Goal: Transaction & Acquisition: Book appointment/travel/reservation

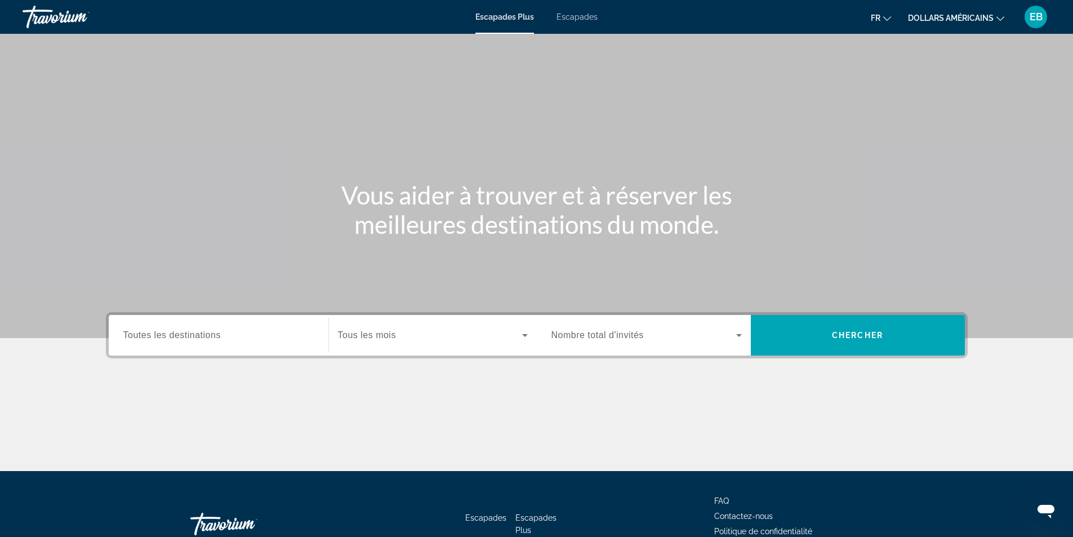
click at [197, 334] on span "Toutes les destinations" at bounding box center [171, 335] width 97 height 10
click at [197, 334] on input "Destination Toutes les destinations" at bounding box center [218, 336] width 190 height 14
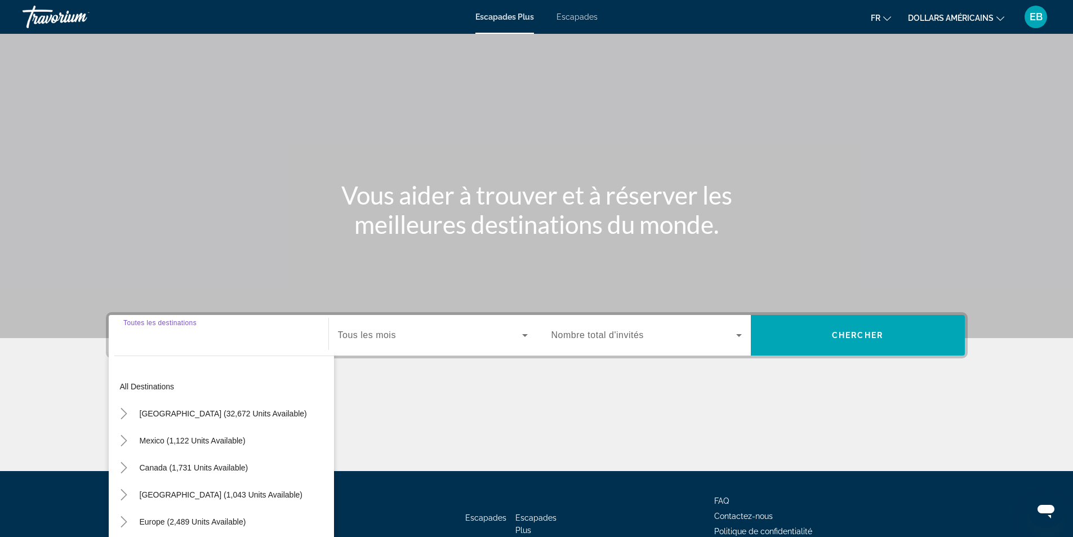
scroll to position [72, 0]
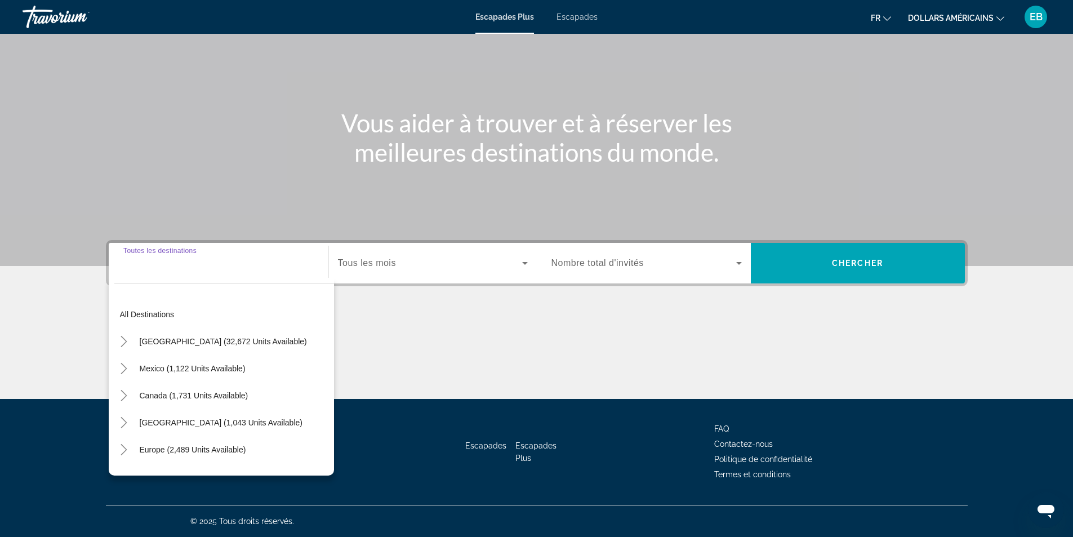
click at [245, 270] on div "Widget de recherche" at bounding box center [218, 263] width 190 height 32
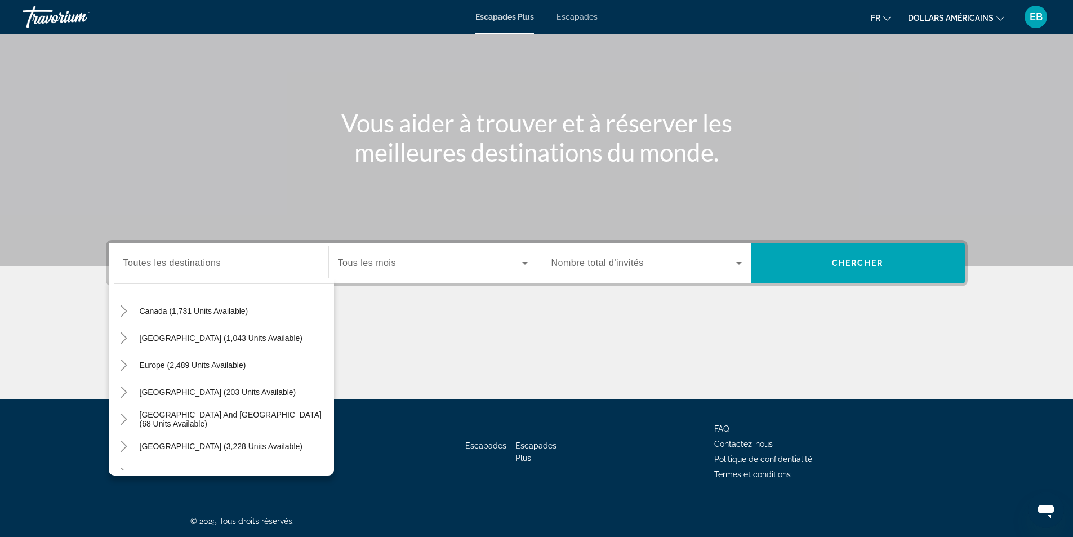
scroll to position [82, 0]
click at [227, 372] on span "Widget de recherche" at bounding box center [193, 367] width 118 height 27
type input "**********"
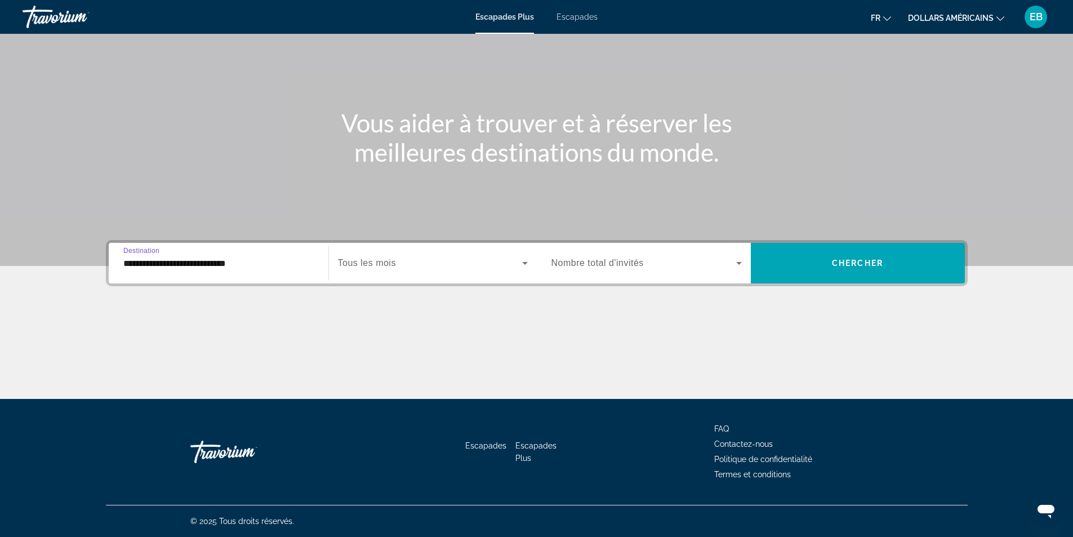
click at [572, 15] on font "Escapades" at bounding box center [576, 16] width 41 height 9
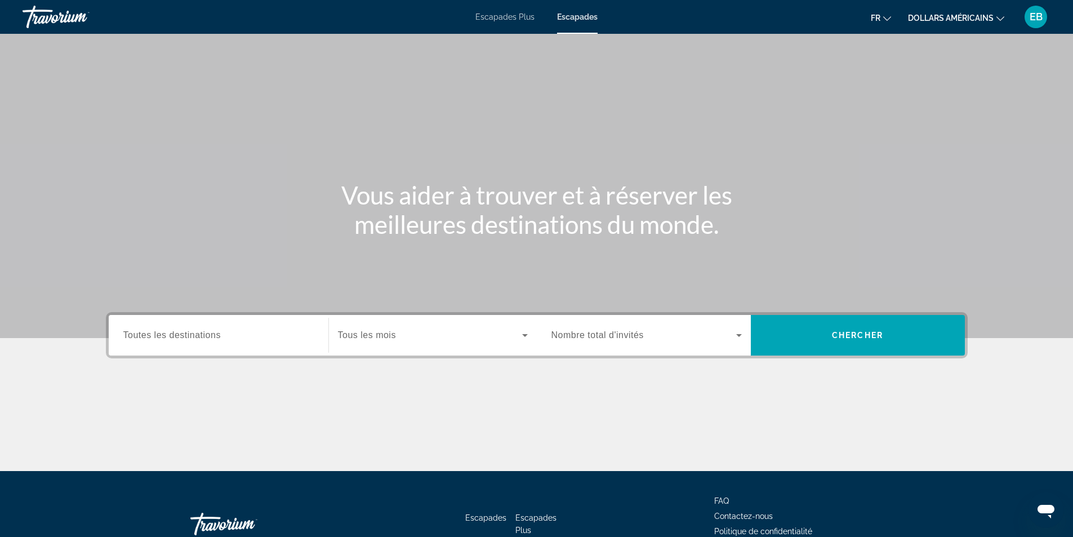
click at [220, 336] on span "Toutes les destinations" at bounding box center [171, 335] width 97 height 10
click at [220, 336] on input "Destination Toutes les destinations" at bounding box center [218, 336] width 190 height 14
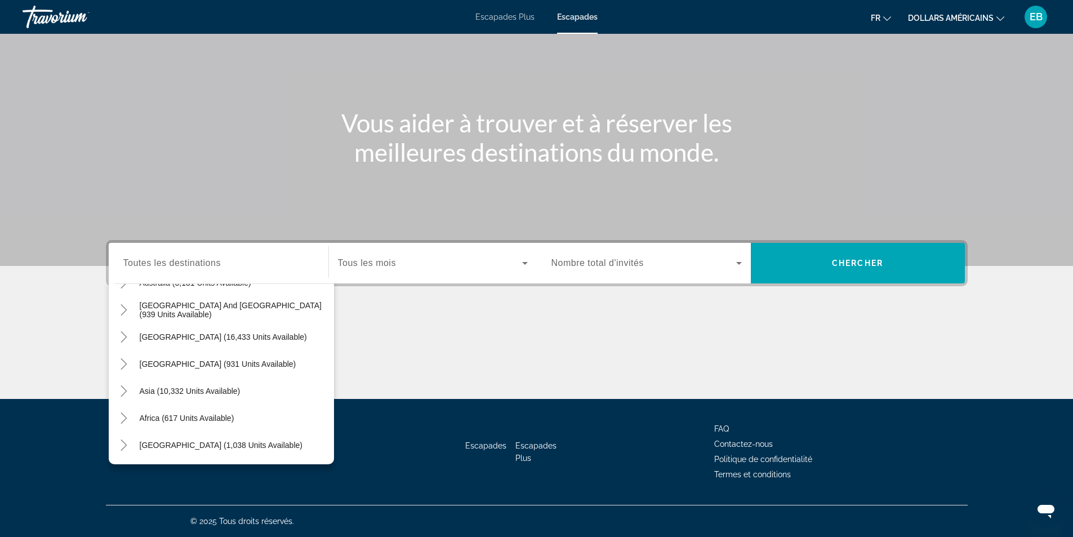
scroll to position [100, 0]
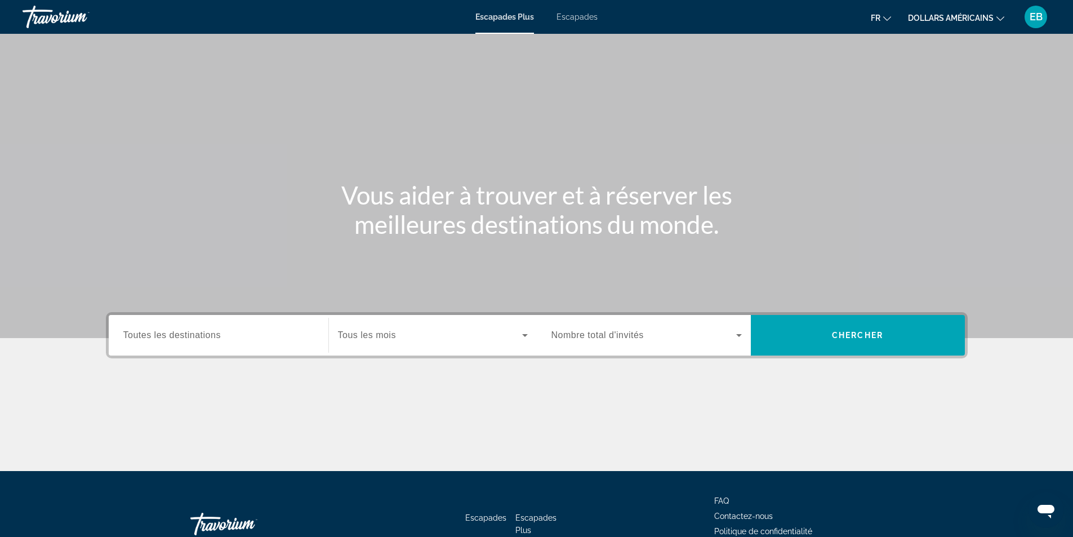
click at [979, 18] on font "dollars américains" at bounding box center [951, 18] width 86 height 9
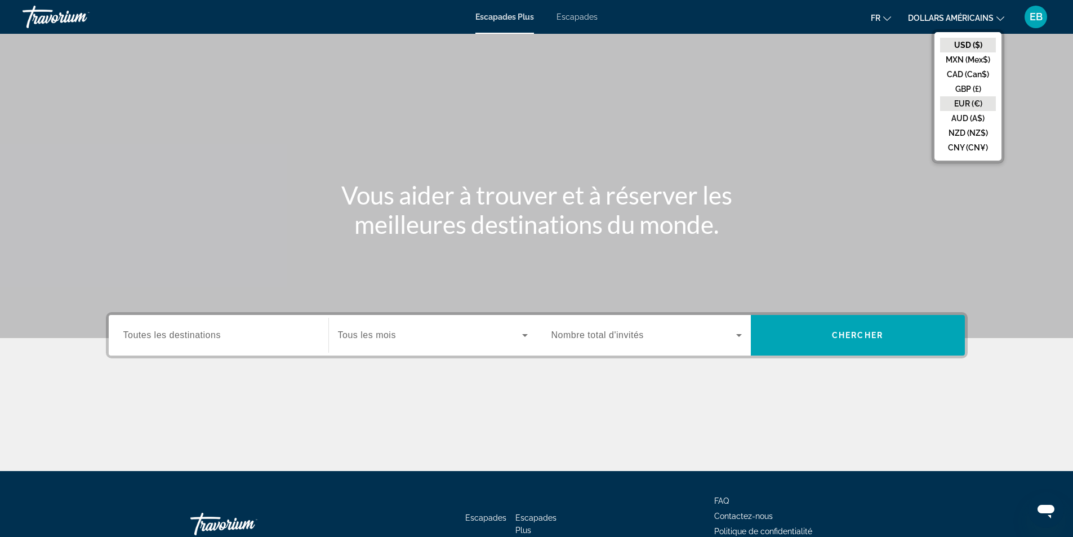
click at [971, 101] on button "EUR (€)" at bounding box center [968, 103] width 56 height 15
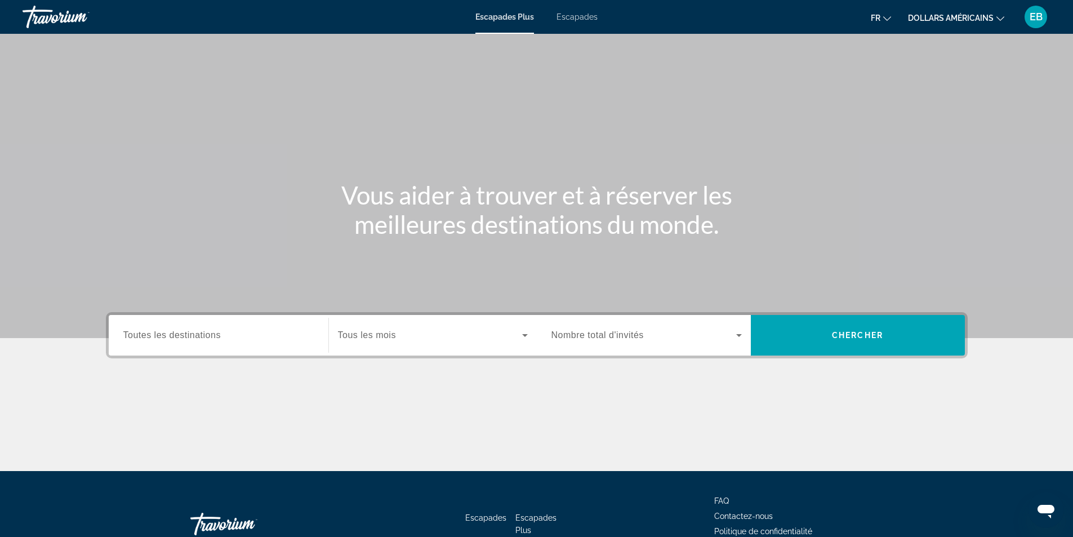
click at [175, 338] on span "Toutes les destinations" at bounding box center [171, 335] width 97 height 10
click at [175, 338] on input "Destination Toutes les destinations" at bounding box center [218, 336] width 190 height 14
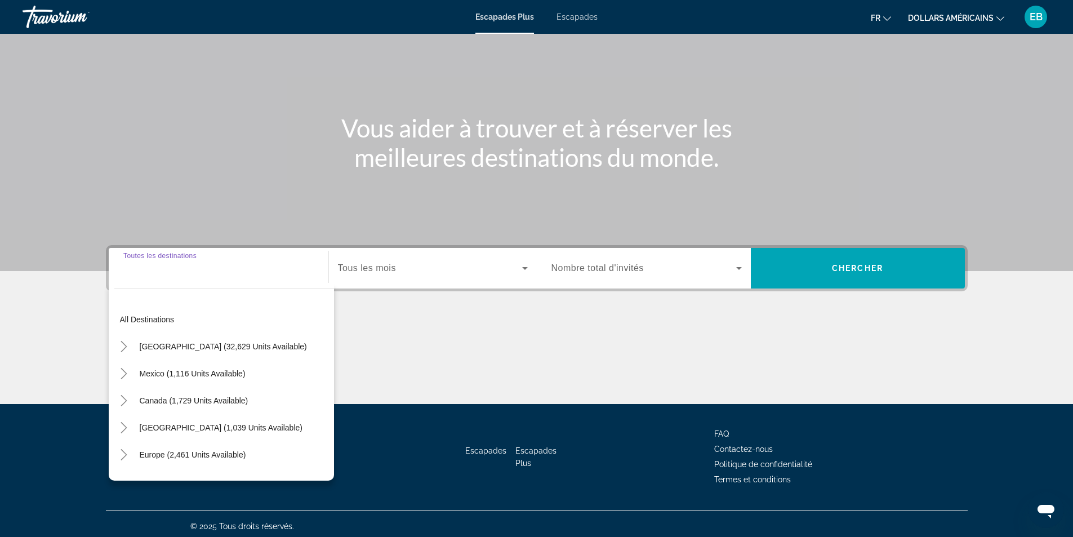
scroll to position [72, 0]
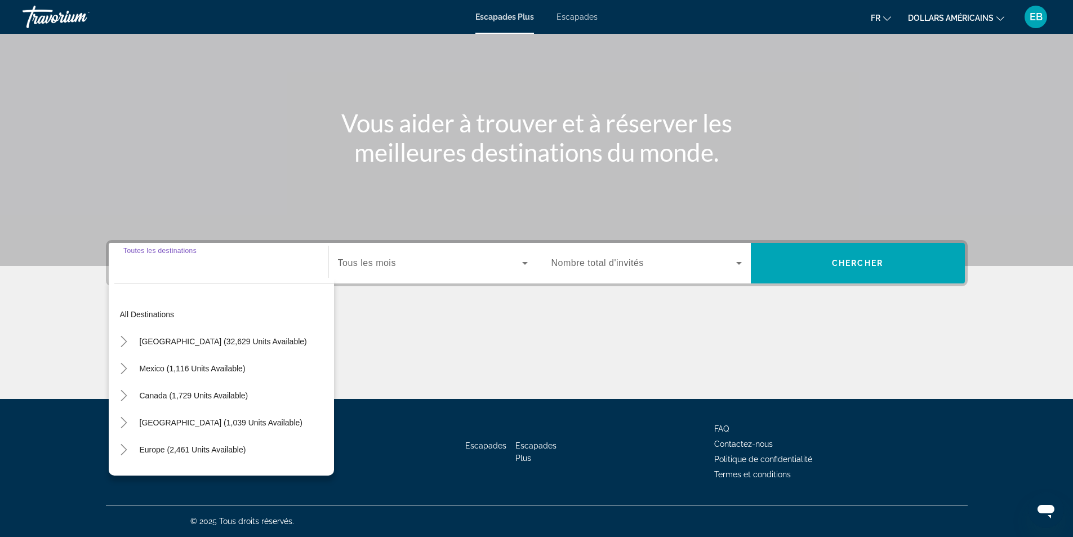
click at [212, 452] on span "Europe (2,461 units available)" at bounding box center [193, 449] width 106 height 9
type input "**********"
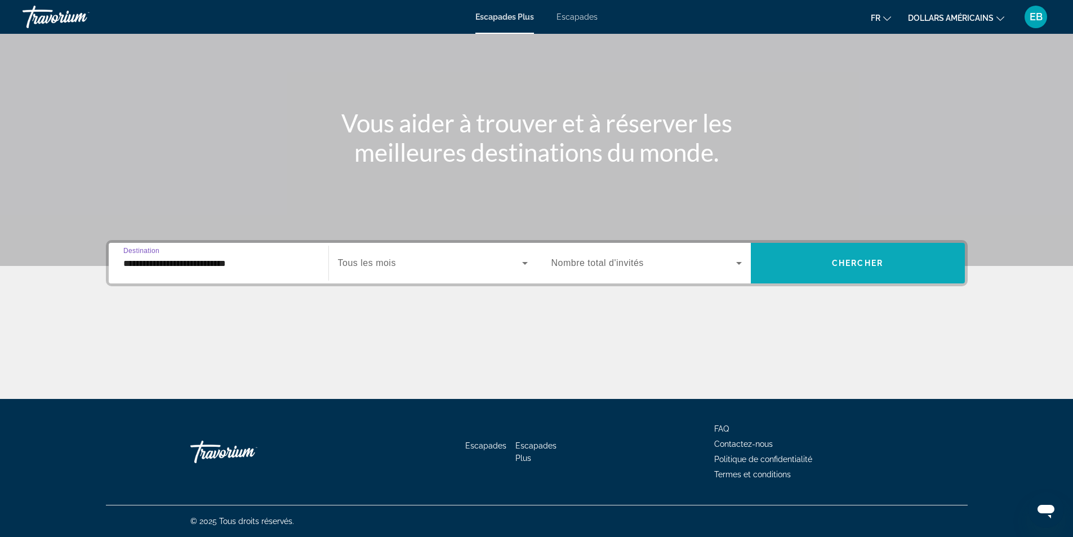
click at [869, 264] on span "Chercher" at bounding box center [857, 262] width 51 height 9
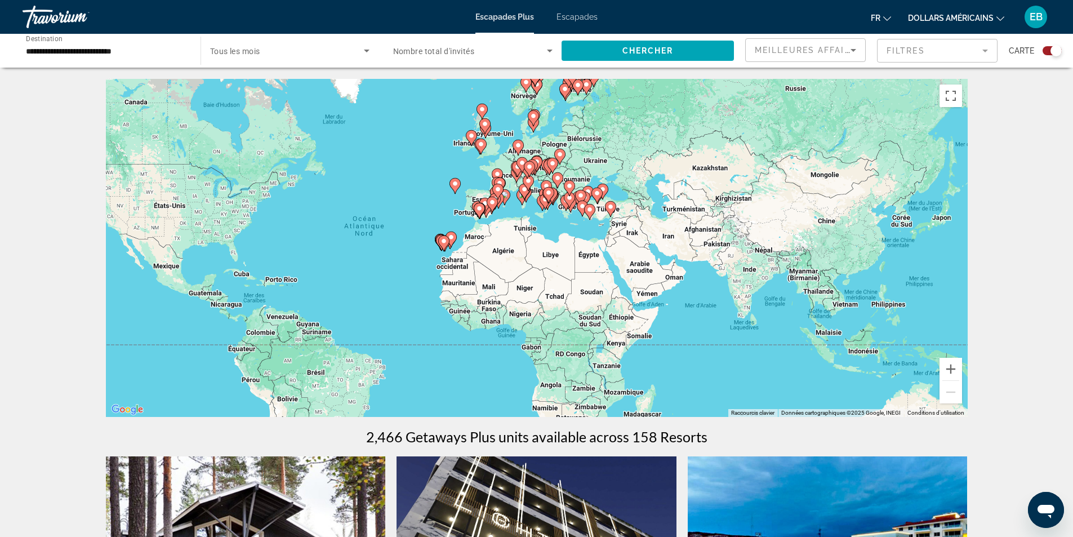
drag, startPoint x: 489, startPoint y: 204, endPoint x: 336, endPoint y: 199, distance: 153.2
click at [336, 199] on div "Pour activer le glissement avec le clavier, appuyez sur Alt+Entrée. Une fois ce…" at bounding box center [536, 248] width 861 height 338
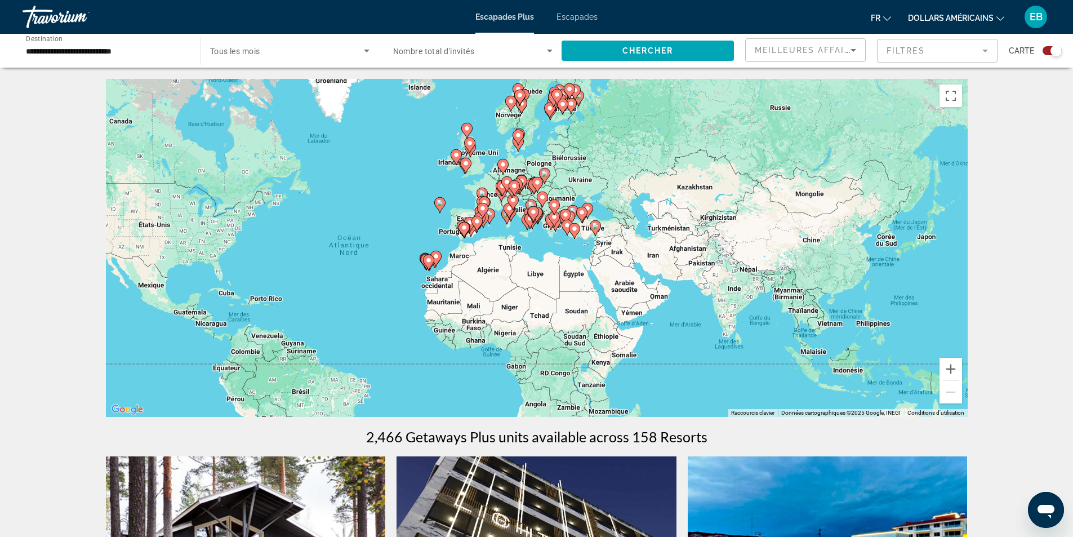
drag, startPoint x: 542, startPoint y: 227, endPoint x: 542, endPoint y: 255, distance: 28.2
click at [542, 255] on div "Pour activer le glissement avec le clavier, appuyez sur Alt+Entrée. Une fois ce…" at bounding box center [536, 248] width 861 height 338
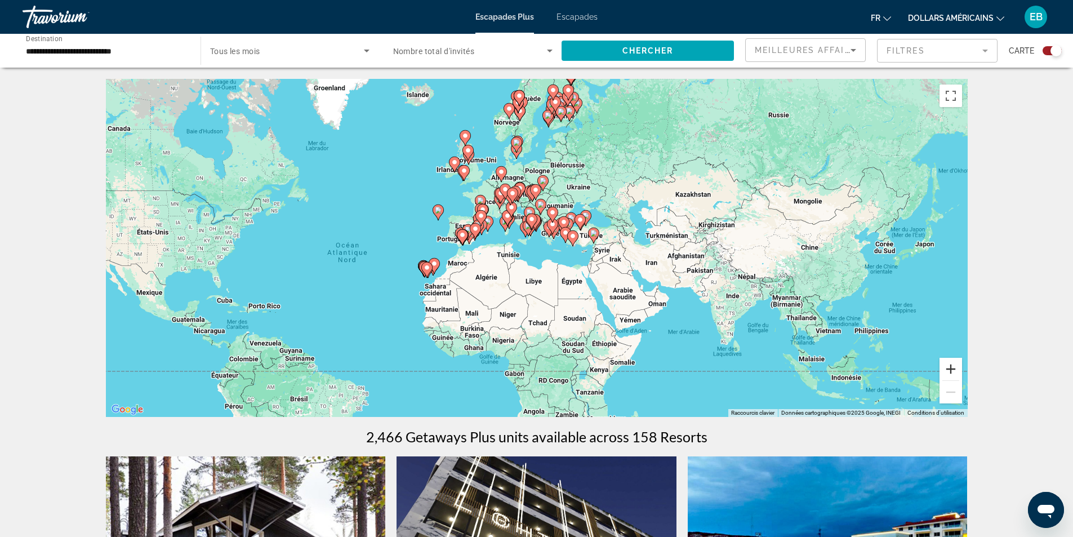
click at [949, 368] on button "Zoom avant" at bounding box center [950, 369] width 23 height 23
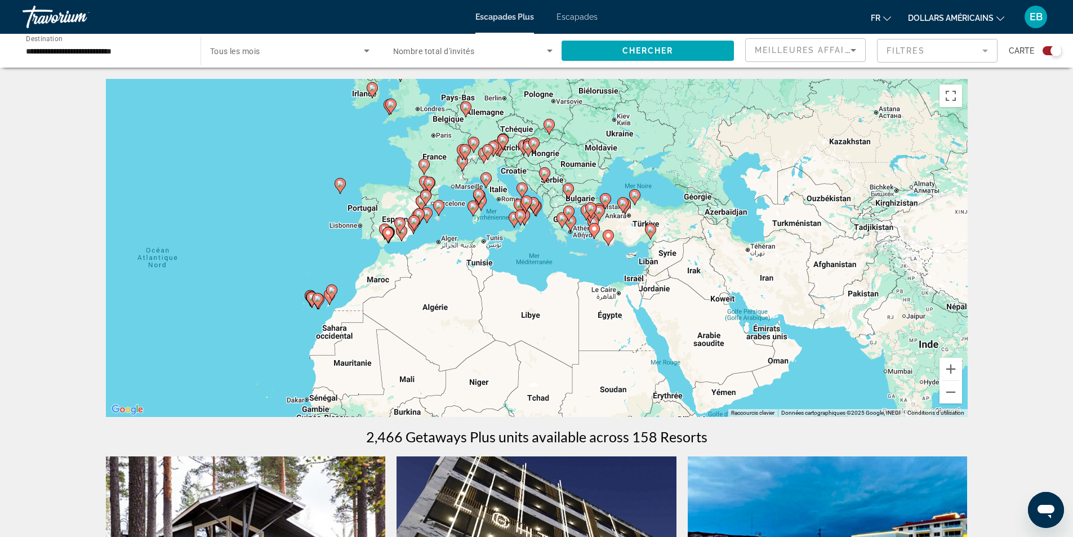
click at [499, 196] on div "Pour activer le glissement avec le clavier, appuyez sur Alt+Entrée. Une fois ce…" at bounding box center [536, 248] width 861 height 338
click at [515, 203] on icon "Contenu principal" at bounding box center [518, 206] width 10 height 15
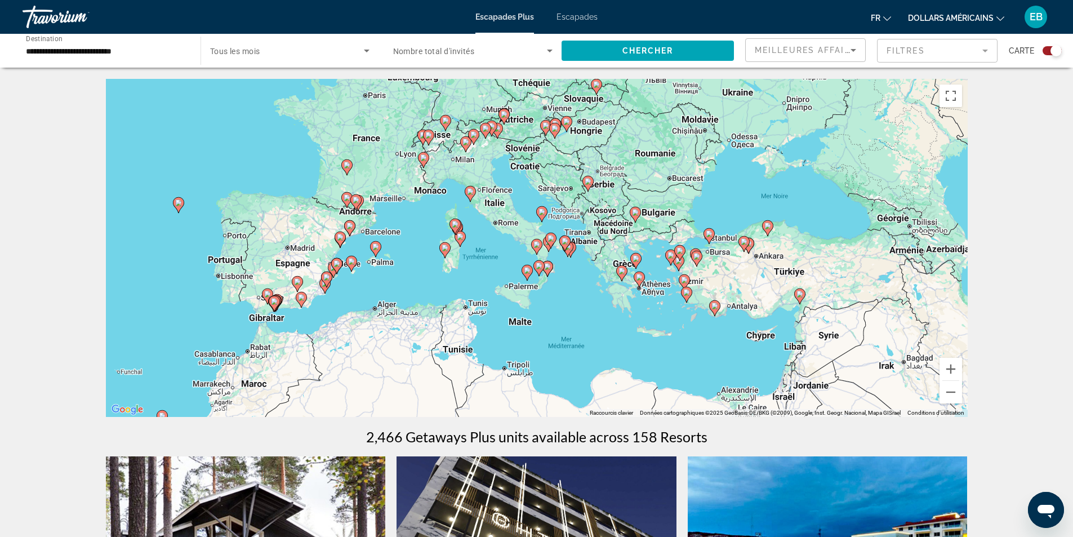
click at [505, 242] on div "Pour activer le glissement avec le clavier, appuyez sur Alt+Entrée. Une fois ce…" at bounding box center [536, 248] width 861 height 338
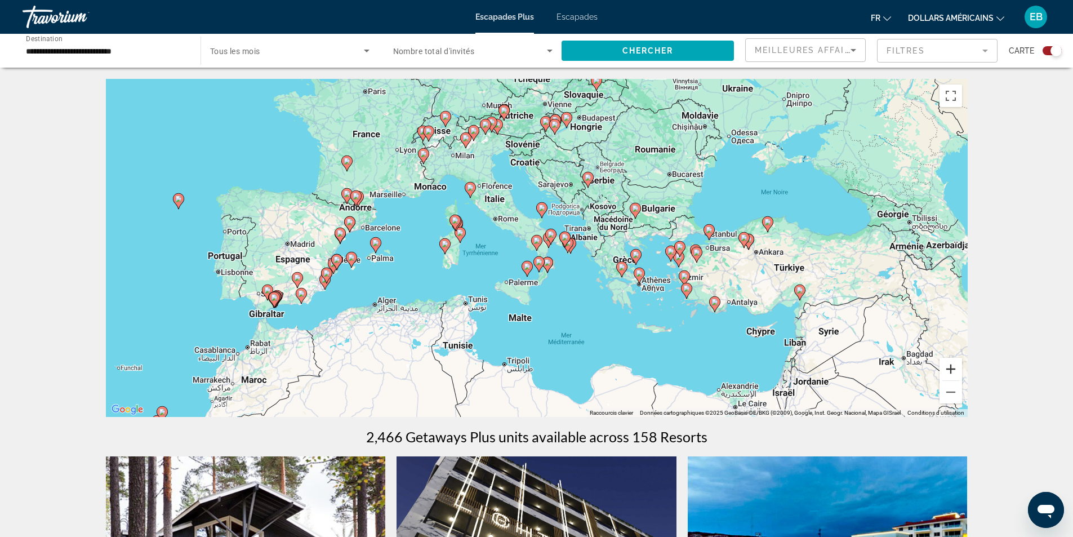
click at [953, 368] on button "Zoom avant" at bounding box center [950, 369] width 23 height 23
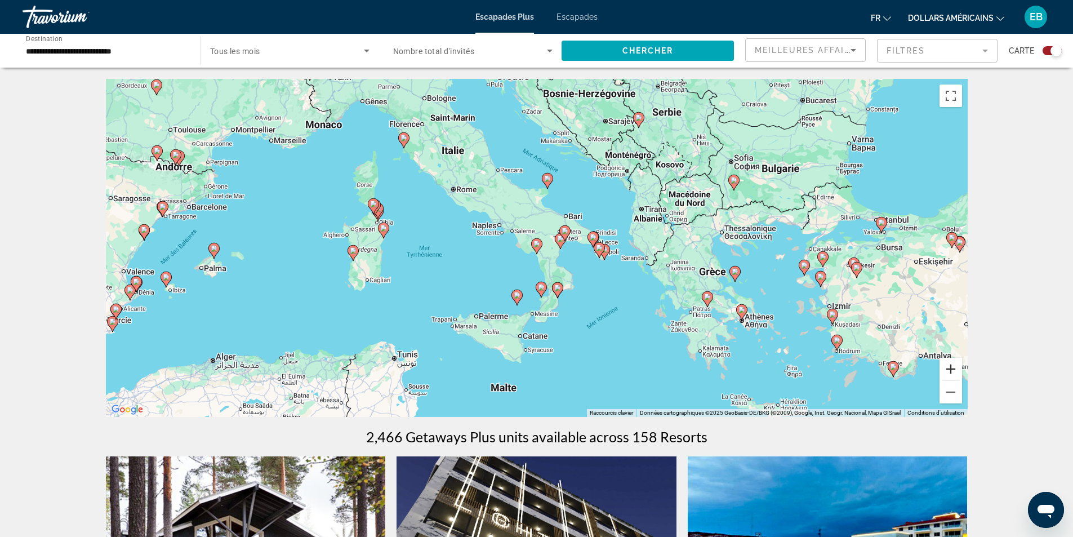
click at [953, 370] on button "Zoom avant" at bounding box center [950, 369] width 23 height 23
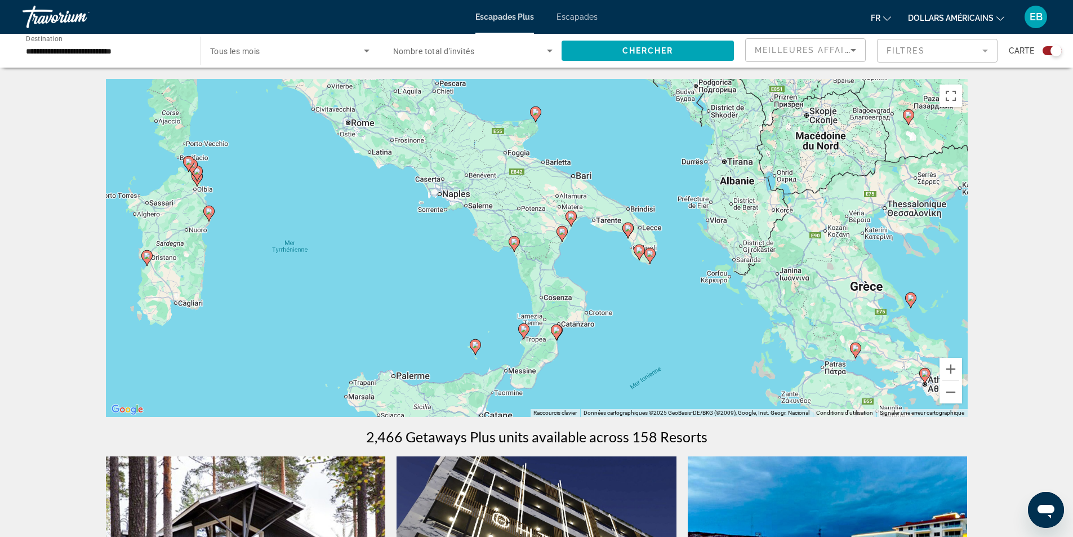
drag, startPoint x: 701, startPoint y: 329, endPoint x: 677, endPoint y: 321, distance: 24.9
click at [677, 321] on div "Pour activer le glissement avec le clavier, appuyez sur Alt+Entrée. Une fois ce…" at bounding box center [536, 248] width 861 height 338
click at [953, 374] on button "Zoom avant" at bounding box center [950, 369] width 23 height 23
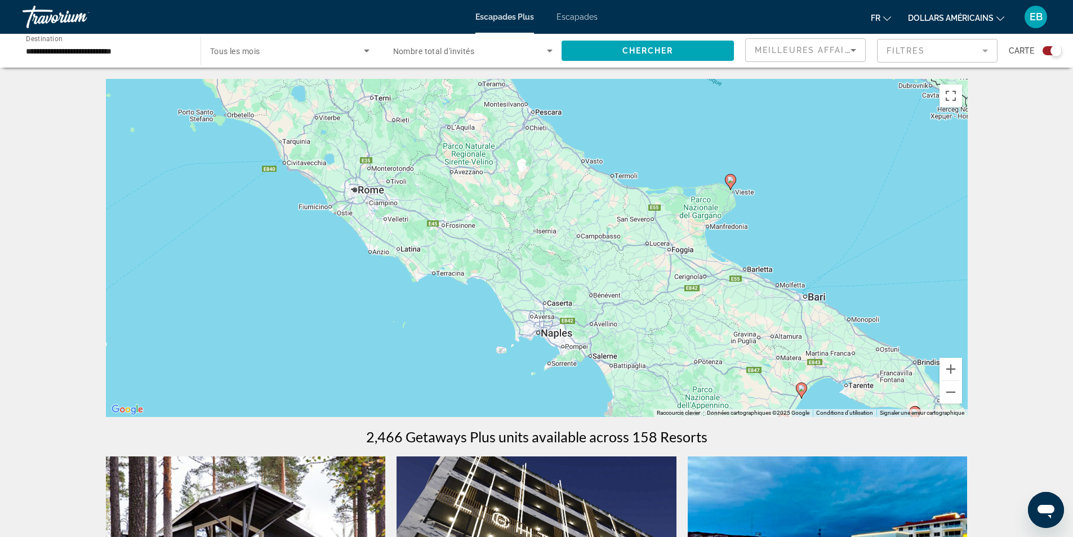
drag, startPoint x: 671, startPoint y: 249, endPoint x: 866, endPoint y: 444, distance: 276.3
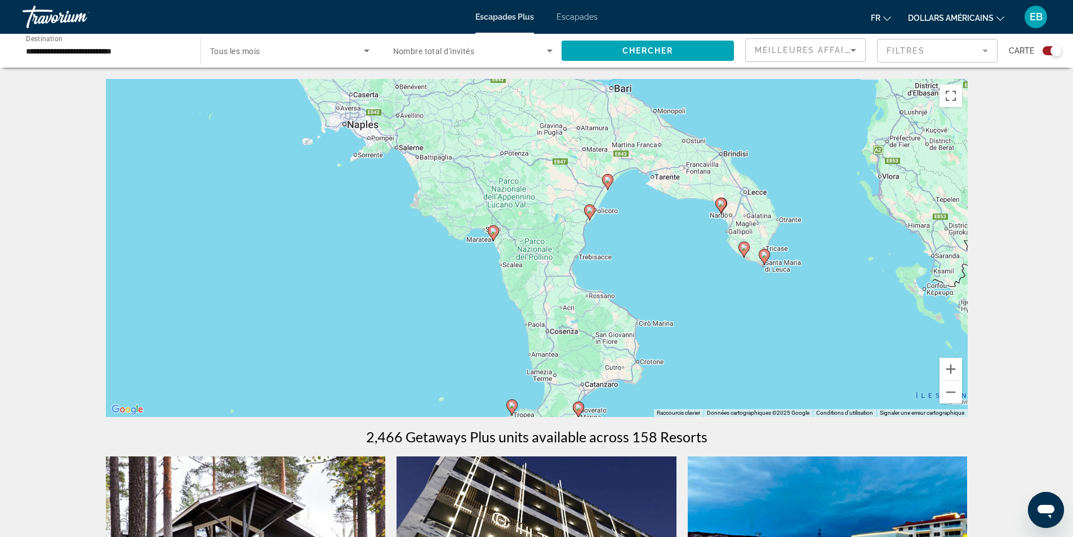
drag, startPoint x: 788, startPoint y: 224, endPoint x: 593, endPoint y: 11, distance: 288.5
click at [593, 11] on div "**********" at bounding box center [536, 268] width 1073 height 537
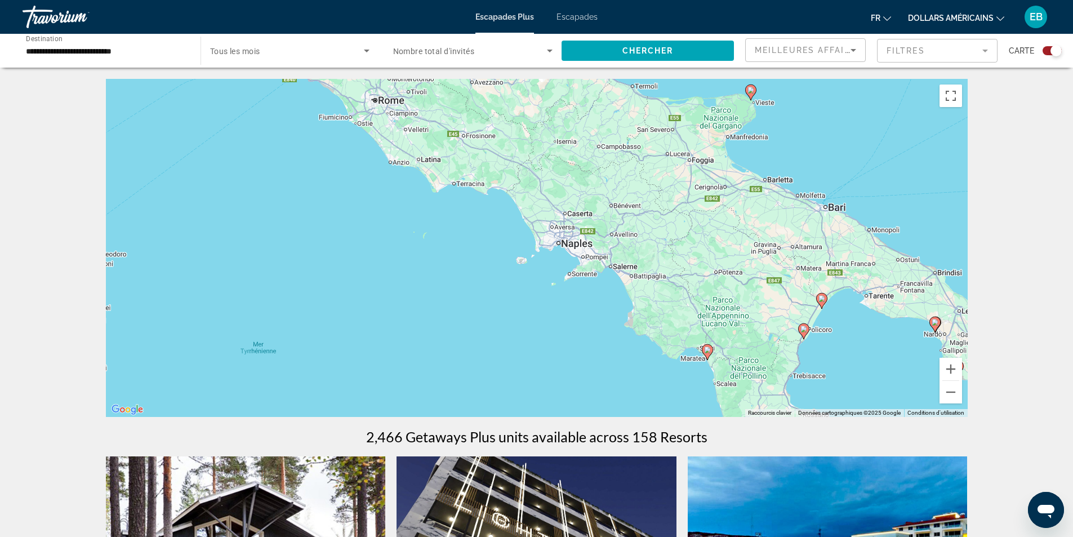
drag, startPoint x: 678, startPoint y: 261, endPoint x: 930, endPoint y: 388, distance: 282.5
click at [919, 387] on div "Pour activer le glissement avec le clavier, appuyez sur Alt+Entrée. Une fois ce…" at bounding box center [536, 248] width 861 height 338
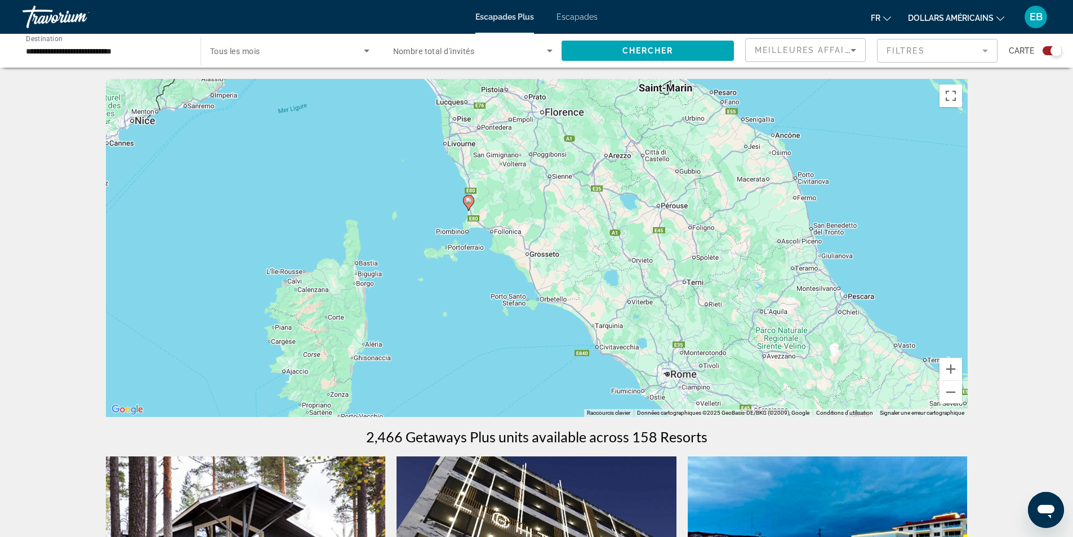
drag, startPoint x: 483, startPoint y: 159, endPoint x: 501, endPoint y: 354, distance: 196.2
click at [501, 354] on div "Pour activer le glissement avec le clavier, appuyez sur Alt+Entrée. Une fois ce…" at bounding box center [536, 248] width 861 height 338
click at [471, 204] on image "Contenu principal" at bounding box center [470, 202] width 7 height 7
type input "**********"
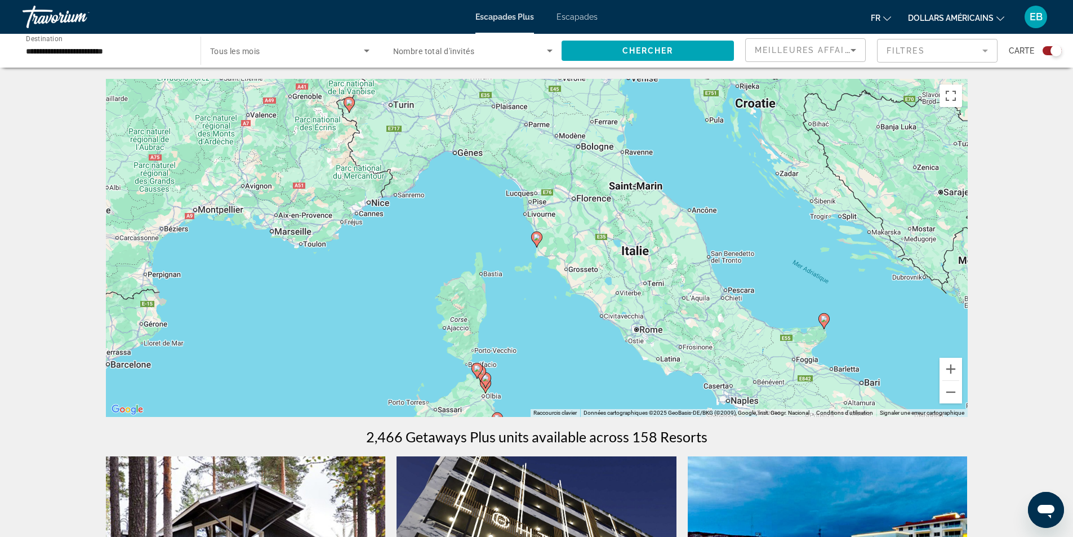
click at [534, 236] on image "Contenu principal" at bounding box center [536, 237] width 7 height 7
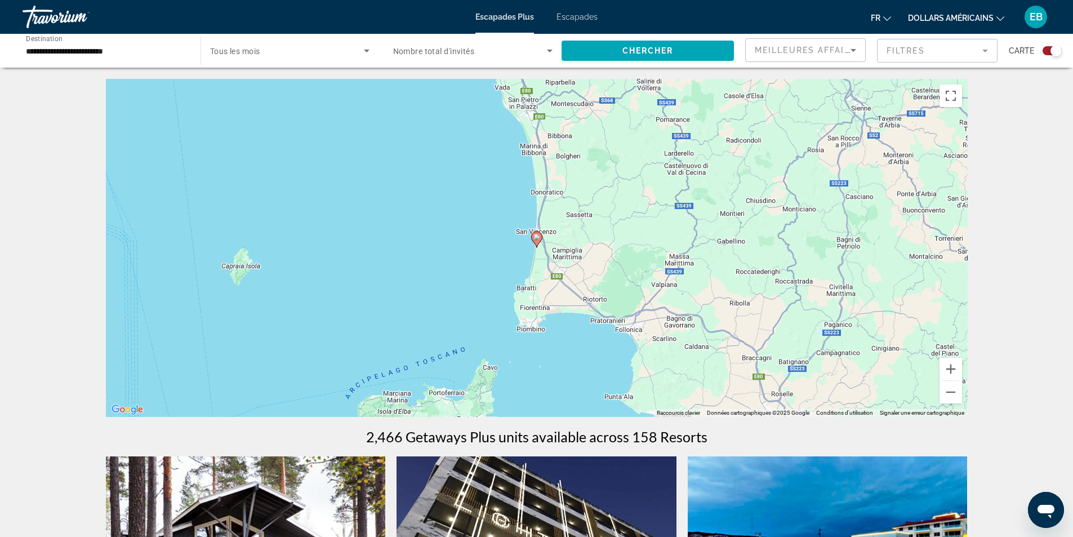
click at [537, 235] on image "Contenu principal" at bounding box center [536, 237] width 7 height 7
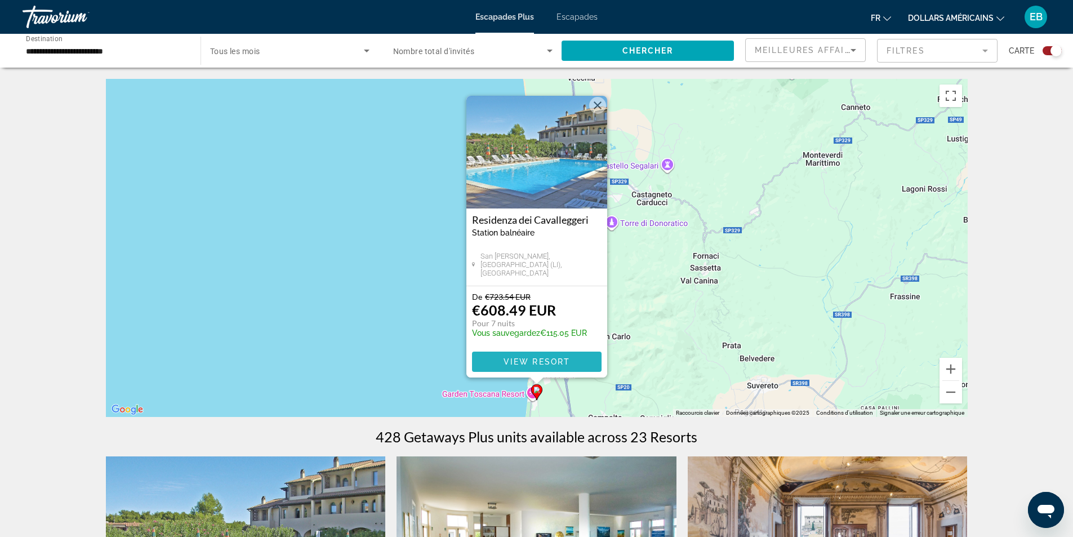
click at [514, 360] on span "View Resort" at bounding box center [536, 361] width 66 height 9
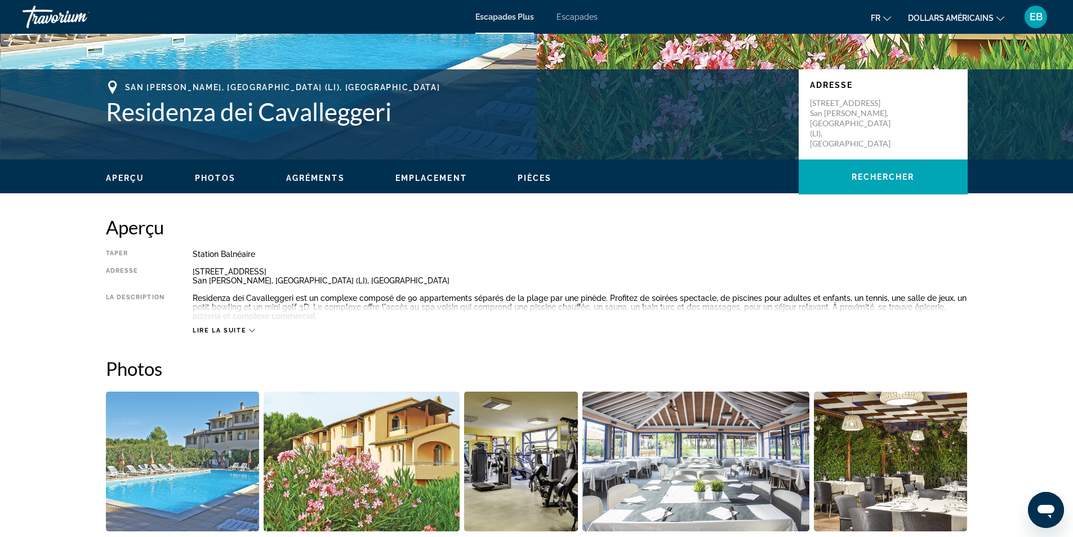
scroll to position [225, 0]
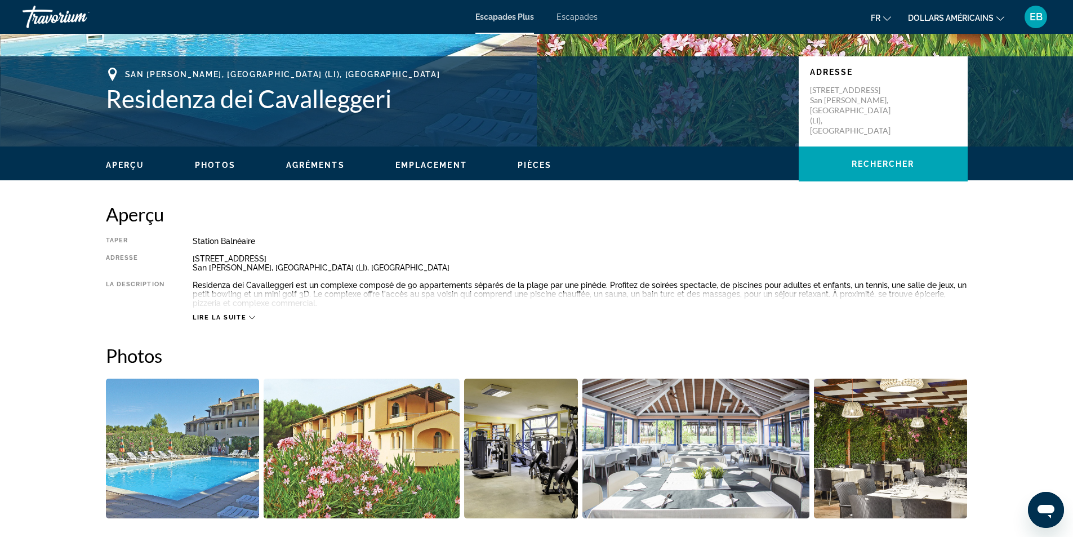
click at [431, 164] on span "Emplacement" at bounding box center [431, 164] width 72 height 9
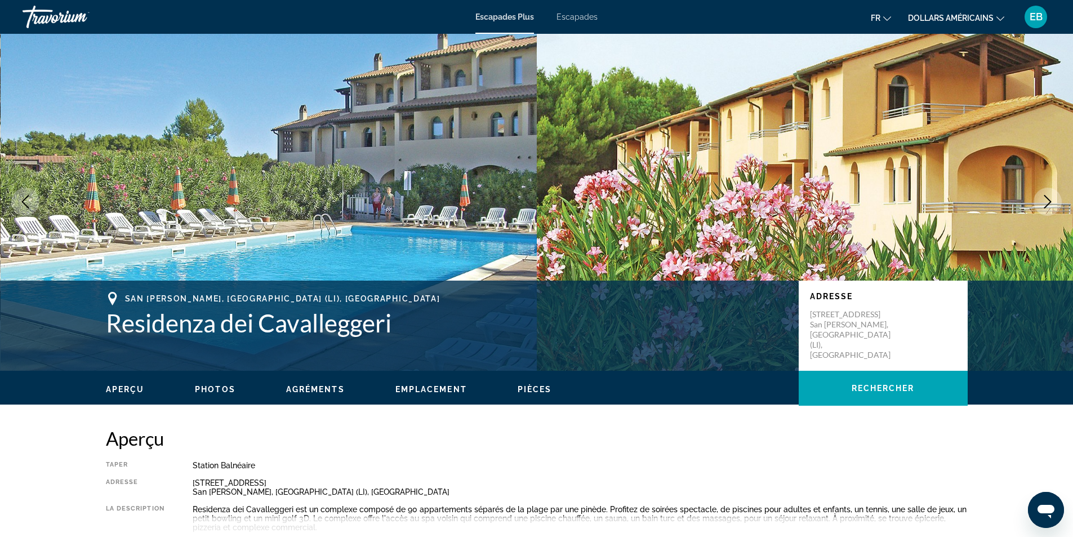
scroll to position [0, 0]
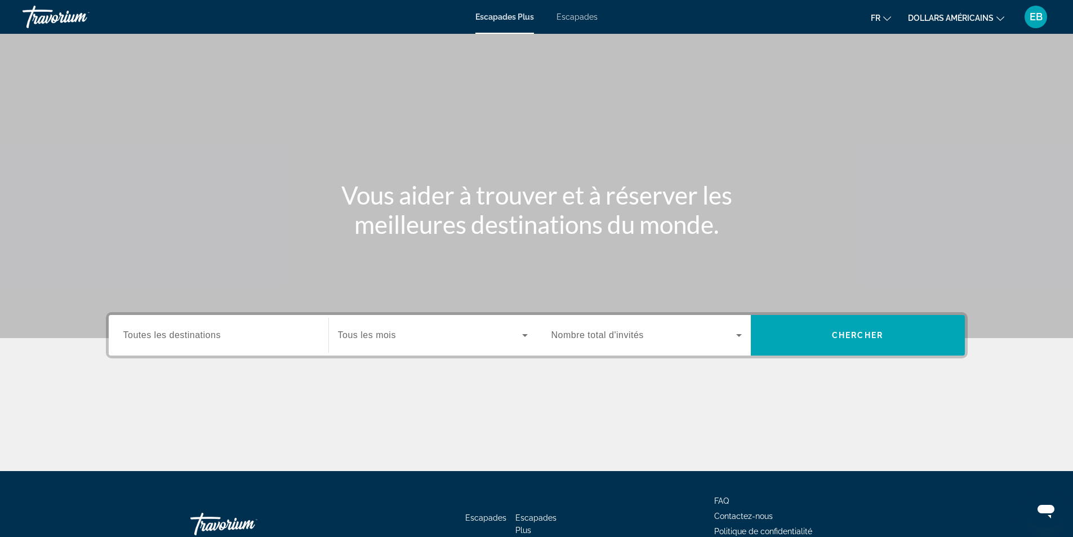
click at [201, 333] on span "Toutes les destinations" at bounding box center [171, 335] width 97 height 10
click at [201, 333] on input "Destination Toutes les destinations" at bounding box center [218, 336] width 190 height 14
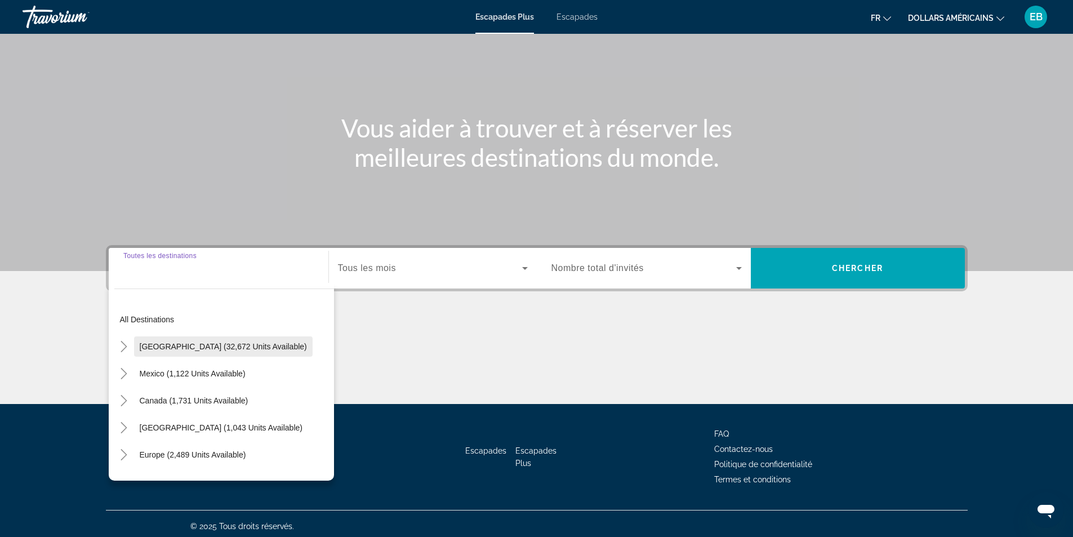
scroll to position [72, 0]
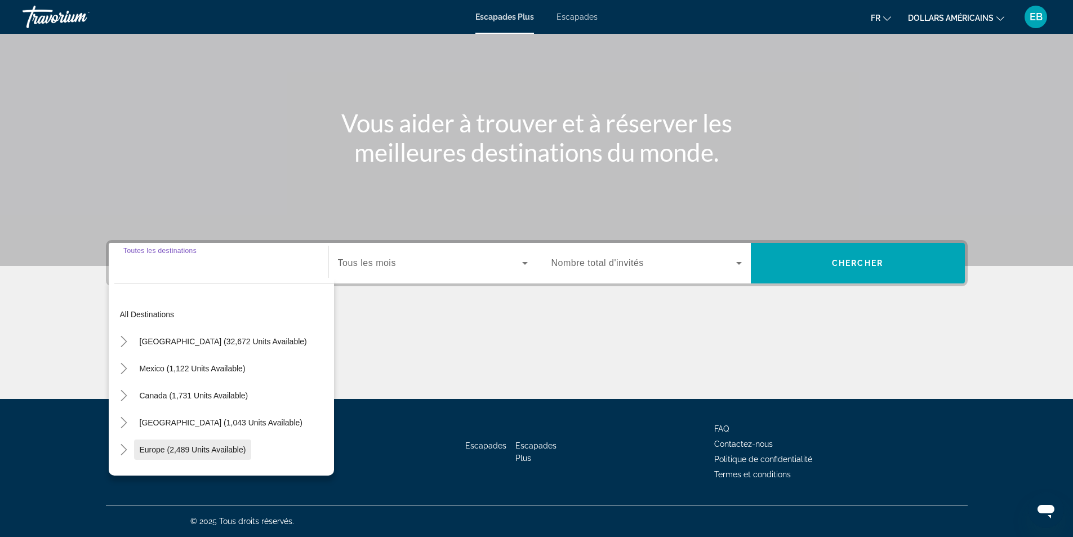
click at [251, 444] on span "Widget de recherche" at bounding box center [193, 449] width 118 height 27
type input "**********"
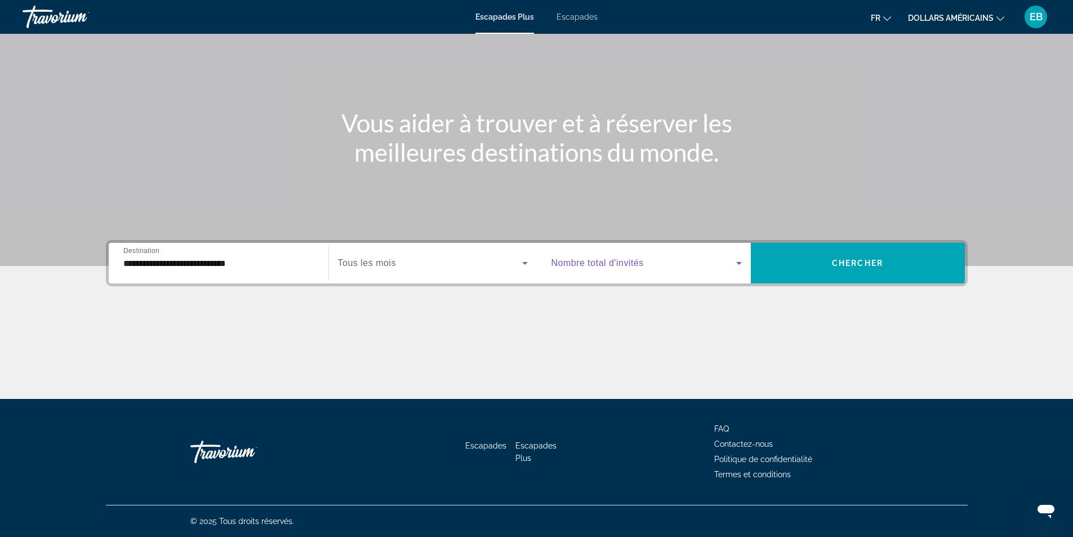
click at [644, 266] on span "Widget de recherche" at bounding box center [643, 263] width 185 height 14
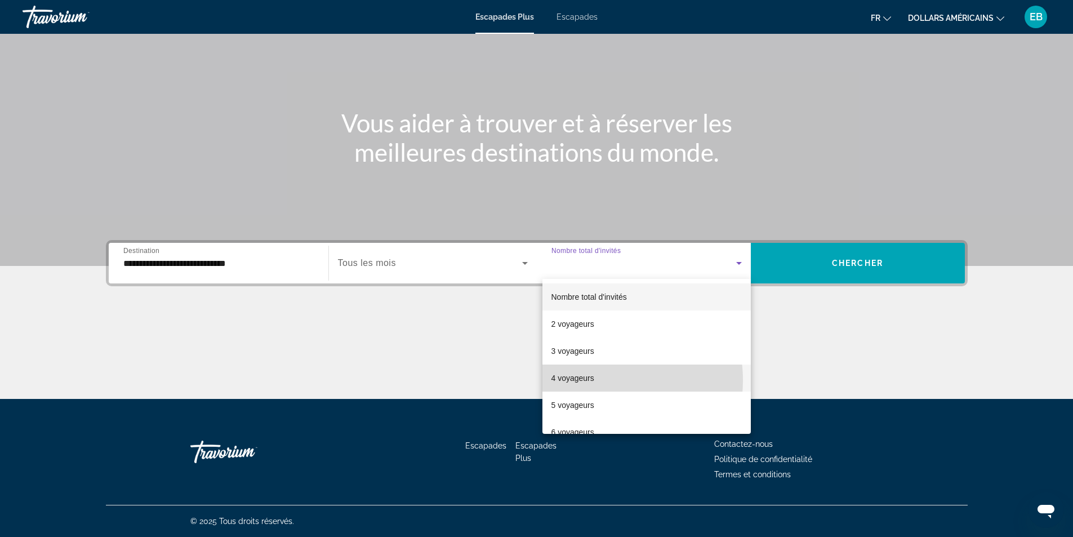
click at [590, 381] on font "4 voyageurs" at bounding box center [572, 377] width 43 height 9
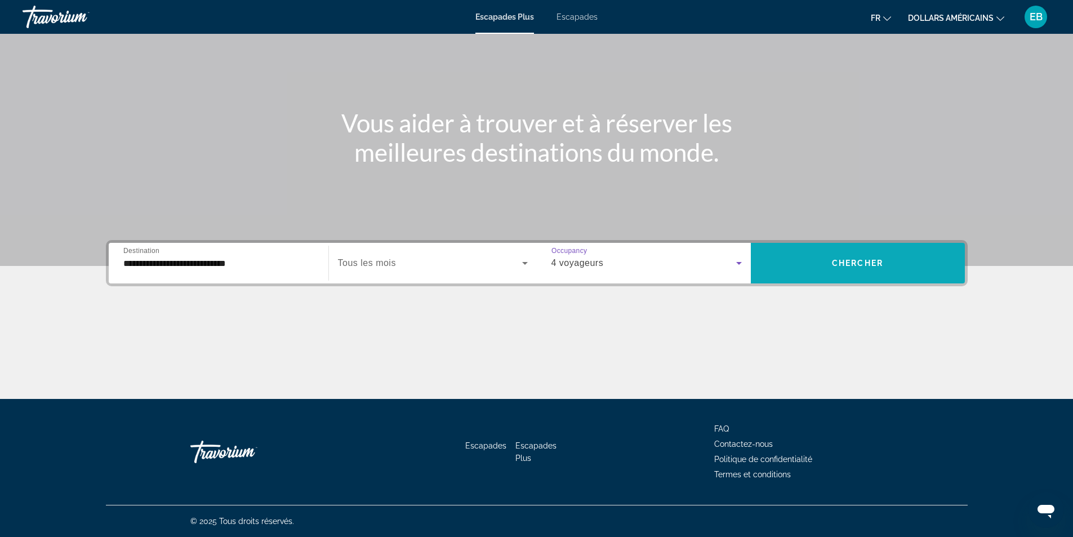
click at [821, 260] on span "Widget de recherche" at bounding box center [858, 262] width 214 height 27
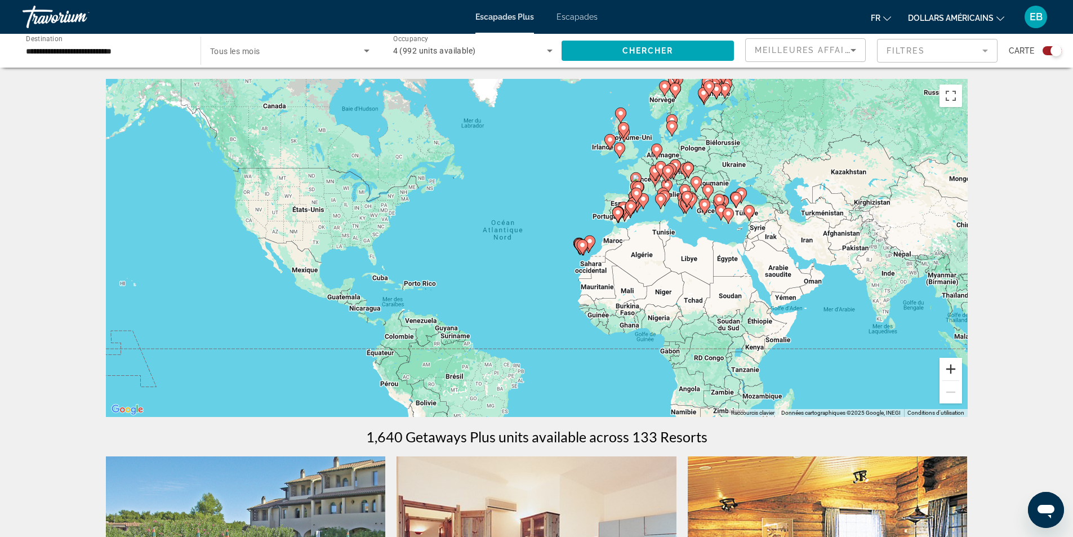
click at [955, 371] on button "Zoom avant" at bounding box center [950, 369] width 23 height 23
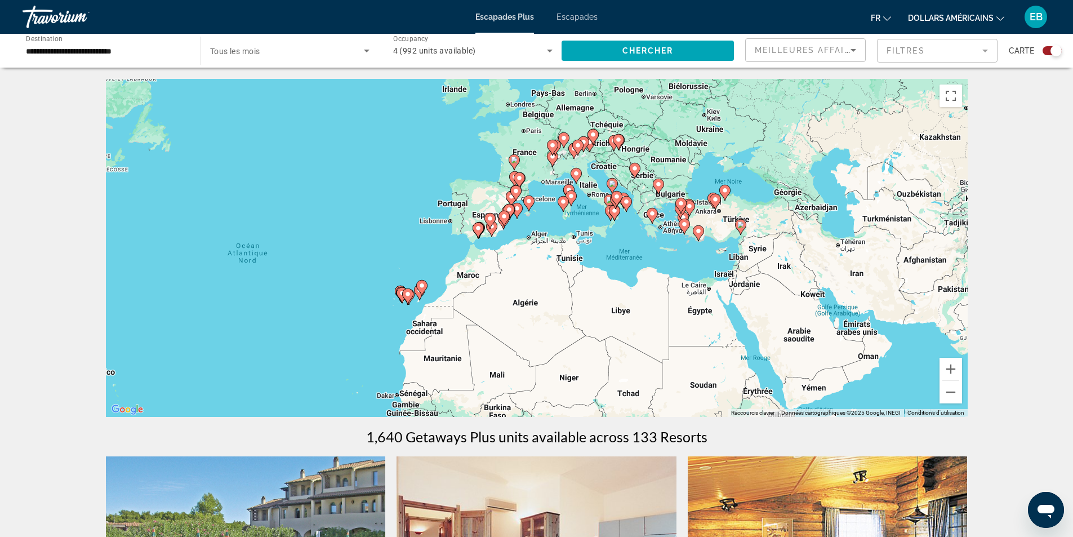
drag, startPoint x: 863, startPoint y: 284, endPoint x: 641, endPoint y: 325, distance: 225.1
click at [641, 325] on div "Pour activer le glissement avec le clavier, appuyez sur Alt+Entrée. Une fois ce…" at bounding box center [536, 248] width 861 height 338
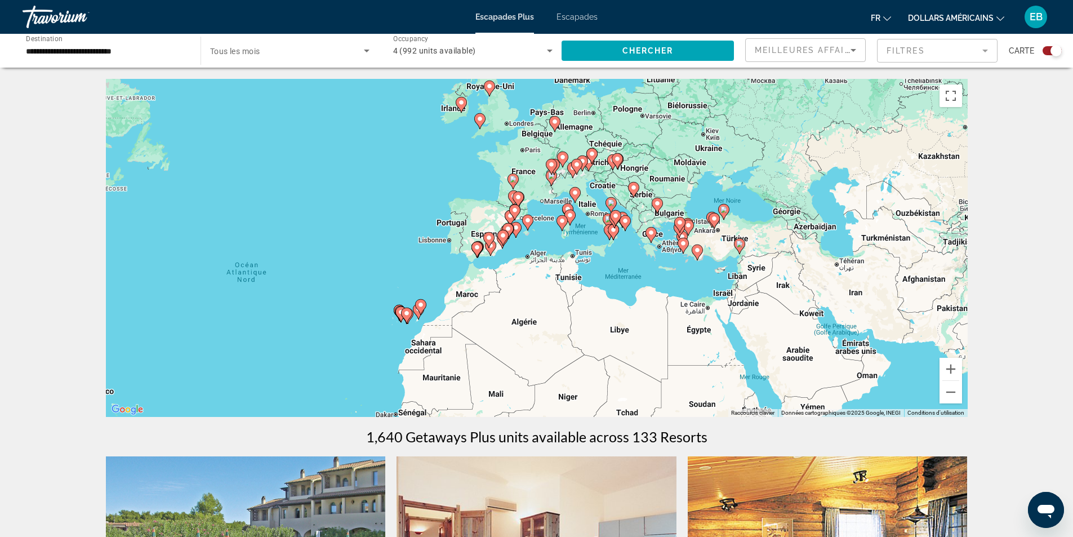
drag, startPoint x: 806, startPoint y: 318, endPoint x: 806, endPoint y: 341, distance: 23.1
click at [806, 340] on div "Pour activer le glissement avec le clavier, appuyez sur Alt+Entrée. Une fois ce…" at bounding box center [536, 248] width 861 height 338
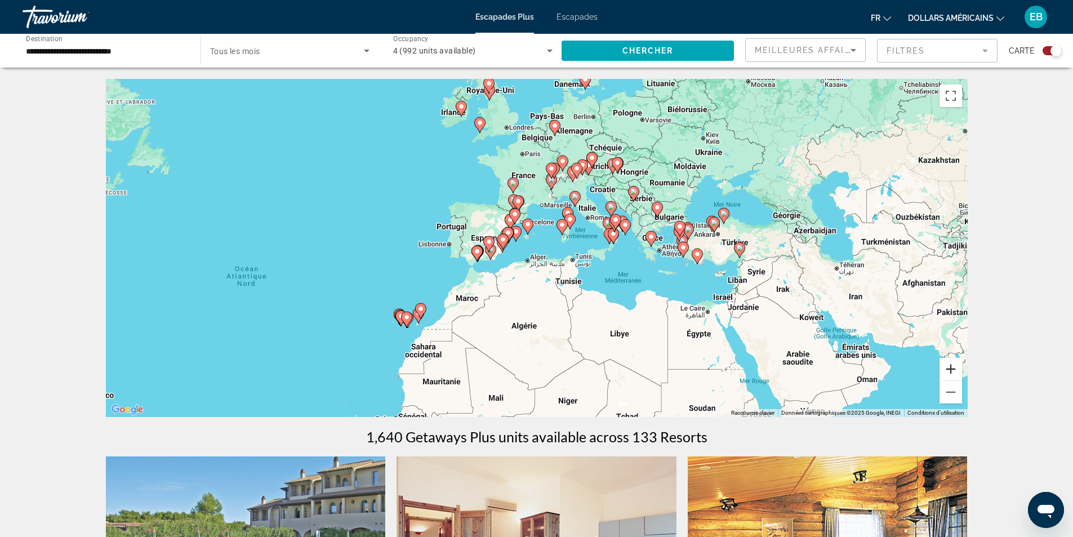
click at [956, 372] on button "Zoom avant" at bounding box center [950, 369] width 23 height 23
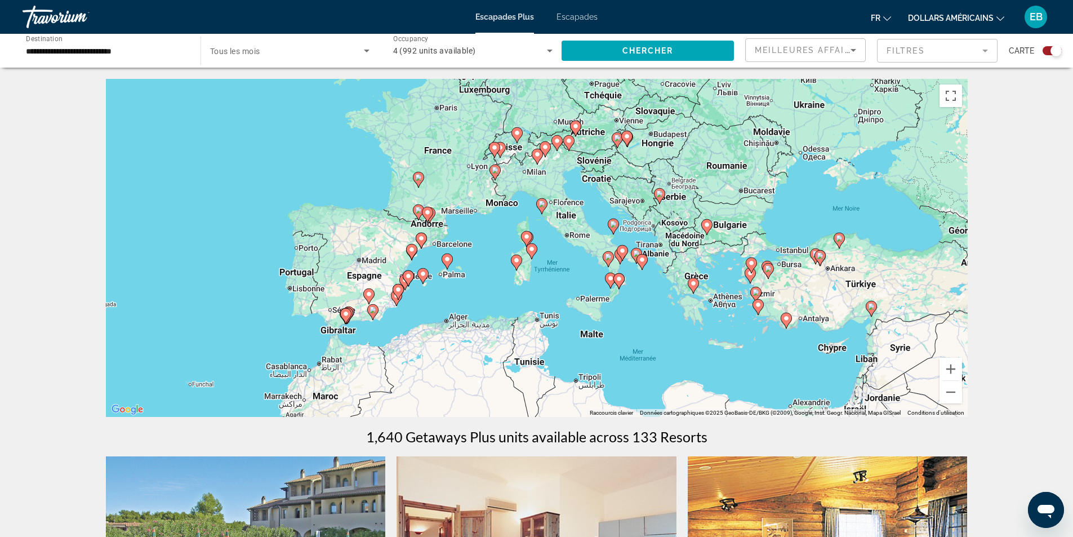
drag, startPoint x: 695, startPoint y: 319, endPoint x: 623, endPoint y: 369, distance: 88.2
click at [623, 369] on div "Pour activer le glissement avec le clavier, appuyez sur Alt+Entrée. Une fois ce…" at bounding box center [536, 248] width 861 height 338
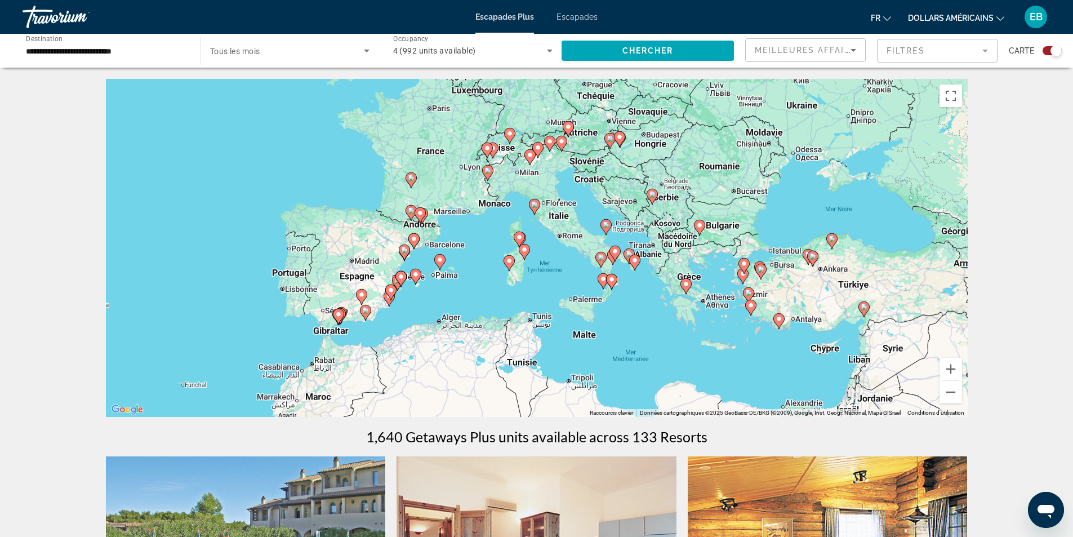
drag, startPoint x: 656, startPoint y: 298, endPoint x: 650, endPoint y: 301, distance: 6.6
click at [650, 301] on div "Pour activer le glissement avec le clavier, appuyez sur Alt+Entrée. Une fois ce…" at bounding box center [536, 248] width 861 height 338
click at [534, 213] on icon "Contenu principal" at bounding box center [533, 207] width 10 height 15
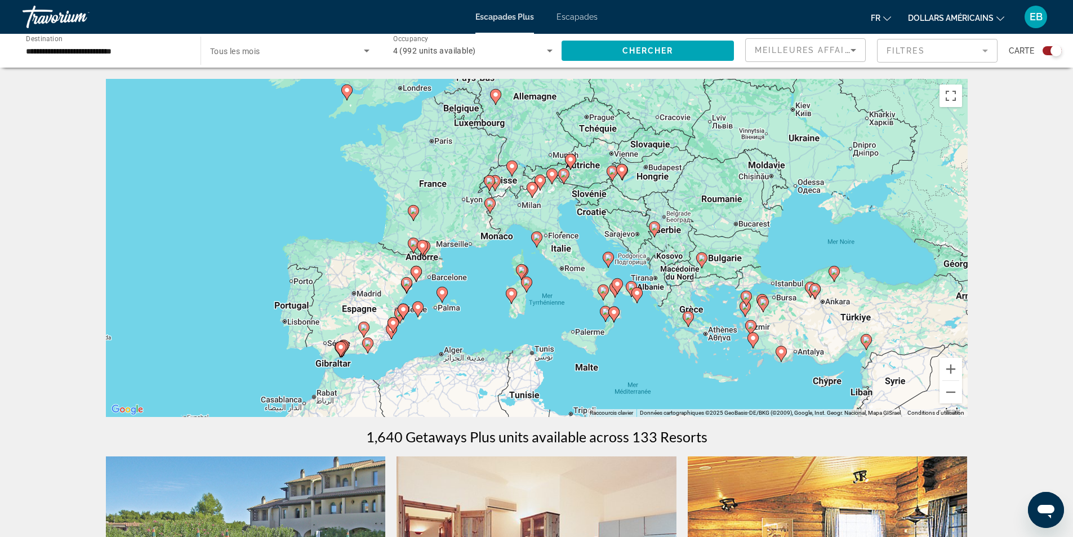
click at [537, 242] on icon "Contenu principal" at bounding box center [536, 239] width 10 height 15
type input "**********"
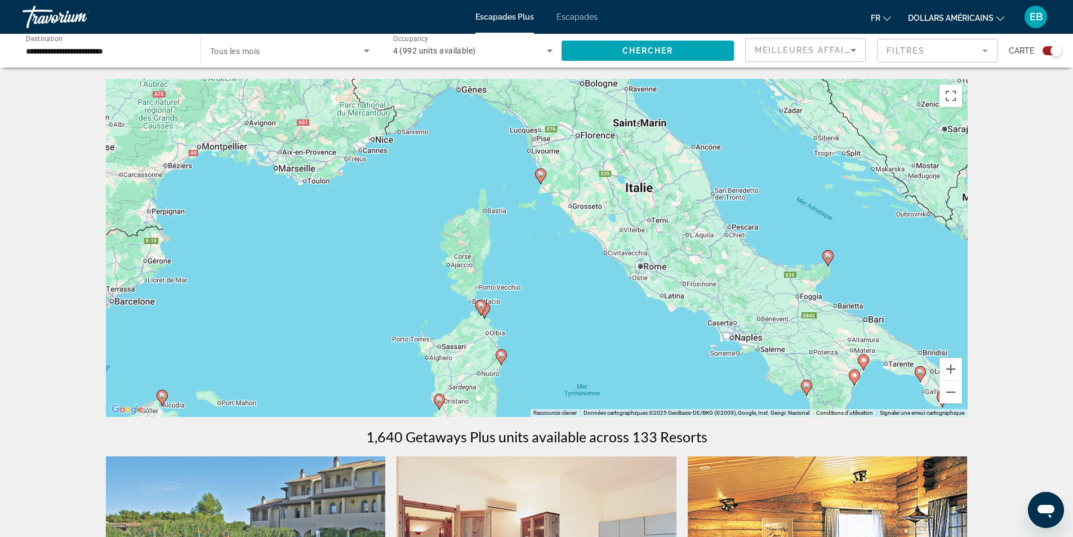
drag, startPoint x: 611, startPoint y: 349, endPoint x: 645, endPoint y: 282, distance: 74.8
click at [642, 290] on div "Pour activer le glissement avec le clavier, appuyez sur Alt+Entrée. Une fois ce…" at bounding box center [536, 248] width 861 height 338
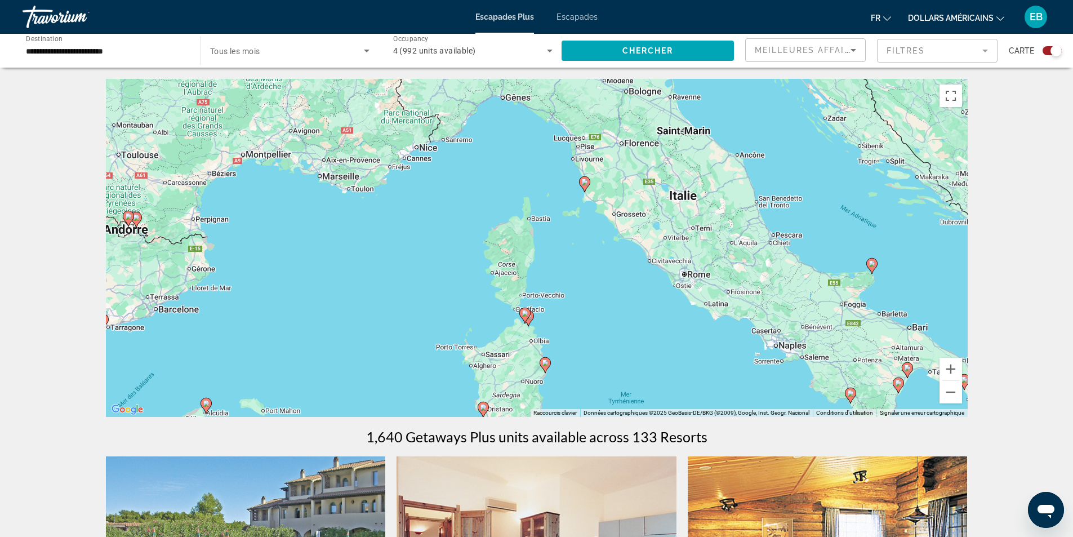
click at [585, 184] on image "Contenu principal" at bounding box center [584, 181] width 7 height 7
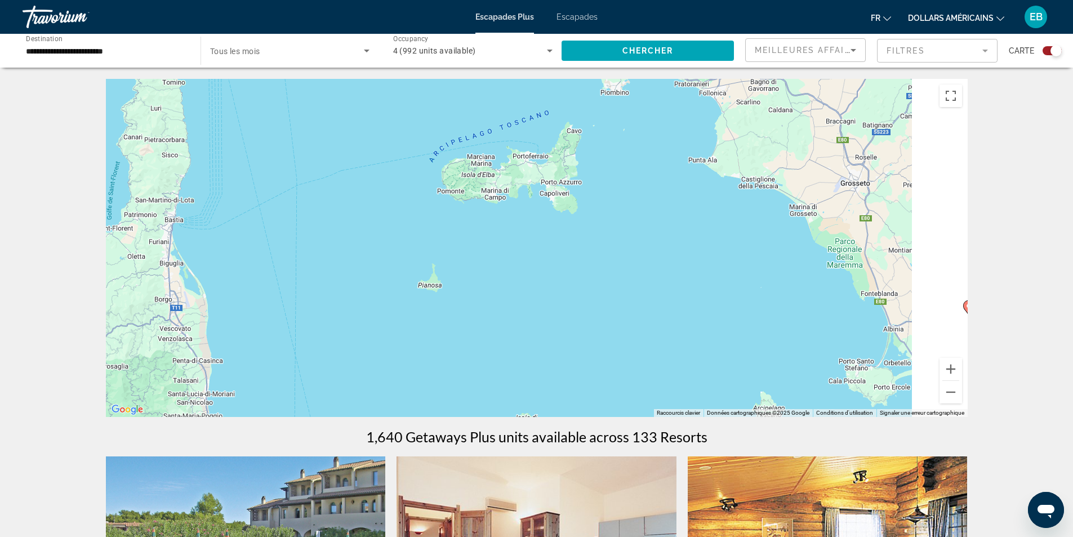
drag, startPoint x: 691, startPoint y: 191, endPoint x: 396, endPoint y: 351, distance: 335.8
click at [385, 394] on div "Pour naviguer, appuyez sur les touches fléchées. Pour activer le glissement ave…" at bounding box center [536, 248] width 861 height 338
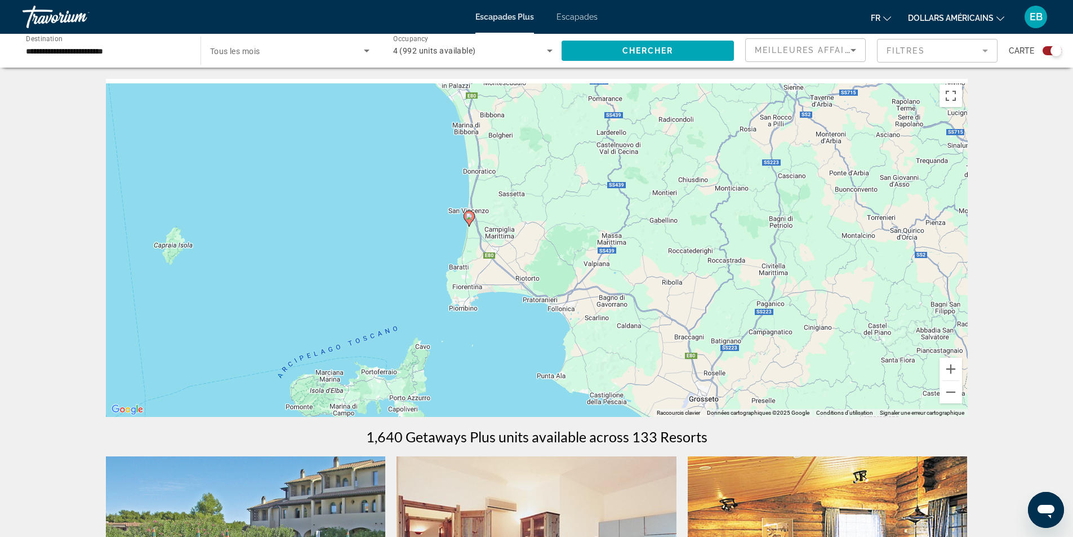
drag, startPoint x: 507, startPoint y: 247, endPoint x: 495, endPoint y: 344, distance: 97.6
click at [495, 344] on div "Pour naviguer, appuyez sur les touches fléchées. Pour activer le glissement ave…" at bounding box center [536, 248] width 861 height 338
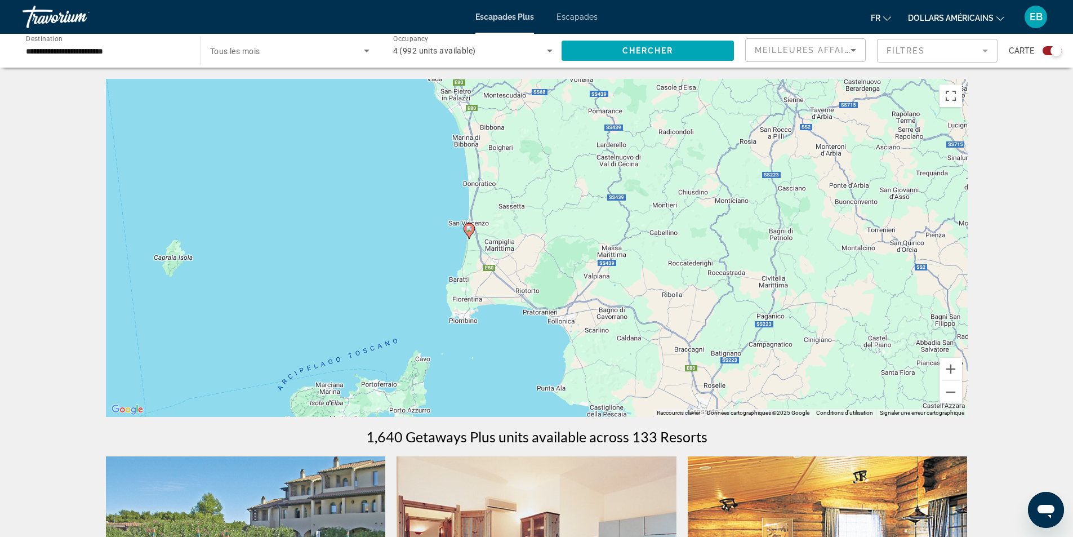
click at [466, 229] on icon "Contenu principal" at bounding box center [468, 231] width 10 height 15
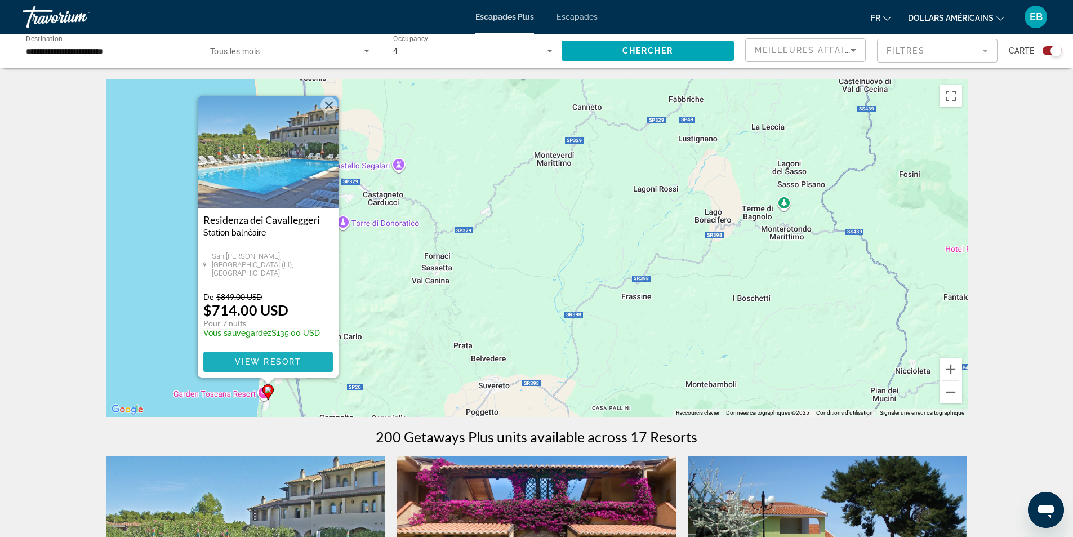
click at [297, 356] on button "View Resort" at bounding box center [267, 361] width 129 height 20
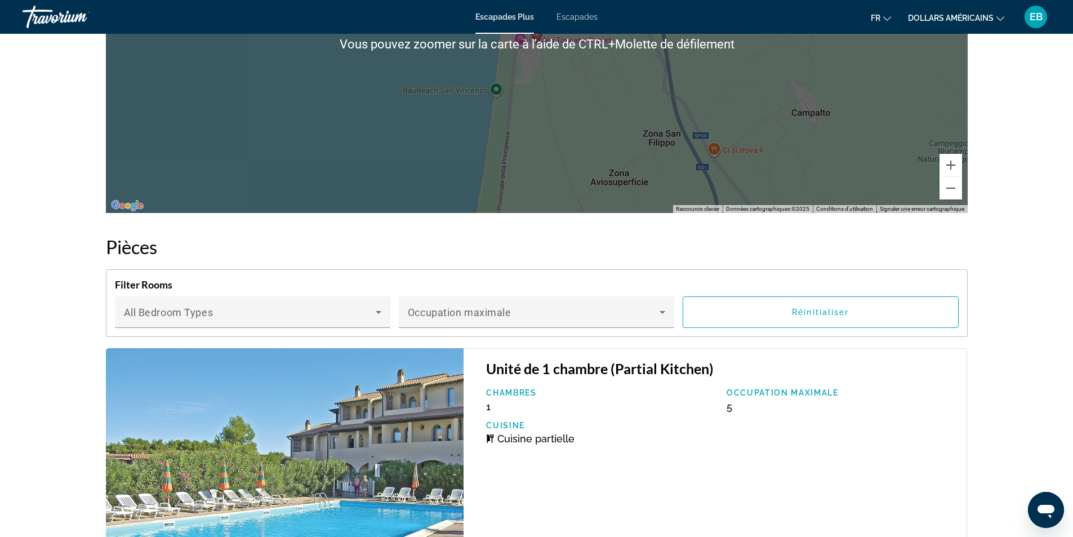
scroll to position [1858, 0]
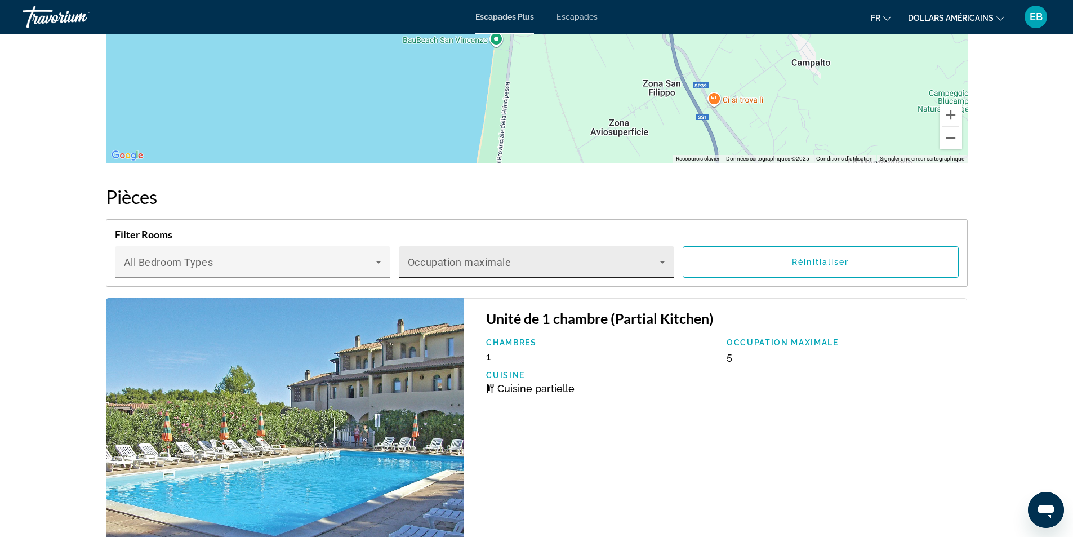
click at [662, 265] on icon "Contenu principal" at bounding box center [662, 262] width 14 height 14
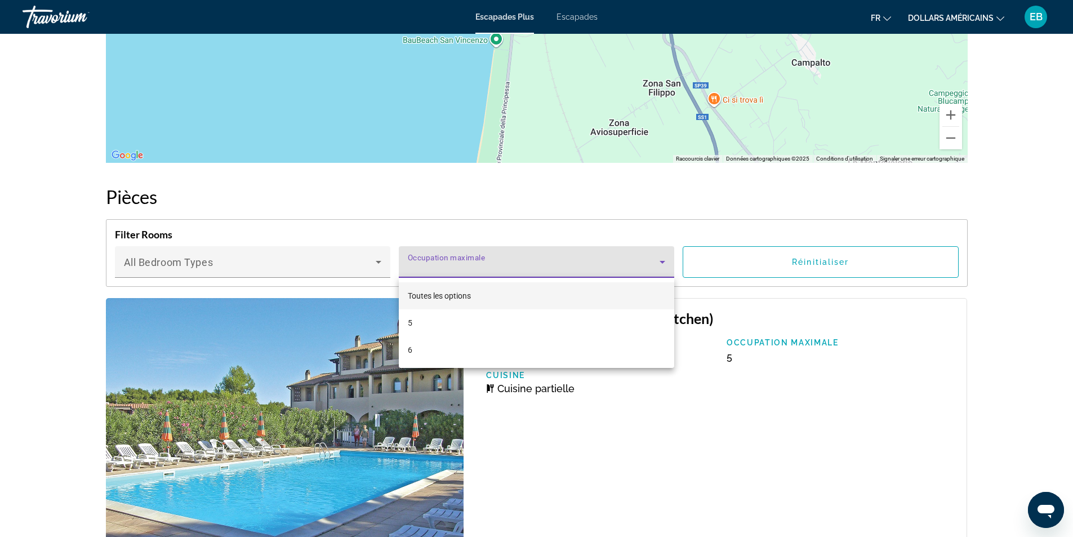
click at [664, 262] on div at bounding box center [536, 268] width 1073 height 537
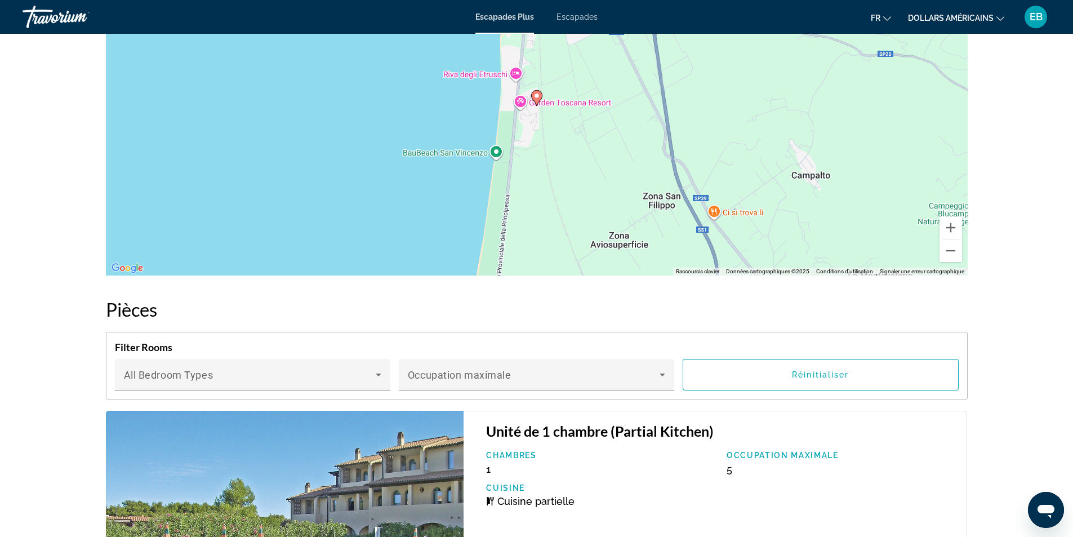
scroll to position [1464, 0]
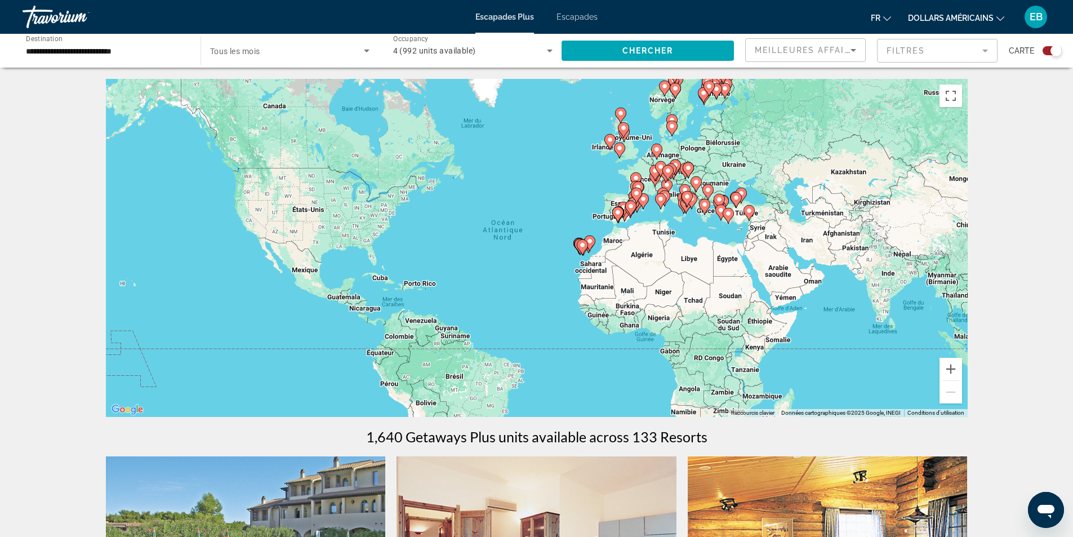
click at [331, 51] on span "Search widget" at bounding box center [287, 51] width 154 height 14
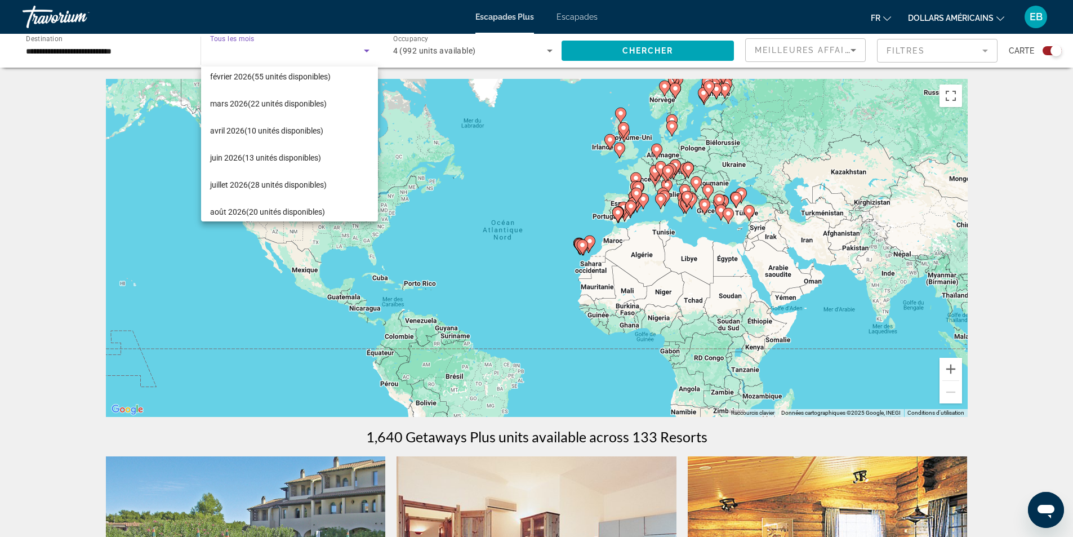
scroll to position [178, 0]
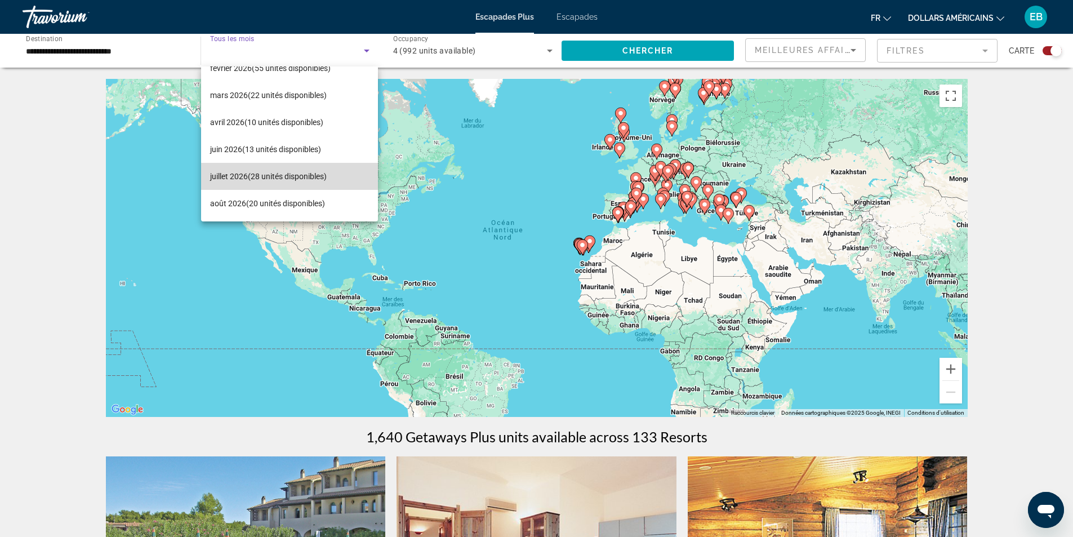
click at [334, 180] on mat-option "juillet 2026 (28 unités disponibles)" at bounding box center [289, 176] width 177 height 27
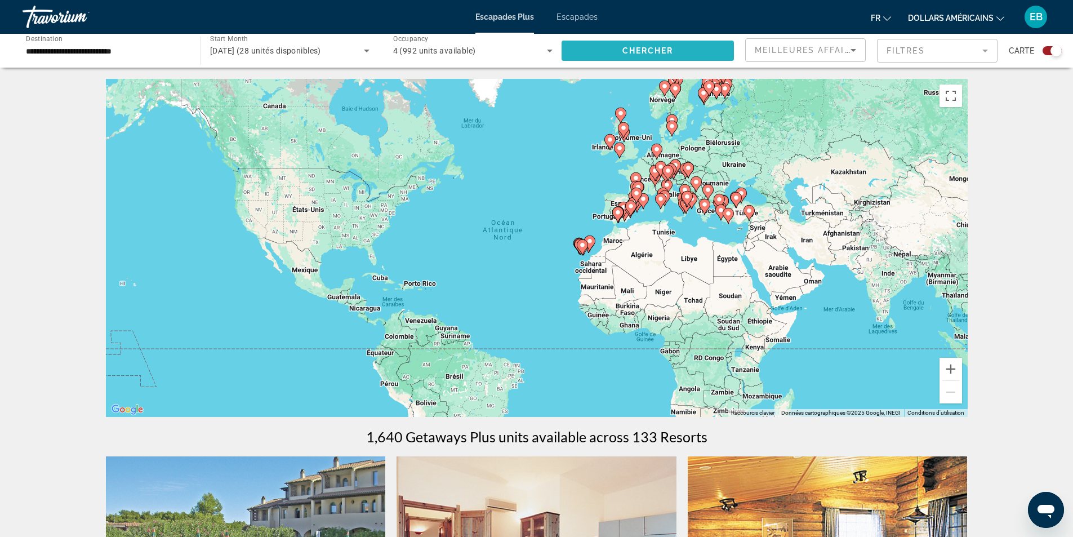
click at [671, 53] on span "Chercher" at bounding box center [647, 50] width 51 height 9
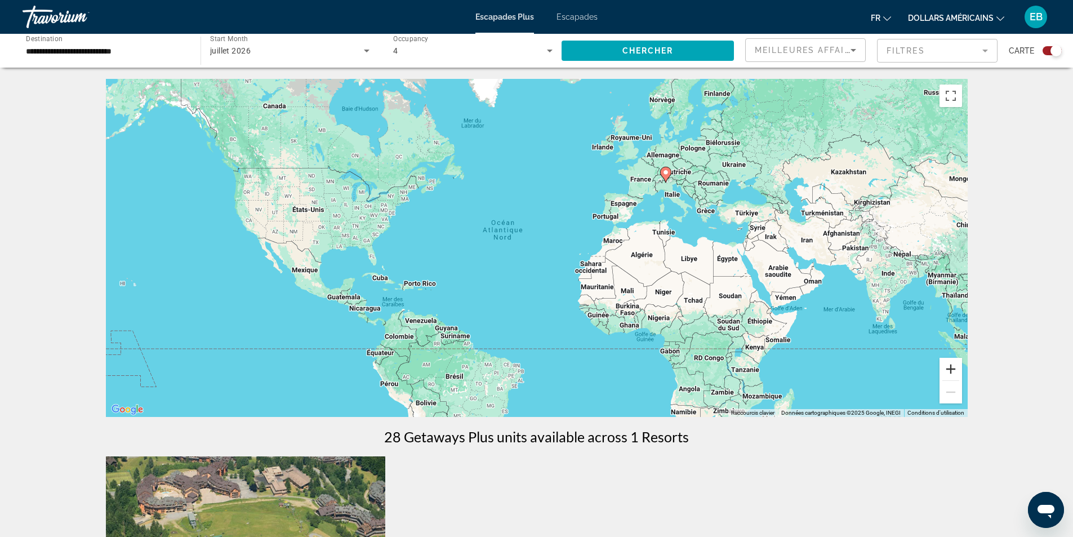
click at [952, 368] on button "Zoom avant" at bounding box center [950, 369] width 23 height 23
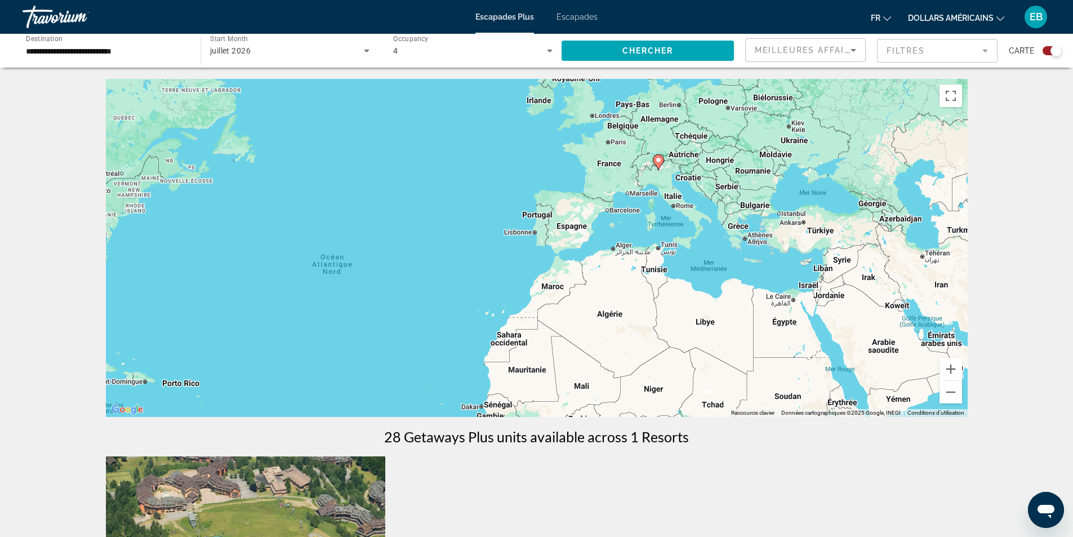
drag, startPoint x: 854, startPoint y: 186, endPoint x: 710, endPoint y: 258, distance: 160.9
click at [710, 258] on div "Pour activer le glissement avec le clavier, appuyez sur Alt+Entrée. Une fois ce…" at bounding box center [536, 248] width 861 height 338
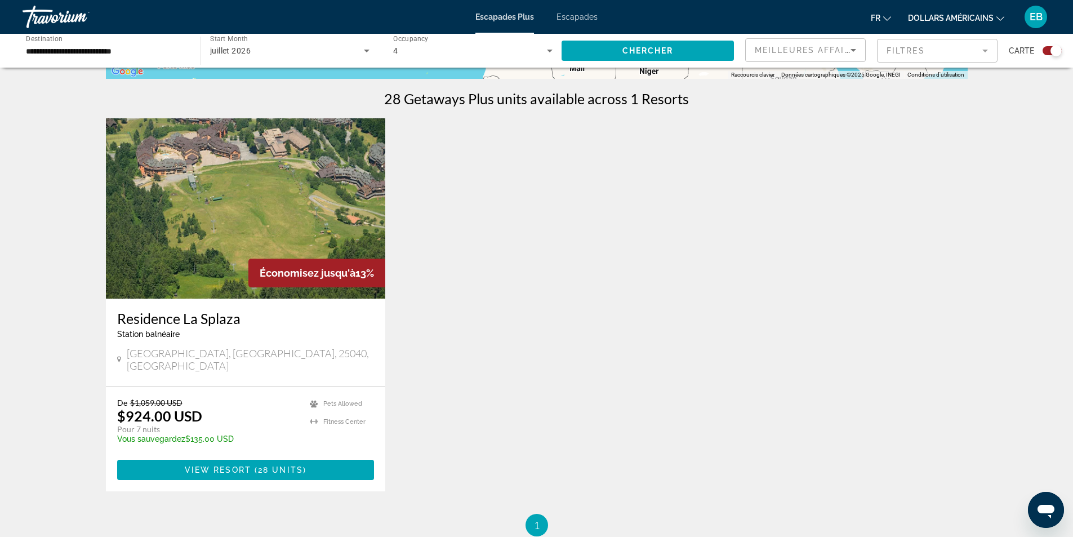
scroll to position [394, 0]
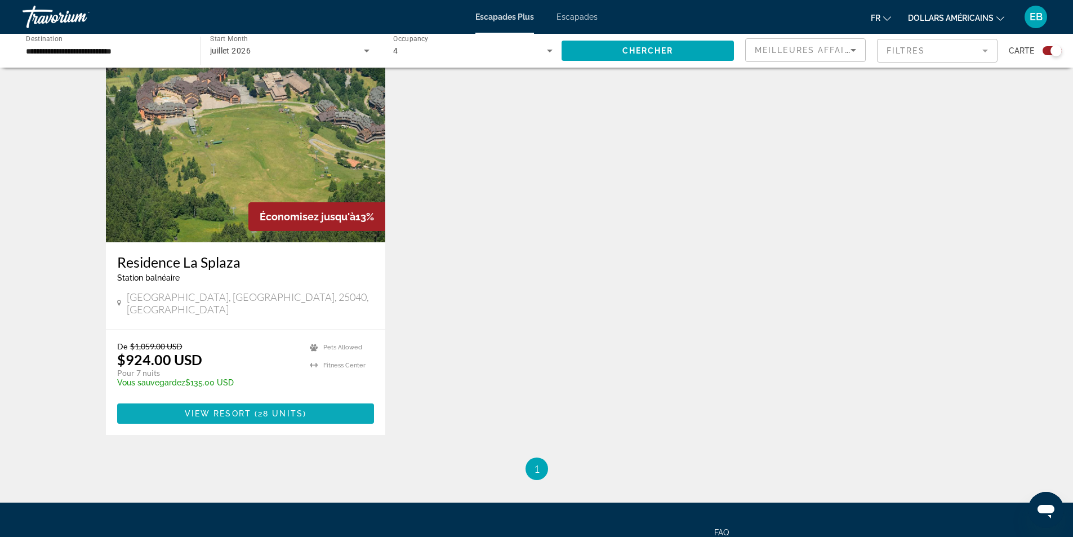
click at [343, 400] on span "Contenu principal" at bounding box center [245, 413] width 257 height 27
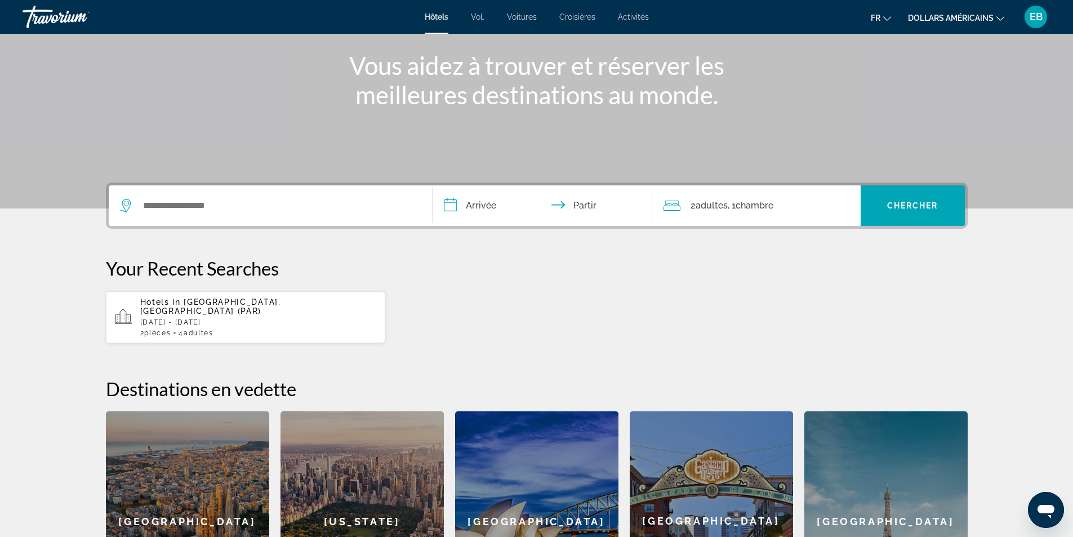
scroll to position [43, 0]
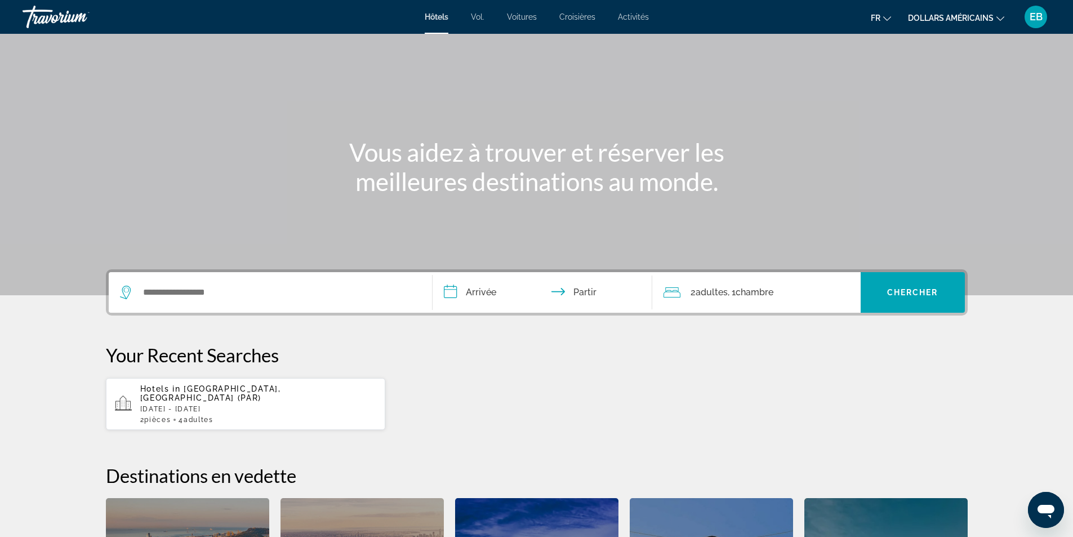
click at [644, 20] on font "Activités" at bounding box center [633, 16] width 31 height 9
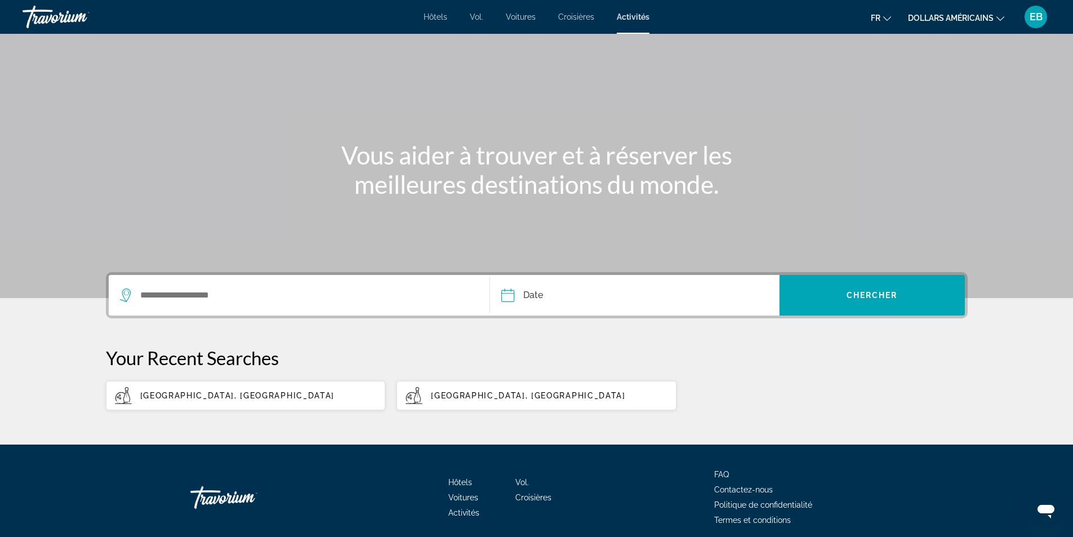
scroll to position [86, 0]
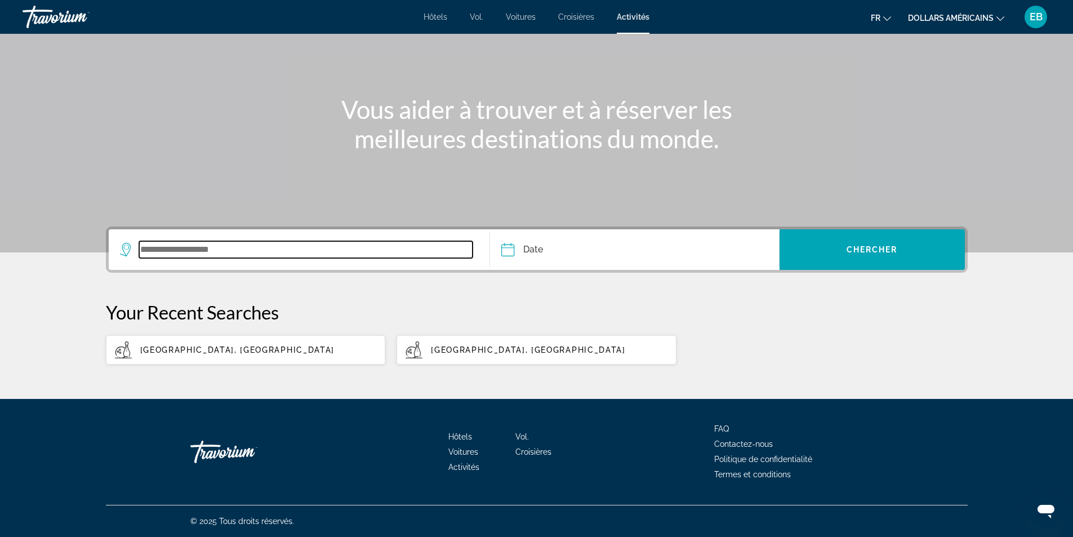
click at [333, 247] on input "Search widget" at bounding box center [306, 249] width 334 height 17
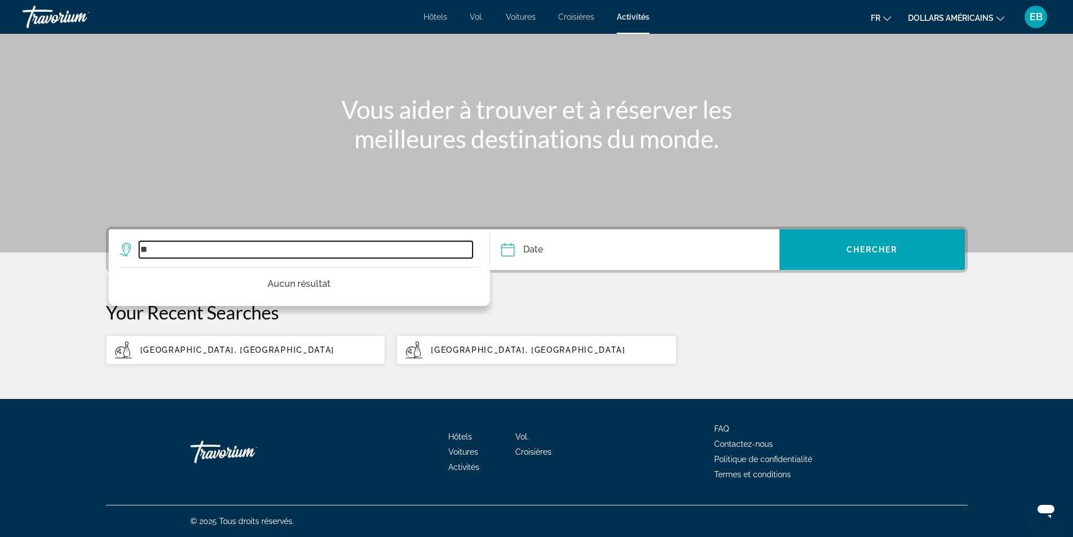
type input "*"
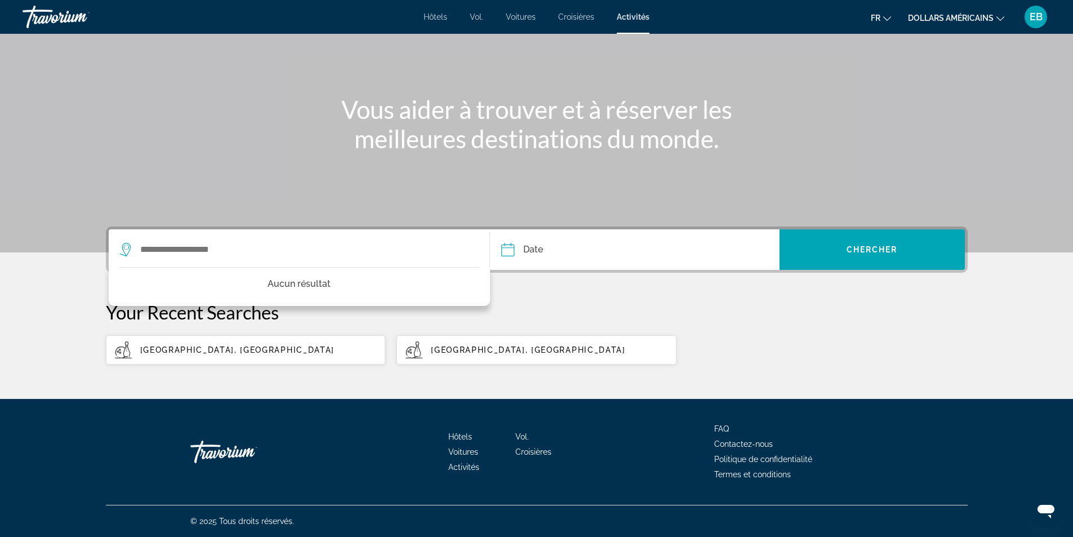
click at [278, 356] on app-activities-recent-search "Alsace, France" at bounding box center [246, 349] width 280 height 29
type input "**********"
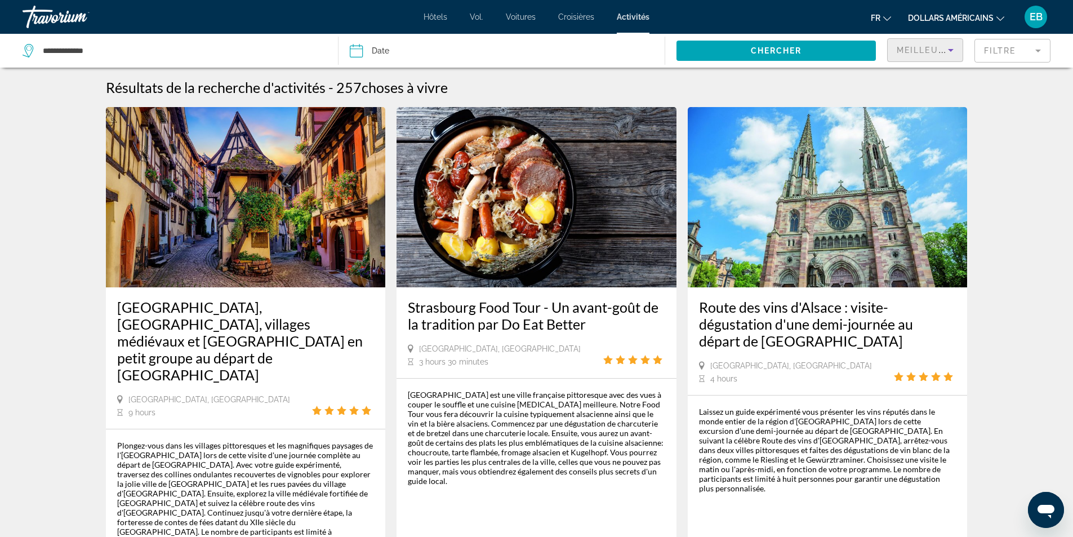
click at [930, 47] on span "Meilleures ventes" at bounding box center [946, 50] width 101 height 9
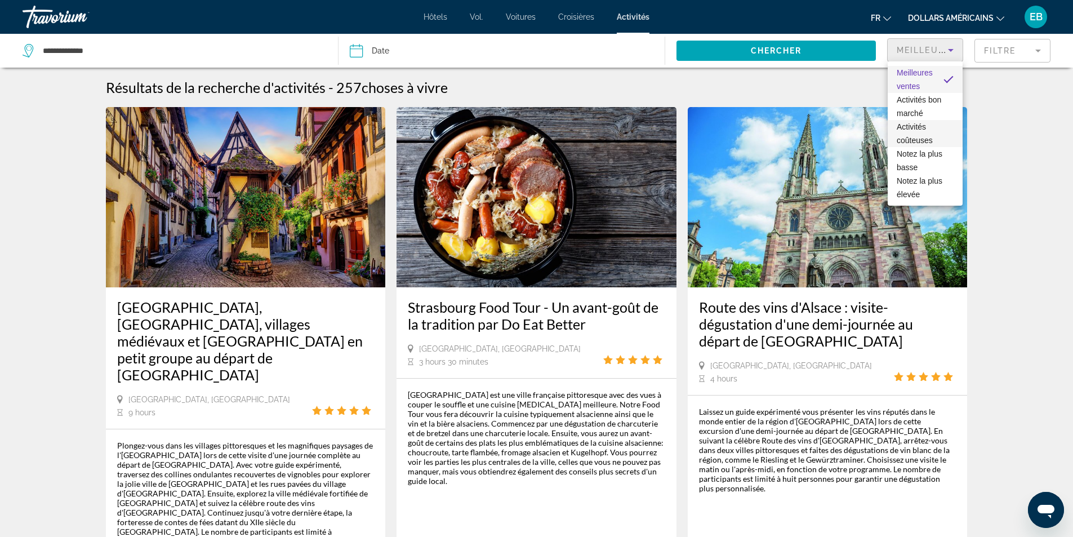
click at [936, 124] on span "Activités coûteuses" at bounding box center [924, 133] width 57 height 27
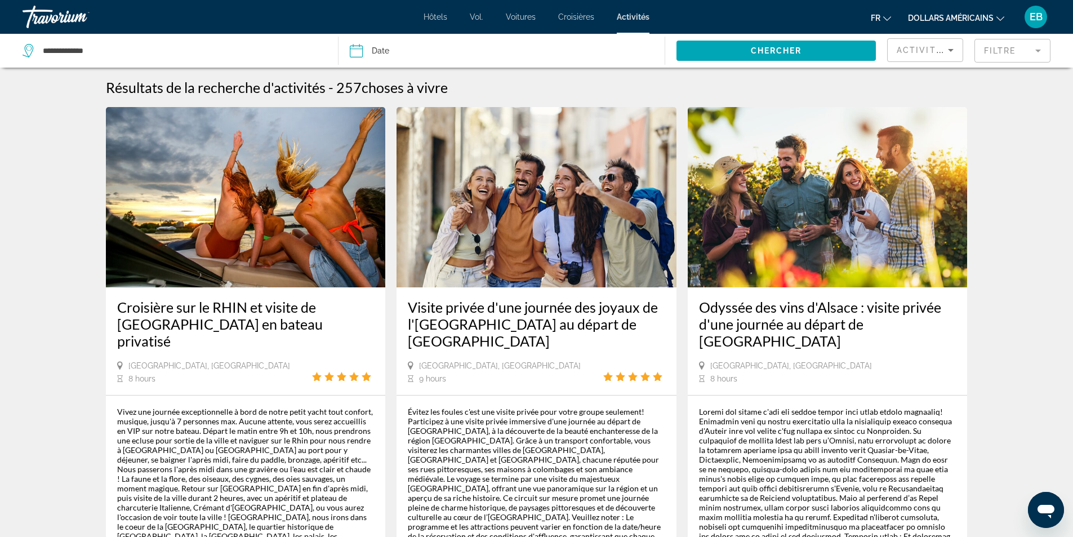
click at [946, 43] on div "Activités coûteuses" at bounding box center [924, 55] width 57 height 32
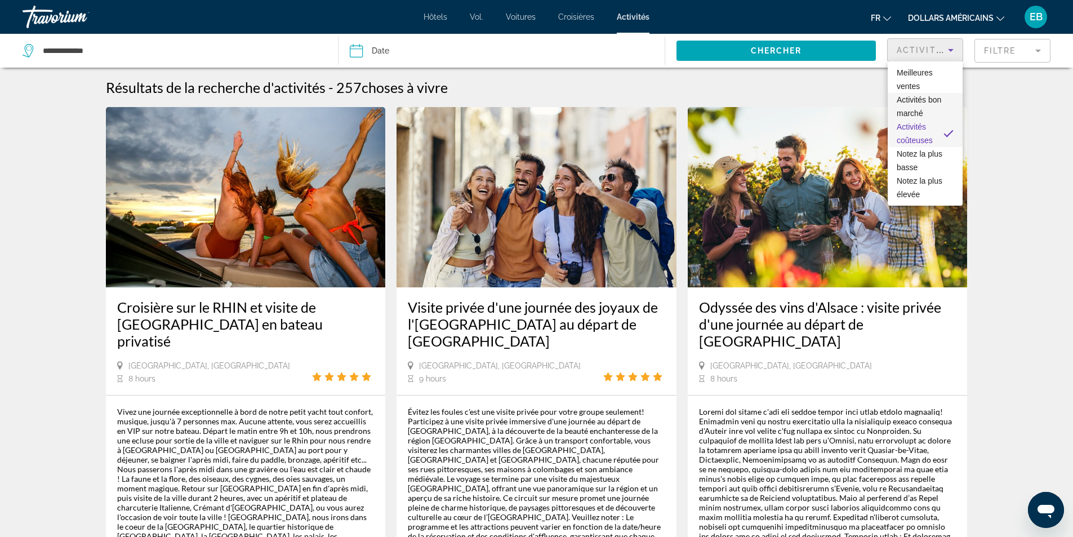
click at [922, 108] on span "Activités bon marché" at bounding box center [924, 106] width 57 height 27
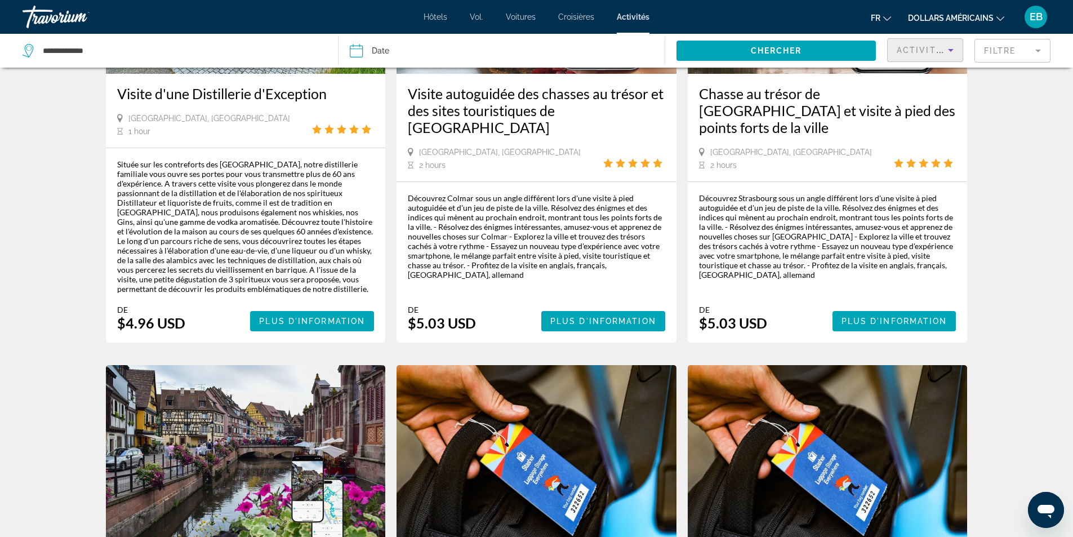
scroll to position [525, 0]
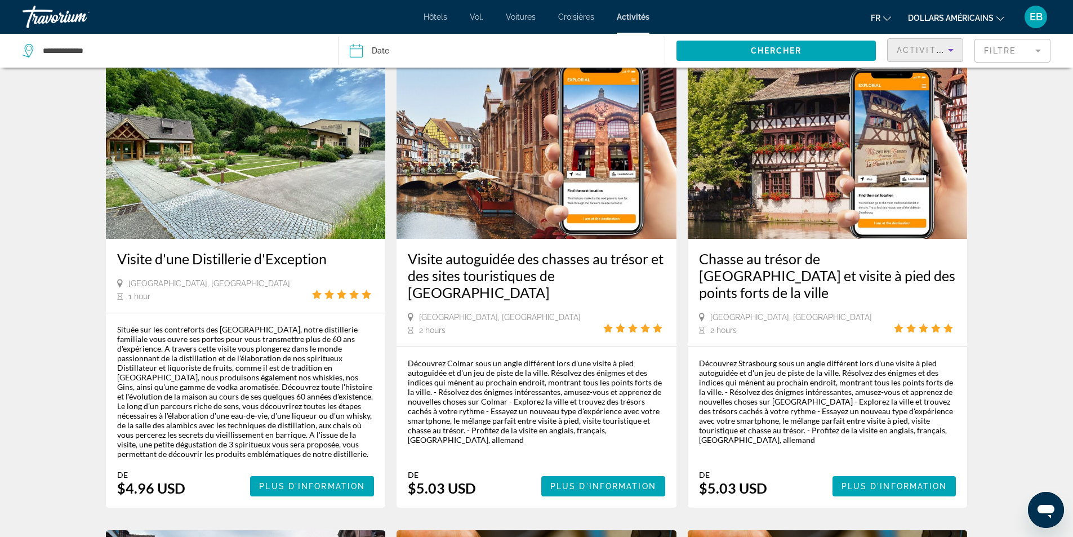
click at [924, 48] on span "Activités bon marché" at bounding box center [955, 50] width 118 height 9
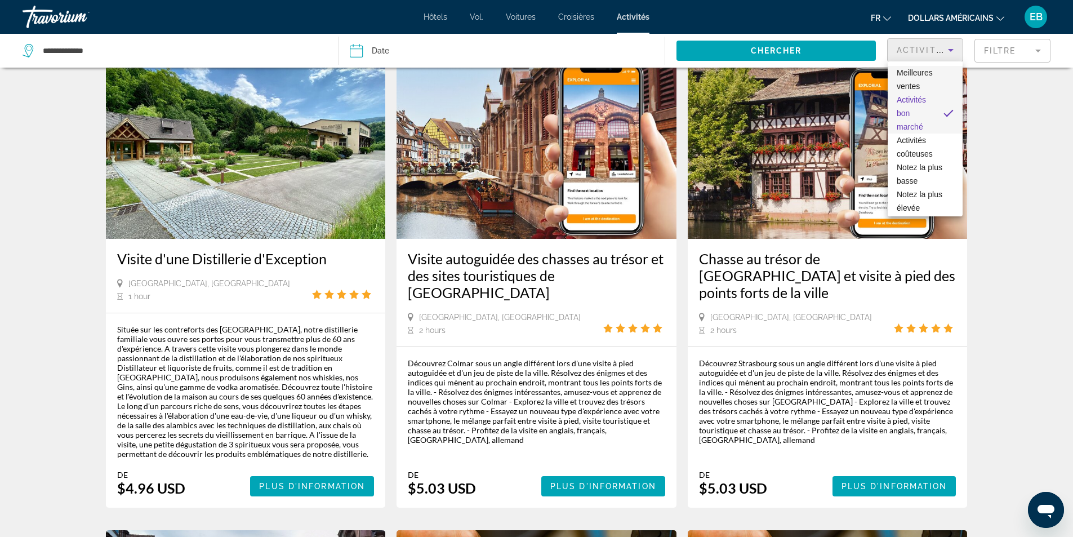
click at [924, 84] on span "Meilleures ventes" at bounding box center [924, 79] width 57 height 27
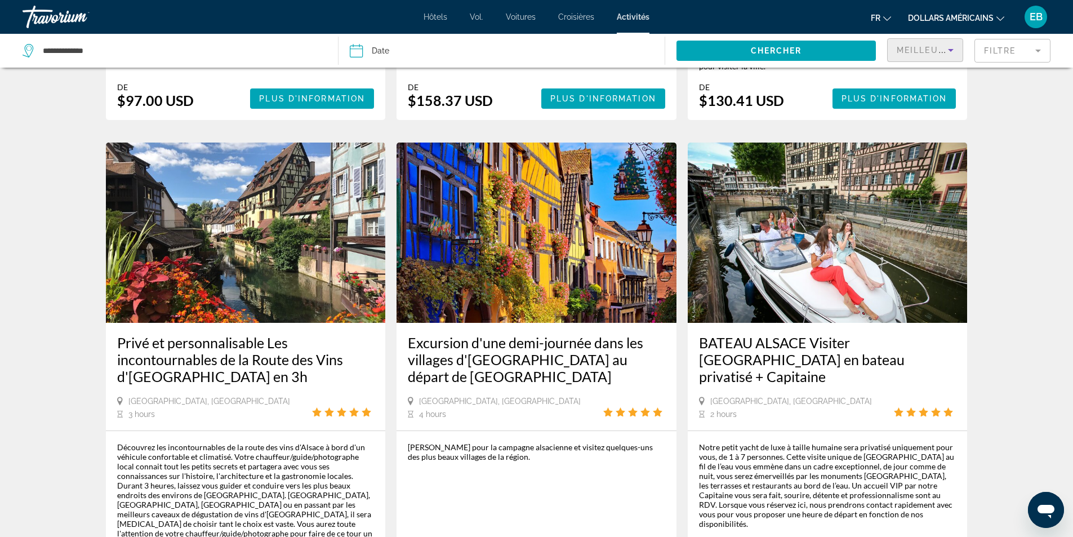
scroll to position [1520, 0]
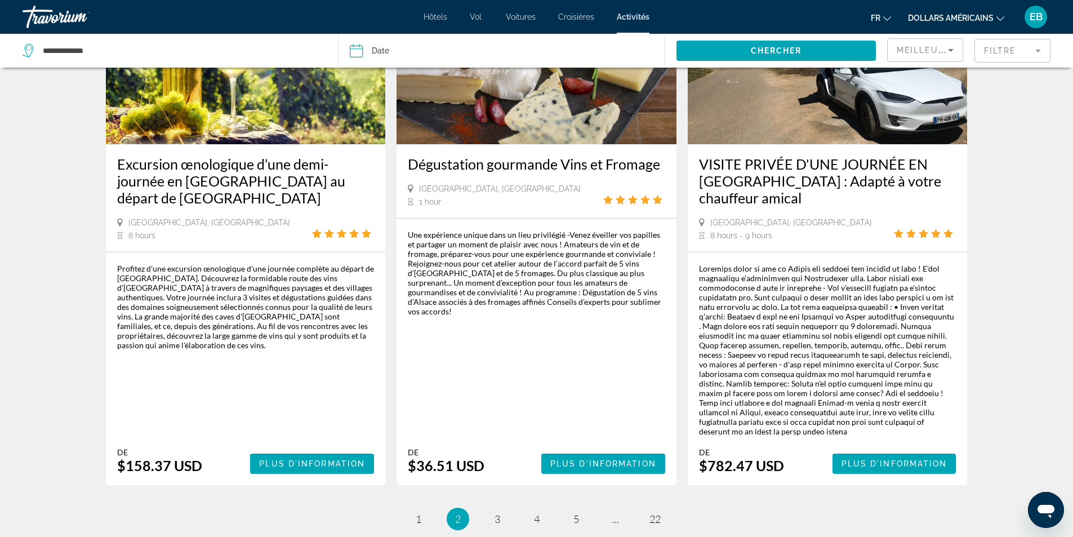
scroll to position [1704, 0]
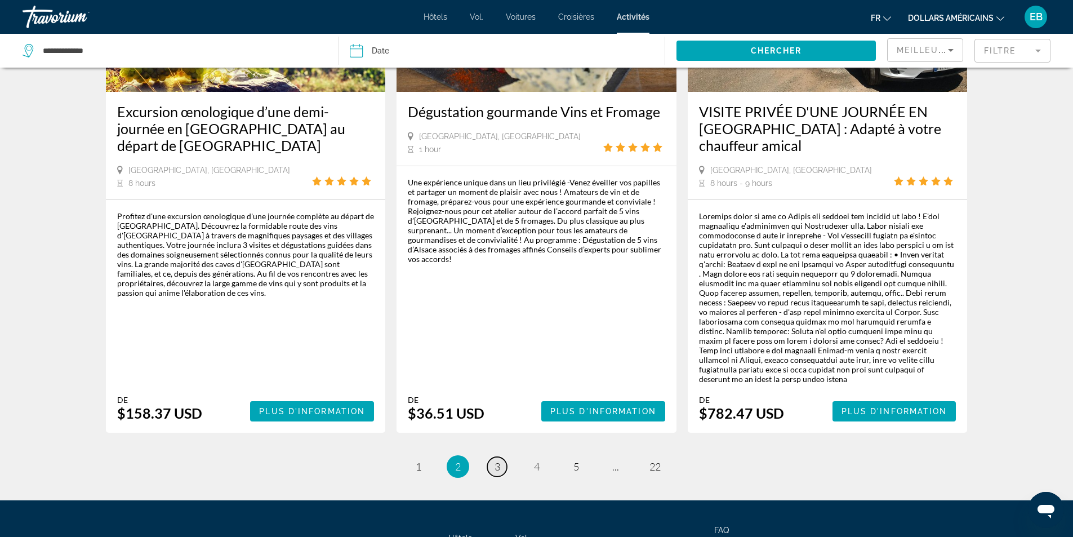
click at [497, 460] on span "3" at bounding box center [497, 466] width 6 height 12
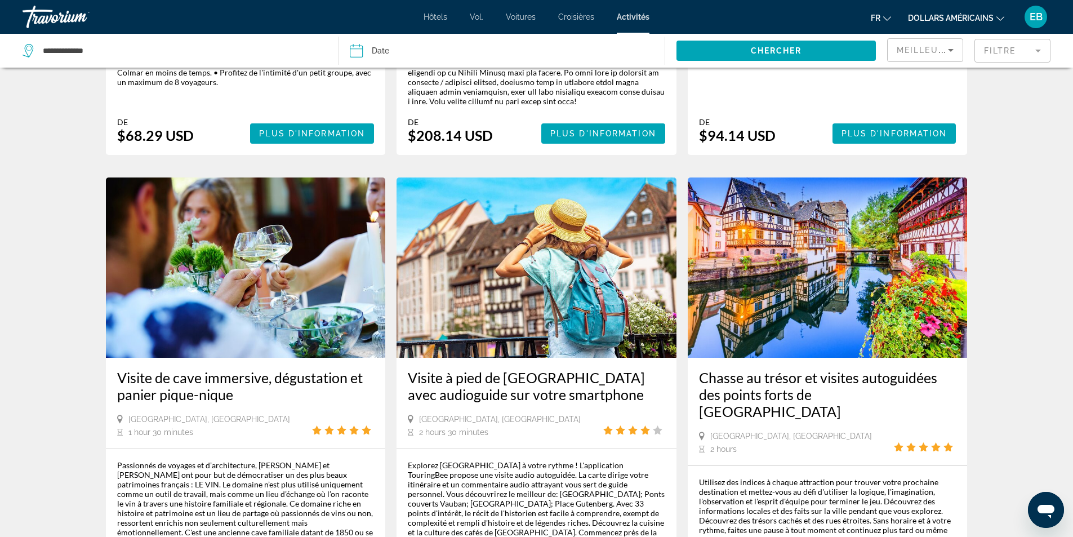
scroll to position [1677, 0]
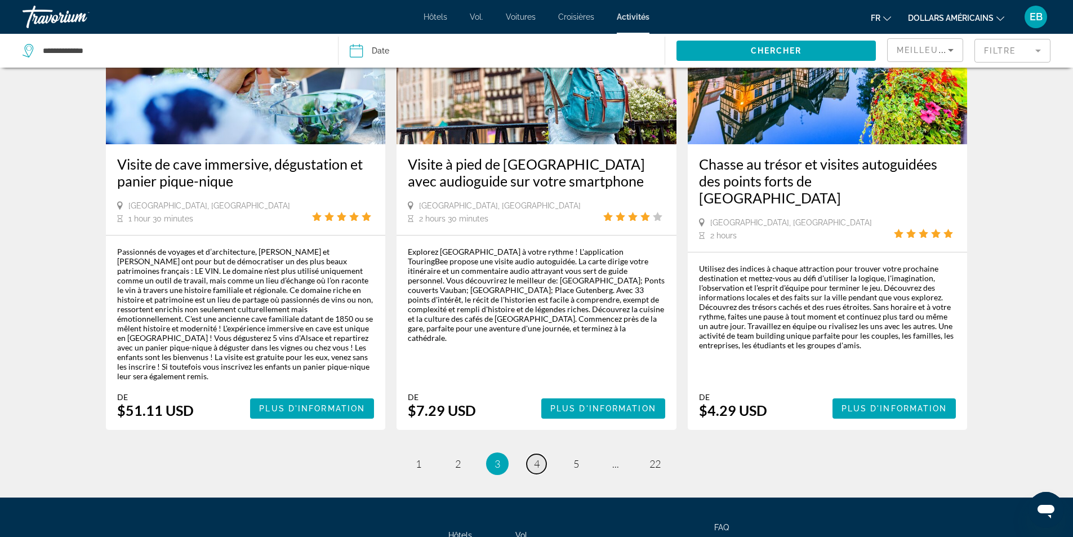
click at [534, 457] on span "4" at bounding box center [537, 463] width 6 height 12
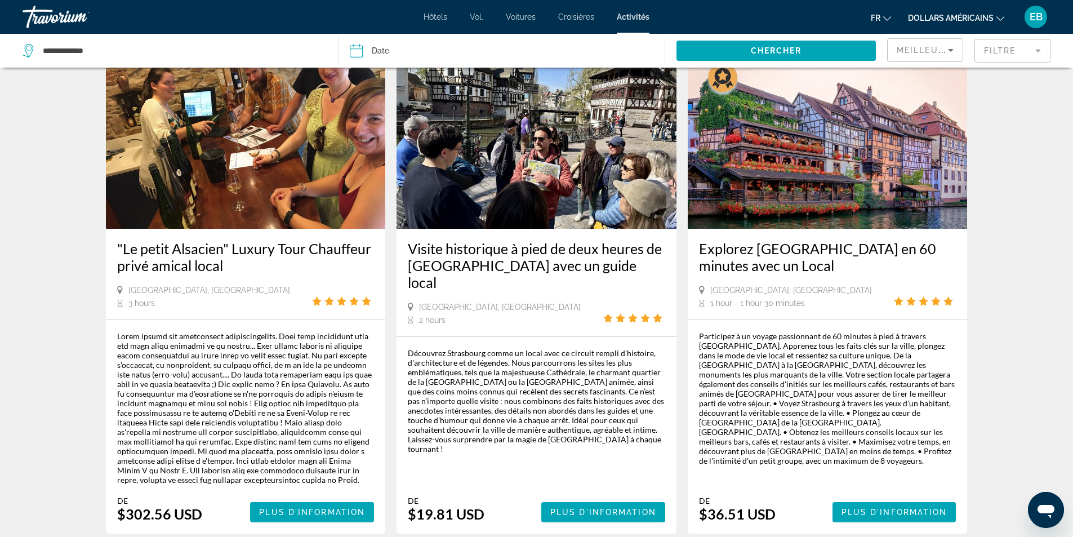
scroll to position [1763, 0]
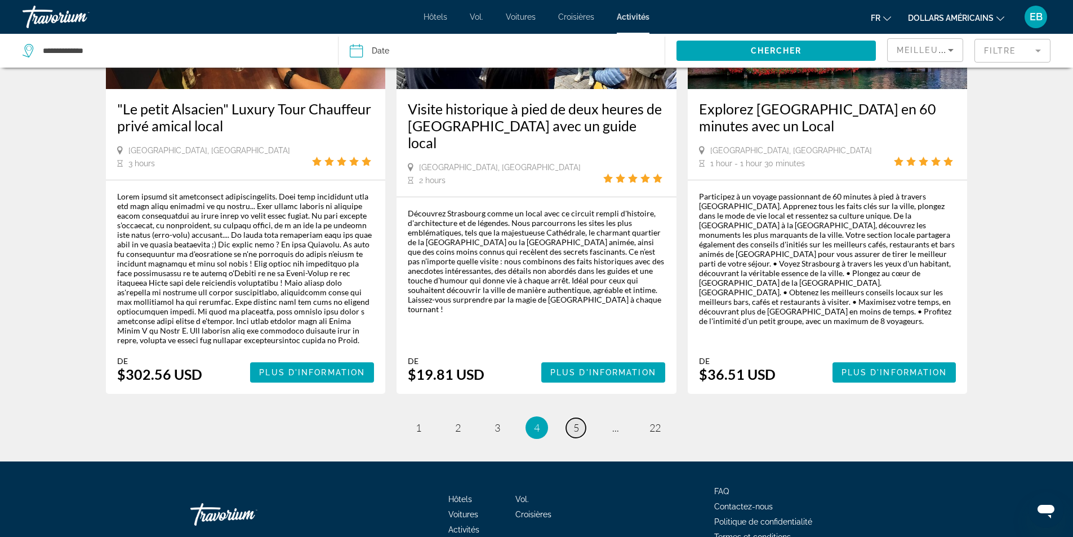
click at [567, 418] on link "page 5" at bounding box center [576, 428] width 20 height 20
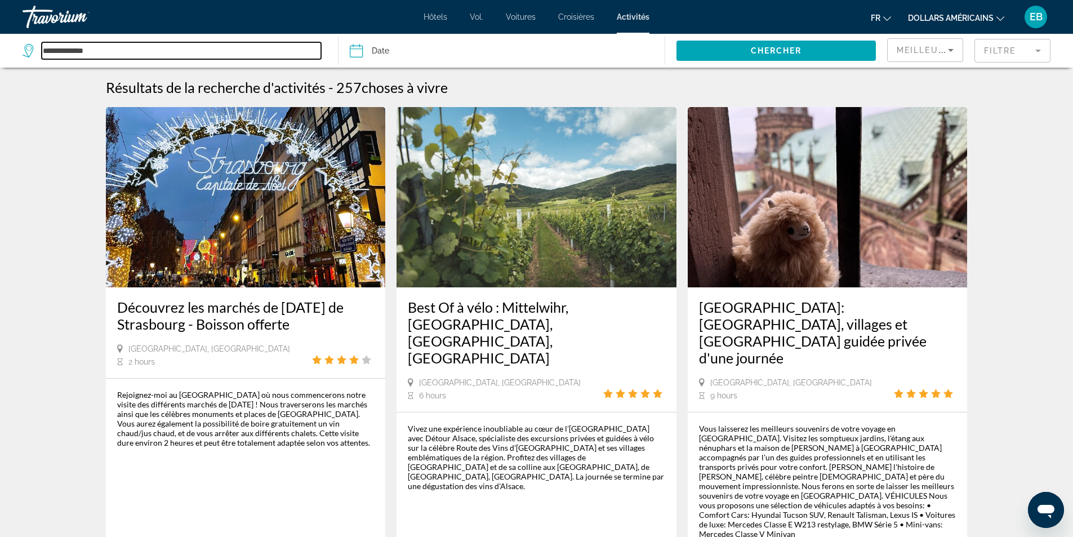
click at [52, 47] on input "**********" at bounding box center [181, 50] width 279 height 17
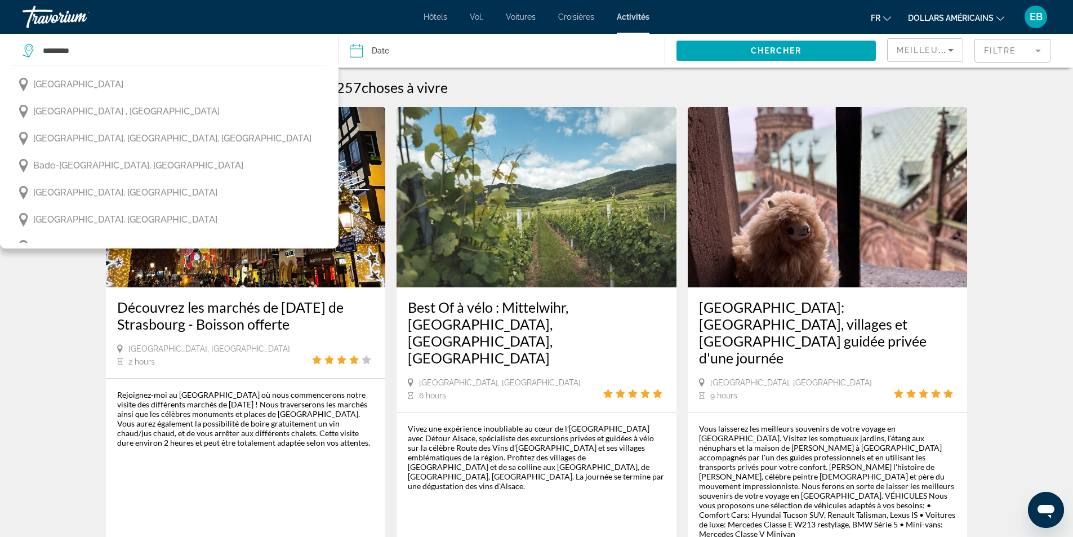
click at [110, 84] on button "Allemagne" at bounding box center [169, 84] width 316 height 21
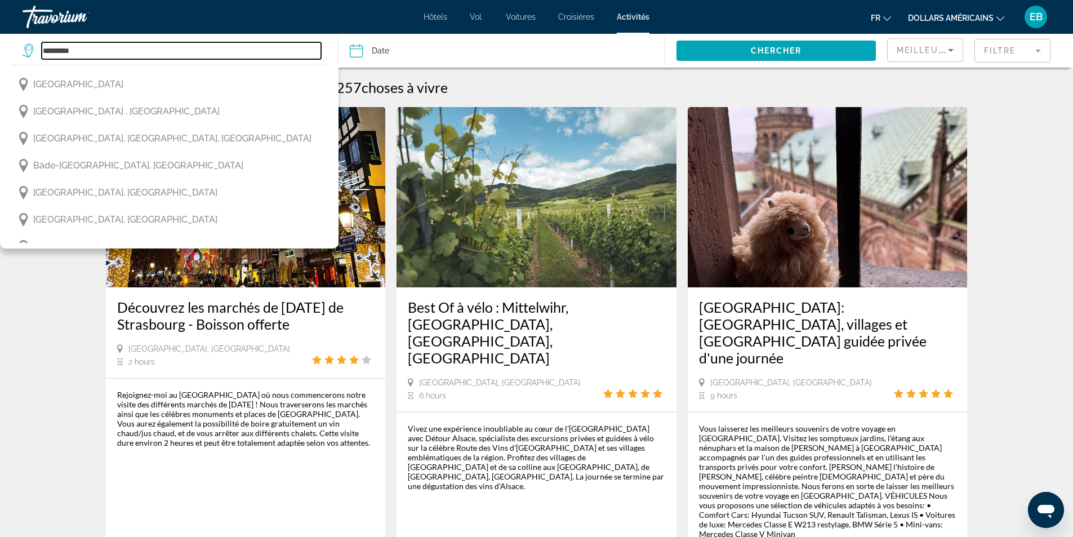
type input "*********"
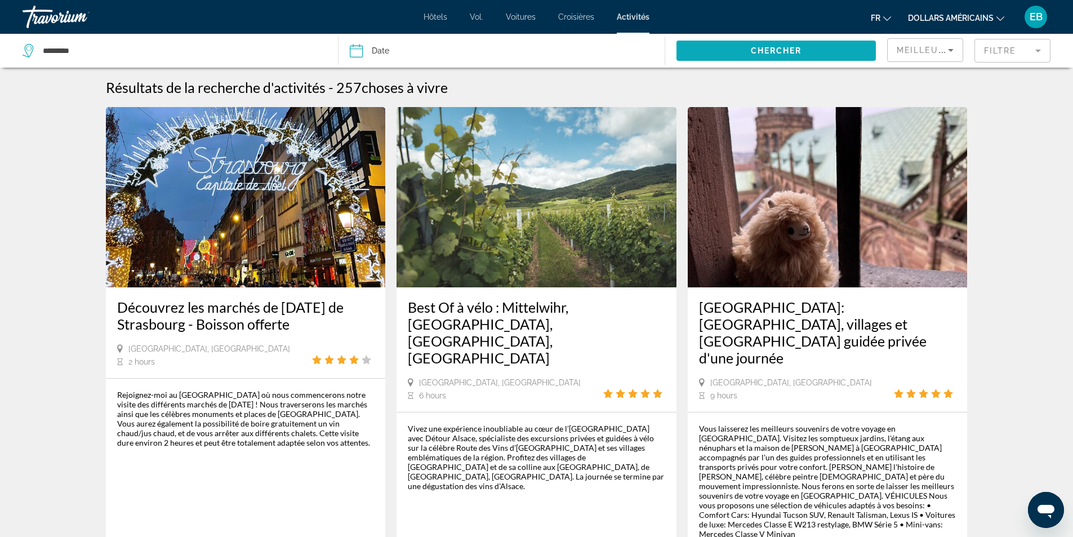
click at [820, 52] on span "Search widget" at bounding box center [775, 50] width 199 height 27
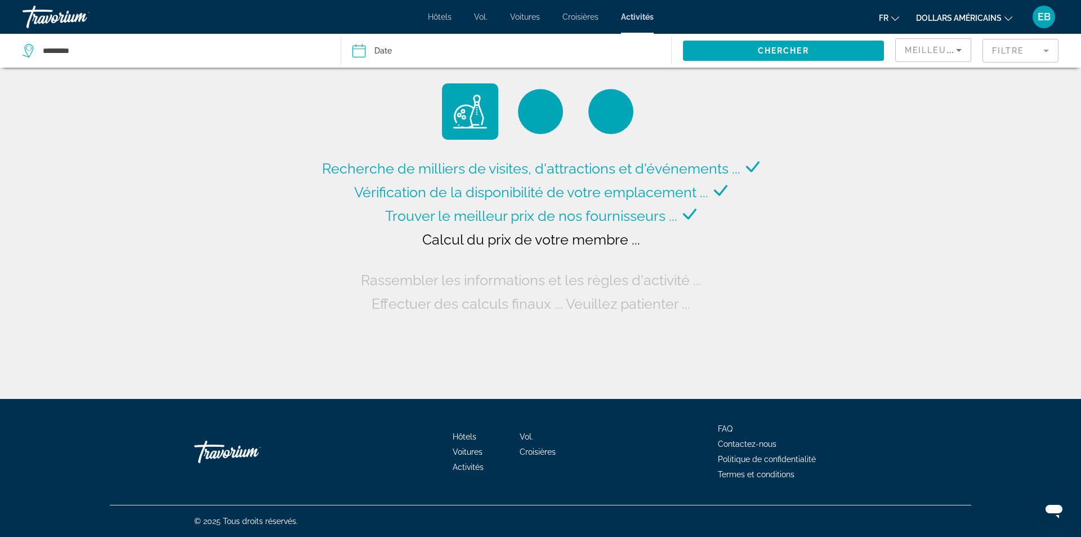
click at [1006, 19] on icon "Changer de devise" at bounding box center [1008, 18] width 8 height 5
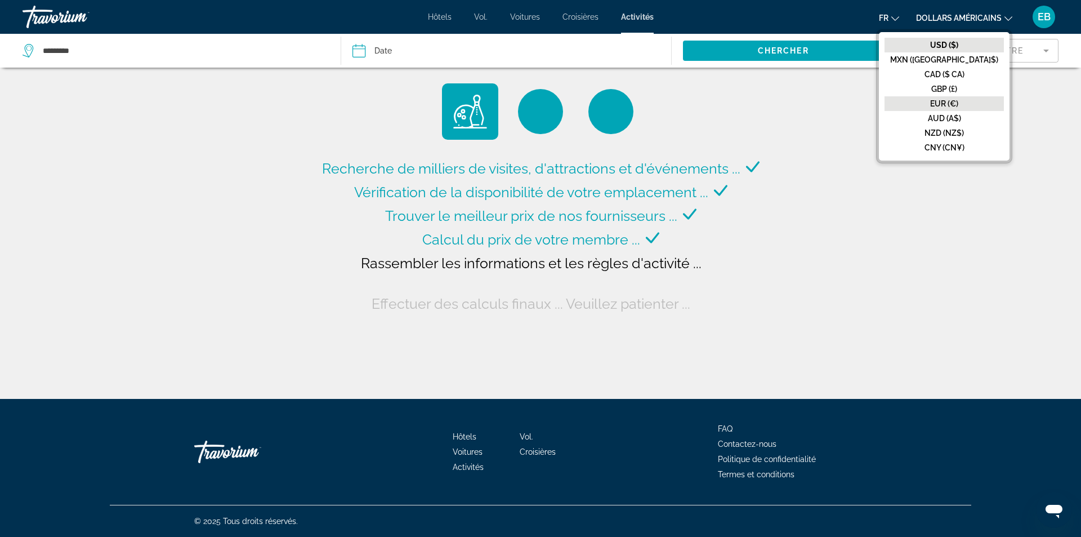
click at [958, 107] on font "EUR (€)" at bounding box center [944, 103] width 28 height 9
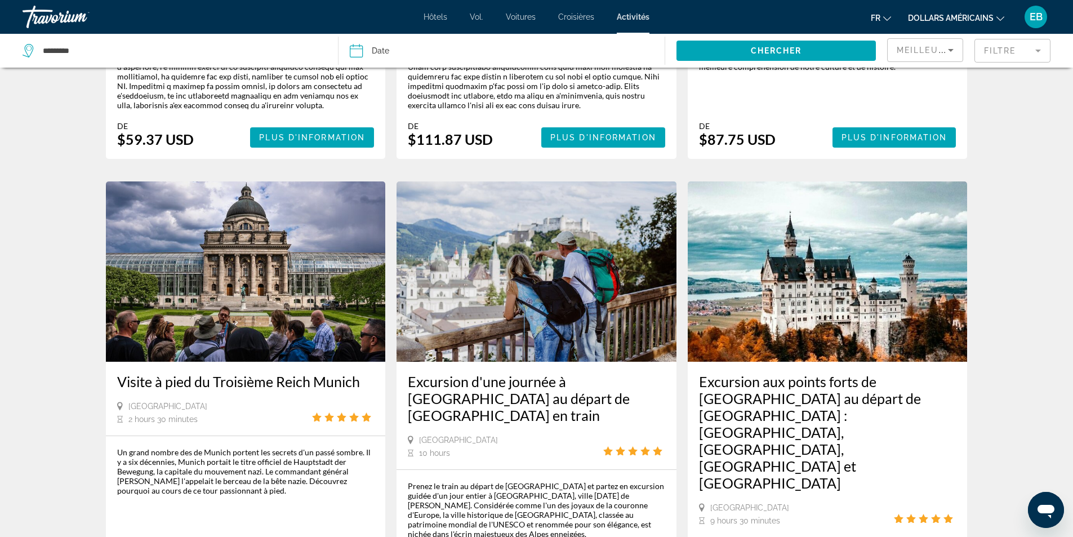
scroll to position [1745, 0]
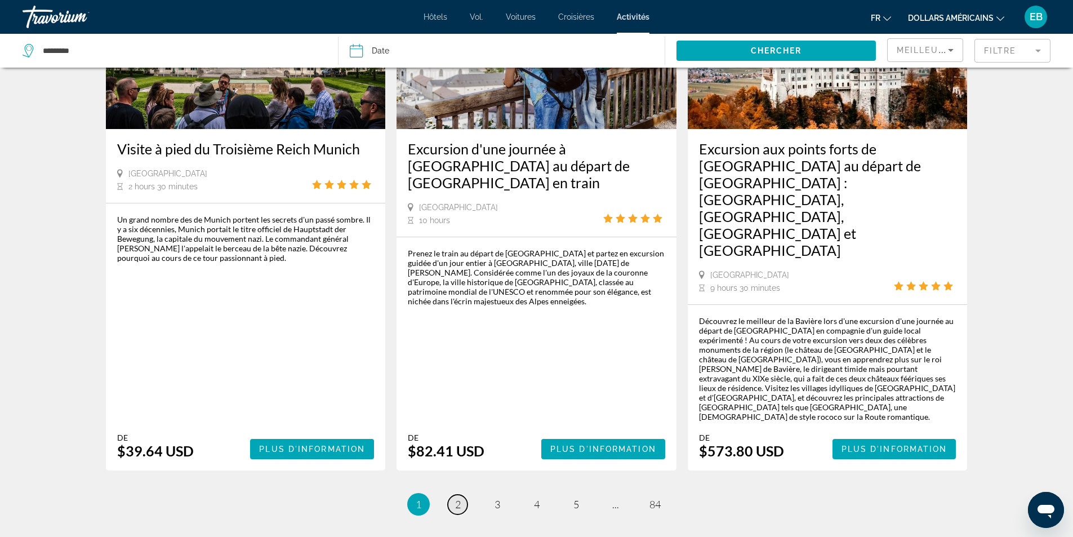
click at [455, 498] on span "2" at bounding box center [458, 504] width 6 height 12
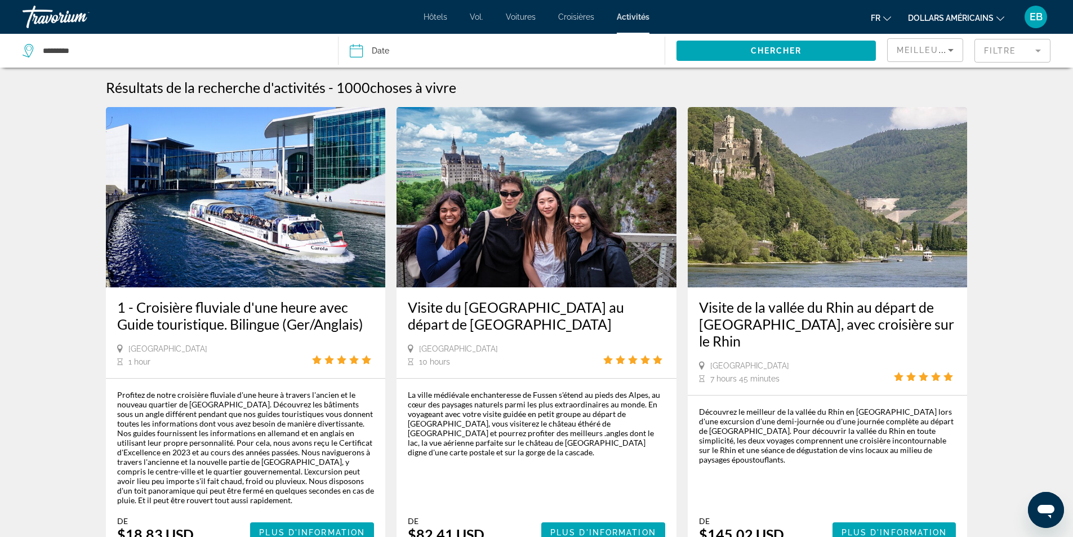
click at [504, 364] on div "Germany 10 hours" at bounding box center [536, 354] width 257 height 23
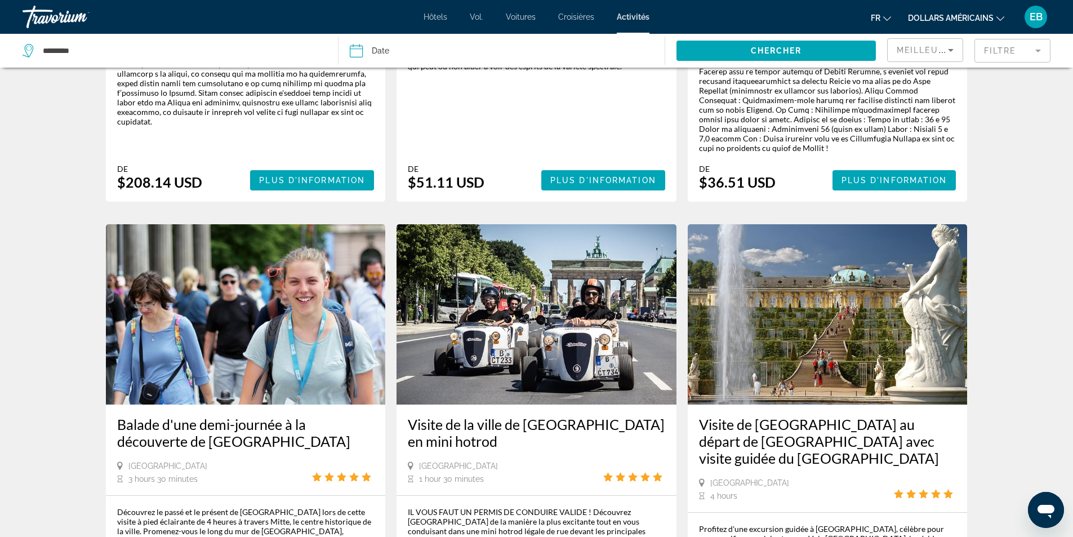
scroll to position [1633, 0]
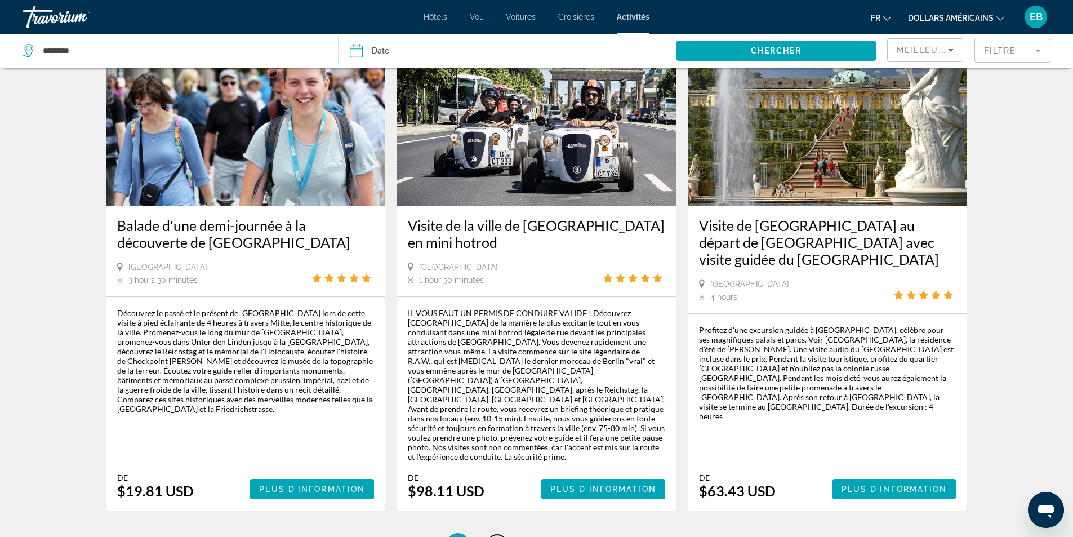
click at [493, 534] on link "page 3" at bounding box center [497, 544] width 20 height 20
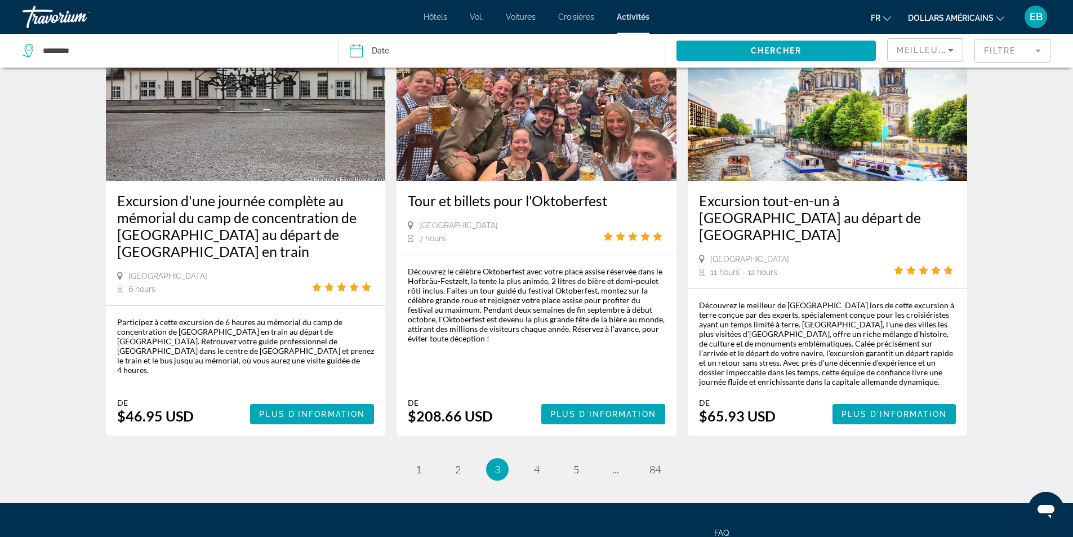
scroll to position [1649, 0]
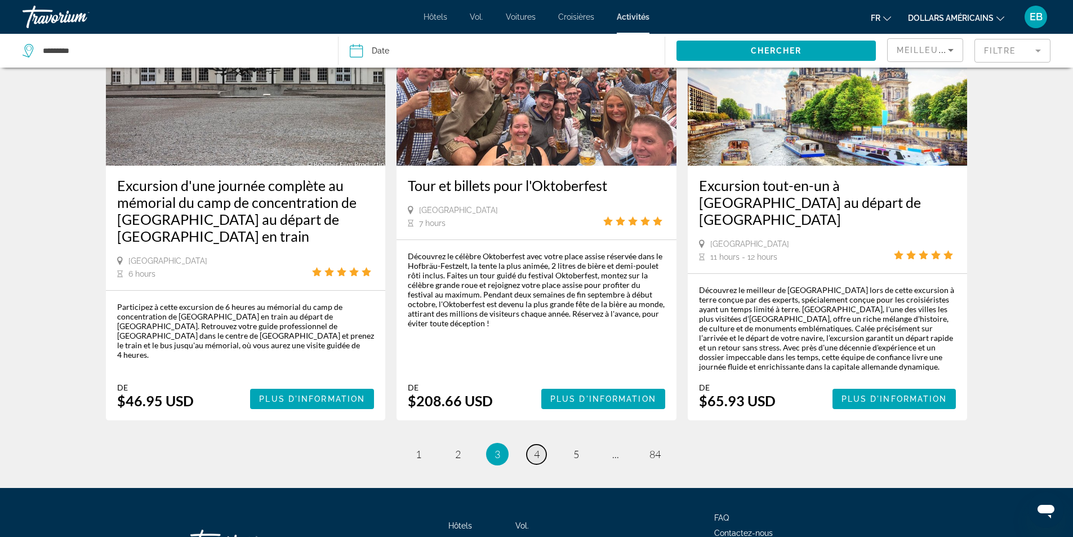
click at [535, 448] on span "4" at bounding box center [537, 454] width 6 height 12
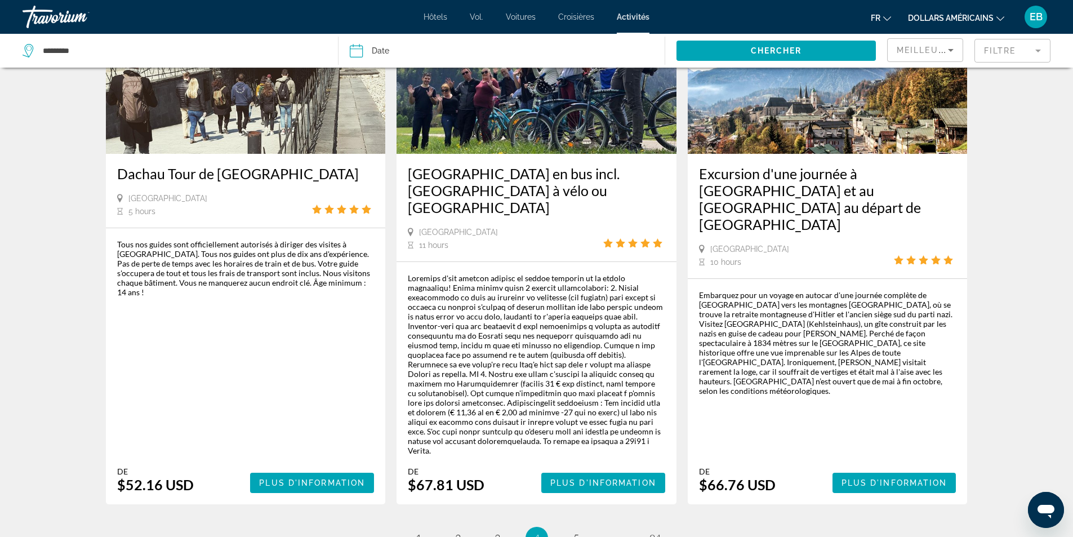
scroll to position [1745, 0]
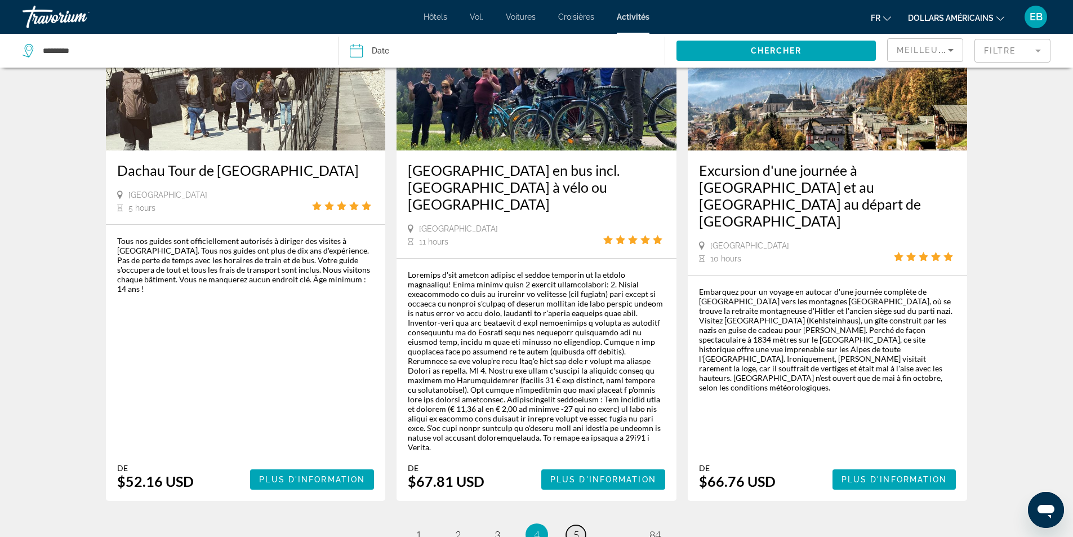
click at [574, 528] on span "5" at bounding box center [576, 534] width 6 height 12
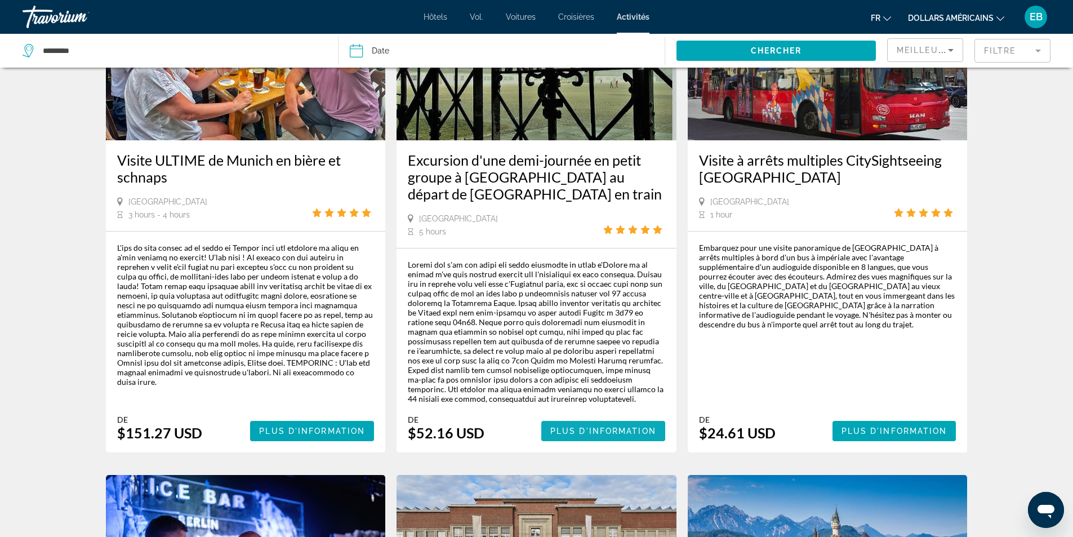
scroll to position [1689, 0]
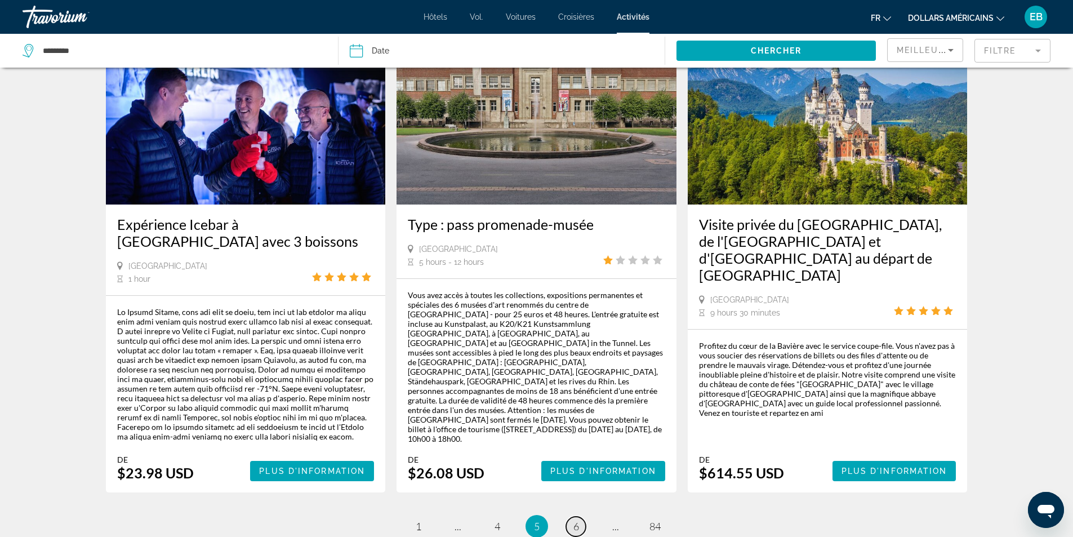
click at [576, 520] on span "6" at bounding box center [576, 526] width 6 height 12
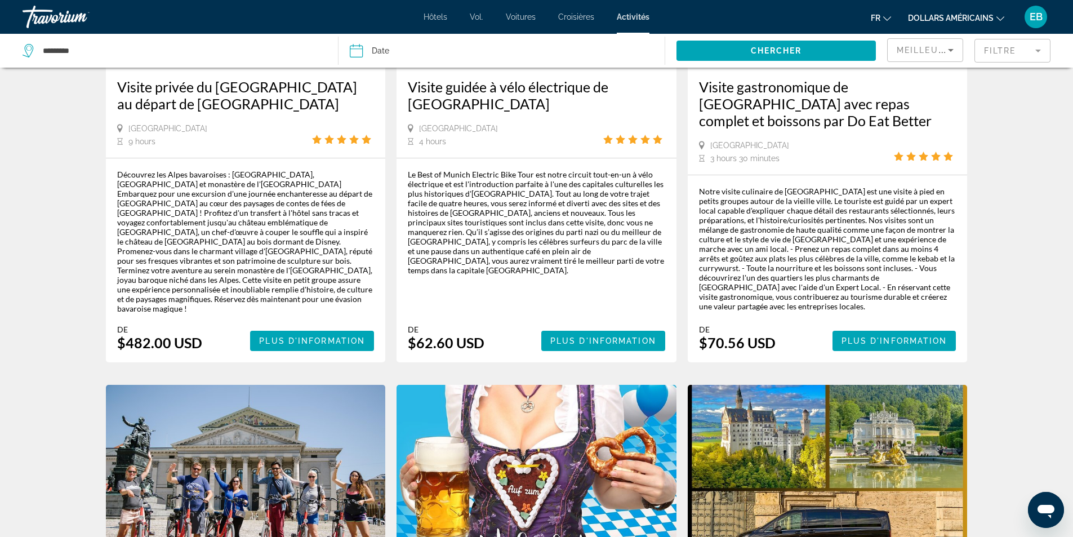
scroll to position [1780, 0]
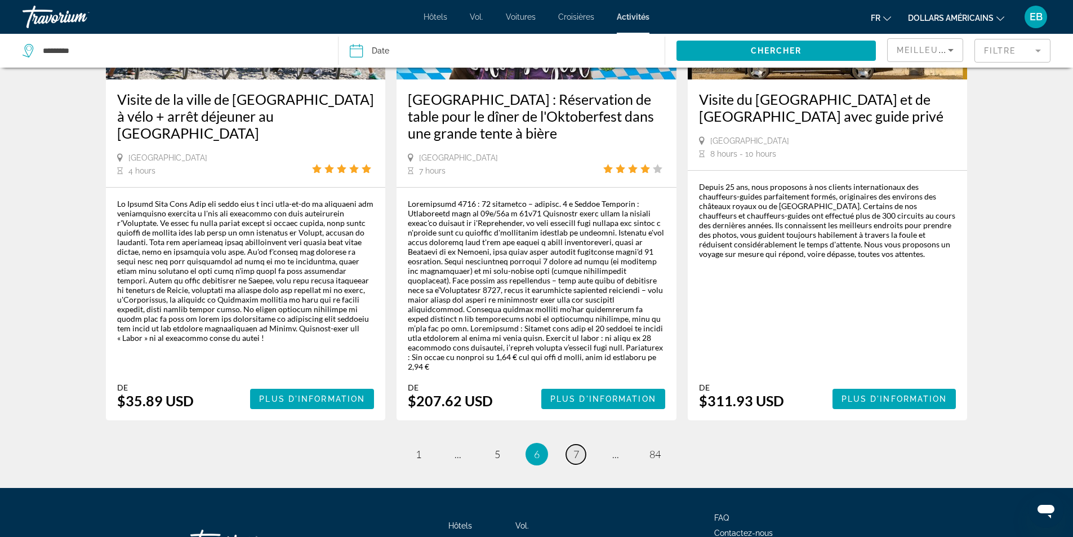
click at [584, 444] on link "page 7" at bounding box center [576, 454] width 20 height 20
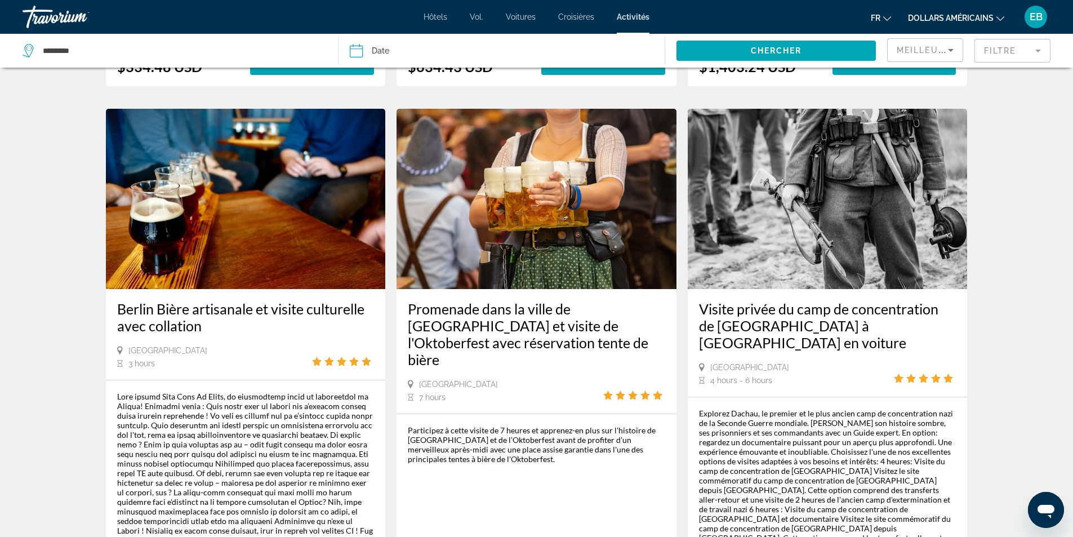
scroll to position [1790, 0]
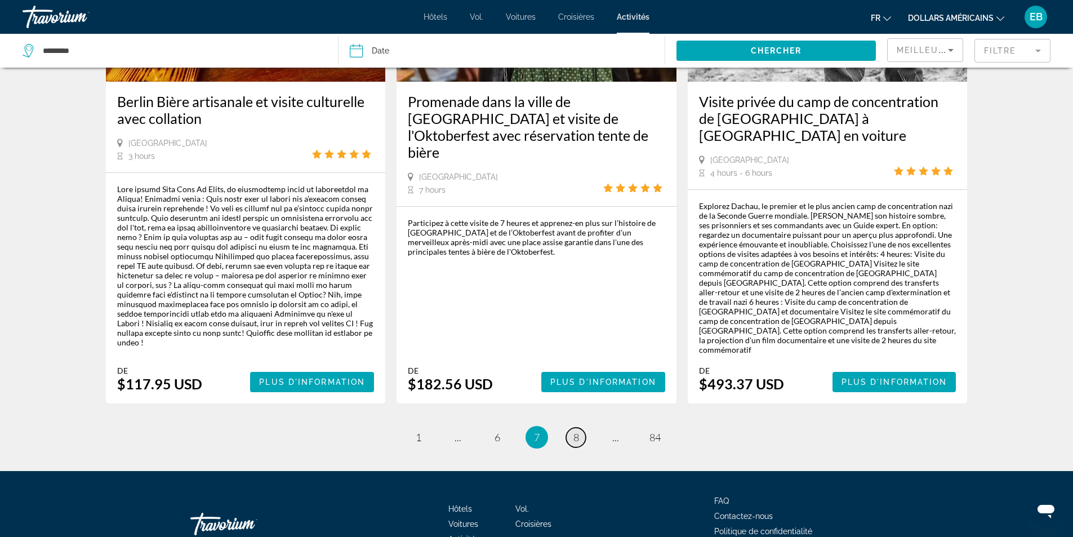
click at [583, 427] on link "page 8" at bounding box center [576, 437] width 20 height 20
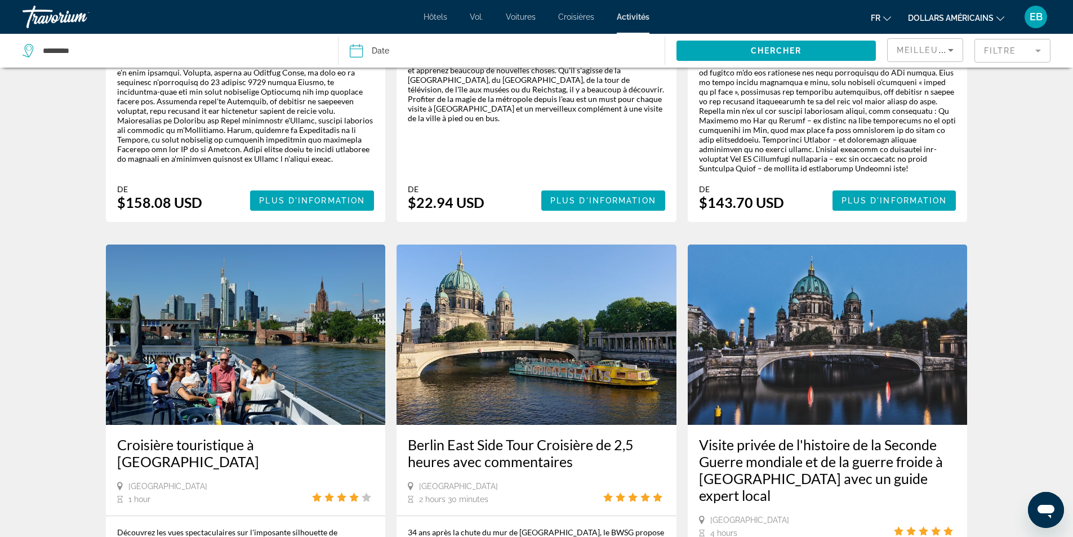
scroll to position [1843, 0]
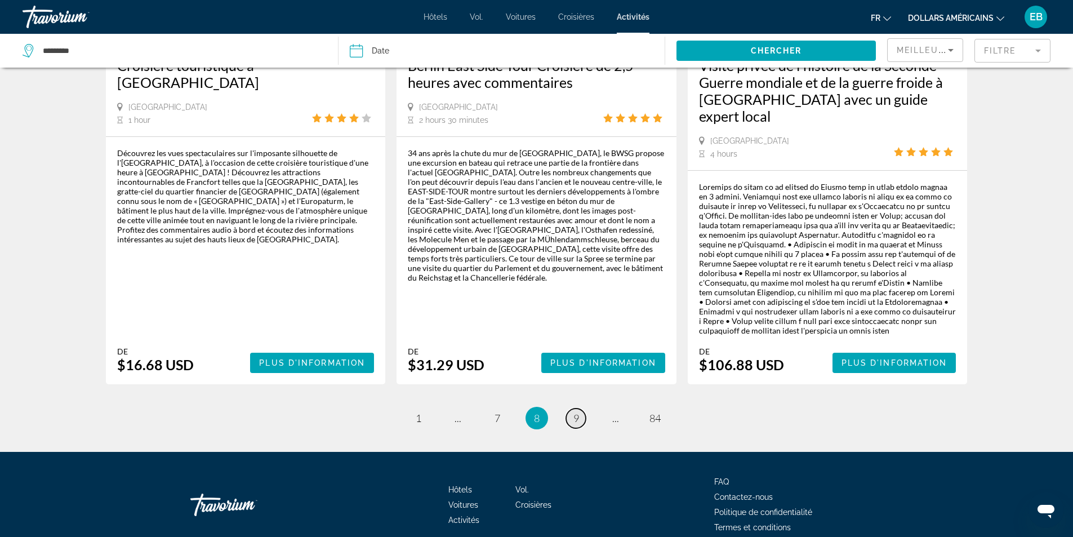
click at [580, 408] on link "page 9" at bounding box center [576, 418] width 20 height 20
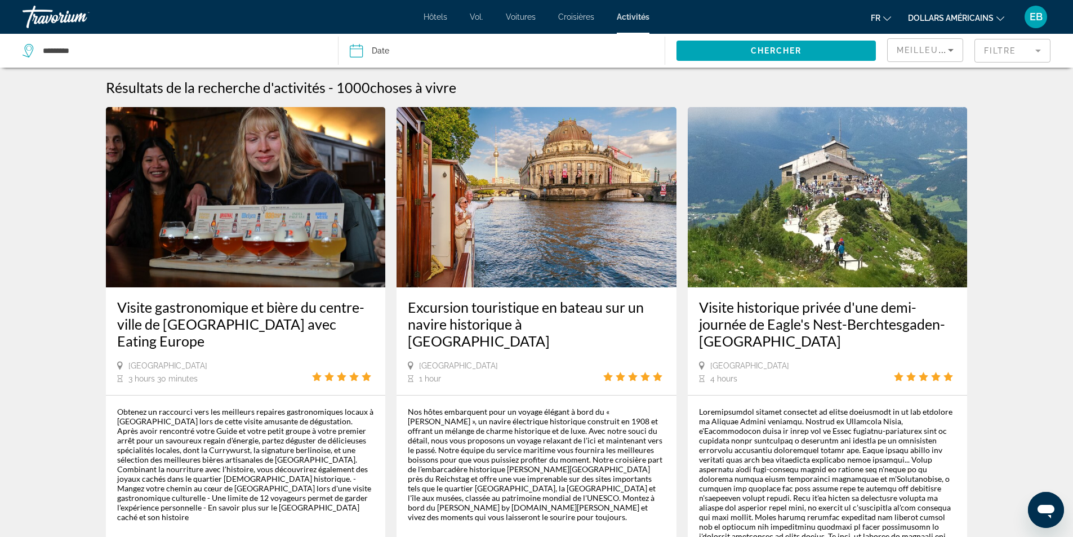
click at [979, 12] on button "dollars américains USD ($) MXN (Mexique$) CAD ($ CA) GBP (£) EUR (€) AUD (A$) N…" at bounding box center [956, 18] width 96 height 16
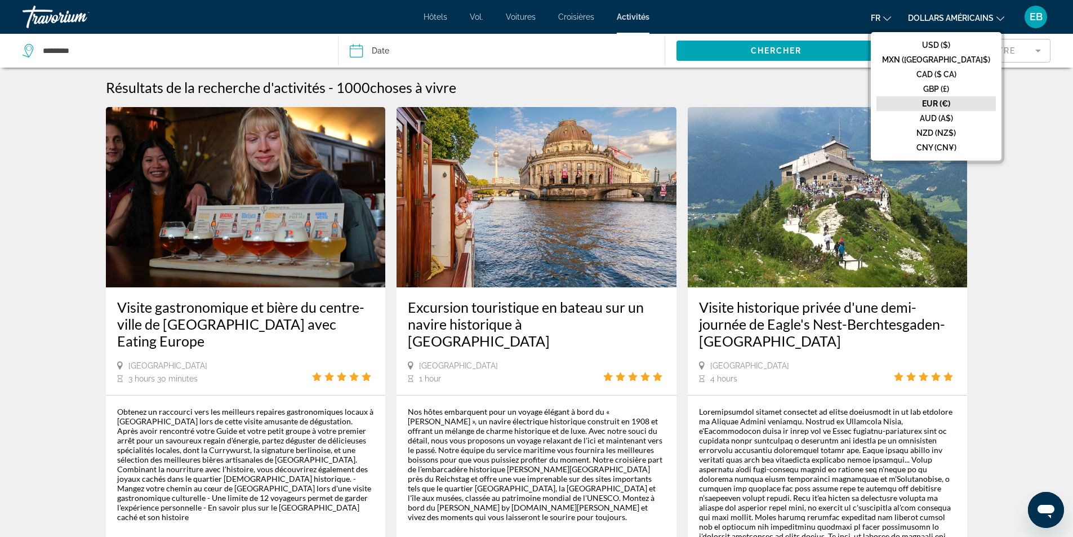
click at [950, 102] on font "EUR (€)" at bounding box center [936, 103] width 28 height 9
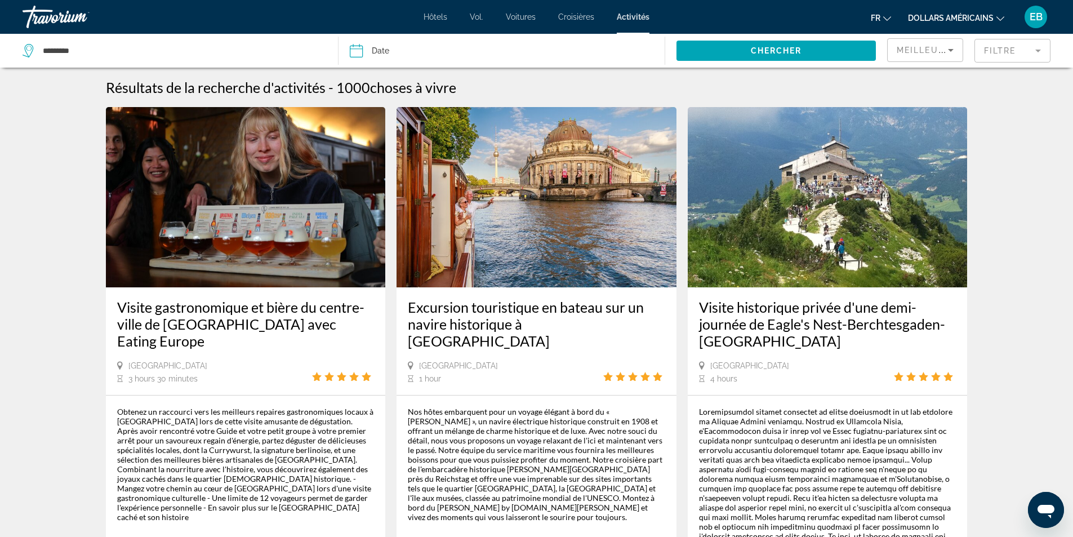
click at [988, 16] on font "dollars américains" at bounding box center [951, 18] width 86 height 9
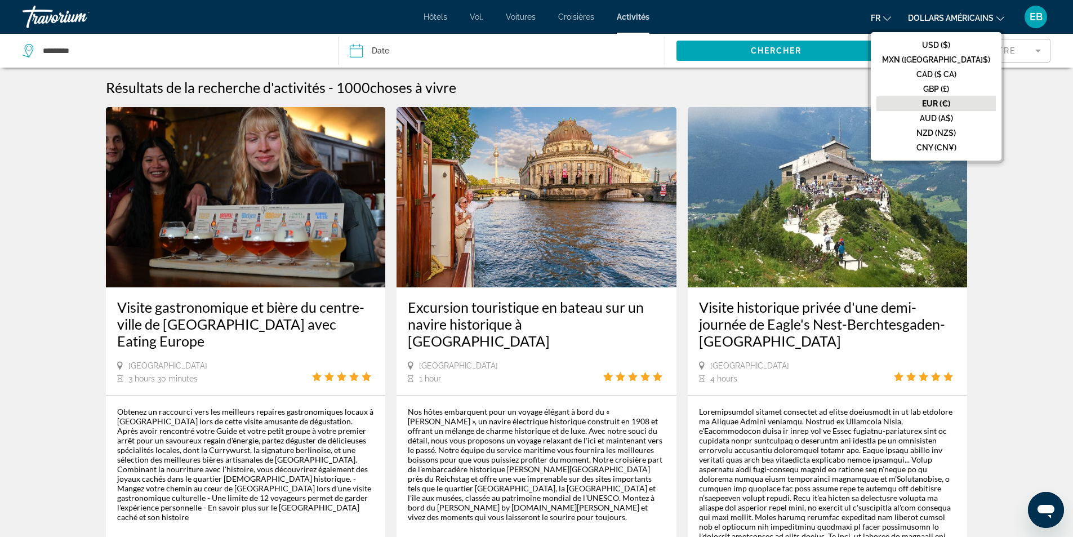
click at [980, 102] on button "EUR (€)" at bounding box center [935, 103] width 119 height 15
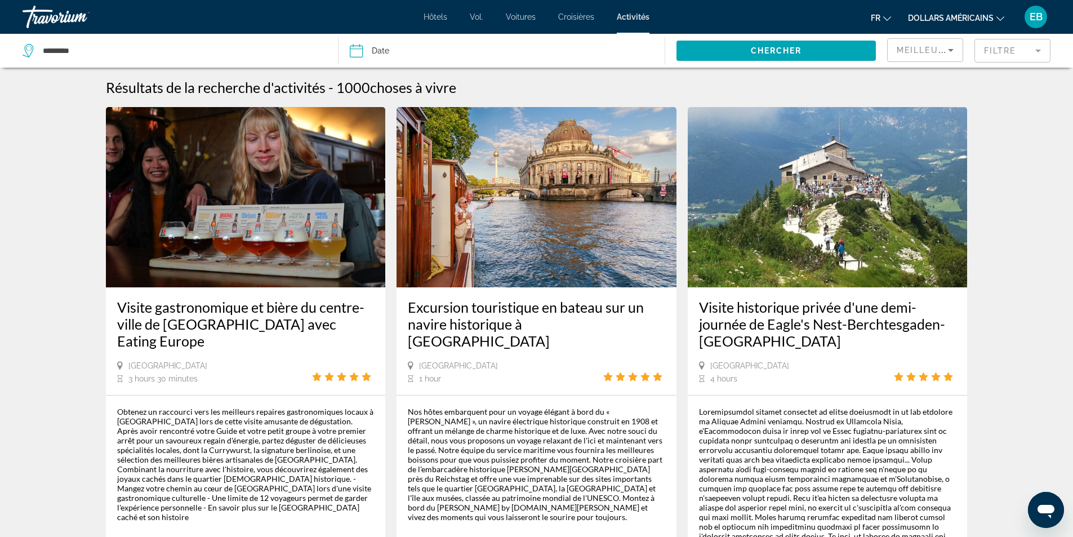
click at [991, 53] on mat-form-field "Filtre" at bounding box center [1012, 51] width 76 height 24
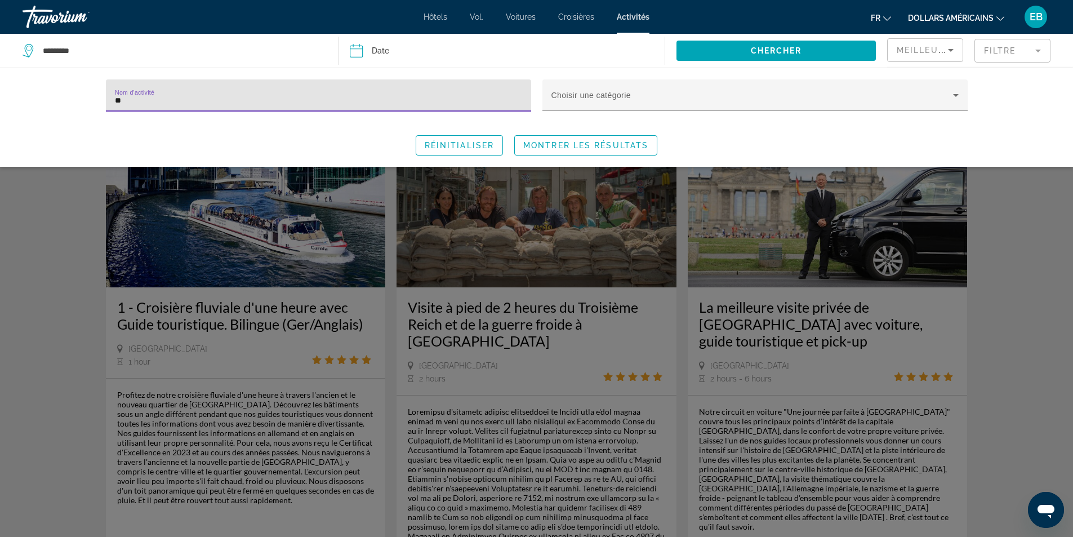
type input "*"
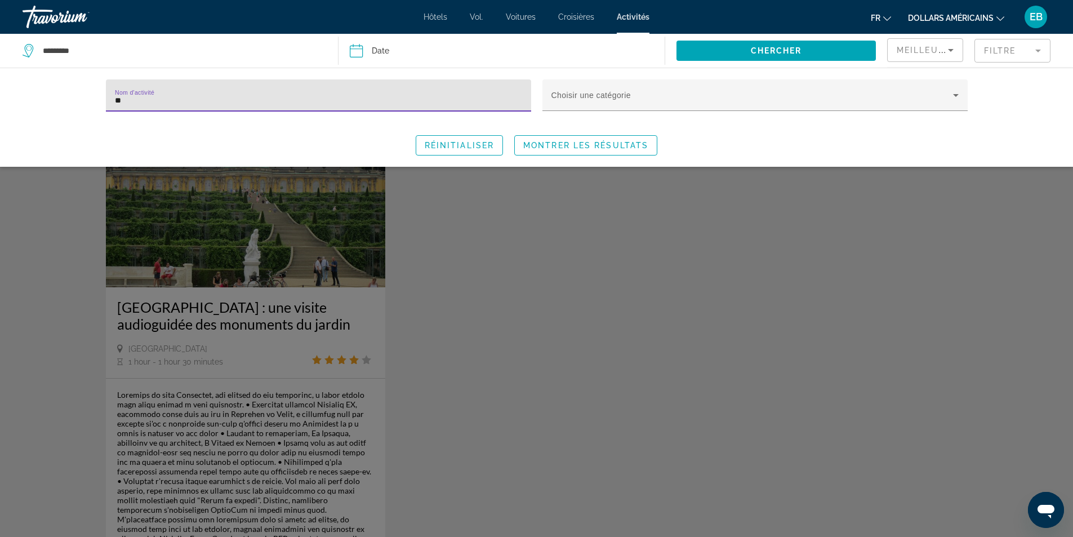
type input "*"
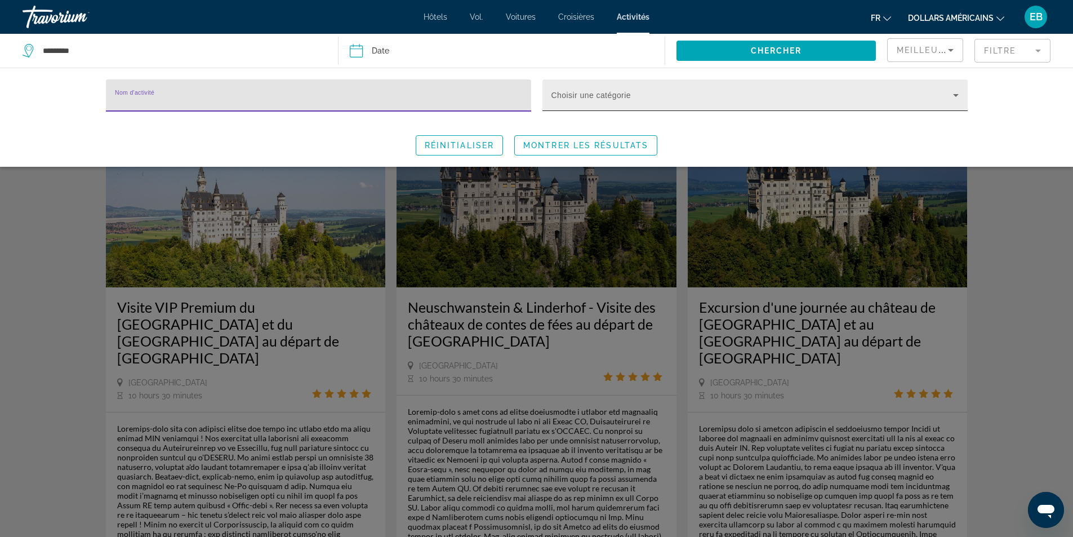
click at [953, 87] on div "Choisir une catégorie" at bounding box center [754, 95] width 407 height 32
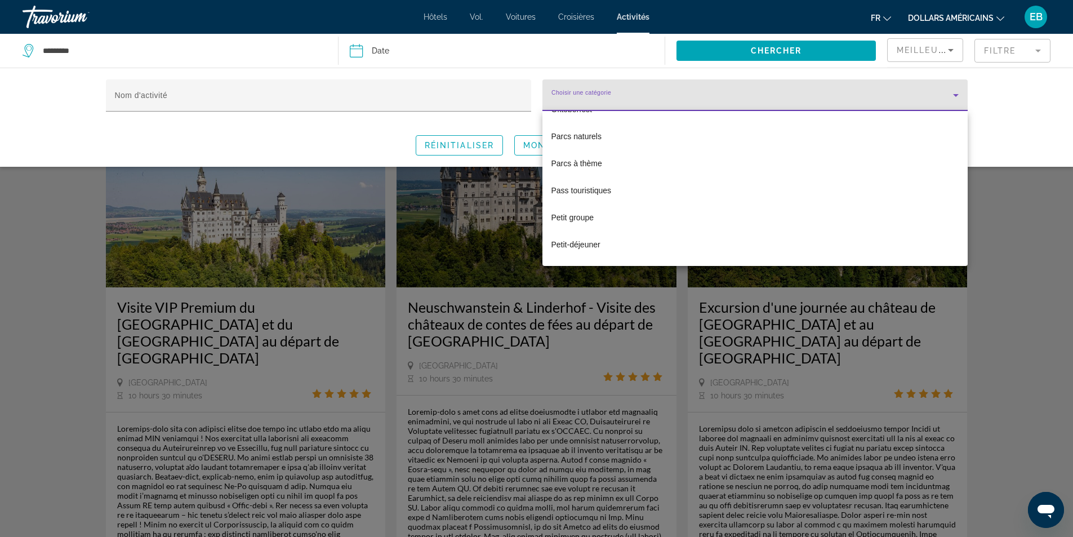
scroll to position [2534, 0]
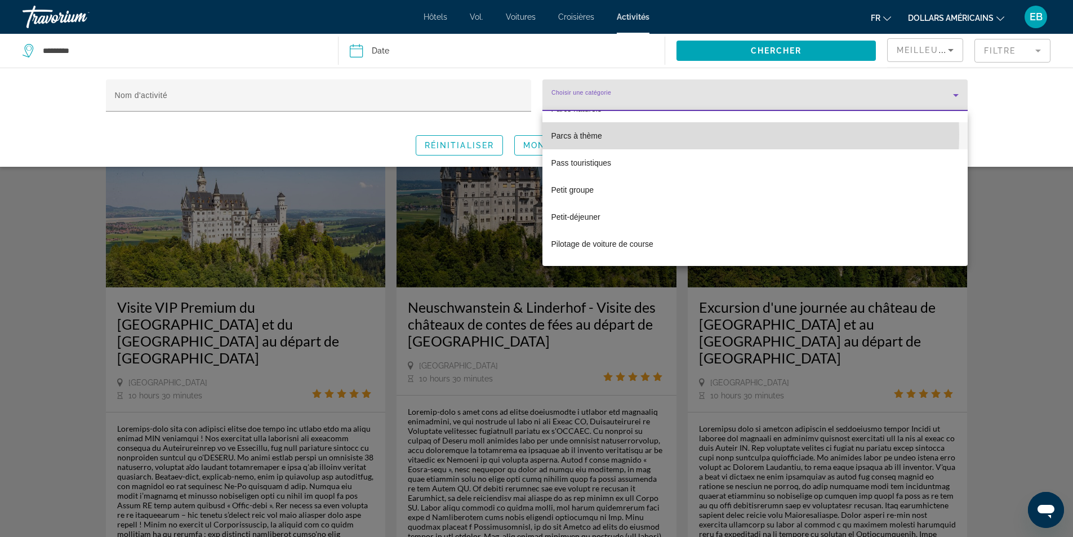
click at [707, 135] on mat-option "Parcs à thème" at bounding box center [754, 135] width 425 height 27
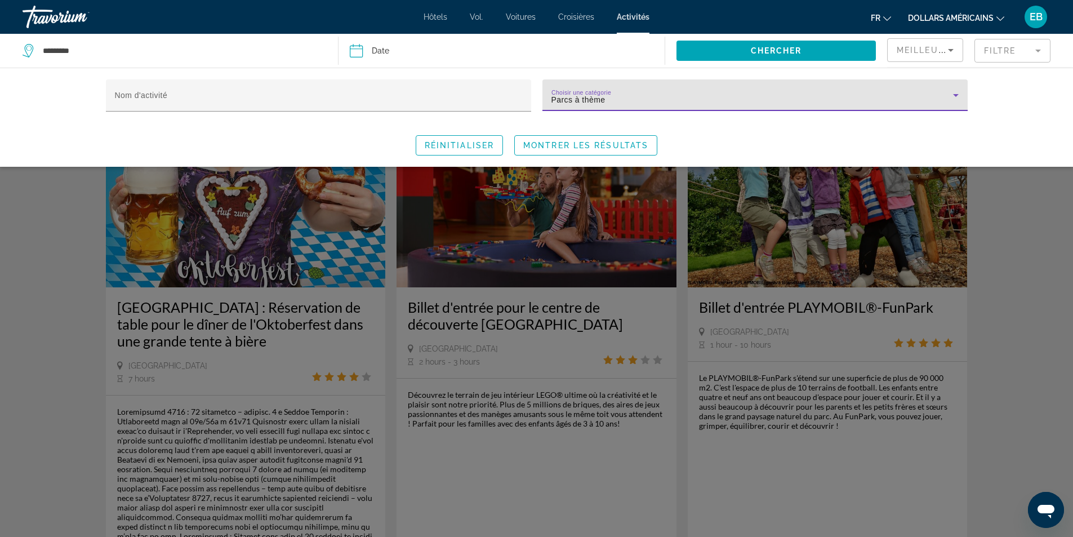
click at [559, 469] on div "Search widget" at bounding box center [536, 349] width 1073 height 373
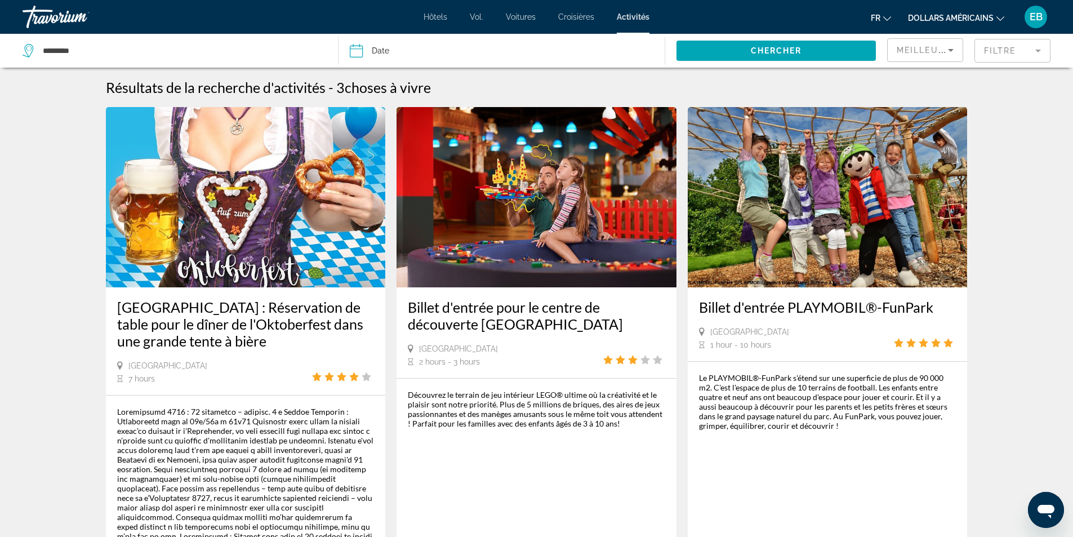
click at [990, 55] on mat-form-field "Filtre" at bounding box center [1012, 51] width 76 height 24
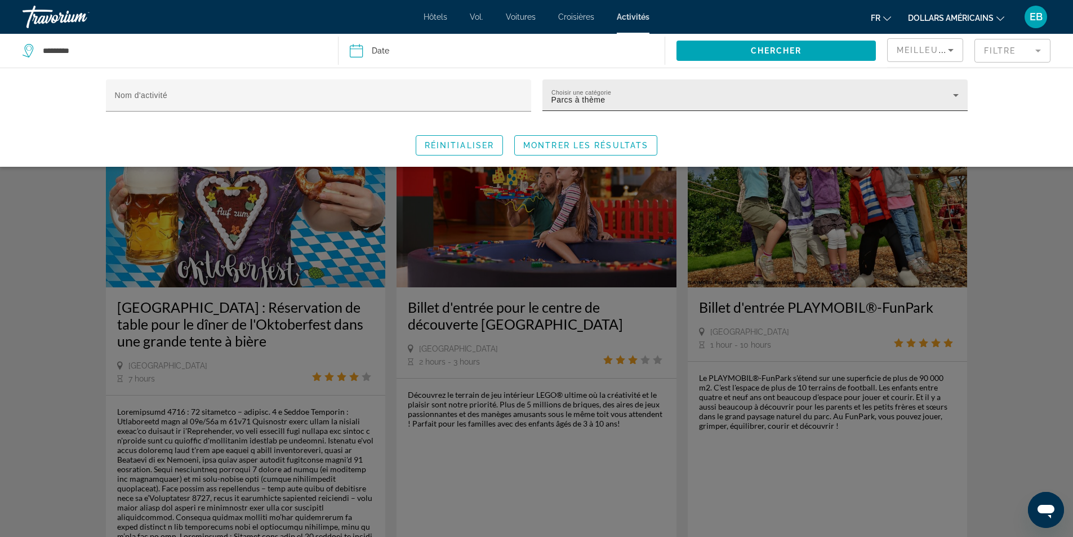
click at [907, 92] on div "Choisir une catégorie Parcs à thème" at bounding box center [754, 95] width 407 height 32
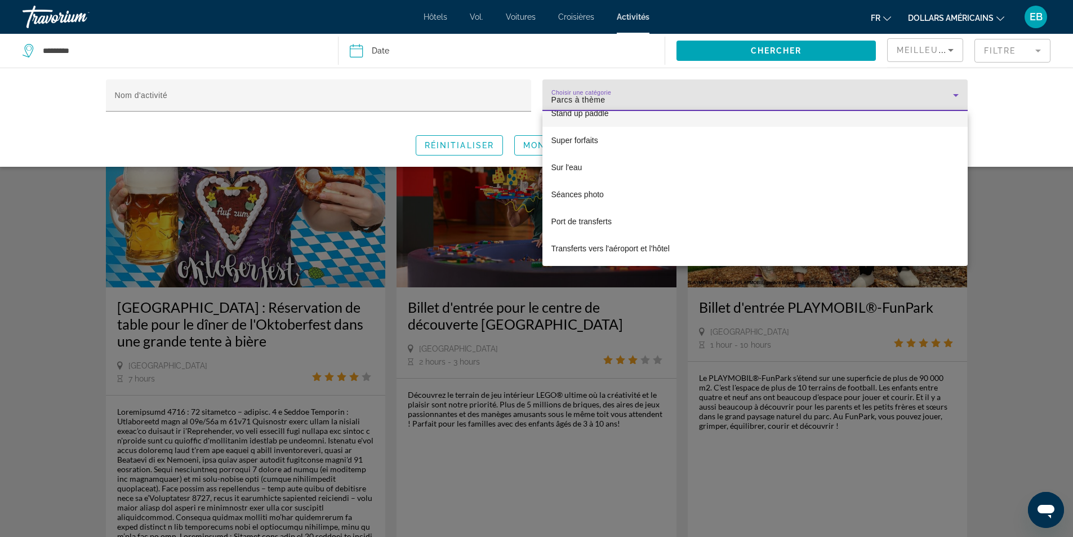
scroll to position [3374, 0]
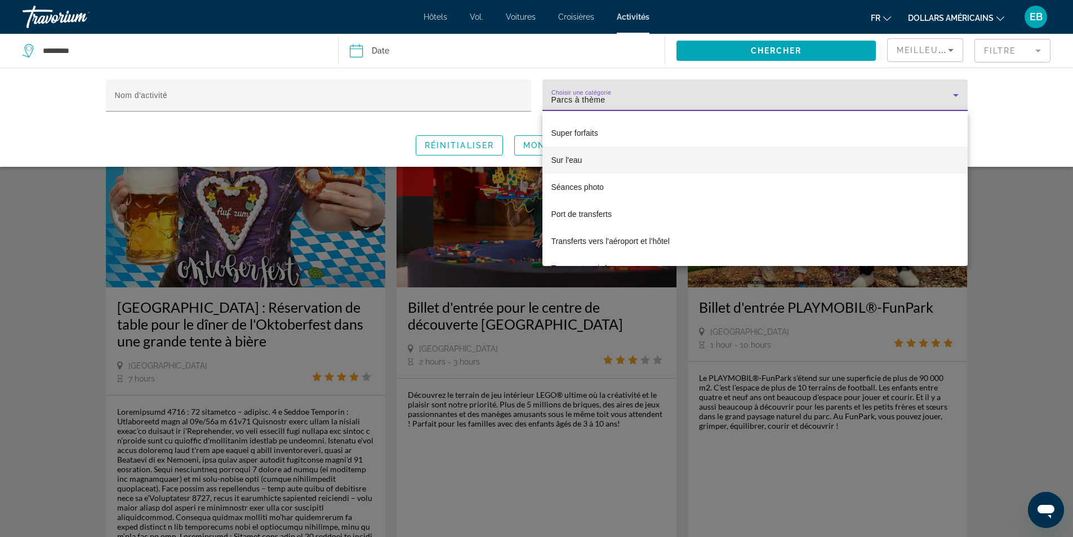
click at [702, 168] on mat-option "Sur l'eau" at bounding box center [754, 159] width 425 height 27
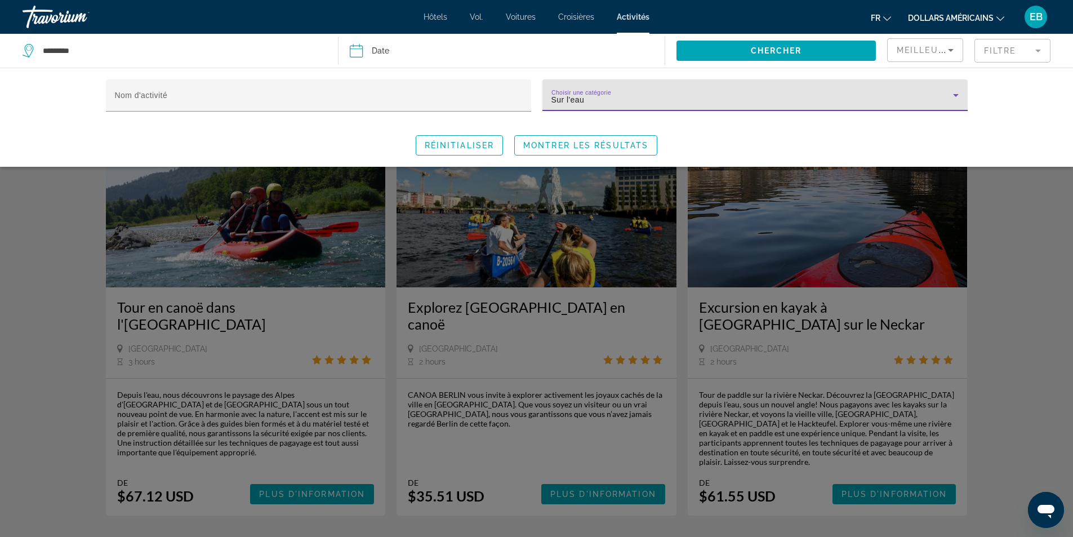
click at [851, 93] on div "Sur l'eau" at bounding box center [751, 100] width 401 height 14
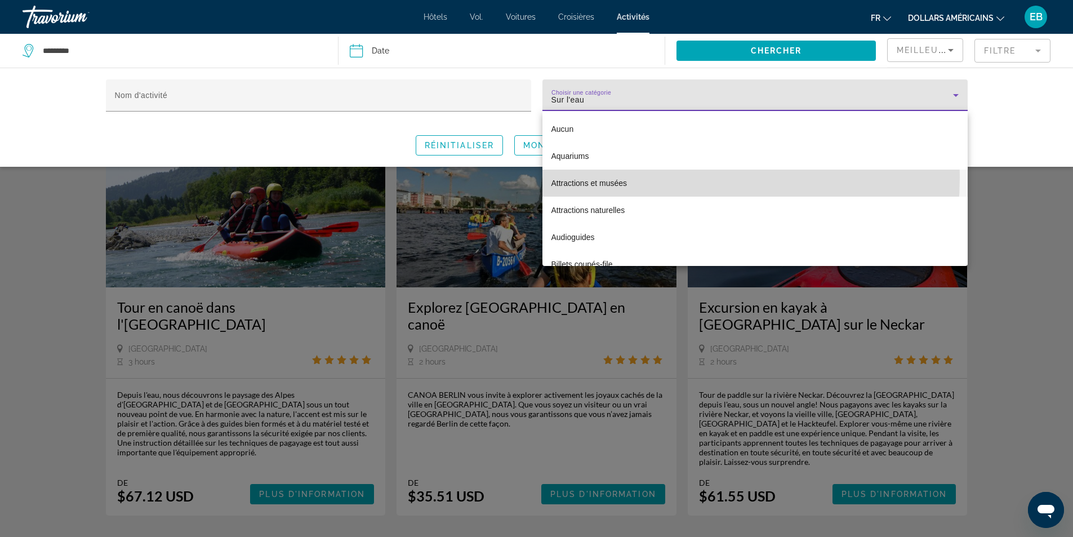
click at [654, 177] on mat-option "Attractions et musées" at bounding box center [754, 182] width 425 height 27
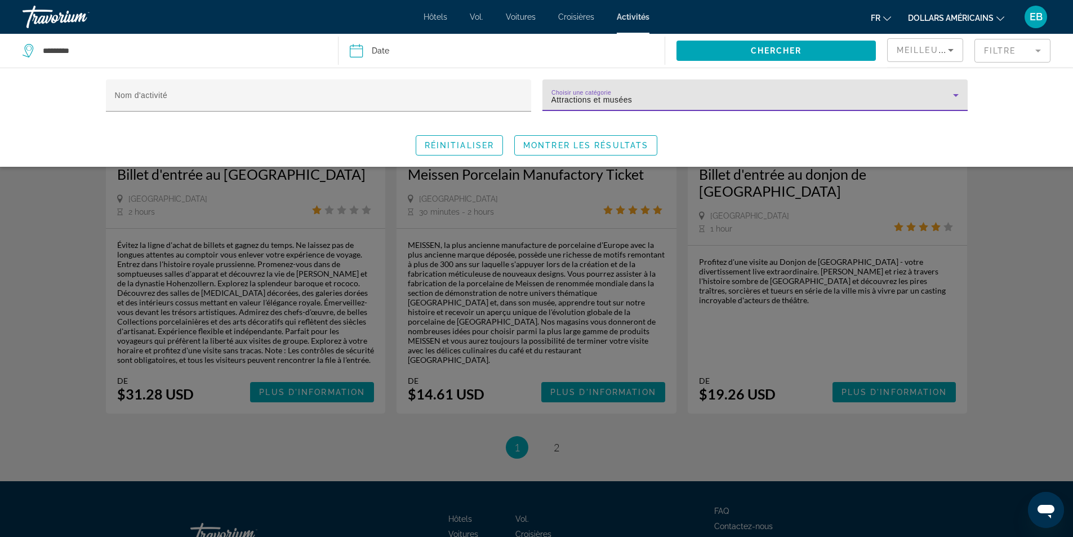
scroll to position [1745, 0]
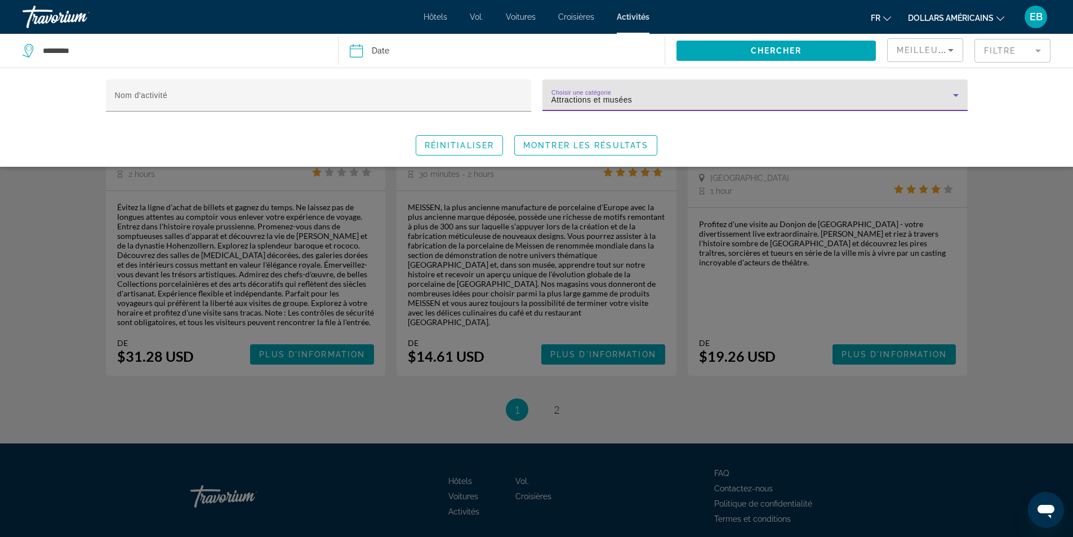
click at [566, 382] on div "Search widget" at bounding box center [536, 349] width 1073 height 373
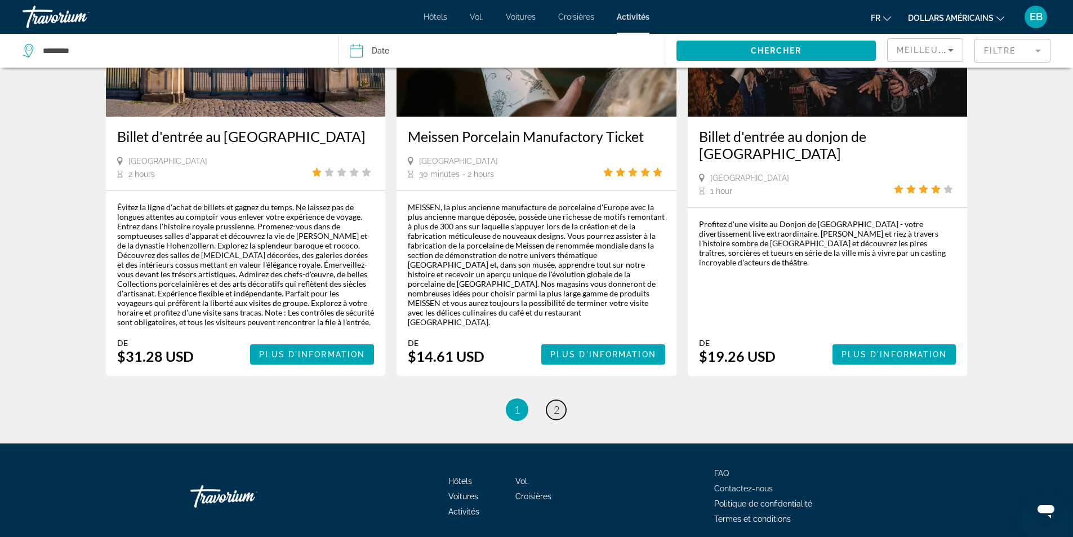
click at [556, 403] on span "2" at bounding box center [556, 409] width 6 height 12
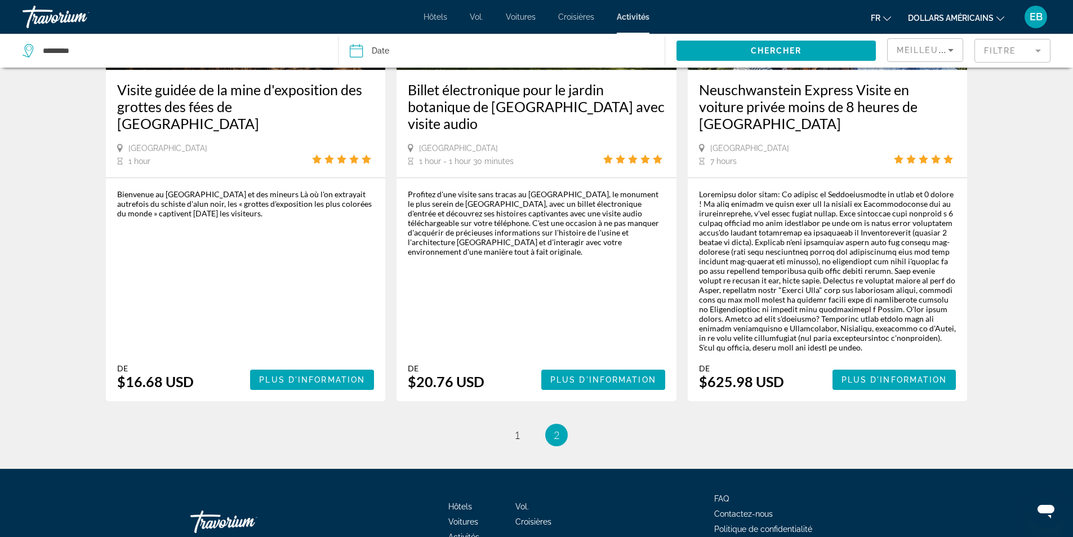
scroll to position [1300, 0]
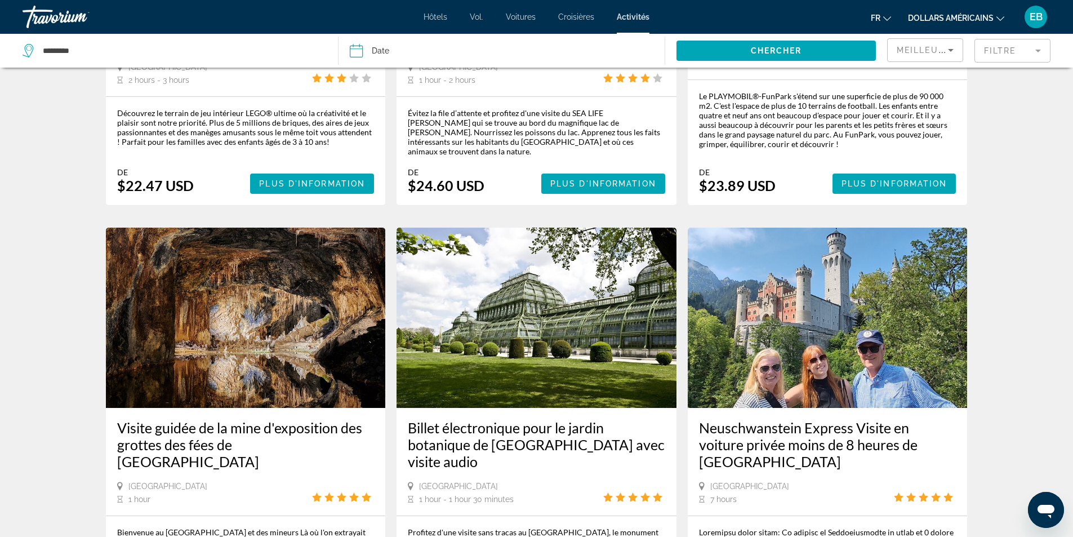
click at [1003, 47] on mat-form-field "Filtre" at bounding box center [1012, 51] width 76 height 24
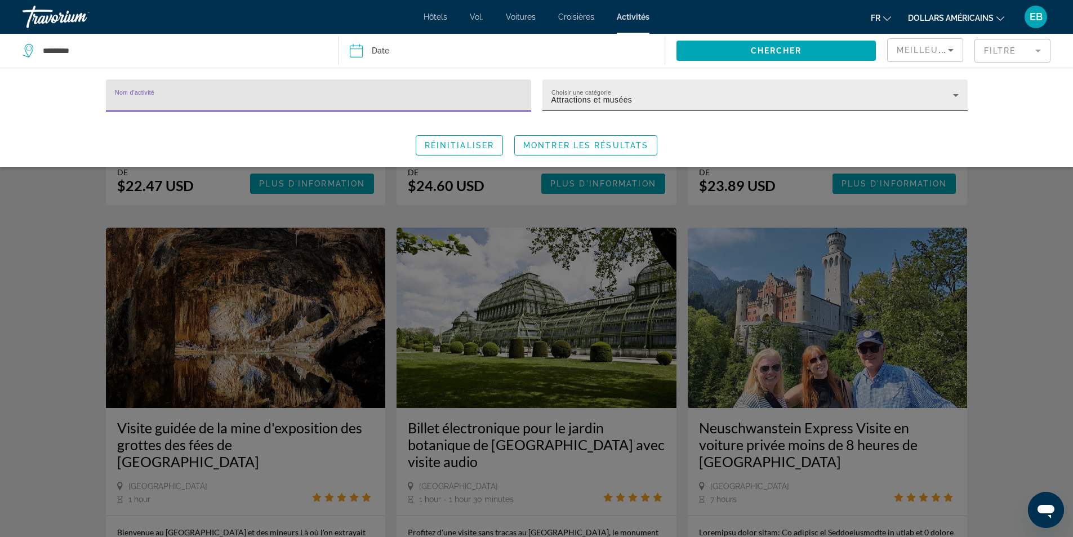
click at [897, 85] on div "Choisir une catégorie Attractions et musées" at bounding box center [754, 95] width 407 height 32
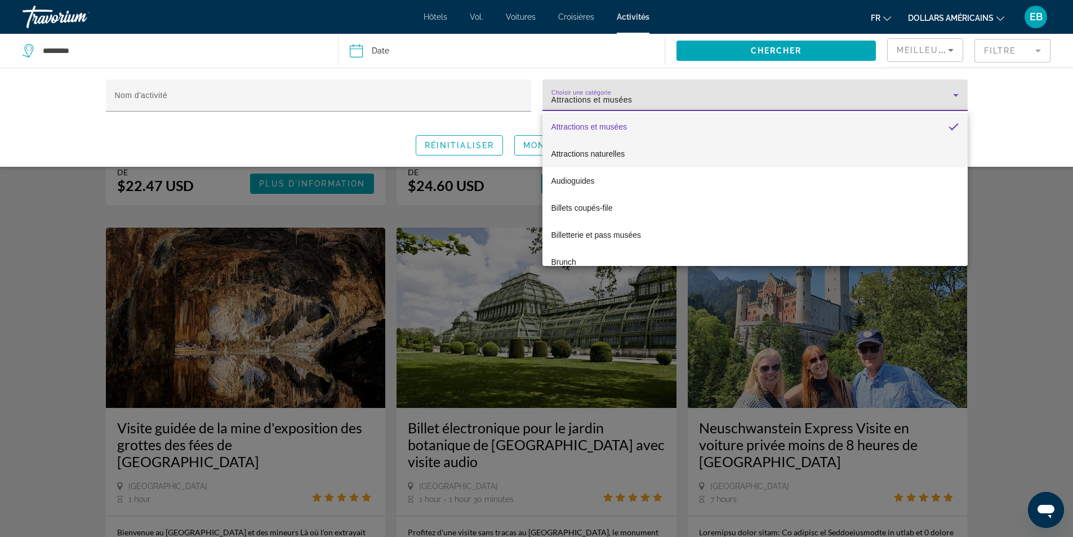
scroll to position [113, 0]
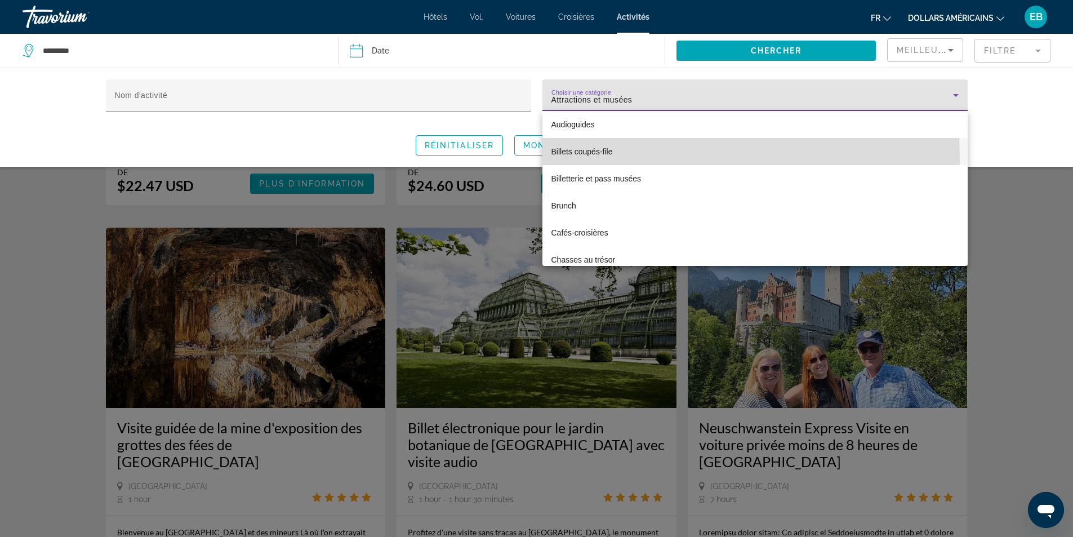
click at [623, 158] on mat-option "Billets coupés-file" at bounding box center [754, 151] width 425 height 27
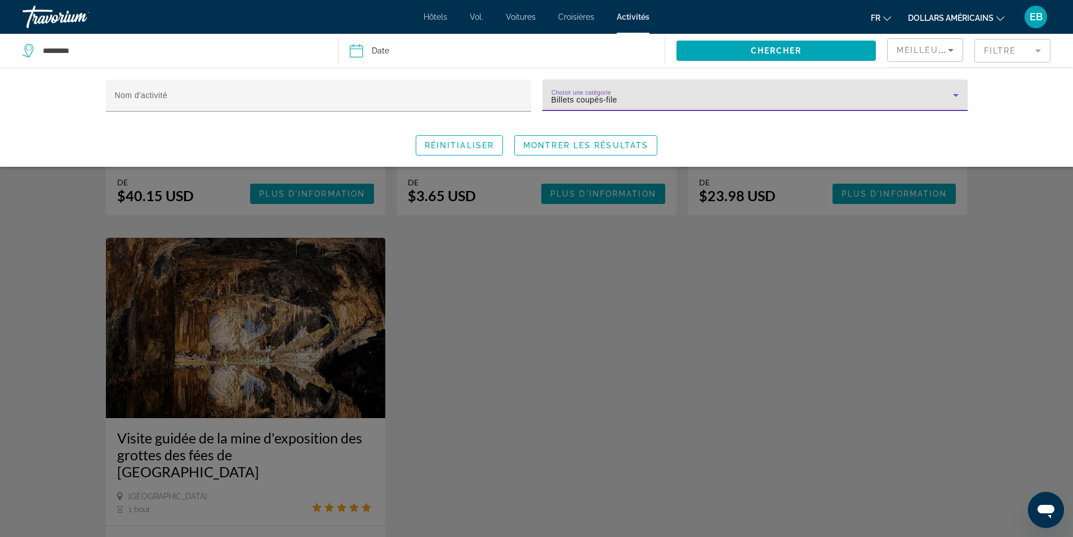
scroll to position [676, 0]
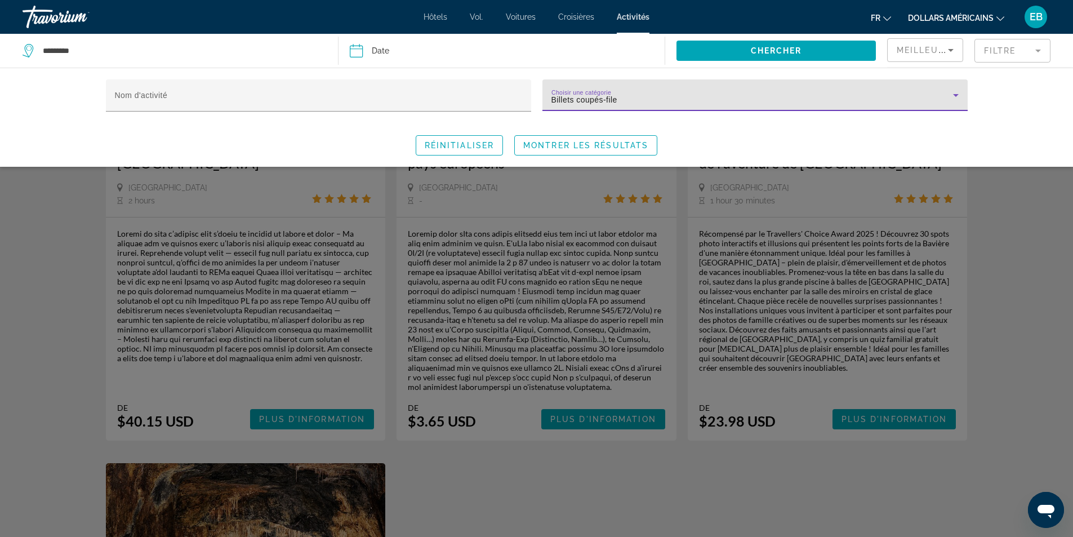
click at [827, 101] on div "Billets coupés-file" at bounding box center [751, 100] width 401 height 14
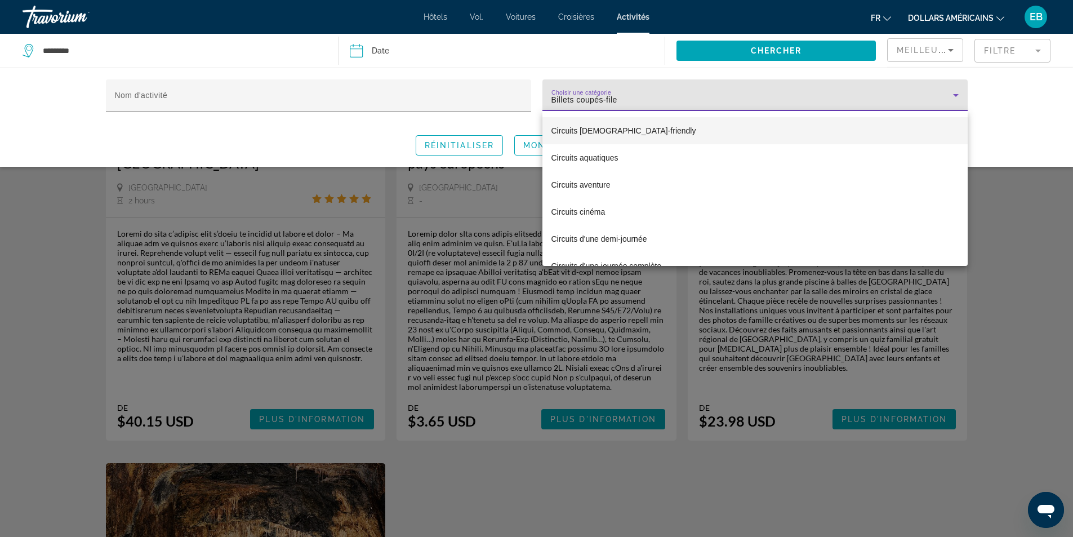
scroll to position [406, 0]
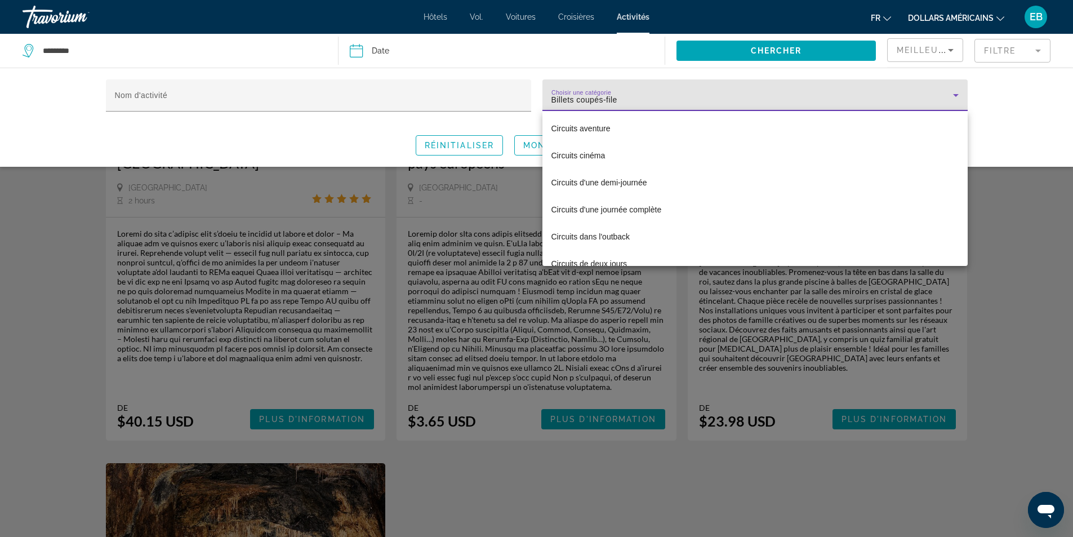
click at [279, 91] on div at bounding box center [536, 268] width 1073 height 537
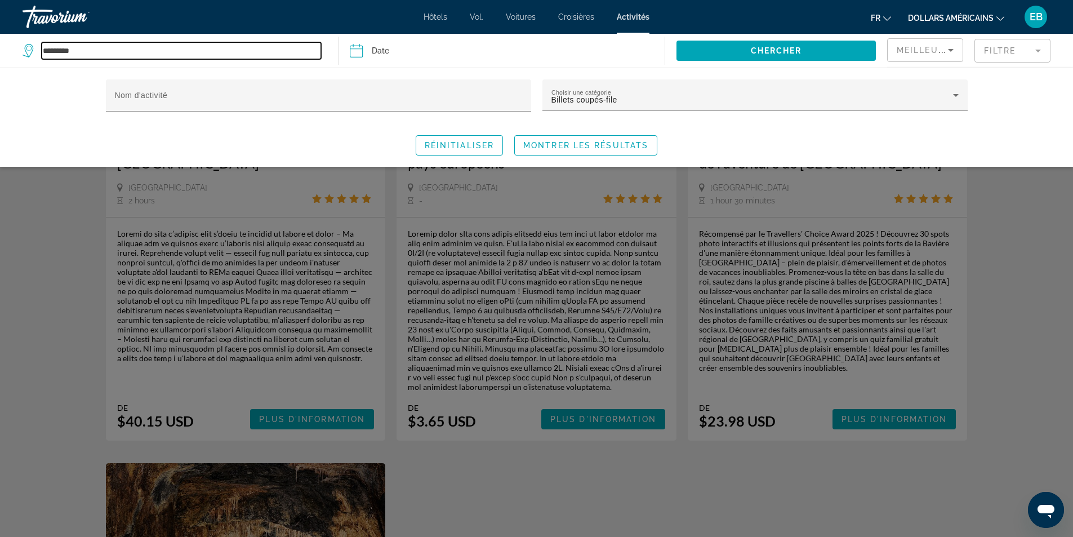
click at [162, 53] on input "*********" at bounding box center [181, 50] width 279 height 17
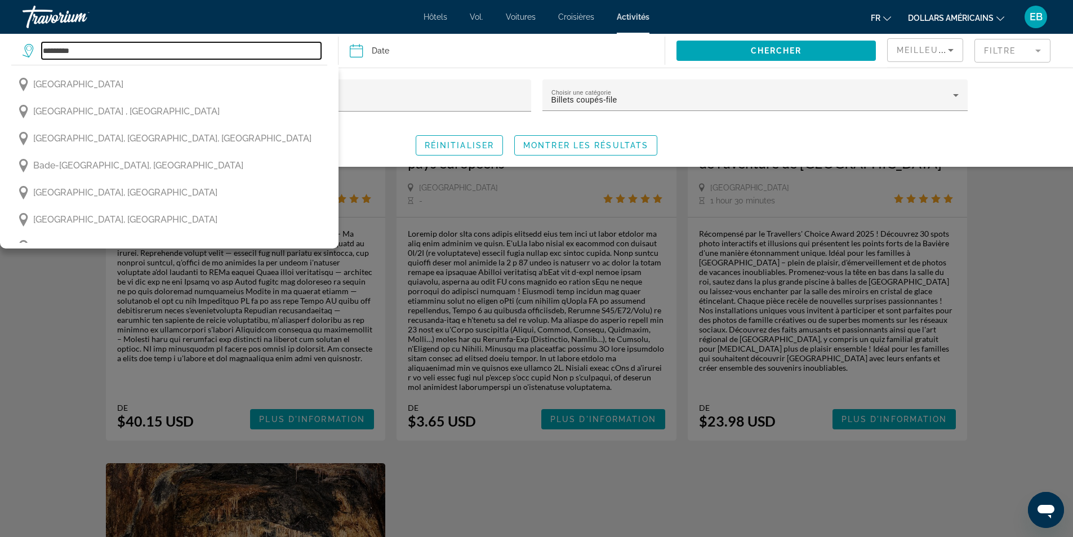
drag, startPoint x: 162, startPoint y: 53, endPoint x: 0, endPoint y: 79, distance: 163.6
click at [23, 68] on div "********* Allemagne Allemagne du Nord , Allemagne Augsburg, Bavière, Allemagne …" at bounding box center [175, 51] width 304 height 34
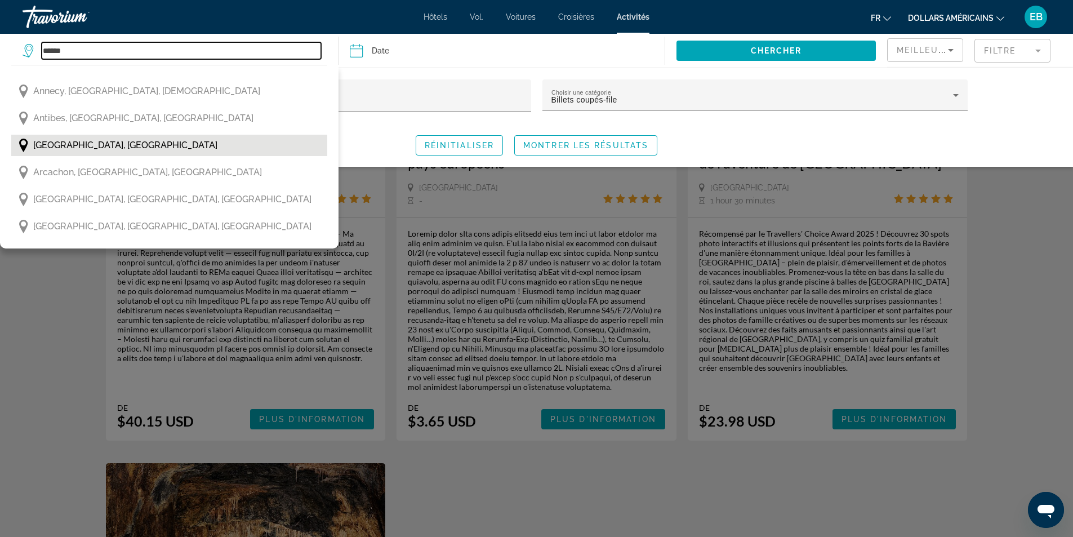
scroll to position [56, 0]
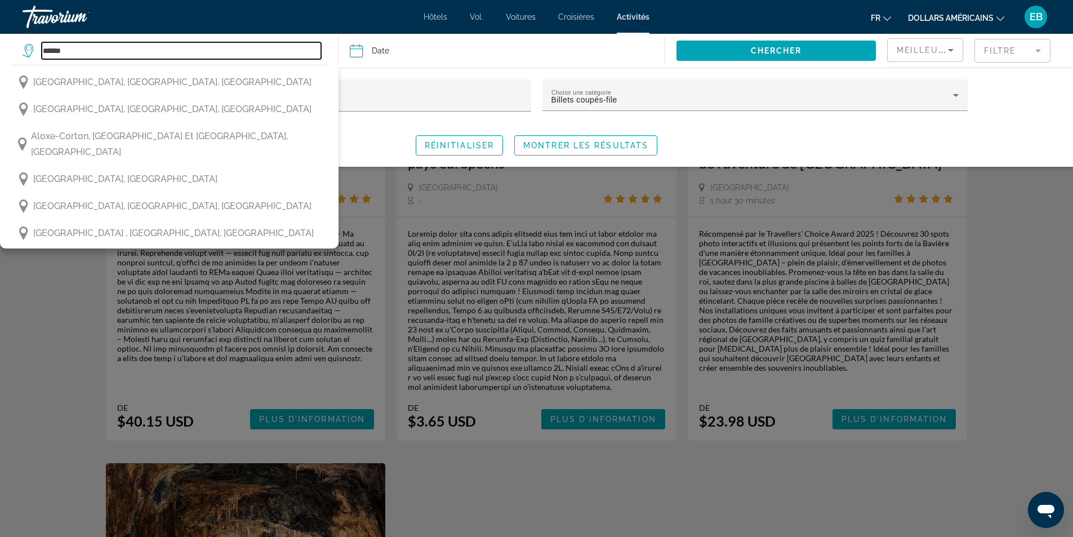
type input "******"
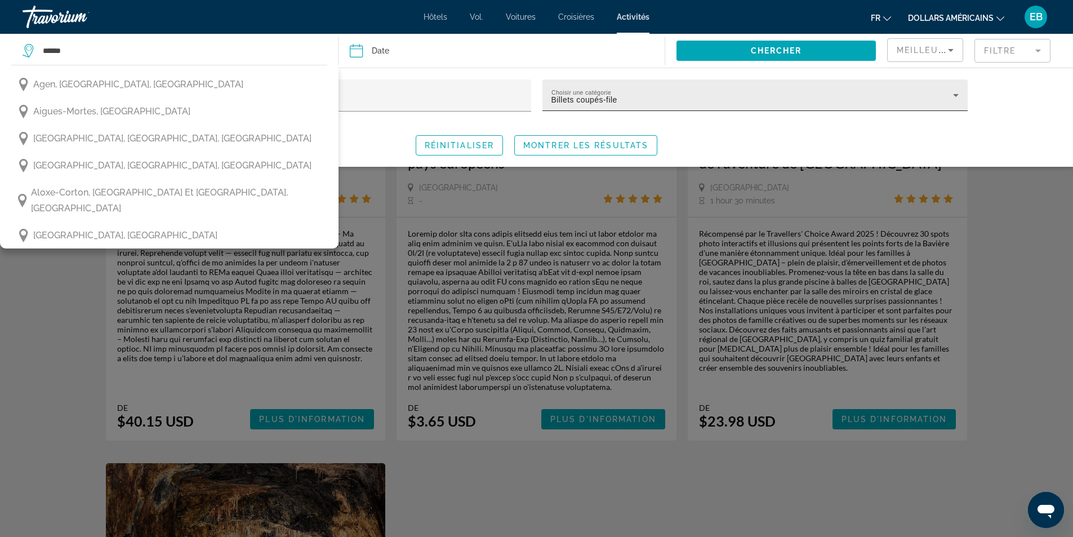
click at [788, 85] on div "Choisir une catégorie Billets coupés-file" at bounding box center [754, 95] width 407 height 32
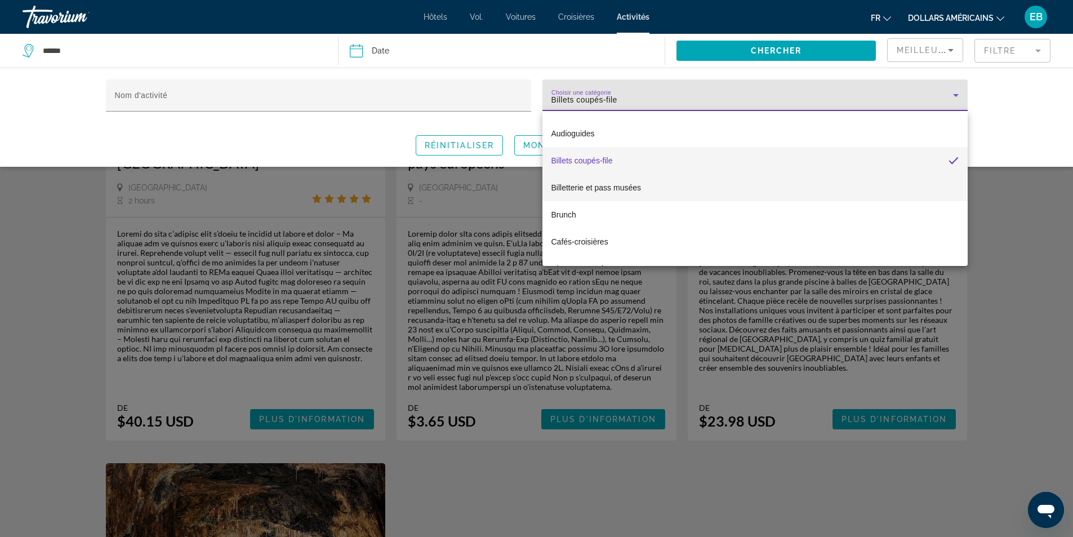
scroll to position [124, 0]
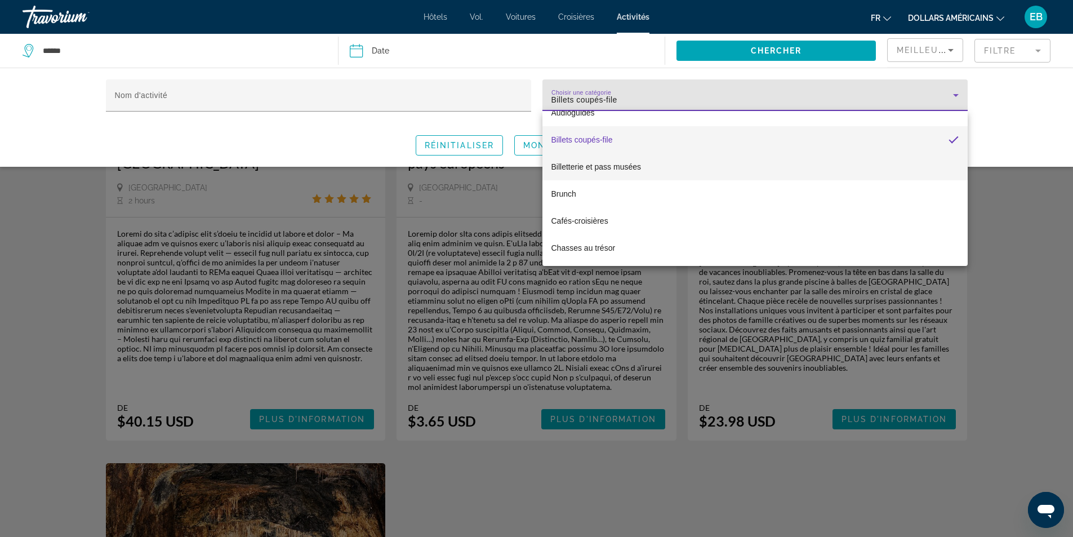
click at [763, 169] on mat-option "Billetterie et pass musées" at bounding box center [754, 166] width 425 height 27
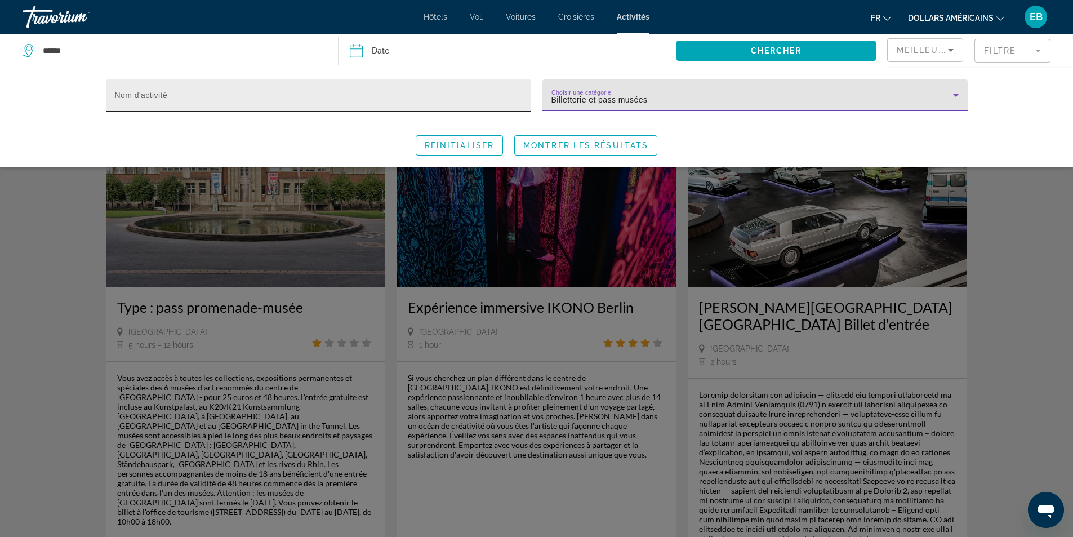
click at [202, 95] on input "Nom d'activité" at bounding box center [318, 100] width 407 height 14
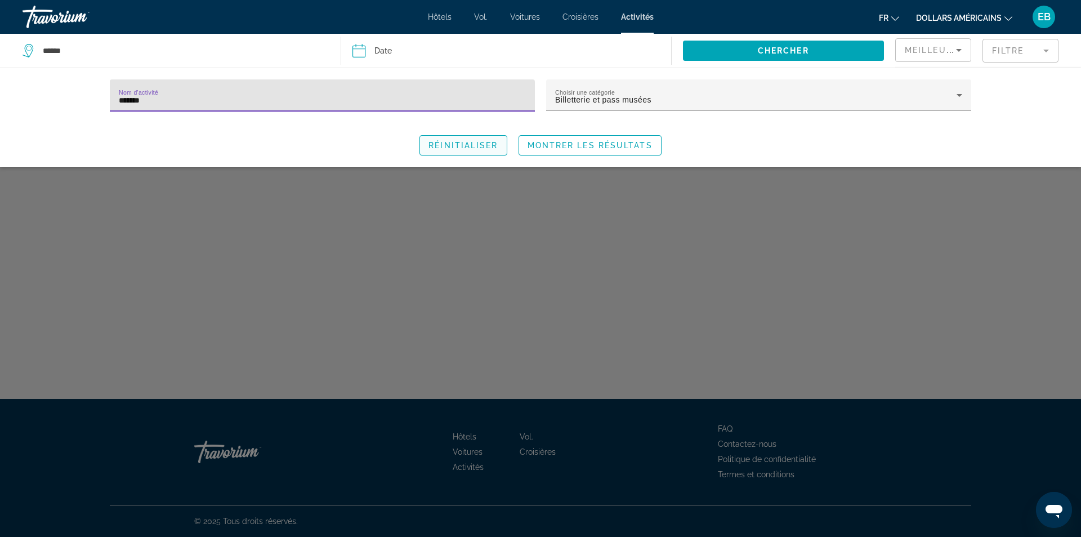
type input "******"
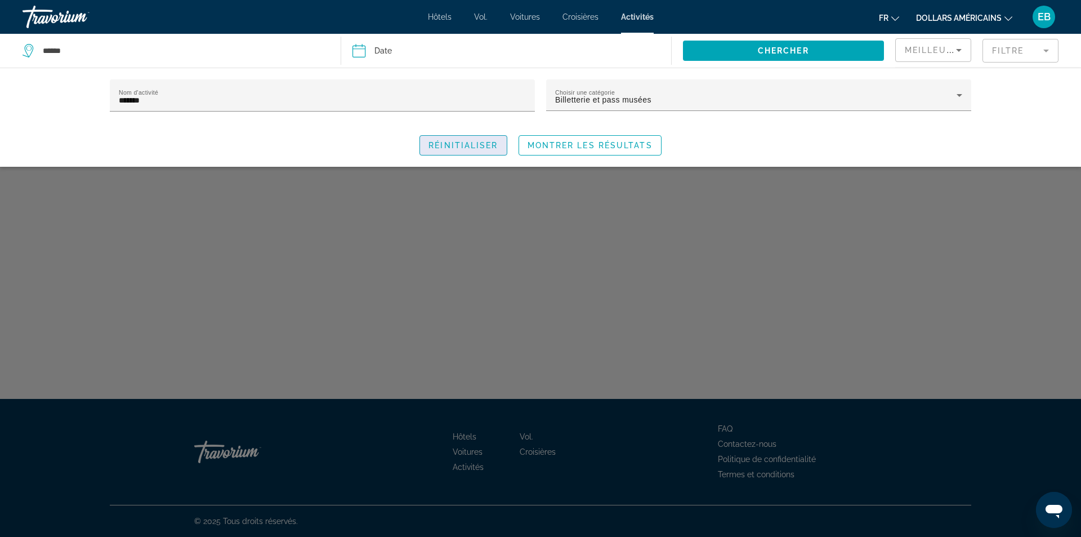
click at [496, 151] on span "Search widget" at bounding box center [463, 145] width 86 height 27
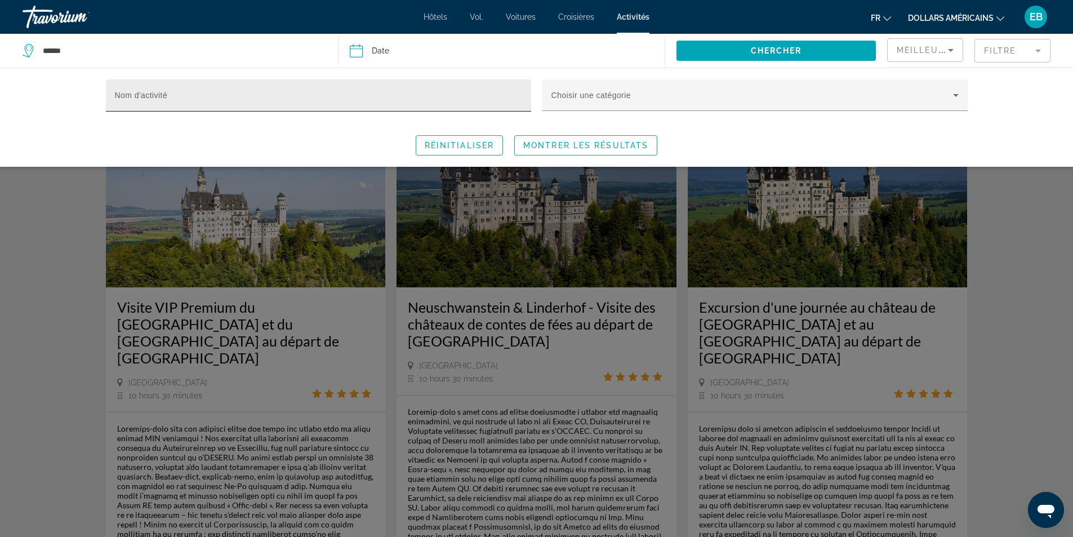
click at [314, 94] on input "Nom d'activité" at bounding box center [318, 100] width 407 height 14
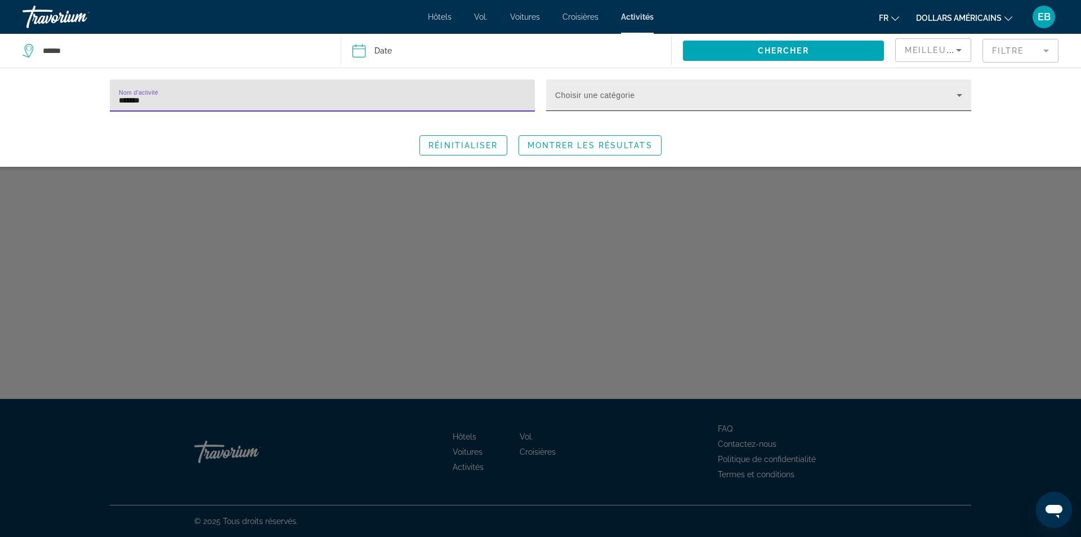
type input "******"
click at [660, 96] on span "Search widget" at bounding box center [755, 100] width 401 height 14
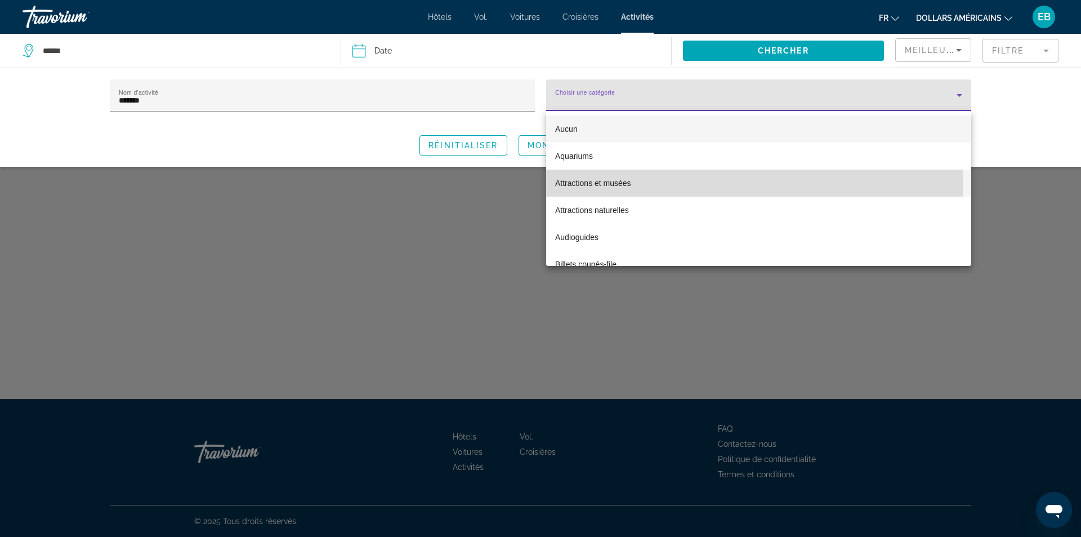
click at [668, 185] on mat-option "Attractions et musées" at bounding box center [758, 182] width 425 height 27
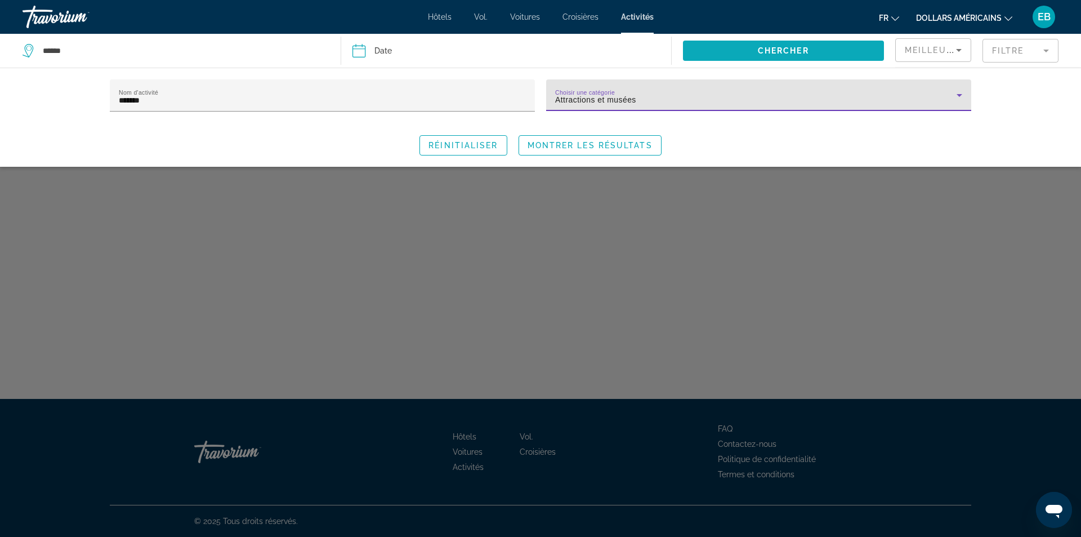
click at [819, 54] on span "Search widget" at bounding box center [784, 50] width 202 height 27
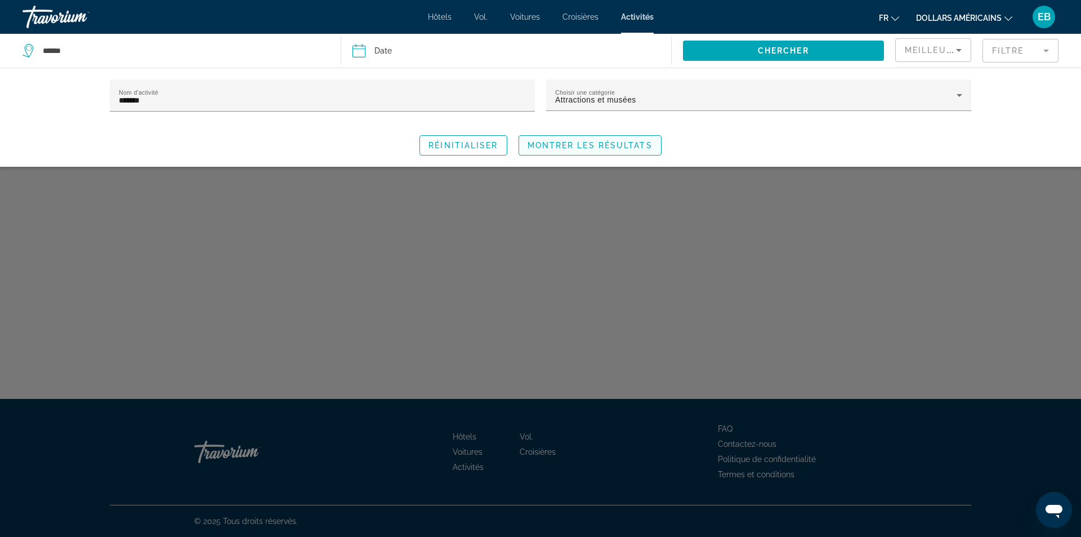
click at [613, 135] on span "Search widget" at bounding box center [590, 145] width 142 height 27
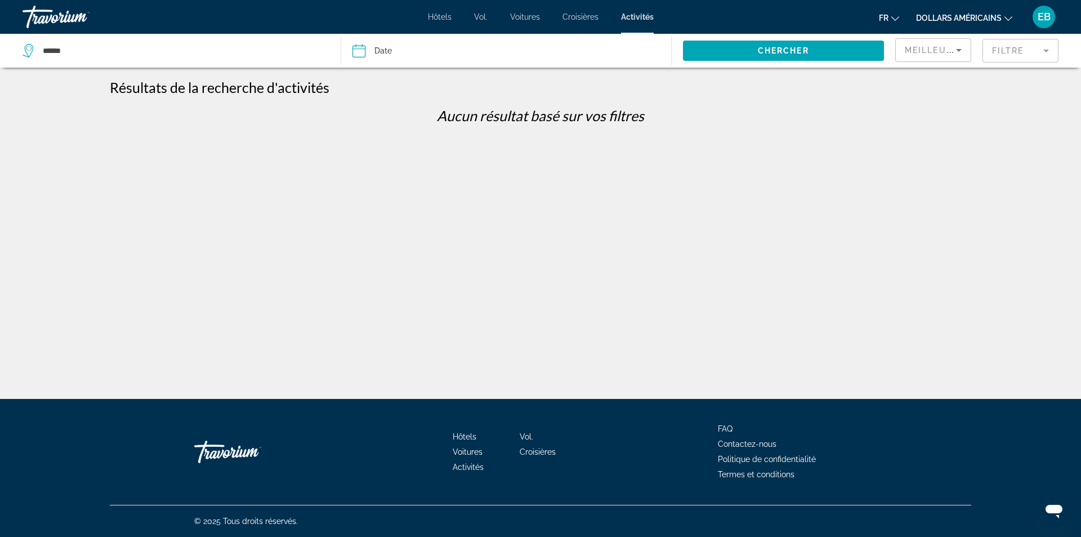
click at [1008, 59] on mat-form-field "Filtre" at bounding box center [1020, 51] width 76 height 24
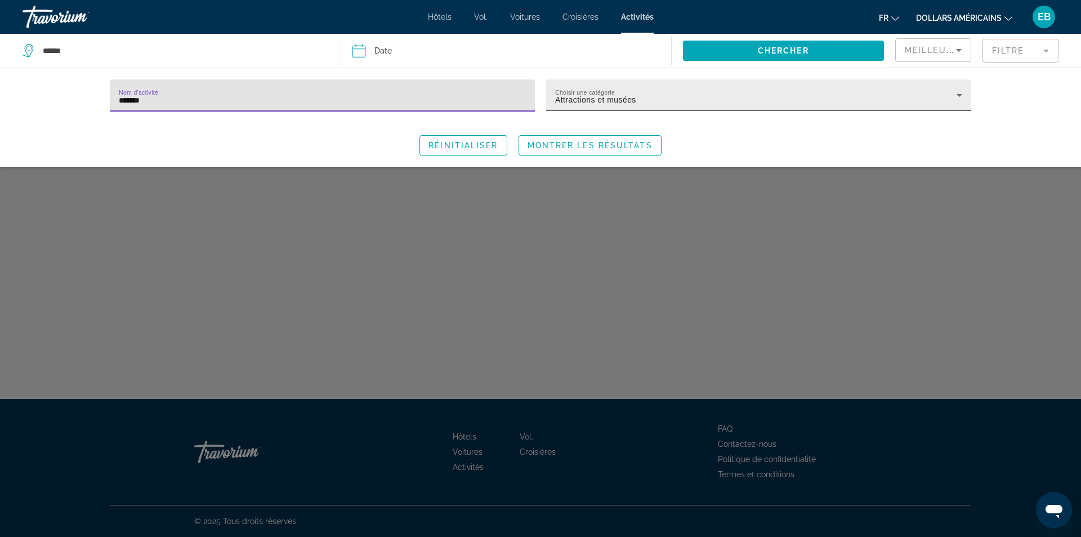
click at [639, 104] on div "Attractions et musées" at bounding box center [755, 100] width 401 height 14
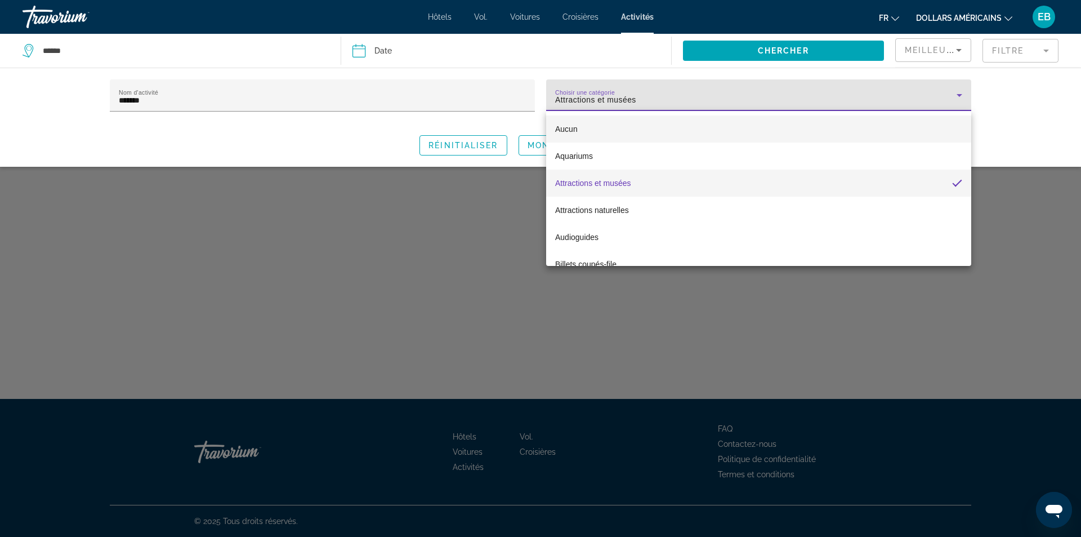
click at [646, 130] on mat-option "Aucun" at bounding box center [758, 128] width 425 height 27
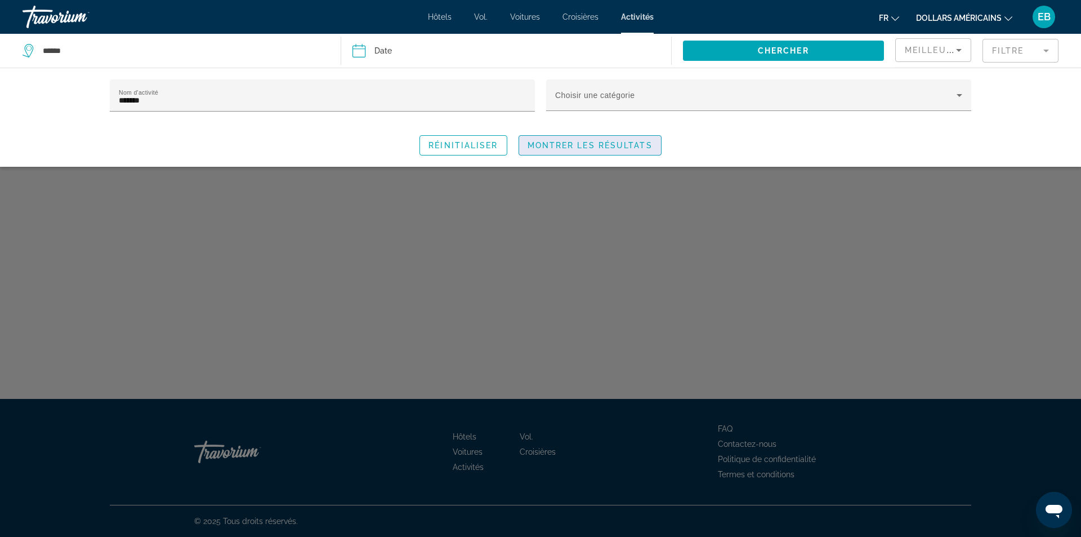
click at [654, 145] on span "Search widget" at bounding box center [590, 145] width 142 height 27
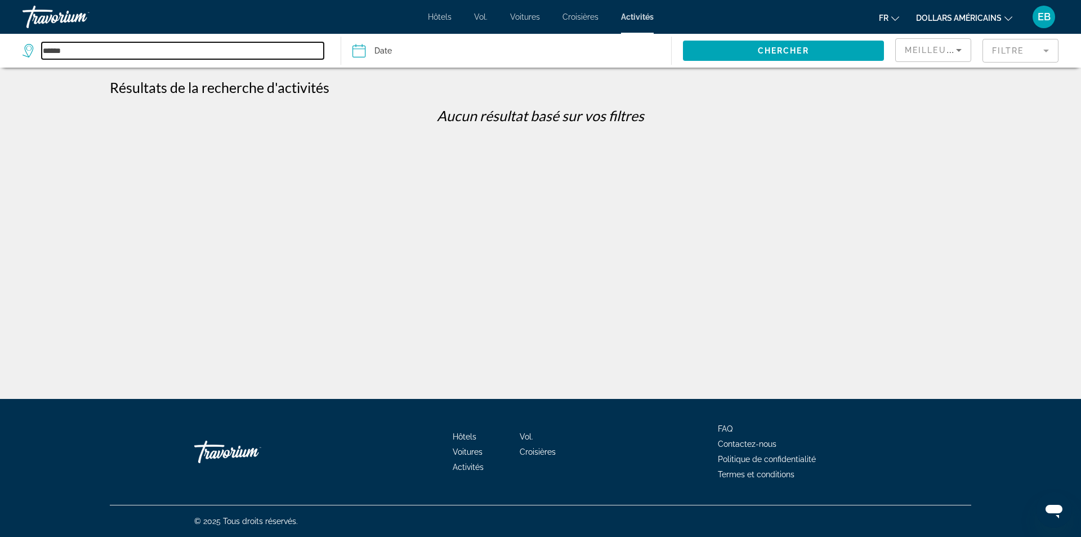
drag, startPoint x: 85, startPoint y: 47, endPoint x: 0, endPoint y: 73, distance: 88.9
click at [0, 73] on div "****** Date Sep *** *** *** *** *** *** *** *** *** *** *** *** 2025 **** **** …" at bounding box center [540, 199] width 1081 height 399
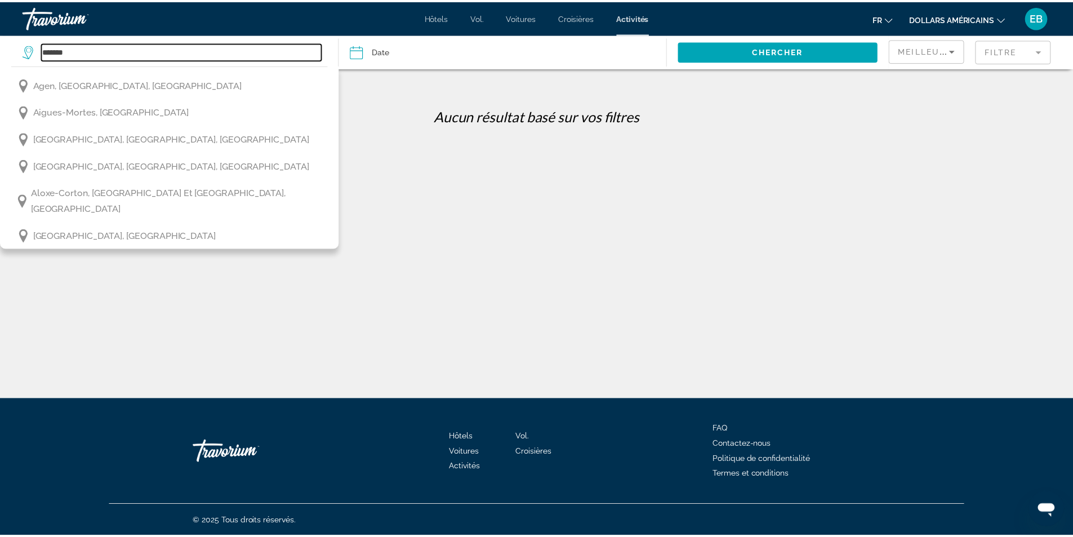
scroll to position [56, 0]
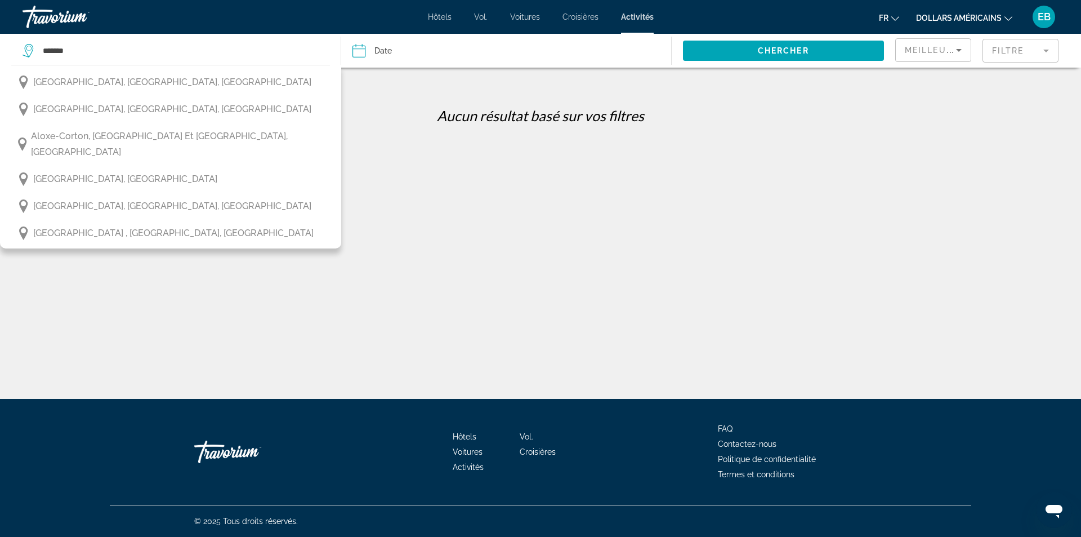
drag, startPoint x: 153, startPoint y: 168, endPoint x: 160, endPoint y: 168, distance: 6.8
click at [154, 168] on button "Alsace, France" at bounding box center [170, 178] width 319 height 21
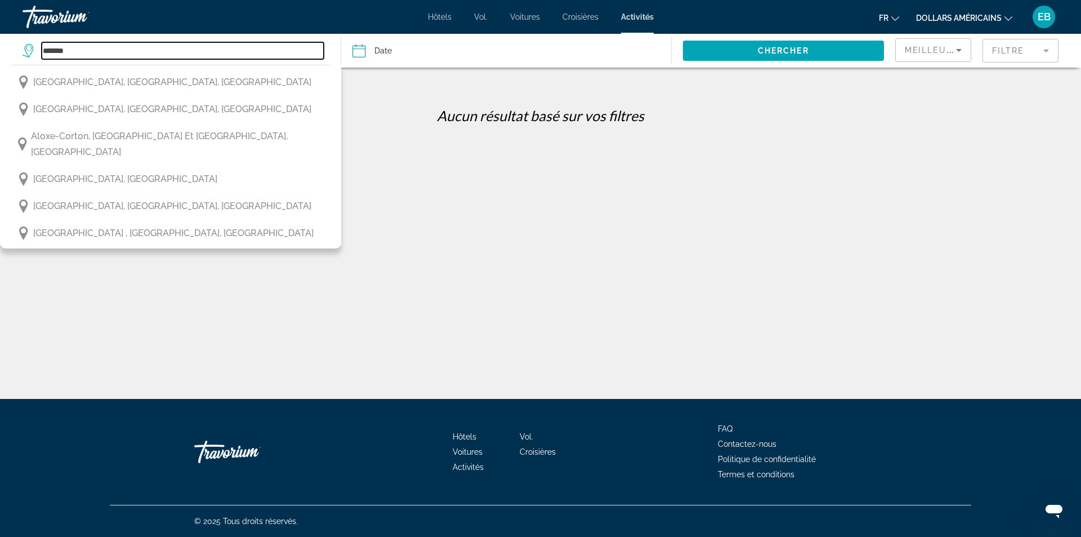
type input "**********"
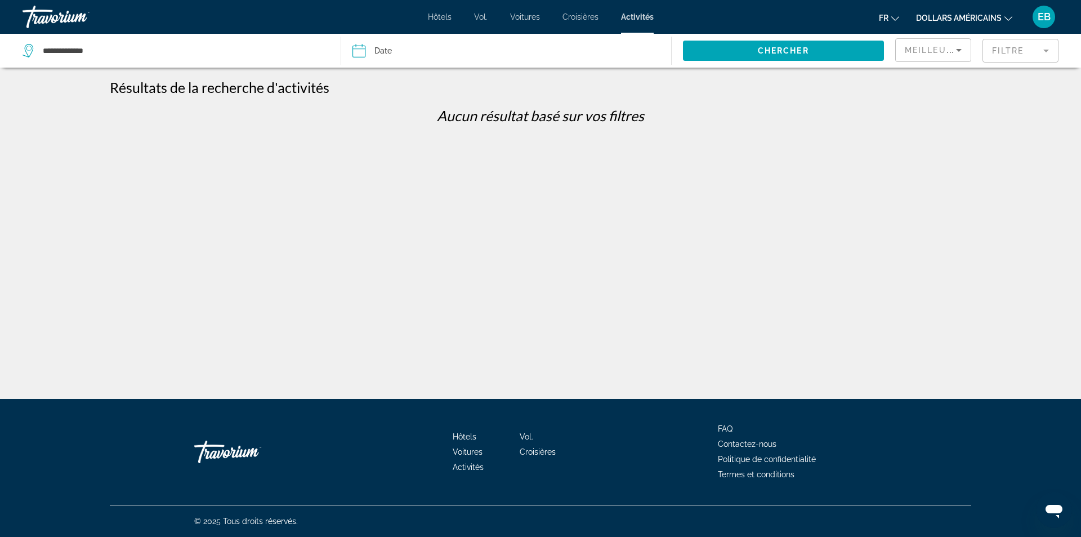
click at [1028, 53] on mat-form-field "Filtre" at bounding box center [1020, 51] width 76 height 24
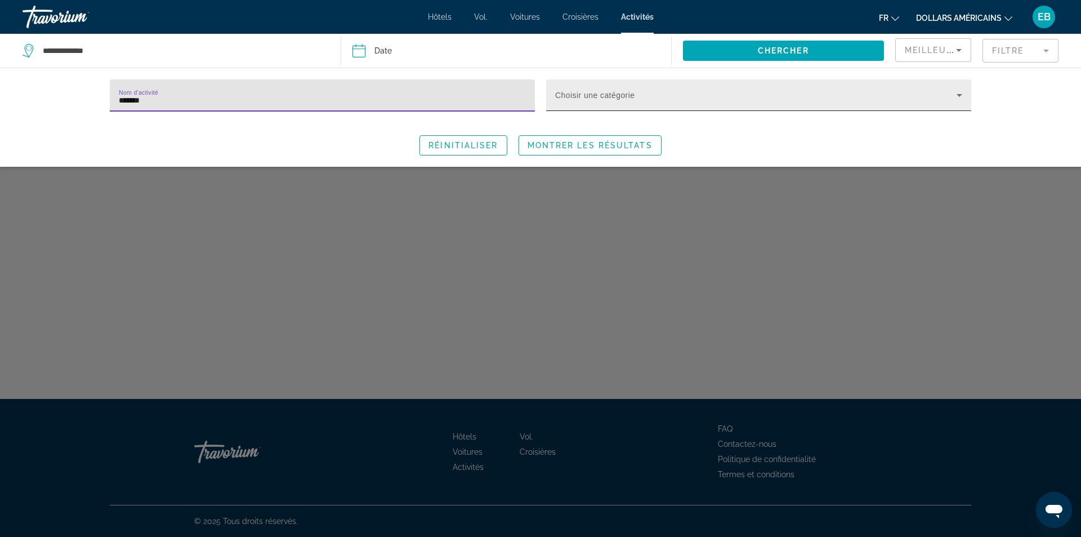
click at [814, 96] on span "Search widget" at bounding box center [755, 100] width 401 height 14
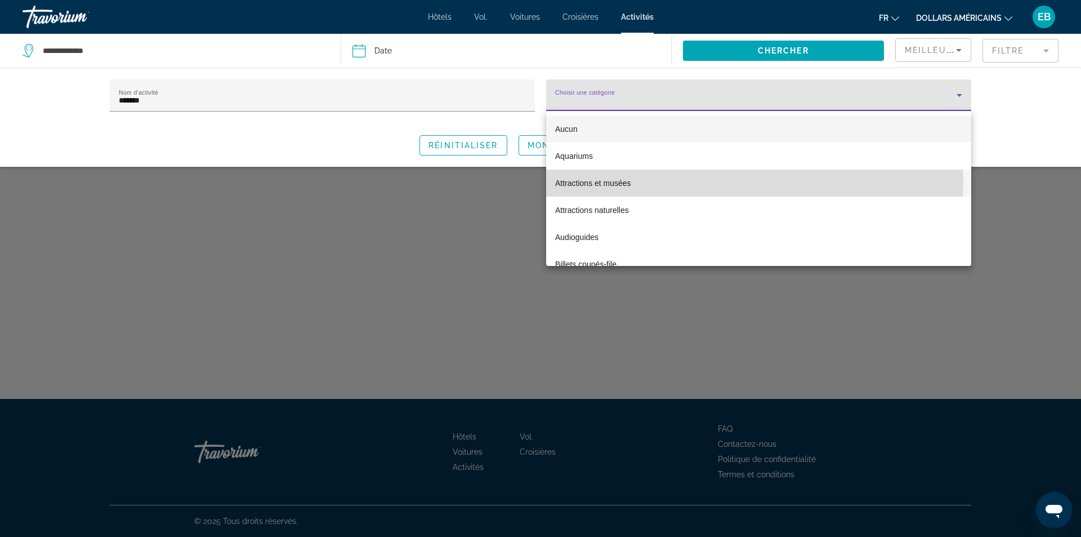
click at [640, 182] on mat-option "Attractions et musées" at bounding box center [758, 182] width 425 height 27
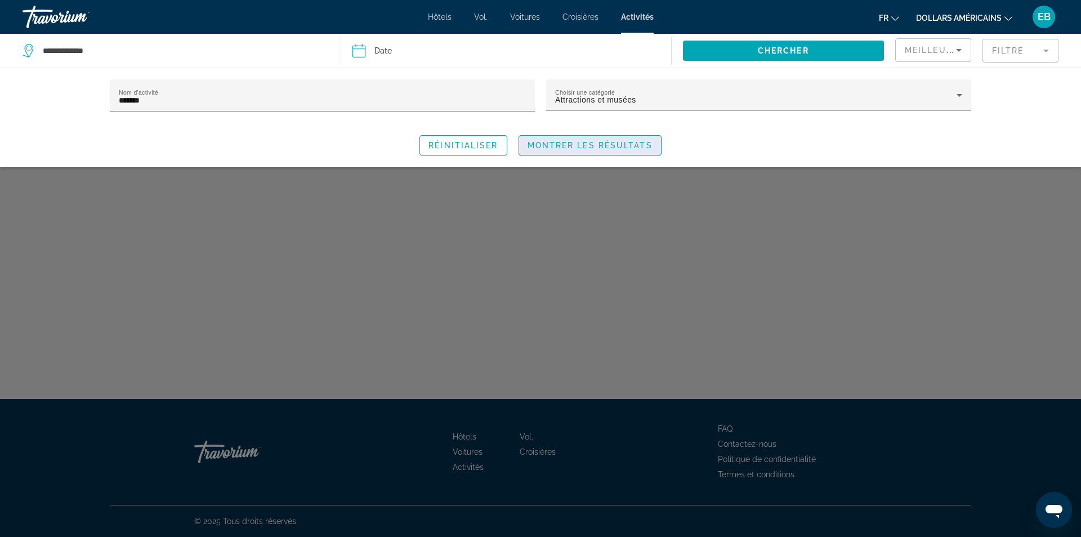
click at [610, 145] on span "Montrer les résultats" at bounding box center [590, 145] width 125 height 9
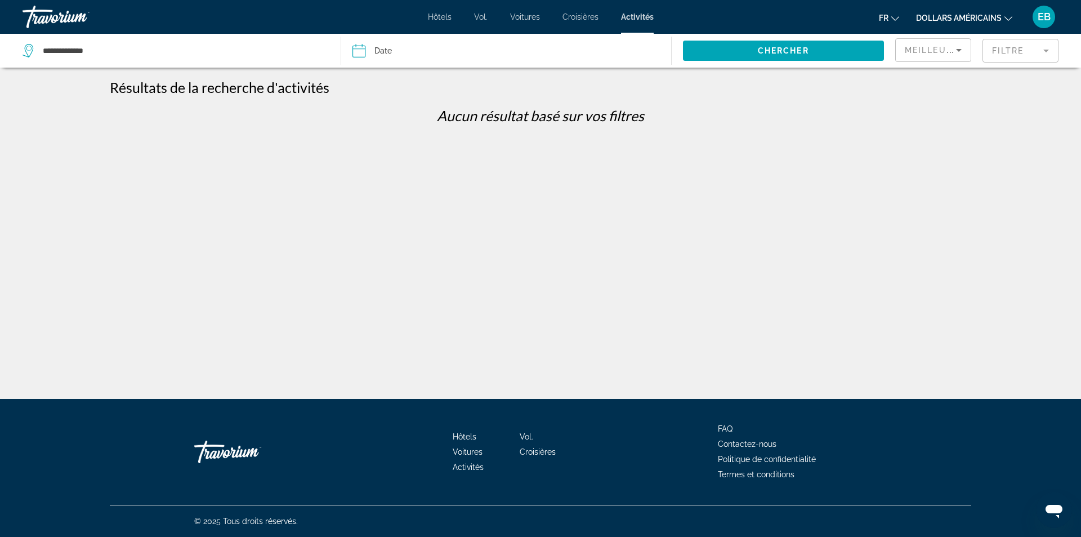
click at [1020, 51] on mat-form-field "Filtre" at bounding box center [1020, 51] width 76 height 24
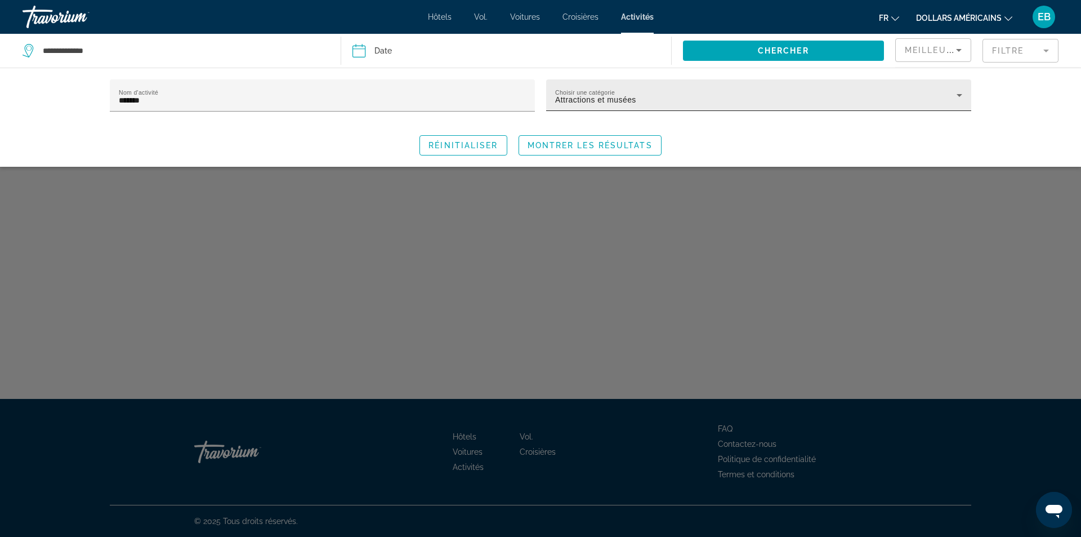
click at [736, 109] on div "Choisir une catégorie Attractions et musées" at bounding box center [758, 95] width 407 height 32
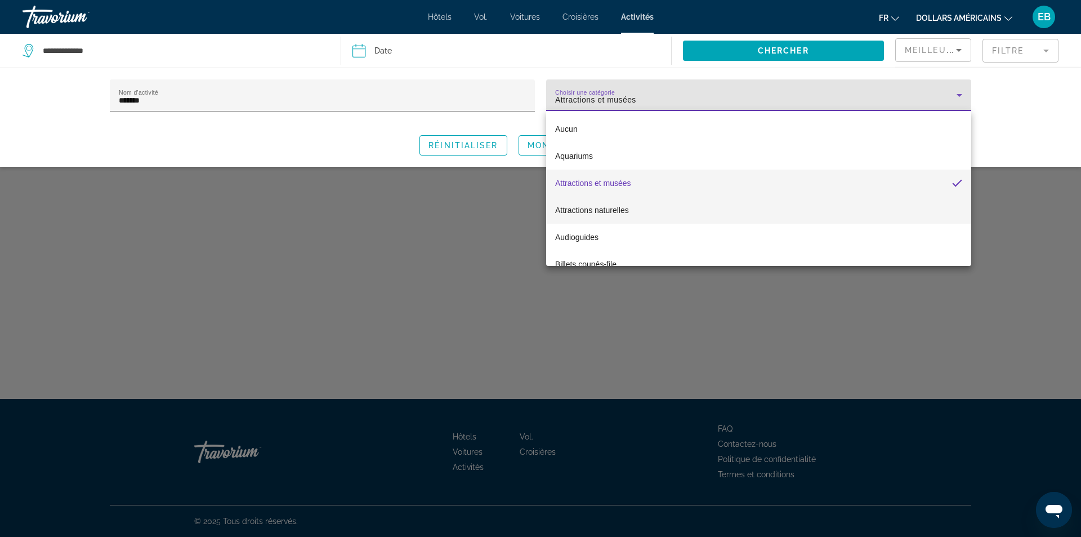
click at [605, 211] on font "Attractions naturelles" at bounding box center [592, 210] width 74 height 9
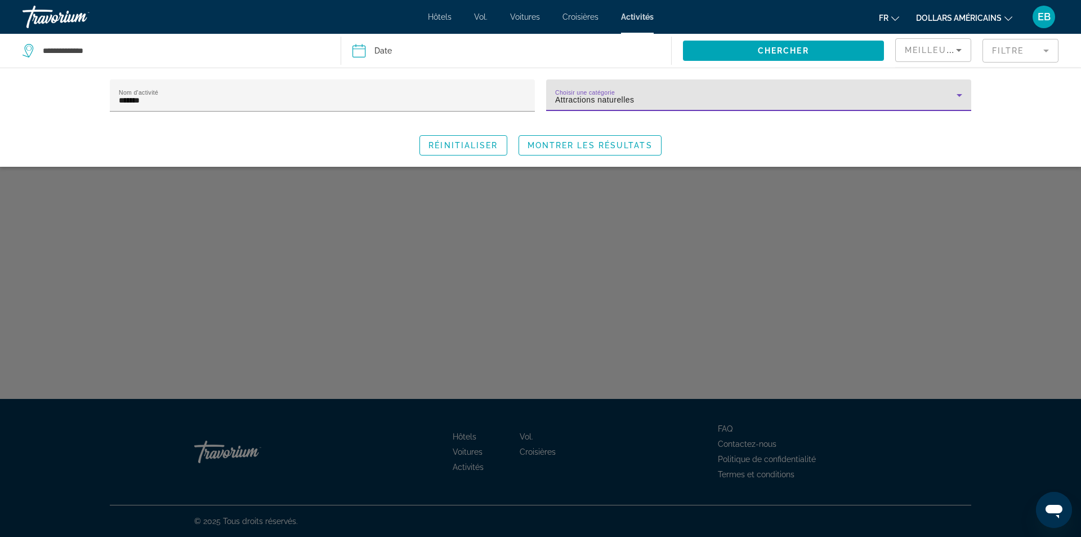
click at [896, 93] on div "Attractions naturelles" at bounding box center [755, 100] width 401 height 14
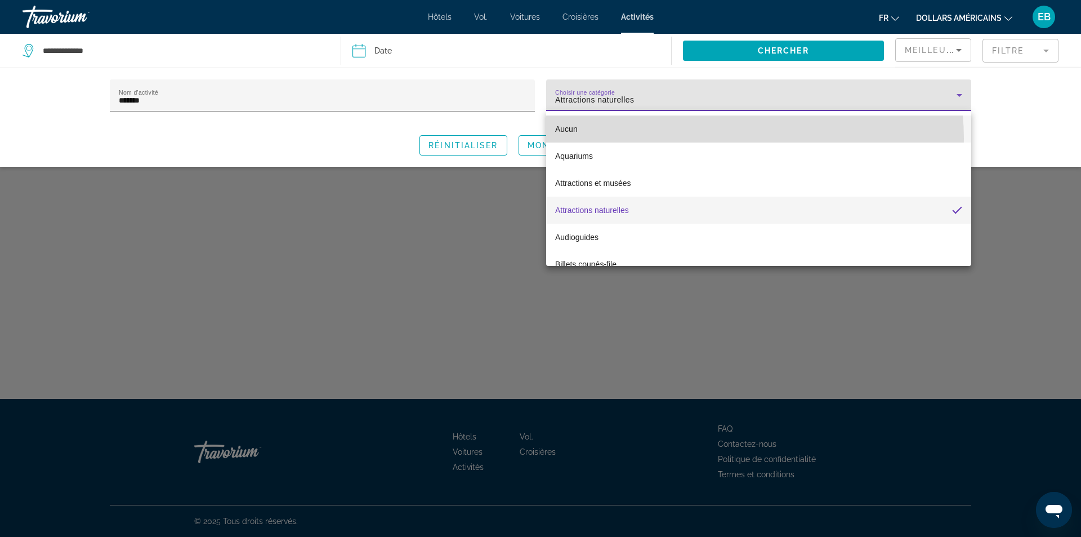
click at [716, 139] on mat-option "Aucun" at bounding box center [758, 128] width 425 height 27
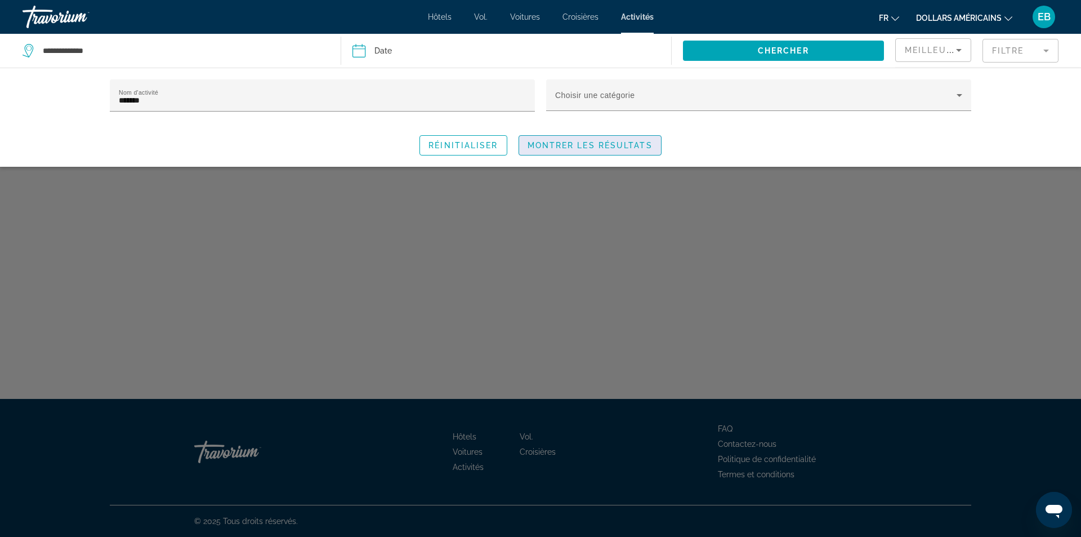
click at [604, 155] on span "Search widget" at bounding box center [590, 145] width 142 height 27
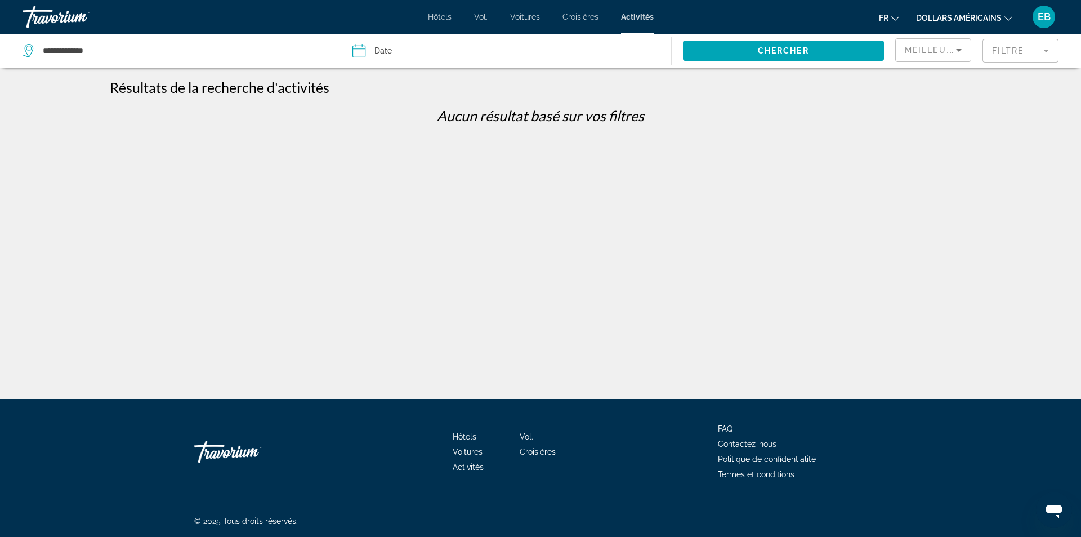
click at [397, 56] on input "Date" at bounding box center [432, 52] width 164 height 37
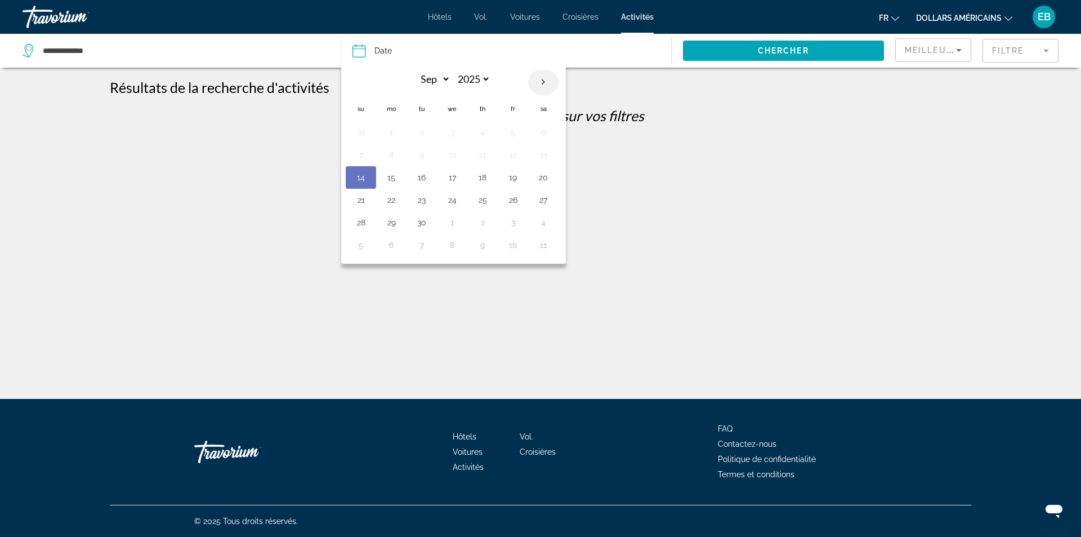
click at [546, 80] on th "Next month" at bounding box center [543, 82] width 30 height 25
click at [365, 81] on th "Previous month" at bounding box center [361, 82] width 30 height 25
select select "*"
click at [429, 225] on button "30" at bounding box center [422, 223] width 18 height 16
type input "**********"
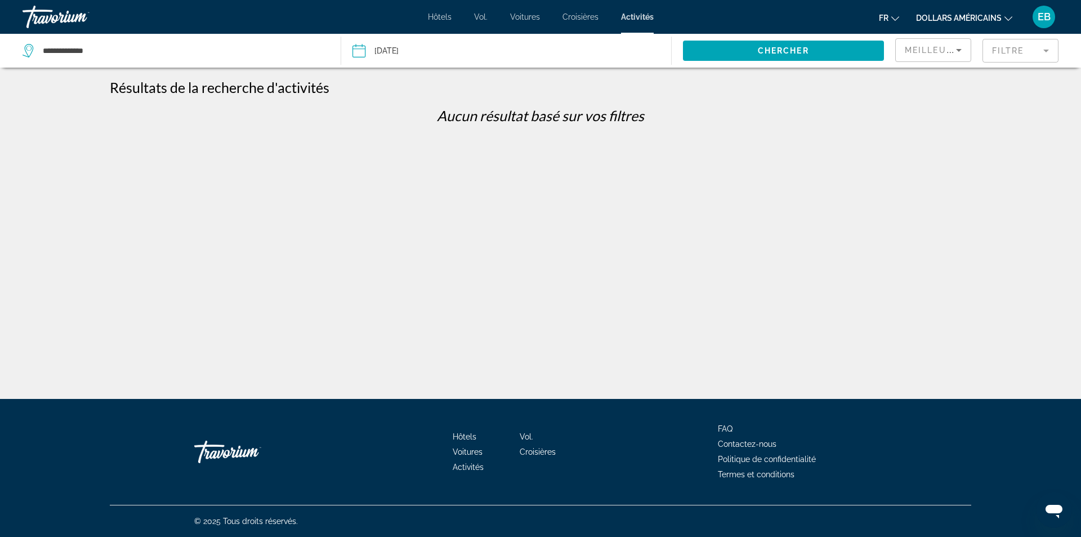
click at [803, 66] on div "Chercher" at bounding box center [784, 51] width 224 height 34
click at [798, 60] on span "Search widget" at bounding box center [784, 50] width 202 height 27
click at [793, 50] on span "Chercher" at bounding box center [783, 50] width 51 height 9
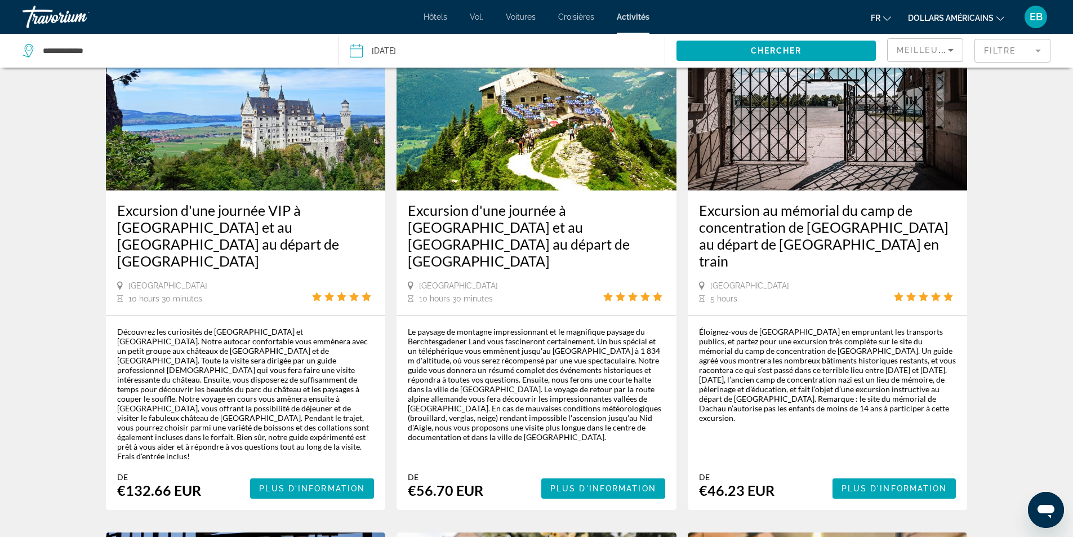
scroll to position [676, 0]
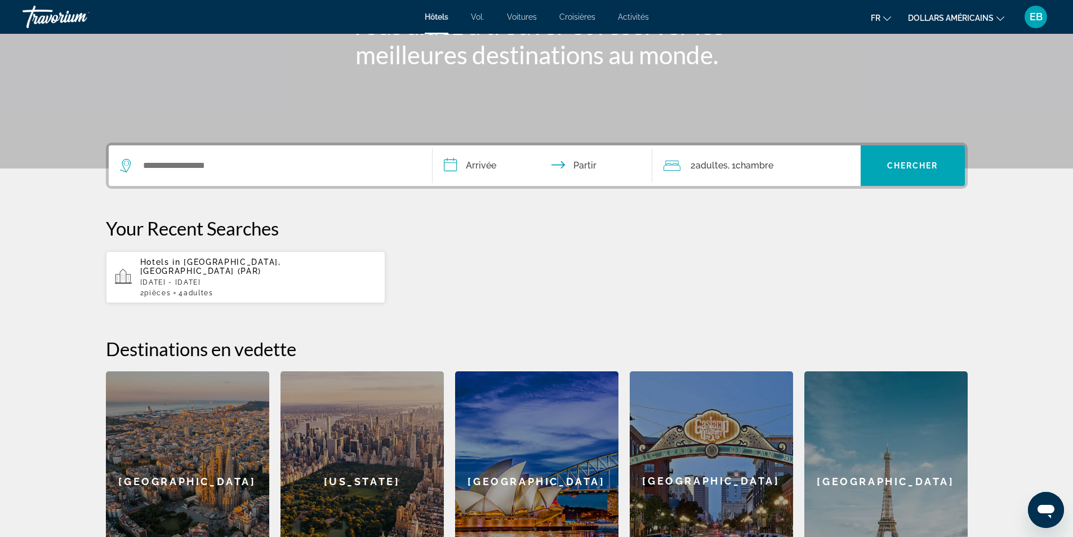
scroll to position [169, 0]
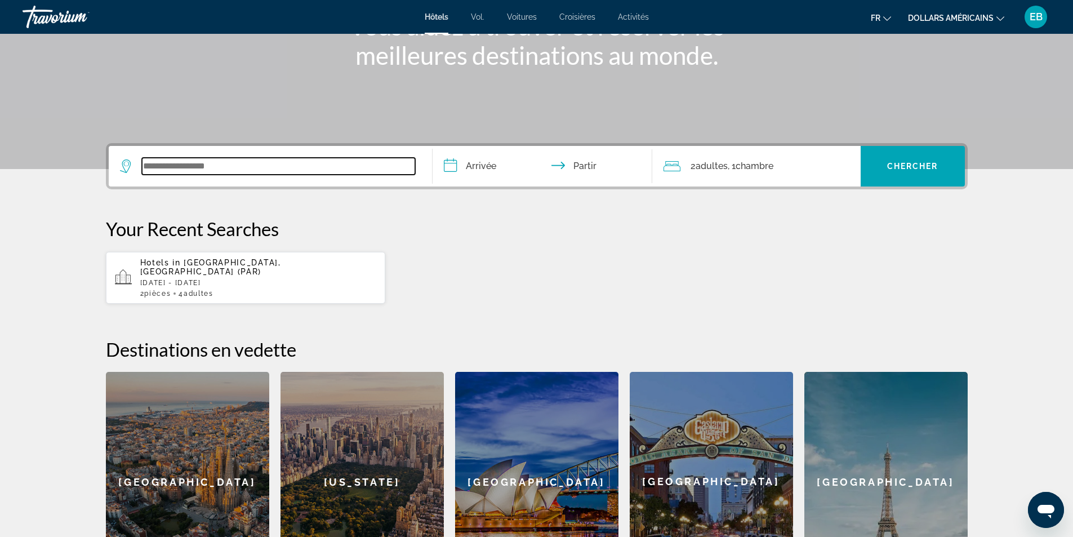
click at [295, 160] on input "Widget de recherche" at bounding box center [278, 166] width 273 height 17
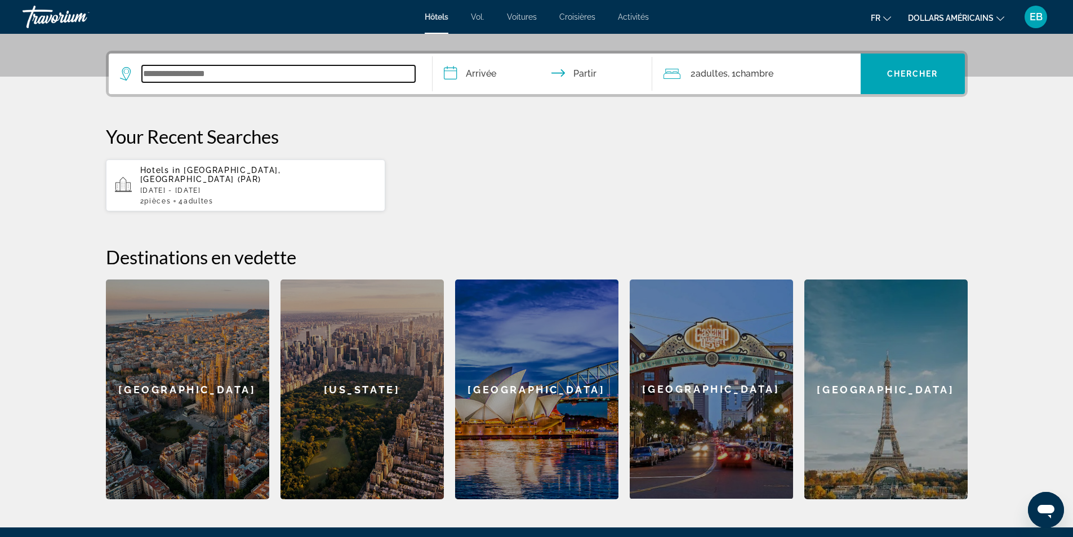
scroll to position [275, 0]
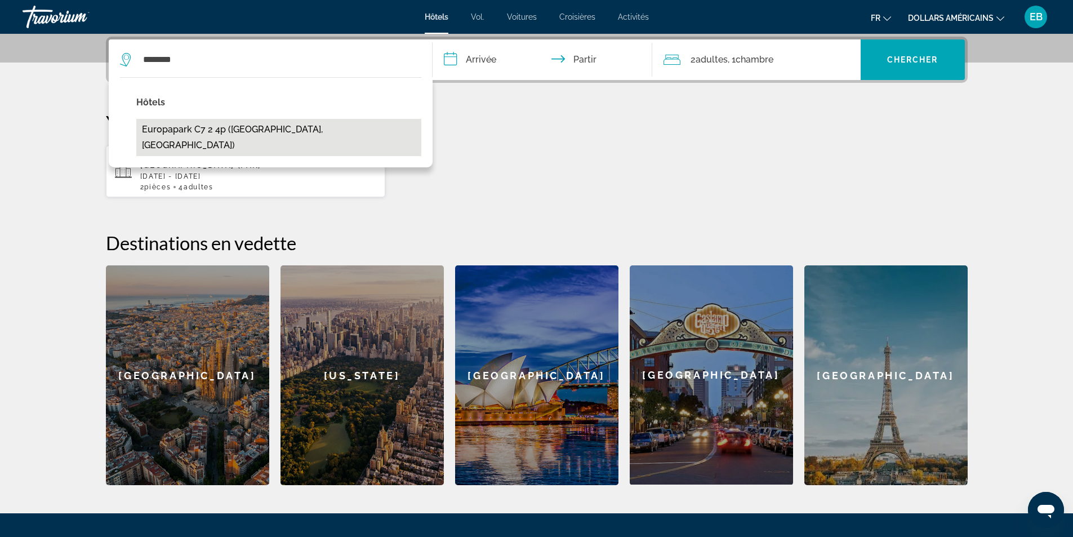
click at [255, 136] on button "Europapark C7 2 4p ([GEOGRAPHIC_DATA], [GEOGRAPHIC_DATA])" at bounding box center [278, 137] width 285 height 37
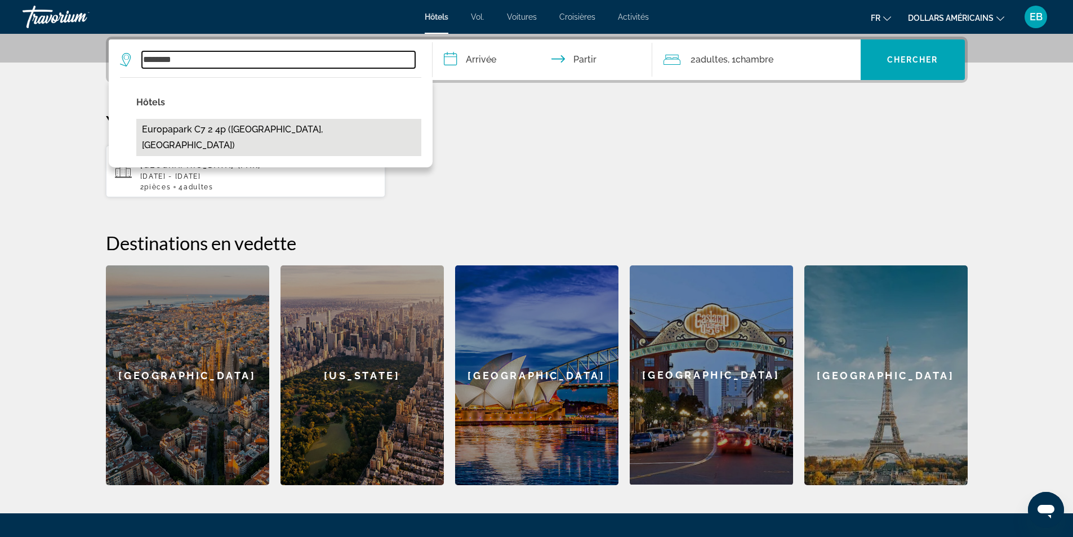
type input "**********"
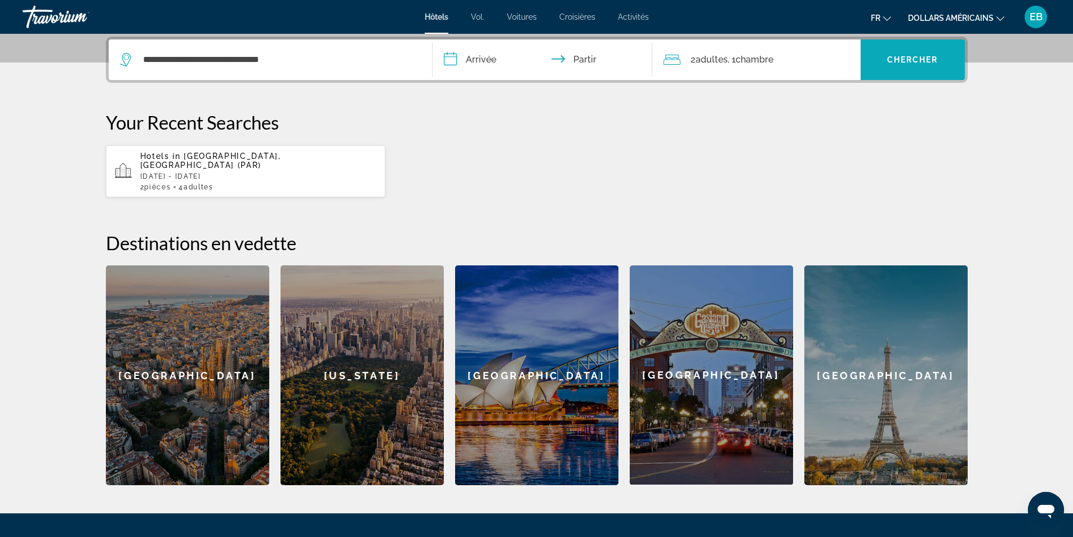
click at [930, 61] on font "Chercher" at bounding box center [912, 59] width 51 height 9
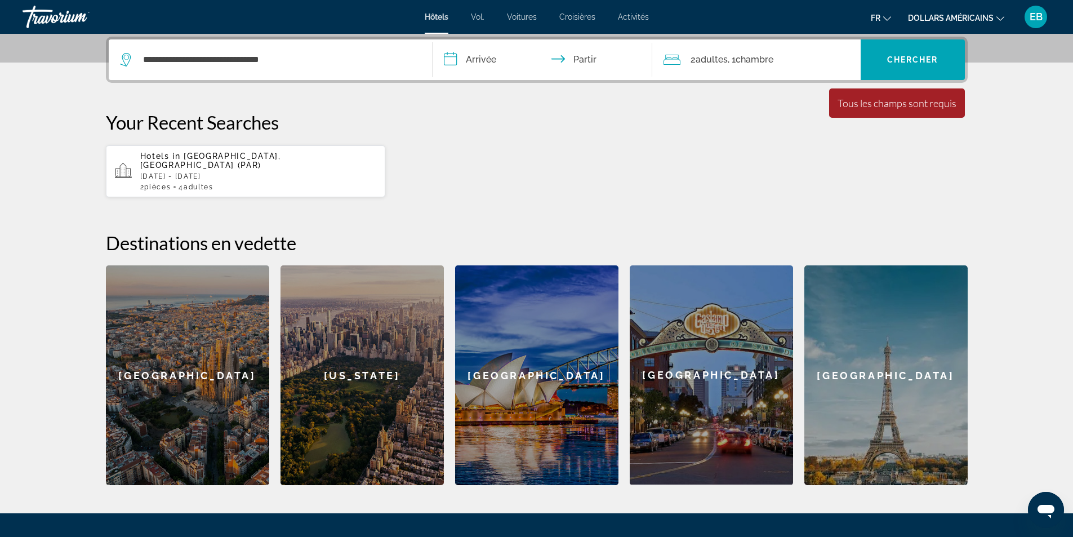
click at [508, 55] on input "**********" at bounding box center [544, 61] width 224 height 44
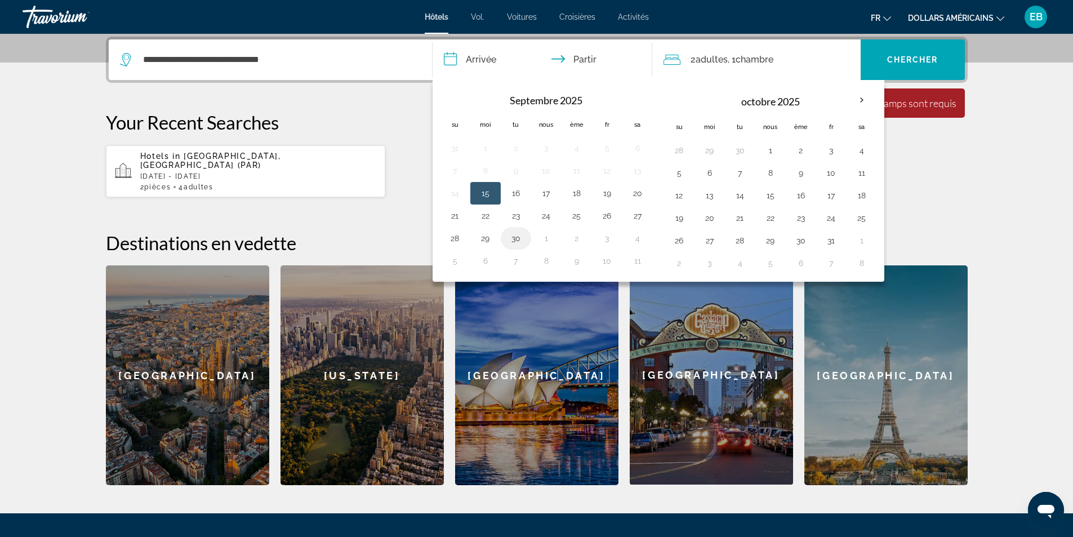
click at [510, 240] on button "30" at bounding box center [516, 238] width 18 height 16
click at [769, 146] on button "1" at bounding box center [770, 150] width 18 height 16
type input "**********"
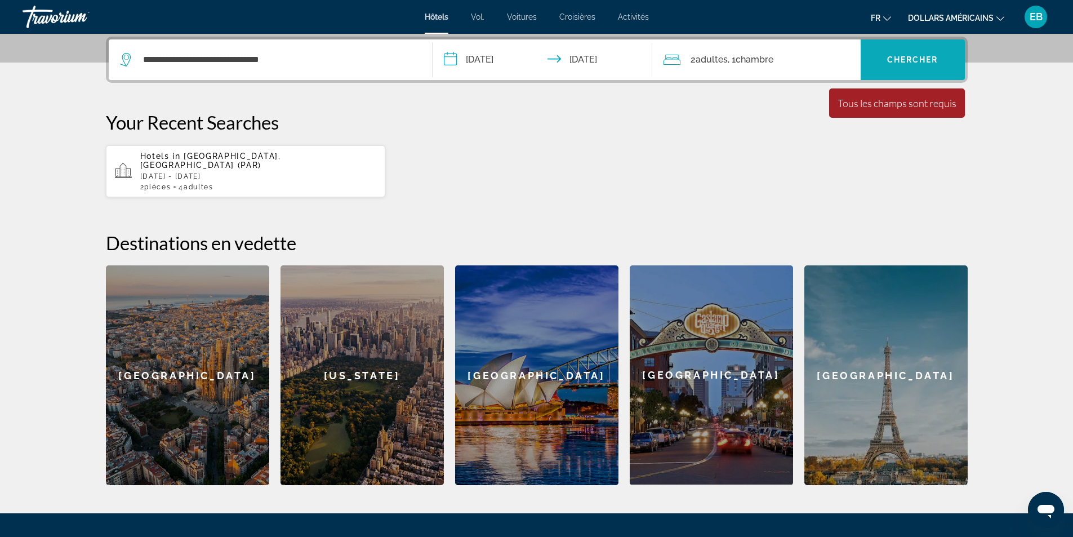
click at [901, 68] on span "Widget de recherche" at bounding box center [912, 59] width 104 height 27
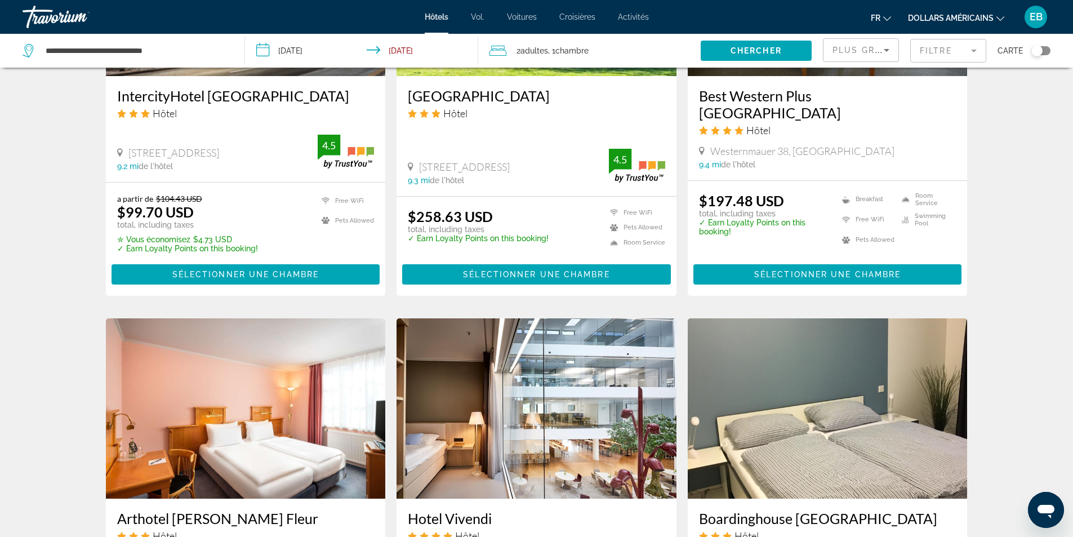
scroll to position [1351, 0]
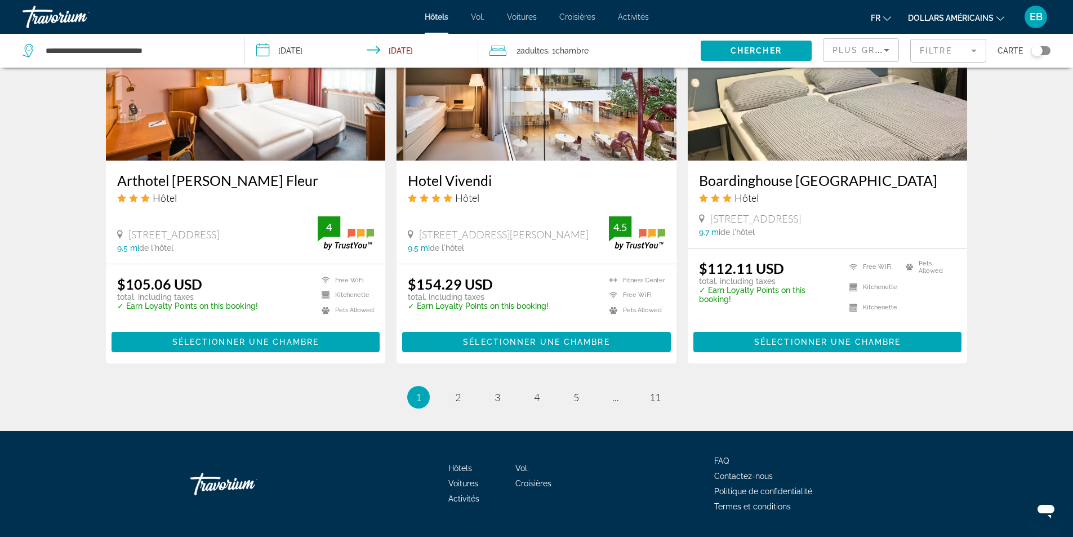
click at [954, 43] on mat-form-field "Filtre" at bounding box center [948, 51] width 76 height 24
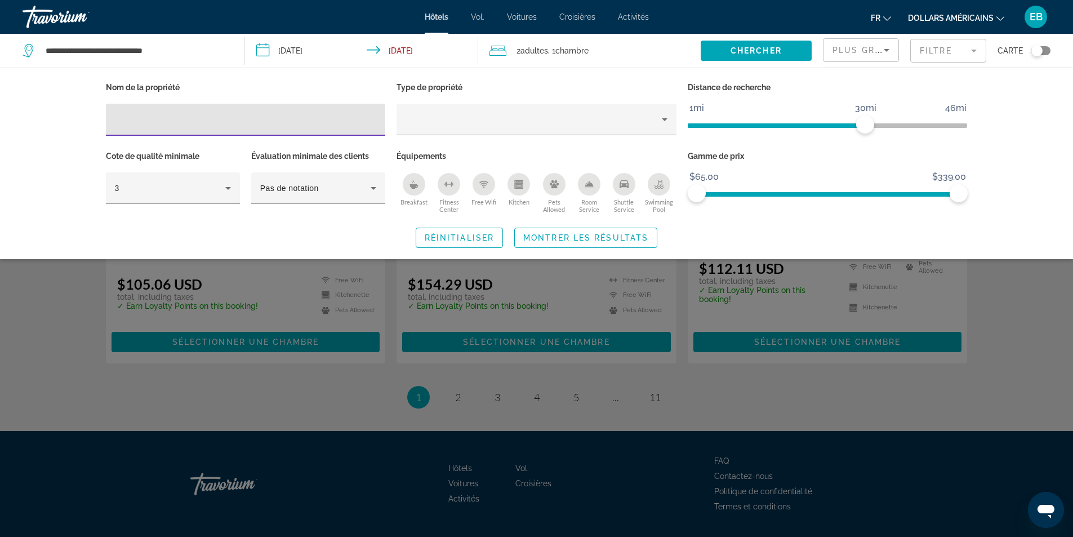
click at [953, 42] on mat-form-field "Filtre" at bounding box center [948, 51] width 76 height 24
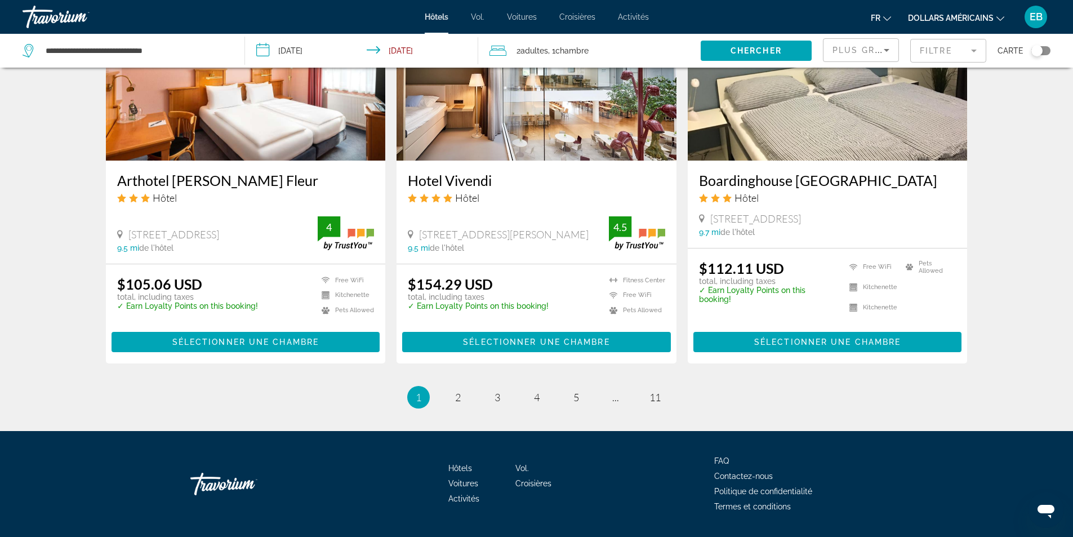
click at [884, 47] on icon "Sort by" at bounding box center [886, 50] width 14 height 14
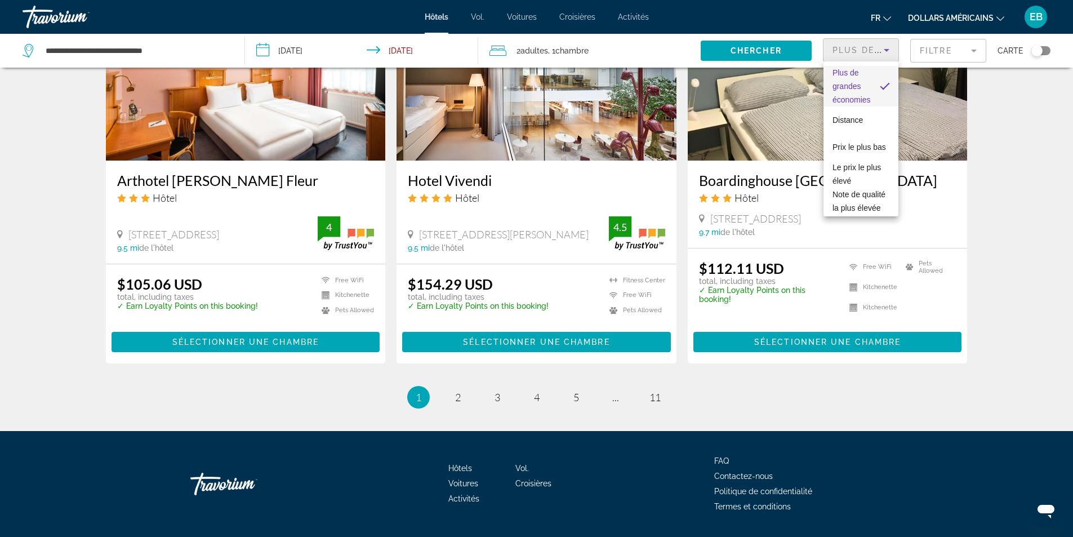
click at [884, 47] on div at bounding box center [536, 268] width 1073 height 537
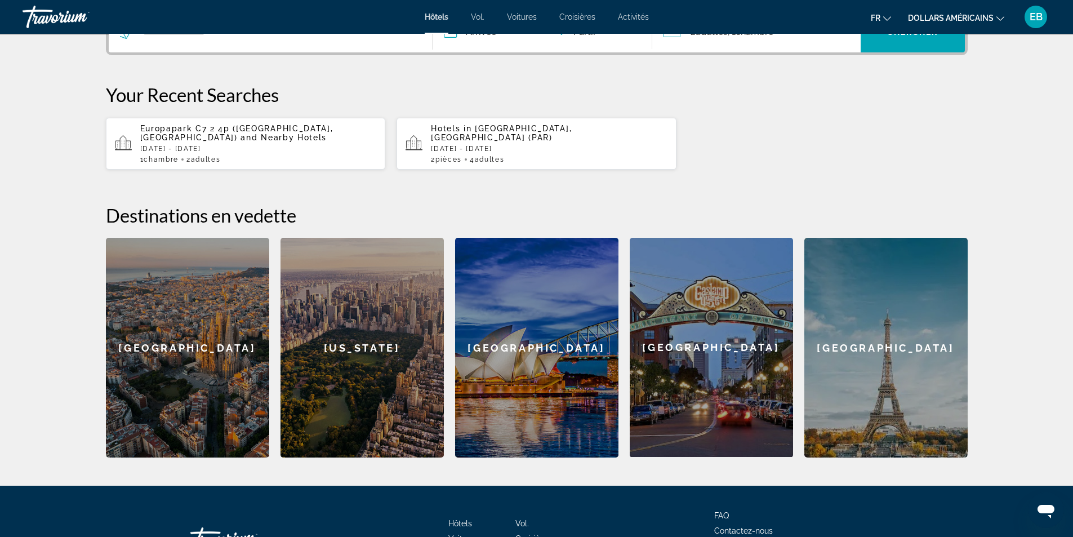
scroll to position [338, 0]
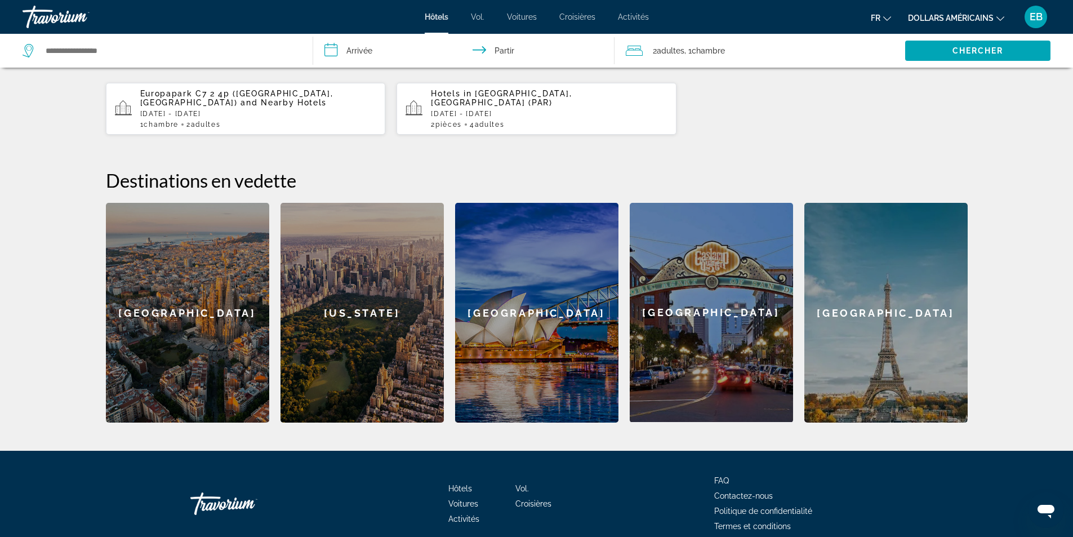
click at [262, 118] on div "Europapark C7 2 4p (Lichtenau, DE) and Nearby Hotels Tue, 30 Sep - Wed, 01 Oct …" at bounding box center [258, 108] width 236 height 39
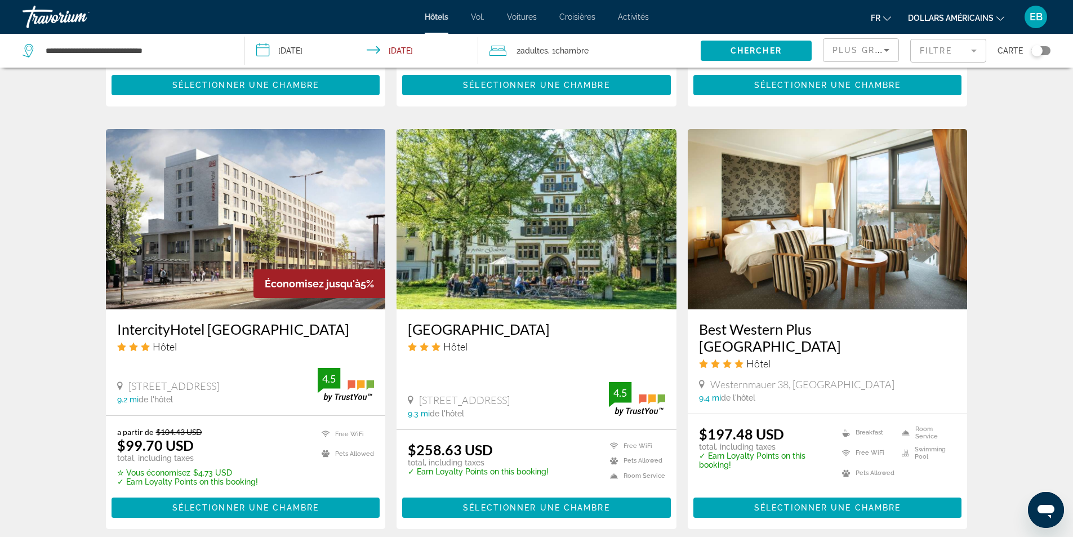
scroll to position [676, 0]
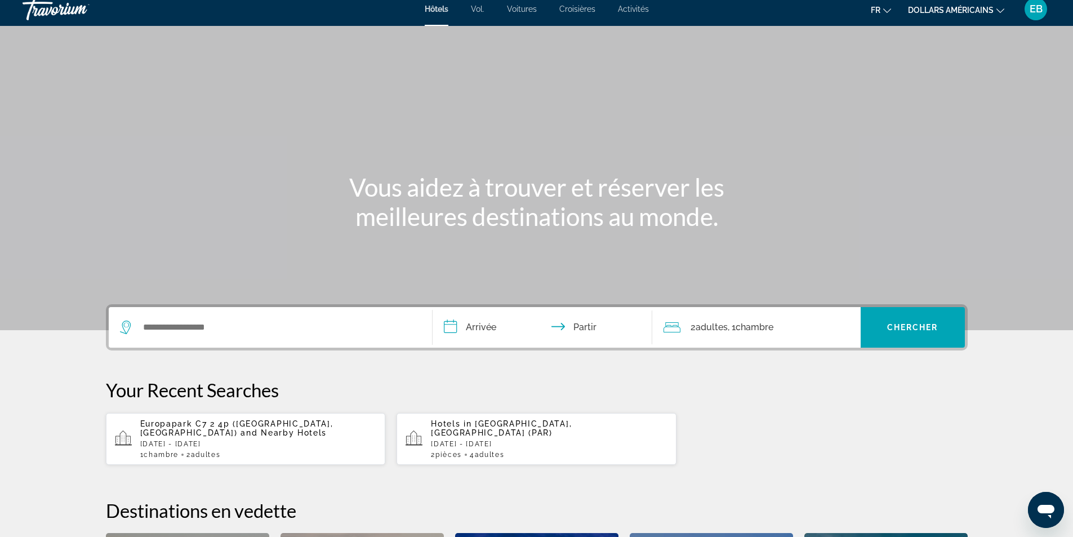
scroll to position [282, 0]
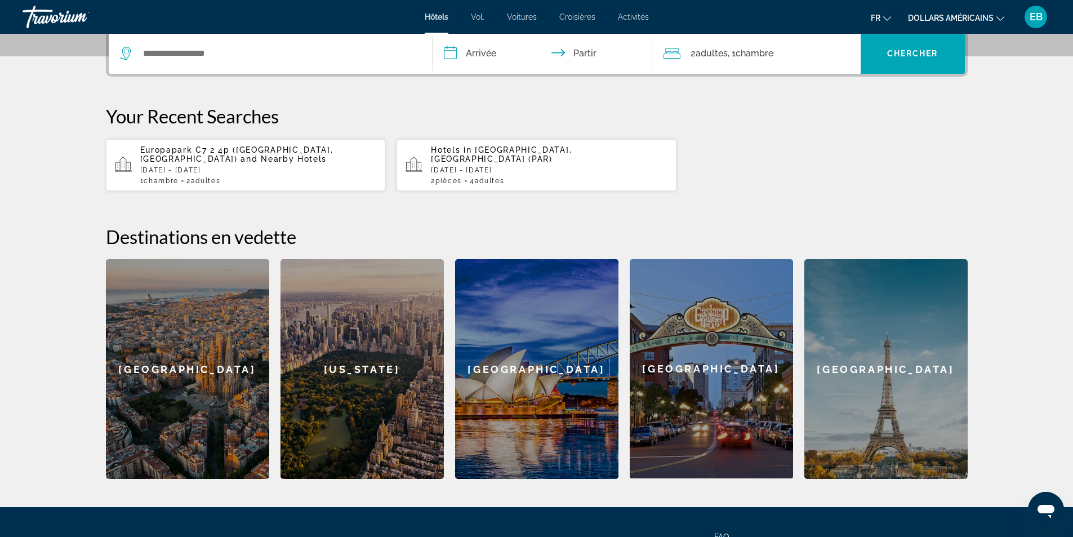
click at [230, 380] on div "[GEOGRAPHIC_DATA]" at bounding box center [187, 369] width 163 height 220
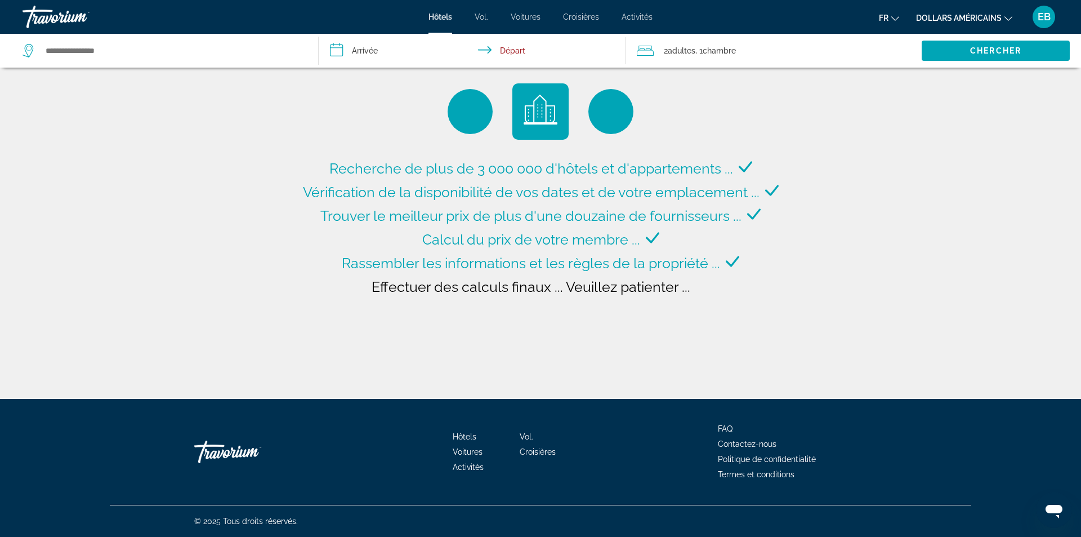
type input "**********"
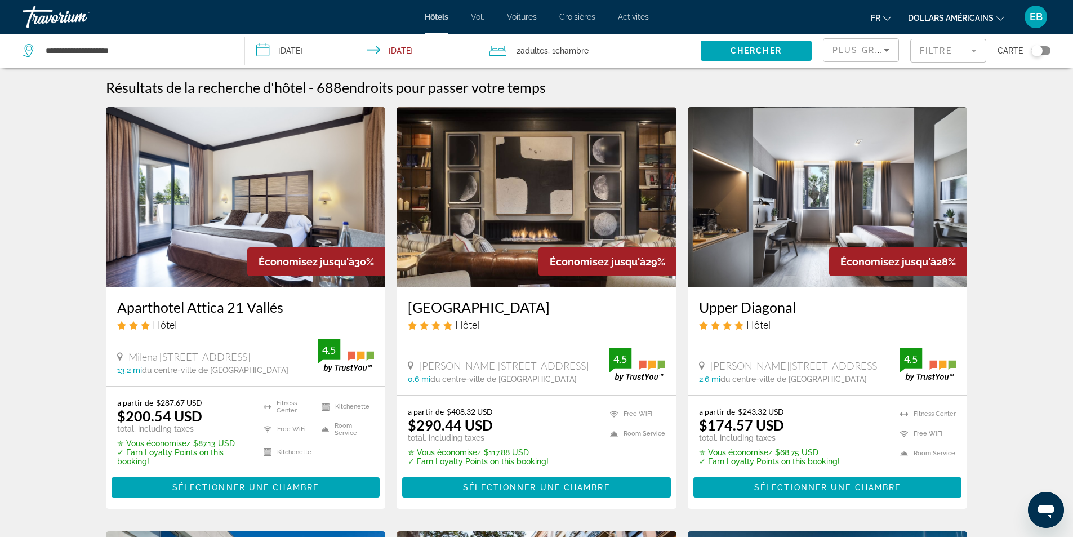
click at [300, 51] on input "**********" at bounding box center [364, 52] width 238 height 37
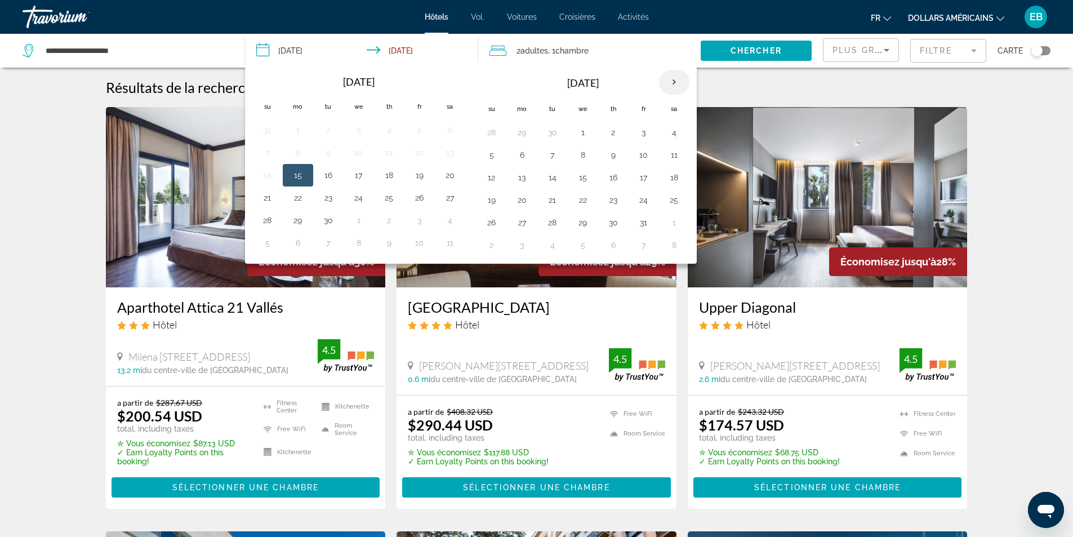
click at [671, 86] on th "Next month" at bounding box center [674, 82] width 30 height 25
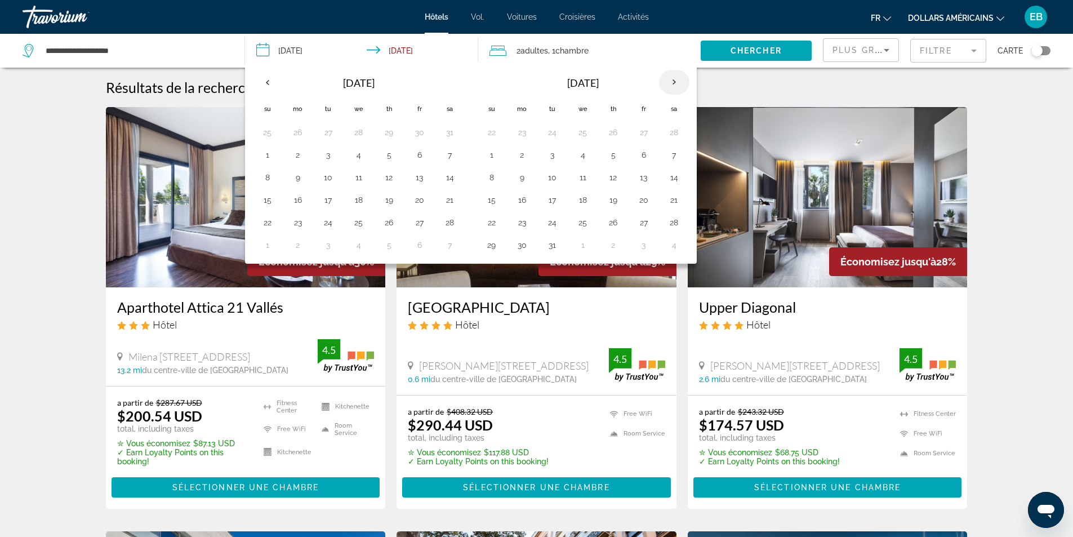
click at [671, 86] on th "Next month" at bounding box center [674, 82] width 30 height 25
click at [495, 155] on button "5" at bounding box center [492, 155] width 18 height 16
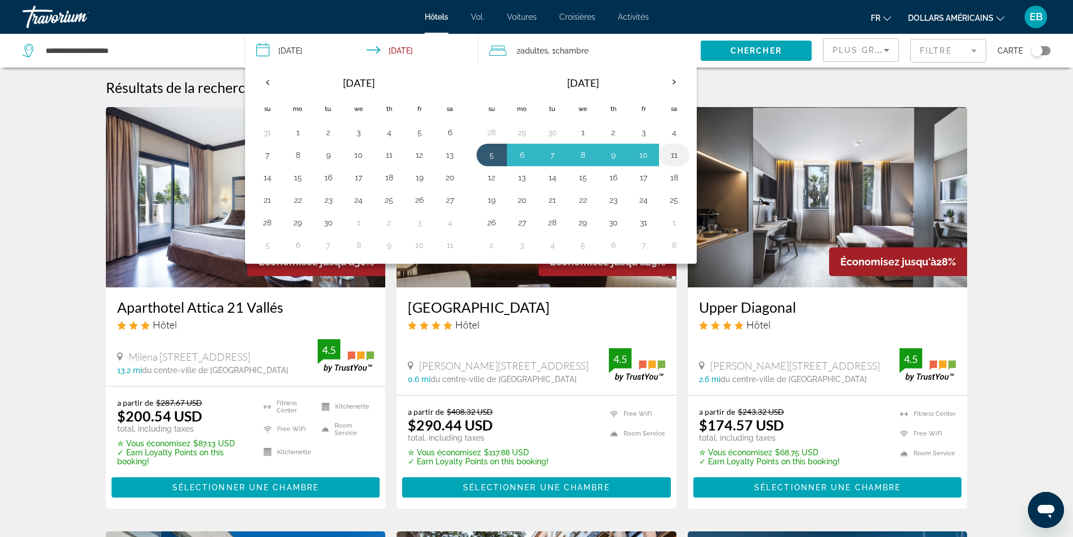
click at [675, 151] on button "11" at bounding box center [674, 155] width 18 height 16
type input "**********"
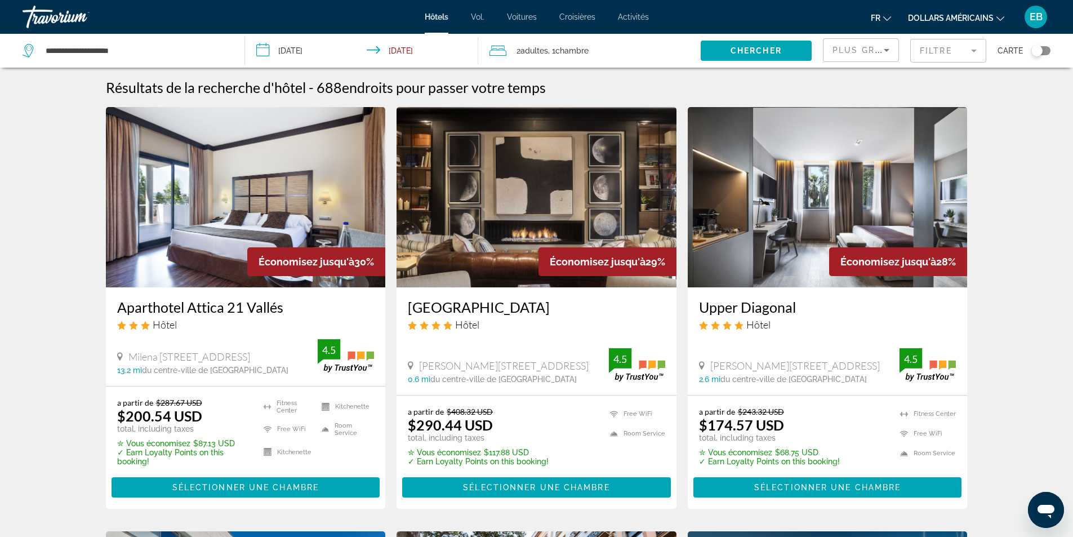
click at [513, 56] on div "2 Adulte Adultes , 1 Chambre pièces" at bounding box center [594, 51] width 211 height 16
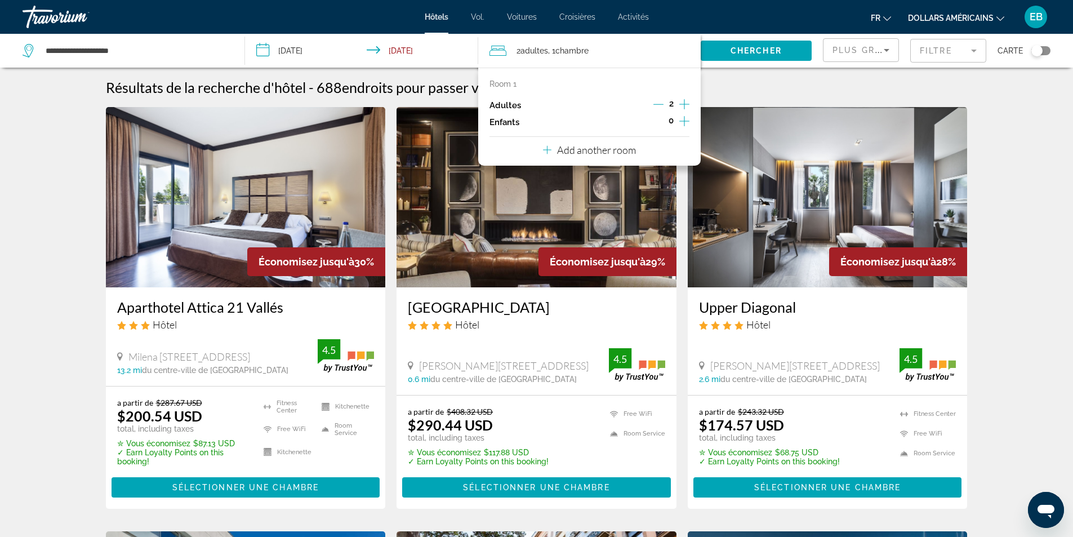
click at [686, 118] on icon "Increment children" at bounding box center [684, 121] width 10 height 14
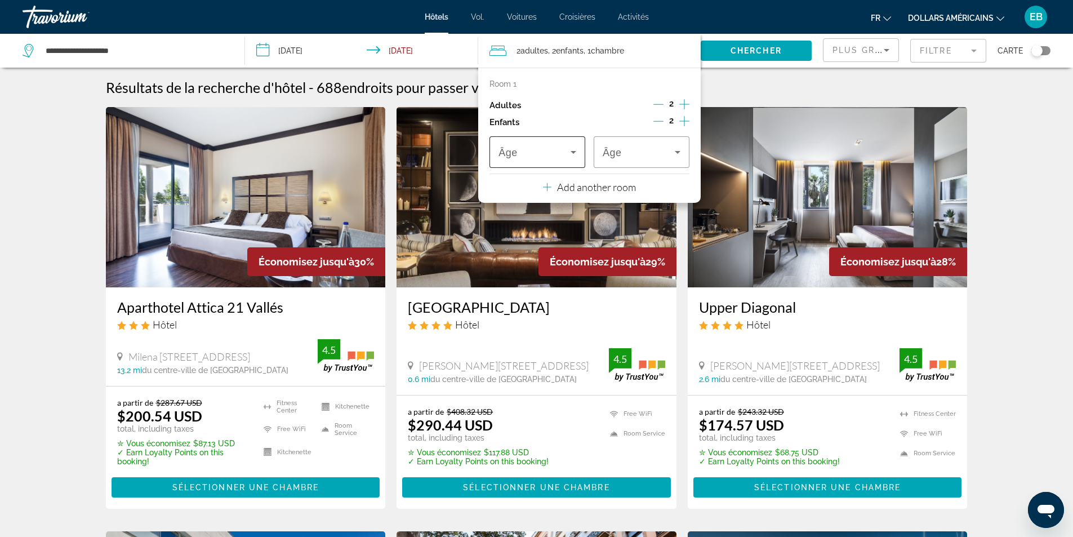
click at [574, 148] on icon "Travelers: 2 adults, 2 children" at bounding box center [573, 152] width 14 height 14
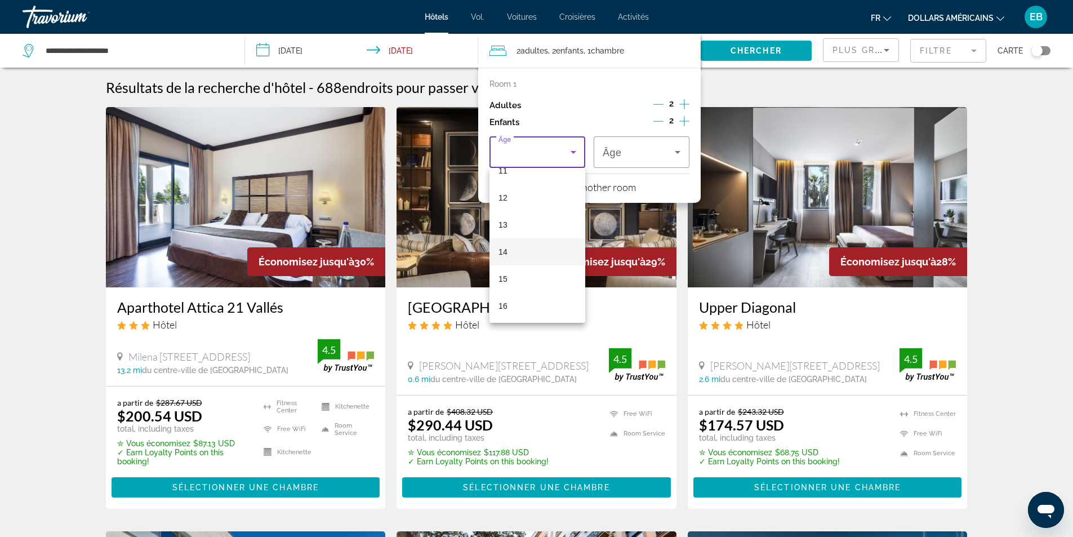
scroll to position [341, 0]
click at [528, 272] on mat-option "16" at bounding box center [537, 277] width 96 height 27
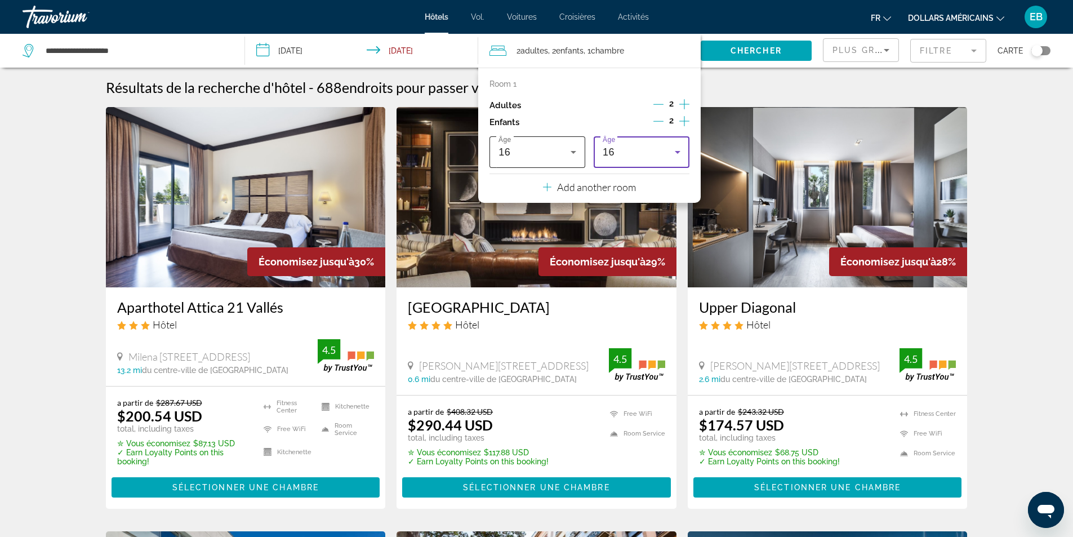
click at [571, 151] on icon "Travelers: 2 adults, 2 children" at bounding box center [573, 152] width 6 height 3
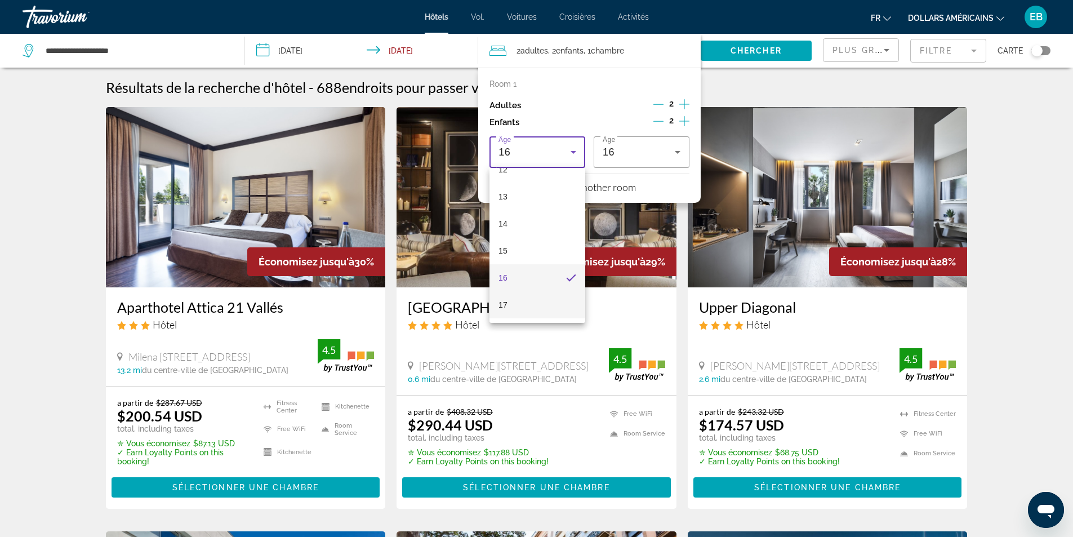
click at [521, 303] on mat-option "17" at bounding box center [537, 304] width 96 height 27
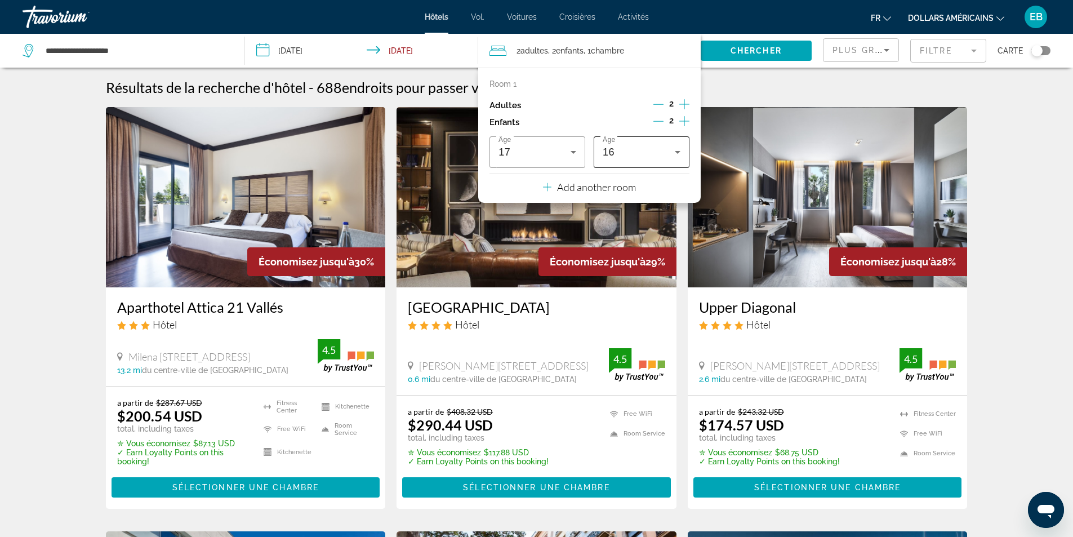
click at [656, 152] on div "16" at bounding box center [638, 152] width 72 height 14
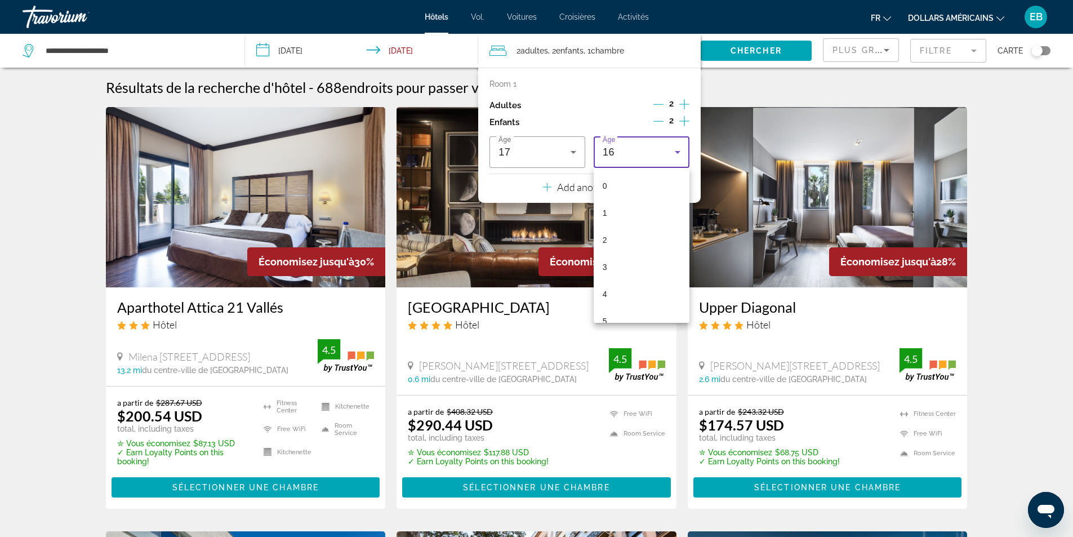
scroll to position [309, 0]
click at [625, 248] on mat-option "14" at bounding box center [641, 255] width 96 height 27
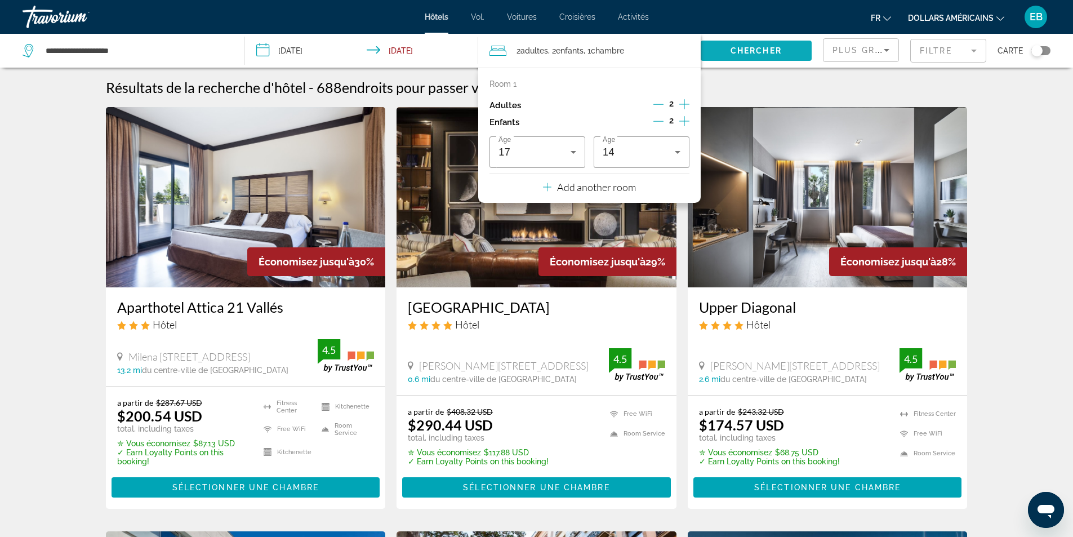
click at [771, 55] on span "Search widget" at bounding box center [755, 50] width 111 height 27
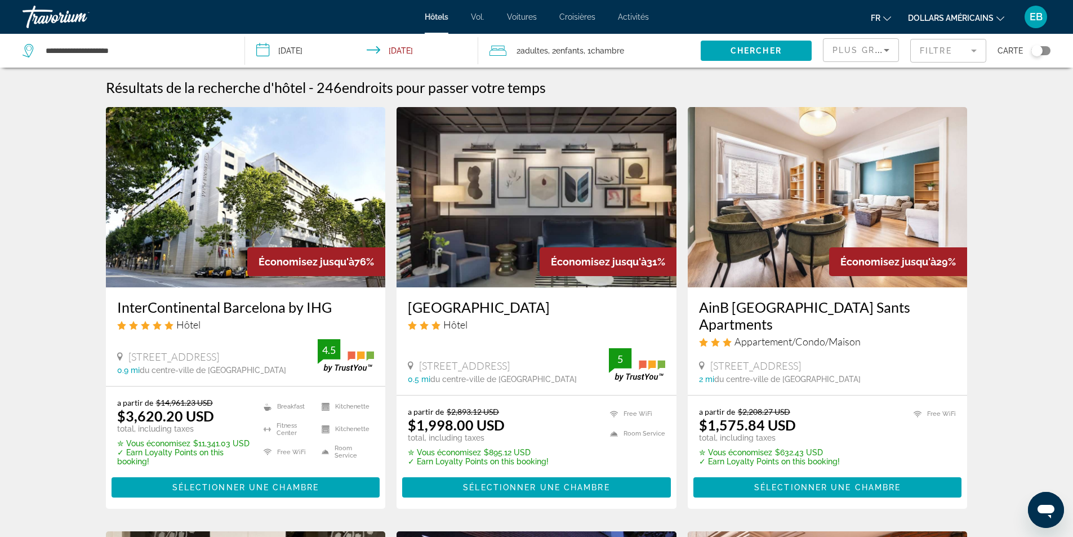
click at [992, 19] on font "dollars américains" at bounding box center [951, 18] width 86 height 9
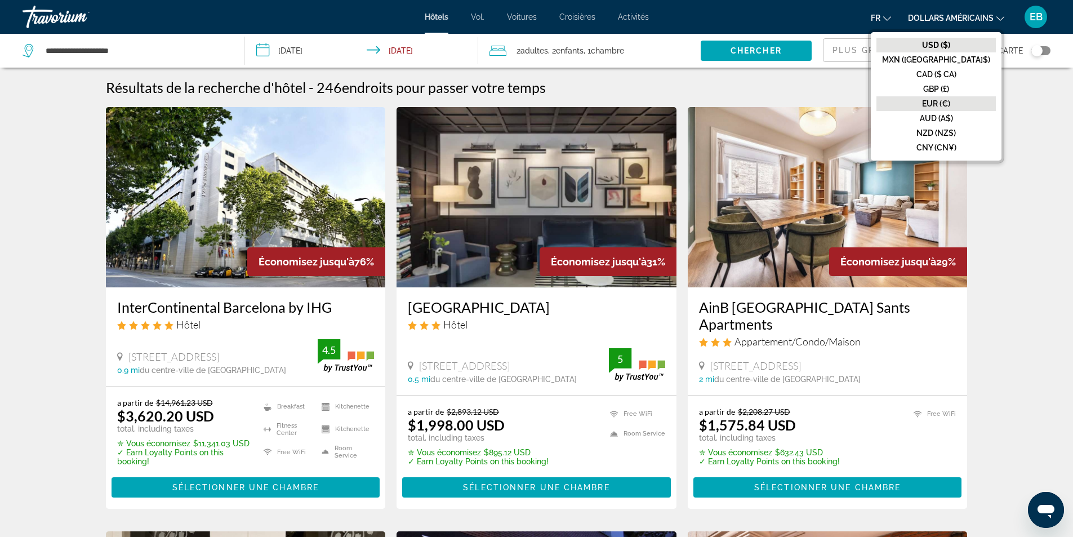
click at [967, 96] on button "EUR (€)" at bounding box center [935, 103] width 119 height 15
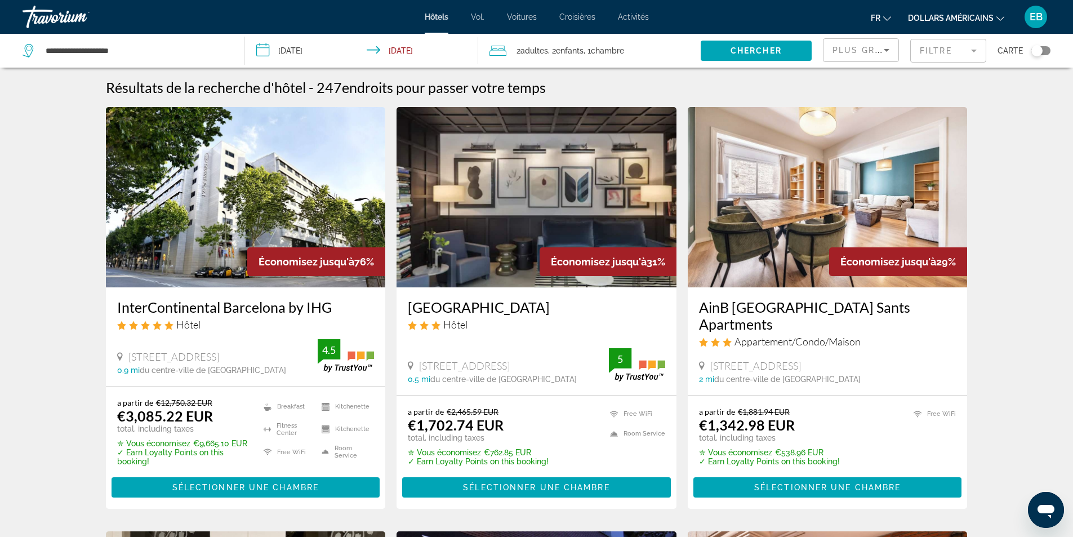
click at [964, 53] on mat-form-field "Filtre" at bounding box center [948, 51] width 76 height 24
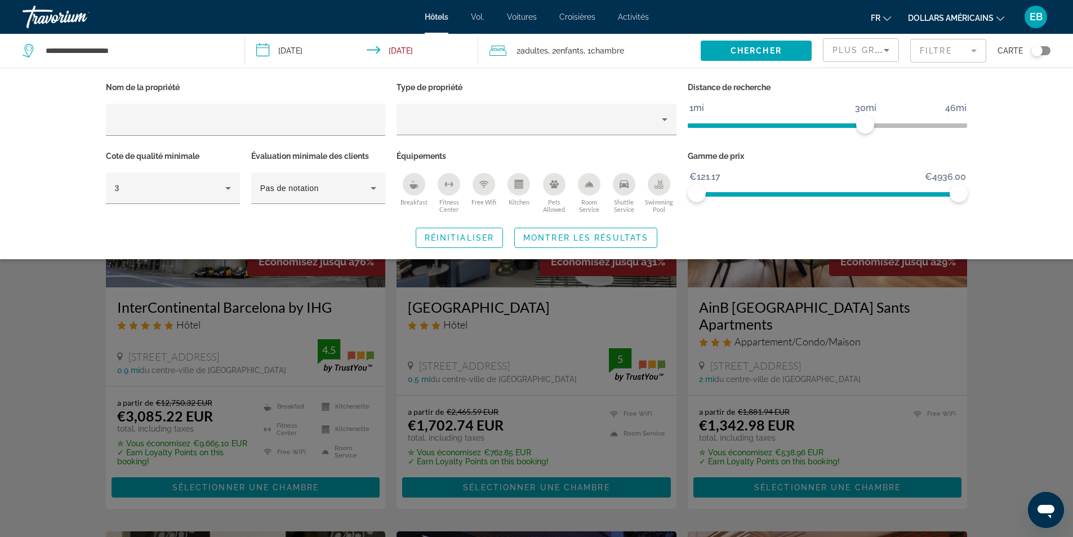
click at [414, 193] on div "Breakfast" at bounding box center [414, 184] width 23 height 23
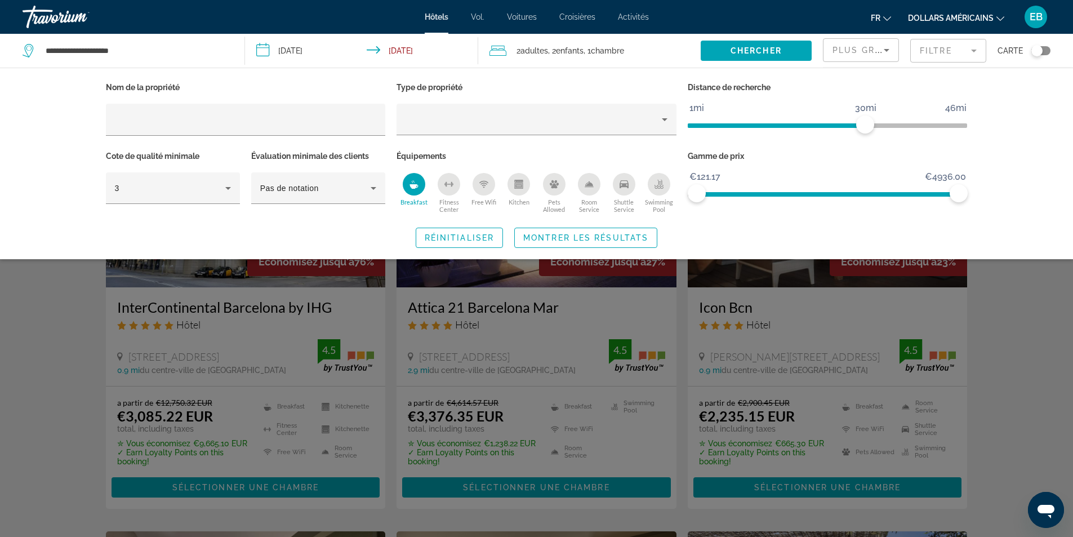
click at [658, 195] on button "Swimming Pool" at bounding box center [658, 192] width 35 height 41
click at [519, 189] on div "Kitchen" at bounding box center [518, 184] width 23 height 23
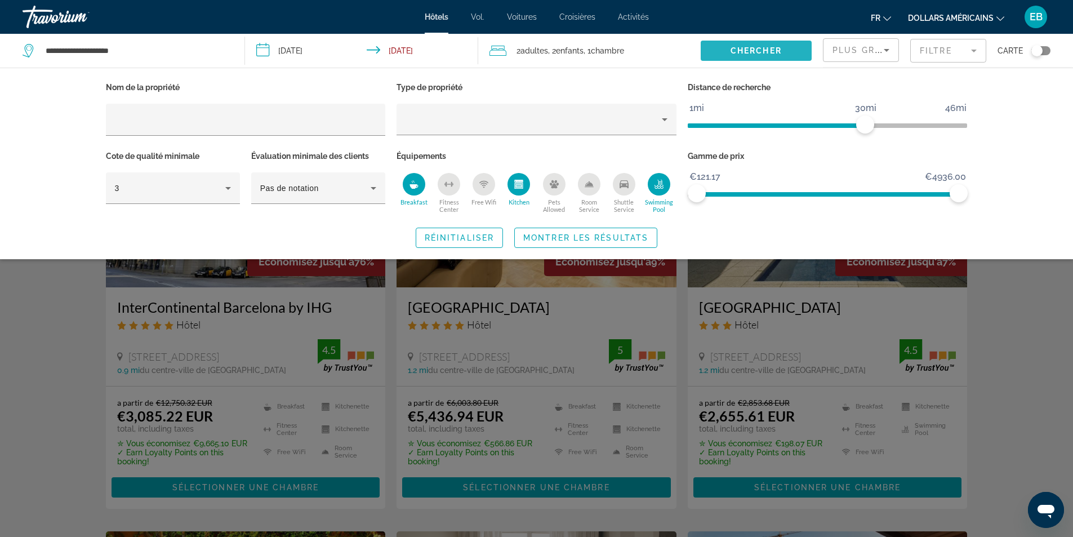
click at [748, 55] on span "Chercher" at bounding box center [755, 50] width 51 height 9
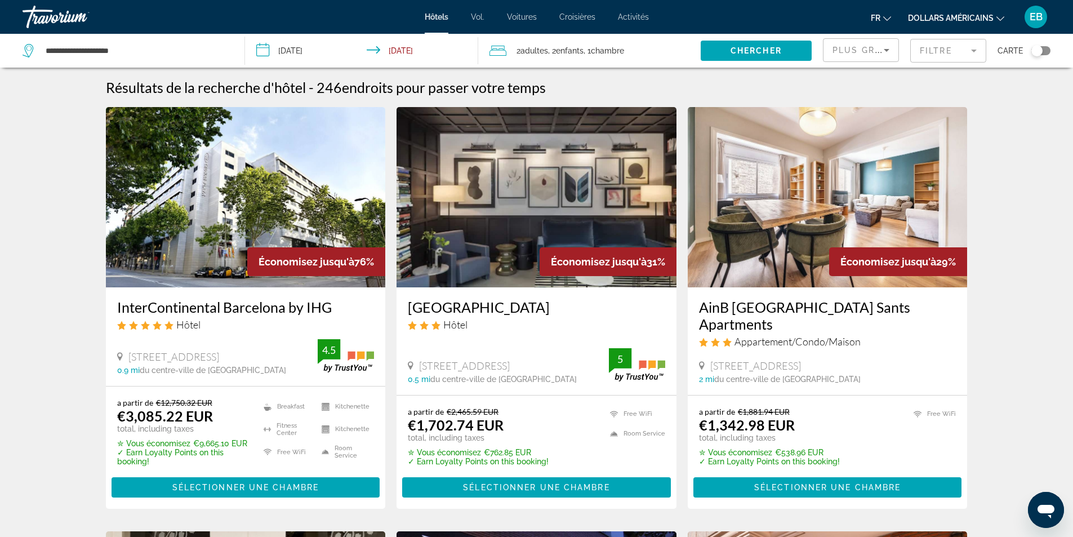
click at [477, 15] on font "Vol." at bounding box center [478, 16] width 14 height 9
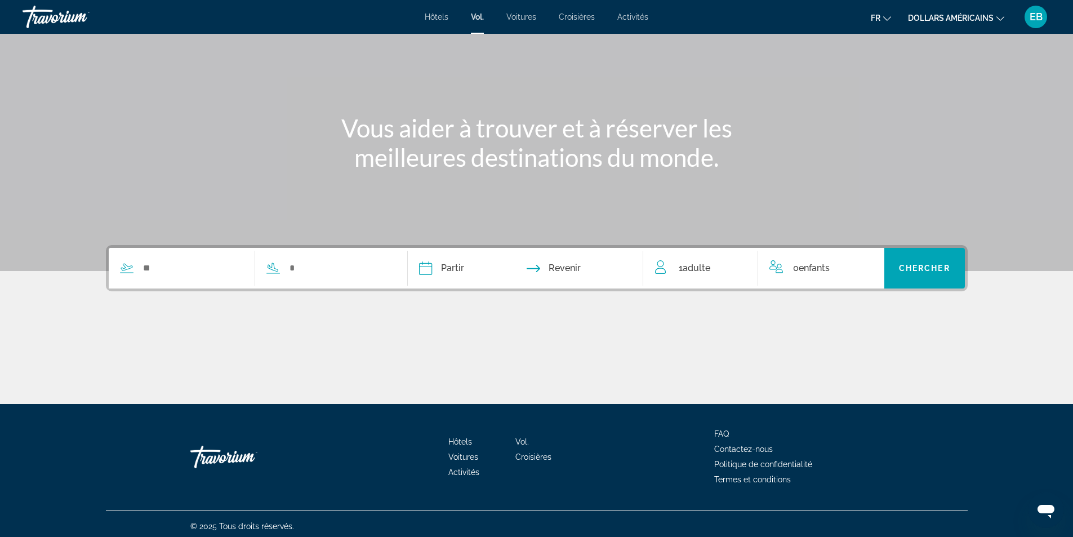
scroll to position [72, 0]
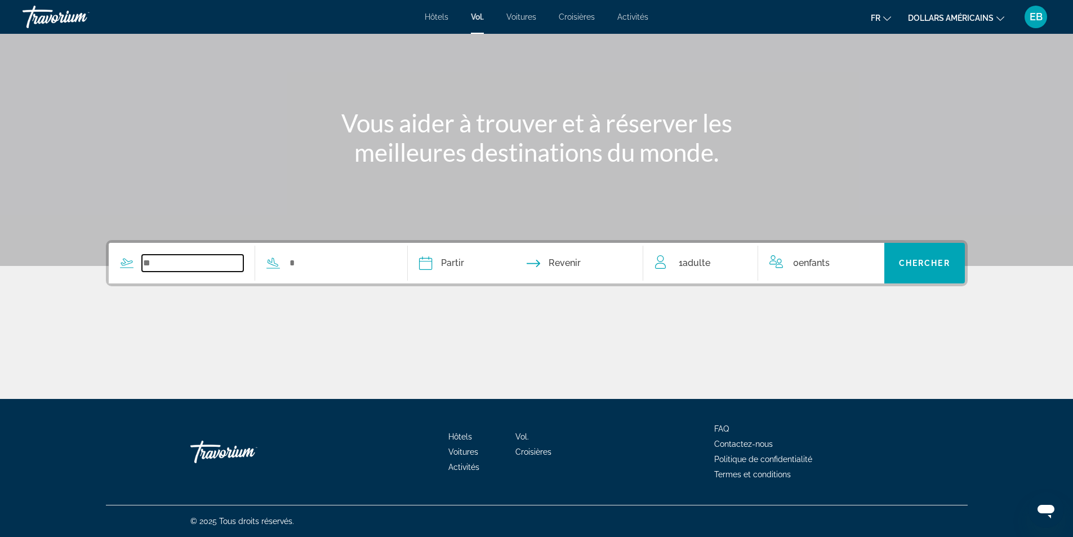
click at [190, 267] on input "Search widget" at bounding box center [193, 262] width 102 height 17
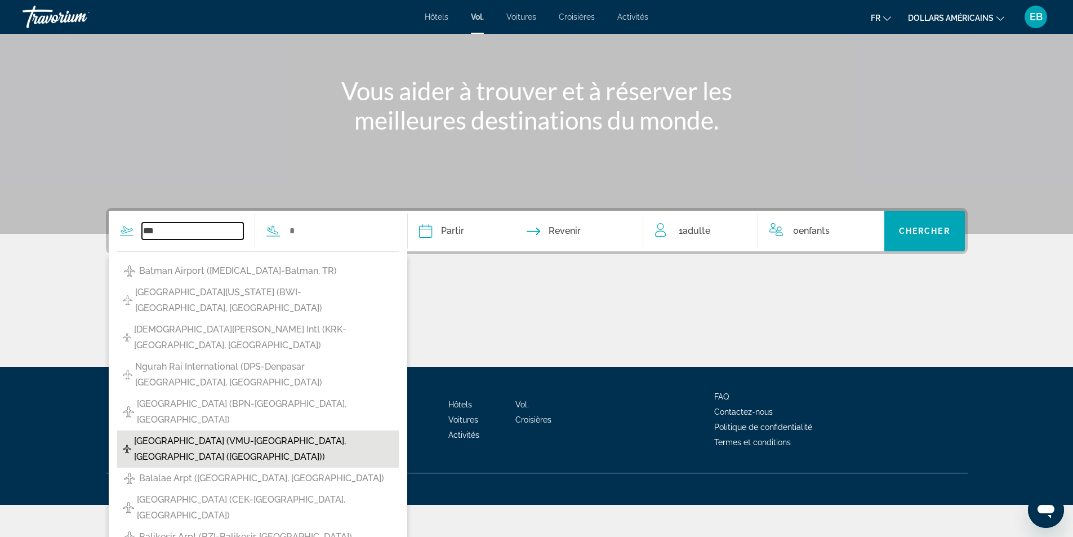
scroll to position [0, 0]
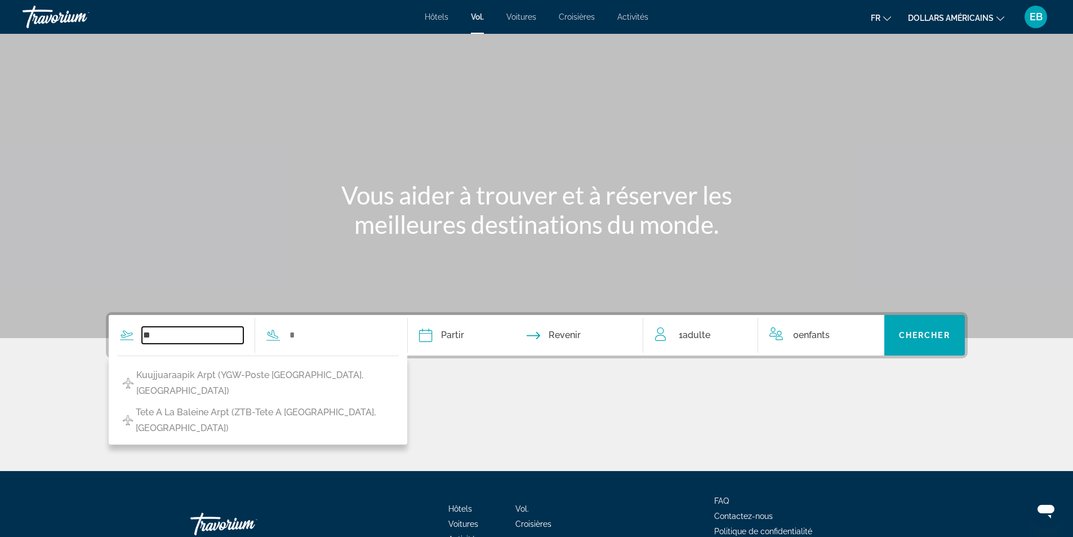
type input "*"
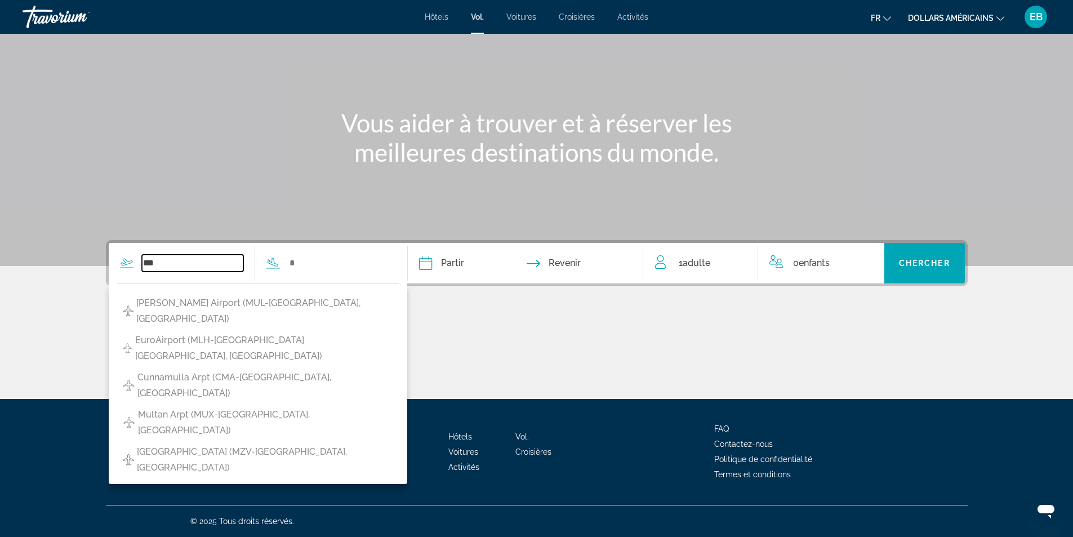
scroll to position [16, 0]
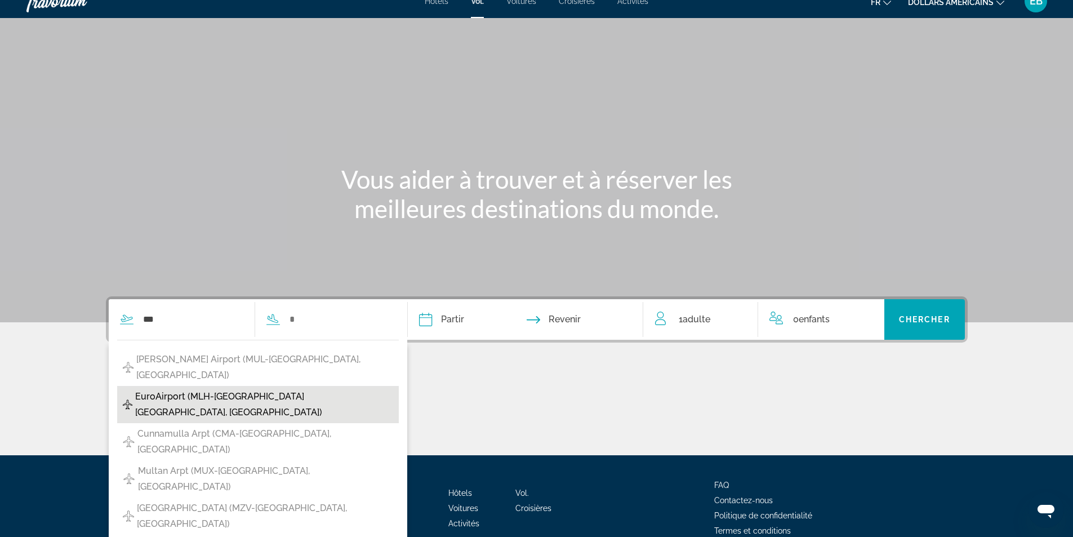
click at [253, 388] on span "EuroAirport (MLH-Mulhouse Basel, France)" at bounding box center [264, 404] width 258 height 32
type input "**********"
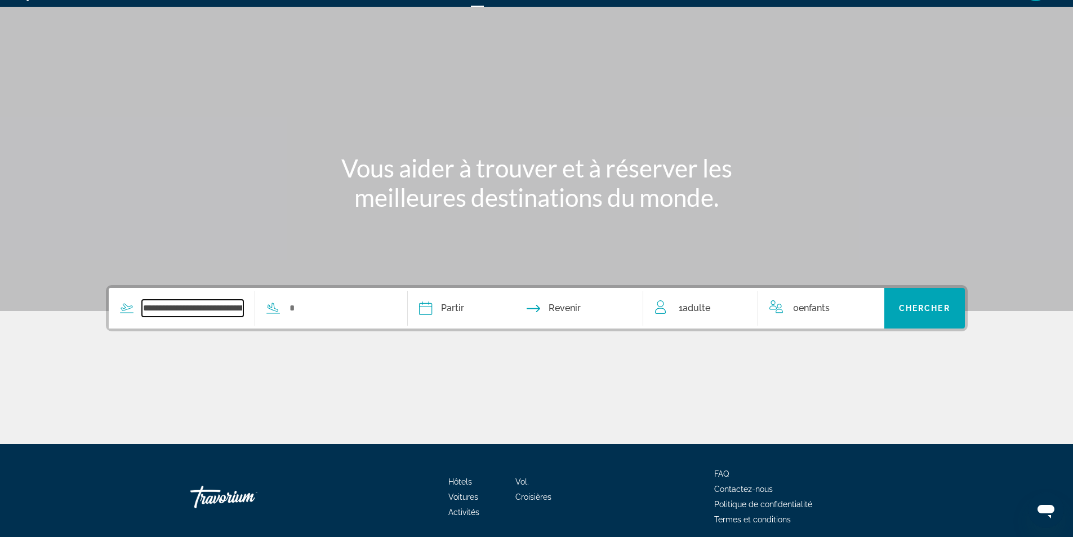
scroll to position [72, 0]
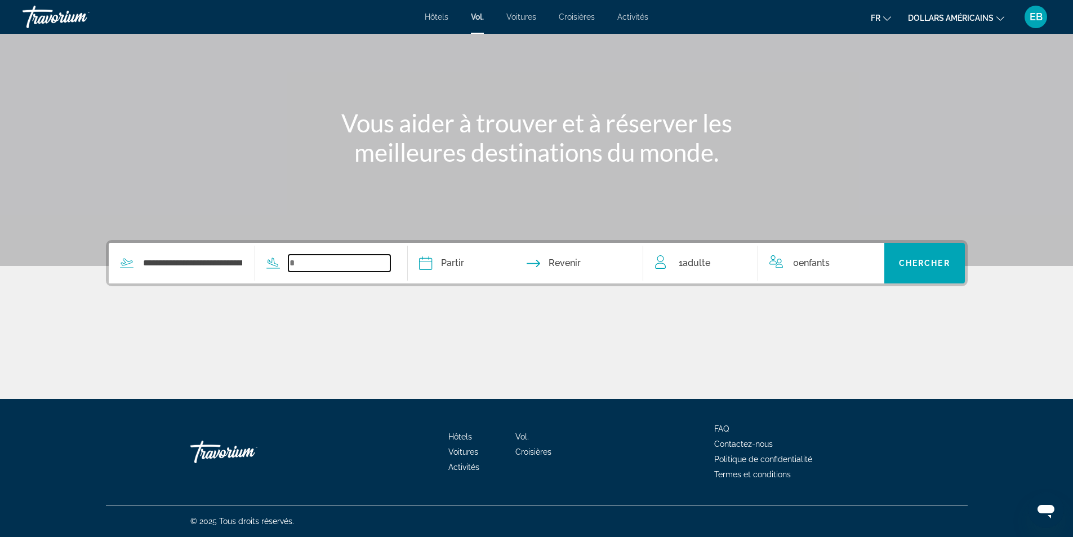
click at [350, 269] on input "Search widget" at bounding box center [339, 262] width 102 height 17
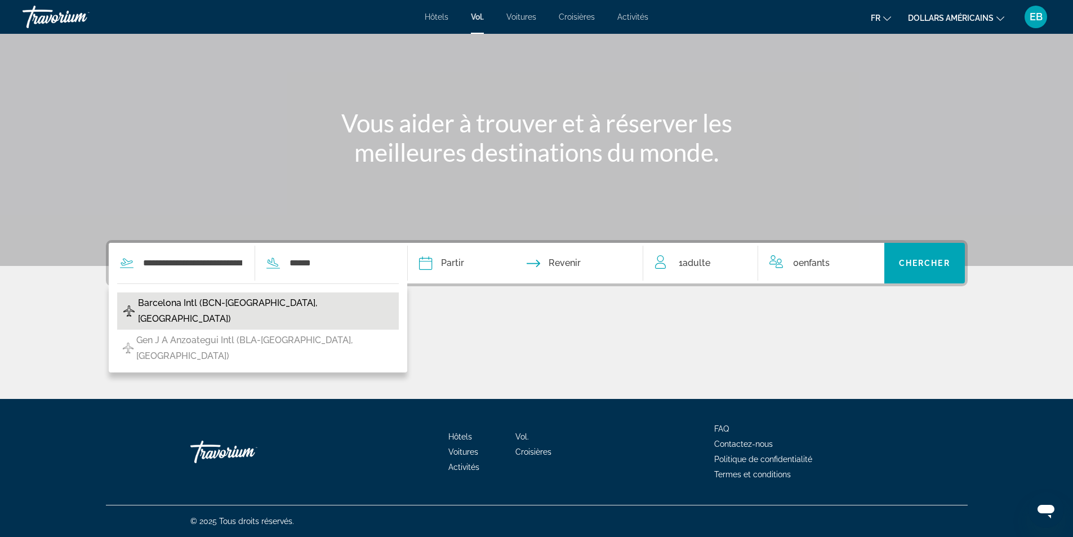
click at [186, 297] on span "Barcelona Intl (BCN-Barcelona, Spain)" at bounding box center [265, 311] width 255 height 32
type input "**********"
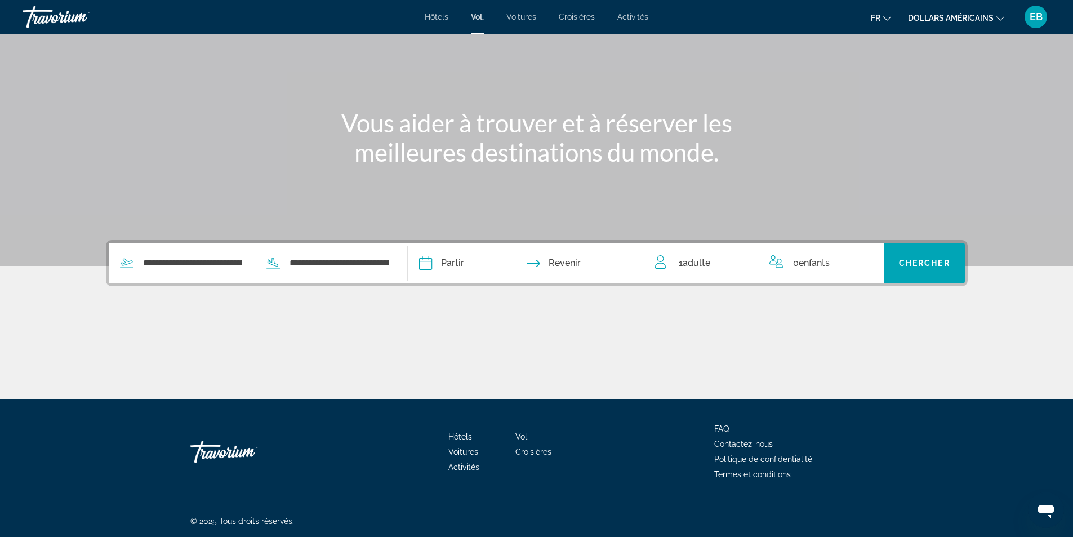
click at [448, 264] on input "Depart date" at bounding box center [474, 265] width 117 height 44
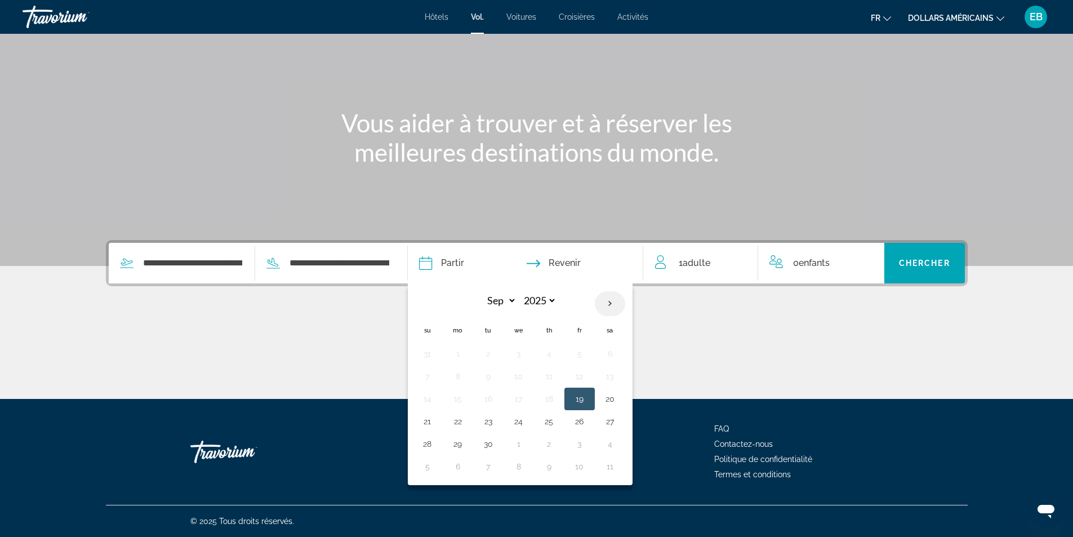
click at [606, 303] on th "Next month" at bounding box center [610, 303] width 30 height 25
select select "*"
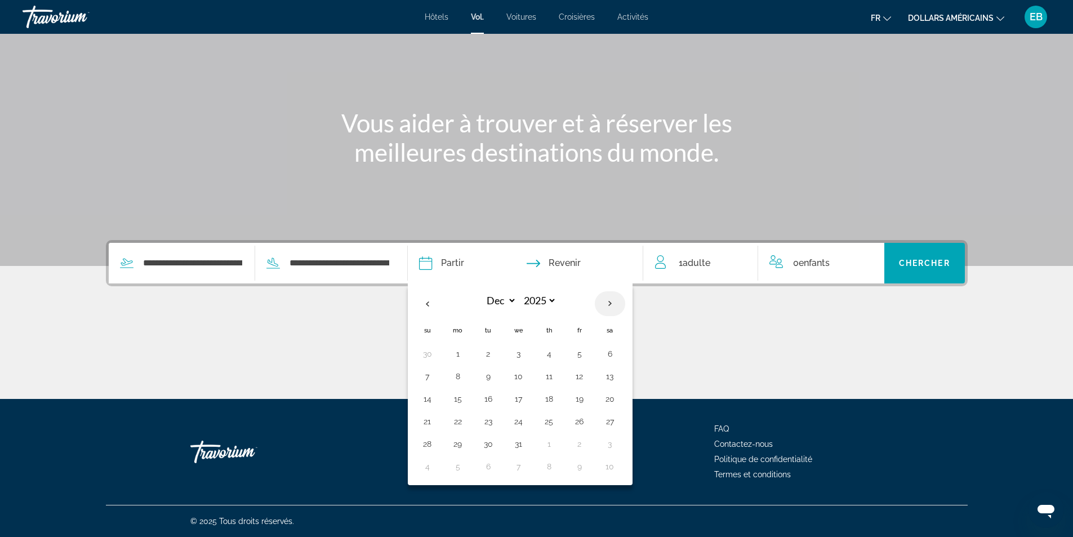
select select "****"
click at [606, 303] on th "Next month" at bounding box center [610, 303] width 30 height 25
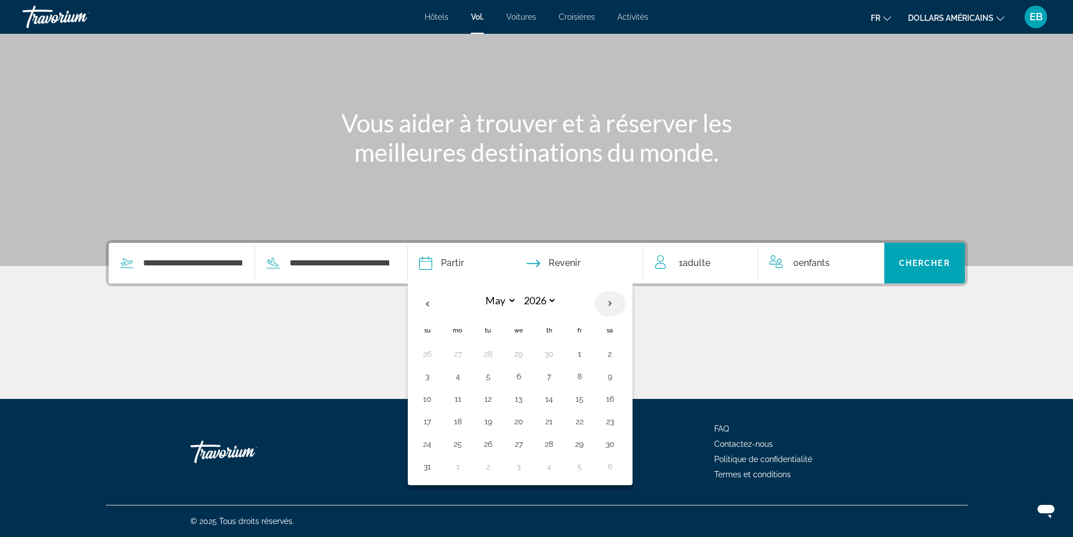
click at [606, 302] on th "Next month" at bounding box center [610, 303] width 30 height 25
select select "*"
click at [435, 378] on button "5" at bounding box center [427, 376] width 18 height 16
type input "**********"
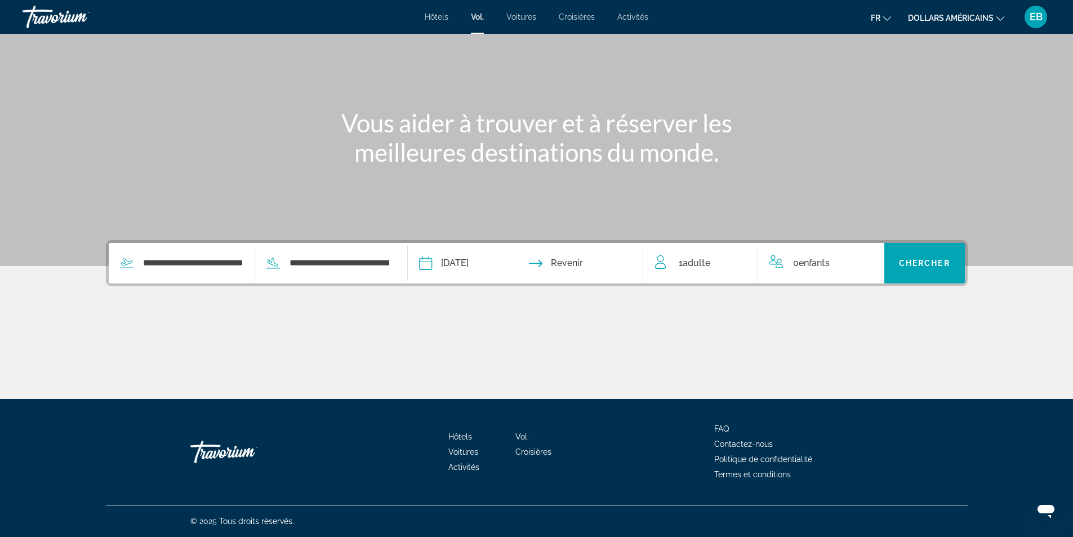
click at [587, 265] on input "Return date" at bounding box center [589, 265] width 117 height 44
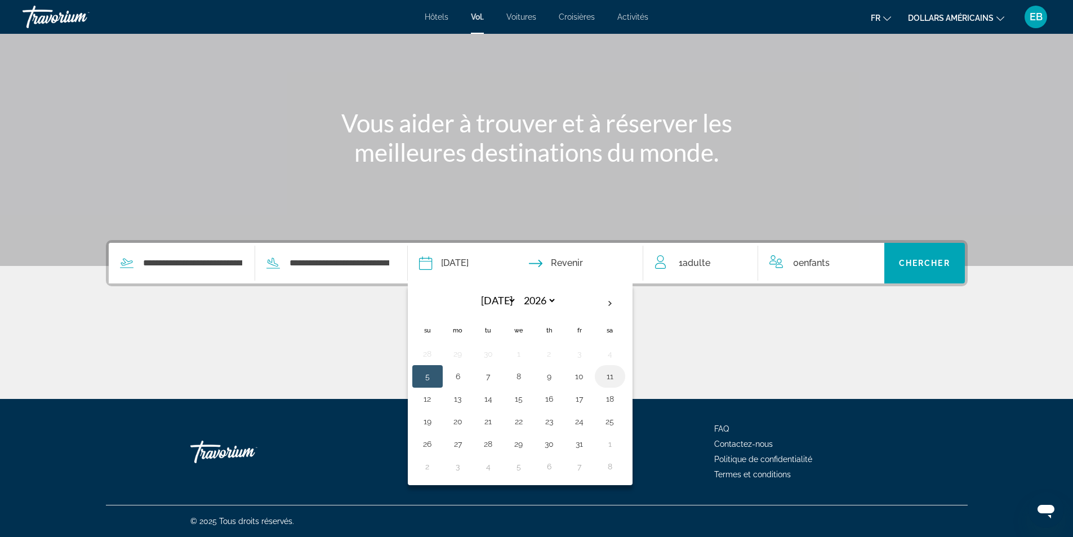
click at [619, 376] on button "11" at bounding box center [610, 376] width 18 height 16
type input "**********"
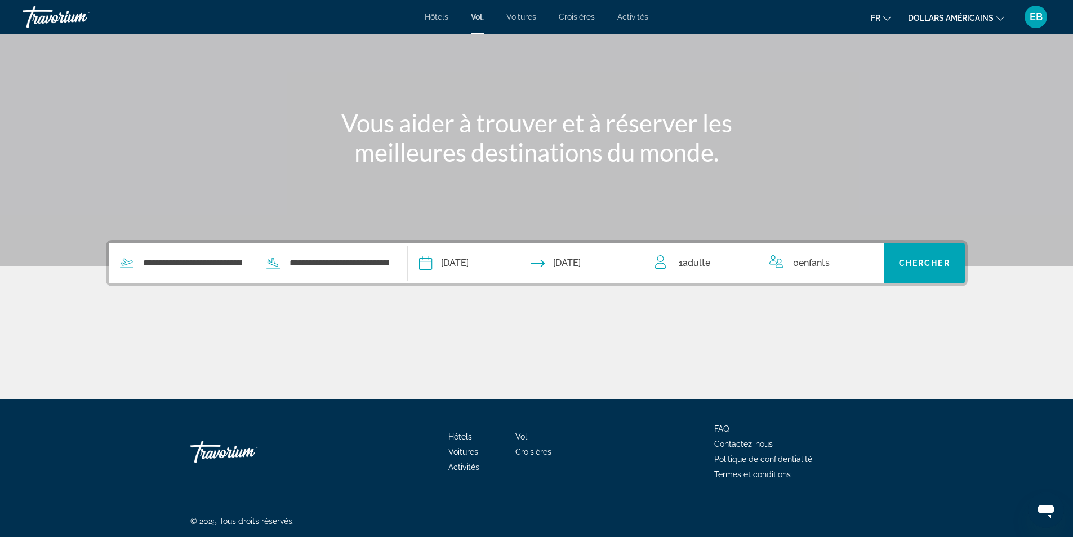
click at [716, 265] on div "1 Adulte Adultes" at bounding box center [706, 263] width 103 height 16
click at [740, 259] on icon "Increment adults" at bounding box center [741, 261] width 10 height 14
click at [869, 261] on icon "Increment children" at bounding box center [868, 261] width 10 height 10
click at [859, 302] on icon "Travelers: 2 adults, 2 children" at bounding box center [861, 305] width 14 height 14
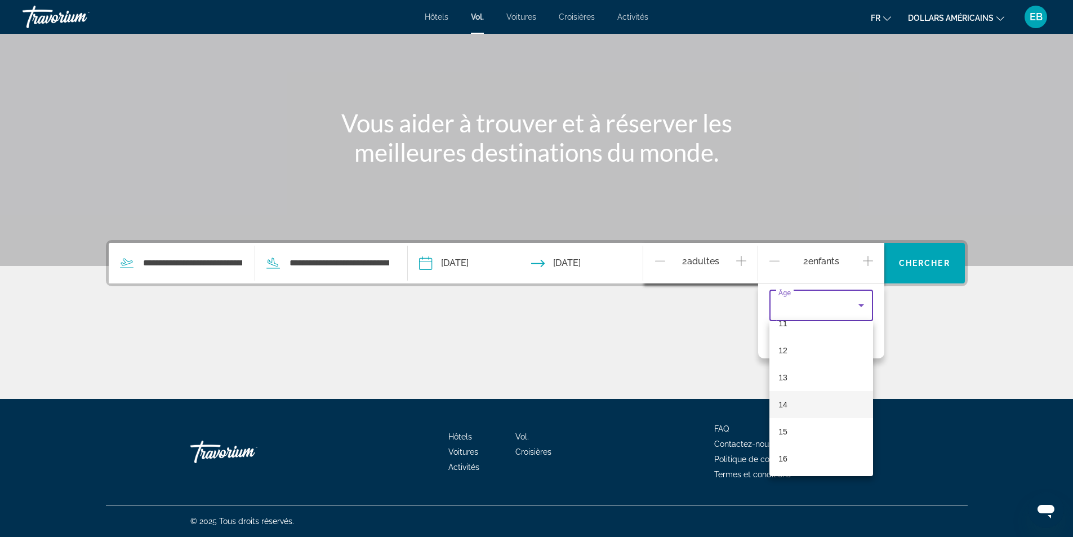
scroll to position [341, 0]
click at [808, 427] on mat-option "16" at bounding box center [821, 430] width 104 height 27
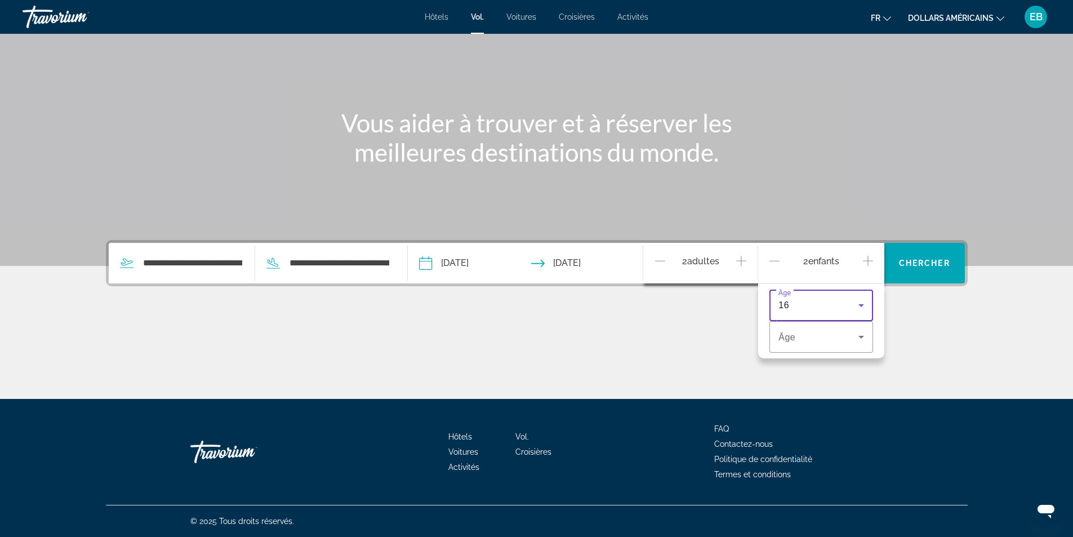
click at [828, 303] on div "16" at bounding box center [818, 305] width 80 height 14
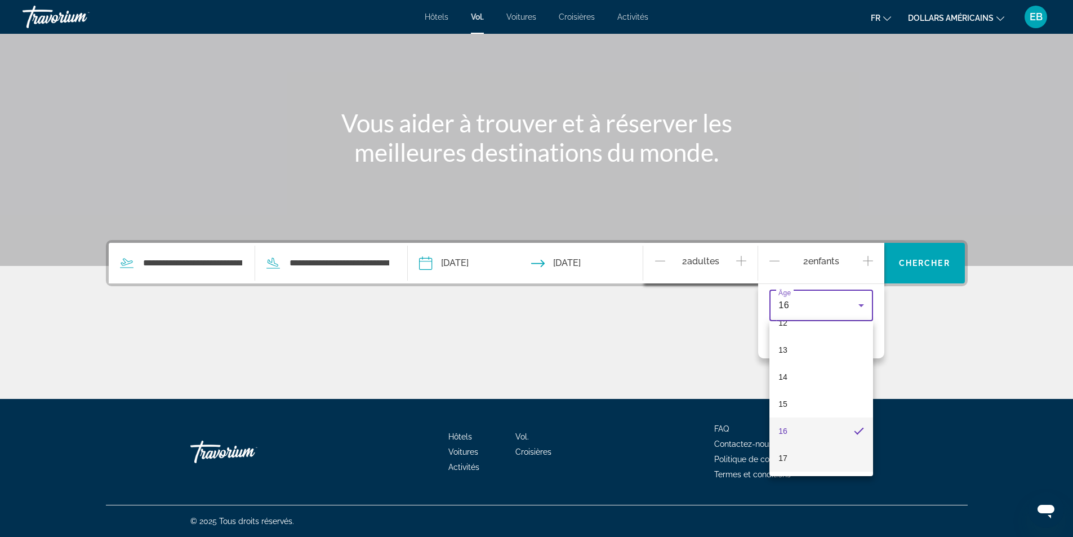
click at [817, 454] on mat-option "17" at bounding box center [821, 457] width 104 height 27
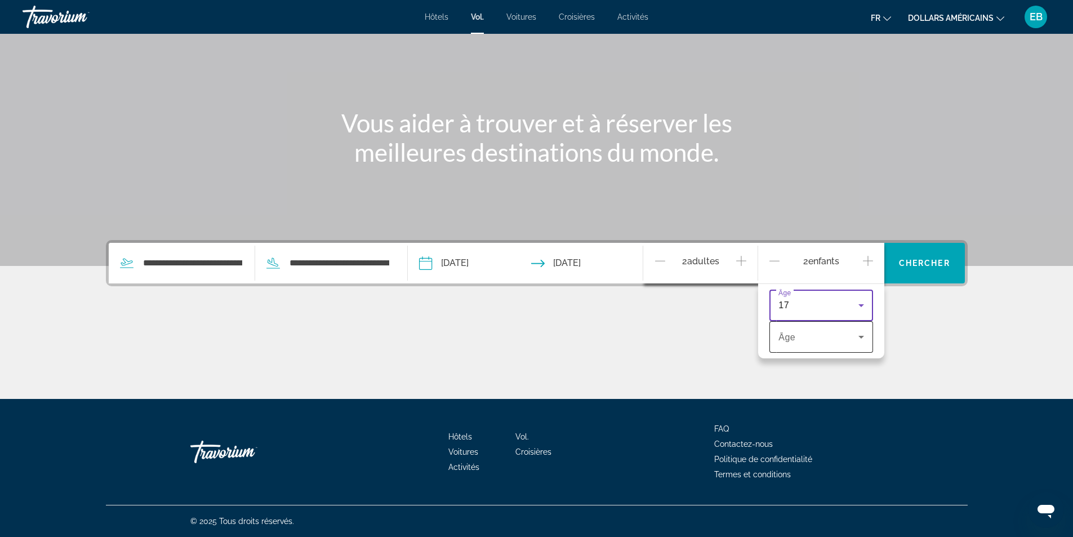
click at [826, 334] on span "Travelers: 2 adults, 2 children" at bounding box center [818, 337] width 80 height 14
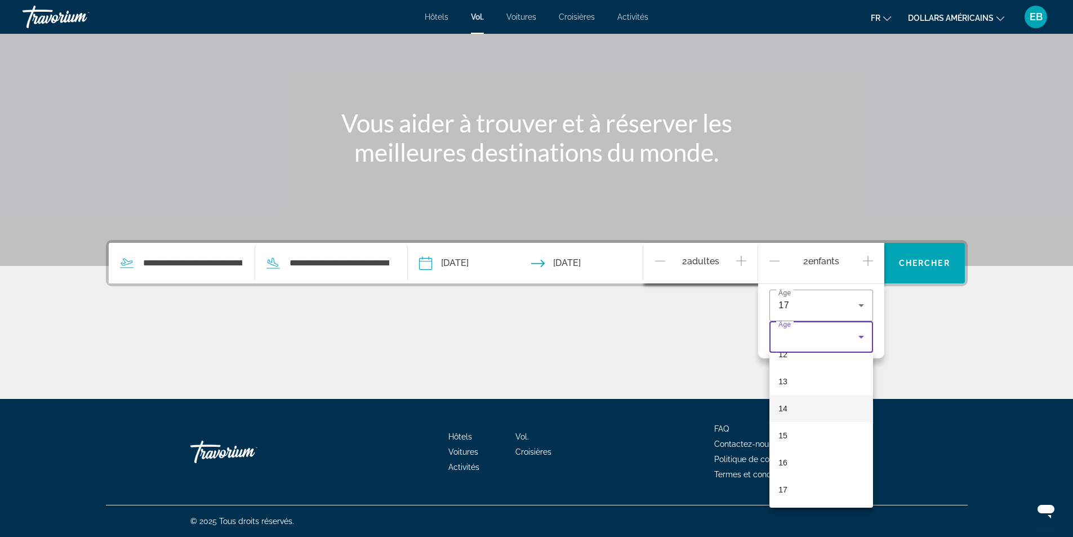
click at [815, 414] on mat-option "14" at bounding box center [821, 408] width 104 height 27
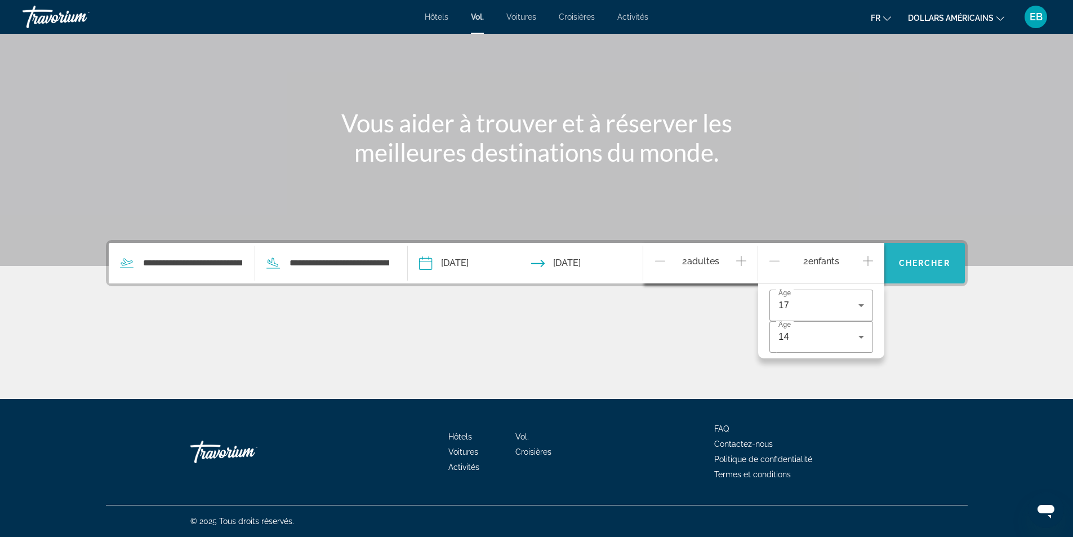
click at [934, 263] on span "Chercher" at bounding box center [924, 262] width 51 height 9
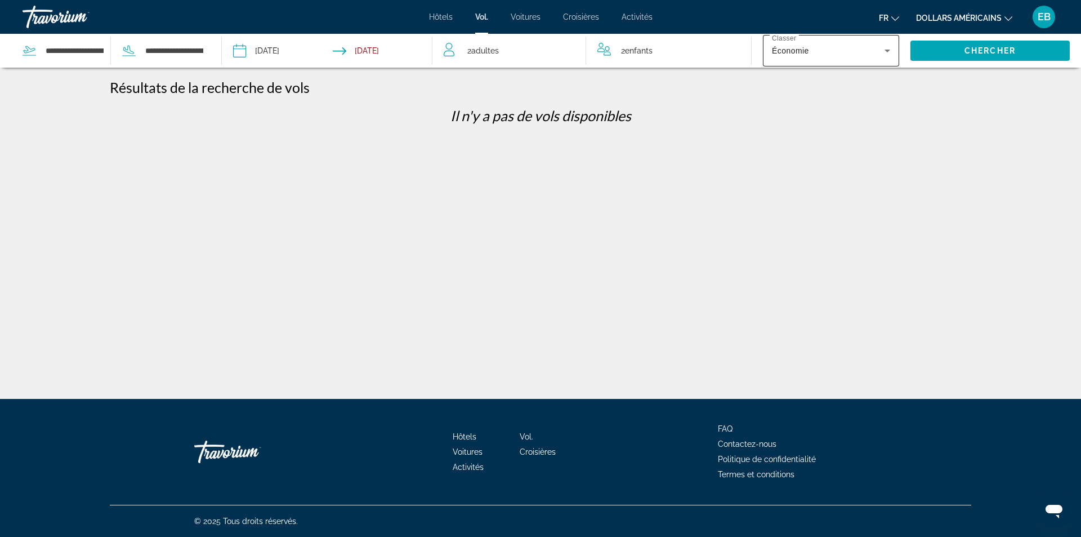
click at [824, 56] on div "Économie" at bounding box center [828, 51] width 113 height 14
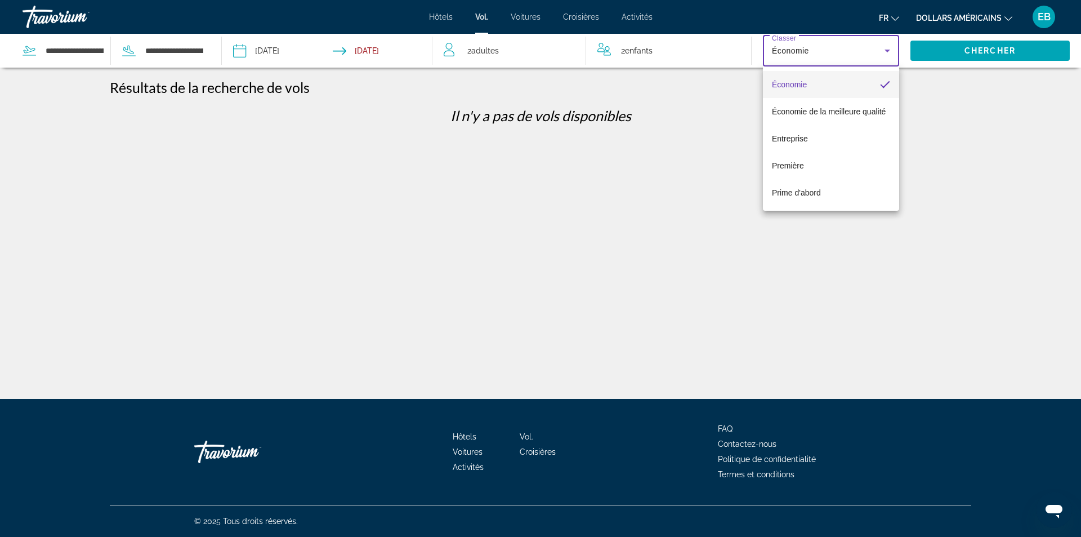
click at [824, 56] on div at bounding box center [540, 268] width 1081 height 537
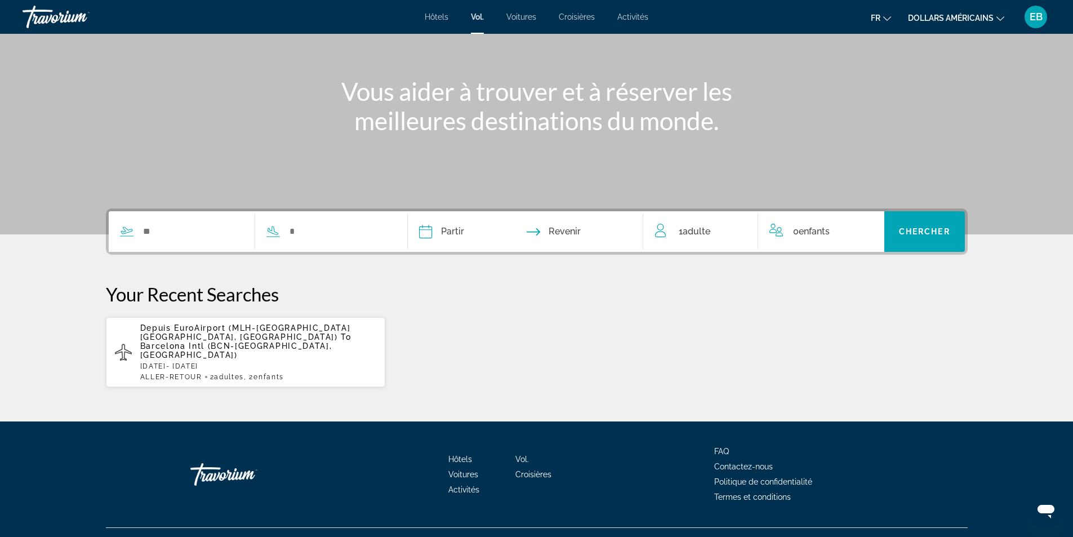
scroll to position [108, 0]
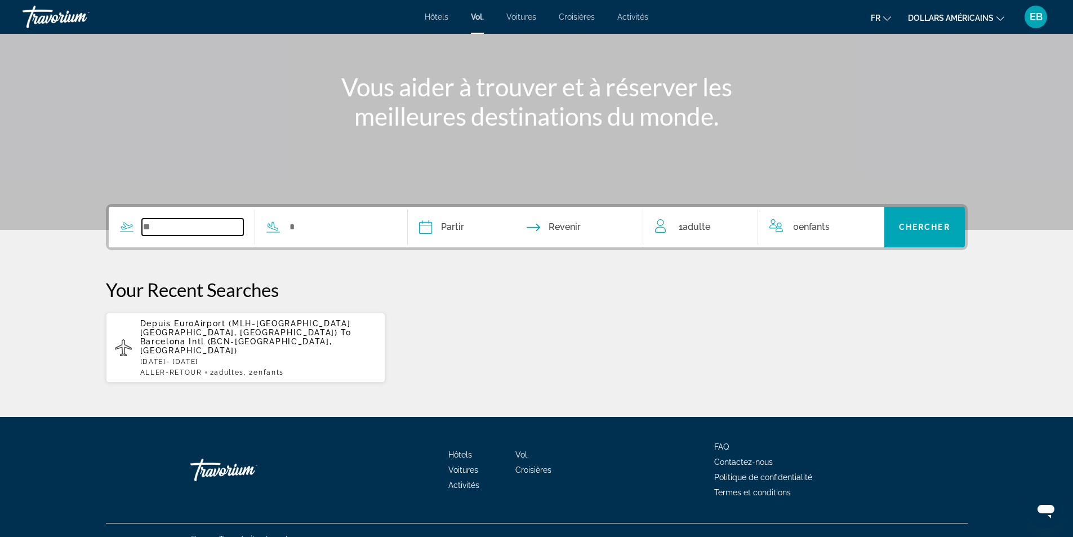
click at [216, 234] on input "Search widget" at bounding box center [193, 226] width 102 height 17
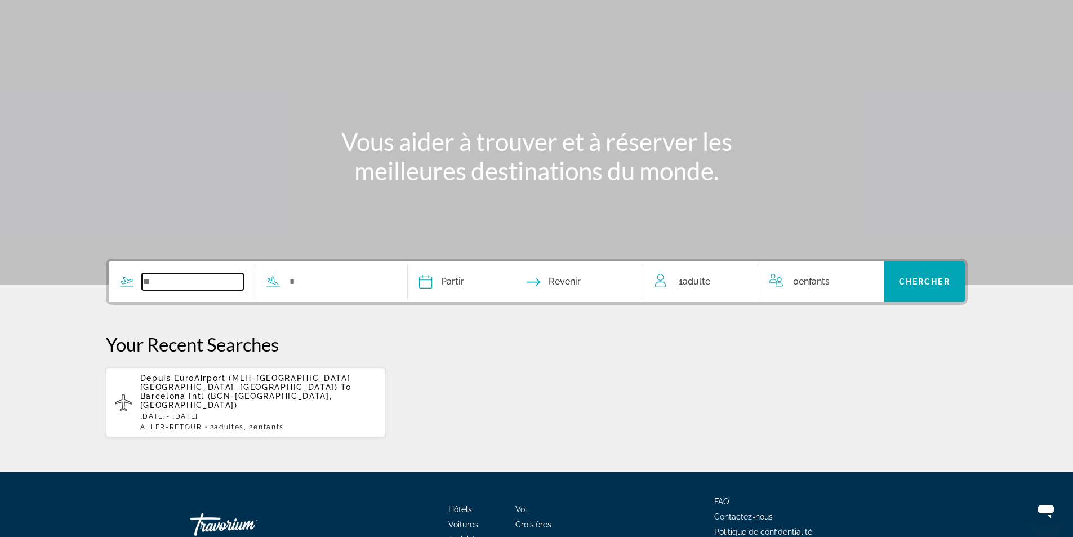
scroll to position [0, 0]
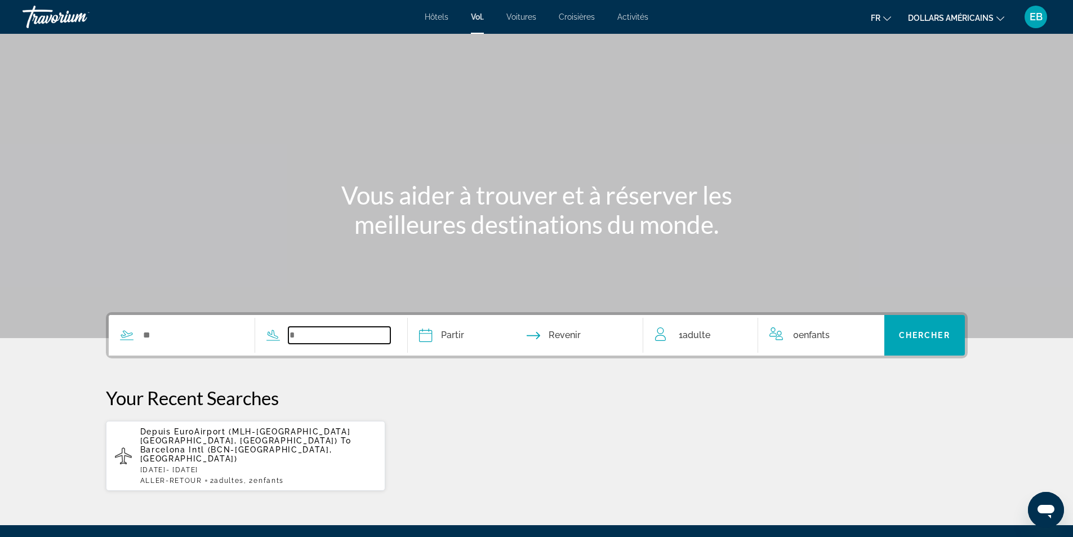
click at [348, 339] on input "Search widget" at bounding box center [339, 335] width 102 height 17
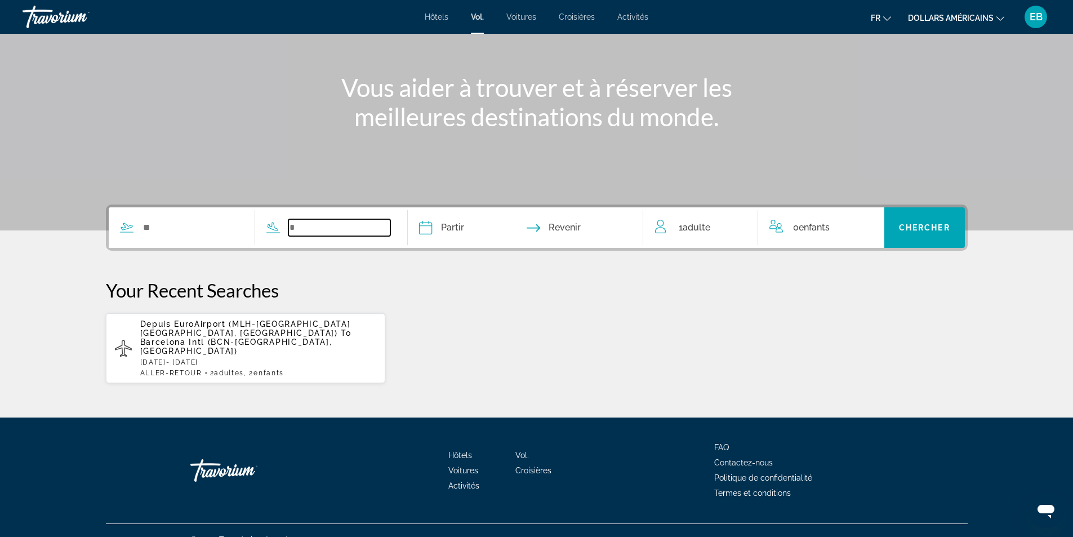
scroll to position [108, 0]
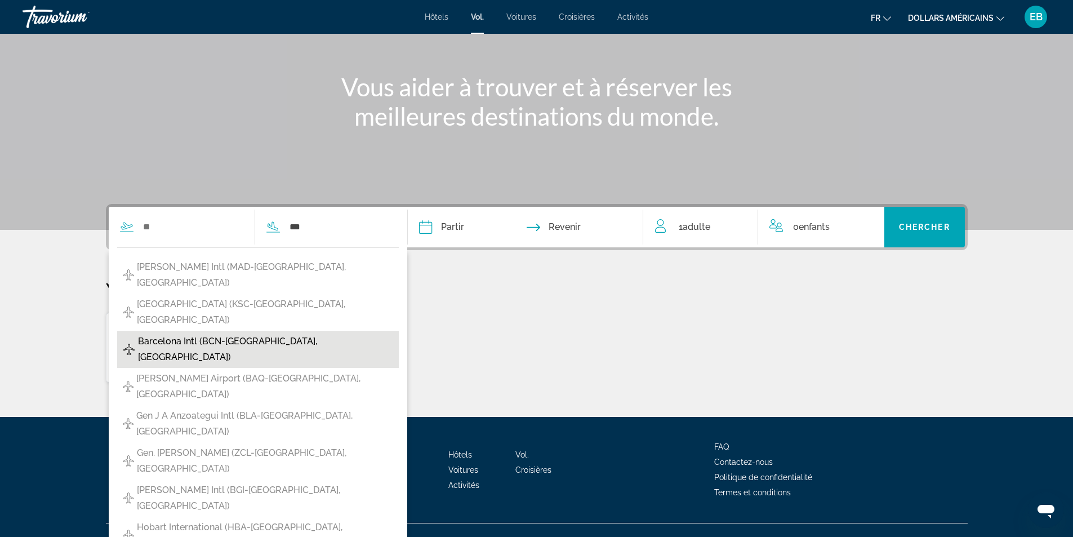
click at [235, 333] on span "Barcelona Intl (BCN-Barcelona, Spain)" at bounding box center [265, 349] width 255 height 32
type input "**********"
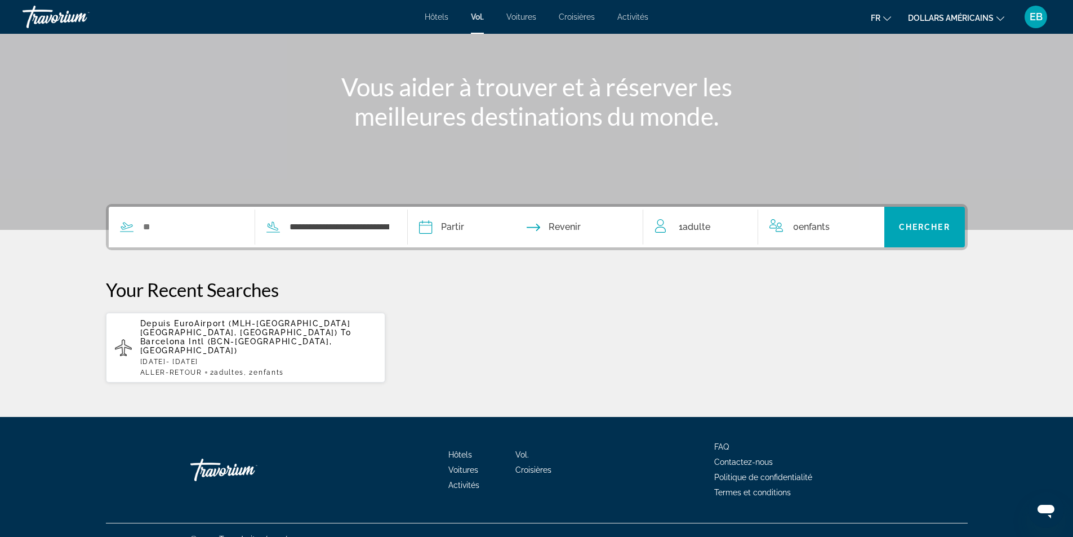
click at [438, 226] on input "Depart date" at bounding box center [474, 229] width 117 height 44
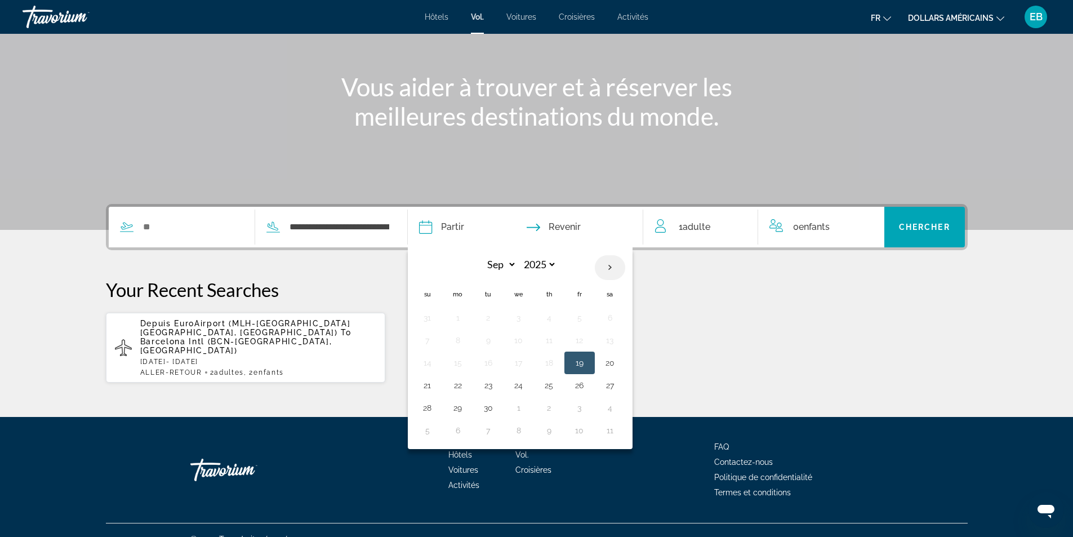
click at [614, 267] on th "Next month" at bounding box center [610, 267] width 30 height 25
select select "*"
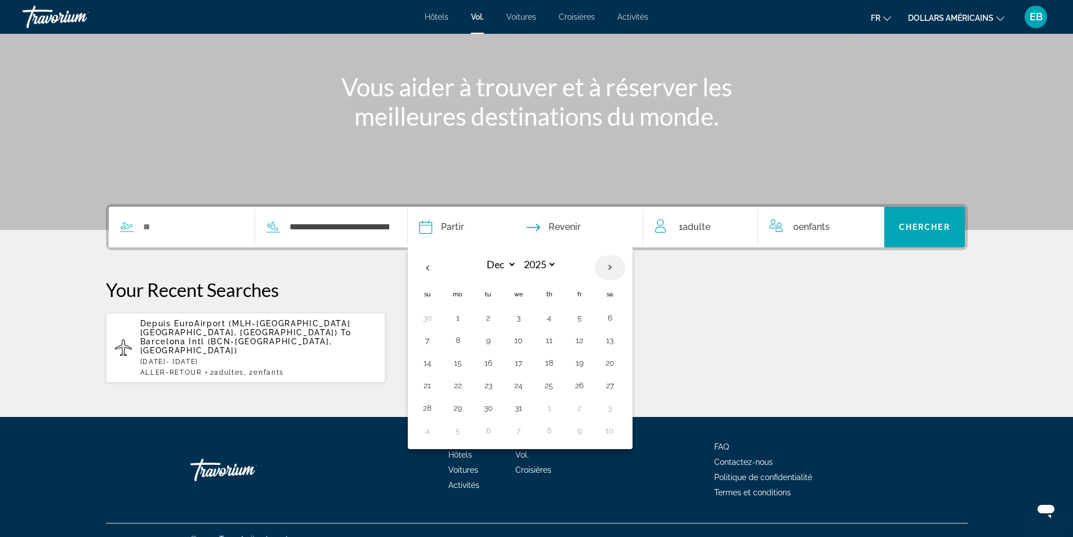
select select "****"
click at [614, 267] on th "Next month" at bounding box center [610, 267] width 30 height 25
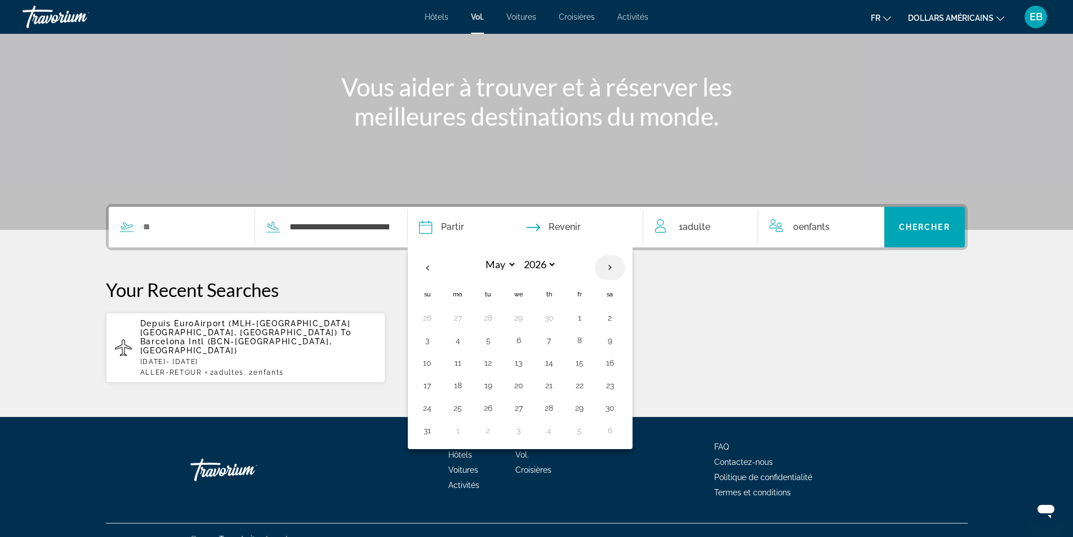
click at [614, 267] on th "Next month" at bounding box center [610, 267] width 30 height 25
select select "*"
click at [431, 342] on button "5" at bounding box center [427, 340] width 18 height 16
type input "**********"
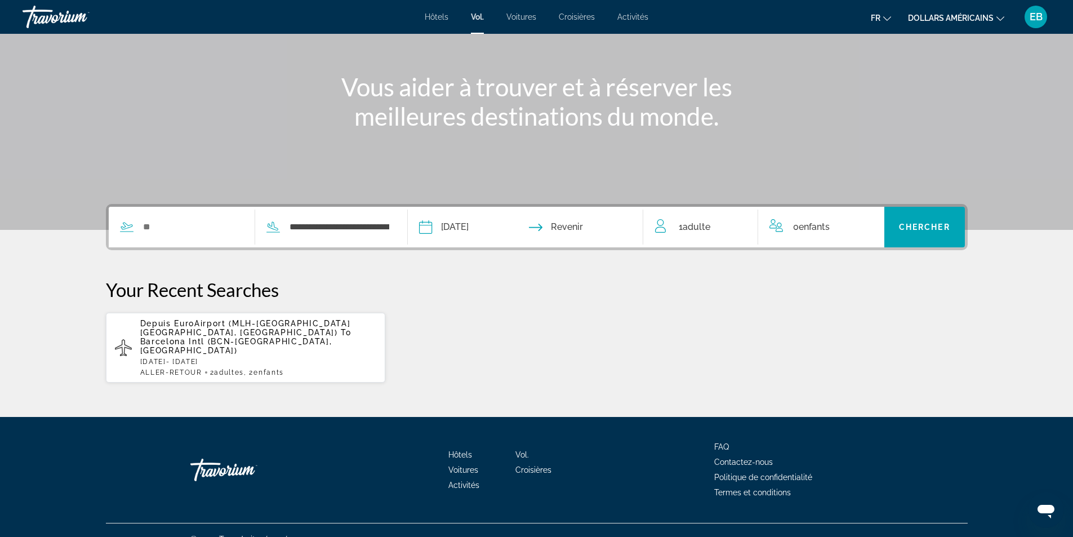
click at [575, 231] on input "Return date" at bounding box center [589, 229] width 117 height 44
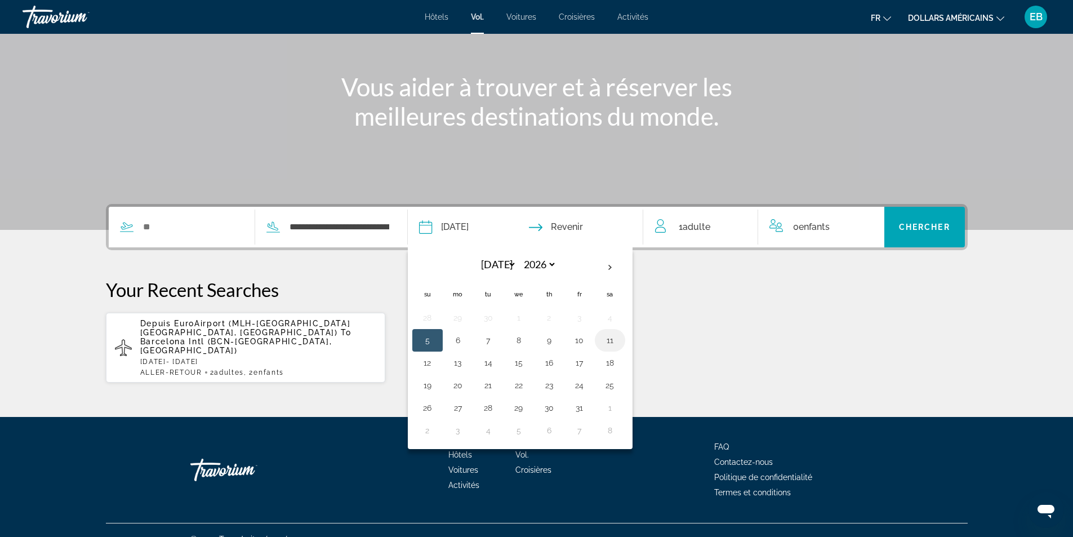
click at [608, 345] on button "11" at bounding box center [610, 340] width 18 height 16
type input "**********"
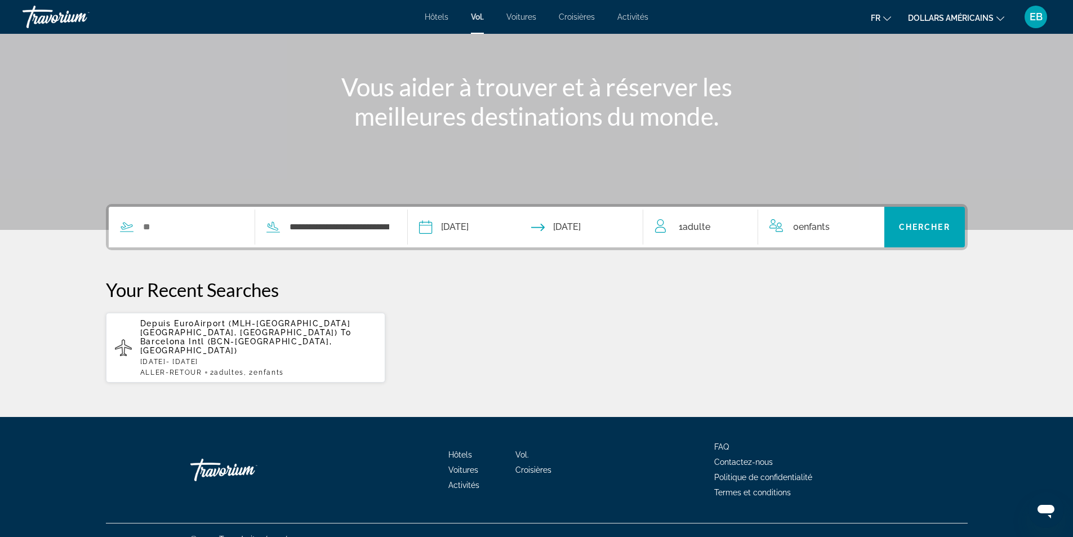
click at [725, 238] on div "1 Adulte Adultes" at bounding box center [707, 227] width 104 height 41
click at [742, 226] on icon "Increment adults" at bounding box center [741, 225] width 10 height 14
click at [866, 226] on icon "Increment children" at bounding box center [868, 225] width 10 height 14
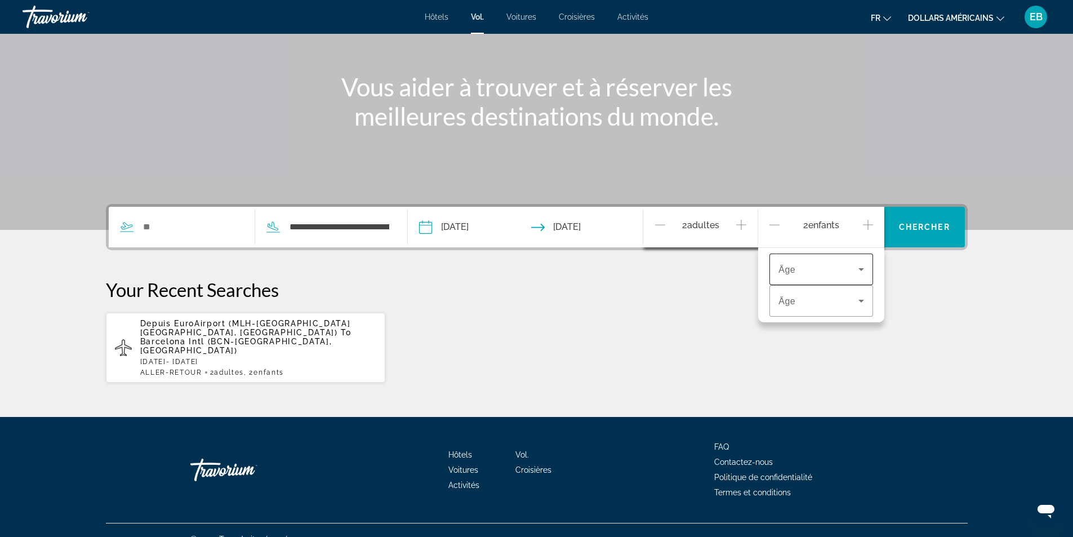
click at [847, 270] on span "Travelers: 2 adults, 2 children" at bounding box center [818, 269] width 80 height 14
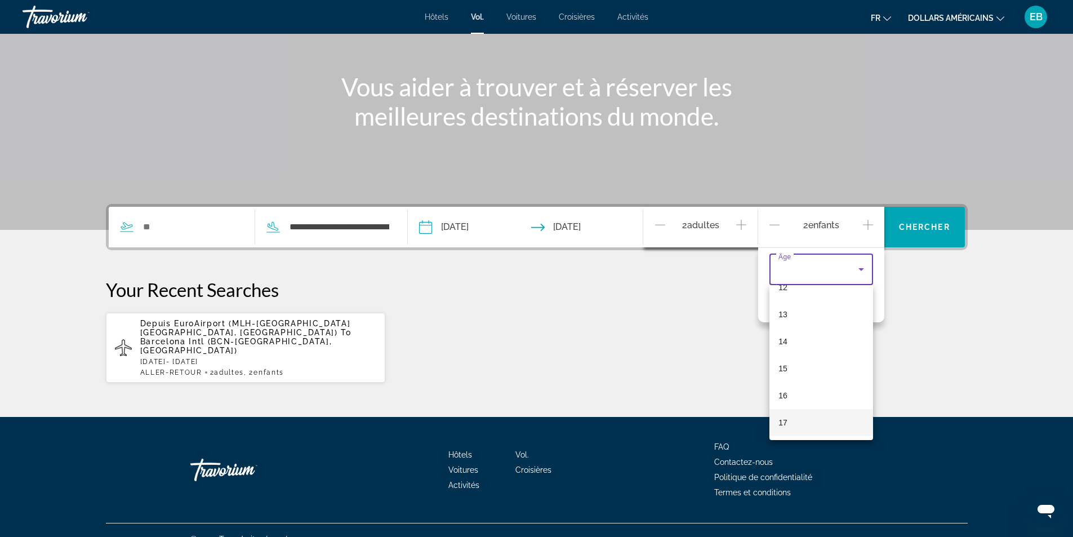
scroll to position [341, 0]
click at [819, 413] on mat-option "17" at bounding box center [821, 421] width 104 height 27
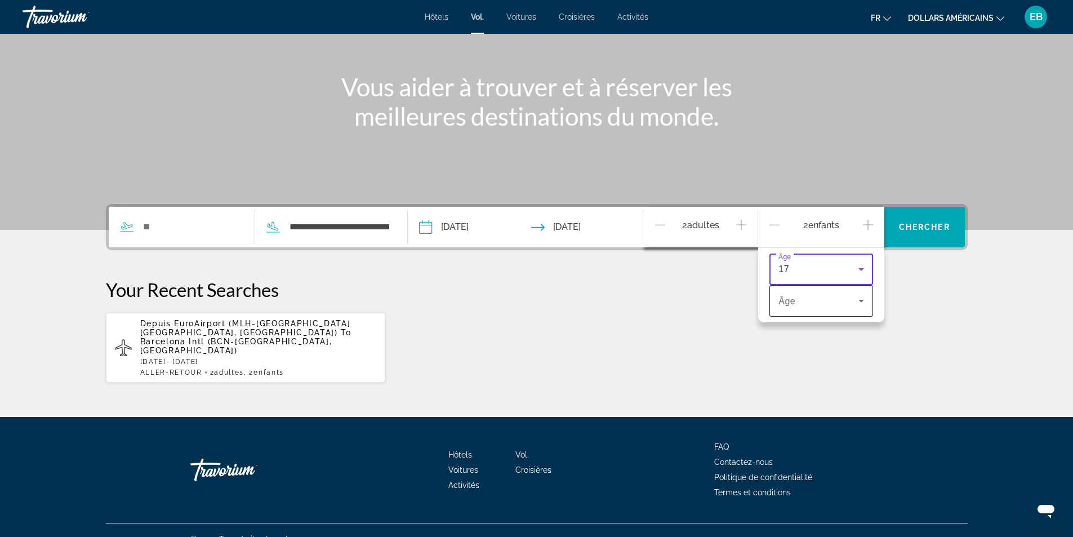
click at [809, 306] on span "Travelers: 2 adults, 2 children" at bounding box center [818, 301] width 80 height 14
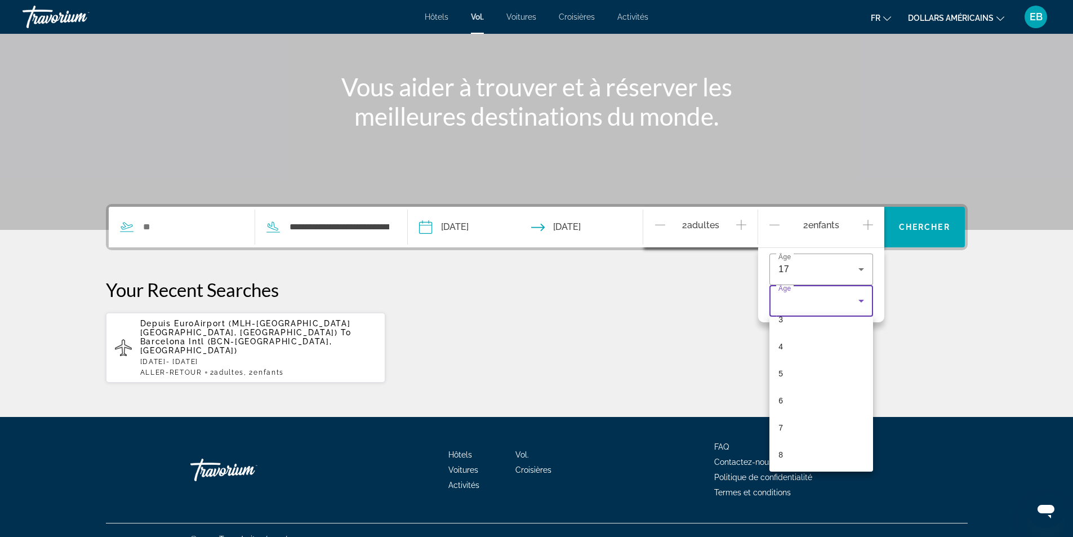
scroll to position [338, 0]
click at [830, 383] on mat-option "14" at bounding box center [821, 374] width 104 height 27
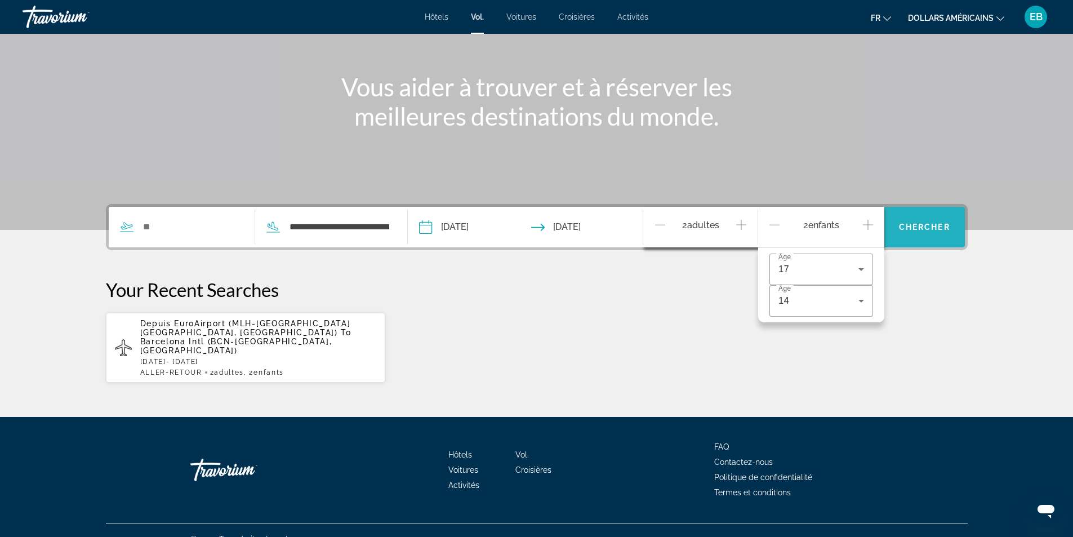
click at [938, 232] on span "Search widget" at bounding box center [924, 226] width 81 height 27
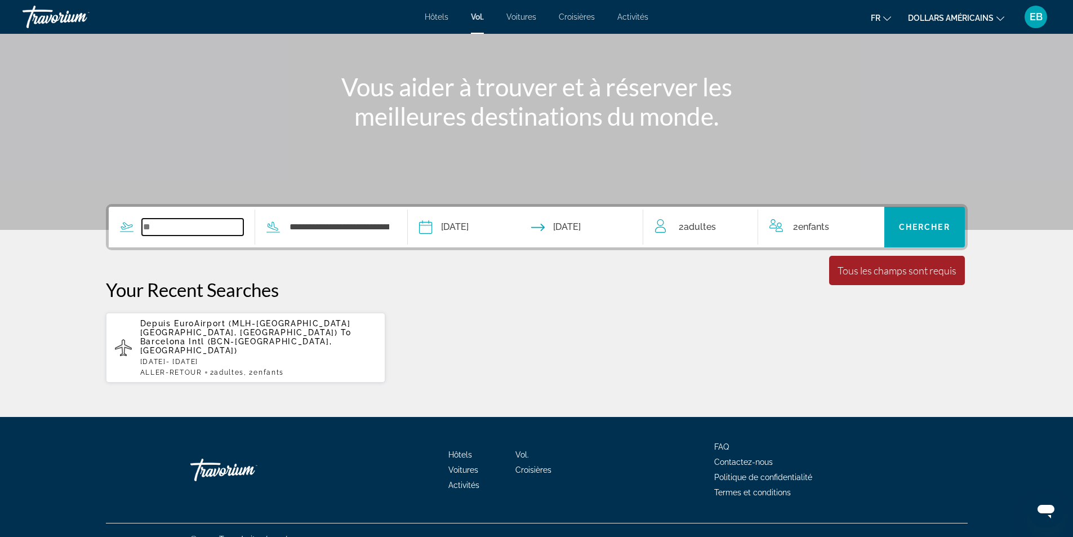
click at [177, 223] on input "Search widget" at bounding box center [193, 226] width 102 height 17
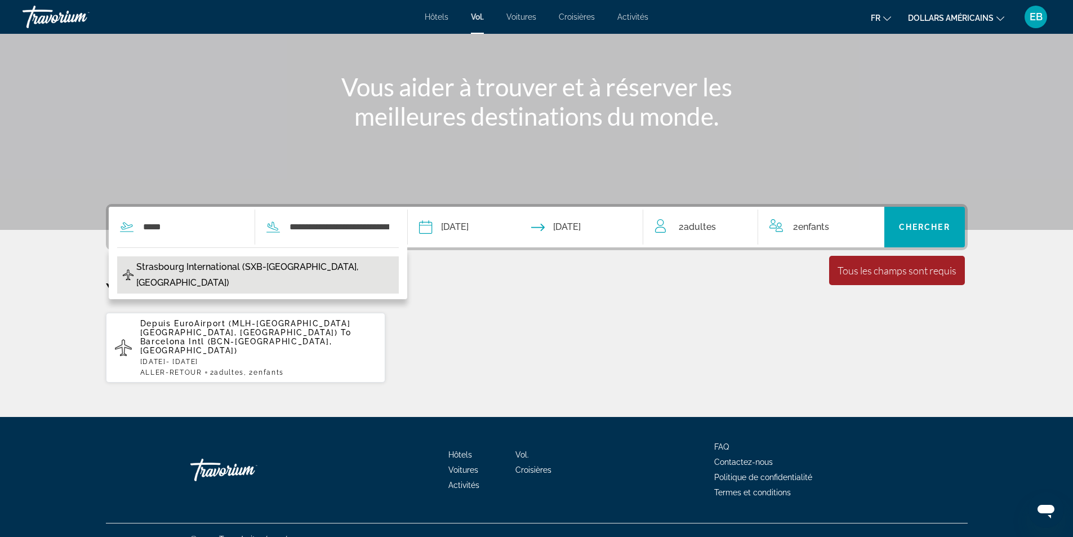
click at [180, 269] on span "Strasbourg International (SXB-Strasbourg, France)" at bounding box center [264, 275] width 257 height 32
type input "**********"
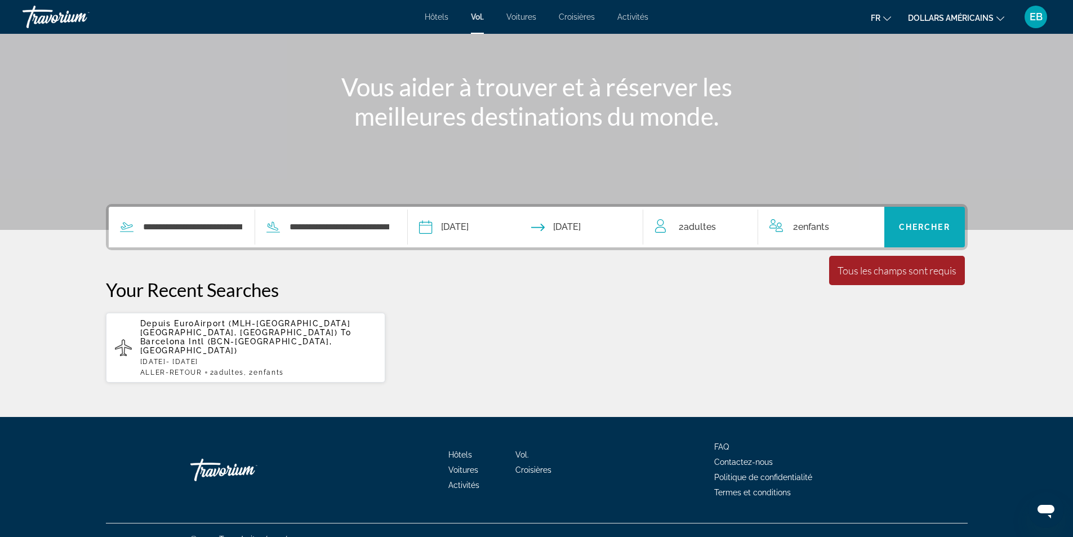
click at [936, 224] on span "Chercher" at bounding box center [924, 226] width 51 height 9
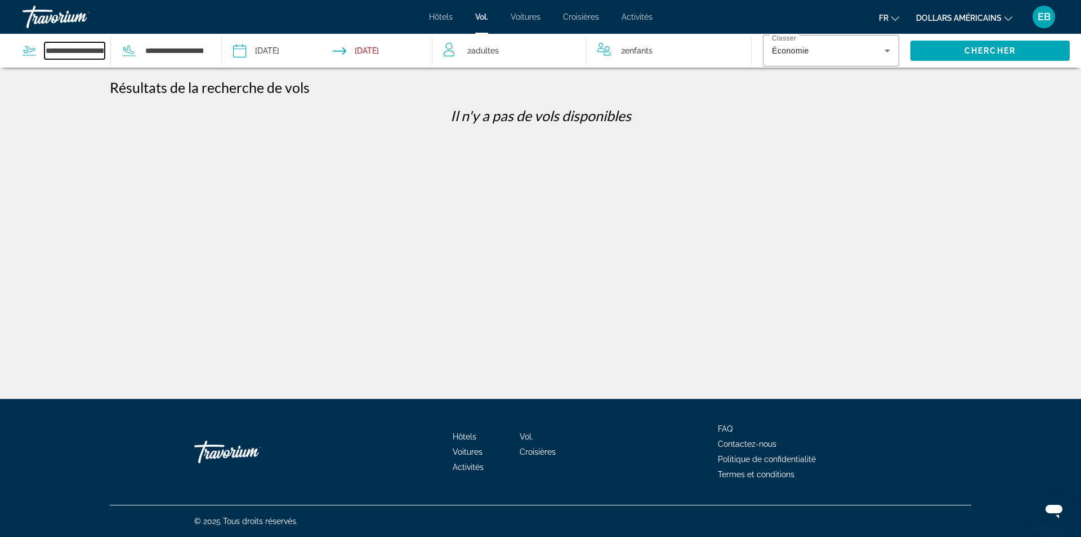
click at [79, 48] on input "**********" at bounding box center [74, 50] width 60 height 17
click at [101, 55] on input "**********" at bounding box center [74, 50] width 60 height 17
drag, startPoint x: 101, startPoint y: 55, endPoint x: 140, endPoint y: 60, distance: 39.2
click at [140, 60] on div "**********" at bounding box center [114, 51] width 182 height 34
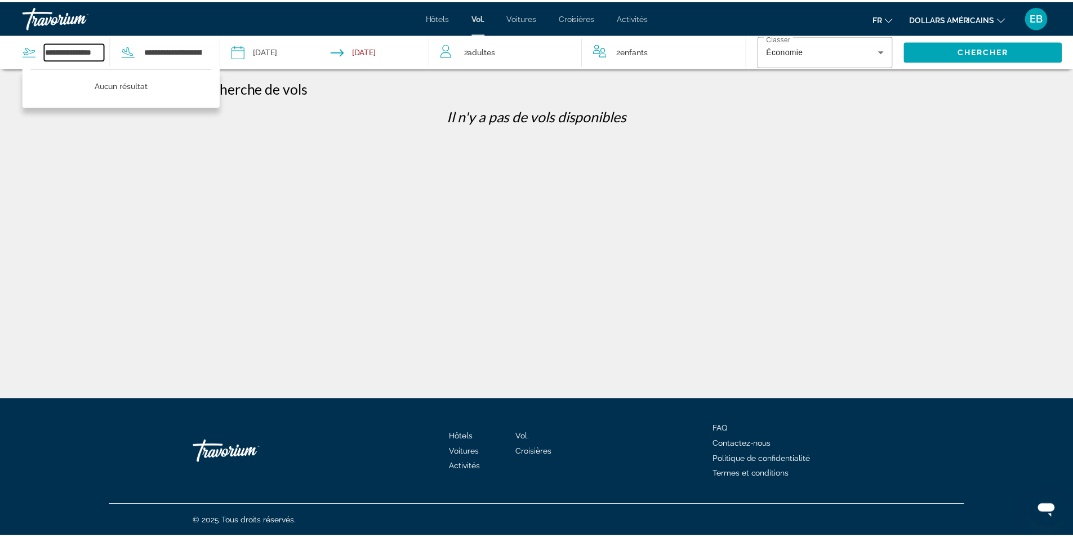
scroll to position [0, 0]
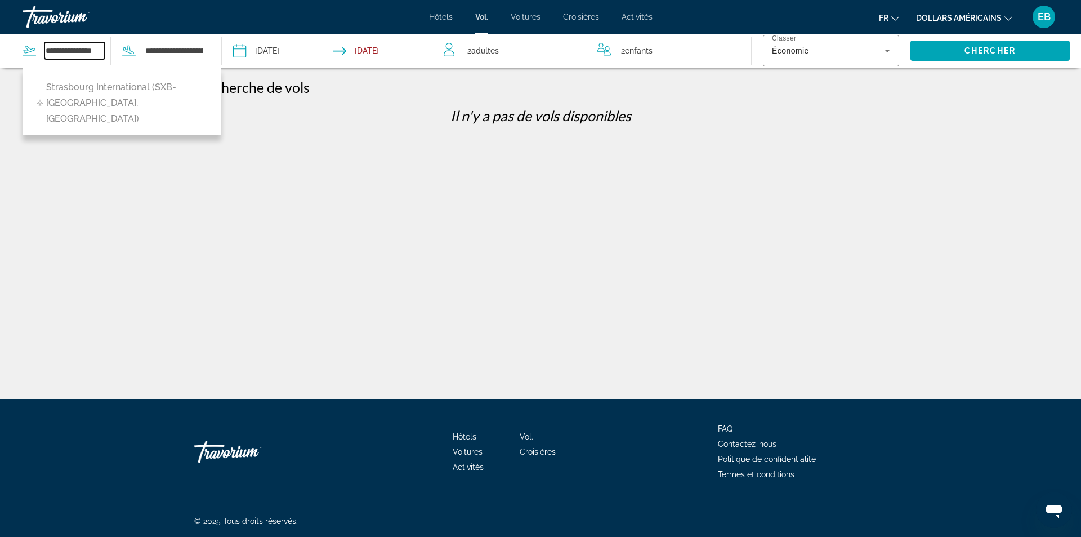
drag, startPoint x: 99, startPoint y: 48, endPoint x: 28, endPoint y: 58, distance: 72.1
click at [28, 58] on div "**********" at bounding box center [67, 50] width 88 height 17
type input "*"
click at [51, 53] on input "*" at bounding box center [74, 50] width 60 height 17
click at [515, 186] on div "**********" at bounding box center [540, 278] width 1081 height 399
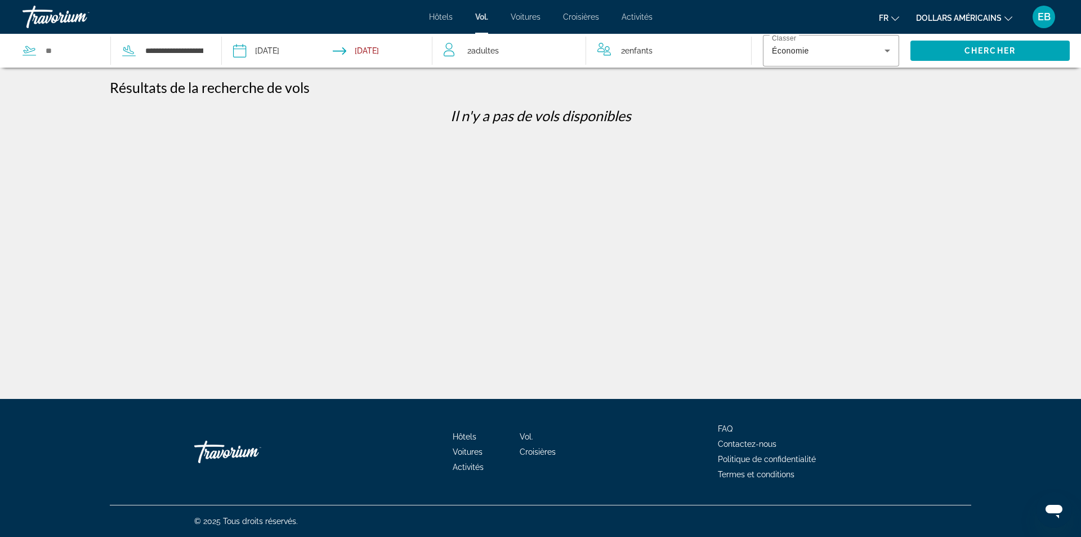
click at [437, 20] on font "Hôtels" at bounding box center [441, 16] width 24 height 9
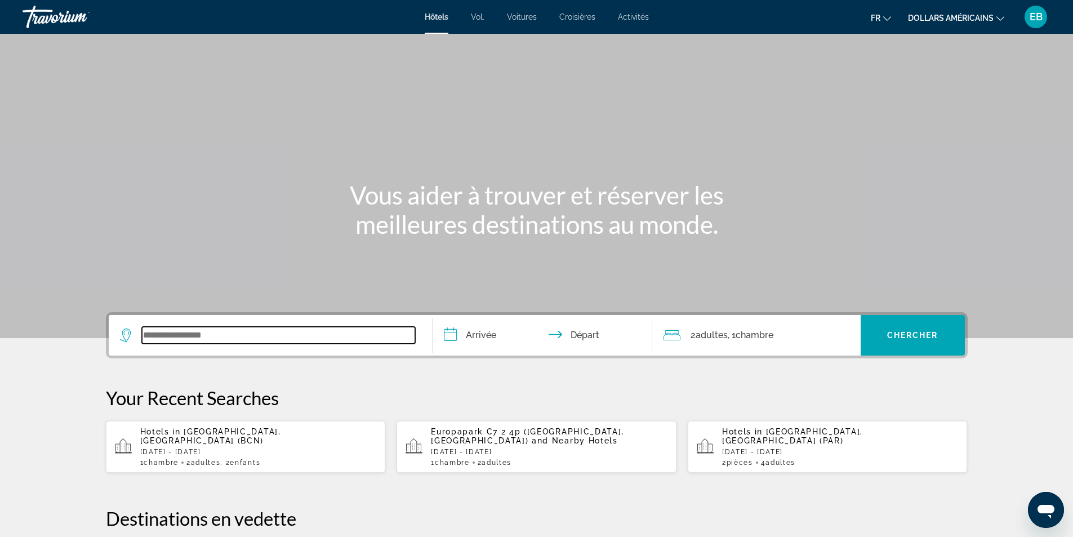
click at [256, 339] on input "Search widget" at bounding box center [278, 335] width 273 height 17
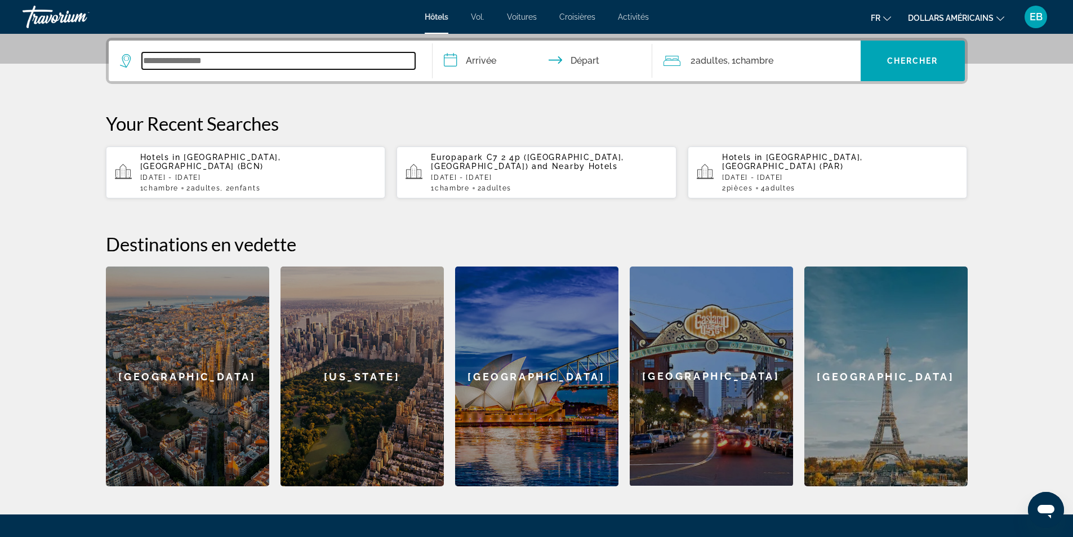
scroll to position [275, 0]
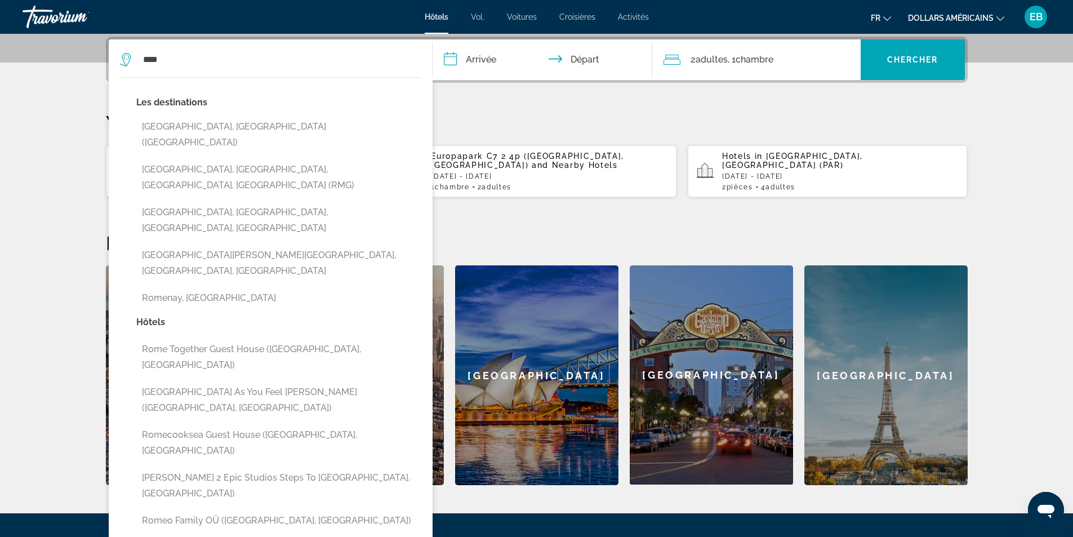
click at [209, 130] on button "Rome, Italy (ROM)" at bounding box center [278, 134] width 285 height 37
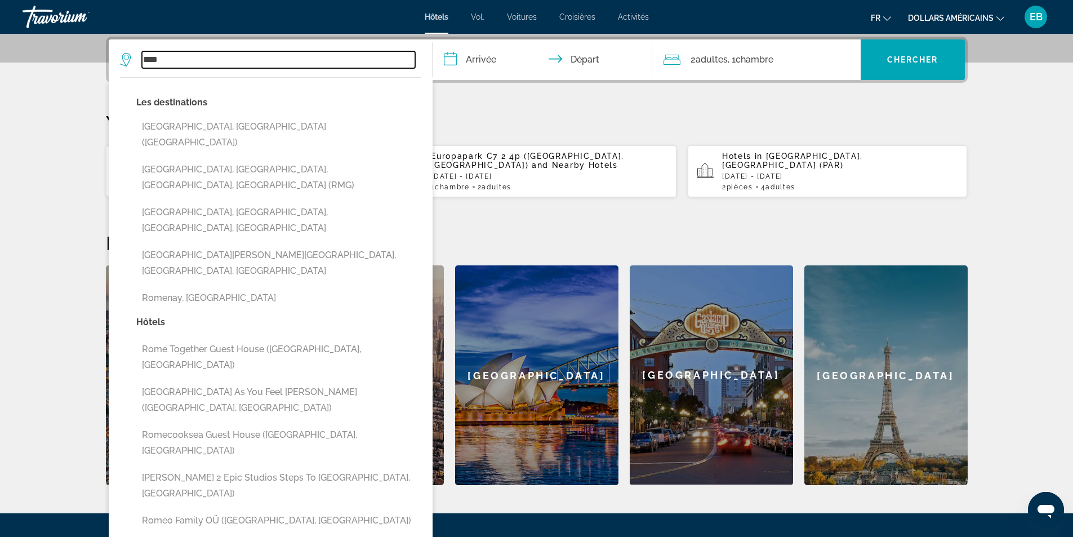
type input "**********"
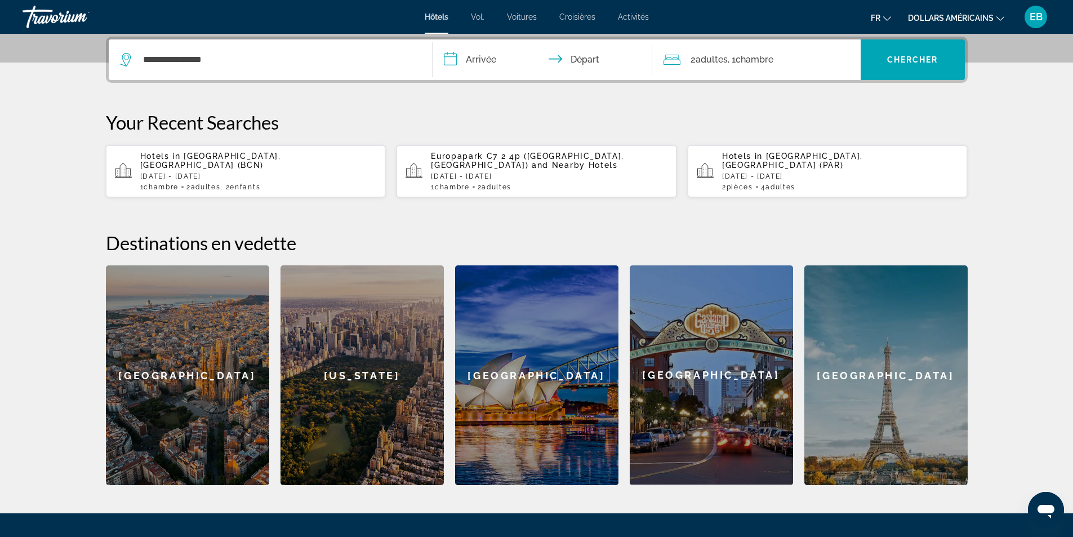
click at [490, 60] on input "**********" at bounding box center [544, 61] width 224 height 44
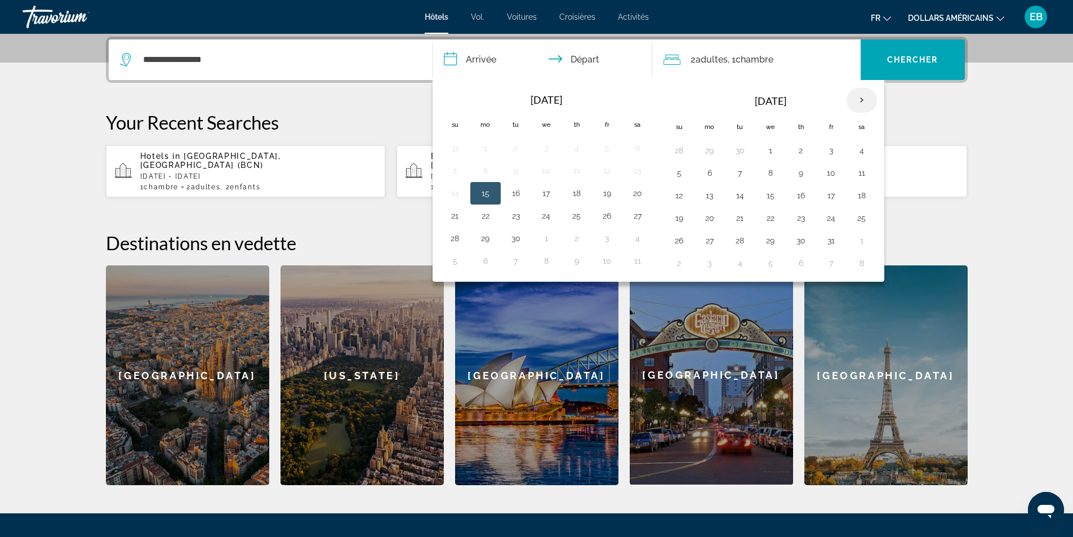
click at [863, 100] on th "Next month" at bounding box center [861, 100] width 30 height 25
click at [864, 101] on th "Next month" at bounding box center [861, 100] width 30 height 25
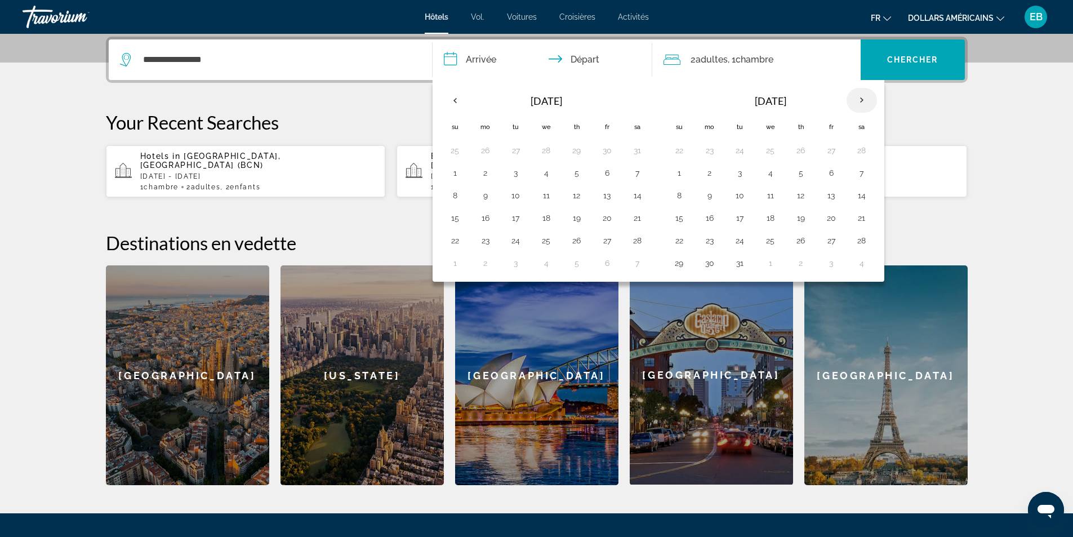
click at [864, 101] on th "Next month" at bounding box center [861, 100] width 30 height 25
click at [446, 99] on th "Previous month" at bounding box center [455, 100] width 30 height 25
click at [963, 127] on p "Your Recent Searches" at bounding box center [536, 122] width 861 height 23
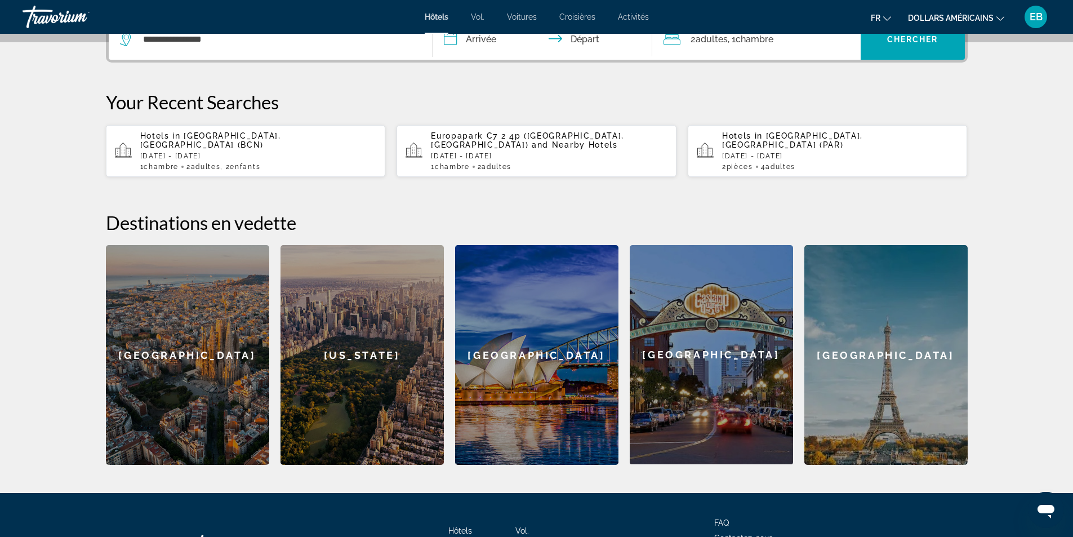
scroll to position [332, 0]
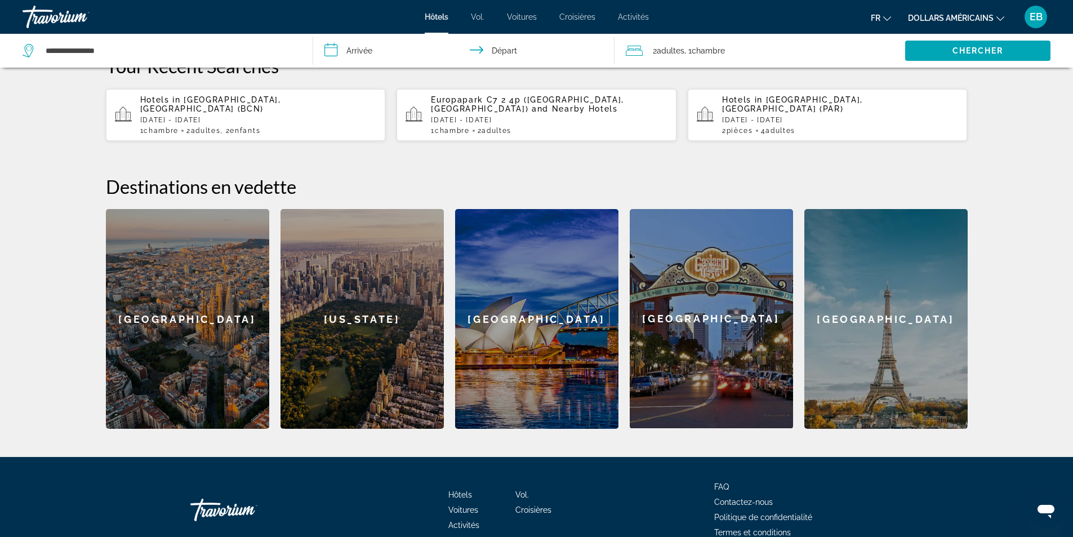
click at [340, 322] on div "New York" at bounding box center [361, 319] width 163 height 220
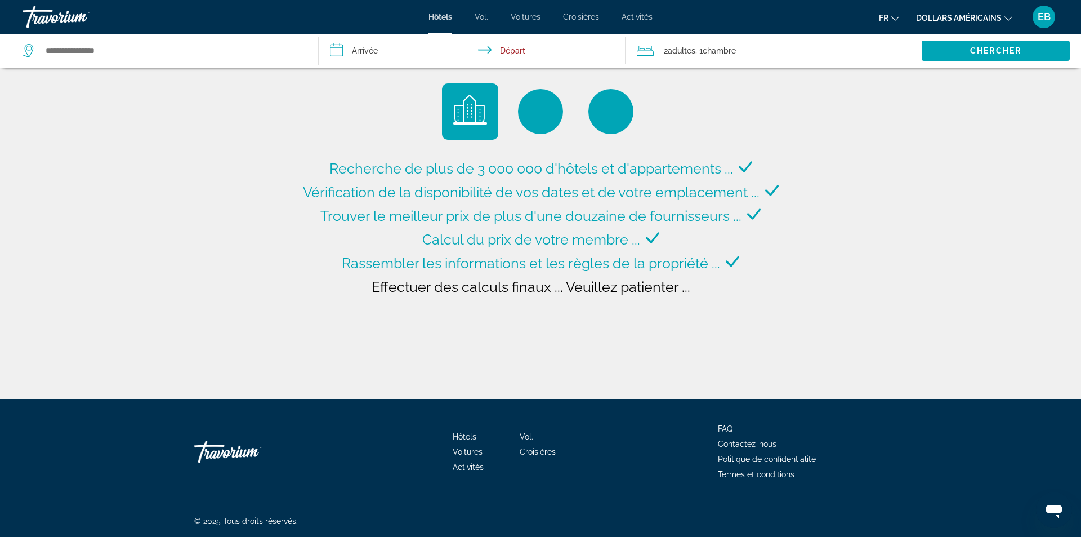
type input "**********"
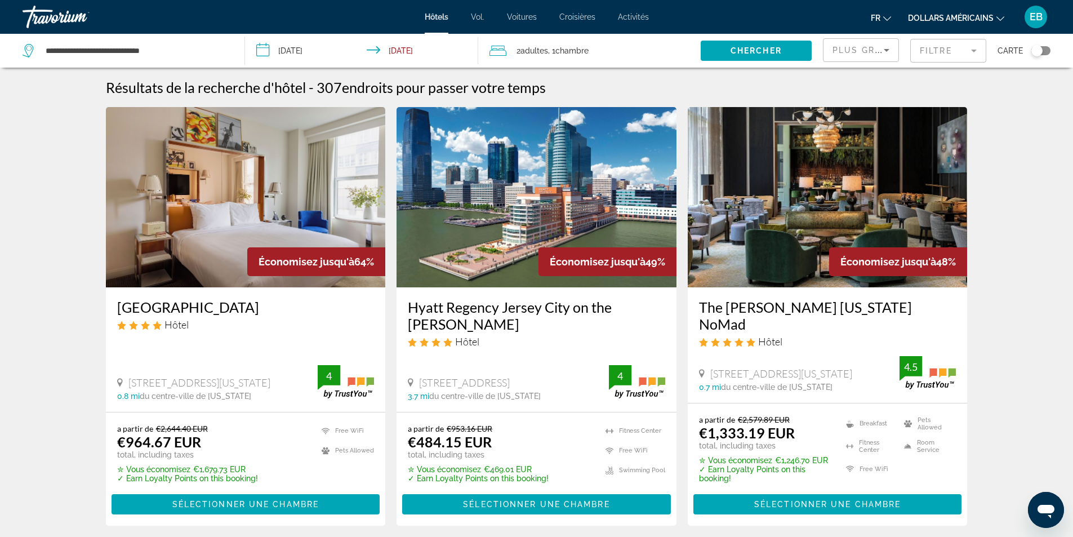
click at [267, 52] on input "**********" at bounding box center [364, 52] width 238 height 37
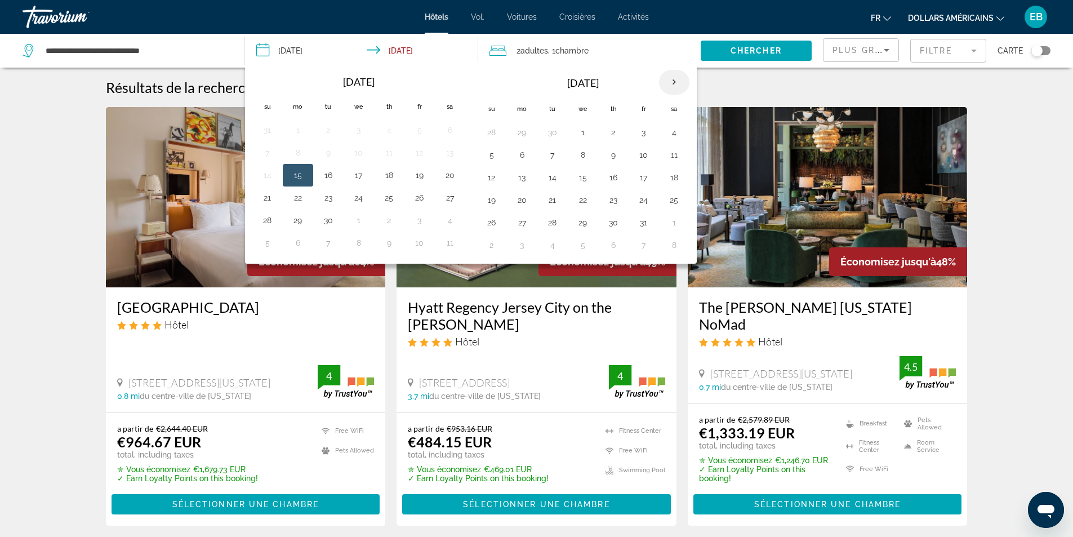
click at [673, 86] on th "Next month" at bounding box center [674, 82] width 30 height 25
drag, startPoint x: 269, startPoint y: 78, endPoint x: 276, endPoint y: 82, distance: 7.8
click at [269, 78] on th "Previous month" at bounding box center [267, 82] width 30 height 25
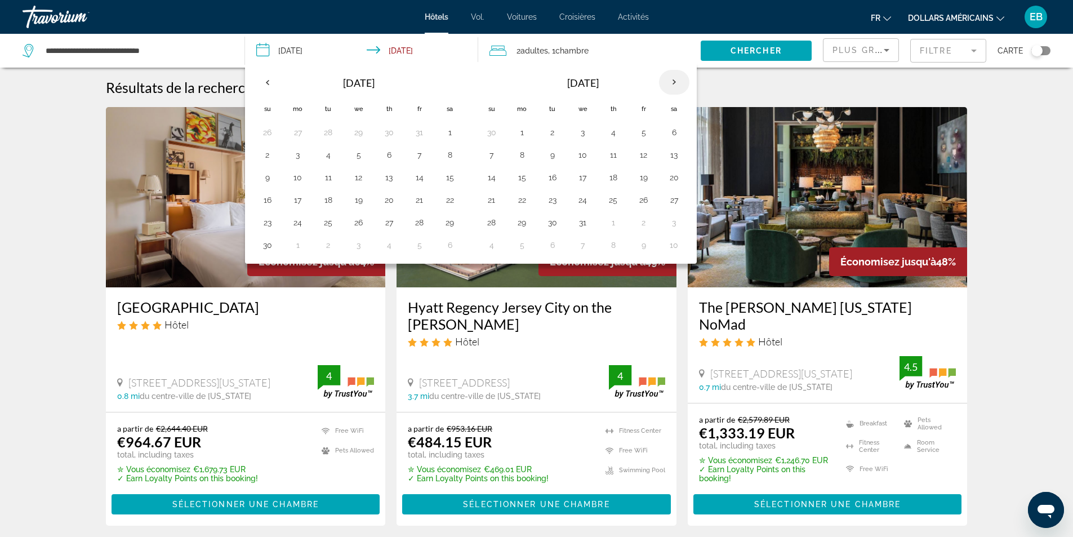
click at [671, 86] on th "Next month" at bounding box center [674, 82] width 30 height 25
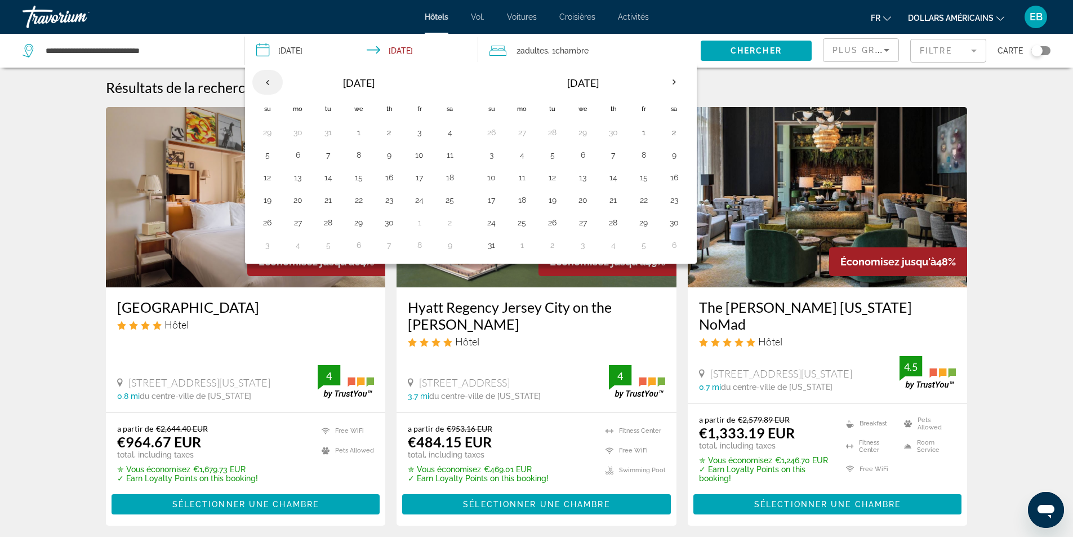
click at [259, 79] on th "Previous month" at bounding box center [267, 82] width 30 height 25
click at [262, 81] on th "Previous month" at bounding box center [267, 82] width 30 height 25
click at [263, 82] on th "Previous month" at bounding box center [267, 82] width 30 height 25
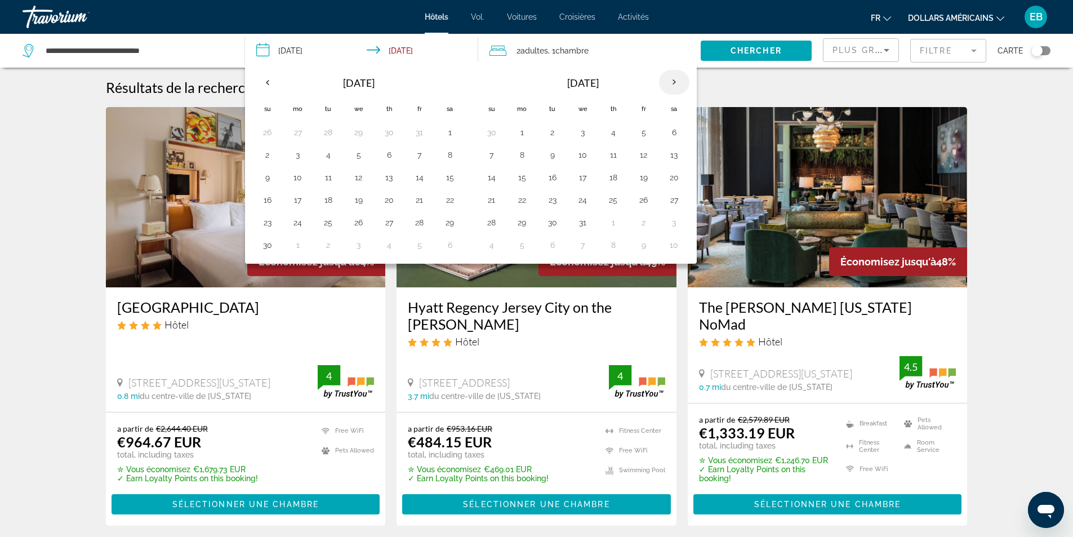
click at [667, 84] on th "Next month" at bounding box center [674, 82] width 30 height 25
click at [682, 177] on button "14" at bounding box center [674, 177] width 18 height 16
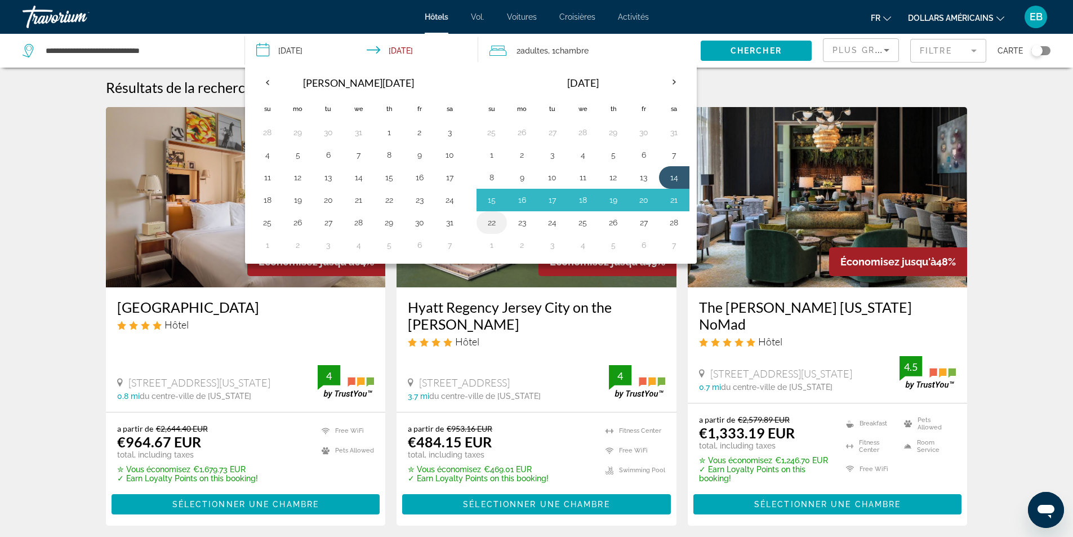
click at [500, 218] on button "22" at bounding box center [492, 223] width 18 height 16
type input "**********"
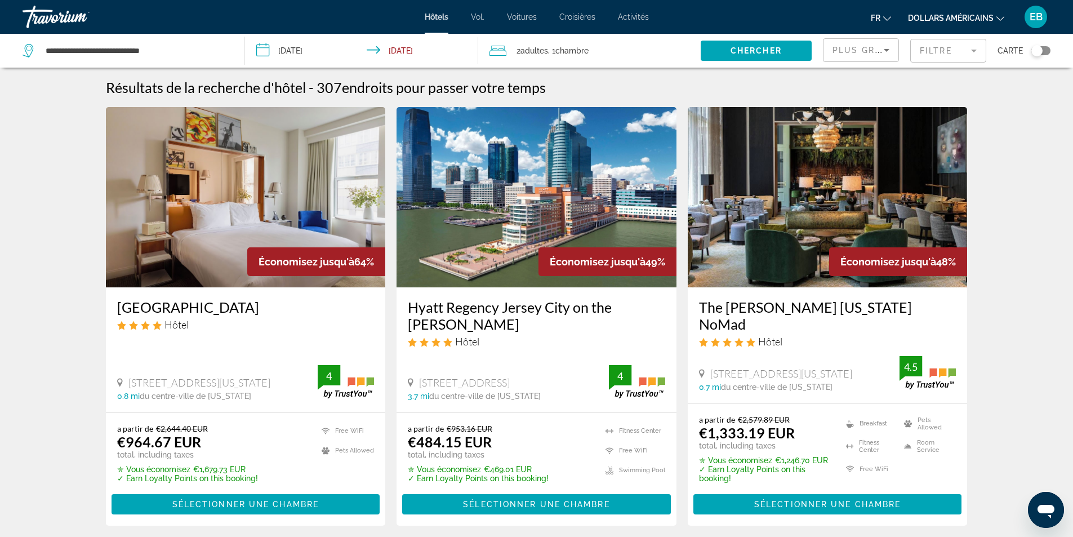
click at [553, 50] on span ", 1 Chambre pièces" at bounding box center [568, 51] width 41 height 16
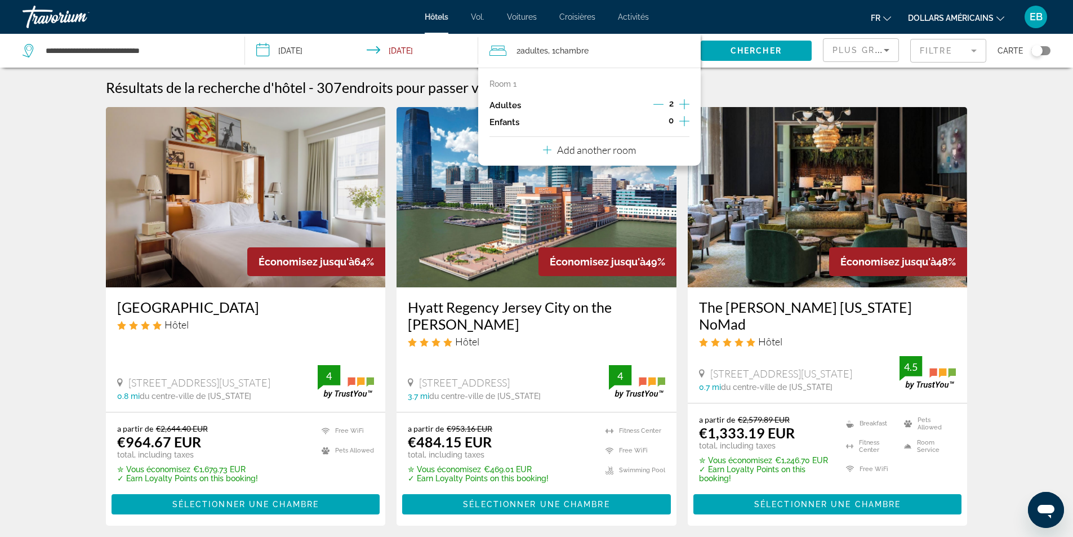
click at [686, 122] on icon "Increment children" at bounding box center [684, 121] width 10 height 14
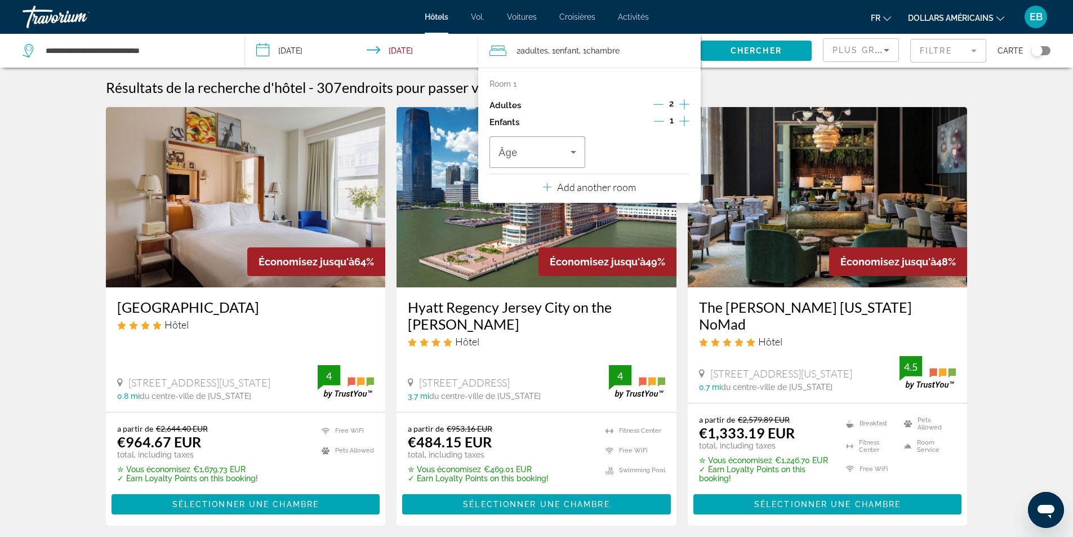
click at [686, 122] on icon "Increment children" at bounding box center [684, 121] width 10 height 14
click at [542, 153] on span "Travelers: 2 adults, 2 children" at bounding box center [534, 152] width 72 height 14
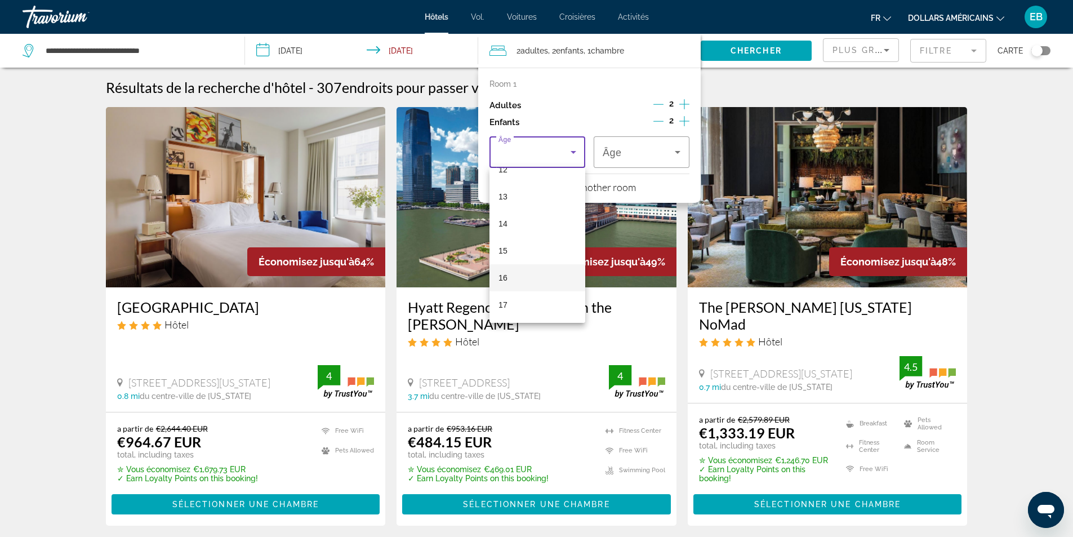
scroll to position [394, 0]
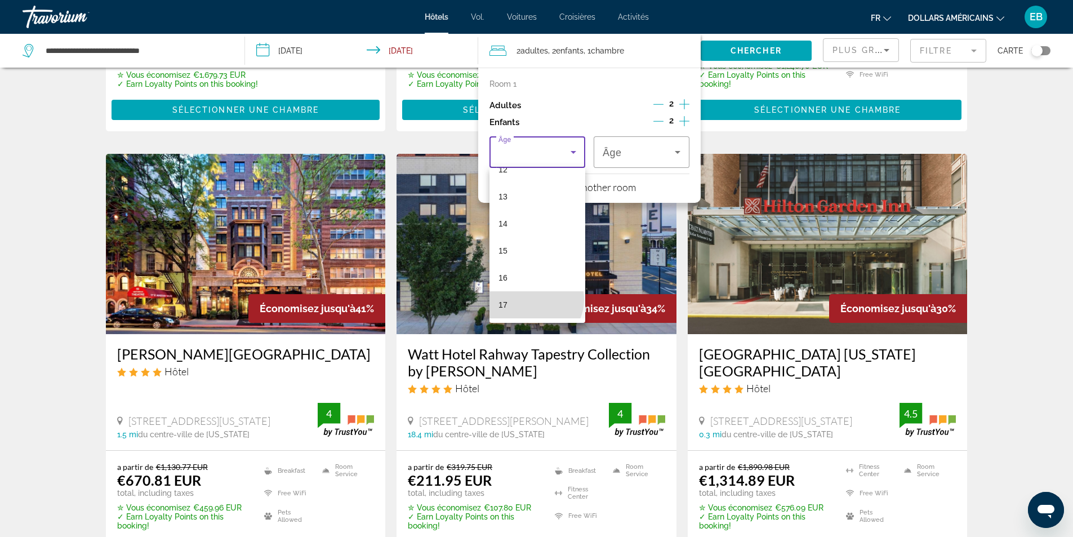
click at [535, 300] on mat-option "17" at bounding box center [537, 304] width 96 height 27
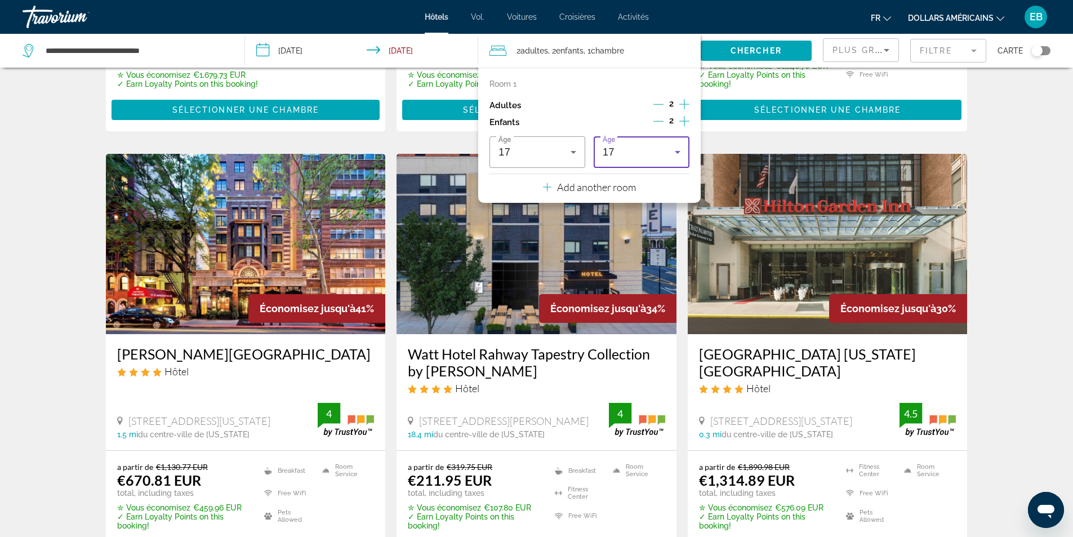
click at [633, 146] on div "17" at bounding box center [638, 152] width 72 height 14
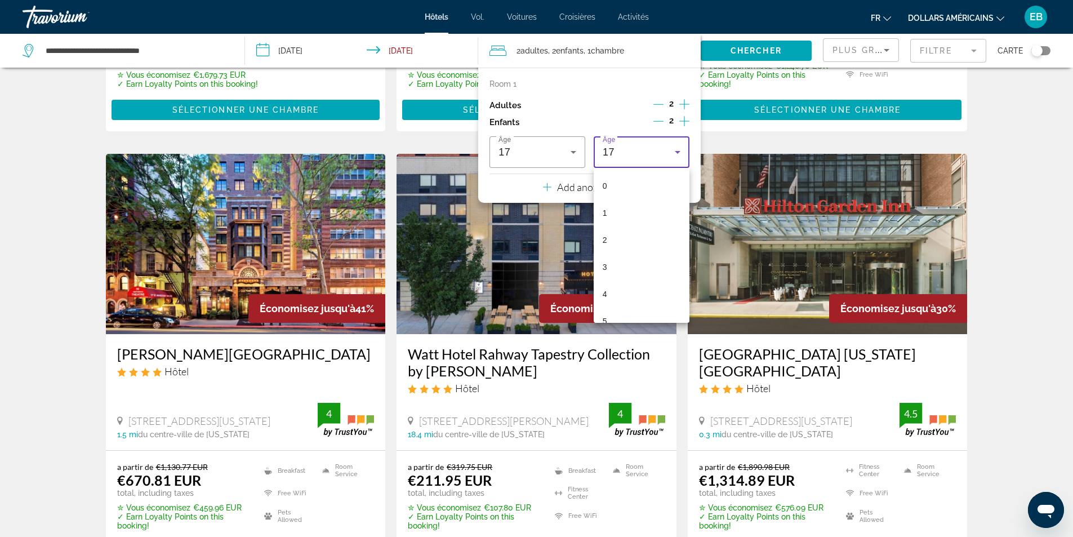
scroll to position [336, 0]
click at [629, 225] on mat-option "14" at bounding box center [641, 228] width 96 height 27
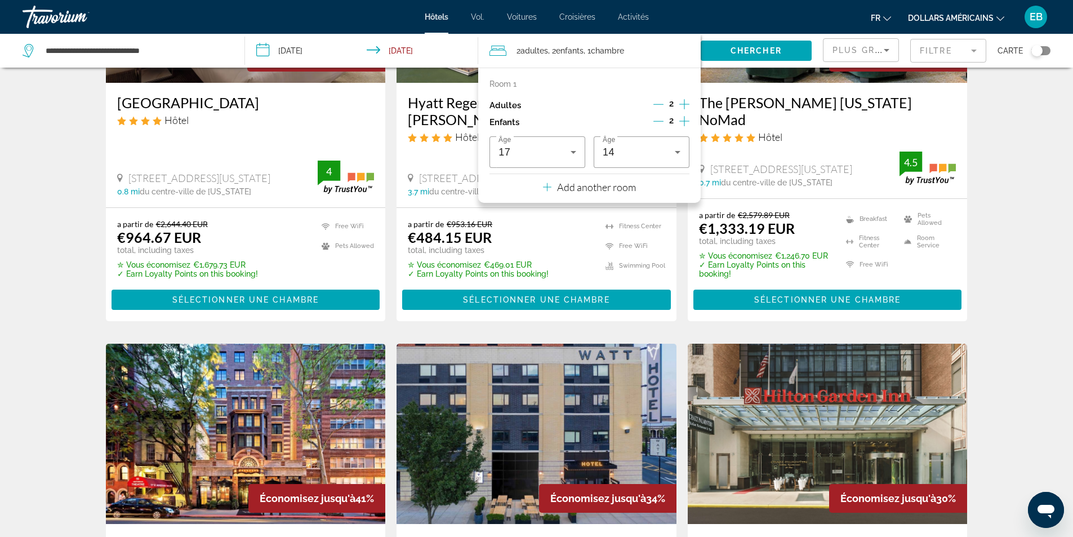
scroll to position [169, 0]
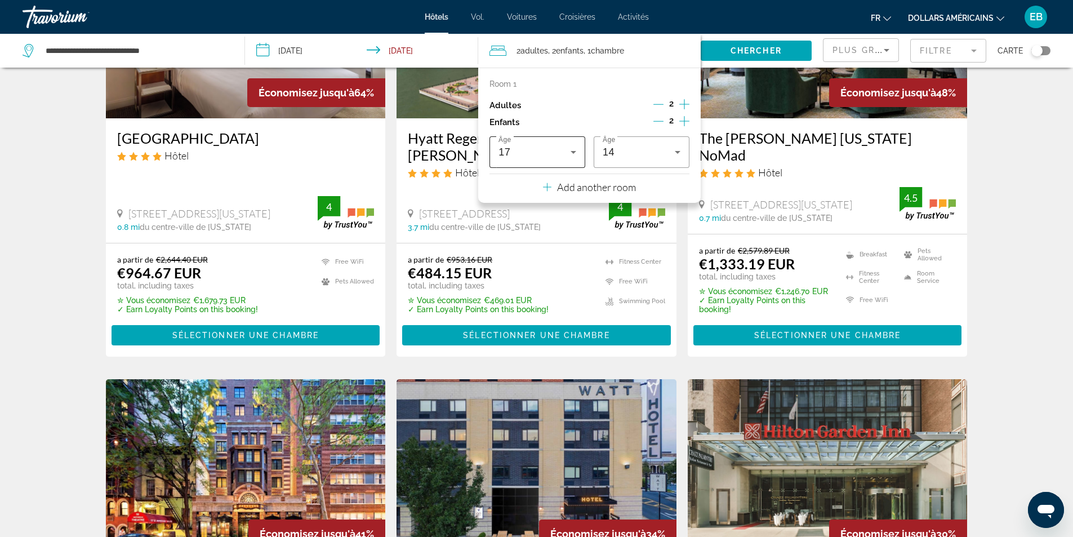
click at [543, 150] on div "17" at bounding box center [534, 152] width 72 height 14
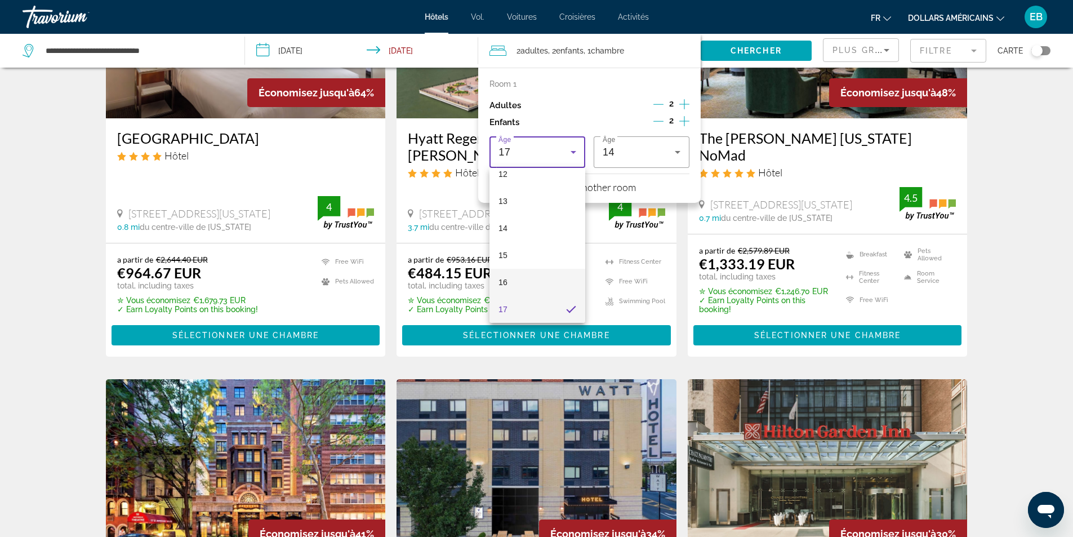
click at [521, 287] on mat-option "16" at bounding box center [537, 282] width 96 height 27
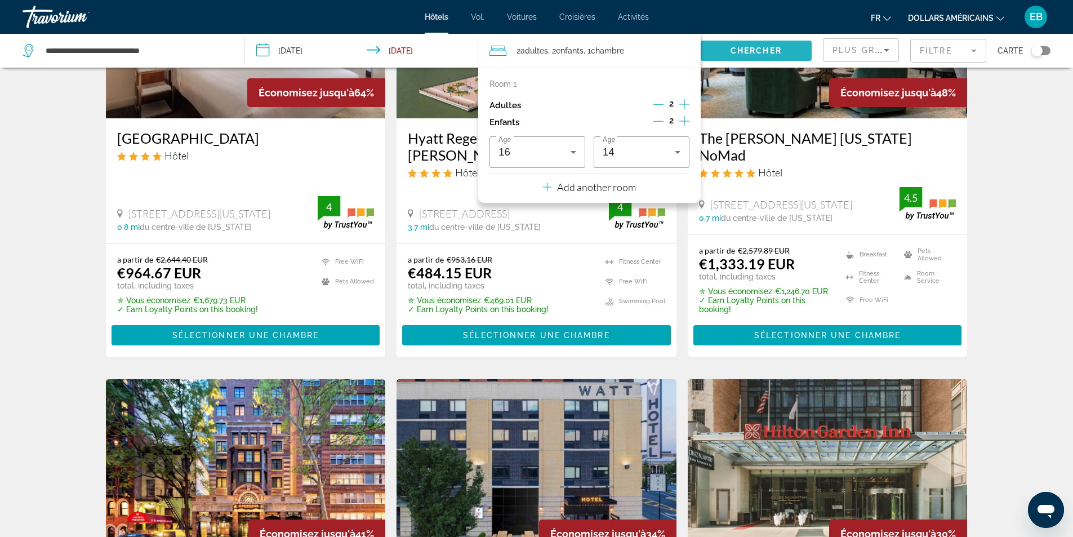
click at [762, 52] on span "Chercher" at bounding box center [755, 50] width 51 height 9
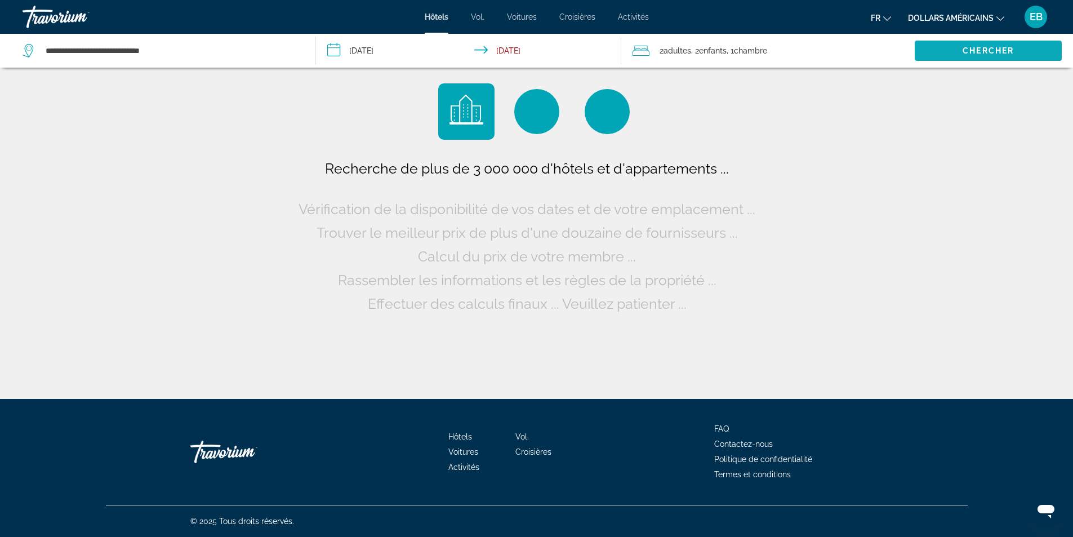
scroll to position [0, 0]
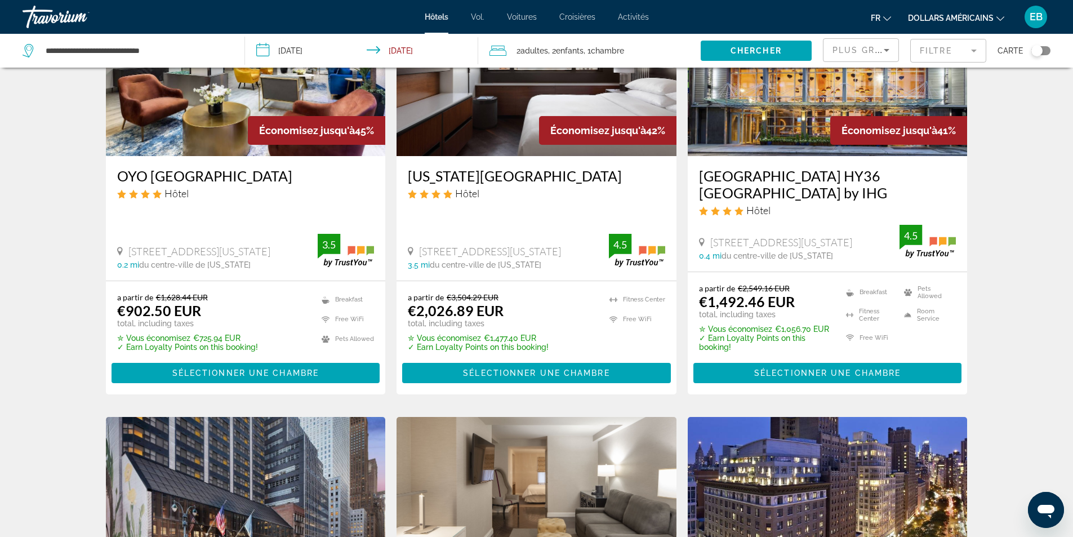
scroll to position [113, 0]
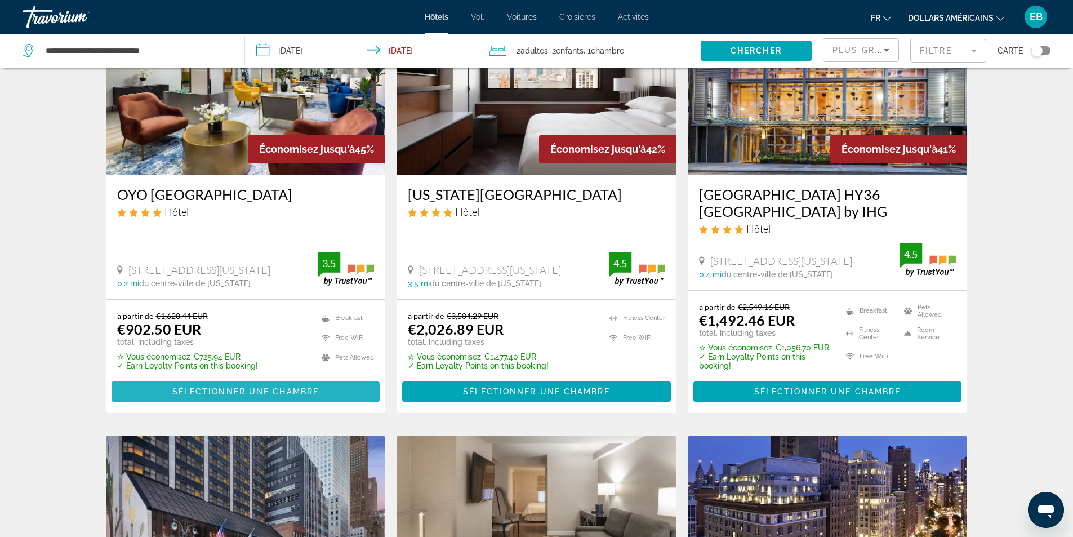
click at [267, 380] on span "Contenu principal" at bounding box center [245, 391] width 269 height 27
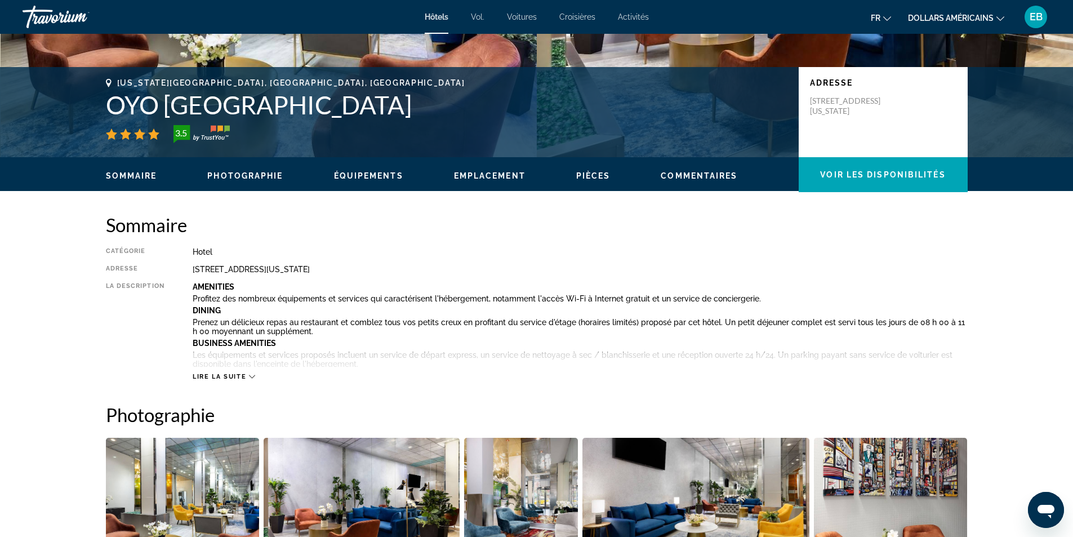
scroll to position [225, 0]
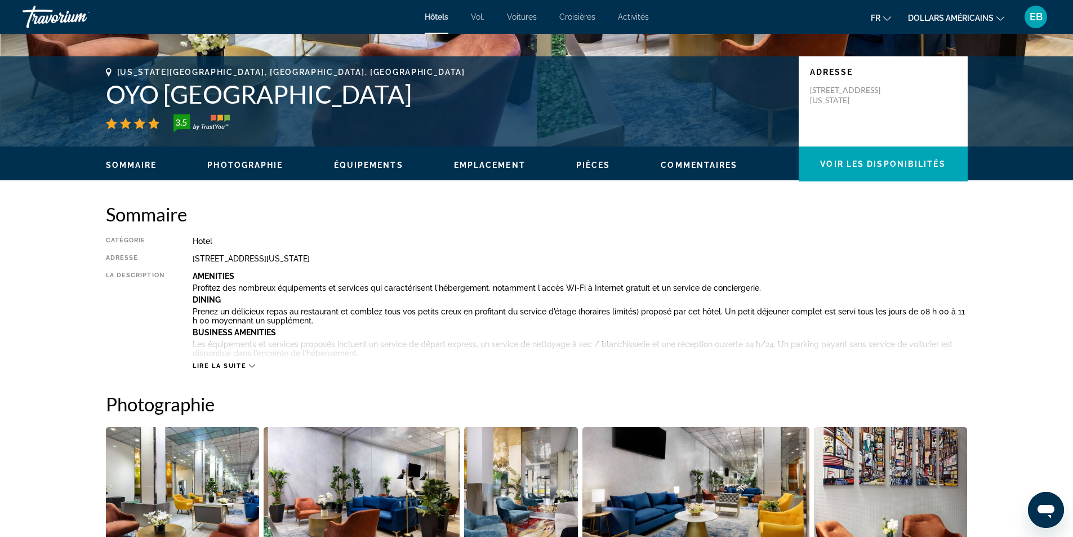
click at [995, 15] on button "dollars américains USD ($) MXN (Mexique$) CAD ($ CA) GBP (£) EUR (€) AUD (A$) N…" at bounding box center [956, 18] width 96 height 16
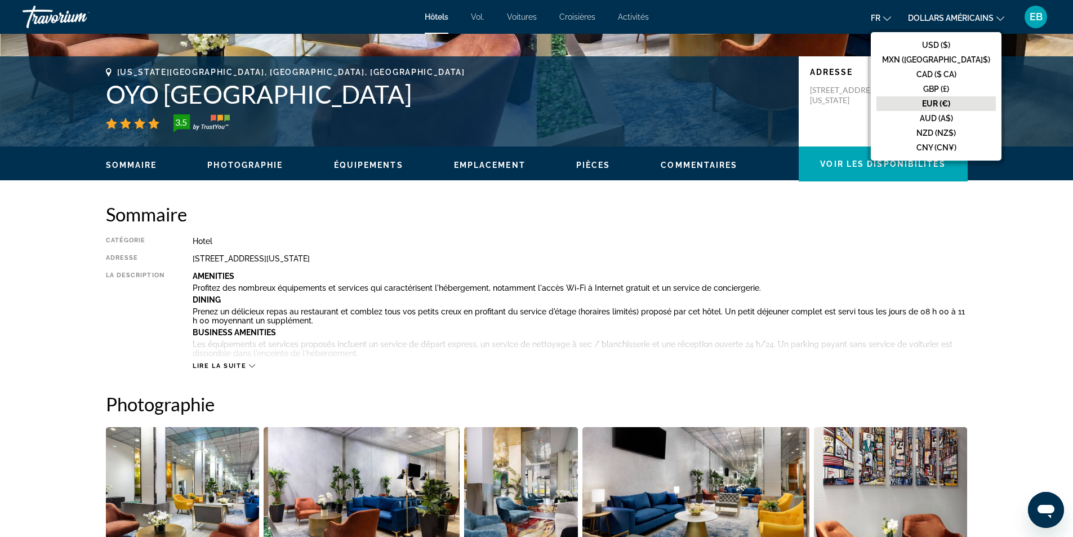
click at [950, 102] on font "EUR (€)" at bounding box center [936, 103] width 28 height 9
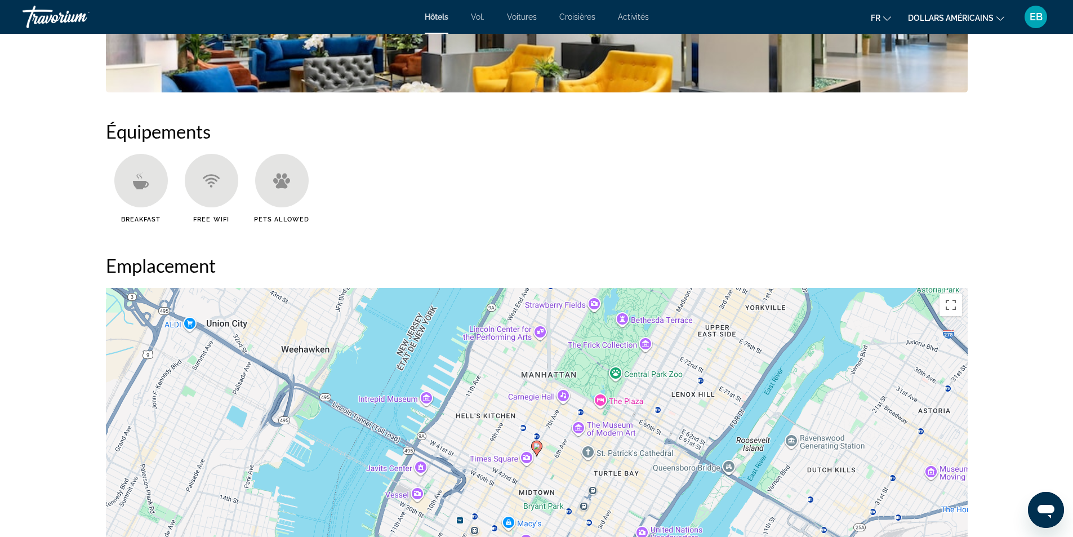
scroll to position [1013, 0]
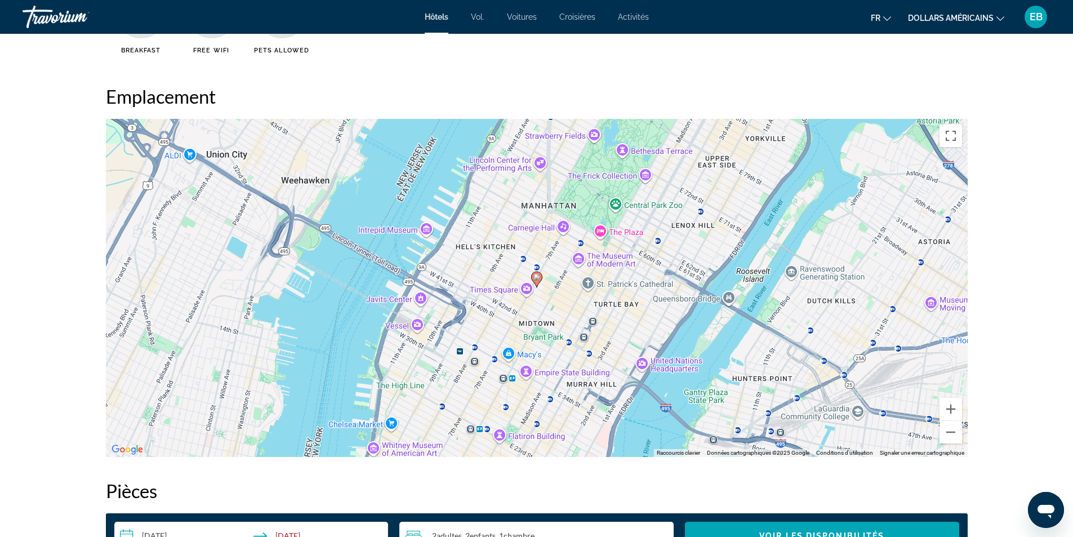
click at [528, 290] on div "Pour activer le glissement avec le clavier, appuyez sur Alt+Entrée. Une fois ce…" at bounding box center [536, 288] width 861 height 338
click at [525, 289] on div "Pour activer le glissement avec le clavier, appuyez sur Alt+Entrée. Une fois ce…" at bounding box center [536, 288] width 861 height 338
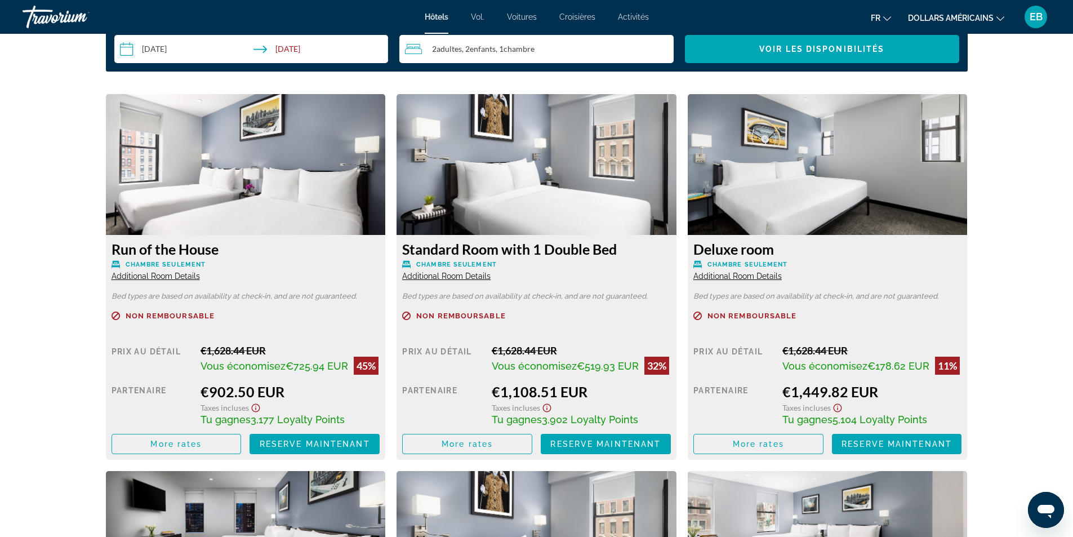
scroll to position [1520, 0]
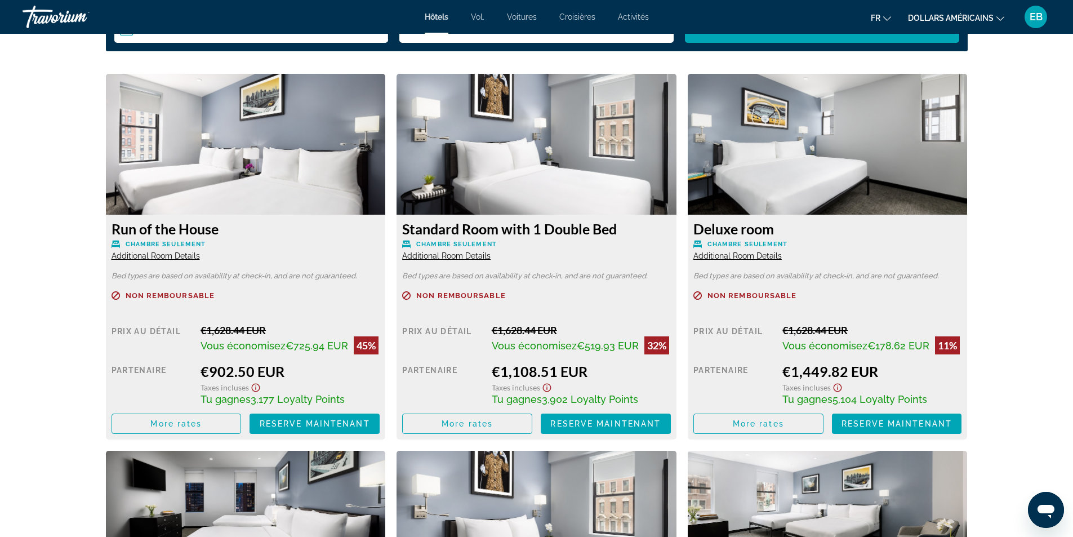
click at [211, 181] on img "Contenu principal" at bounding box center [246, 144] width 280 height 141
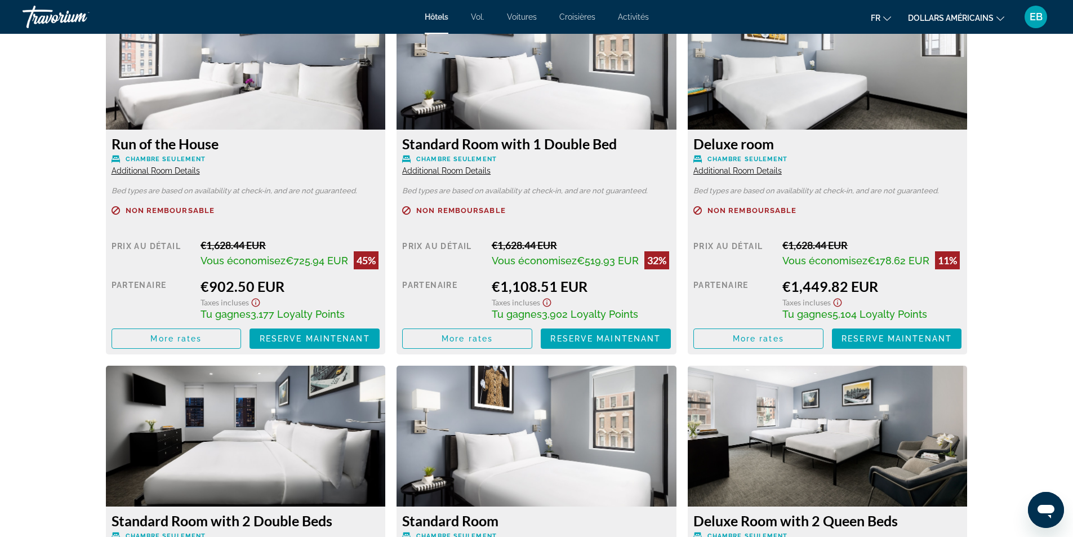
scroll to position [1633, 0]
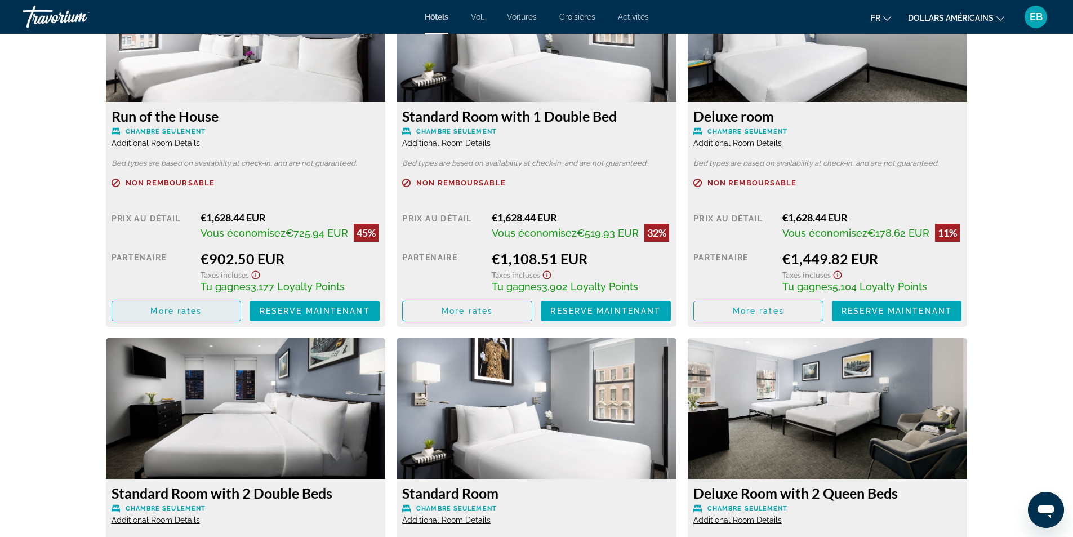
click at [206, 306] on span "Contenu principal" at bounding box center [176, 310] width 129 height 27
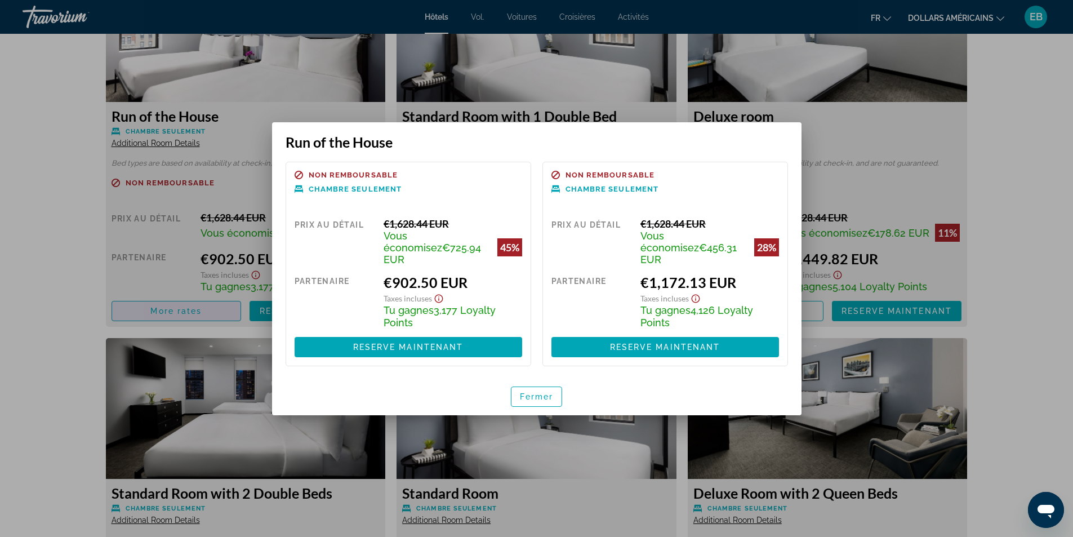
scroll to position [0, 0]
click at [550, 394] on font "Fermer" at bounding box center [537, 396] width 34 height 9
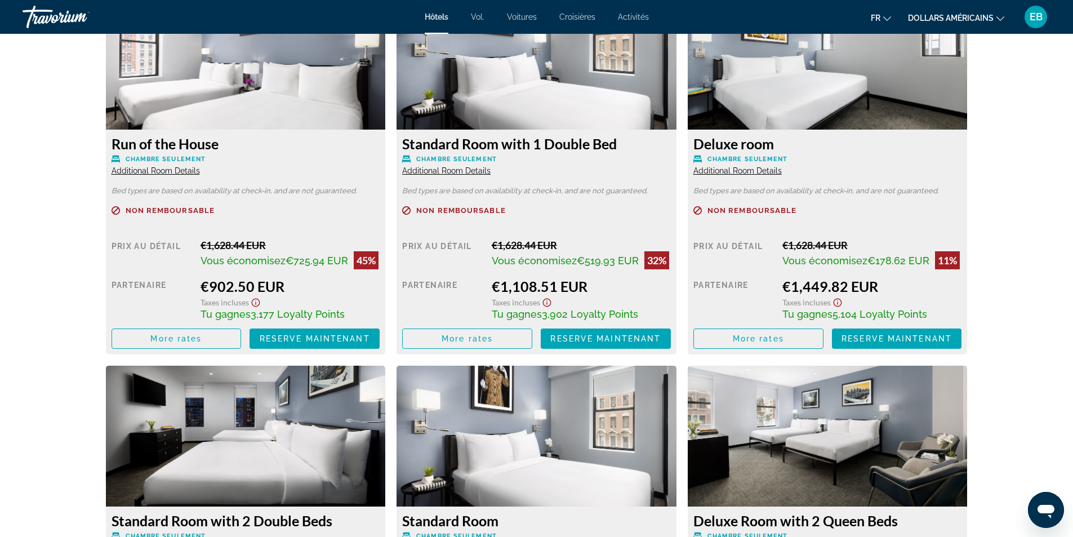
scroll to position [1576, 0]
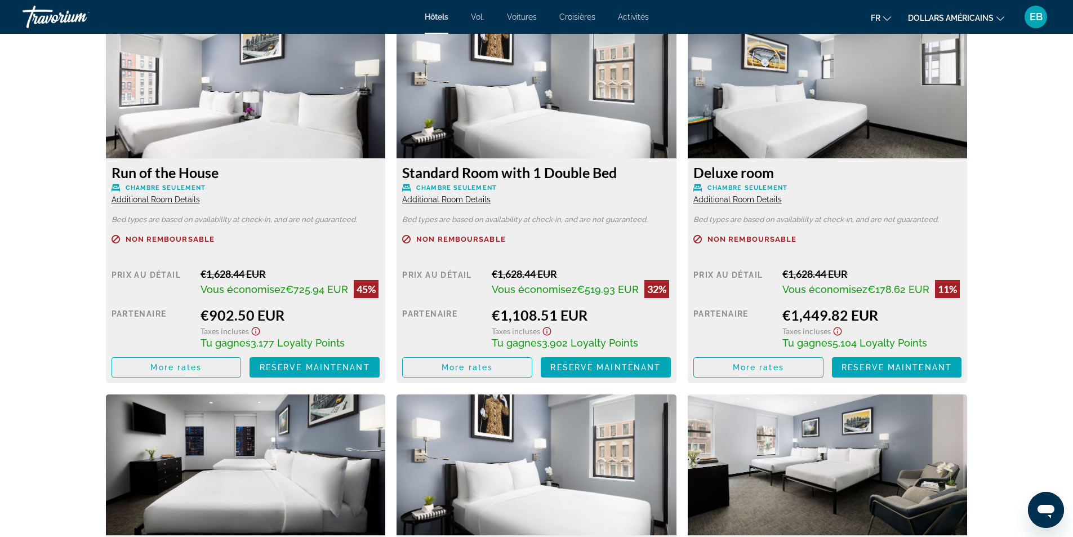
click at [256, 330] on icon "Show Taxes and Fees disclaimer" at bounding box center [256, 331] width 14 height 10
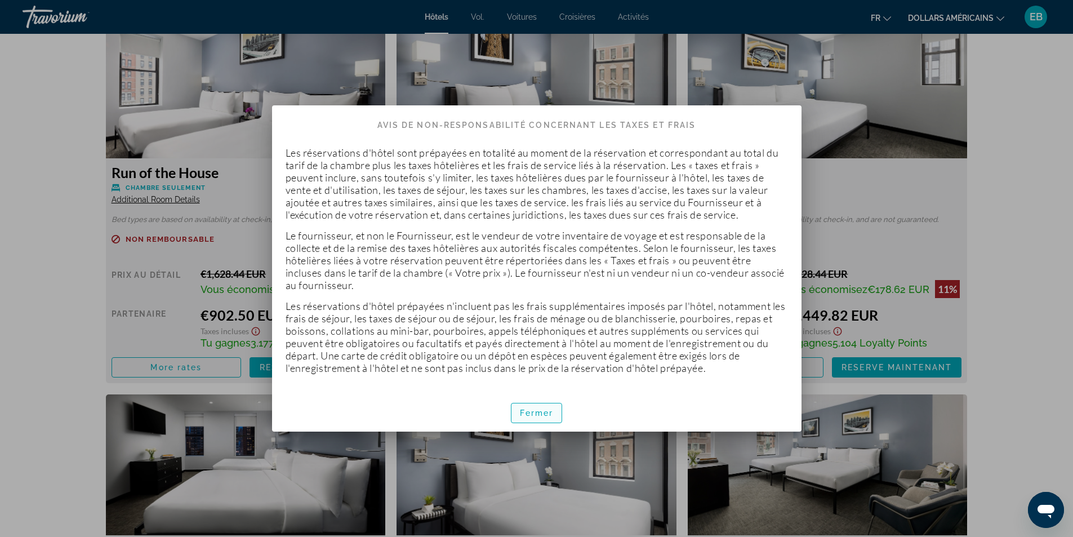
click at [540, 418] on span "button" at bounding box center [536, 412] width 51 height 27
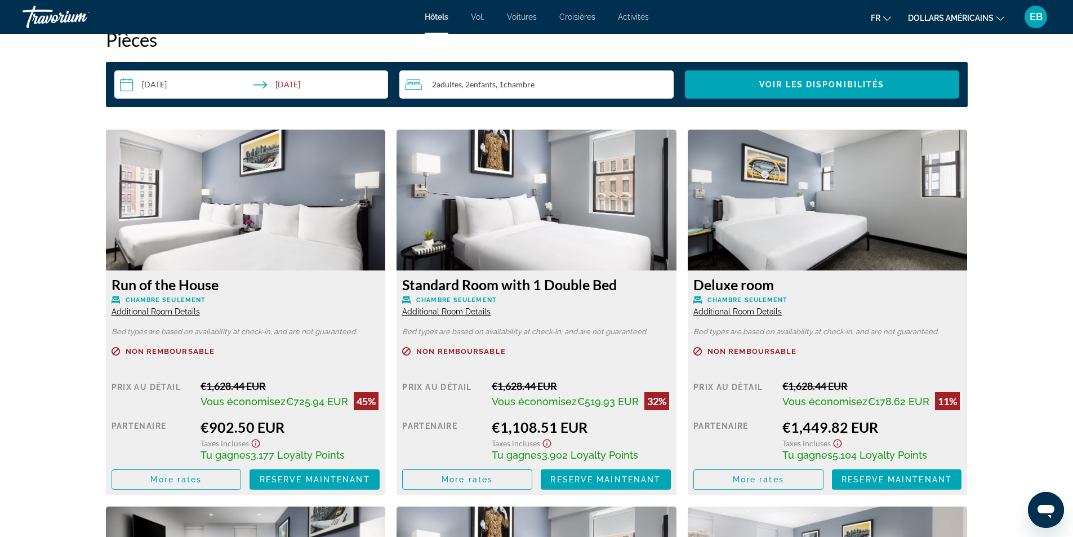
scroll to position [1464, 0]
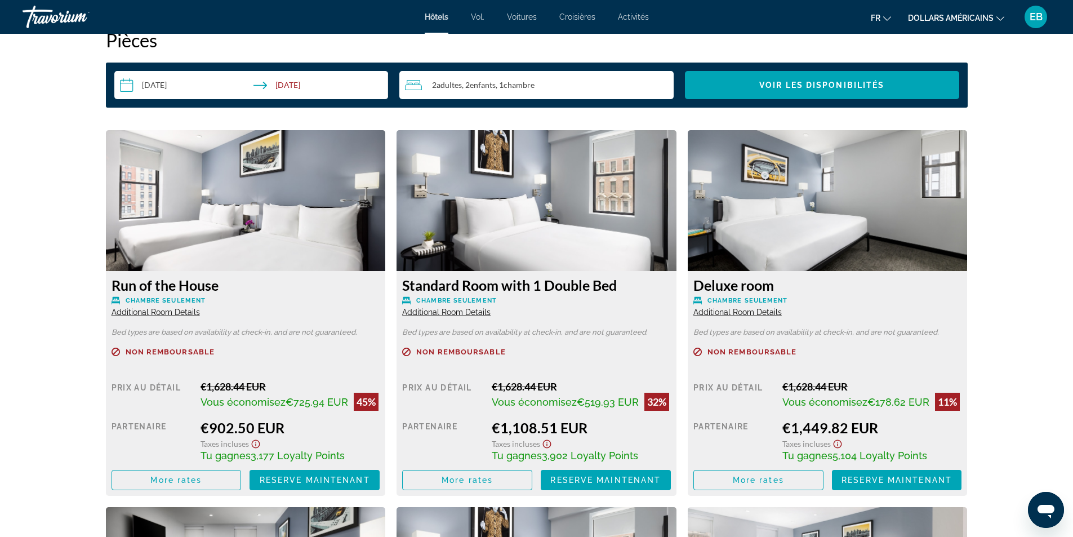
click at [258, 277] on h3 "Run of the House" at bounding box center [245, 284] width 269 height 17
click at [261, 225] on img "Contenu principal" at bounding box center [246, 200] width 280 height 141
click at [238, 356] on div "Non remboursable" at bounding box center [245, 357] width 269 height 21
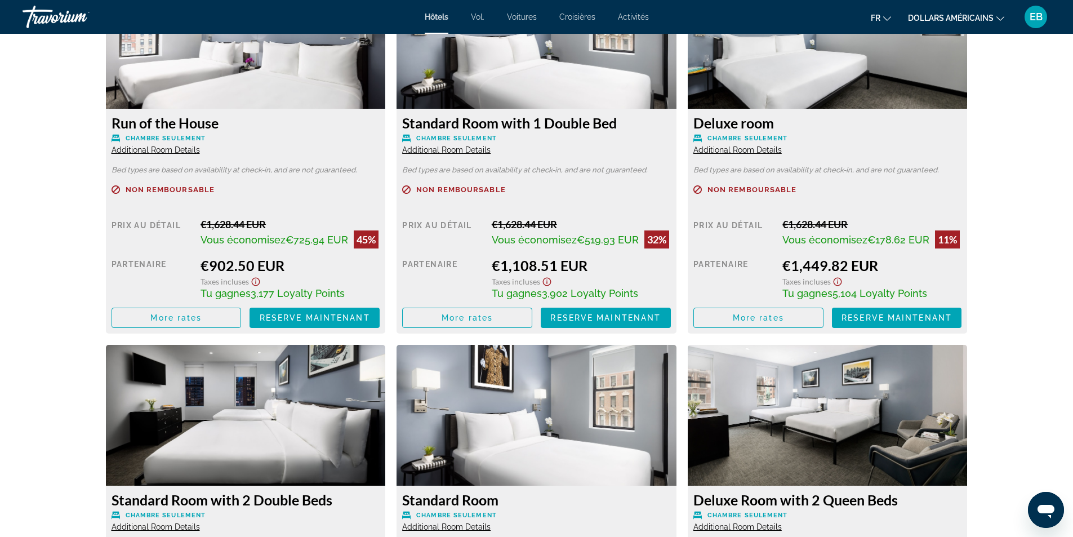
scroll to position [1633, 0]
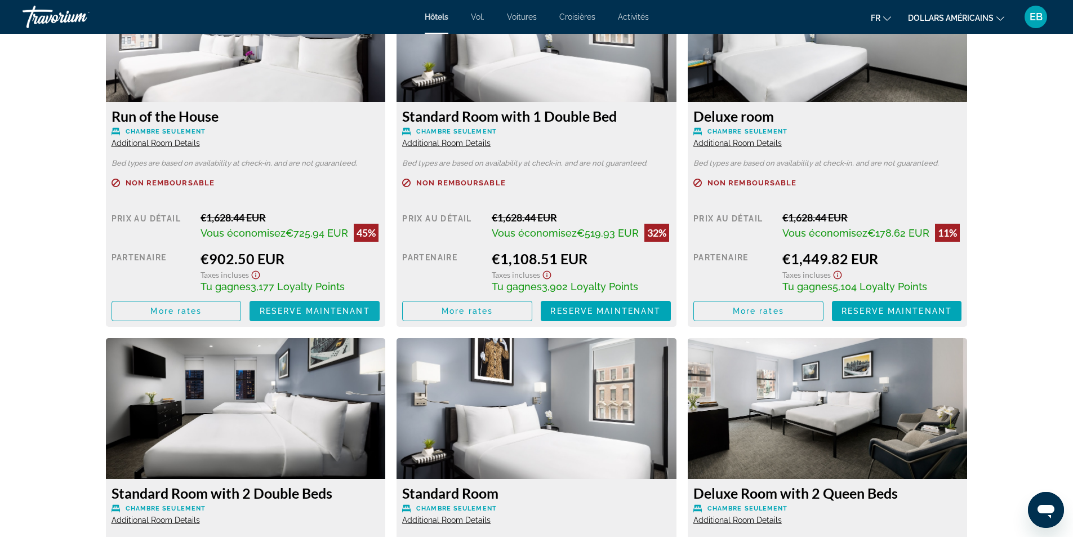
click at [287, 302] on span "Contenu principal" at bounding box center [314, 310] width 130 height 27
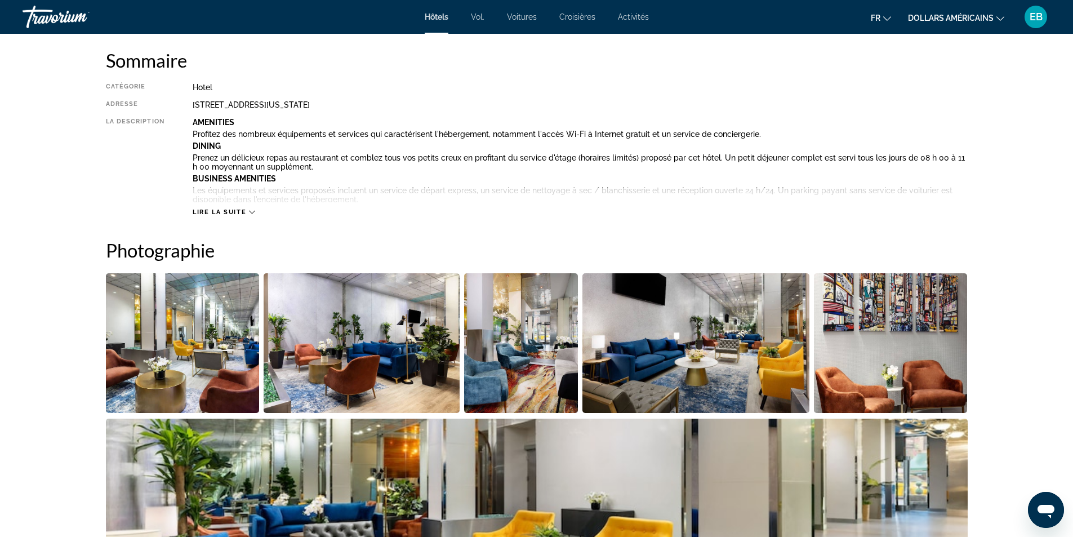
scroll to position [282, 0]
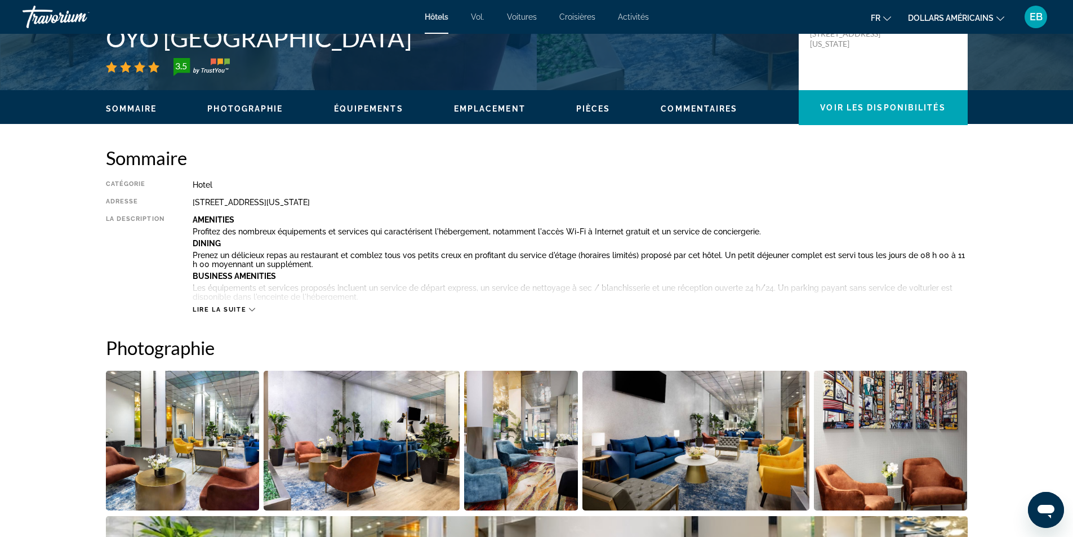
click at [243, 307] on span "Lire la suite" at bounding box center [219, 309] width 53 height 7
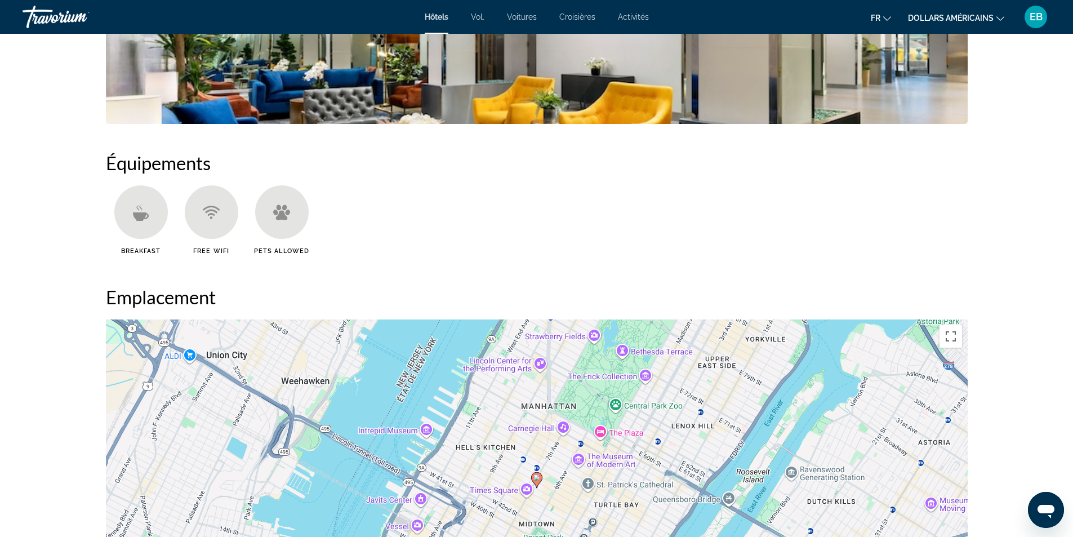
scroll to position [1182, 0]
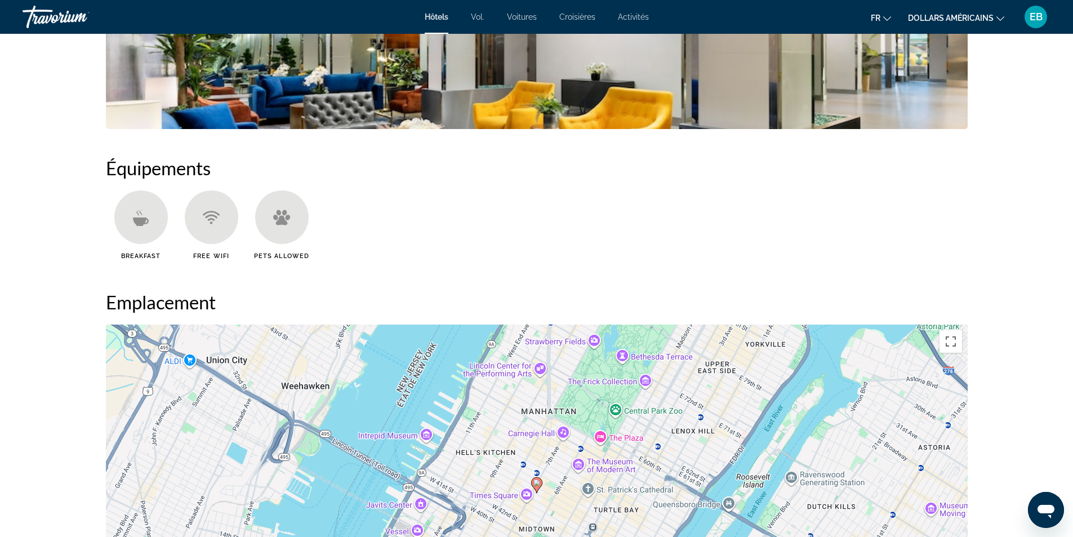
click at [131, 211] on div "Contenu principal" at bounding box center [140, 216] width 53 height 53
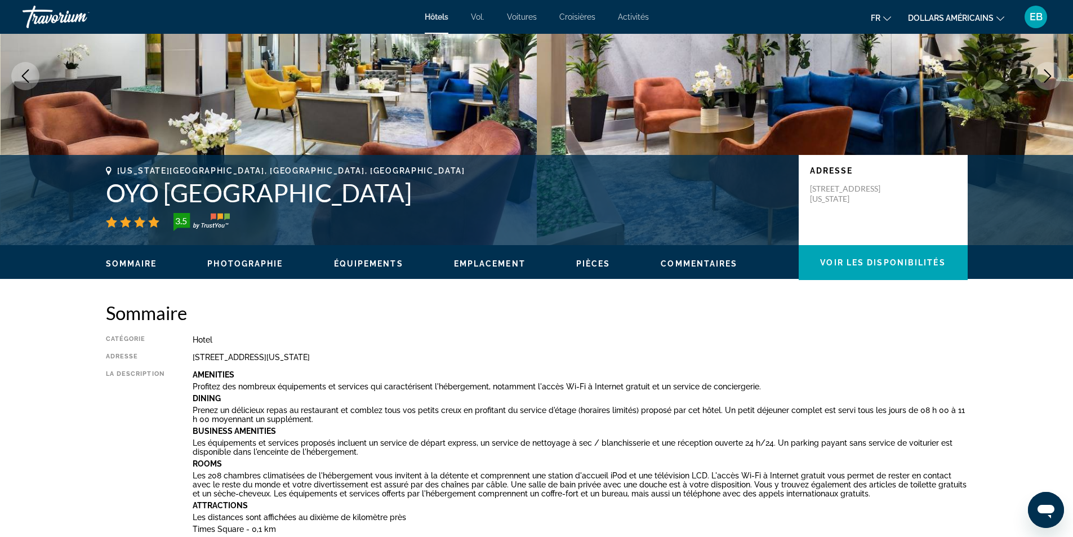
scroll to position [169, 0]
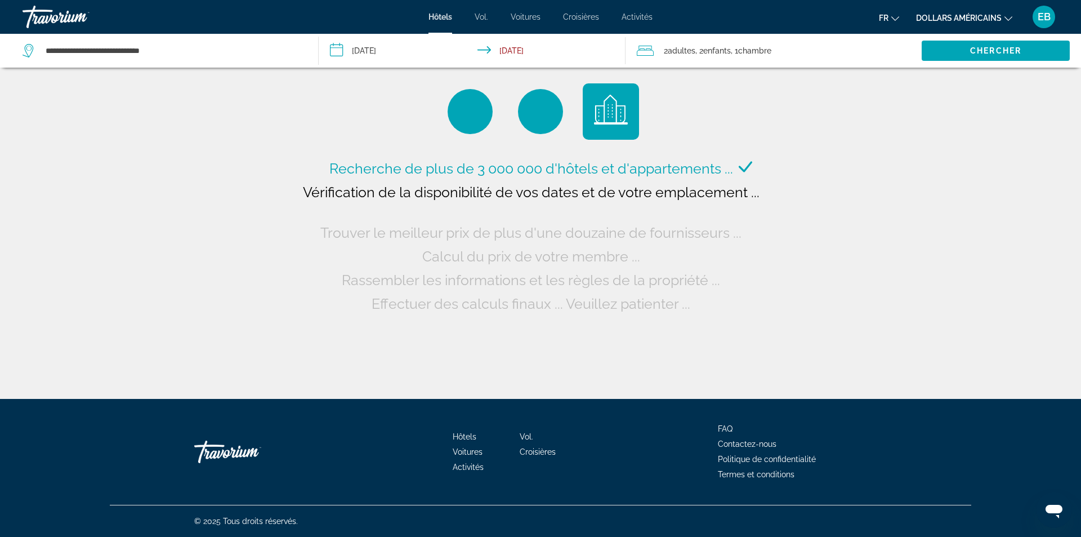
click at [481, 16] on font "Vol." at bounding box center [482, 16] width 14 height 9
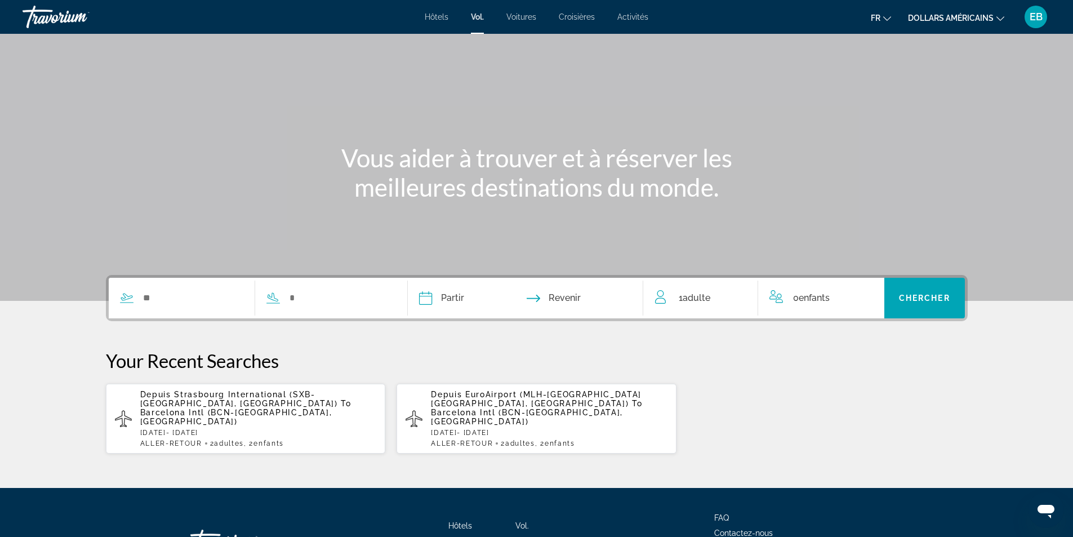
scroll to position [108, 0]
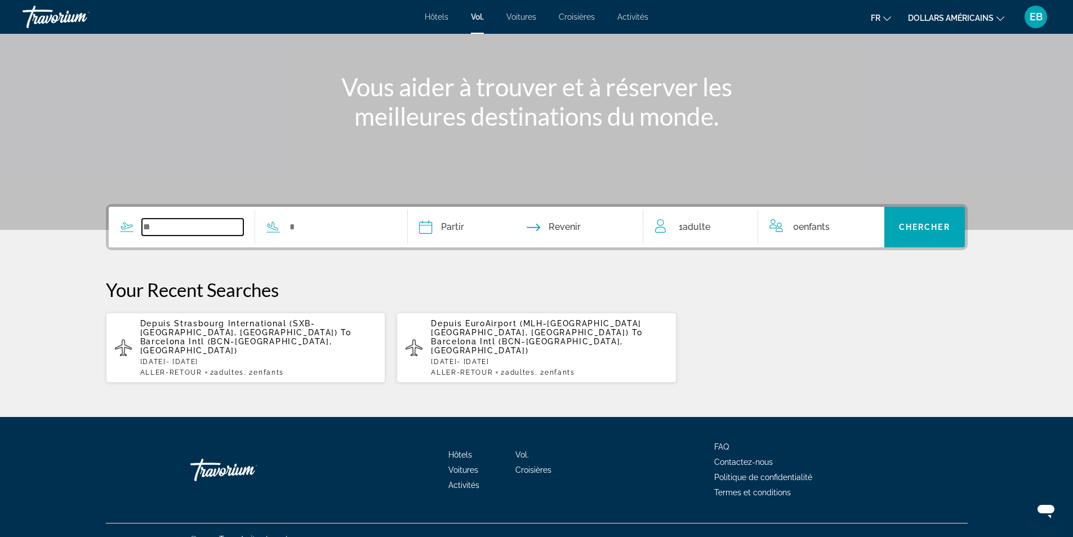
click at [189, 224] on input "Search widget" at bounding box center [193, 226] width 102 height 17
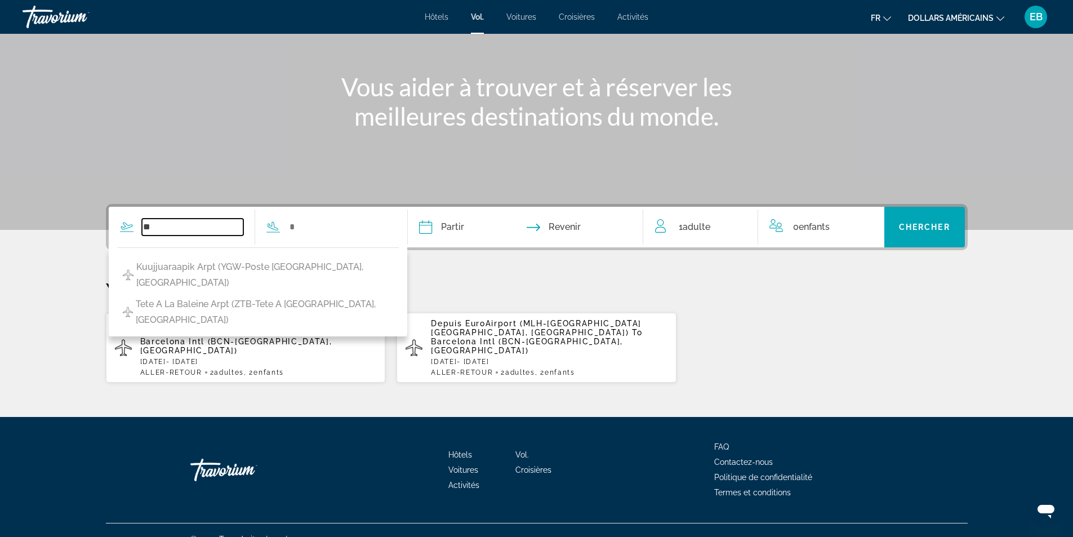
type input "*"
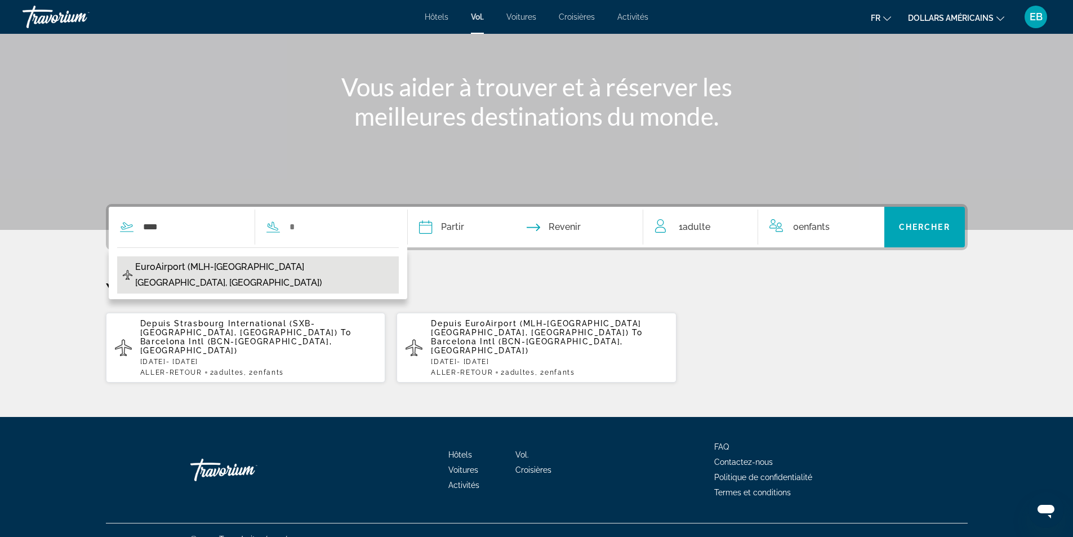
click at [209, 263] on span "EuroAirport (MLH-Mulhouse Basel, France)" at bounding box center [264, 275] width 258 height 32
type input "**********"
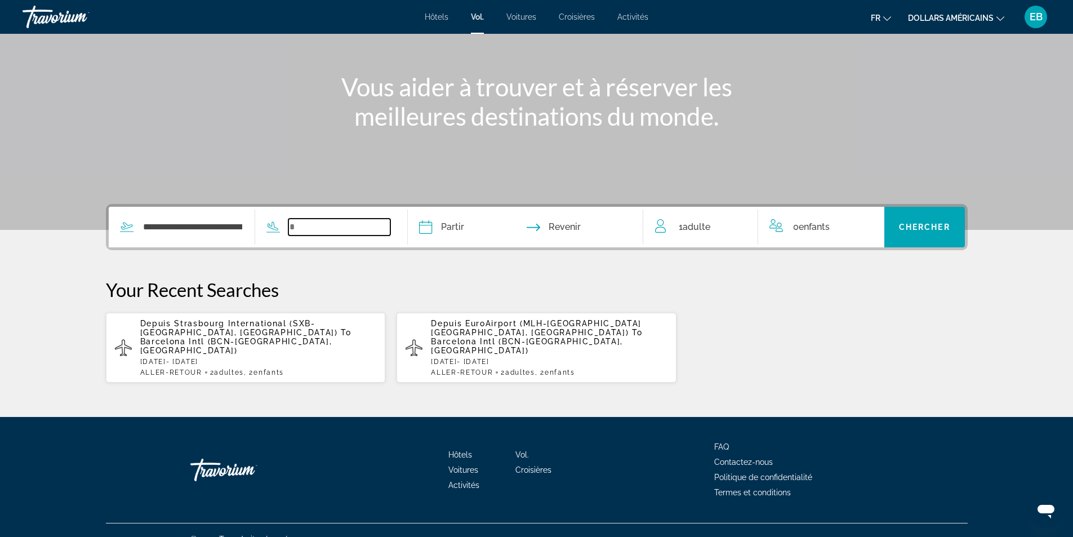
click at [337, 227] on input "Search widget" at bounding box center [339, 226] width 102 height 17
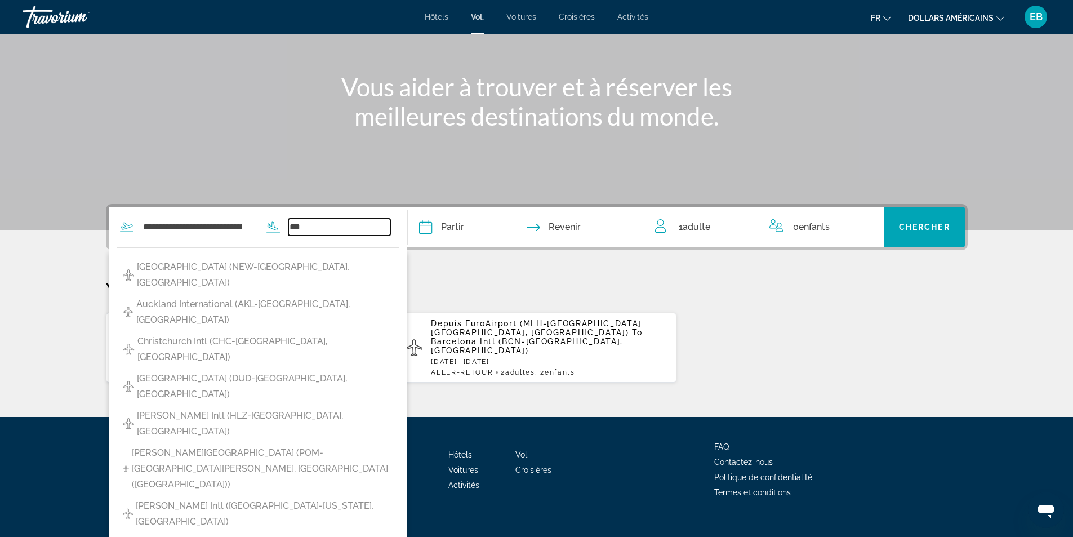
type input "***"
drag, startPoint x: 797, startPoint y: 328, endPoint x: 688, endPoint y: 219, distance: 154.1
click at [797, 328] on div "Depuis Strasbourg International (SXB-Strasbourg, France) To Barcelona Intl (BCN…" at bounding box center [536, 347] width 861 height 71
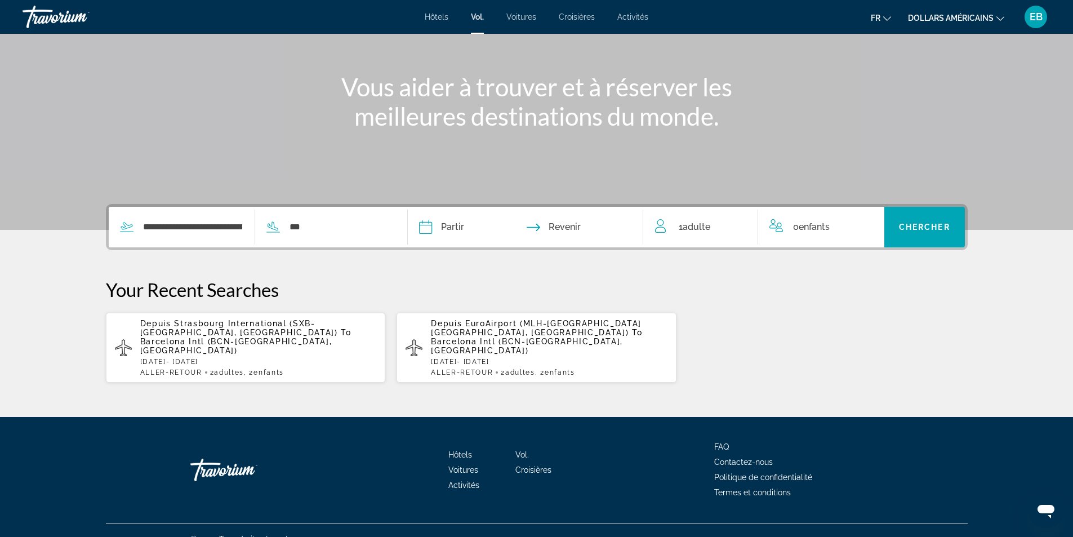
click at [435, 13] on font "Hôtels" at bounding box center [437, 16] width 24 height 9
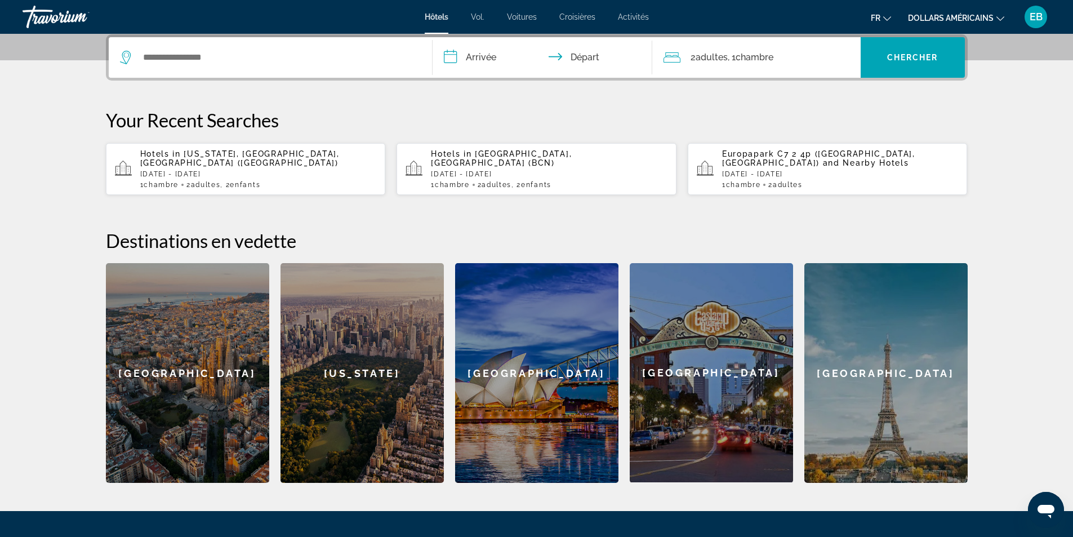
scroll to position [282, 0]
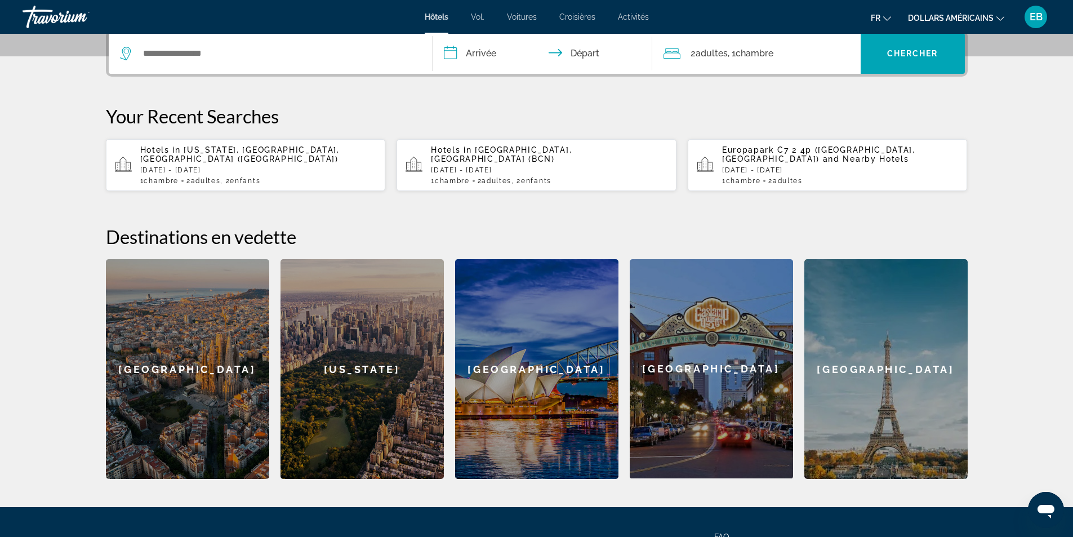
click at [373, 396] on div "New York" at bounding box center [361, 369] width 163 height 220
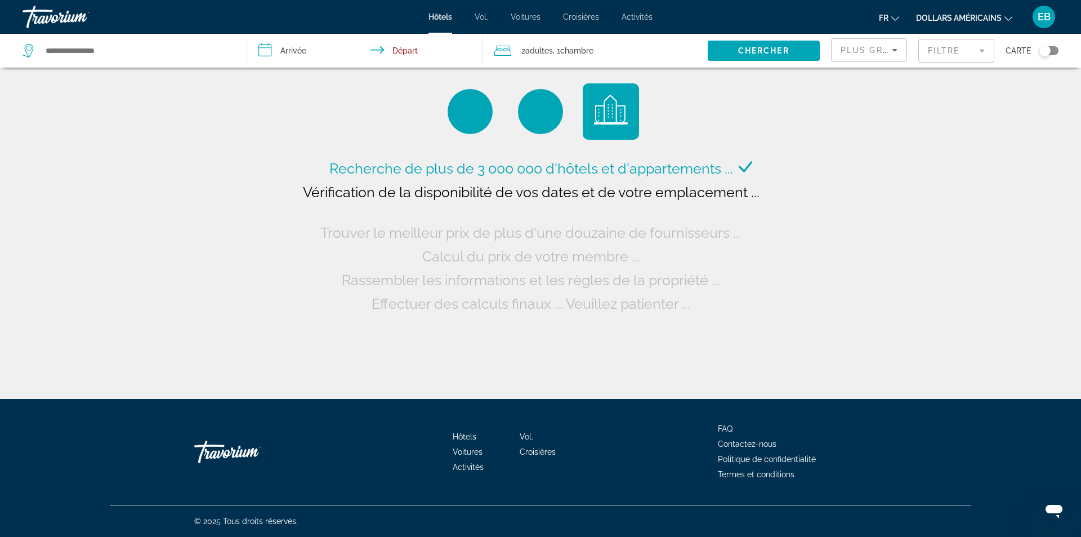
click at [297, 53] on input "**********" at bounding box center [367, 52] width 240 height 37
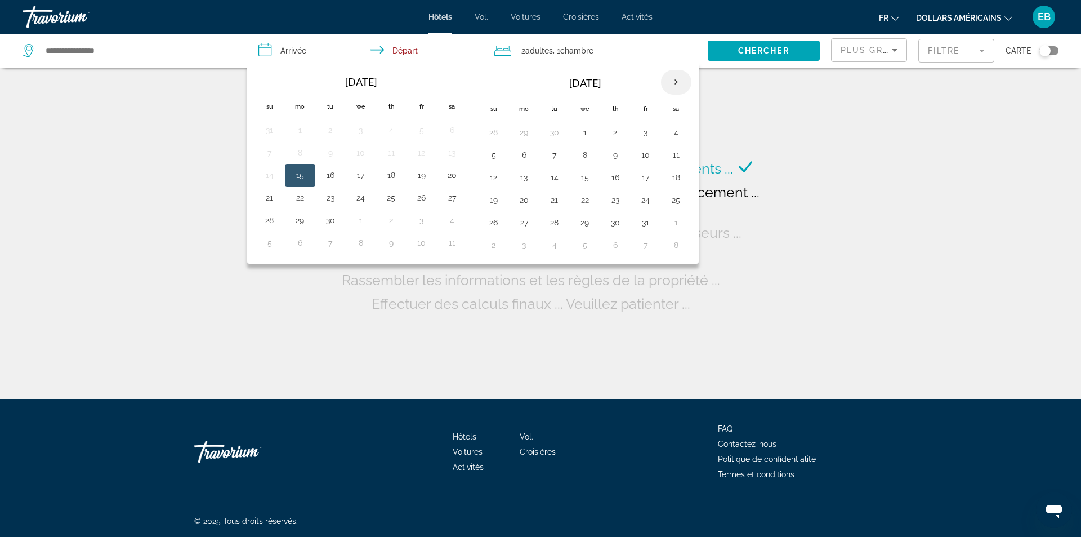
click at [681, 80] on th "Next month" at bounding box center [676, 82] width 30 height 25
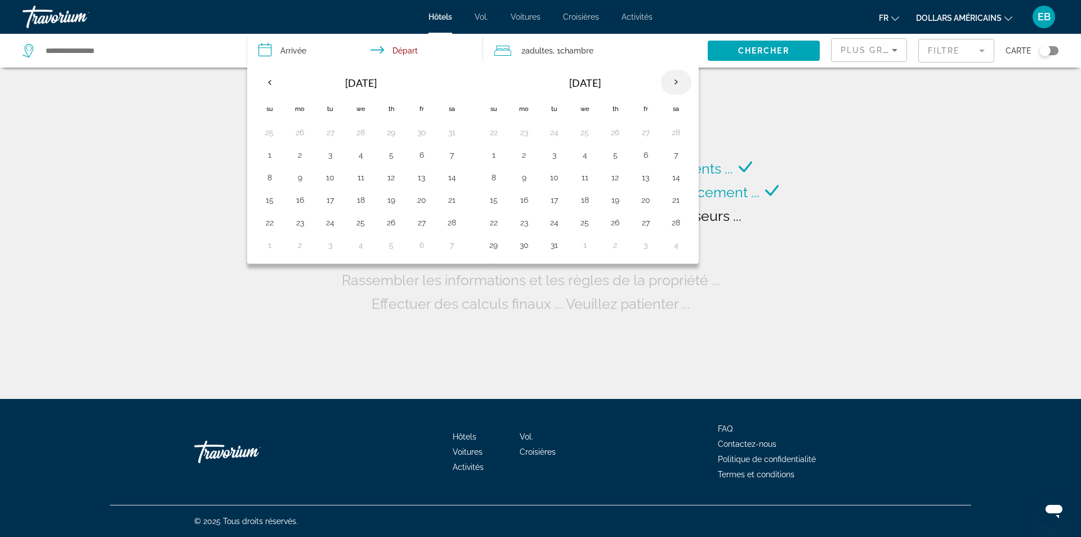
click at [681, 80] on th "Next month" at bounding box center [676, 82] width 30 height 25
click at [278, 81] on th "Previous month" at bounding box center [269, 82] width 30 height 25
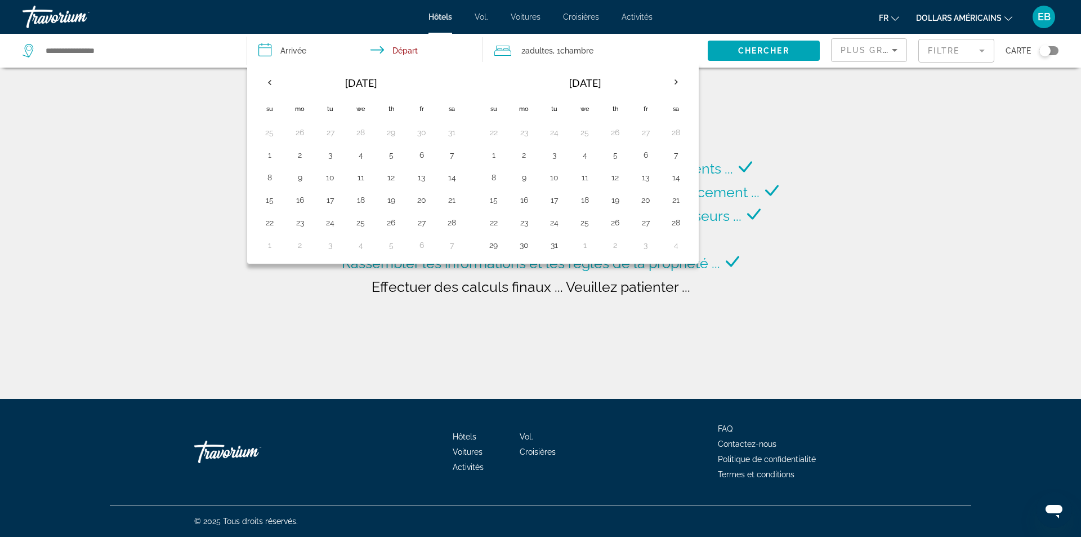
type input "**********"
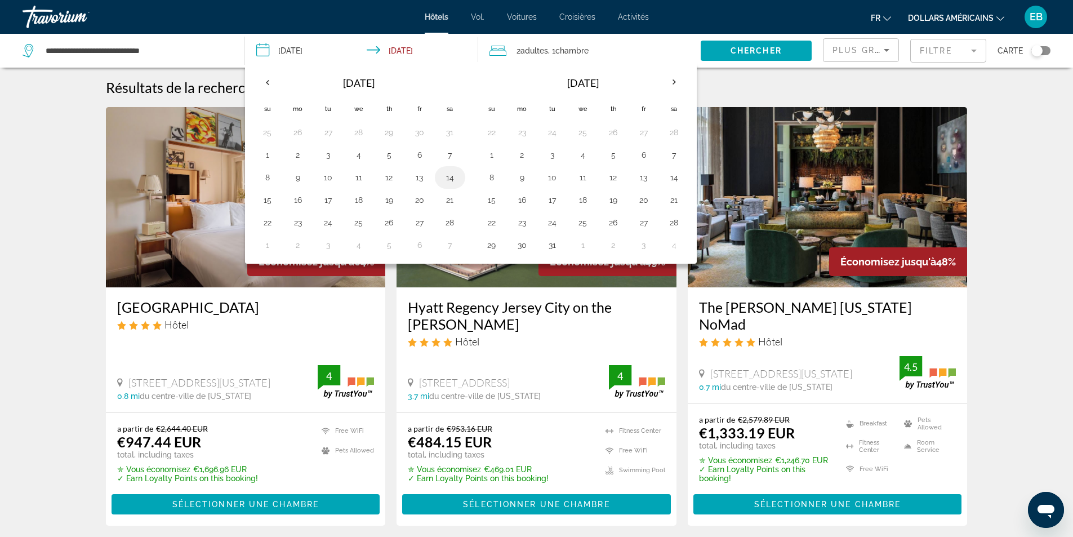
click at [451, 177] on button "14" at bounding box center [450, 177] width 18 height 16
click at [270, 196] on button "15" at bounding box center [267, 200] width 18 height 16
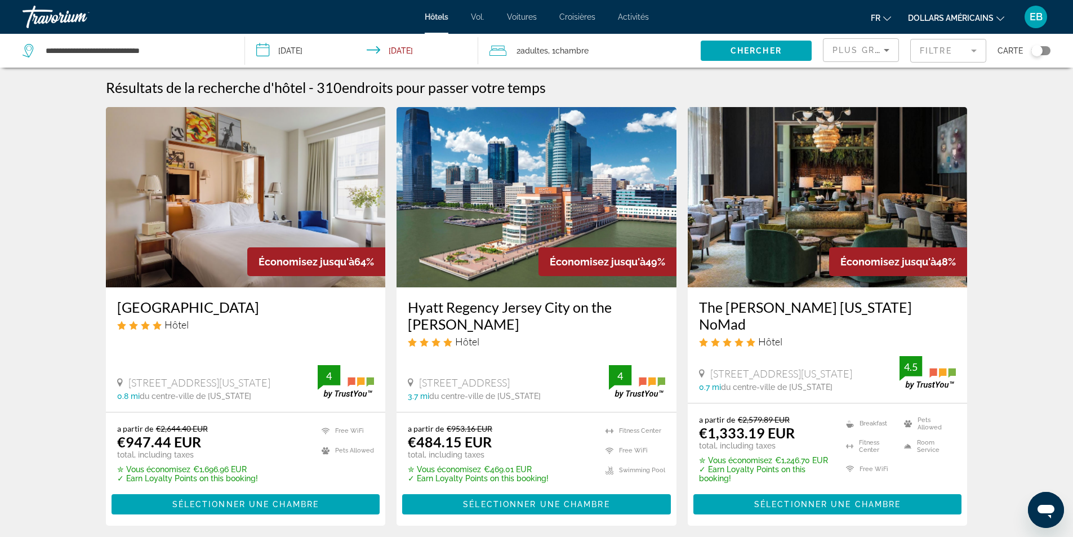
click at [300, 55] on input "**********" at bounding box center [364, 52] width 238 height 37
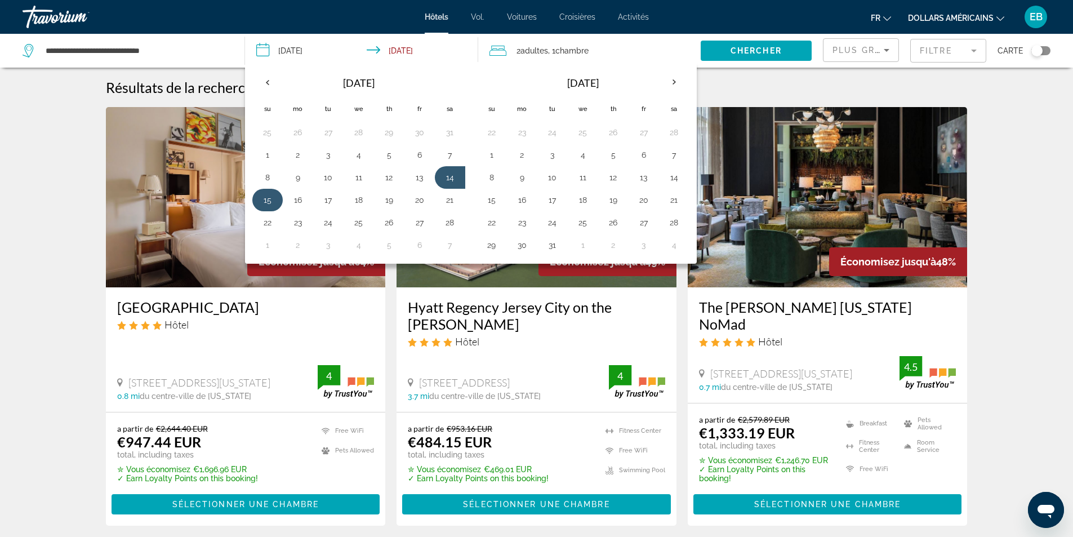
click at [266, 203] on button "15" at bounding box center [267, 200] width 18 height 16
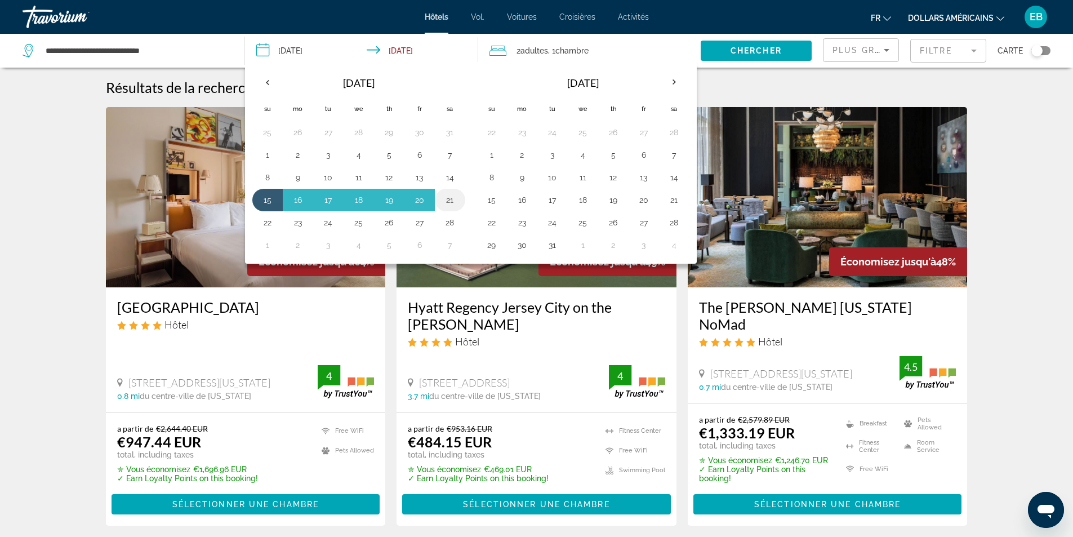
click at [456, 199] on button "21" at bounding box center [450, 200] width 18 height 16
type input "**********"
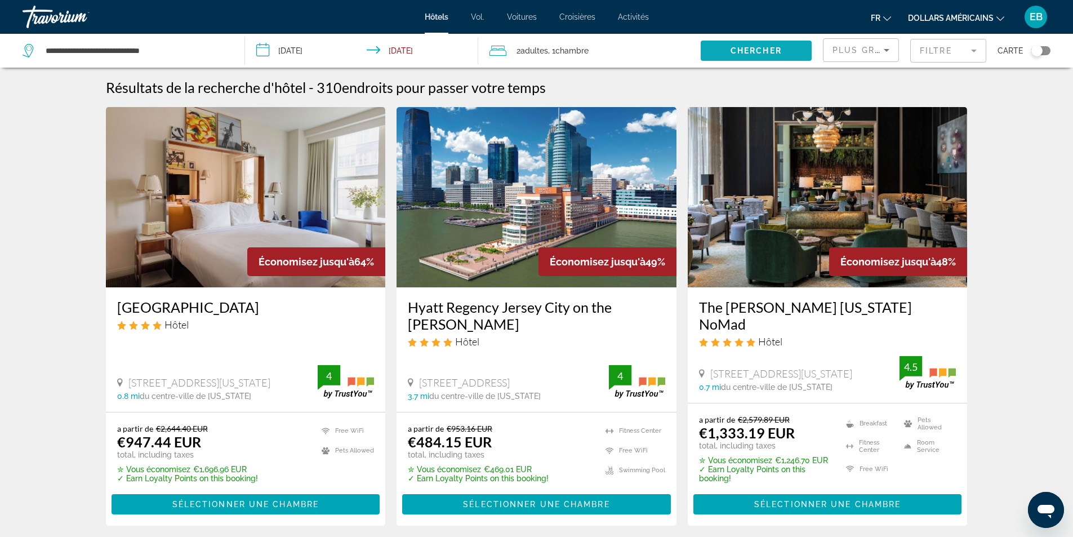
click at [751, 50] on span "Chercher" at bounding box center [755, 50] width 51 height 9
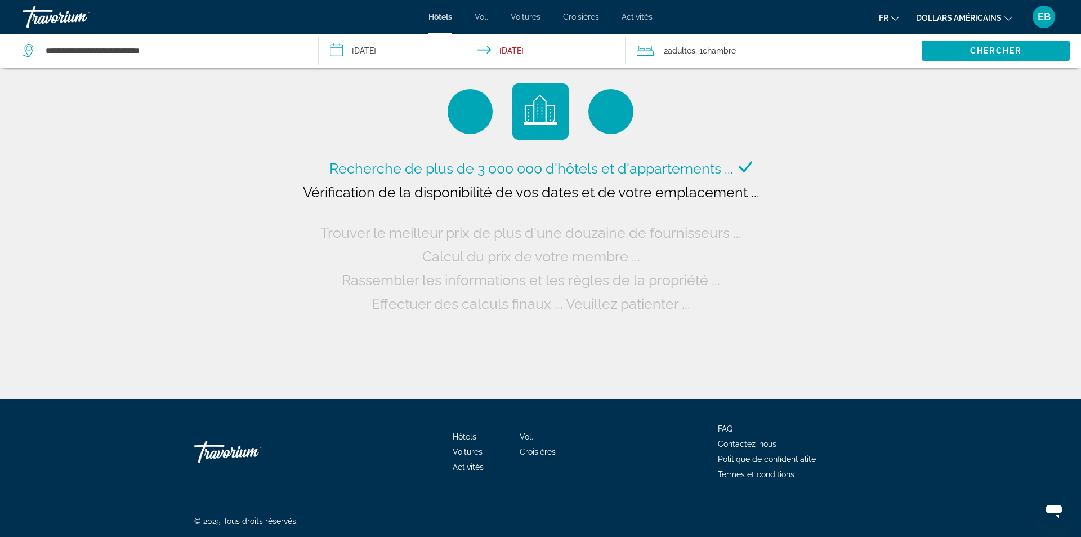
click at [674, 47] on span "Adultes" at bounding box center [682, 50] width 28 height 9
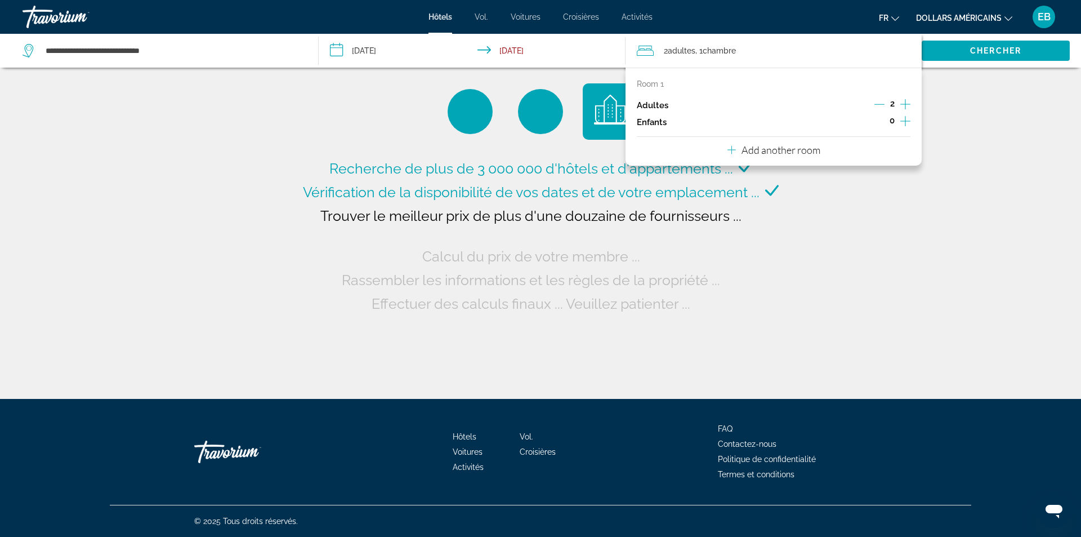
click at [909, 122] on icon "Increment children" at bounding box center [905, 121] width 10 height 14
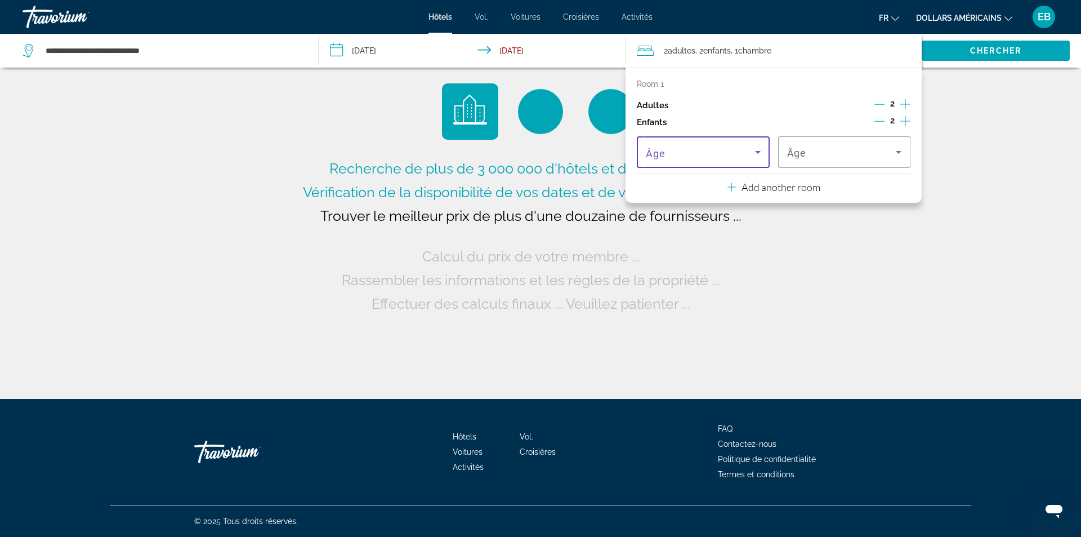
click at [739, 158] on span "Travelers: 2 adults, 2 children" at bounding box center [700, 152] width 109 height 14
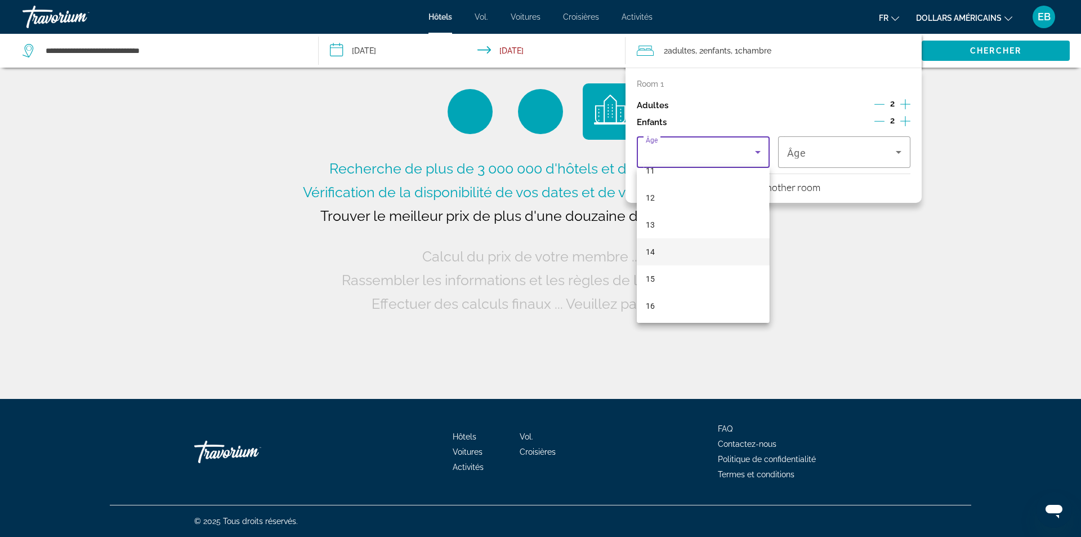
scroll to position [341, 0]
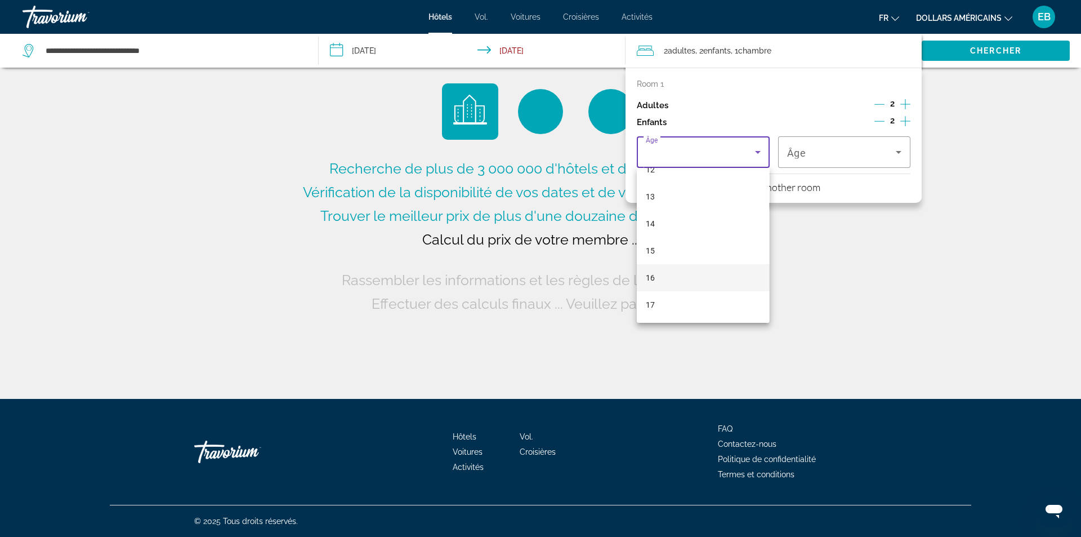
click at [696, 275] on mat-option "16" at bounding box center [703, 277] width 132 height 27
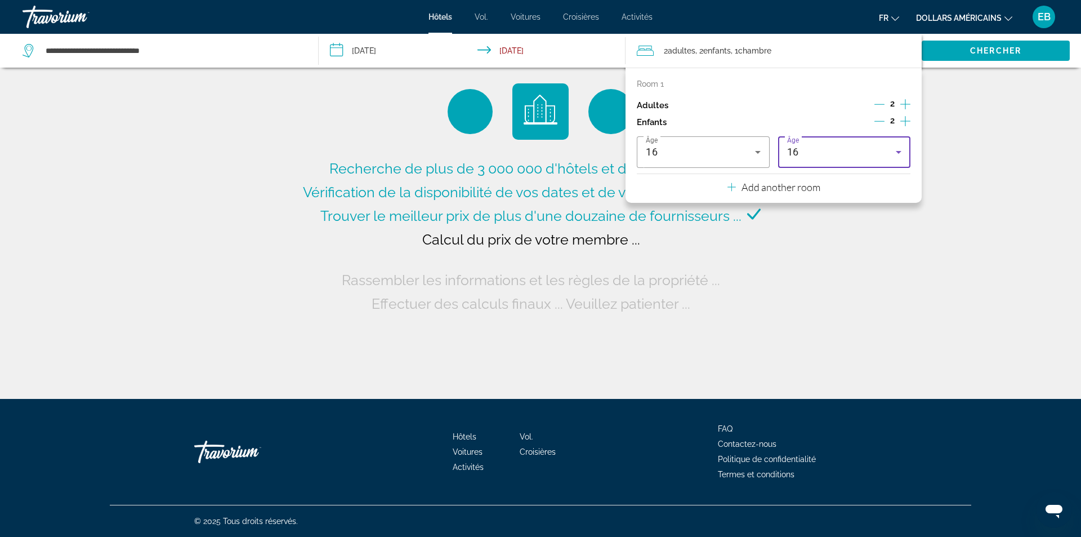
click at [838, 146] on div "16" at bounding box center [841, 152] width 109 height 14
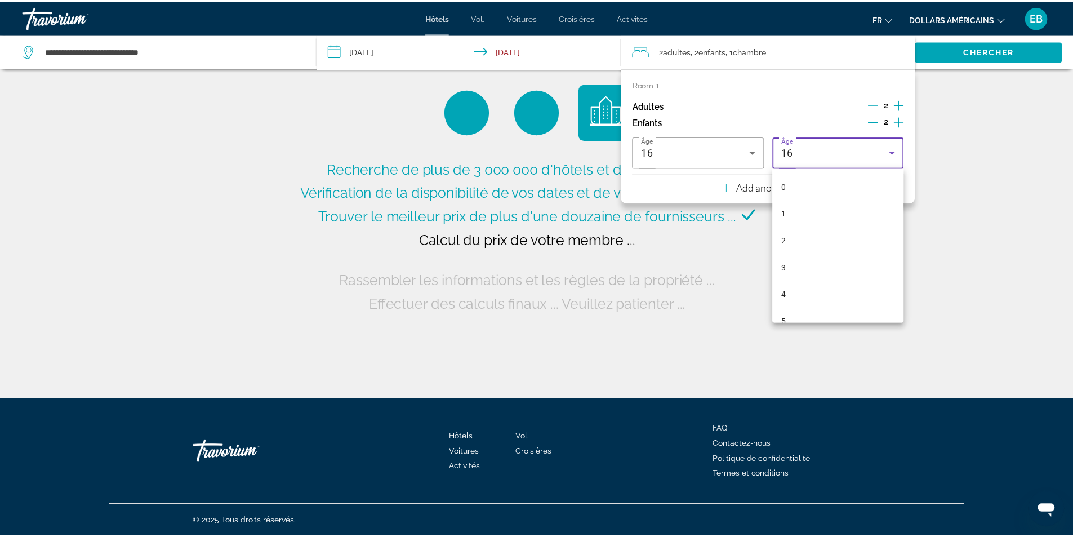
scroll to position [309, 0]
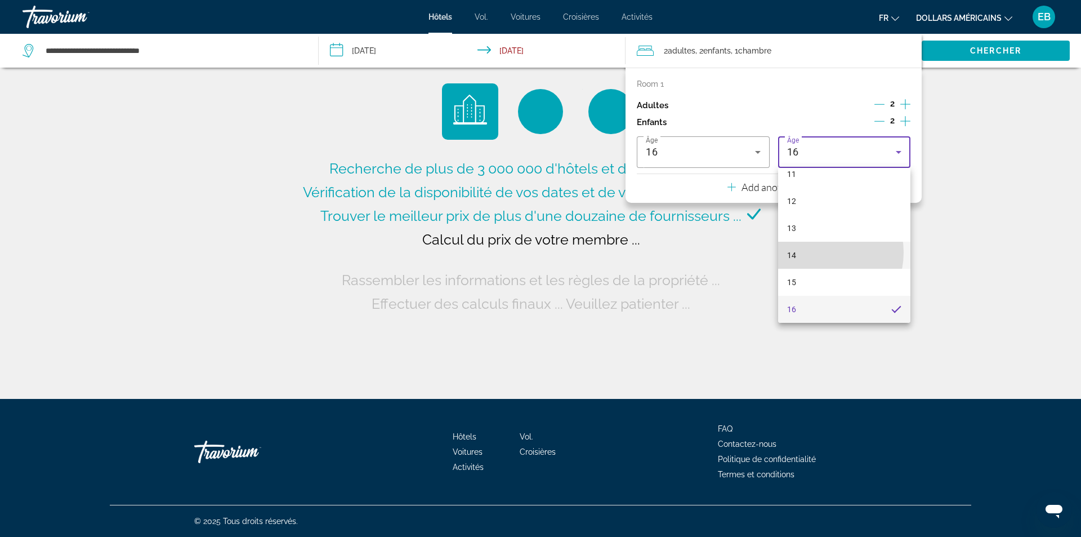
click at [818, 252] on mat-option "14" at bounding box center [844, 255] width 132 height 27
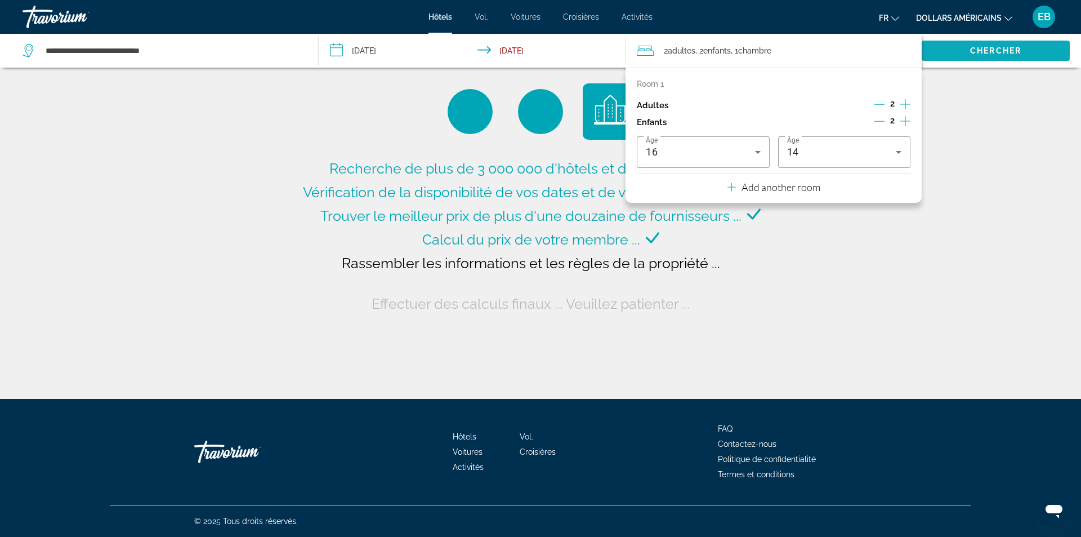
click at [984, 51] on span "Chercher" at bounding box center [995, 50] width 51 height 9
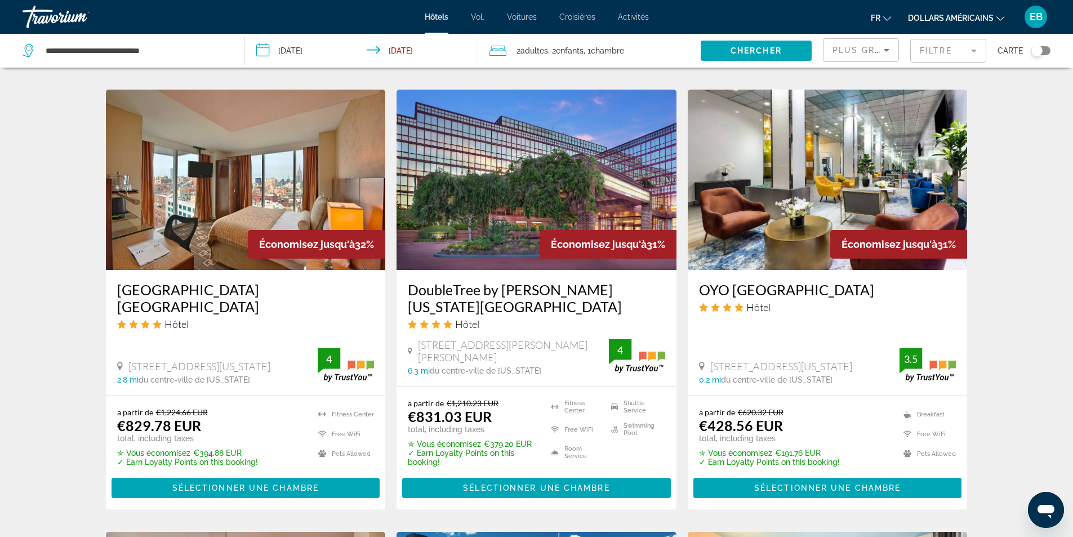
scroll to position [901, 0]
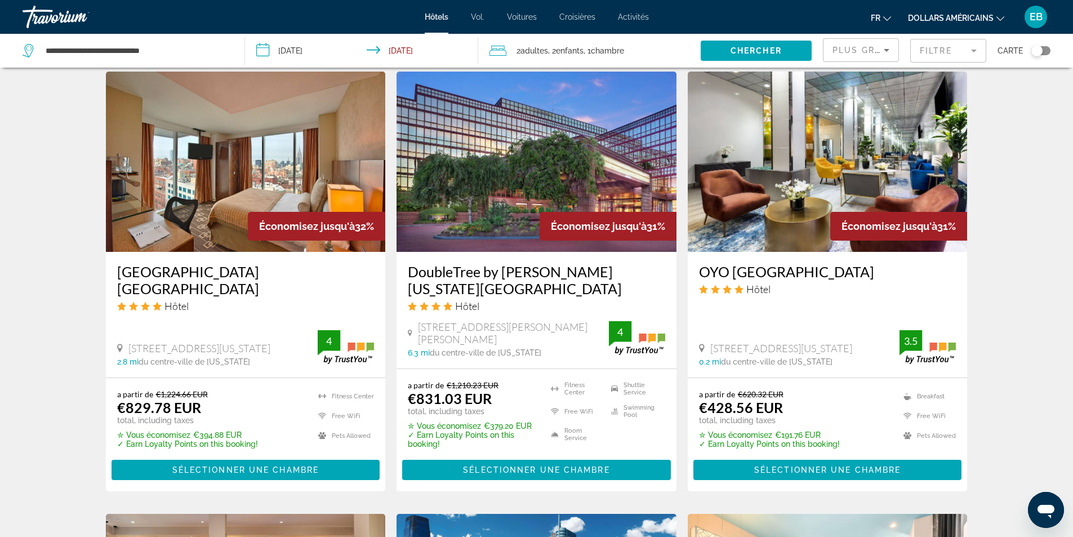
click at [816, 178] on img "Contenu principal" at bounding box center [827, 162] width 280 height 180
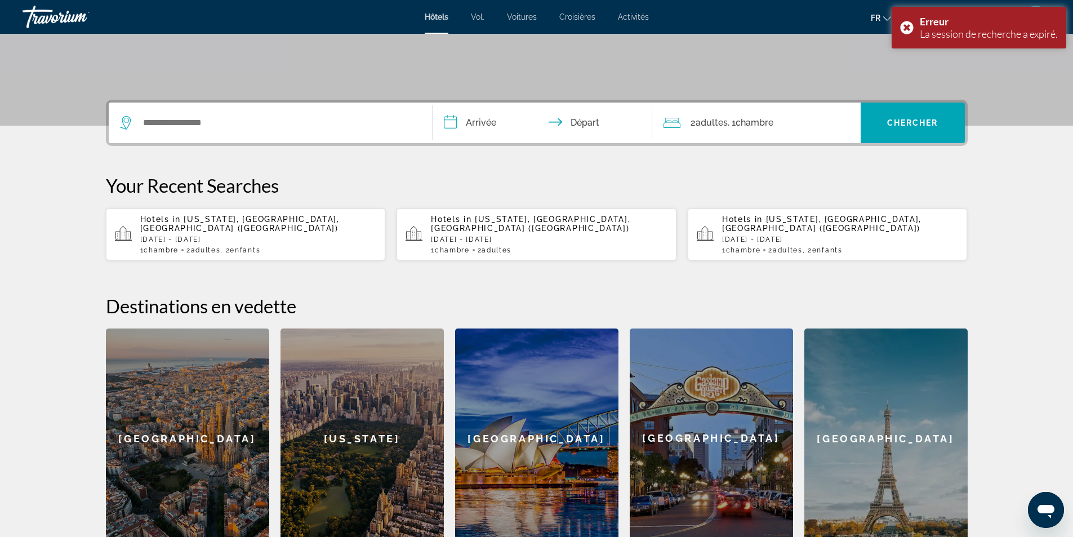
scroll to position [381, 0]
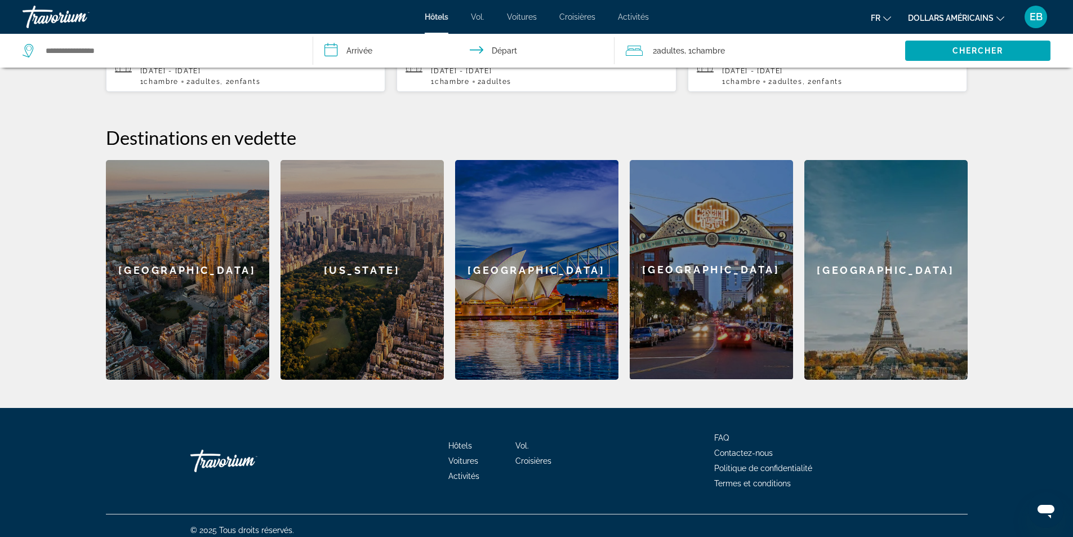
click at [371, 294] on div "New York" at bounding box center [361, 270] width 163 height 220
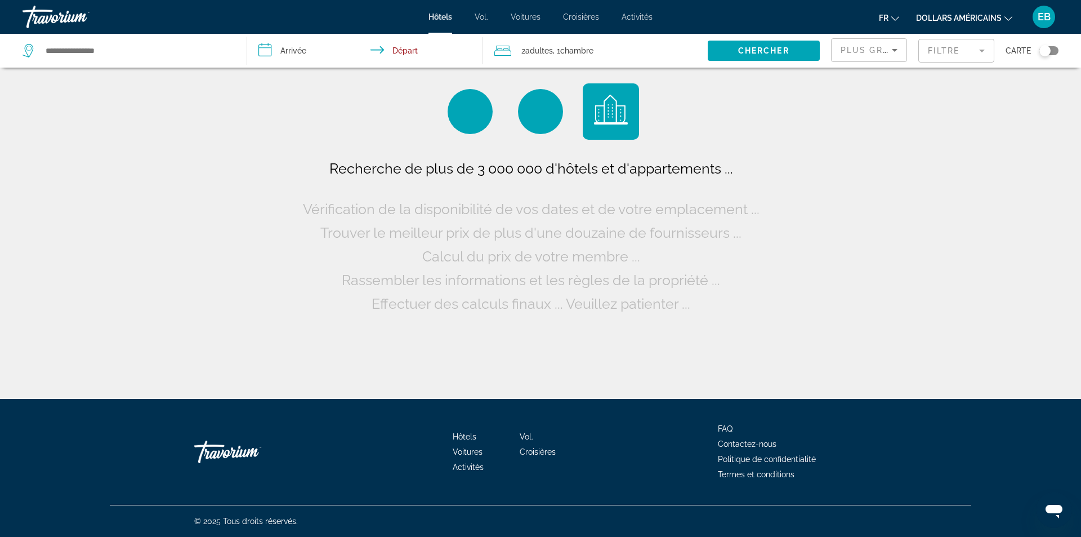
click at [565, 56] on span ", 1 Chambre pièces" at bounding box center [573, 51] width 41 height 16
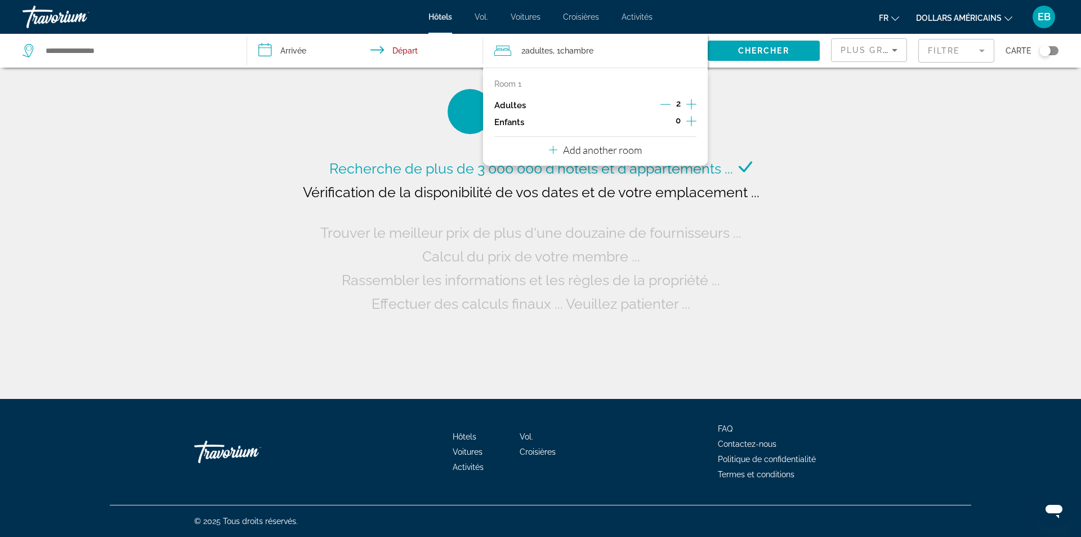
click at [693, 124] on icon "Increment children" at bounding box center [691, 121] width 10 height 14
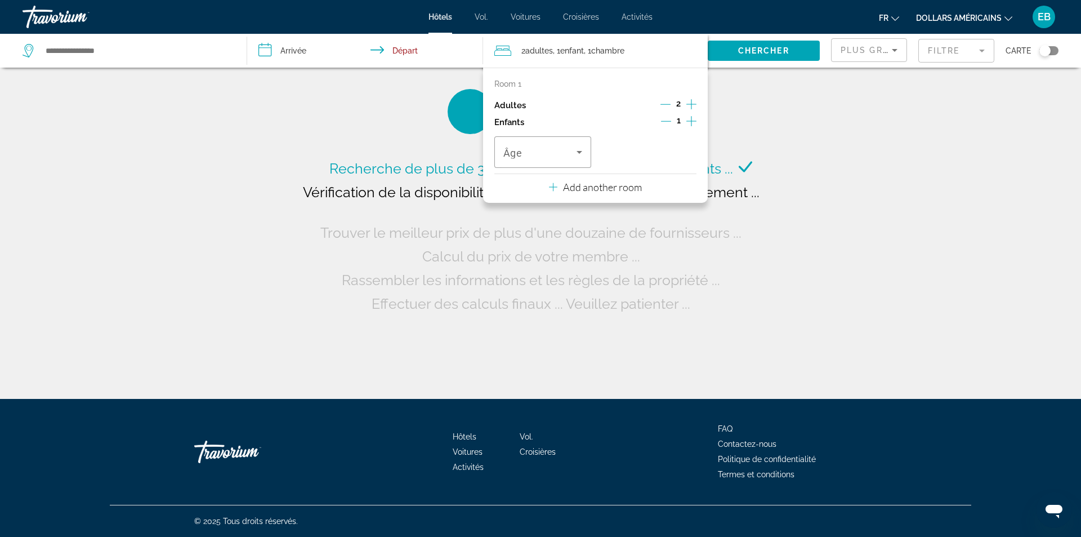
click at [693, 124] on icon "Increment children" at bounding box center [691, 121] width 10 height 14
click at [582, 151] on icon "Travelers: 2 adults, 2 children" at bounding box center [580, 152] width 14 height 14
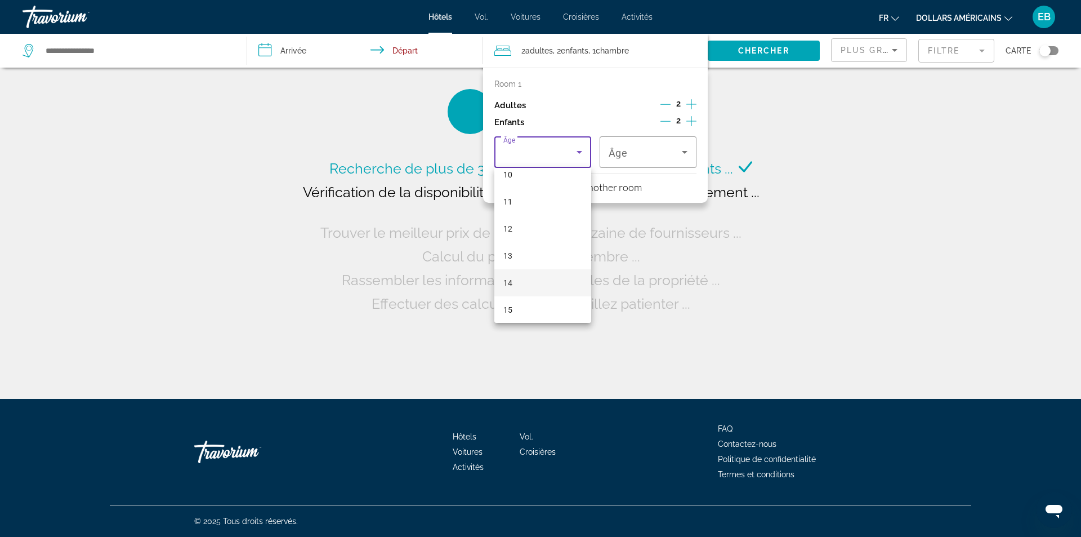
scroll to position [341, 0]
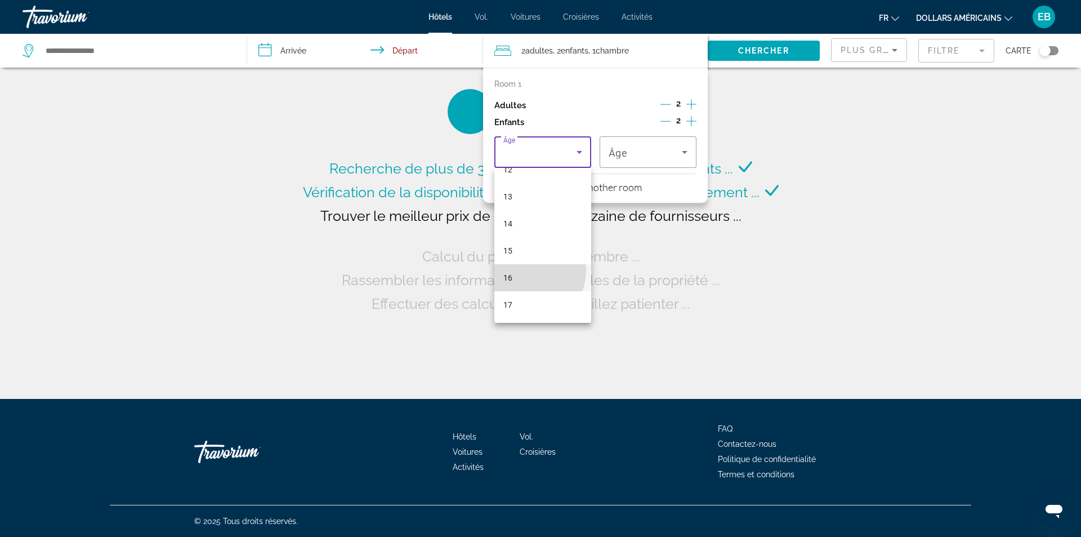
click at [528, 270] on mat-option "16" at bounding box center [542, 277] width 97 height 27
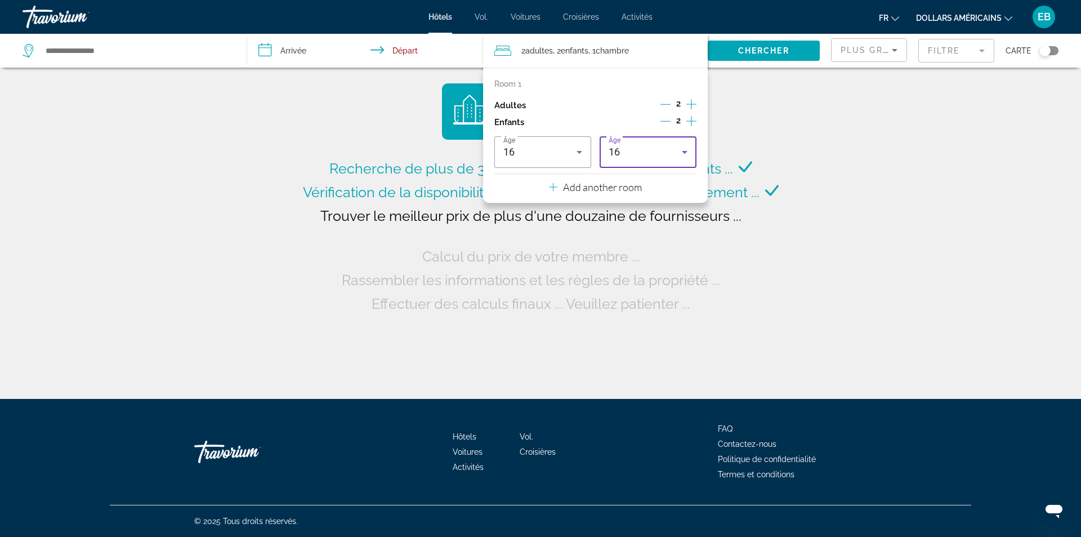
click at [618, 157] on span "16" at bounding box center [615, 152] width 12 height 12
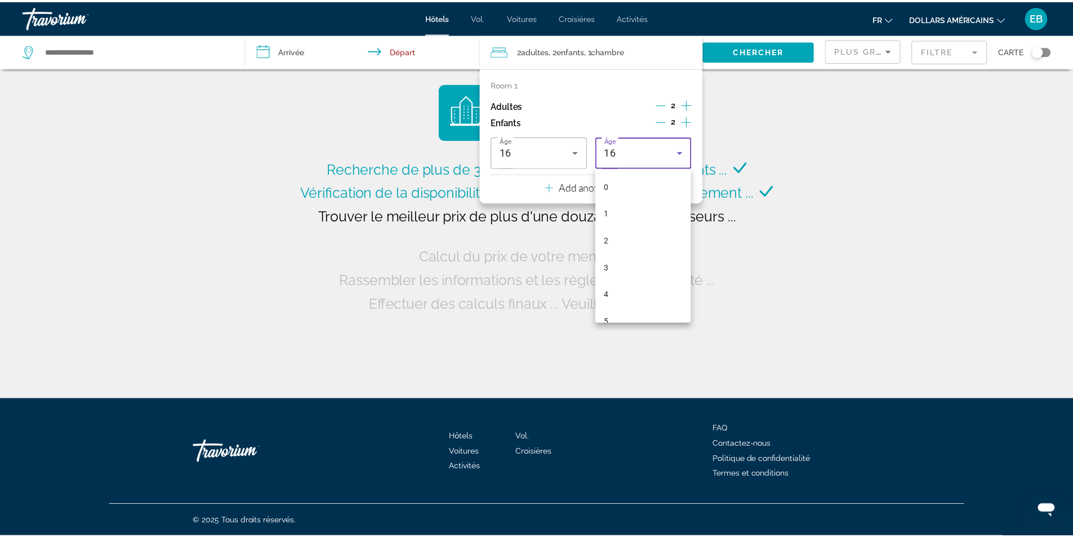
scroll to position [309, 0]
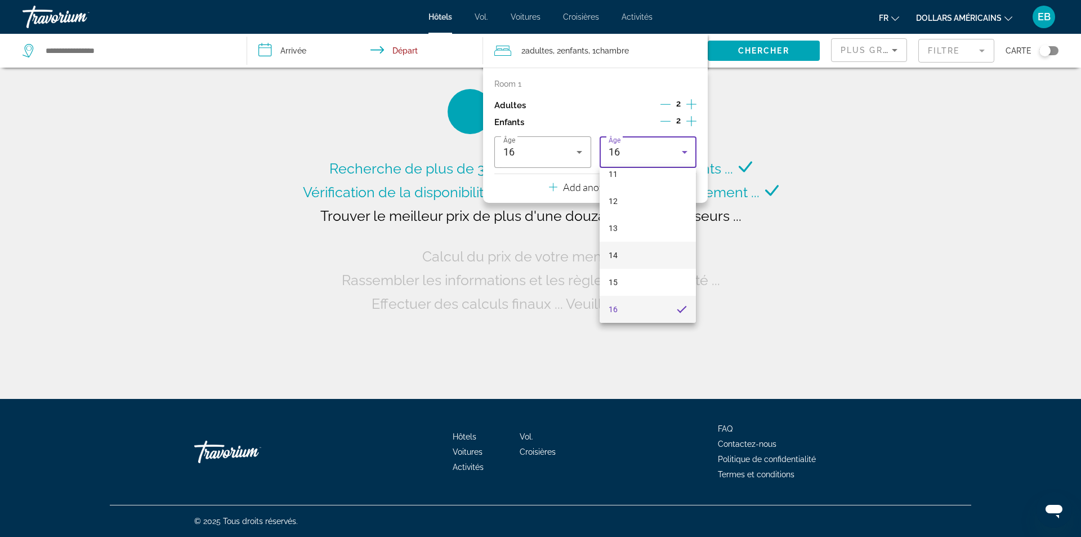
click at [637, 251] on mat-option "14" at bounding box center [648, 255] width 97 height 27
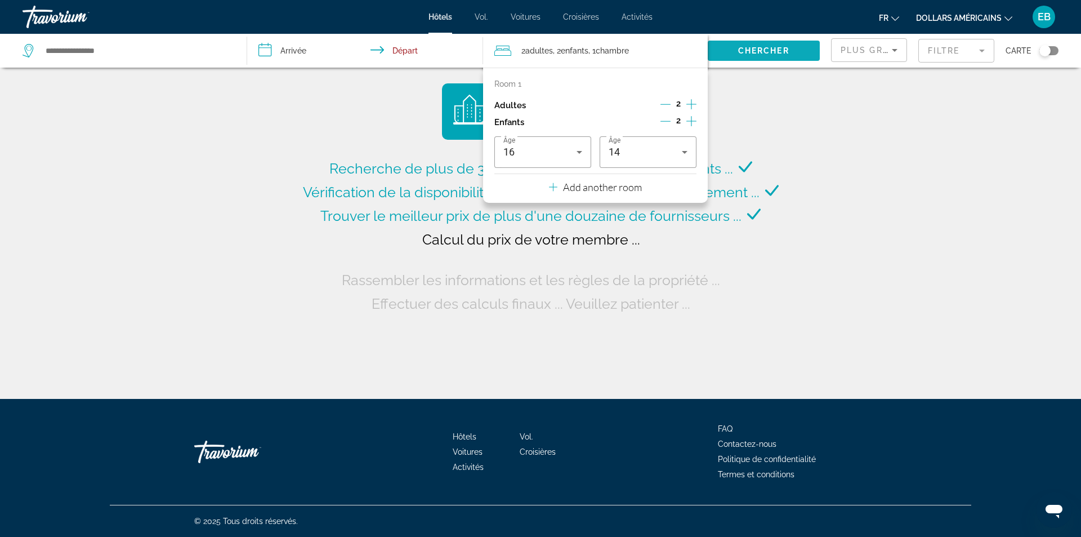
click at [790, 50] on span "Search widget" at bounding box center [764, 50] width 112 height 27
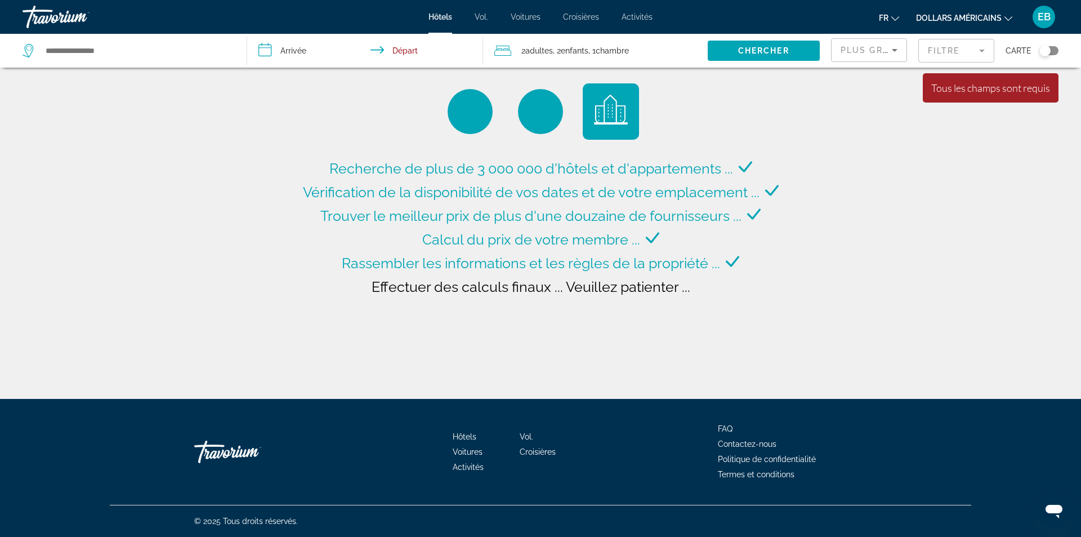
type input "**********"
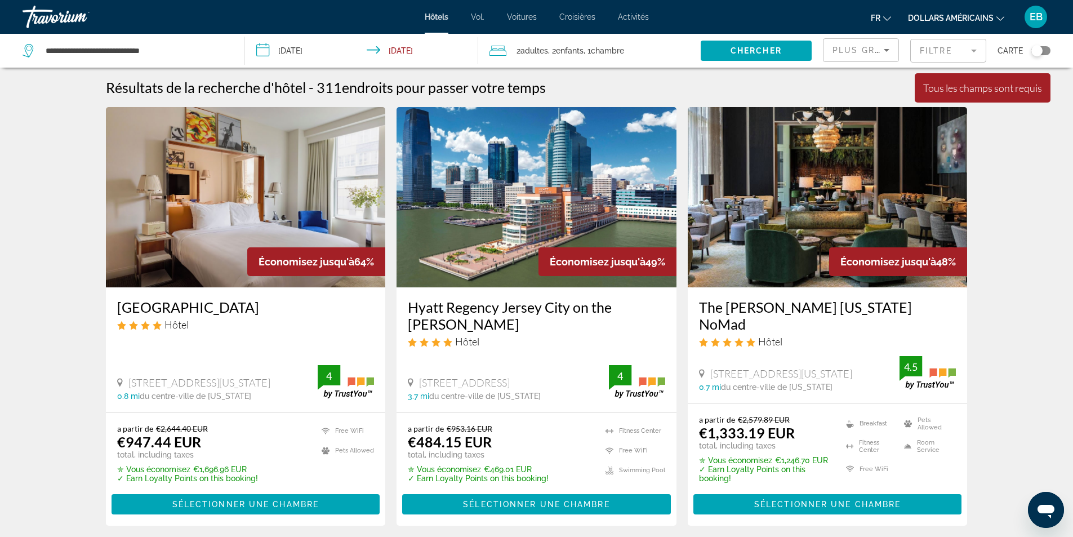
click at [290, 50] on input "**********" at bounding box center [364, 52] width 238 height 37
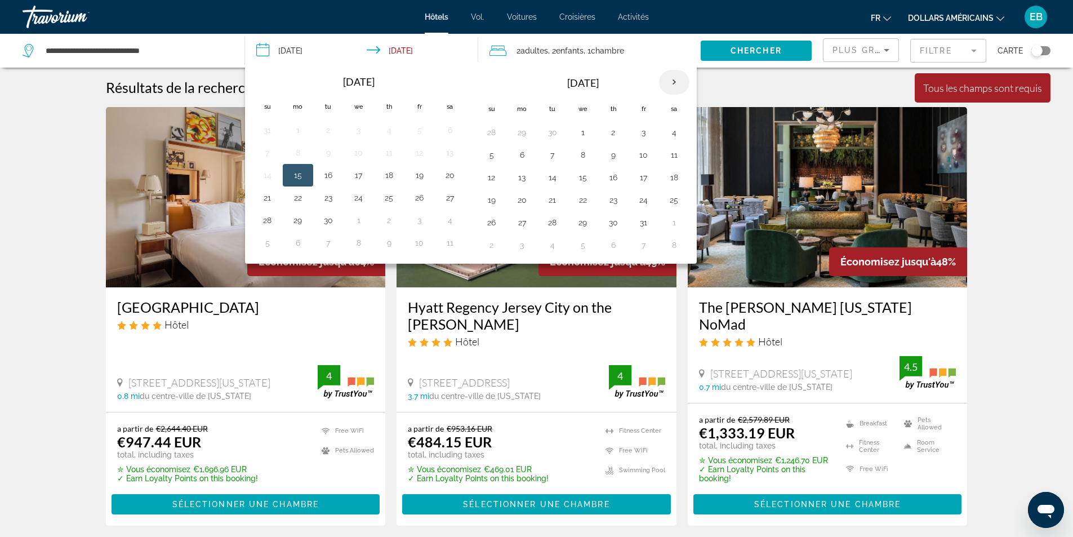
click at [669, 82] on th "Next month" at bounding box center [674, 82] width 30 height 25
click at [668, 83] on th "Next month" at bounding box center [674, 82] width 30 height 25
click at [667, 83] on th "Next month" at bounding box center [674, 82] width 30 height 25
click at [497, 203] on button "15" at bounding box center [492, 200] width 18 height 16
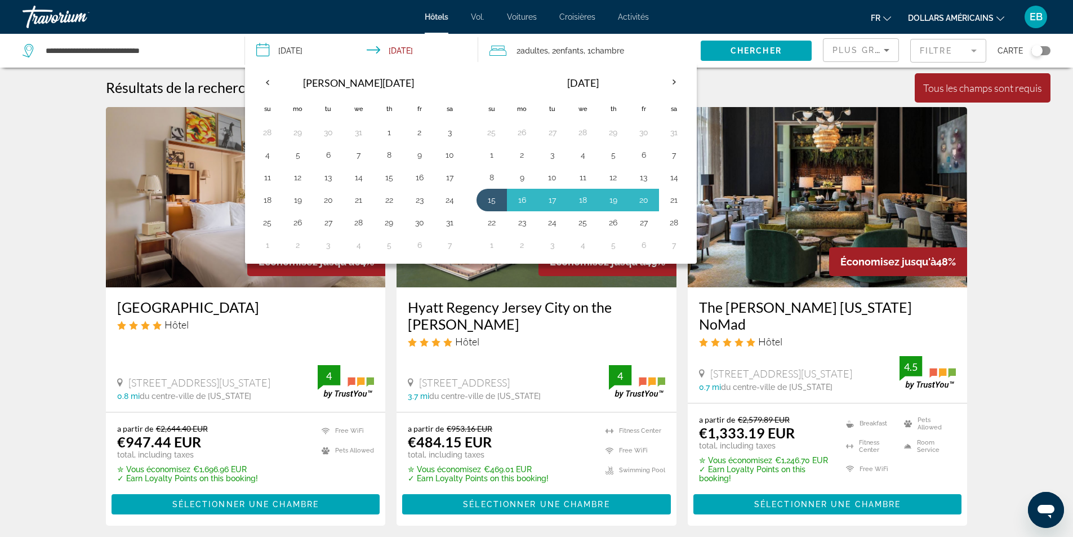
click at [677, 197] on button "21" at bounding box center [674, 200] width 18 height 16
type input "**********"
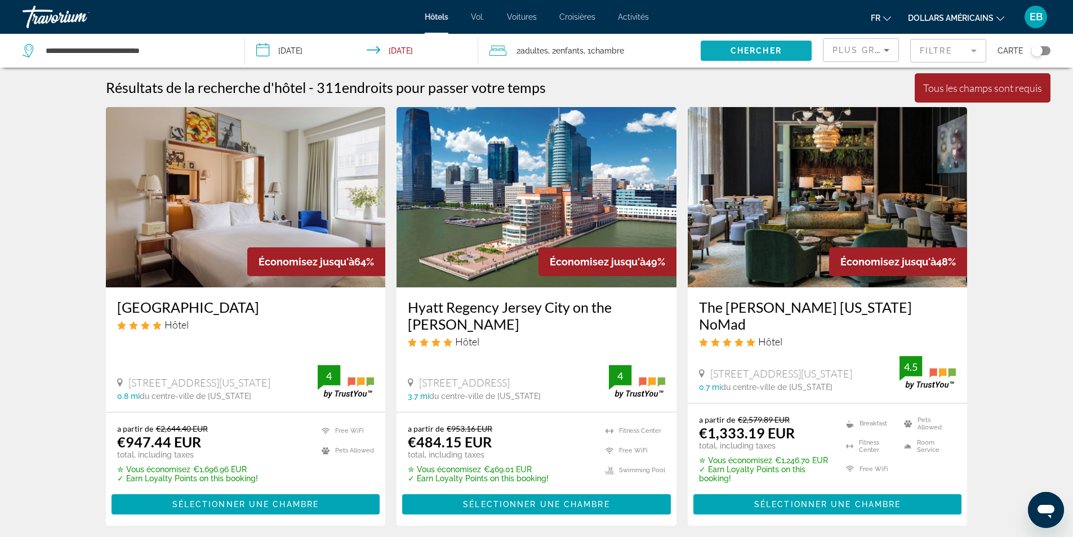
click at [766, 54] on span "Chercher" at bounding box center [755, 50] width 51 height 9
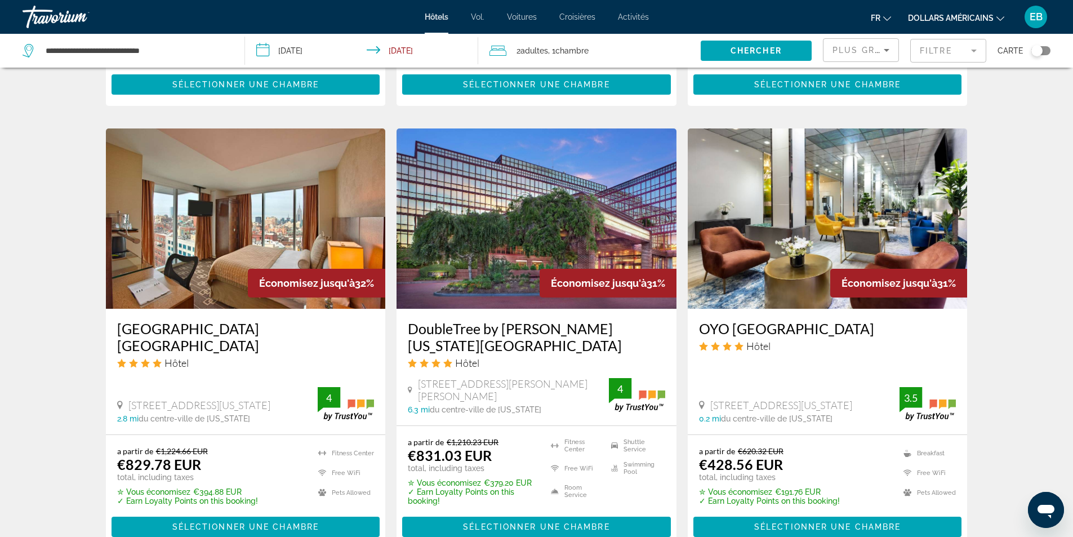
scroll to position [845, 0]
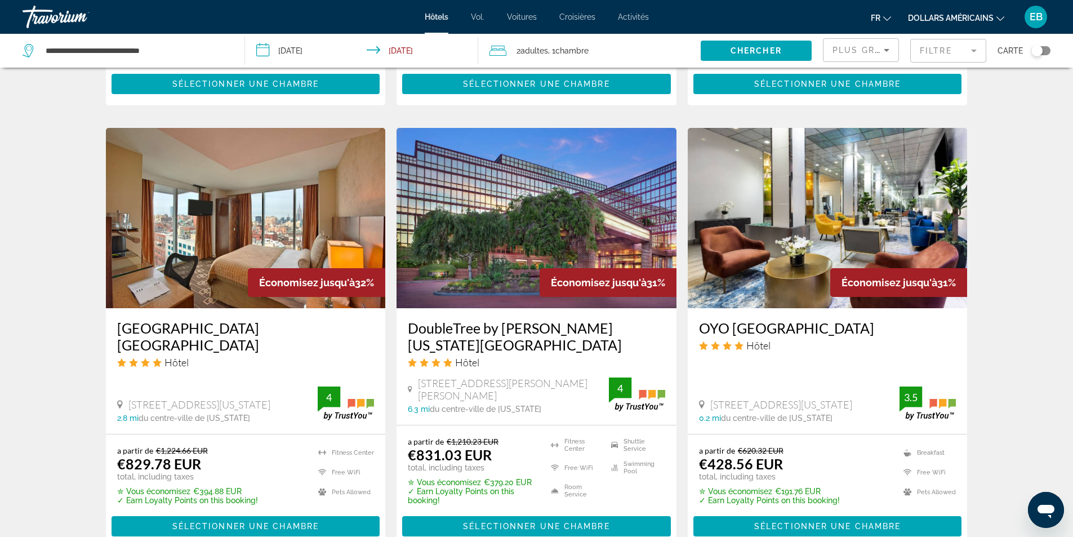
click at [855, 210] on img "Contenu principal" at bounding box center [827, 218] width 280 height 180
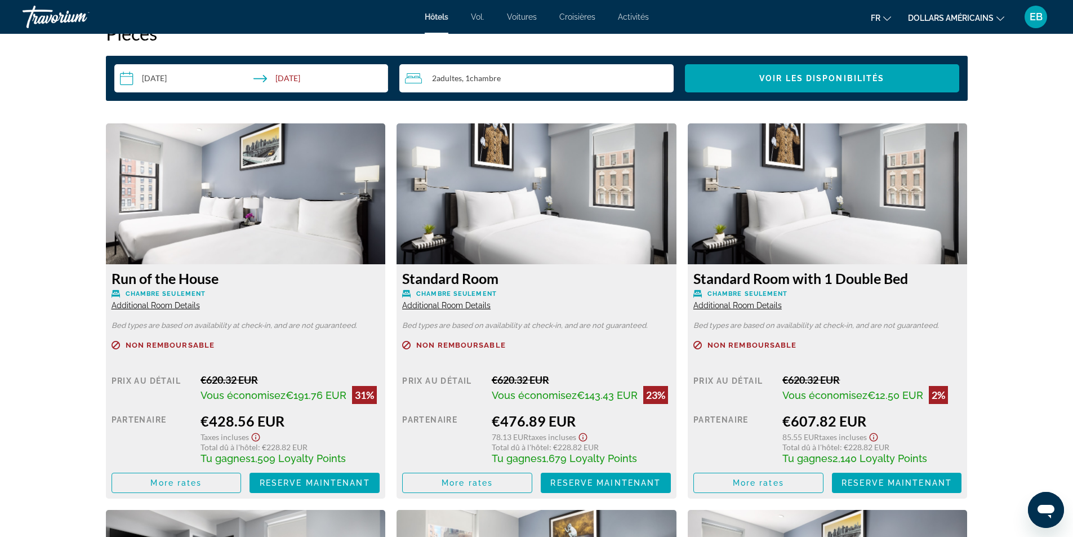
scroll to position [1464, 0]
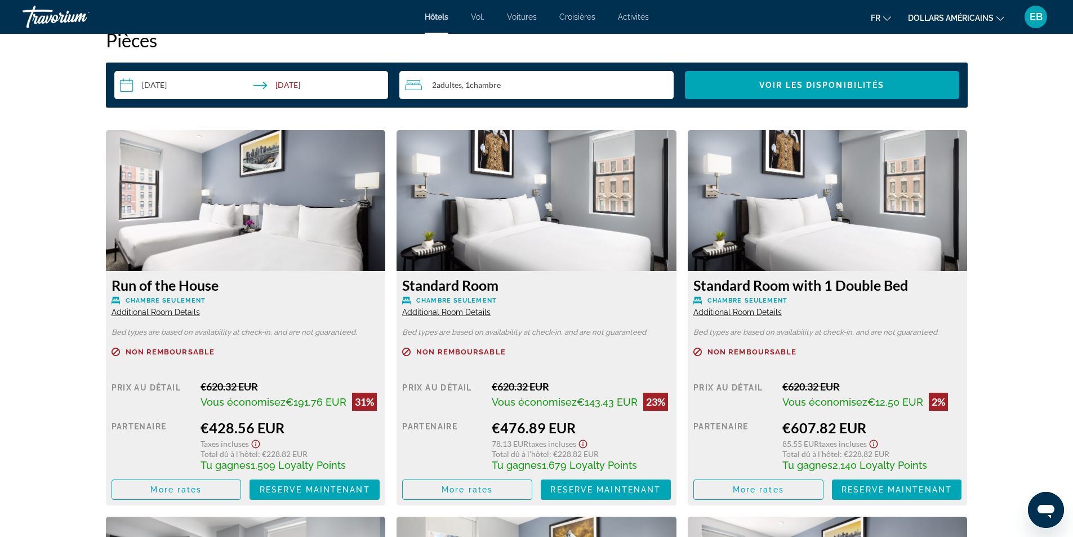
click at [246, 245] on img "Contenu principal" at bounding box center [246, 200] width 280 height 141
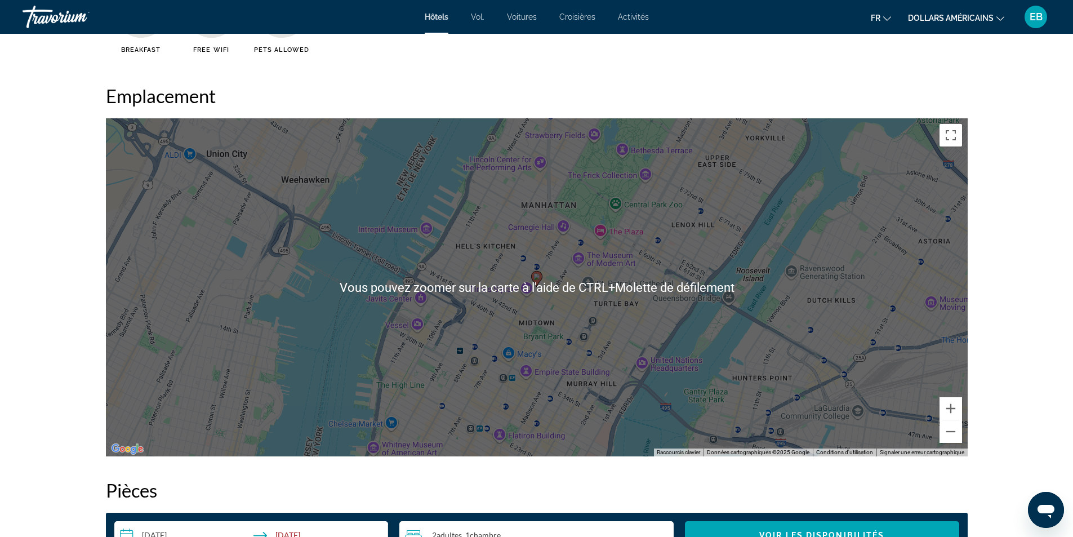
scroll to position [1013, 0]
click at [948, 437] on button "Zoom arrière" at bounding box center [950, 432] width 23 height 23
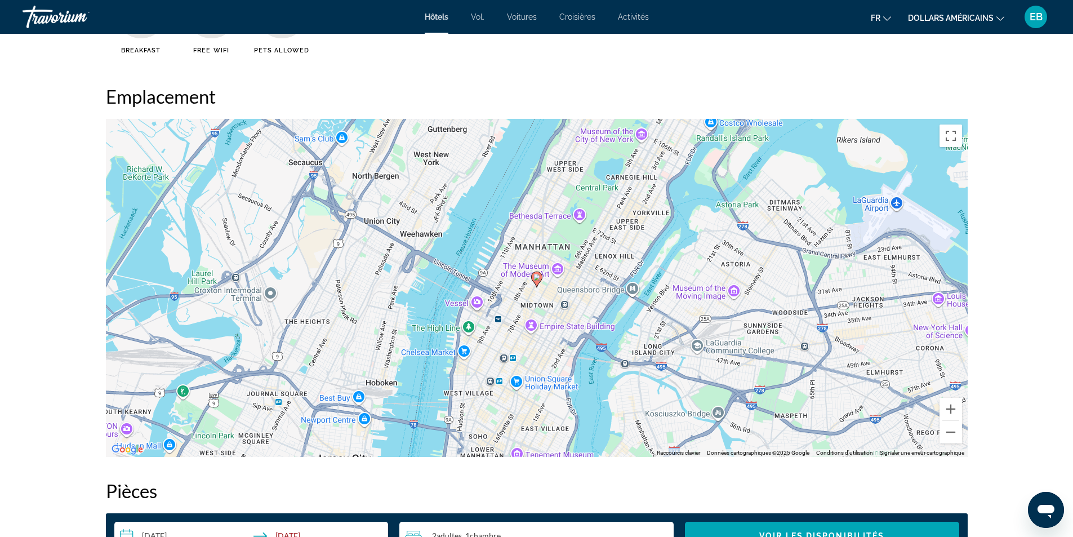
click at [476, 12] on font "Vol." at bounding box center [478, 16] width 14 height 9
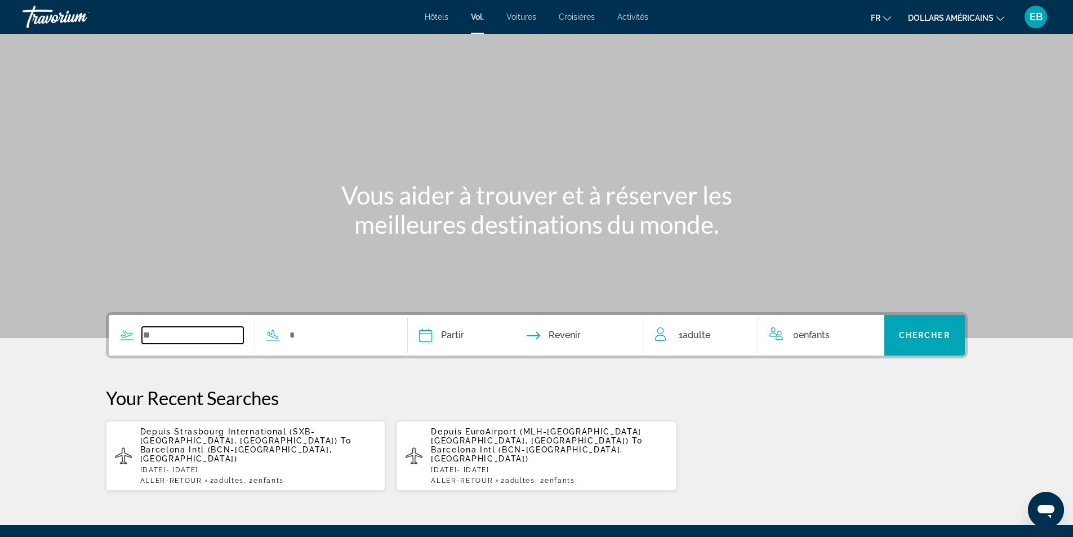
click at [182, 341] on input "Search widget" at bounding box center [193, 335] width 102 height 17
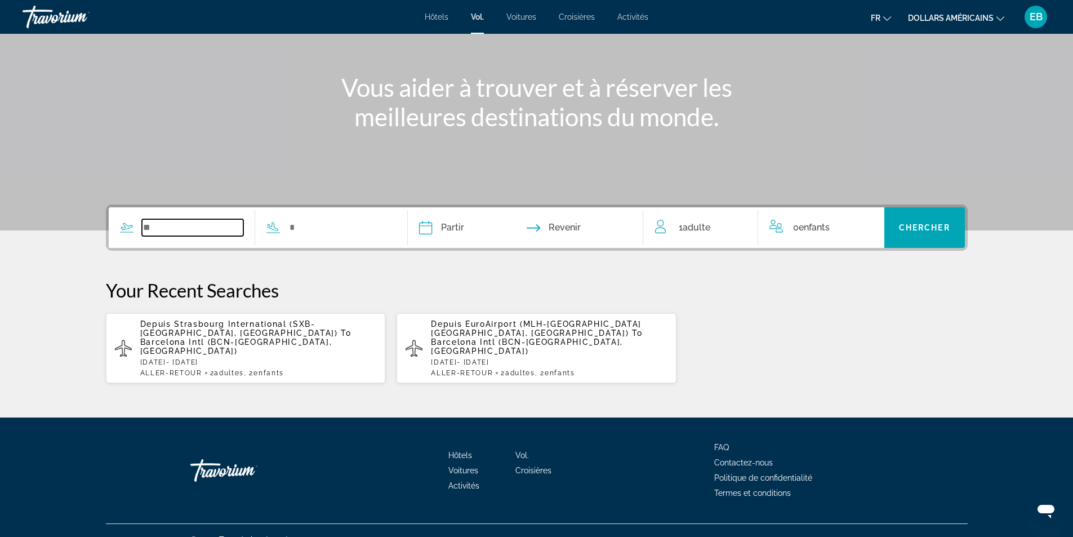
scroll to position [108, 0]
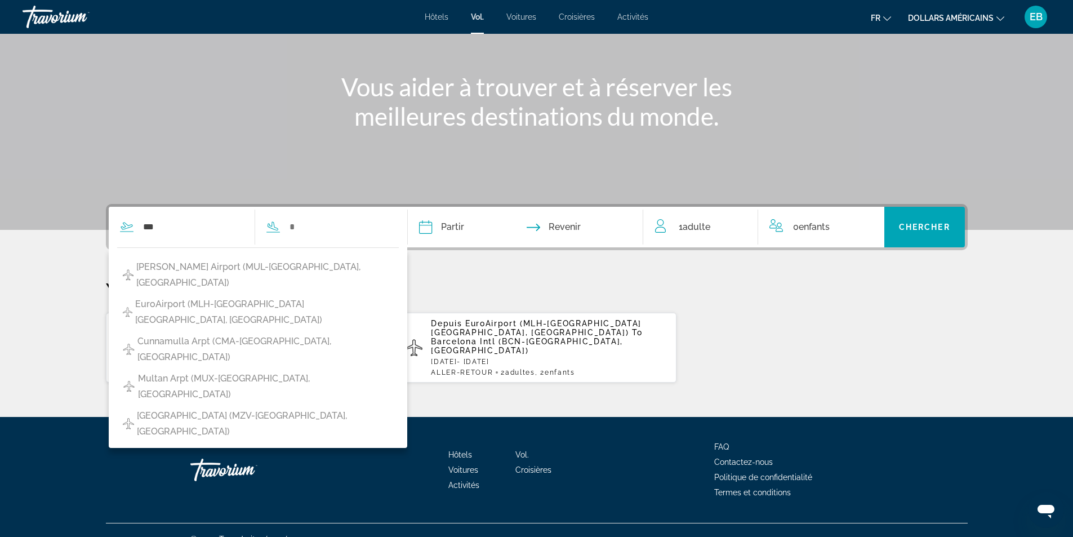
click at [508, 277] on div "*** Spence Airport (MUL-Moultrie, US) EuroAirport (MLH-Mulhouse Basel, France) …" at bounding box center [536, 293] width 906 height 179
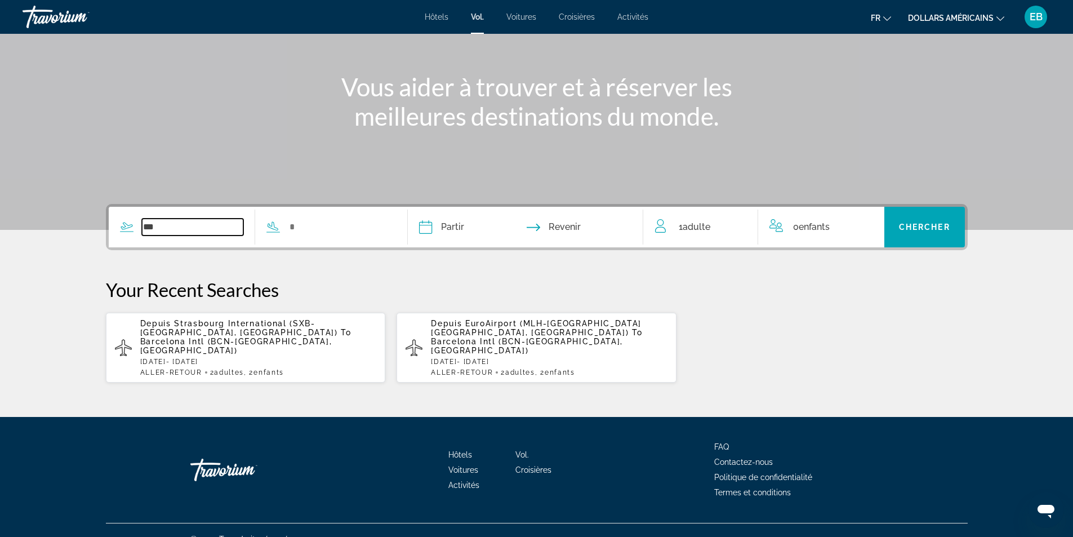
click at [182, 227] on input "***" at bounding box center [193, 226] width 102 height 17
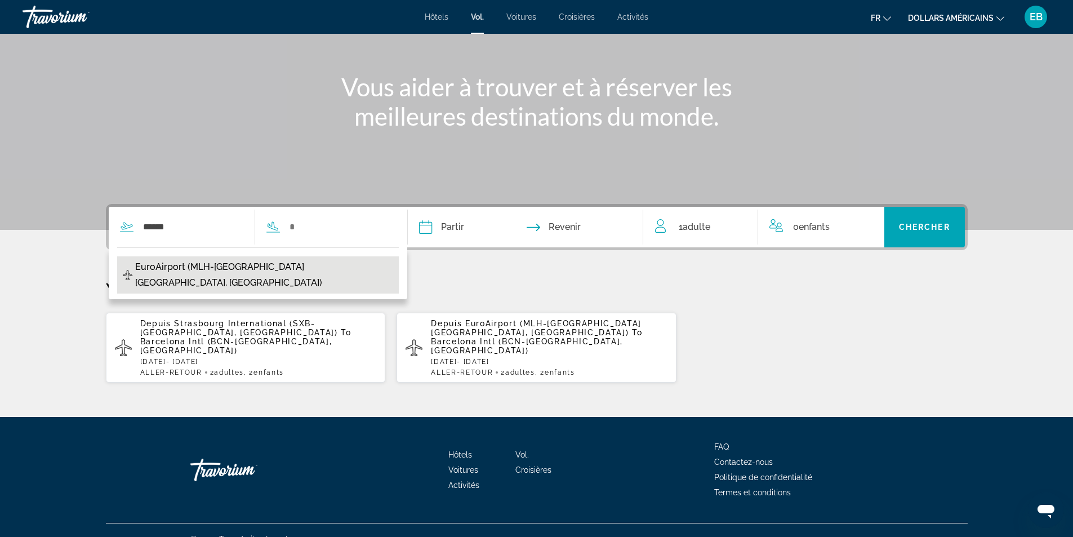
click at [240, 261] on span "EuroAirport (MLH-Mulhouse Basel, France)" at bounding box center [264, 275] width 258 height 32
type input "**********"
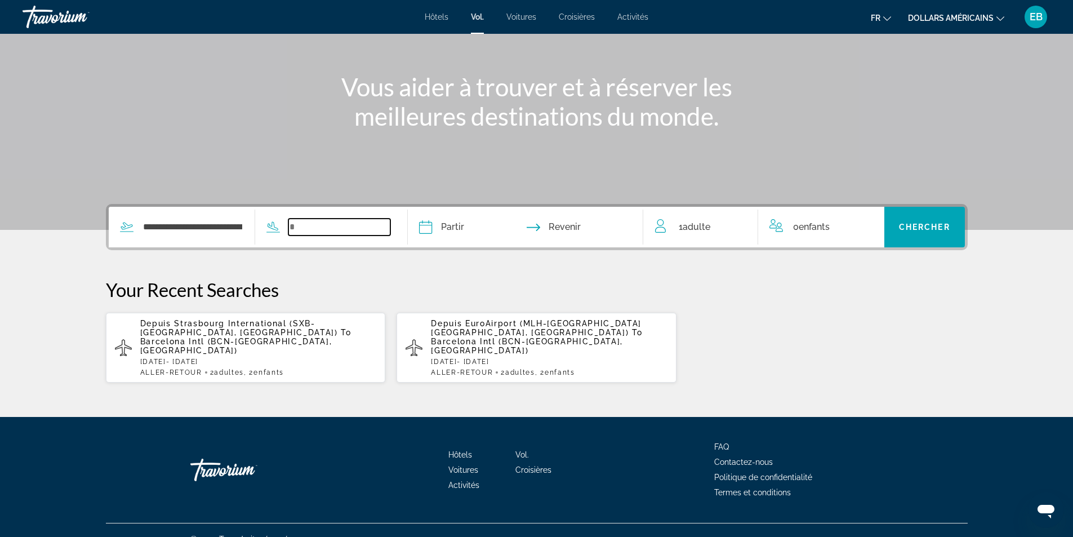
click at [323, 226] on input "Search widget" at bounding box center [339, 226] width 102 height 17
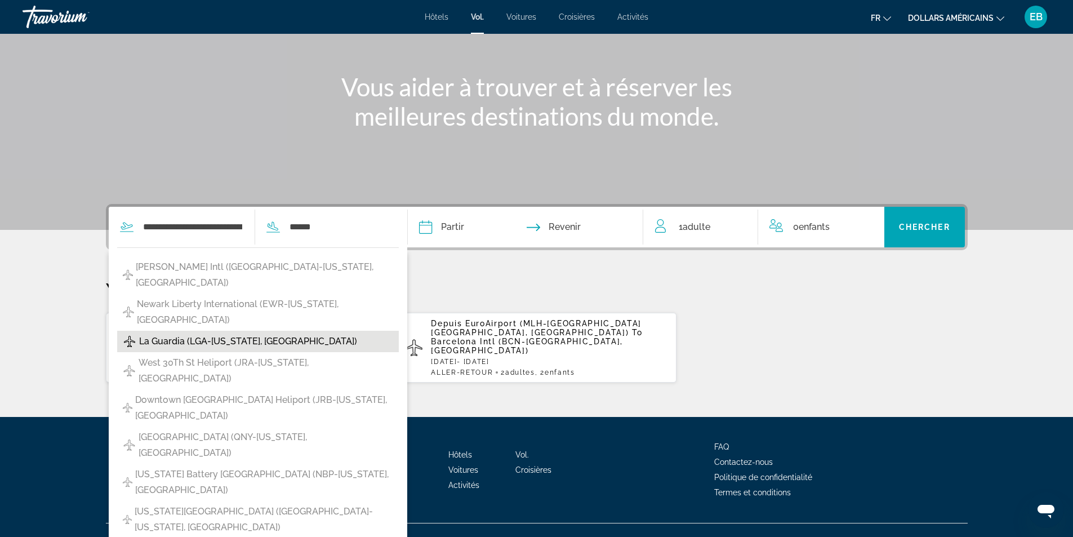
click at [194, 343] on span "La Guardia (LGA-New York, United States of America)" at bounding box center [248, 341] width 218 height 16
type input "**********"
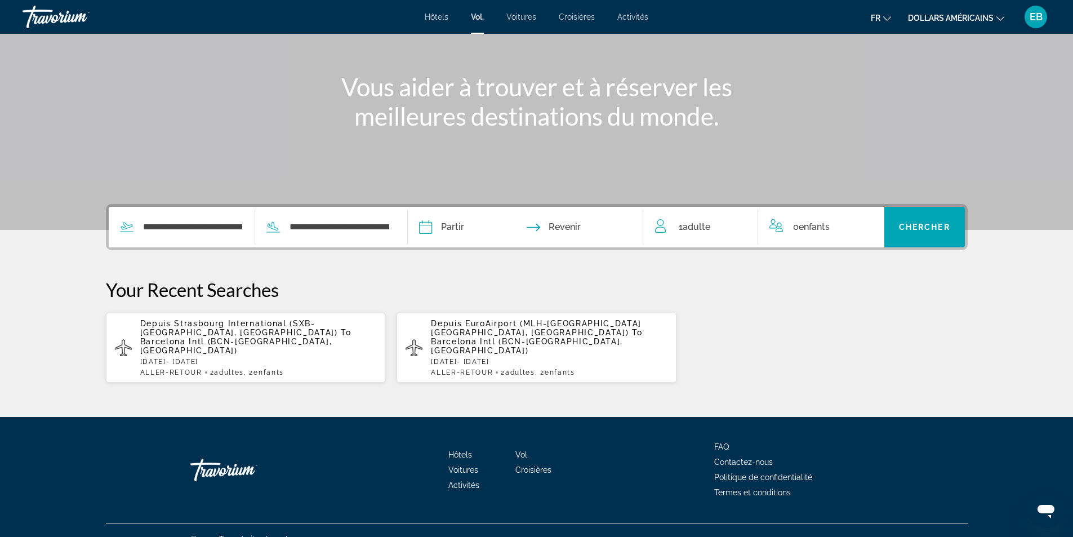
click at [441, 234] on input "Depart date" at bounding box center [474, 229] width 117 height 44
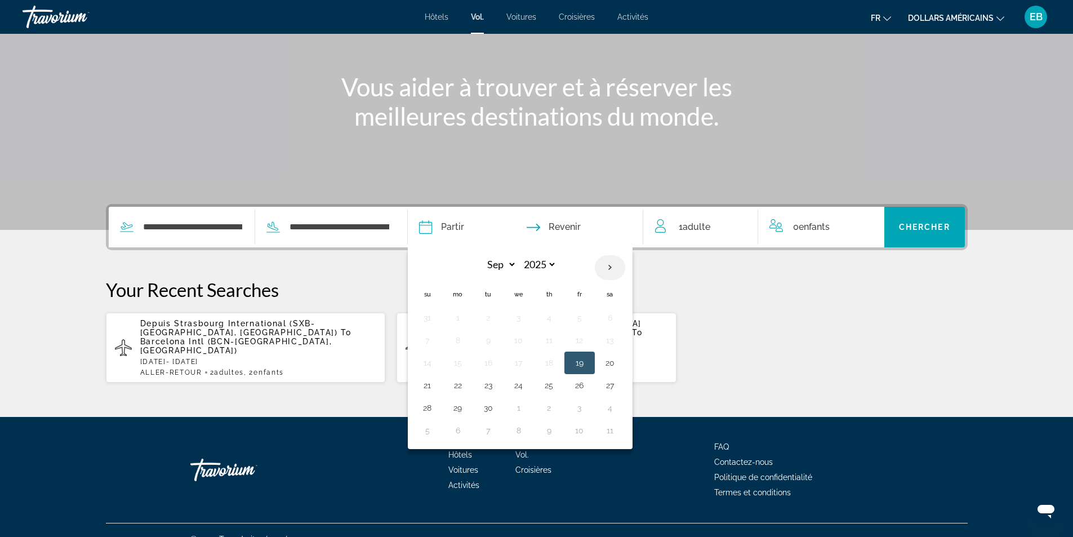
click at [611, 271] on th "Next month" at bounding box center [610, 267] width 30 height 25
select select "*"
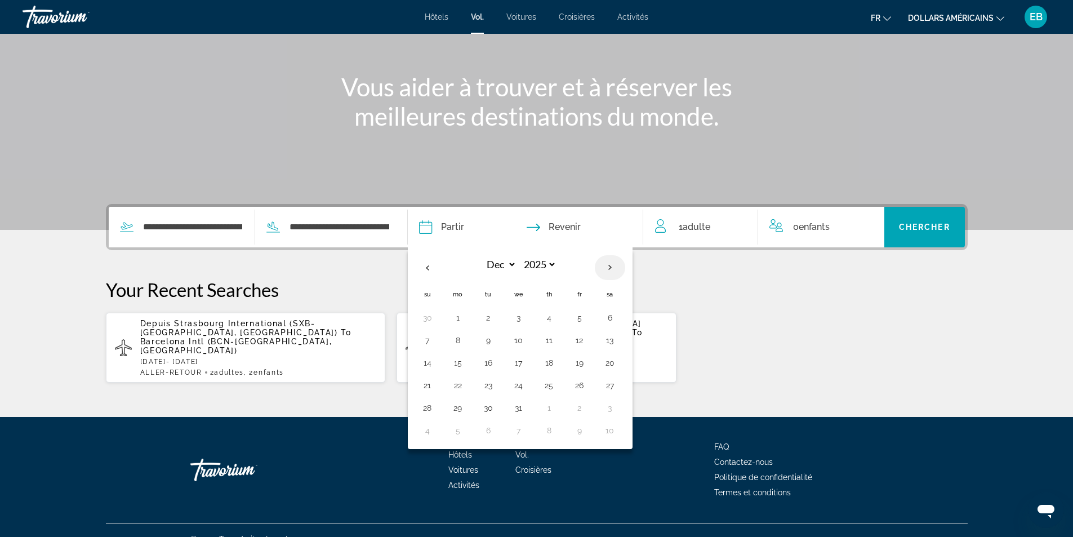
select select "****"
click at [611, 271] on th "Next month" at bounding box center [610, 267] width 30 height 25
click at [432, 270] on th "Previous month" at bounding box center [427, 267] width 30 height 25
select select "*"
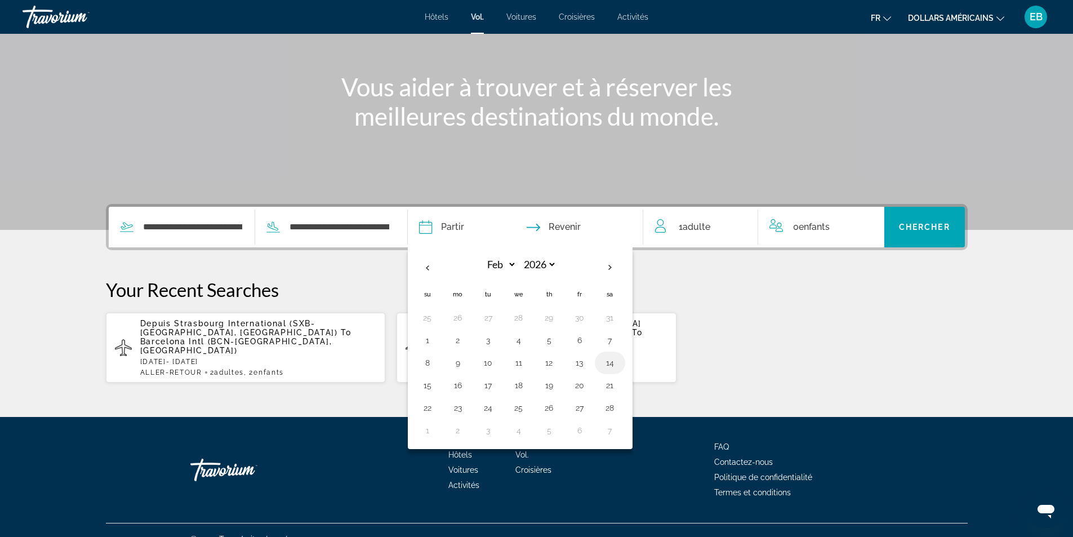
click at [608, 366] on button "14" at bounding box center [610, 363] width 18 height 16
type input "**********"
select select "*"
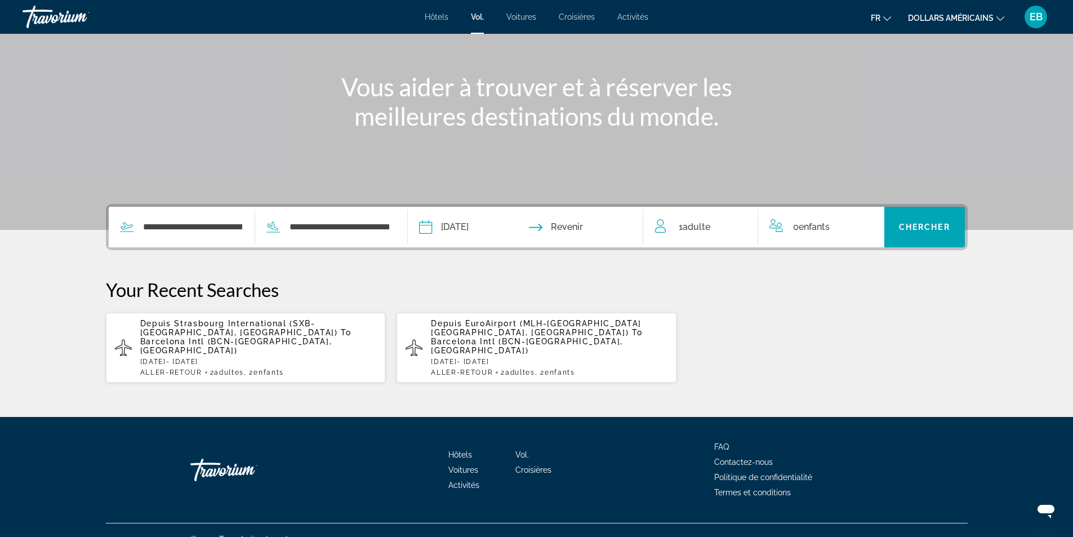
click at [589, 222] on input "Return date" at bounding box center [589, 229] width 117 height 44
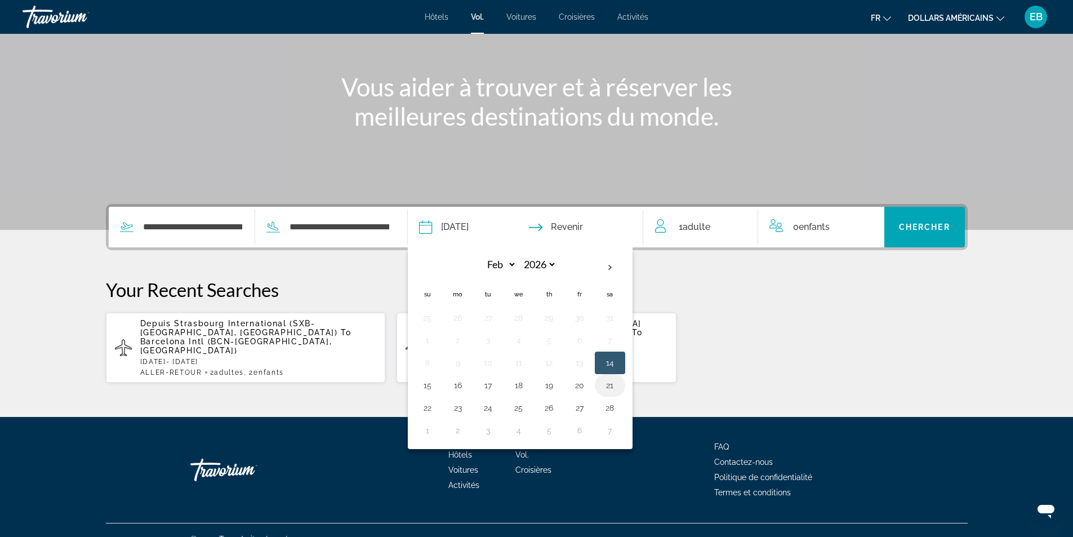
click at [613, 382] on button "21" at bounding box center [610, 385] width 18 height 16
type input "**********"
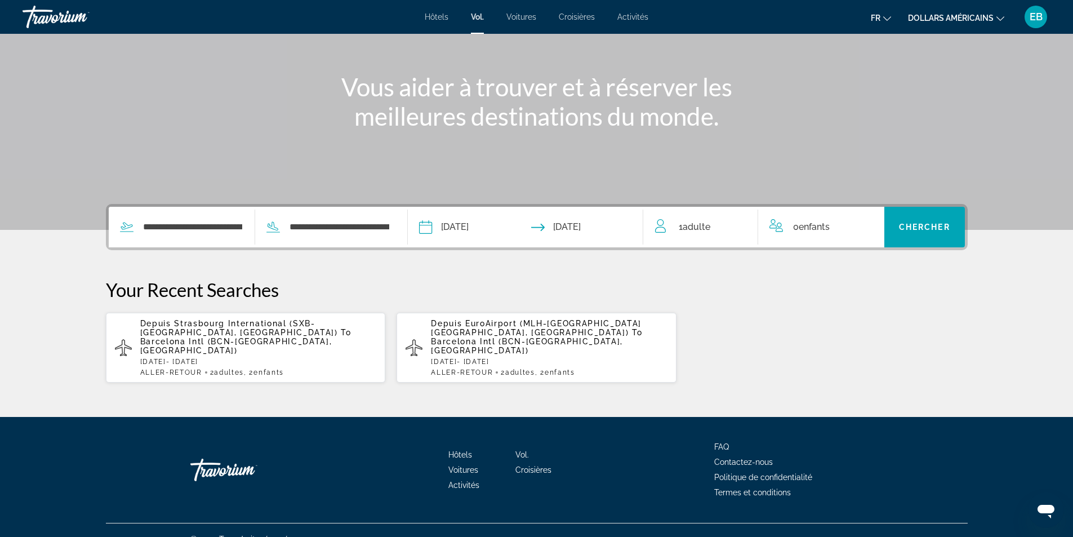
click at [702, 232] on span "1 Adulte Adultes" at bounding box center [694, 227] width 32 height 16
click at [735, 231] on div "1 Adulte Adultes" at bounding box center [706, 227] width 103 height 20
click at [738, 223] on icon "Increment adults" at bounding box center [741, 225] width 10 height 14
drag, startPoint x: 834, startPoint y: 226, endPoint x: 851, endPoint y: 226, distance: 16.3
click at [835, 226] on span "Enfants" at bounding box center [824, 225] width 31 height 11
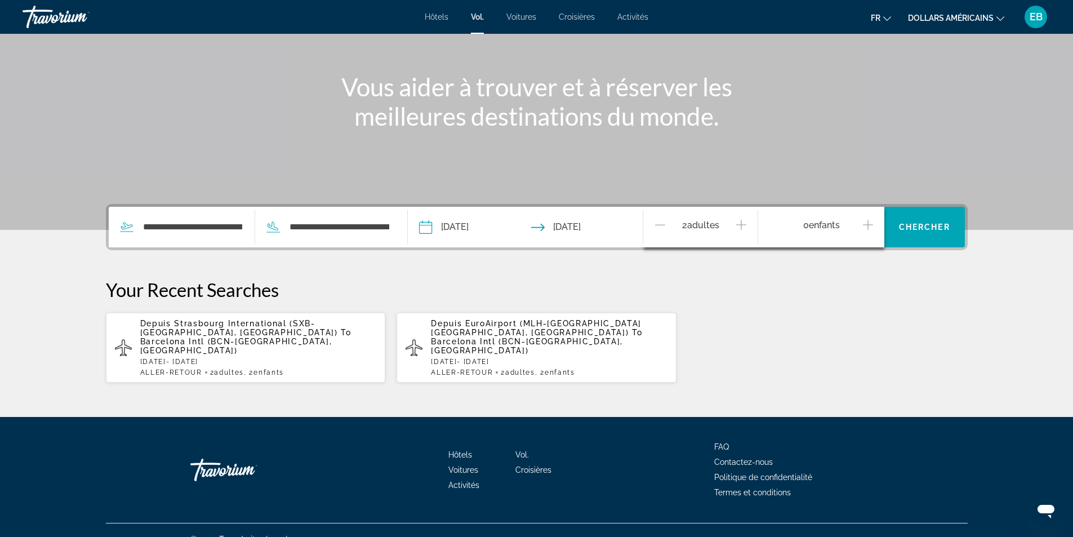
click at [869, 225] on icon "Increment children" at bounding box center [868, 225] width 10 height 14
click at [855, 272] on icon "Travelers: 2 adults, 2 children" at bounding box center [861, 269] width 14 height 14
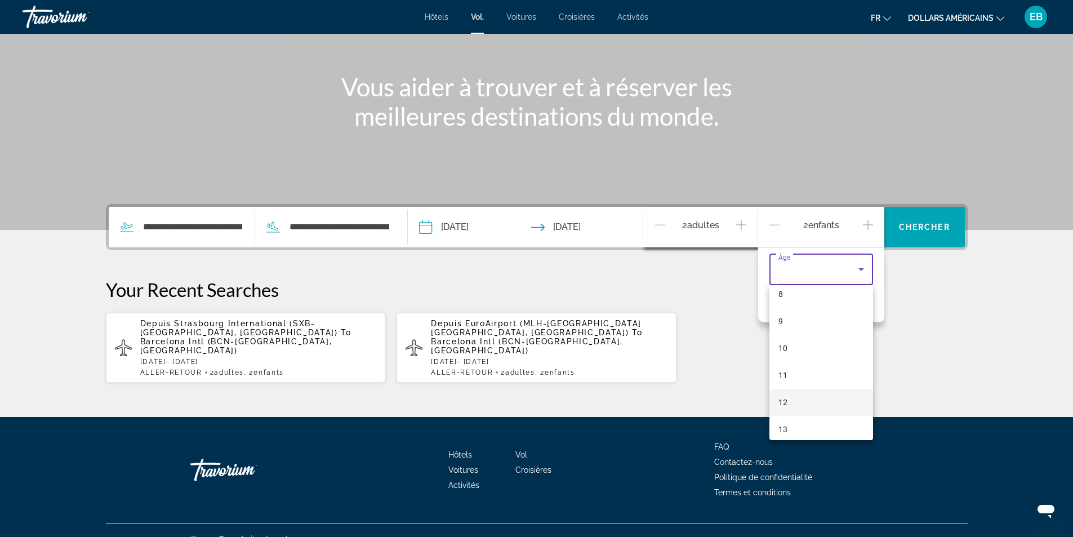
scroll to position [341, 0]
click at [808, 388] on mat-option "16" at bounding box center [821, 394] width 104 height 27
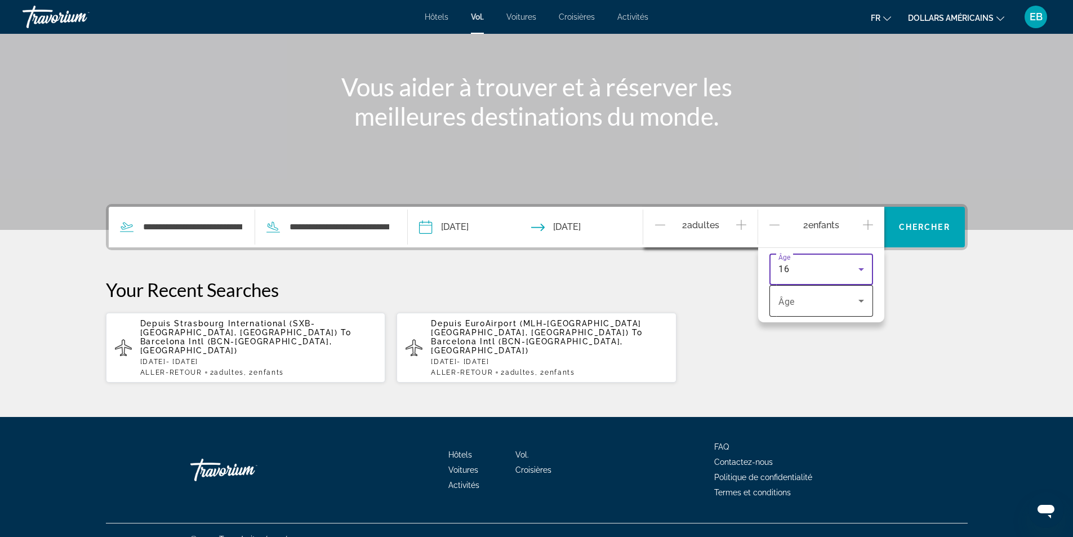
click at [807, 295] on span "Travelers: 2 adults, 2 children" at bounding box center [818, 301] width 80 height 14
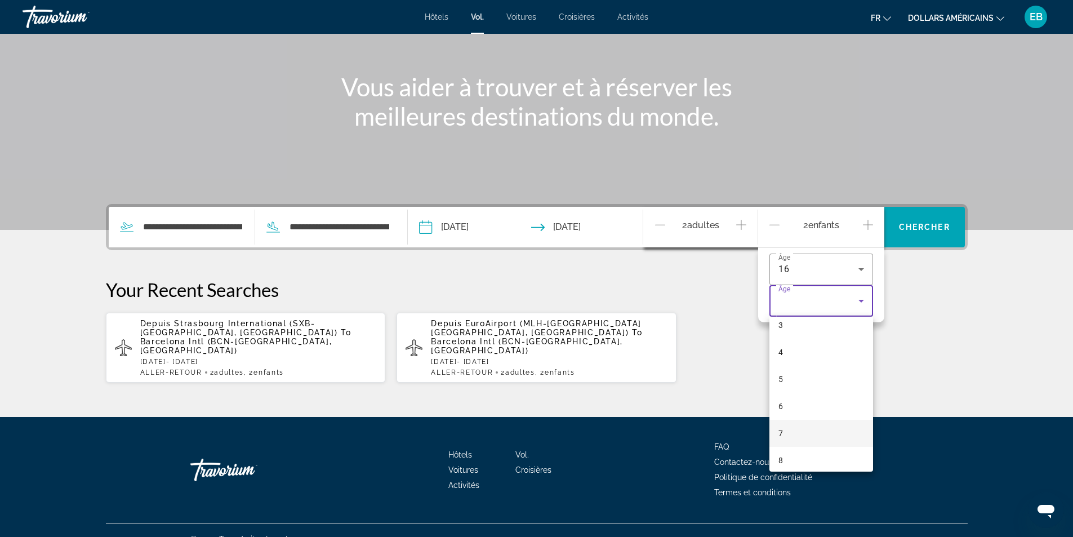
scroll to position [282, 0]
click at [811, 422] on mat-option "14" at bounding box center [821, 431] width 104 height 27
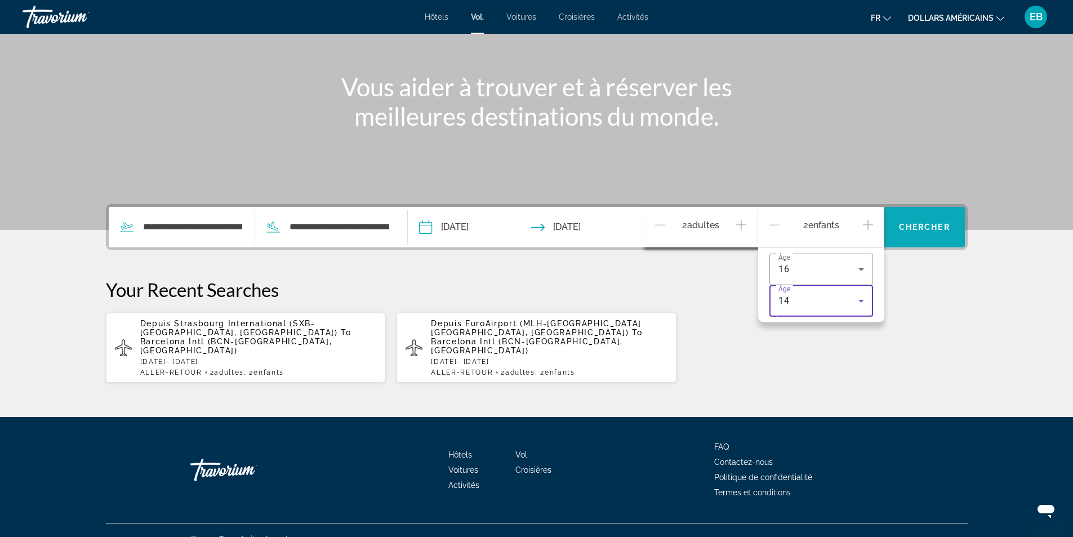
click at [912, 228] on span "Chercher" at bounding box center [924, 226] width 51 height 9
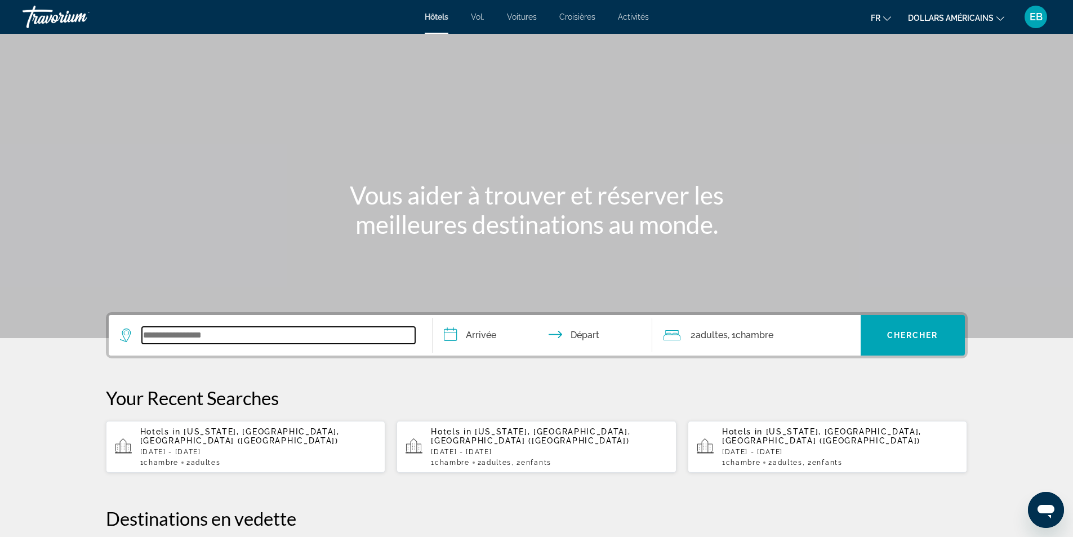
click at [260, 335] on input "Search widget" at bounding box center [278, 335] width 273 height 17
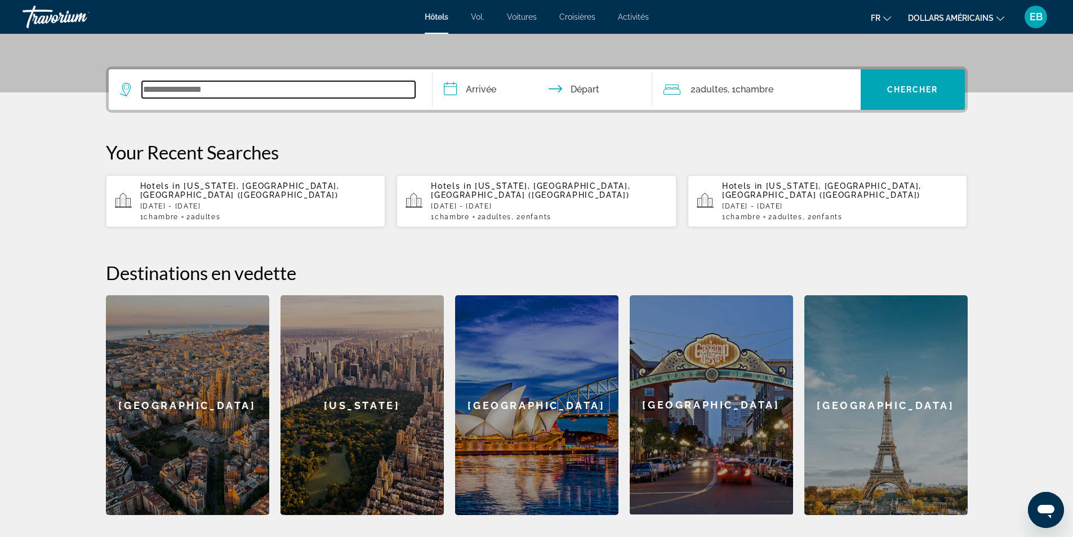
scroll to position [275, 0]
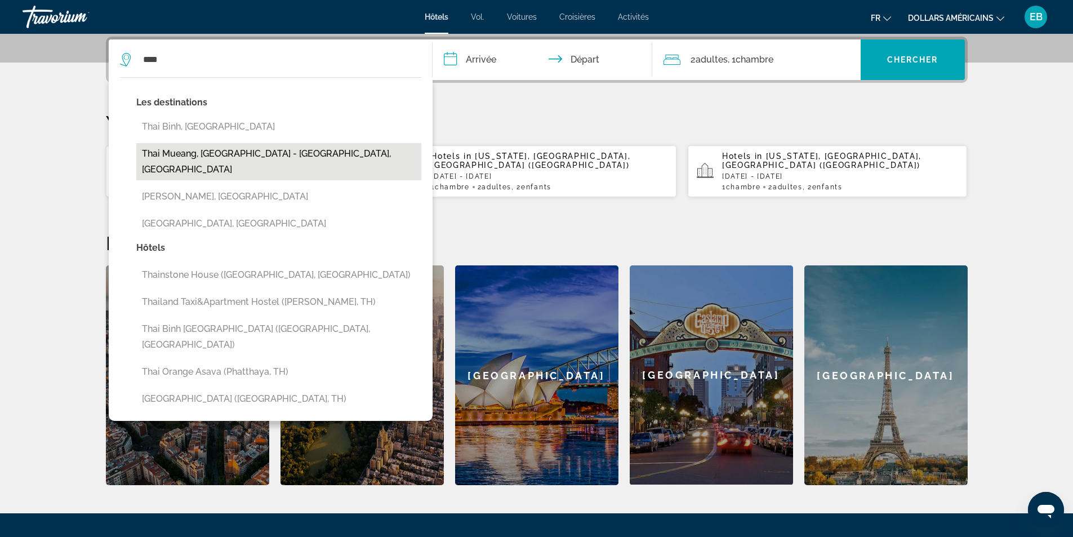
click at [306, 158] on button "Thai Mueang, Phuket - Phang Nga, Thailand" at bounding box center [278, 161] width 285 height 37
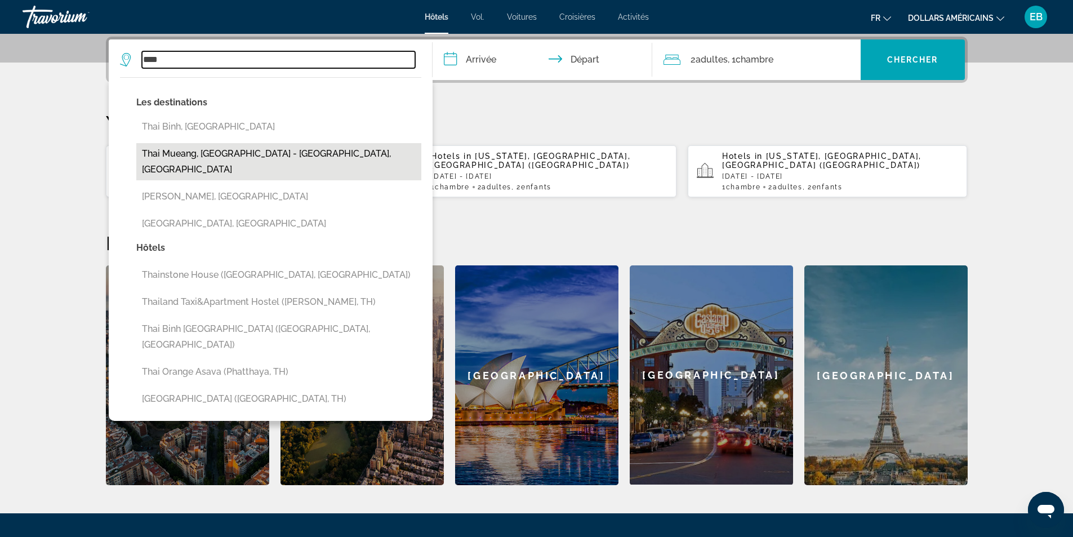
type input "**********"
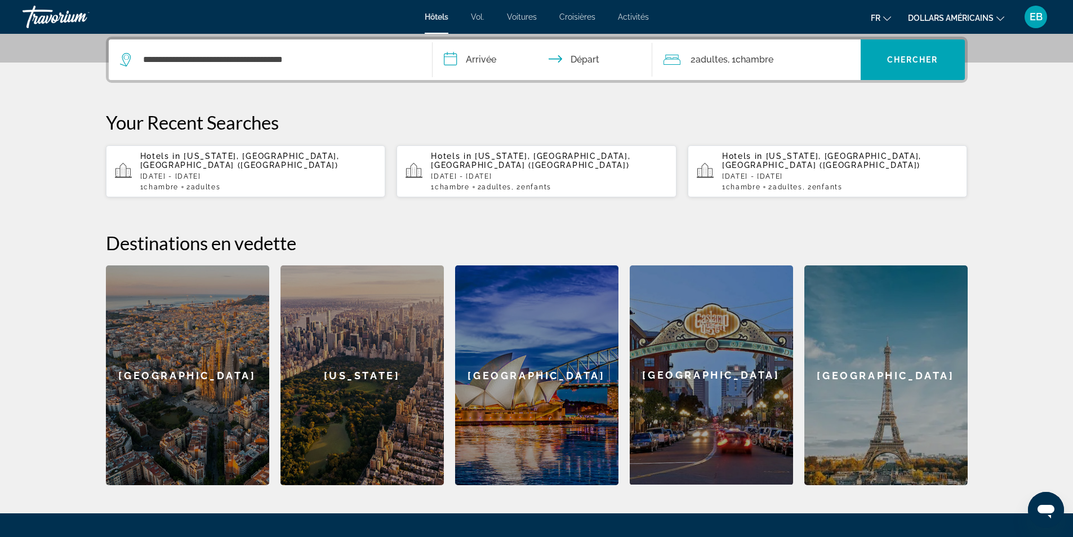
click at [483, 61] on input "**********" at bounding box center [544, 61] width 224 height 44
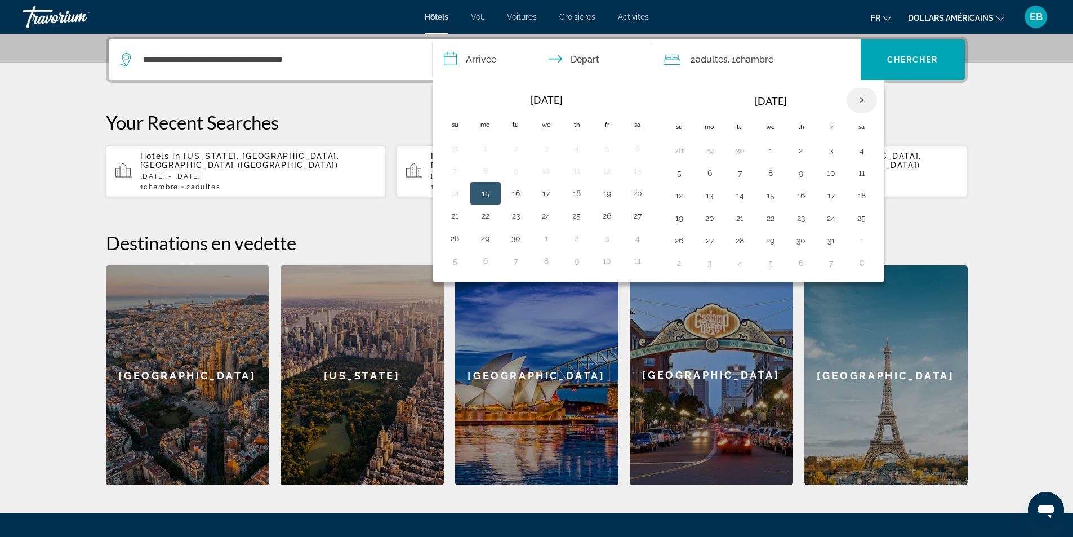
click at [865, 100] on th "Next month" at bounding box center [861, 100] width 30 height 25
click at [686, 218] on button "15" at bounding box center [679, 218] width 18 height 16
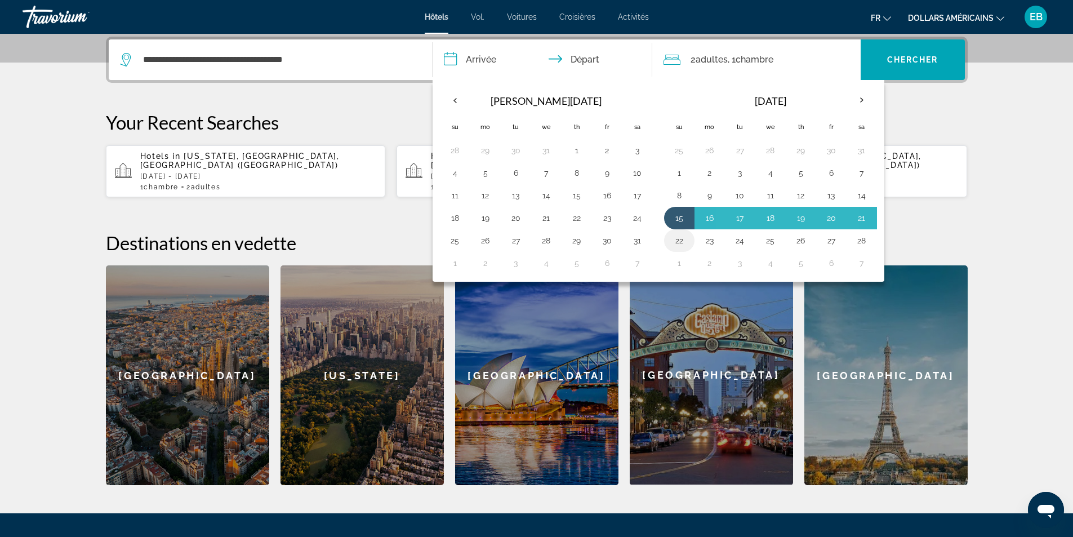
click at [683, 239] on button "22" at bounding box center [679, 241] width 18 height 16
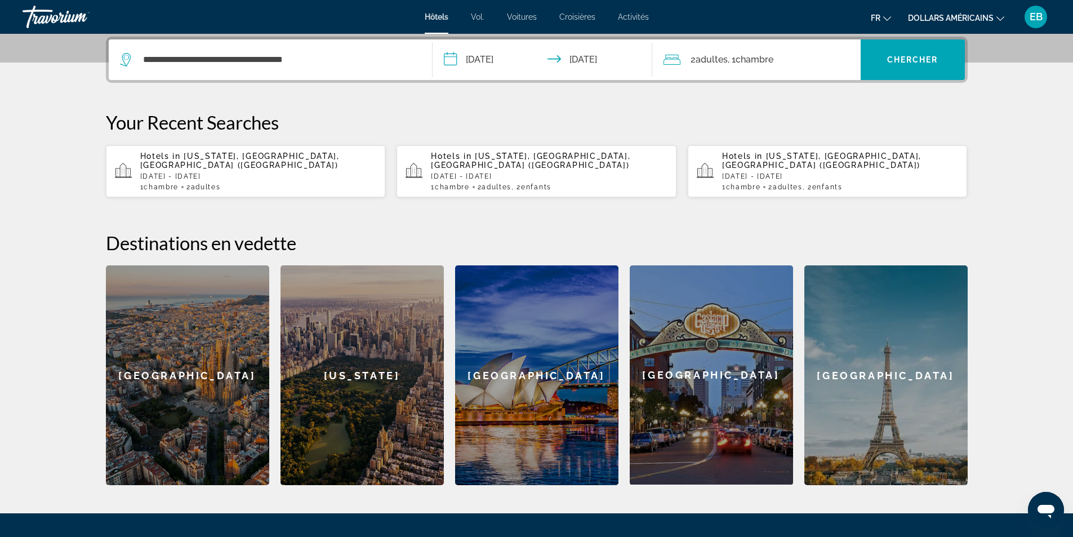
click at [579, 61] on input "**********" at bounding box center [544, 61] width 224 height 44
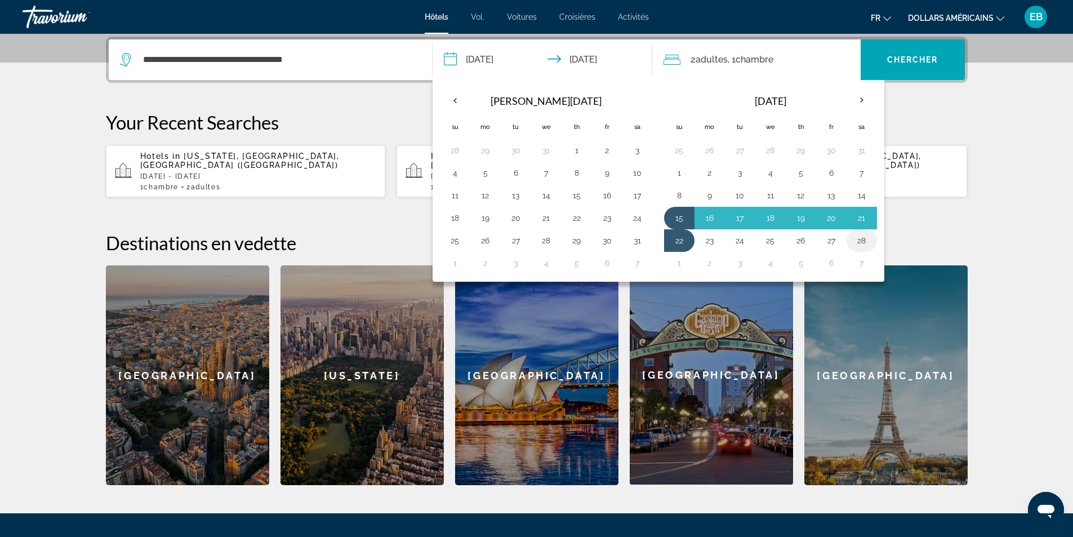
click at [860, 244] on button "28" at bounding box center [861, 241] width 18 height 16
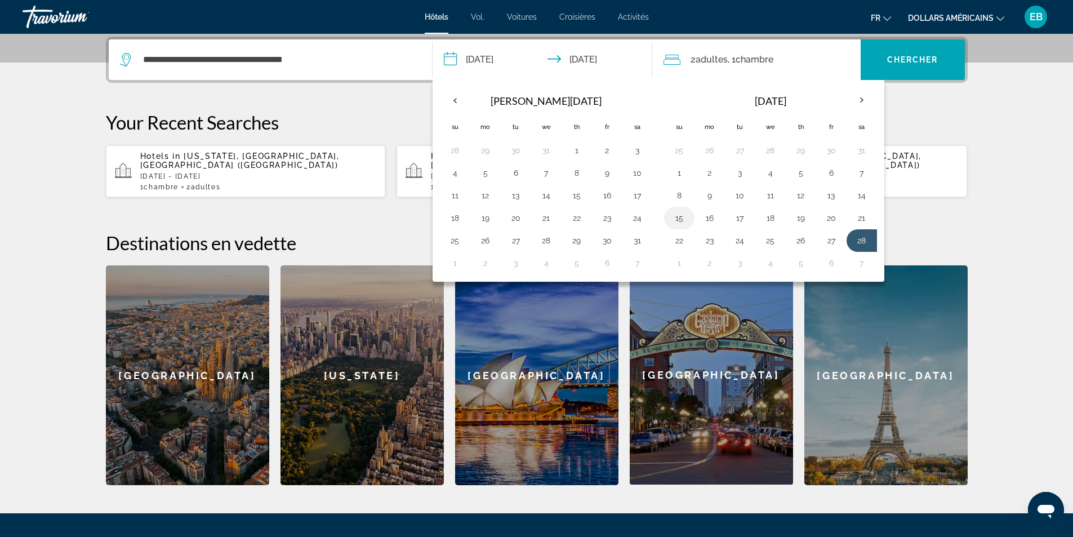
click at [684, 222] on button "15" at bounding box center [679, 218] width 18 height 16
type input "**********"
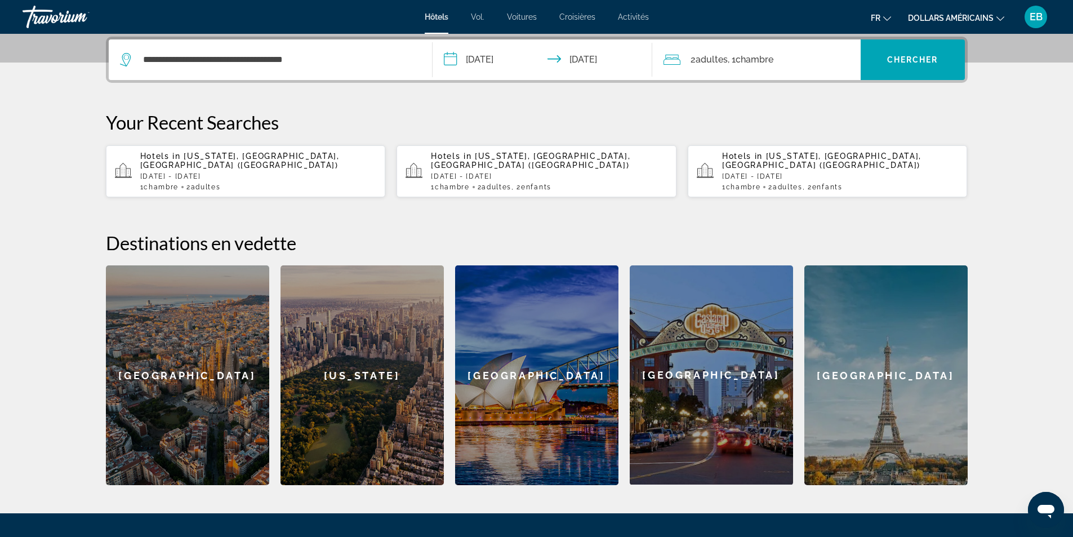
click at [599, 62] on input "**********" at bounding box center [544, 61] width 224 height 44
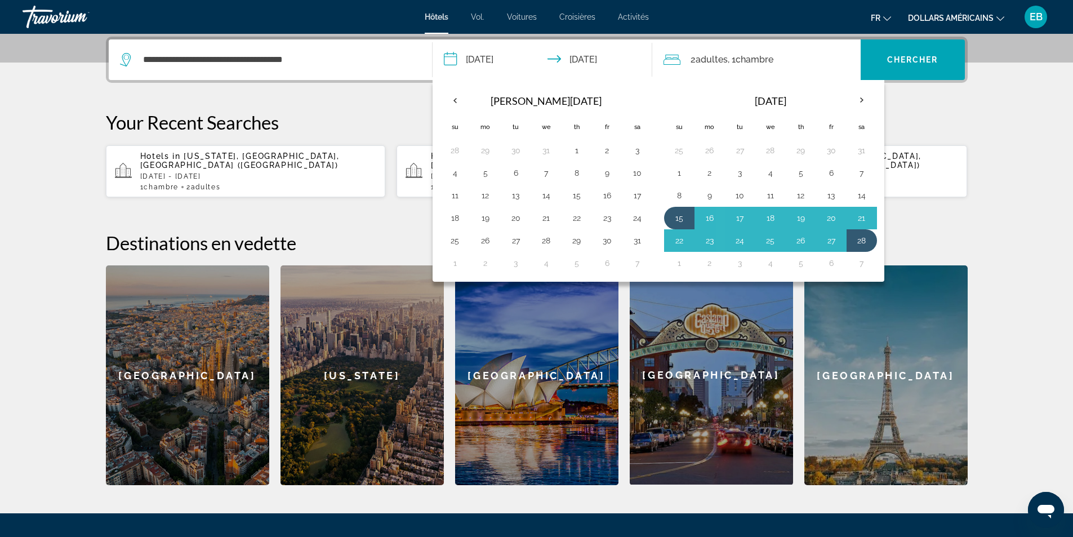
click at [599, 62] on input "**********" at bounding box center [544, 61] width 224 height 44
click at [751, 57] on span "Chambre" at bounding box center [754, 59] width 38 height 11
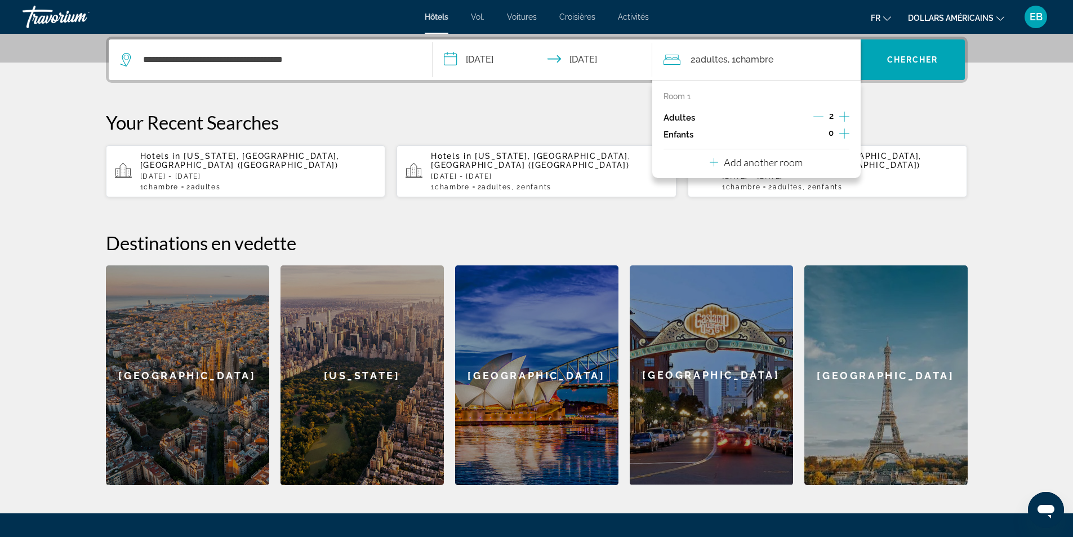
click at [848, 131] on icon "Increment children" at bounding box center [844, 134] width 10 height 14
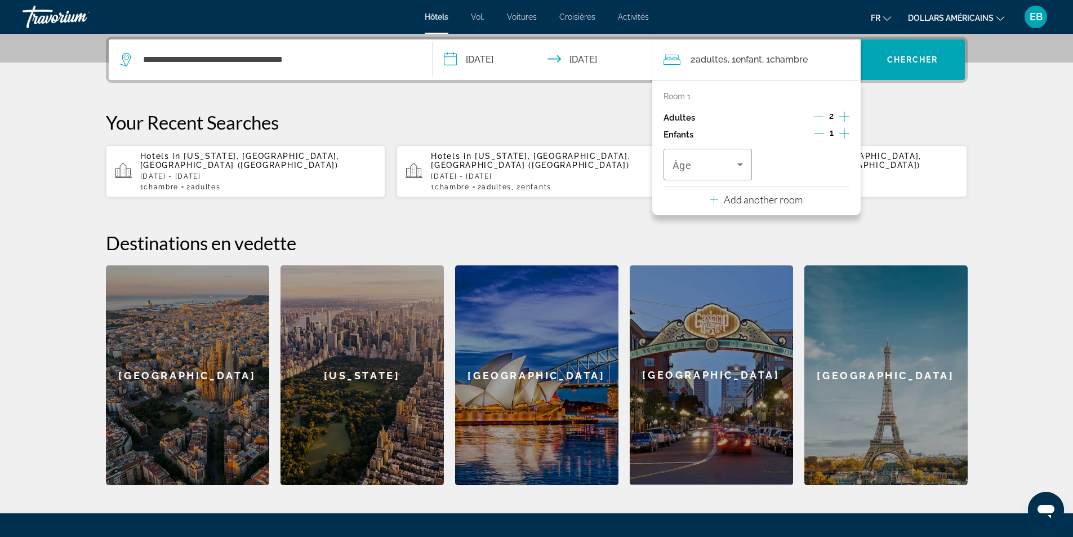
click at [849, 132] on button "Increment children" at bounding box center [844, 134] width 10 height 17
click at [713, 169] on span "Travelers: 2 adults, 2 children" at bounding box center [704, 165] width 65 height 14
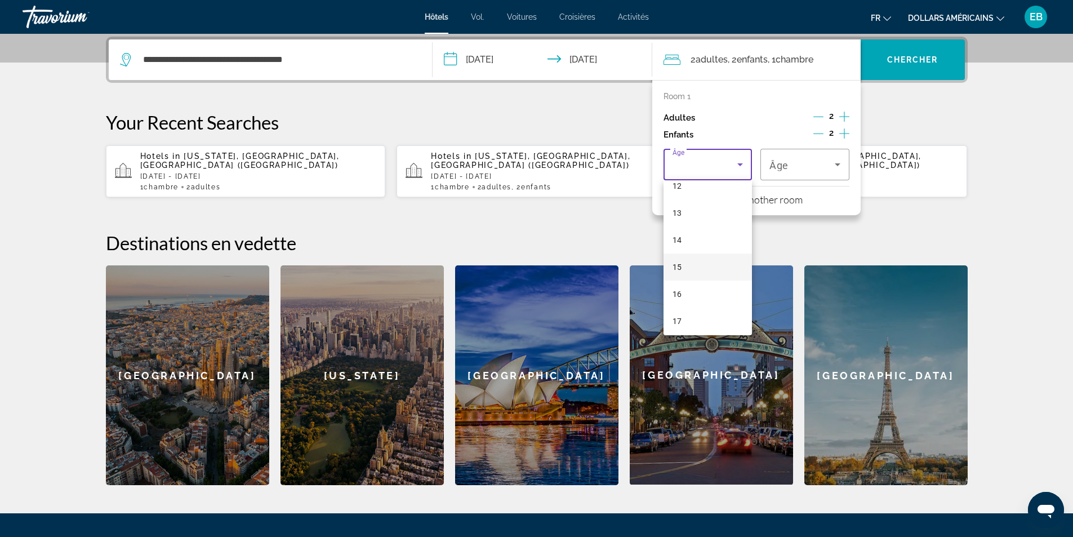
scroll to position [341, 0]
click at [708, 284] on mat-option "16" at bounding box center [707, 289] width 89 height 27
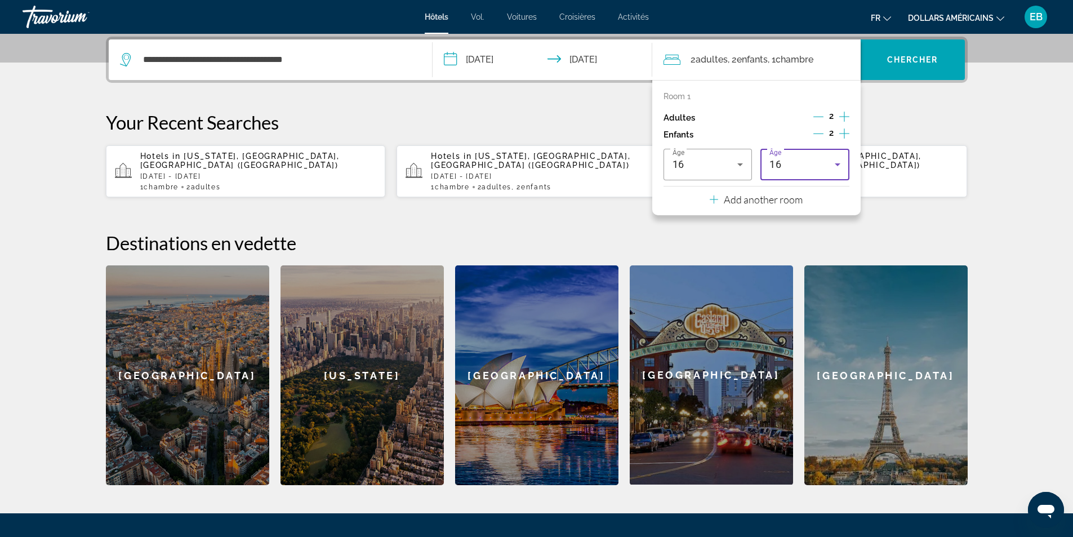
click at [818, 177] on div "16" at bounding box center [804, 165] width 71 height 32
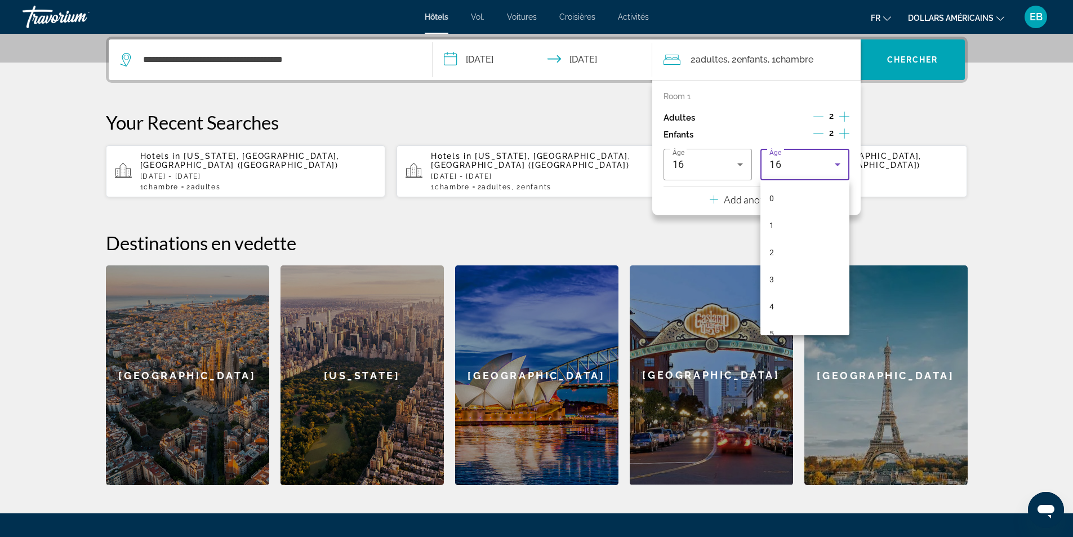
scroll to position [309, 0]
click at [802, 267] on mat-option "14" at bounding box center [804, 267] width 89 height 27
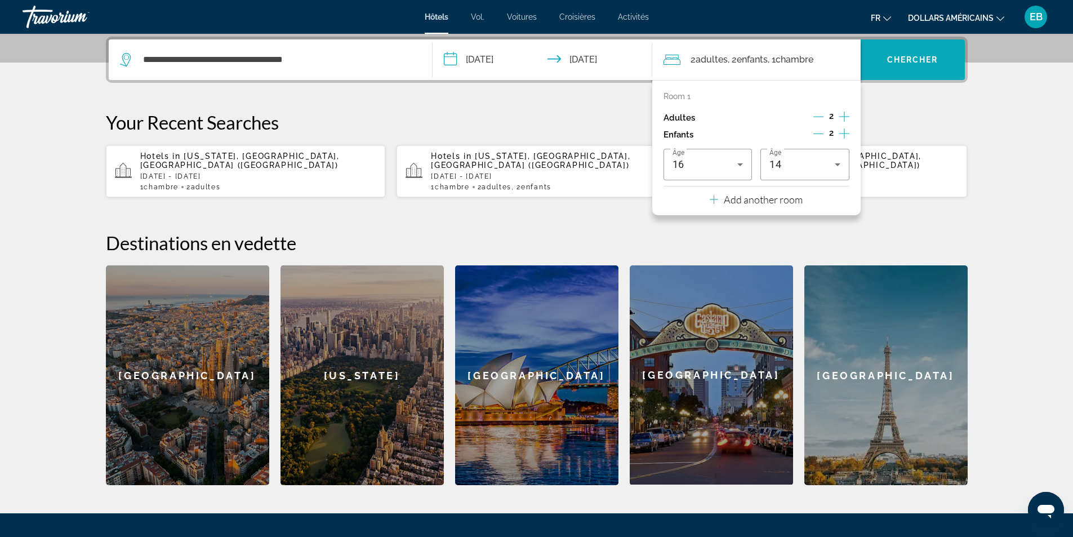
click at [909, 64] on span "Search widget" at bounding box center [912, 59] width 104 height 27
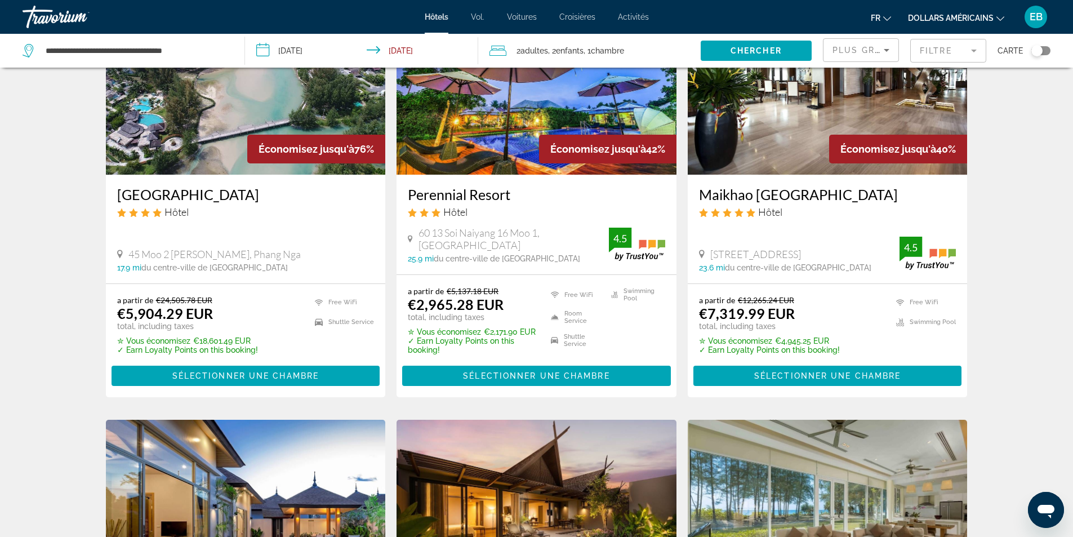
scroll to position [56, 0]
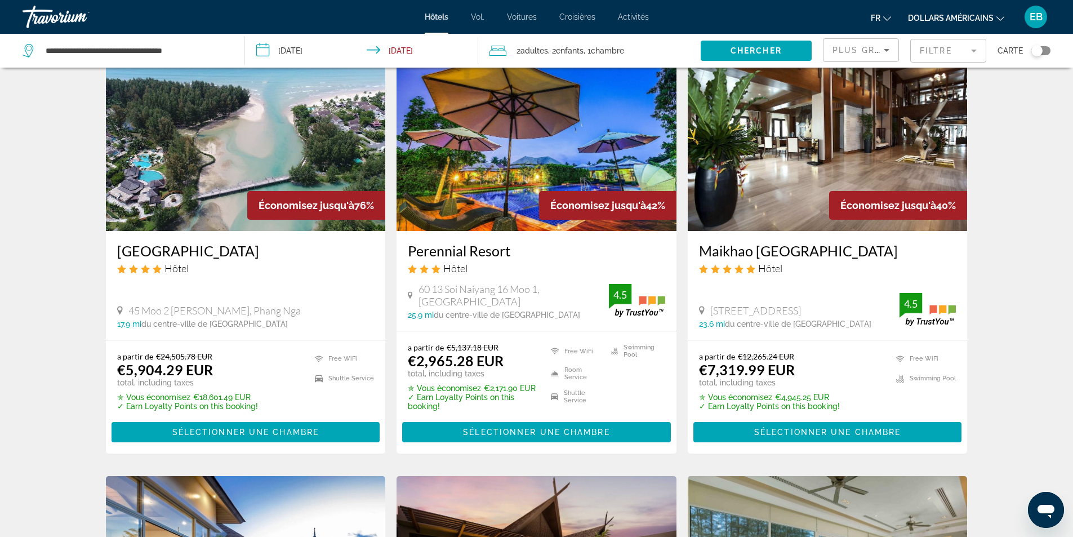
click at [491, 187] on img "Contenu principal" at bounding box center [536, 141] width 280 height 180
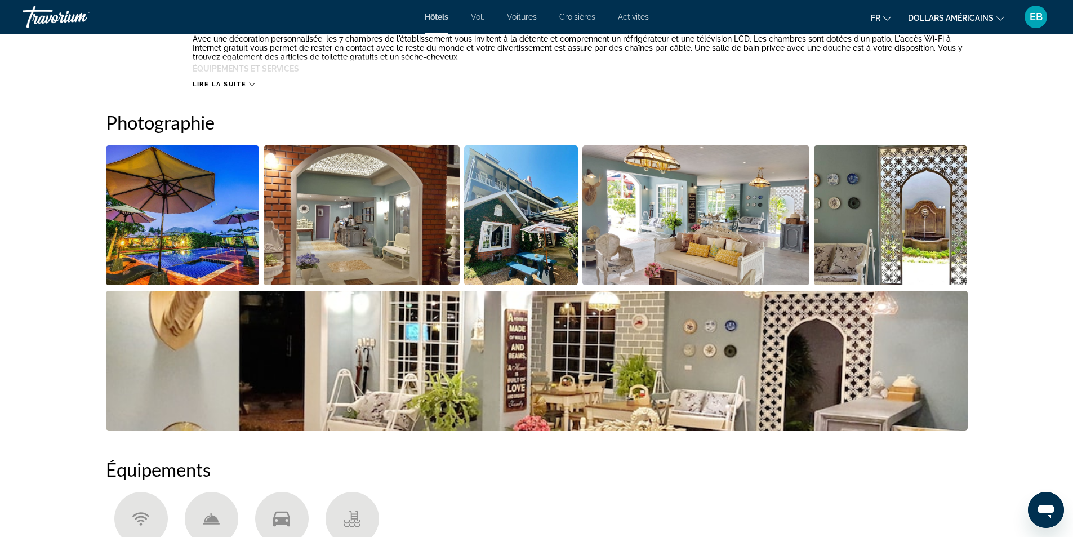
scroll to position [338, 0]
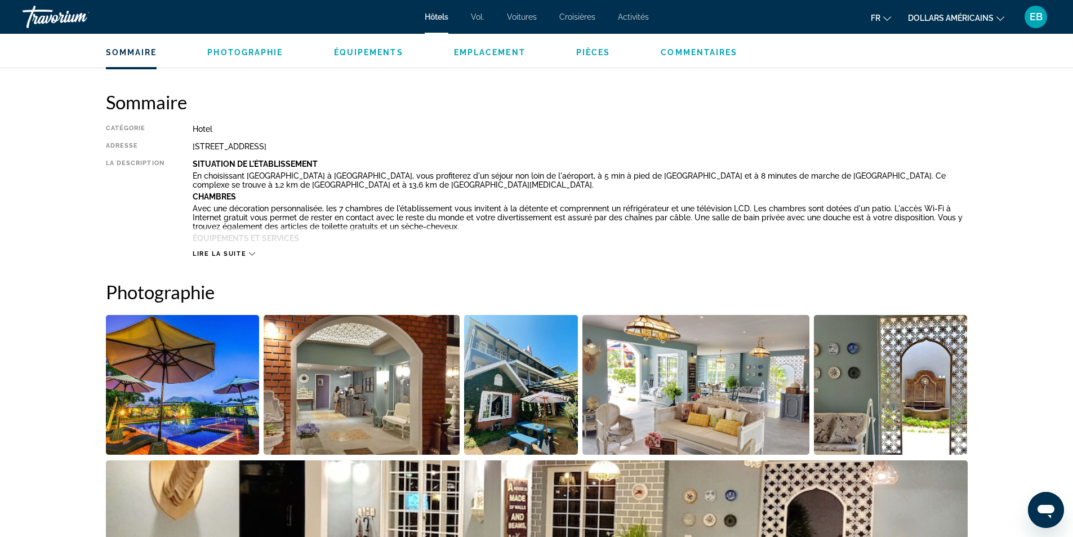
click at [230, 379] on img "Open full-screen image slider" at bounding box center [183, 385] width 154 height 140
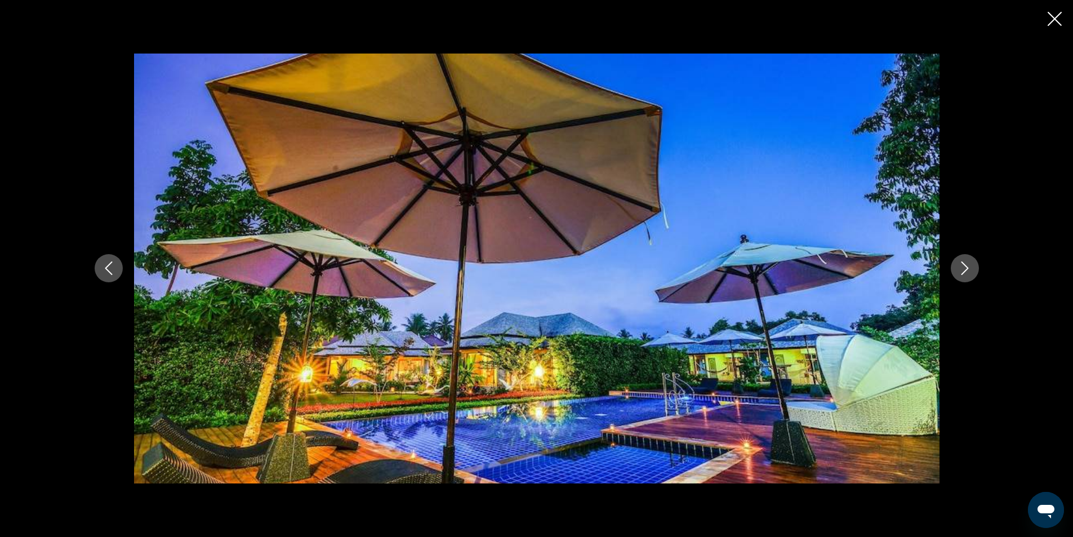
click at [967, 271] on icon "Next image" at bounding box center [965, 268] width 14 height 14
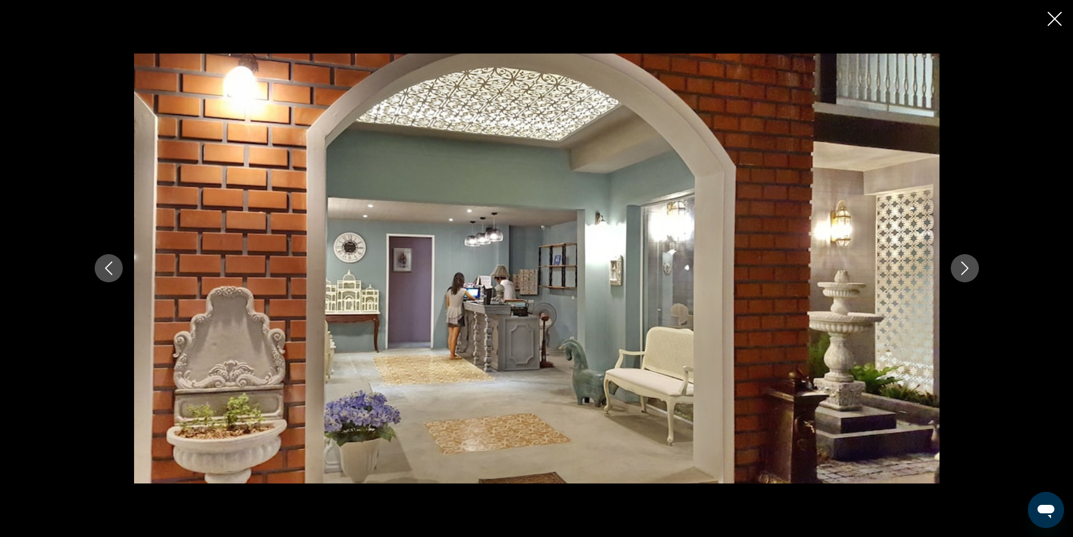
click at [968, 271] on icon "Next image" at bounding box center [965, 268] width 14 height 14
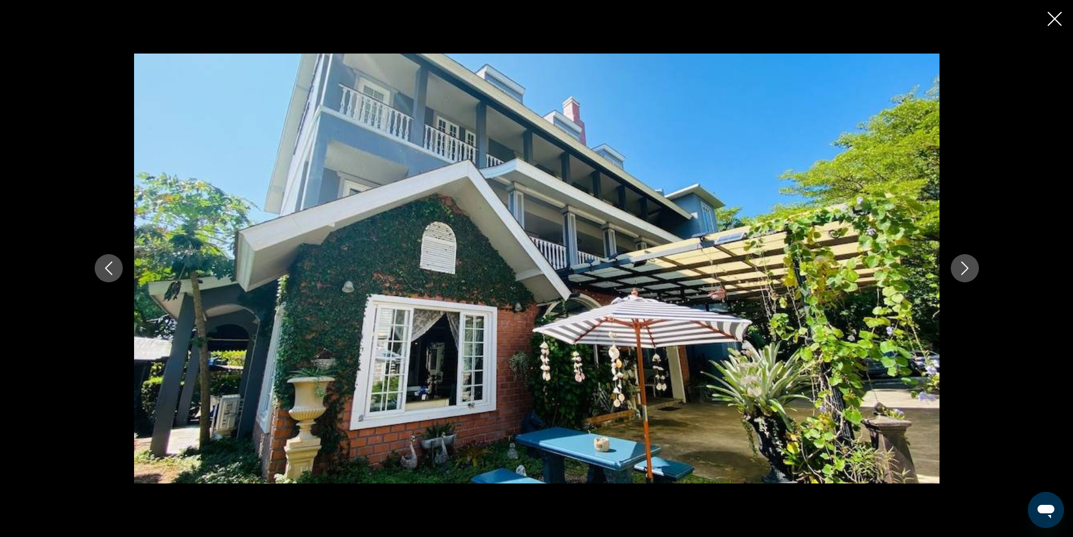
click at [968, 271] on icon "Next image" at bounding box center [965, 268] width 14 height 14
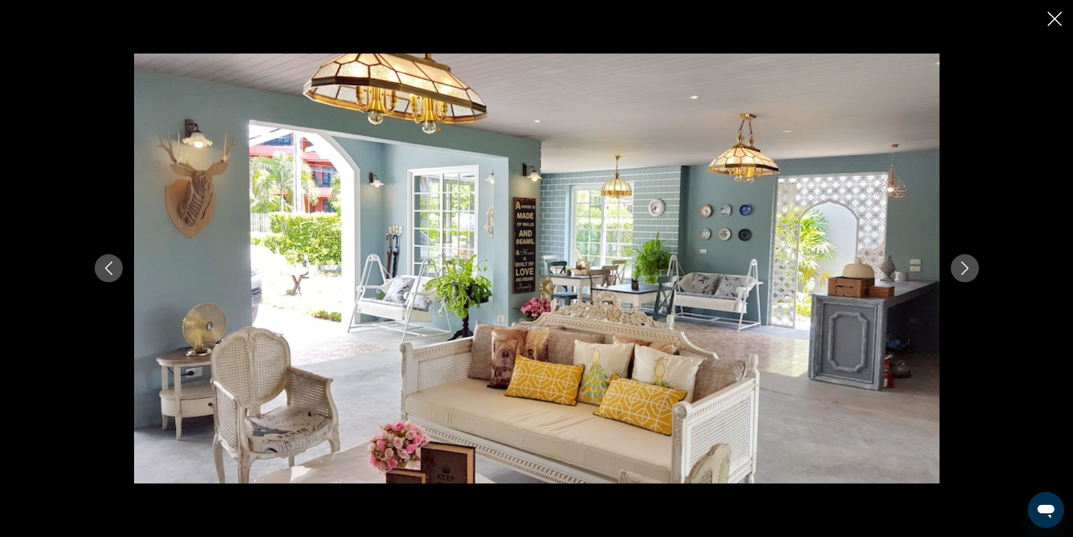
click at [968, 271] on icon "Next image" at bounding box center [965, 268] width 14 height 14
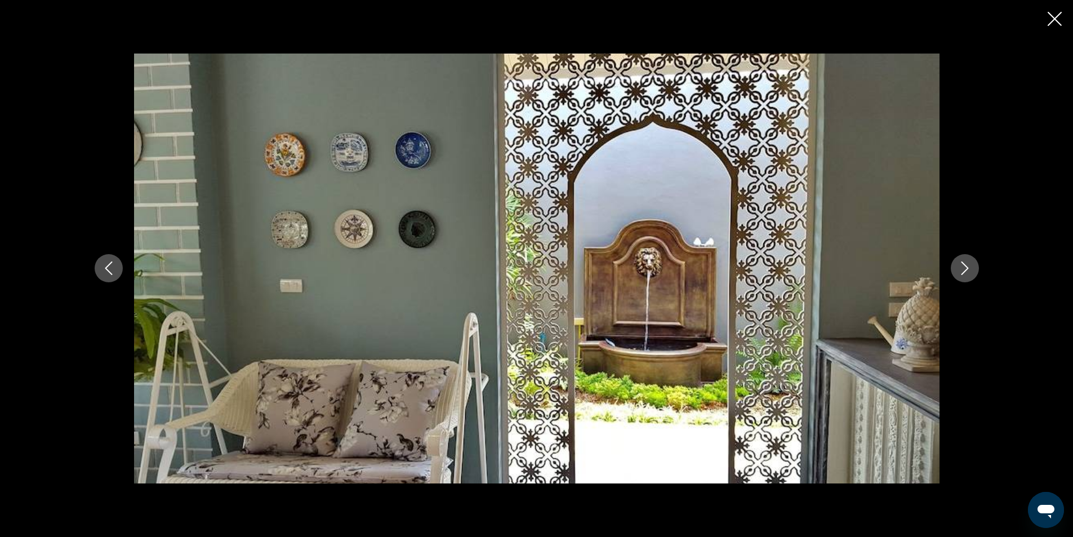
click at [970, 271] on icon "Next image" at bounding box center [965, 268] width 14 height 14
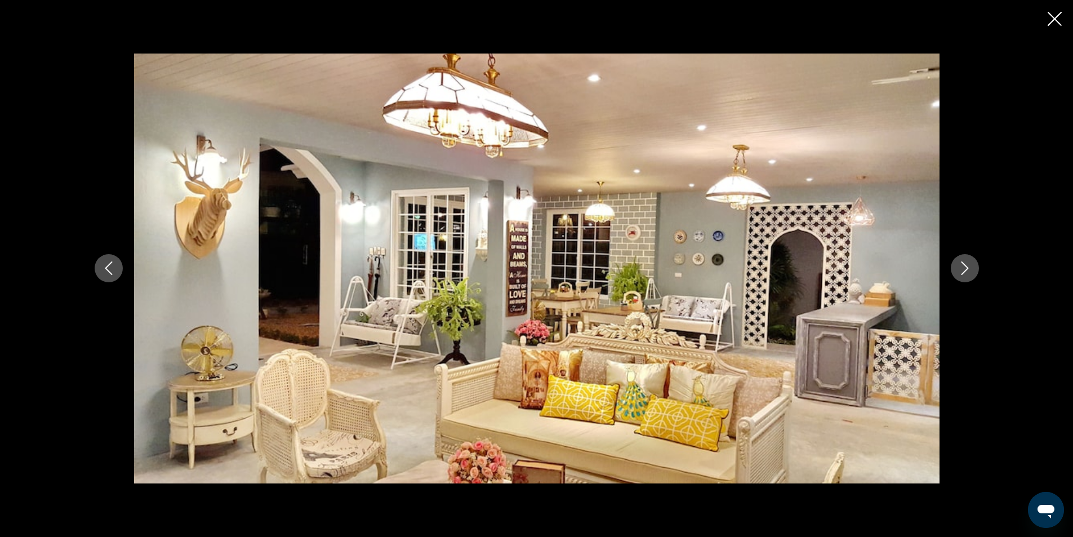
click at [1052, 13] on icon "Close slideshow" at bounding box center [1054, 19] width 14 height 14
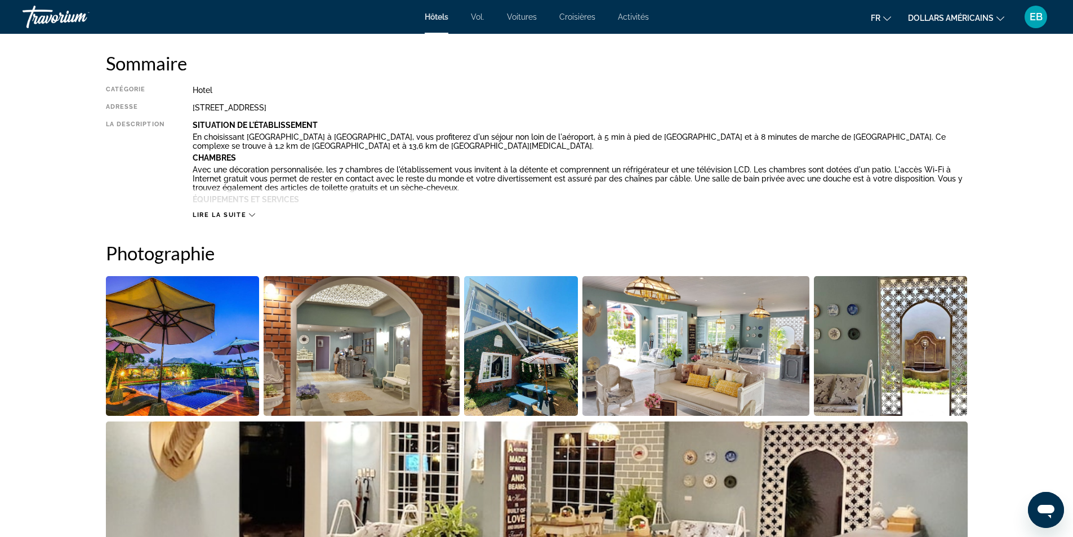
scroll to position [394, 0]
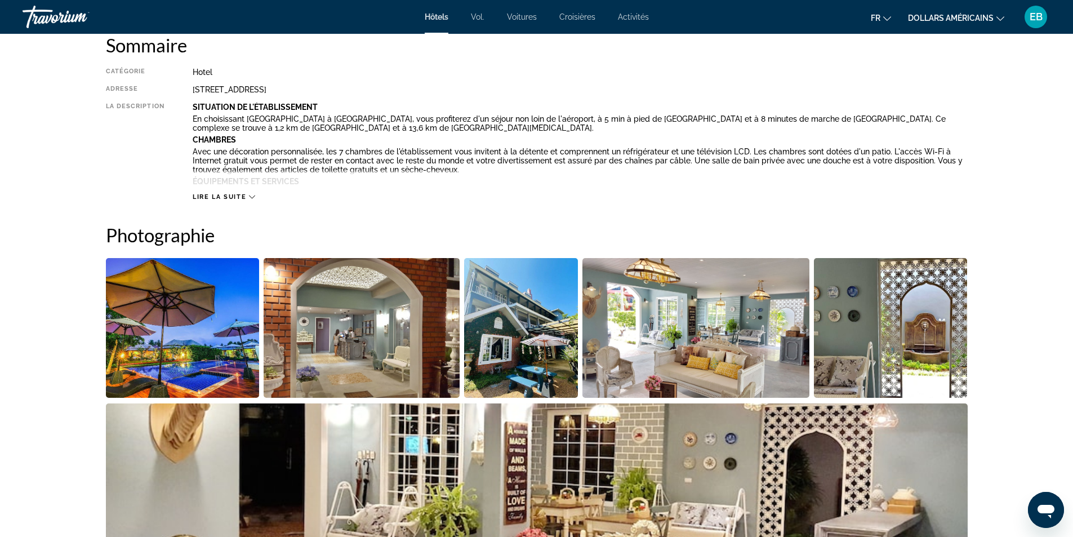
click at [234, 195] on span "Lire la suite" at bounding box center [219, 196] width 53 height 7
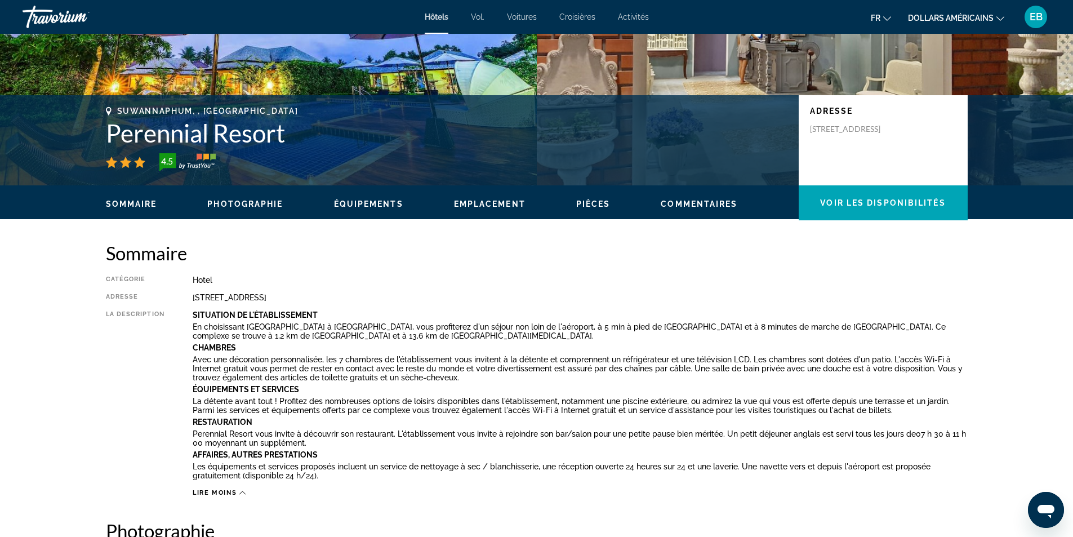
scroll to position [169, 0]
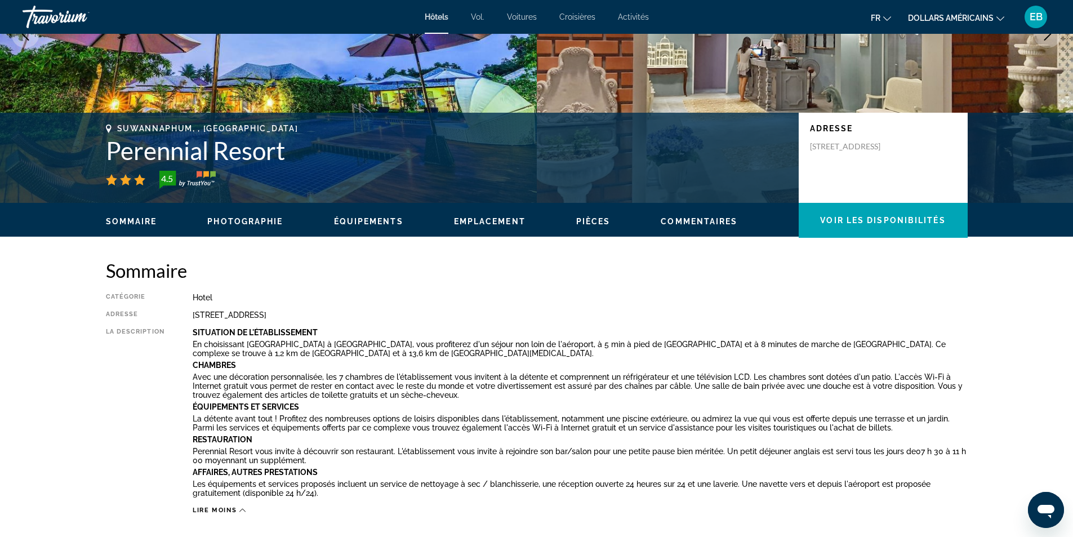
click at [266, 224] on span "Photographie" at bounding box center [244, 221] width 75 height 9
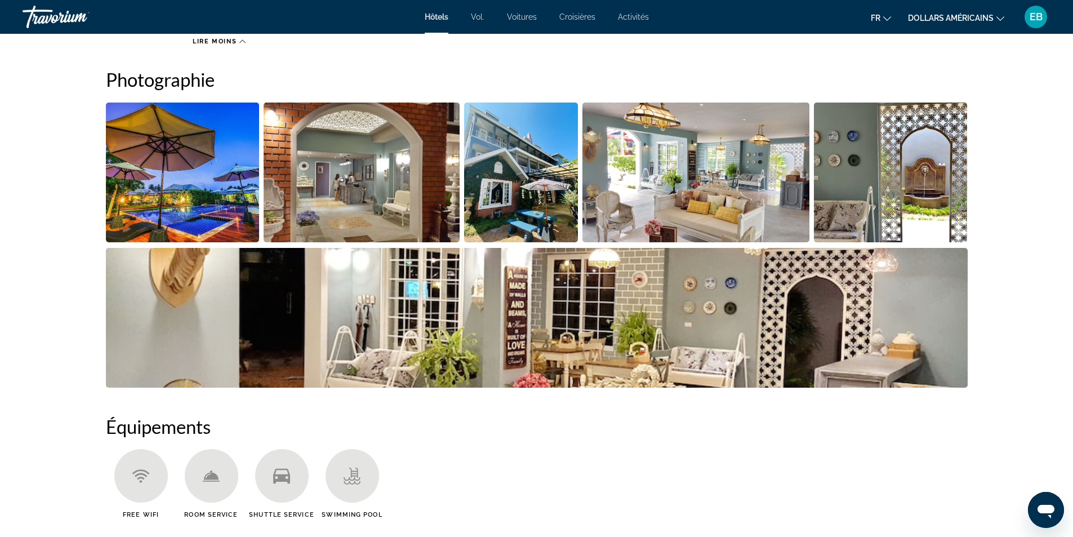
scroll to position [638, 0]
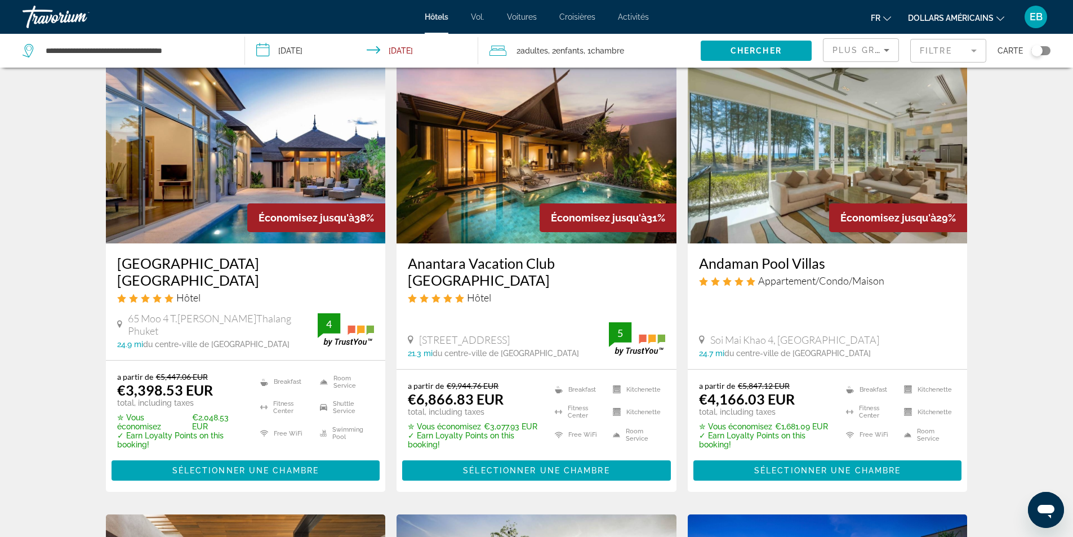
scroll to position [450, 0]
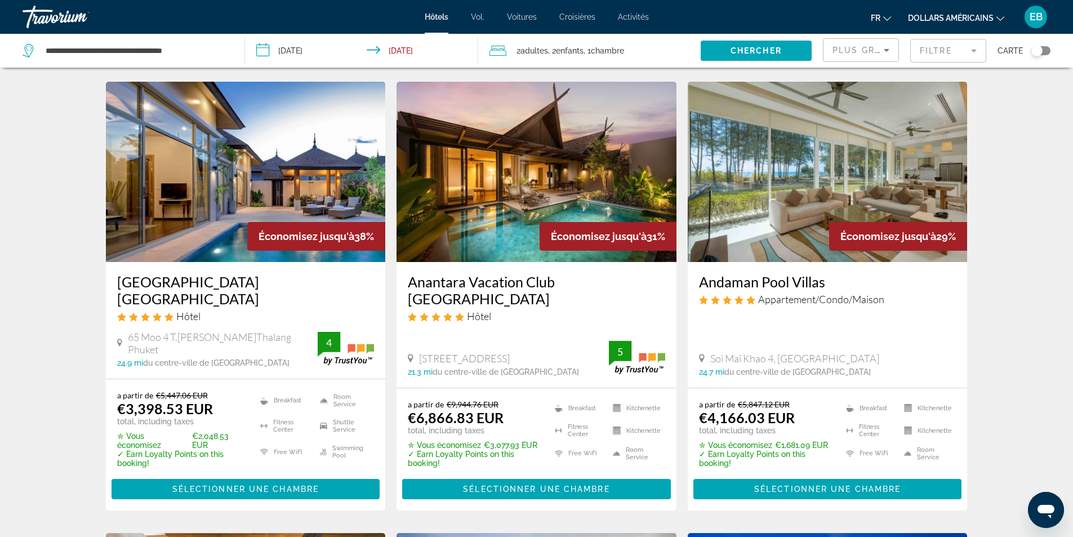
click at [248, 231] on div "Économisez jusqu'à 38%" at bounding box center [316, 236] width 138 height 29
click at [239, 310] on div "Hôtel" at bounding box center [245, 316] width 257 height 12
click at [234, 283] on h3 "Splash Beach Resort Maikhao Phuket" at bounding box center [245, 290] width 257 height 34
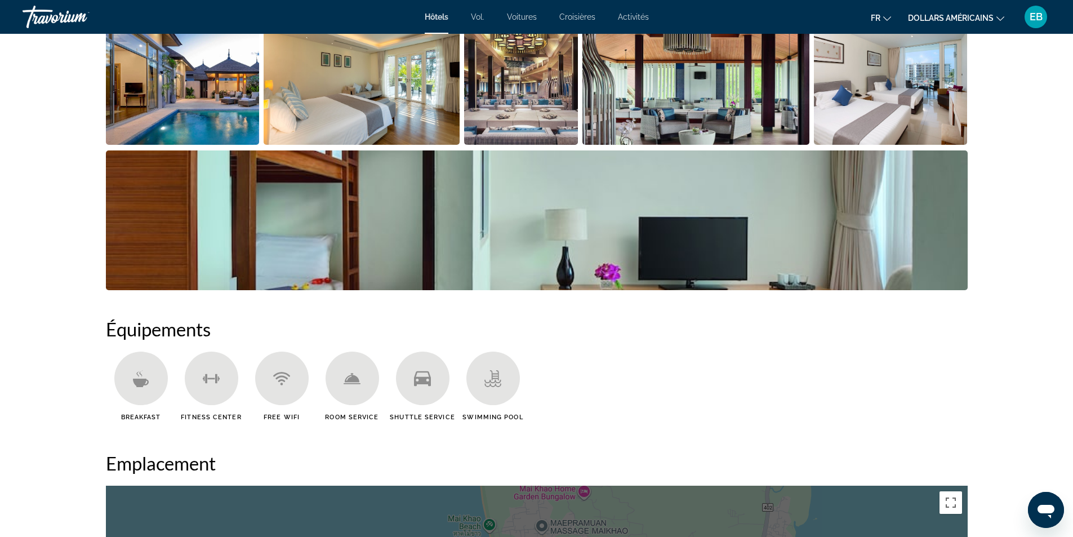
scroll to position [450, 0]
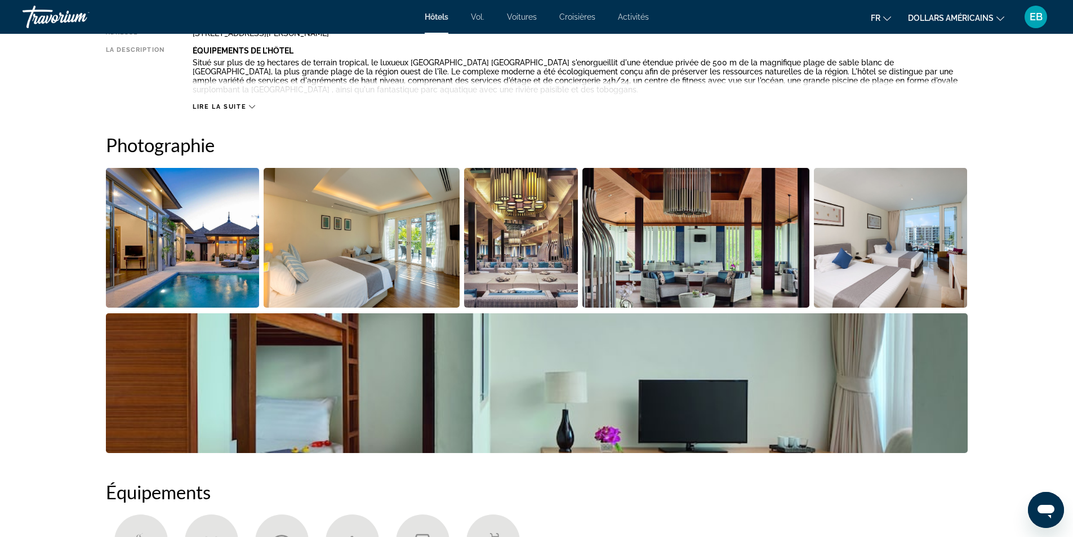
click at [192, 258] on img "Open full-screen image slider" at bounding box center [183, 238] width 154 height 140
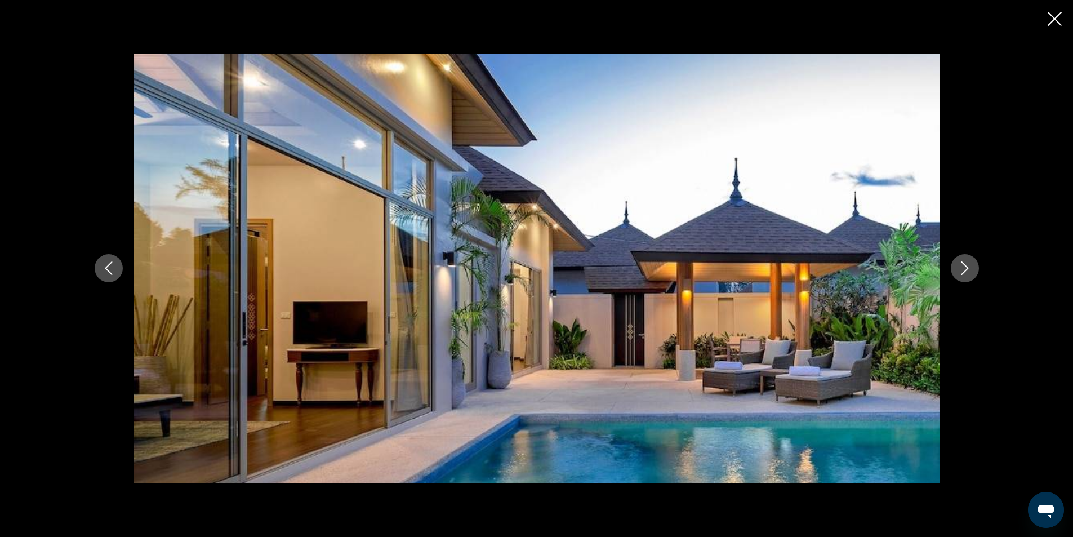
click at [965, 267] on icon "Next image" at bounding box center [965, 268] width 14 height 14
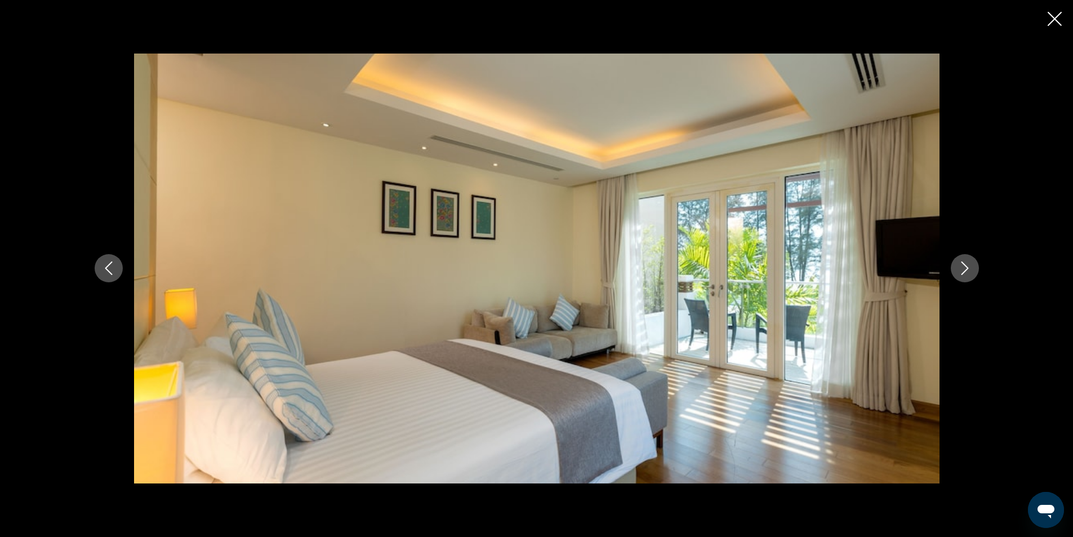
click at [965, 267] on icon "Next image" at bounding box center [965, 268] width 14 height 14
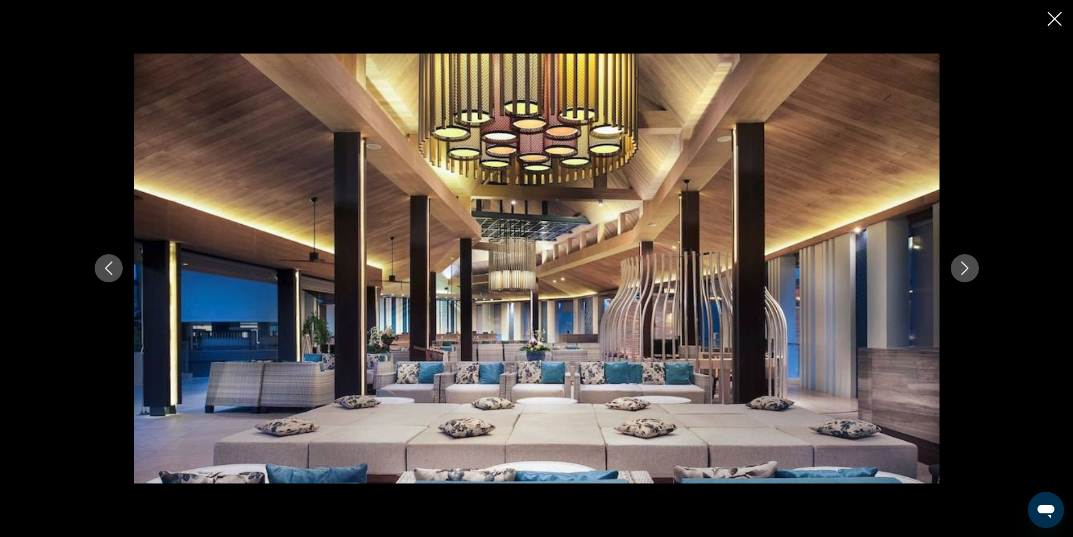
click at [965, 267] on icon "Next image" at bounding box center [965, 268] width 14 height 14
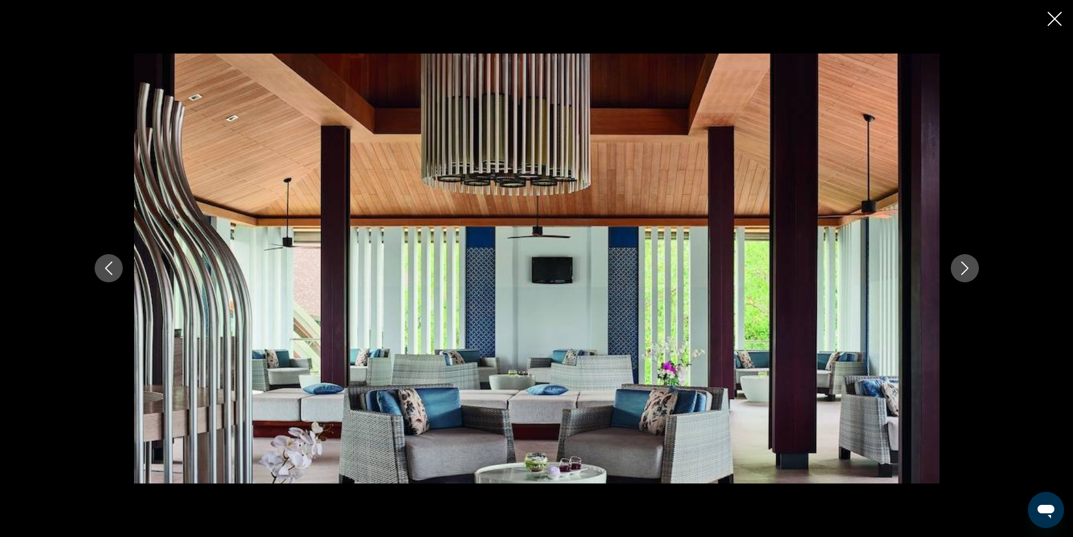
click at [972, 267] on button "Next image" at bounding box center [964, 268] width 28 height 28
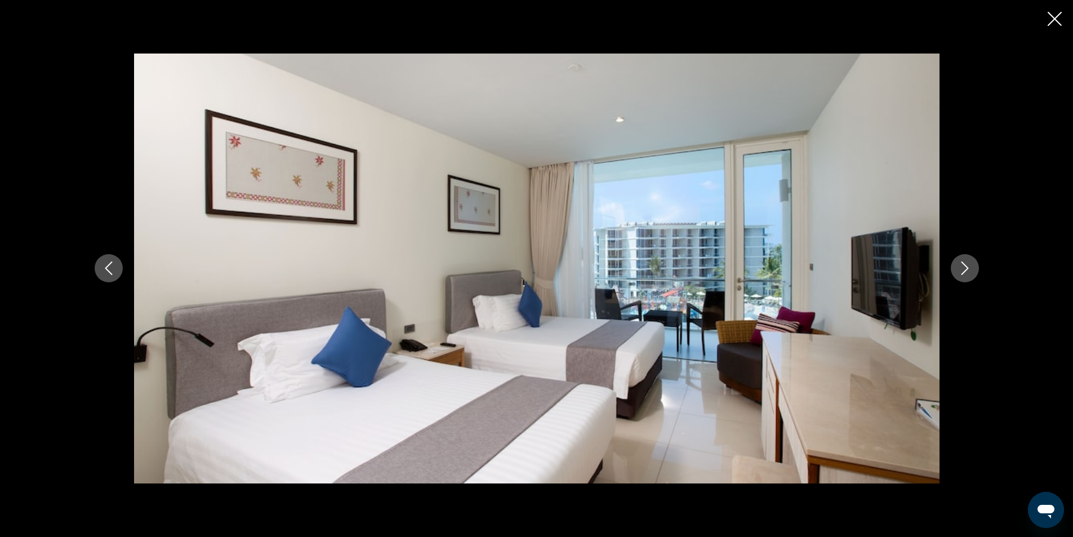
click at [964, 264] on icon "Next image" at bounding box center [965, 268] width 14 height 14
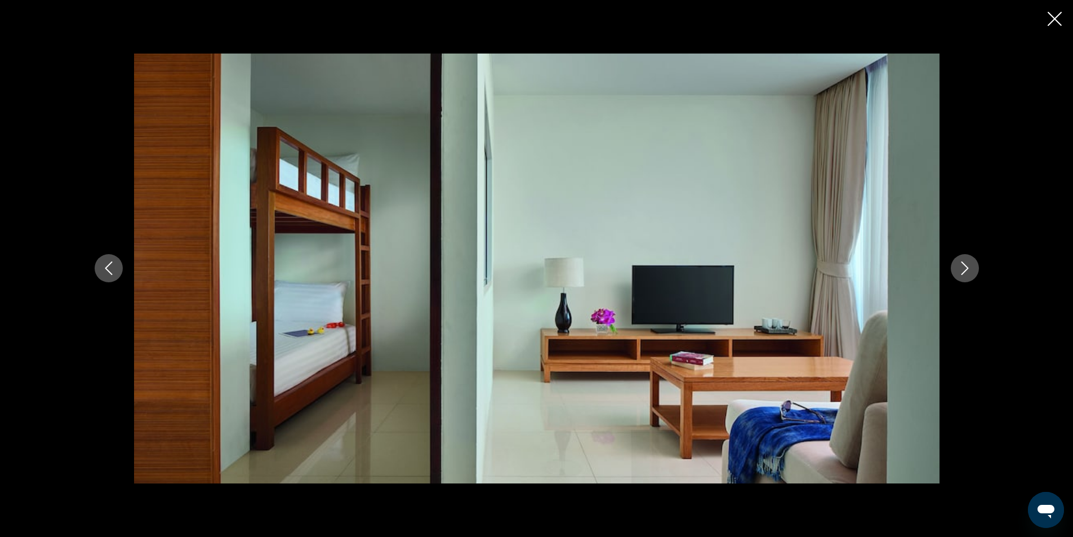
click at [964, 265] on icon "Next image" at bounding box center [965, 268] width 14 height 14
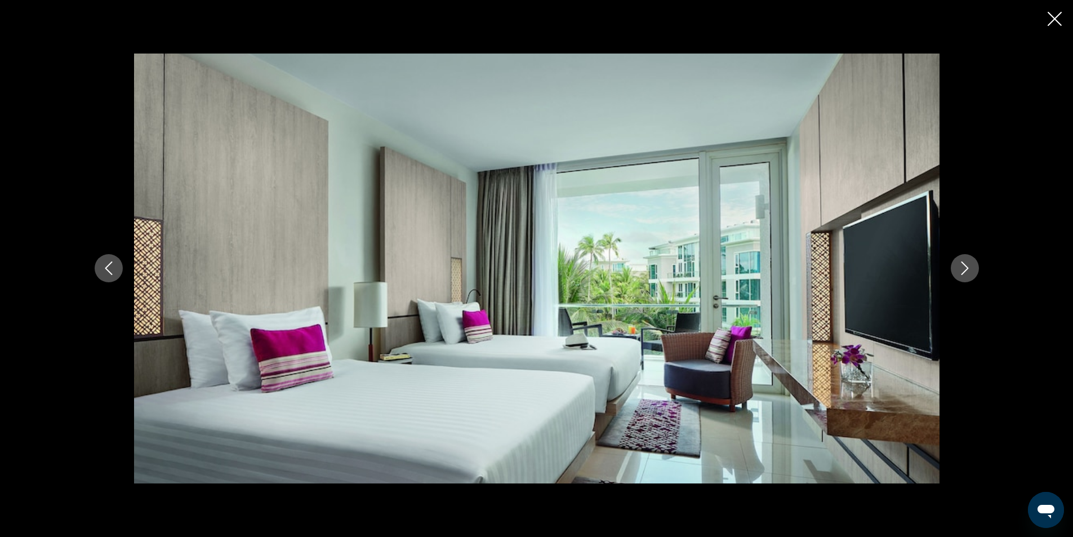
click at [964, 265] on icon "Next image" at bounding box center [965, 268] width 14 height 14
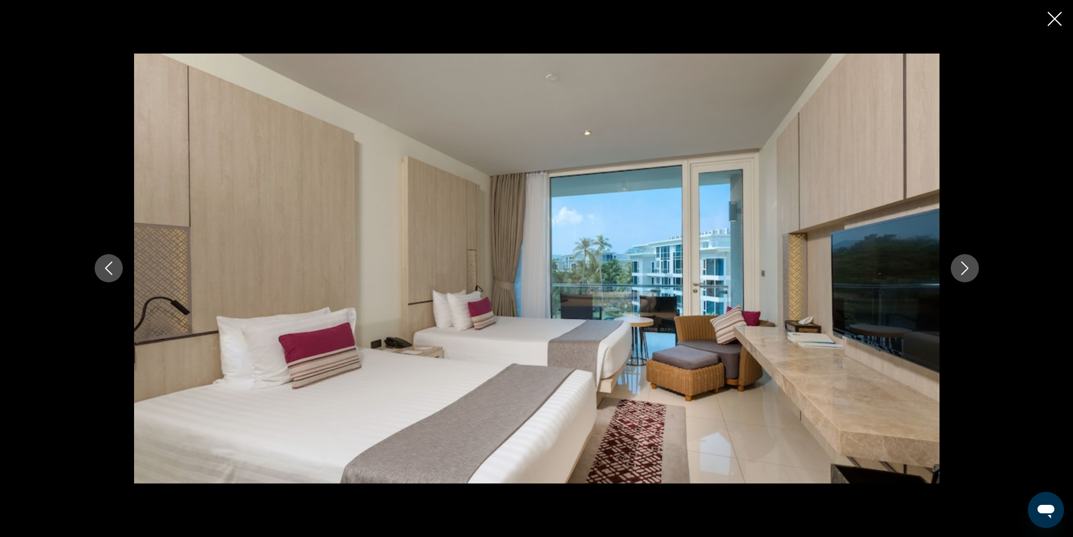
click at [966, 265] on icon "Next image" at bounding box center [965, 268] width 14 height 14
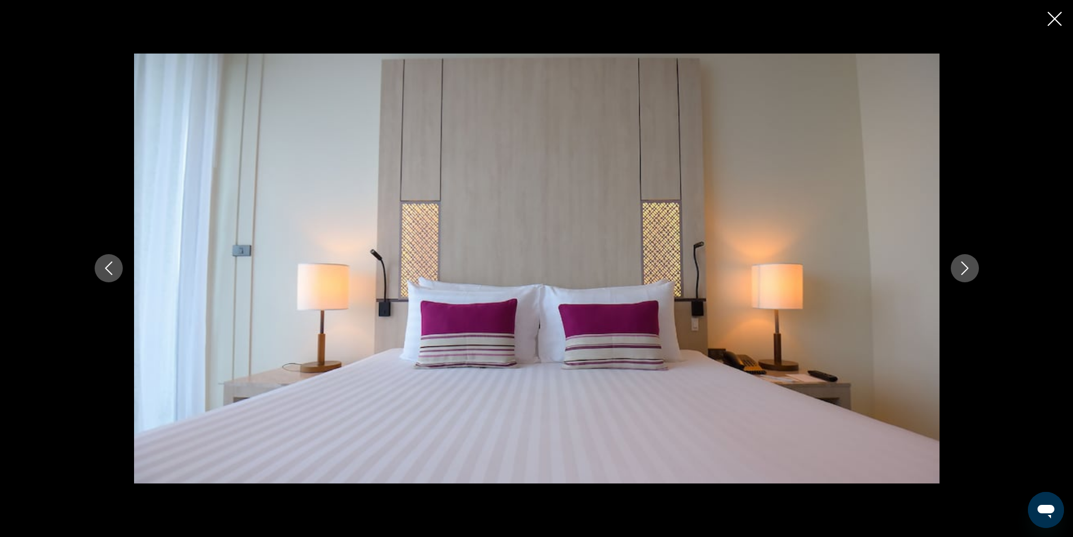
click at [969, 265] on icon "Next image" at bounding box center [965, 268] width 14 height 14
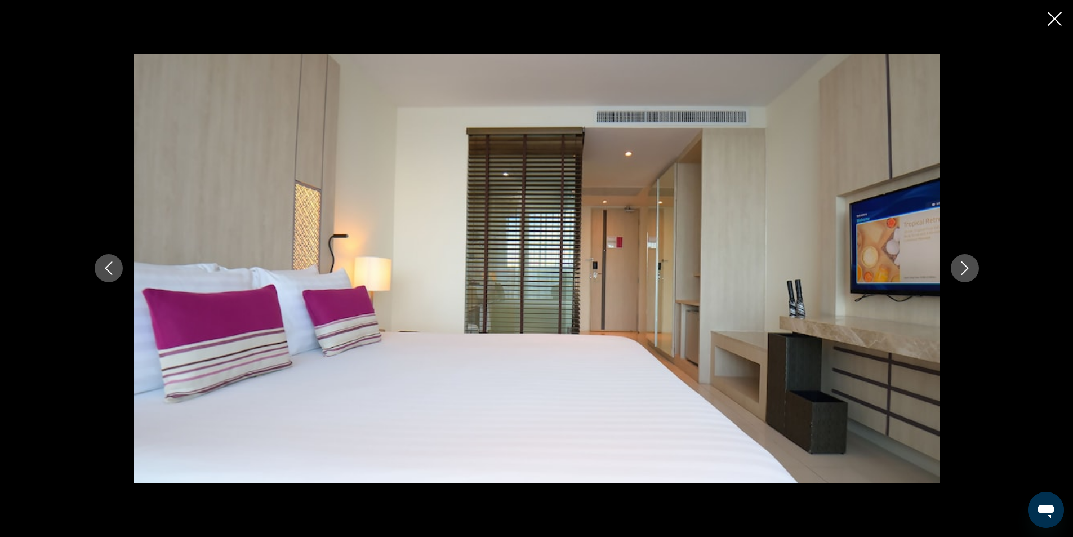
click at [969, 265] on icon "Next image" at bounding box center [965, 268] width 14 height 14
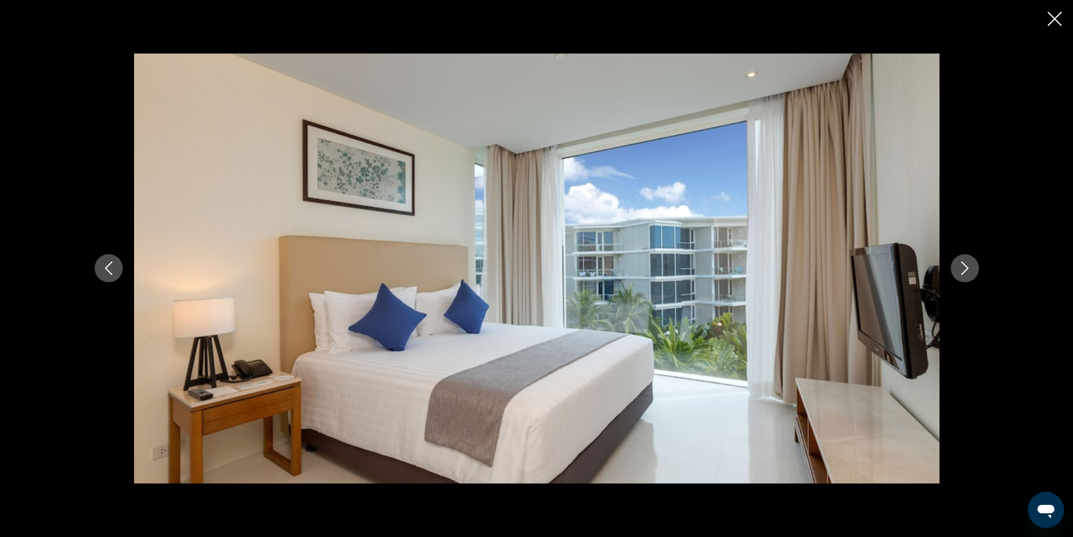
click at [1051, 19] on icon "Close slideshow" at bounding box center [1054, 19] width 14 height 14
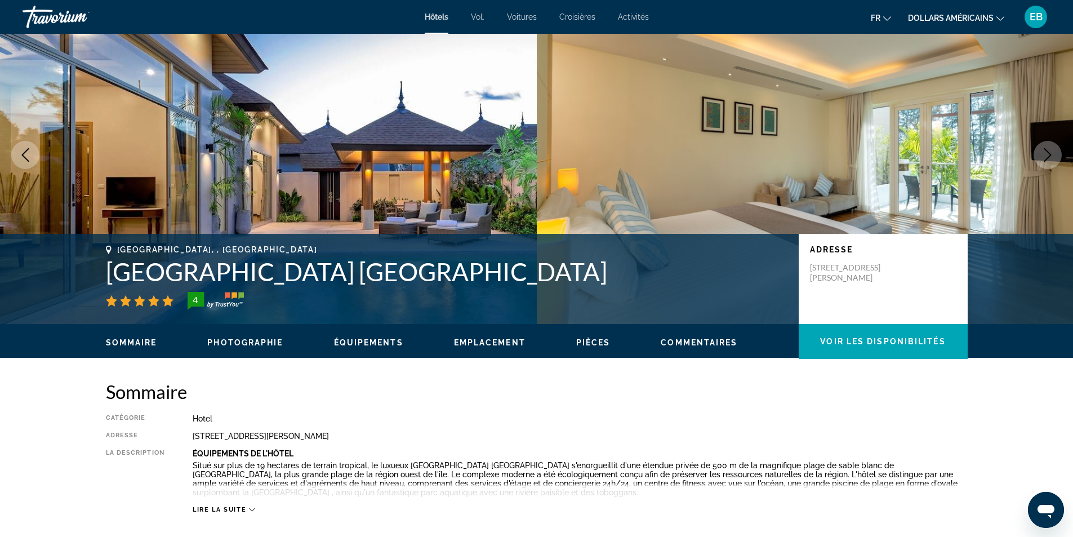
scroll to position [0, 0]
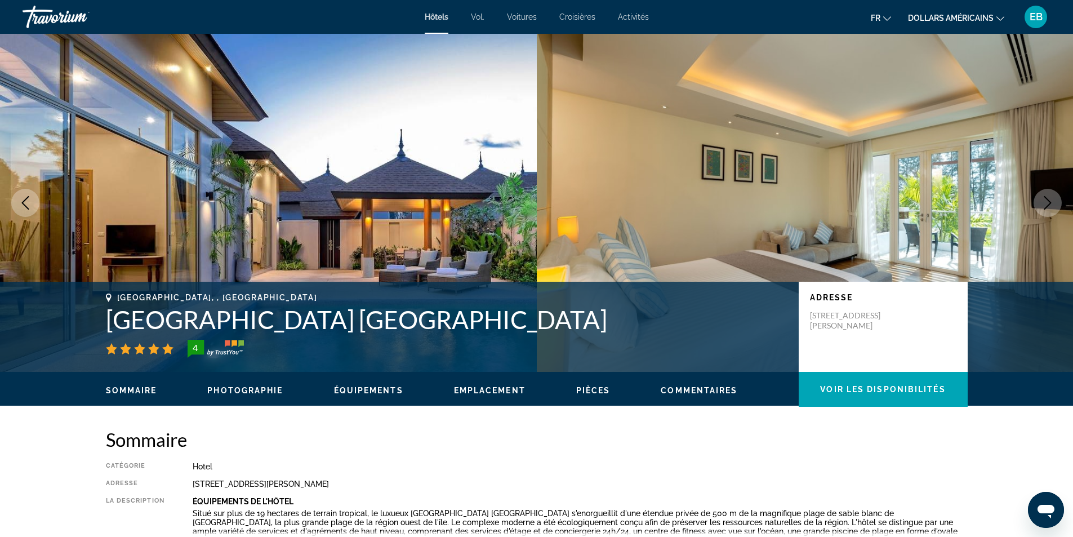
click at [356, 398] on div "Sommaire Photographie Équipements Emplacement Pièces Commentaires Voir les disp…" at bounding box center [536, 389] width 906 height 35
click at [340, 388] on span "Équipements" at bounding box center [368, 390] width 69 height 9
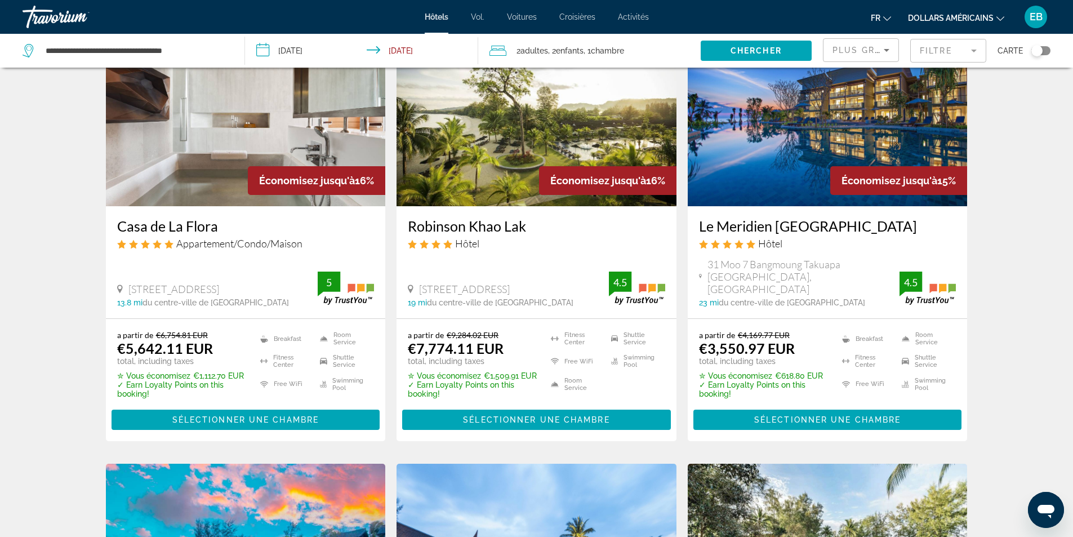
scroll to position [901, 0]
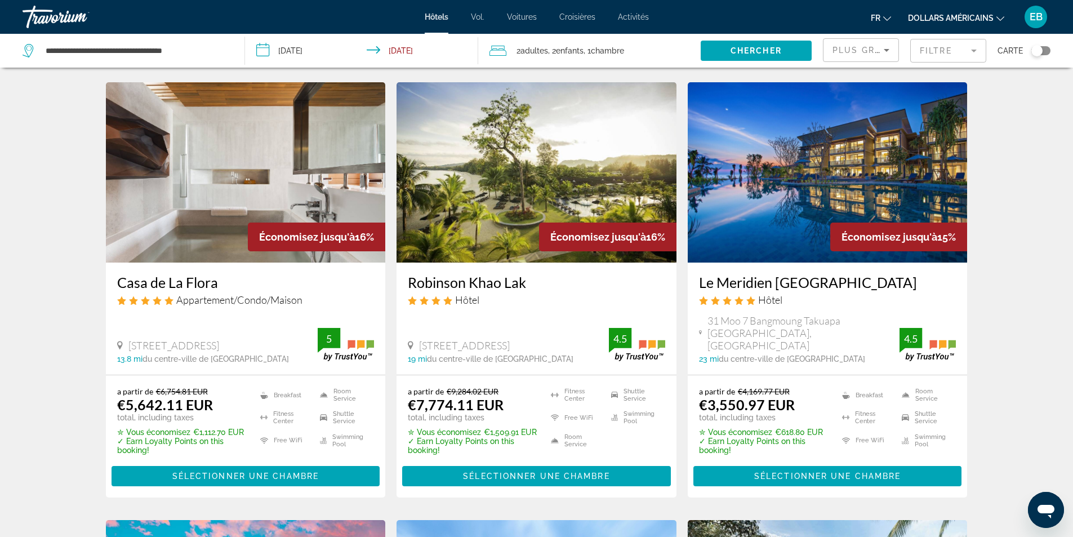
click at [864, 153] on img "Contenu principal" at bounding box center [827, 172] width 280 height 180
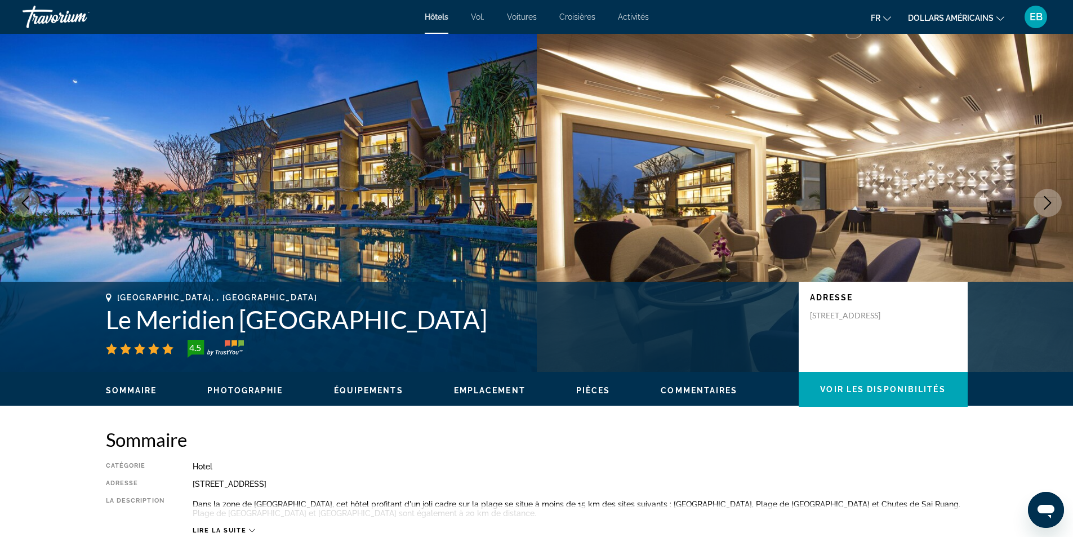
click at [1046, 202] on icon "Next image" at bounding box center [1047, 203] width 14 height 14
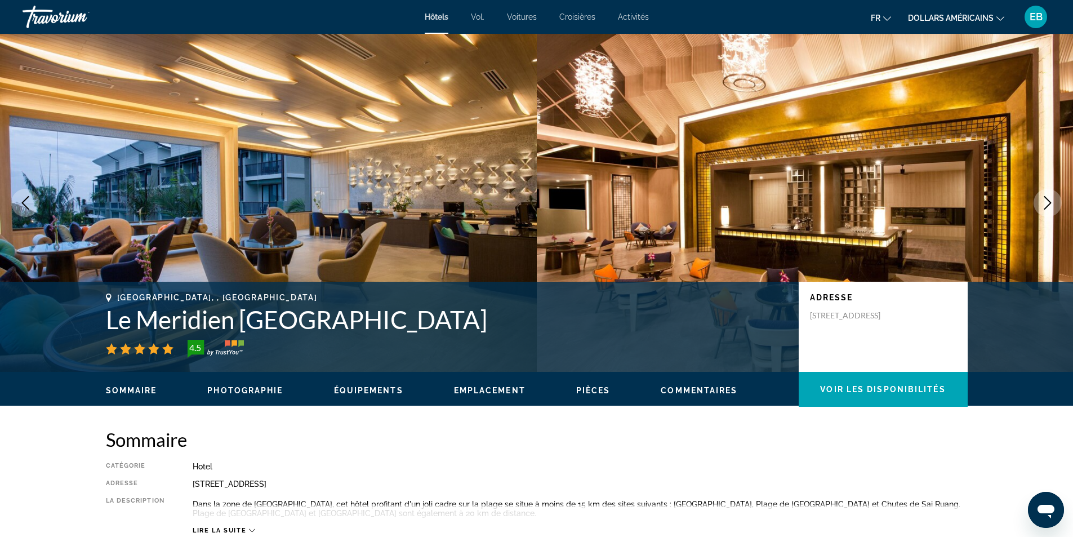
click at [1047, 202] on icon "Next image" at bounding box center [1047, 203] width 14 height 14
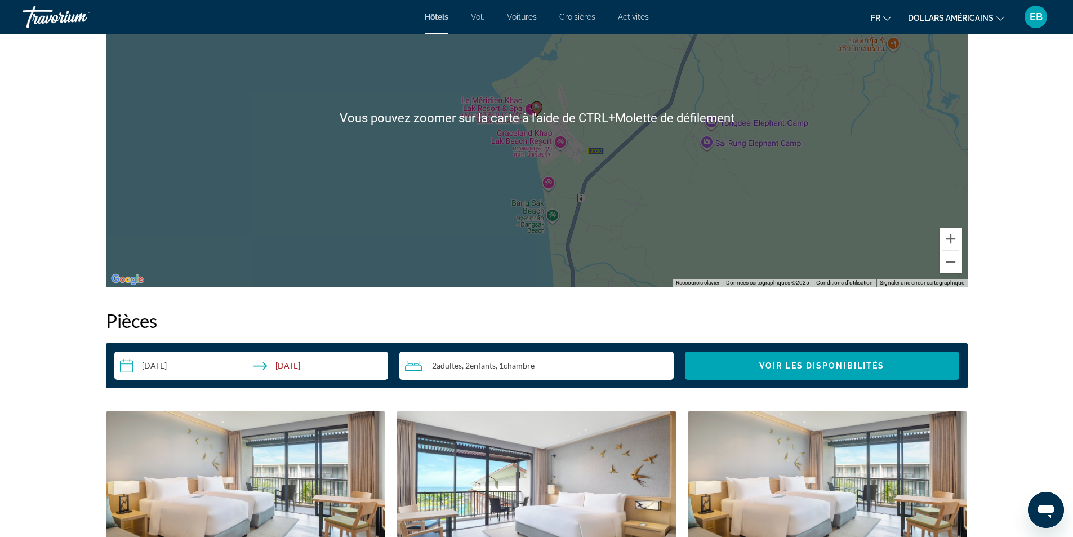
scroll to position [957, 0]
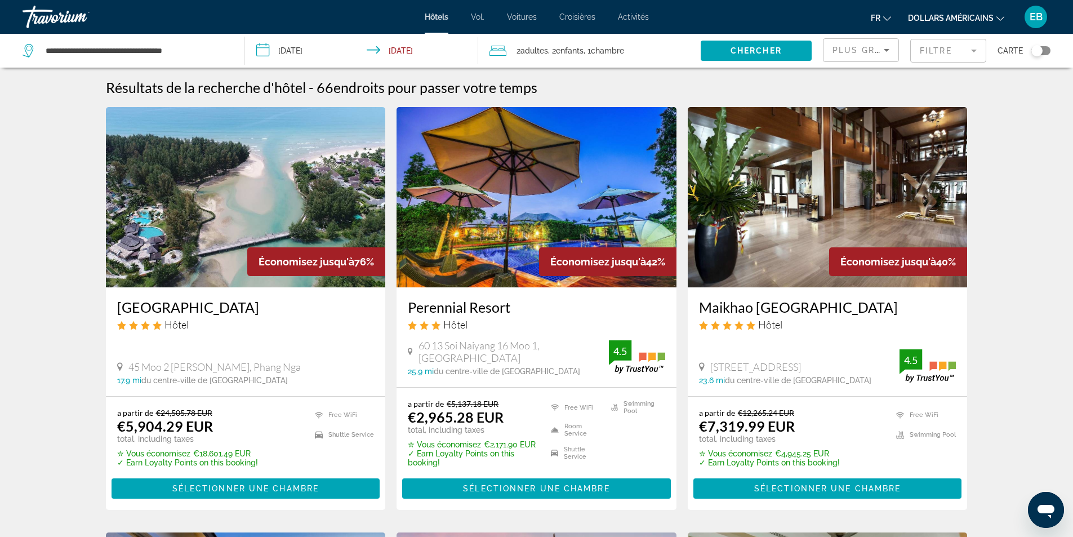
click at [231, 230] on img "Contenu principal" at bounding box center [246, 197] width 280 height 180
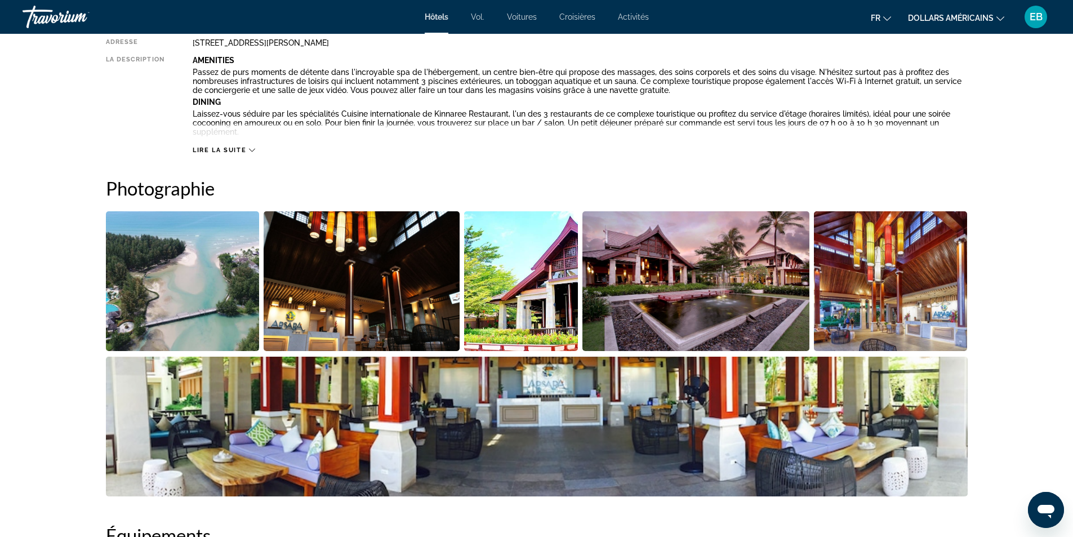
scroll to position [506, 0]
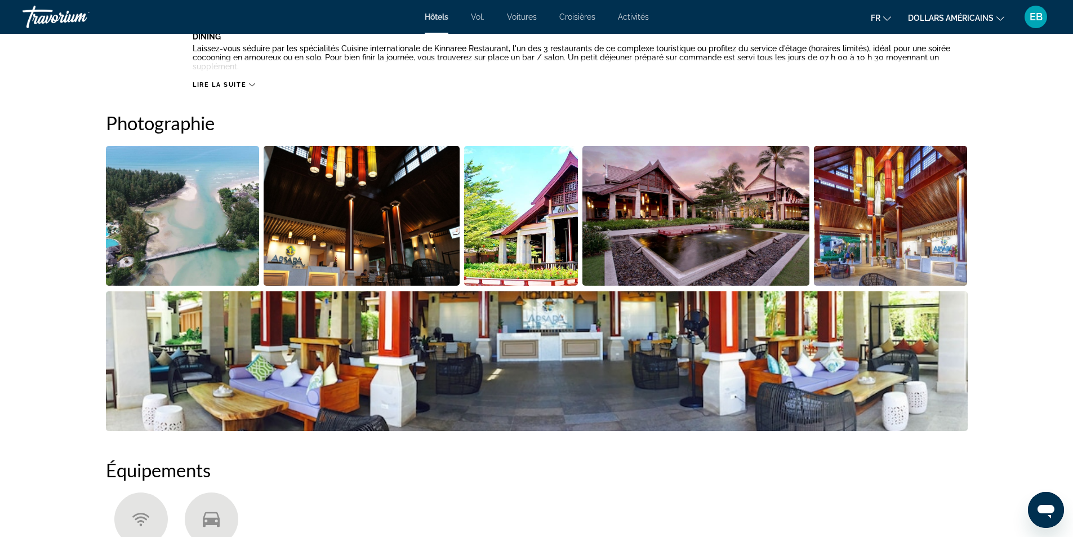
click at [180, 256] on img "Open full-screen image slider" at bounding box center [183, 216] width 154 height 140
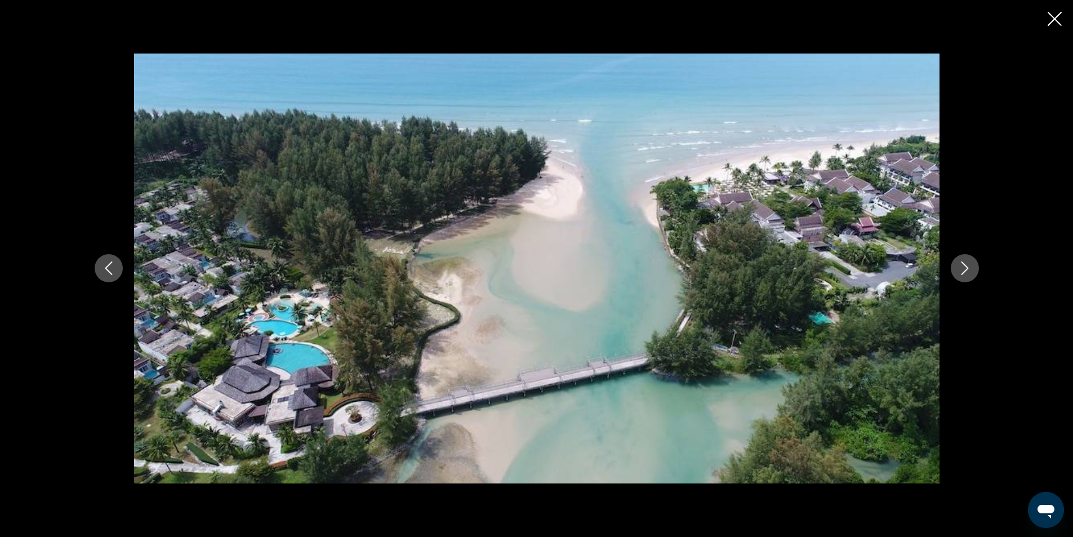
click at [1053, 19] on icon "Close slideshow" at bounding box center [1054, 19] width 14 height 14
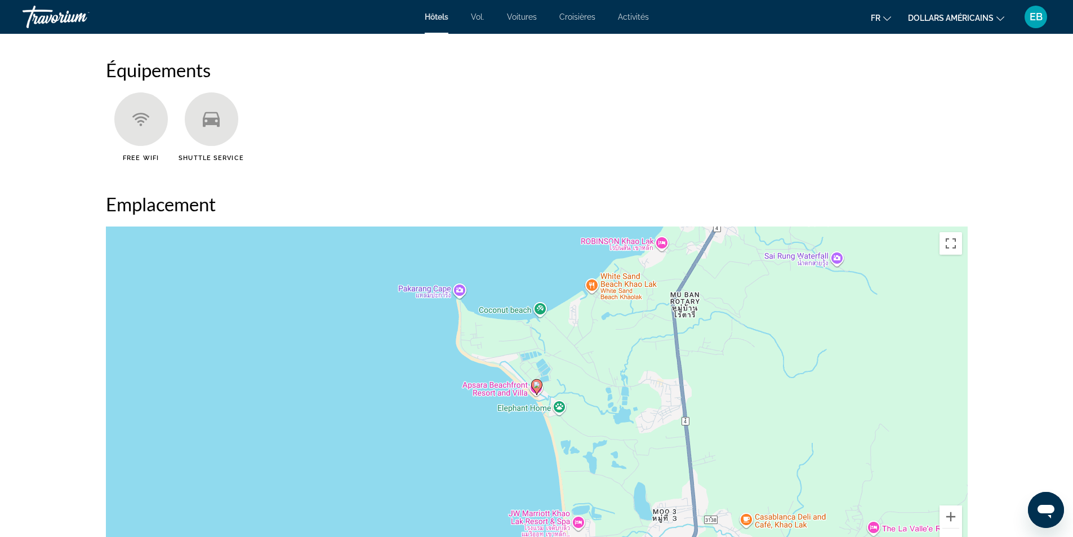
scroll to position [1070, 0]
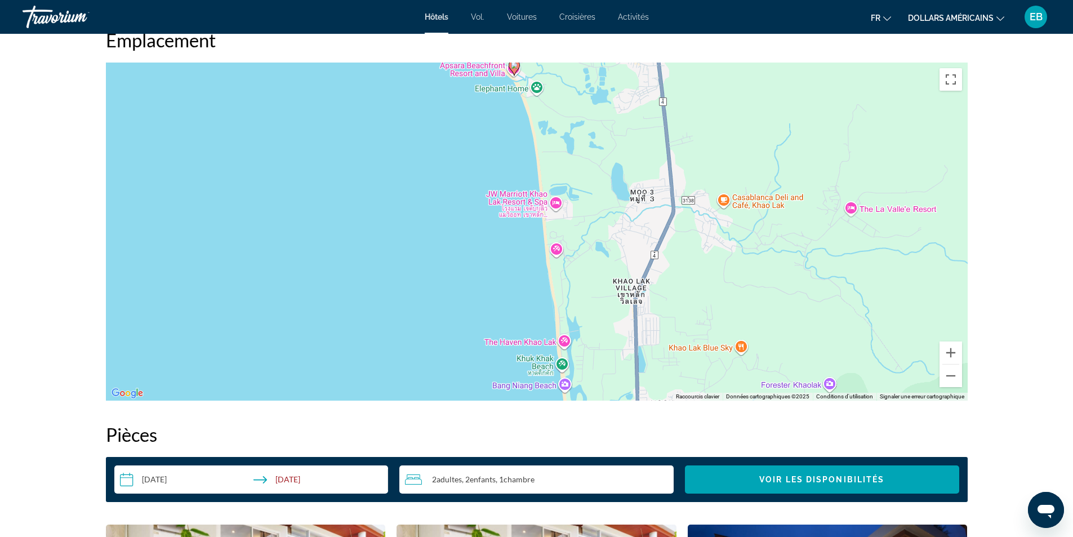
drag, startPoint x: 611, startPoint y: 234, endPoint x: 602, endPoint y: 75, distance: 158.5
click at [602, 75] on div "Pour activer le glissement avec le clavier, appuyez sur Alt+Entrée. Une fois ce…" at bounding box center [536, 231] width 861 height 338
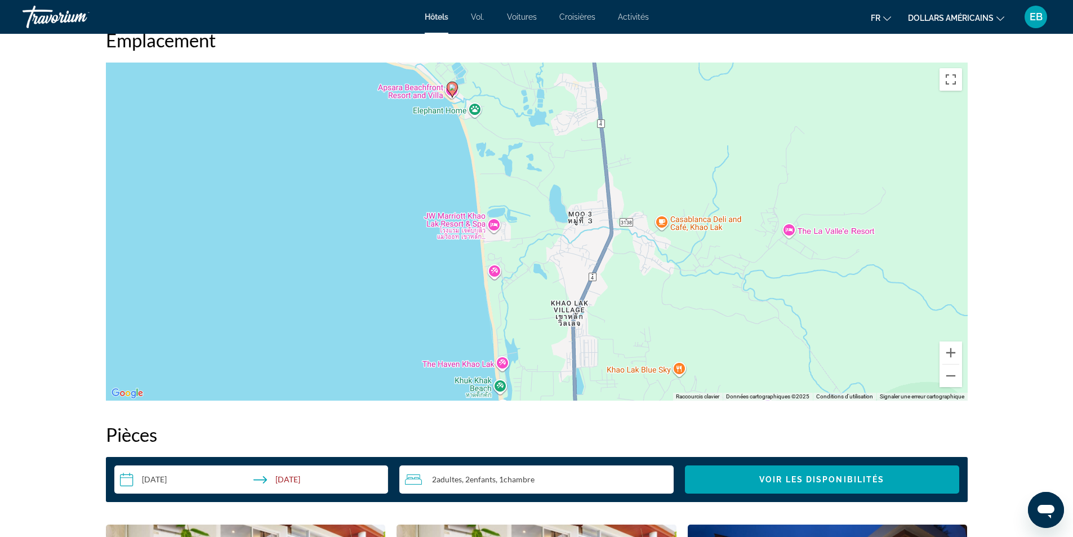
drag, startPoint x: 632, startPoint y: 206, endPoint x: 610, endPoint y: 325, distance: 121.4
click at [610, 325] on div "Pour activer le glissement avec le clavier, appuyez sur Alt+Entrée. Une fois ce…" at bounding box center [536, 231] width 861 height 338
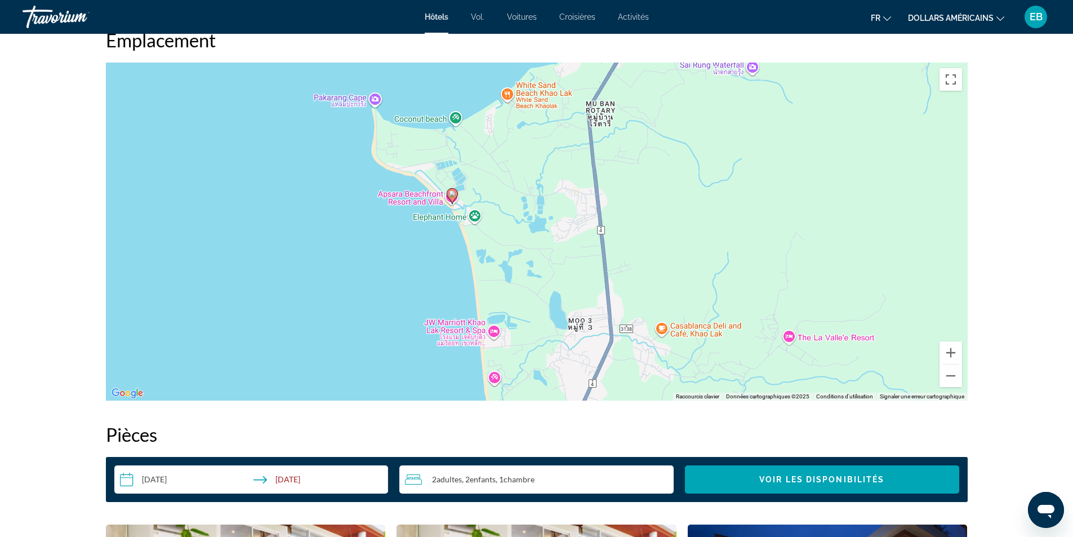
drag, startPoint x: 556, startPoint y: 172, endPoint x: 556, endPoint y: 320, distance: 148.6
click at [556, 320] on div "Pour activer le glissement avec le clavier, appuyez sur Alt+Entrée. Une fois ce…" at bounding box center [536, 231] width 861 height 338
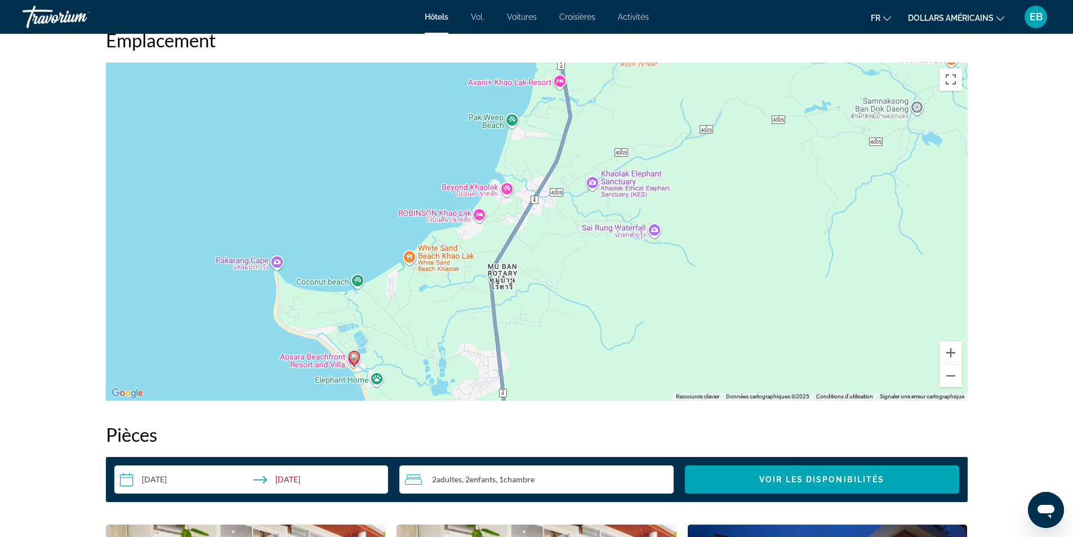
drag, startPoint x: 557, startPoint y: 219, endPoint x: 449, endPoint y: 324, distance: 150.5
click at [449, 324] on div "Pour activer le glissement avec le clavier, appuyez sur Alt+Entrée. Une fois ce…" at bounding box center [536, 231] width 861 height 338
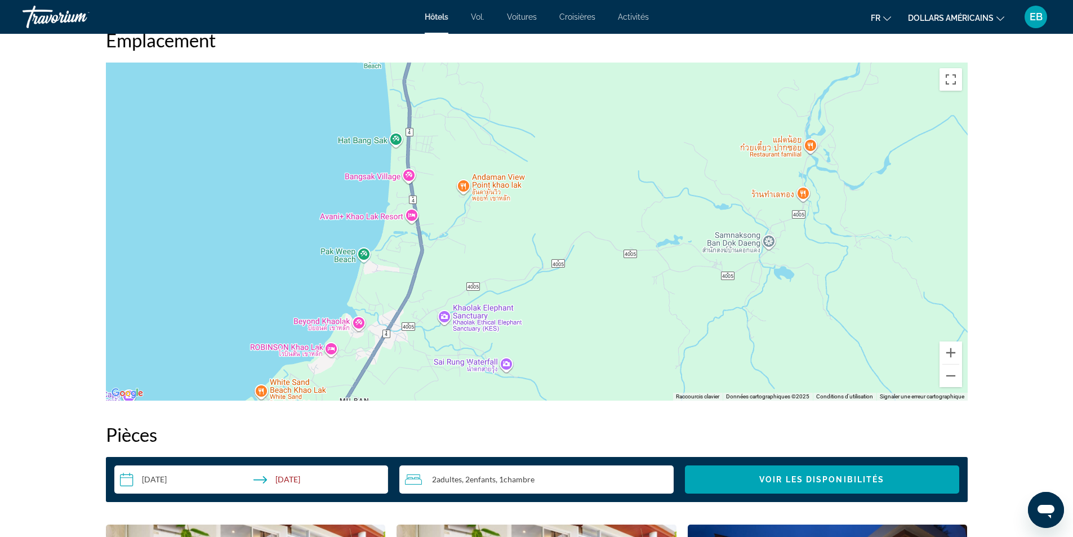
drag, startPoint x: 573, startPoint y: 301, endPoint x: 443, endPoint y: 409, distance: 169.1
click at [437, 430] on div "Sommaire Catégorie Hotel Adresse 45 Moo 2 Kukkak Takuapa, Phang Nga 82220, Thai…" at bounding box center [536, 167] width 873 height 1619
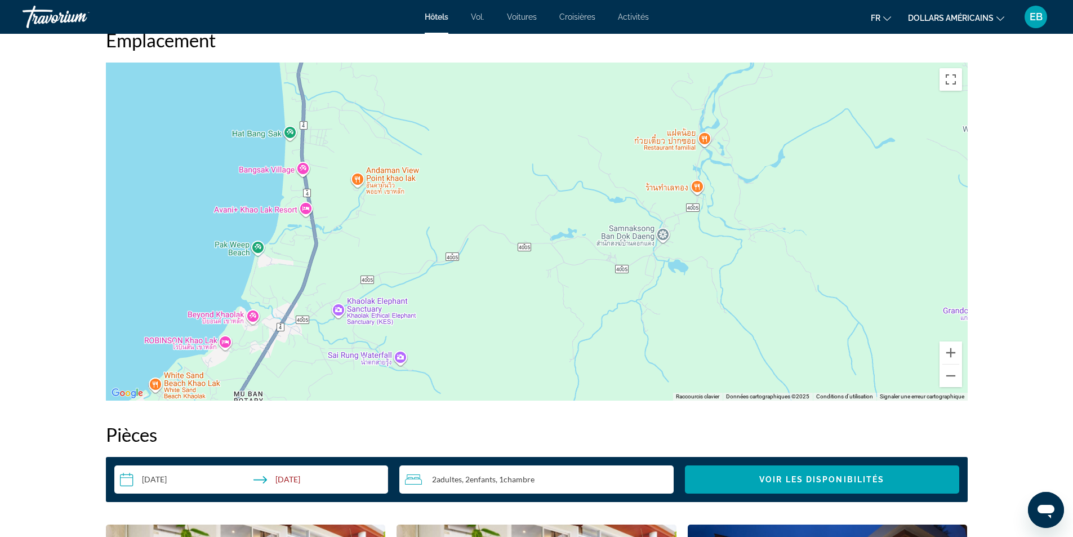
drag, startPoint x: 498, startPoint y: 229, endPoint x: 390, endPoint y: 202, distance: 111.3
click at [389, 203] on div "Contenu principal" at bounding box center [536, 231] width 861 height 338
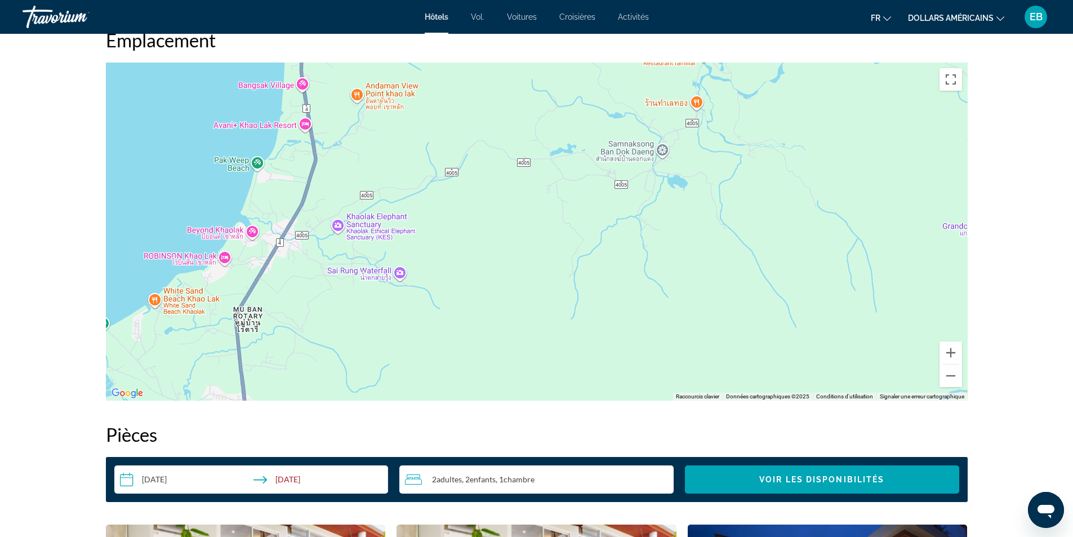
drag, startPoint x: 454, startPoint y: 323, endPoint x: 485, endPoint y: 172, distance: 154.2
click at [483, 169] on div "Pour activer le glissement avec le clavier, appuyez sur Alt+Entrée. Une fois ce…" at bounding box center [536, 231] width 861 height 338
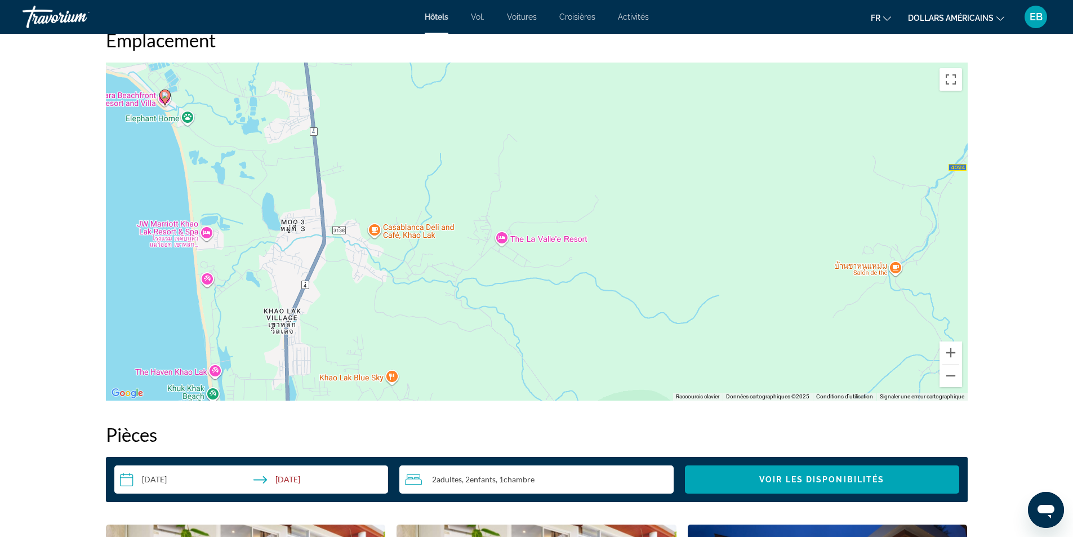
drag, startPoint x: 351, startPoint y: 340, endPoint x: 382, endPoint y: 206, distance: 137.4
click at [382, 206] on div "Pour activer le glissement avec le clavier, appuyez sur Alt+Entrée. Une fois ce…" at bounding box center [536, 231] width 861 height 338
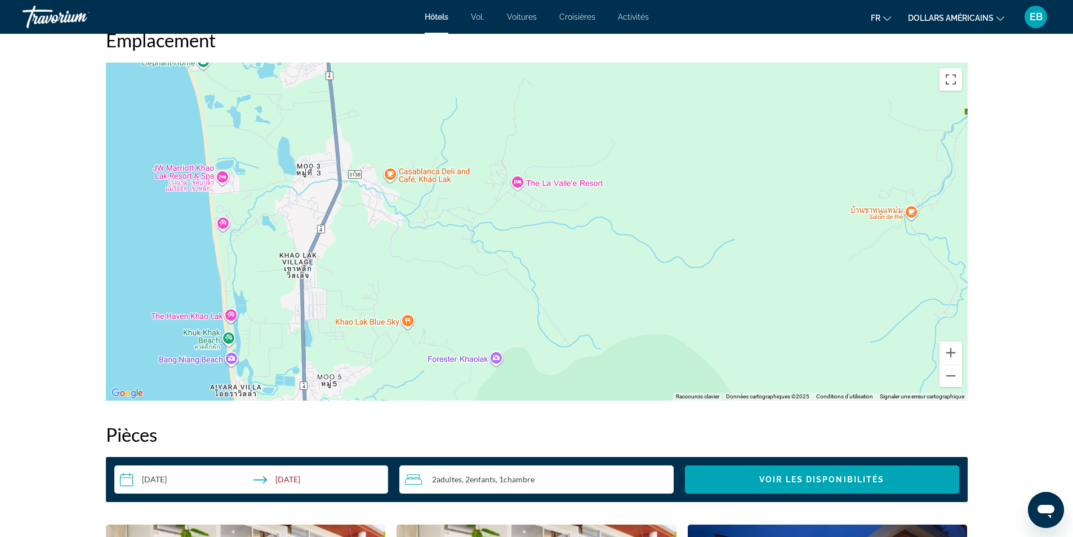
drag, startPoint x: 382, startPoint y: 358, endPoint x: 443, endPoint y: 221, distance: 149.9
click at [443, 221] on div "Pour activer le glissement avec le clavier, appuyez sur Alt+Entrée. Une fois ce…" at bounding box center [536, 231] width 861 height 338
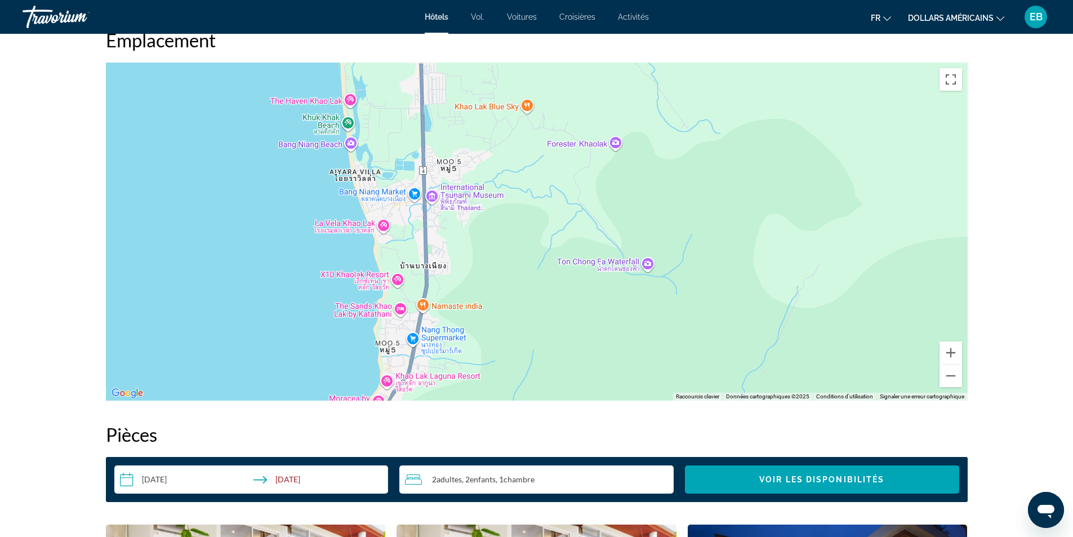
drag, startPoint x: 413, startPoint y: 312, endPoint x: 499, endPoint y: 153, distance: 181.1
click at [499, 153] on div "Contenu principal" at bounding box center [536, 231] width 861 height 338
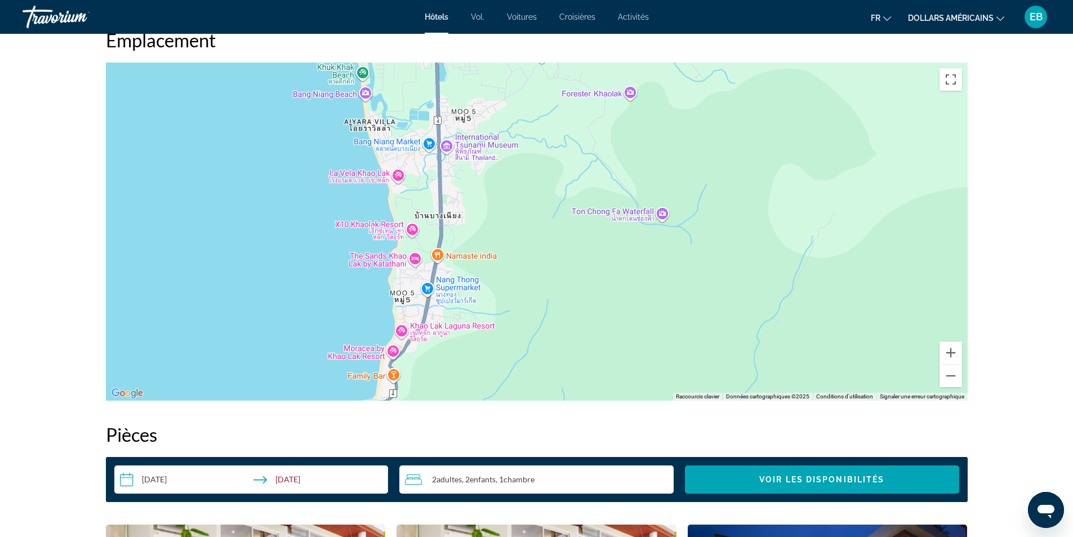
drag, startPoint x: 524, startPoint y: 274, endPoint x: 504, endPoint y: 289, distance: 24.9
click at [518, 281] on div "Contenu principal" at bounding box center [536, 231] width 861 height 338
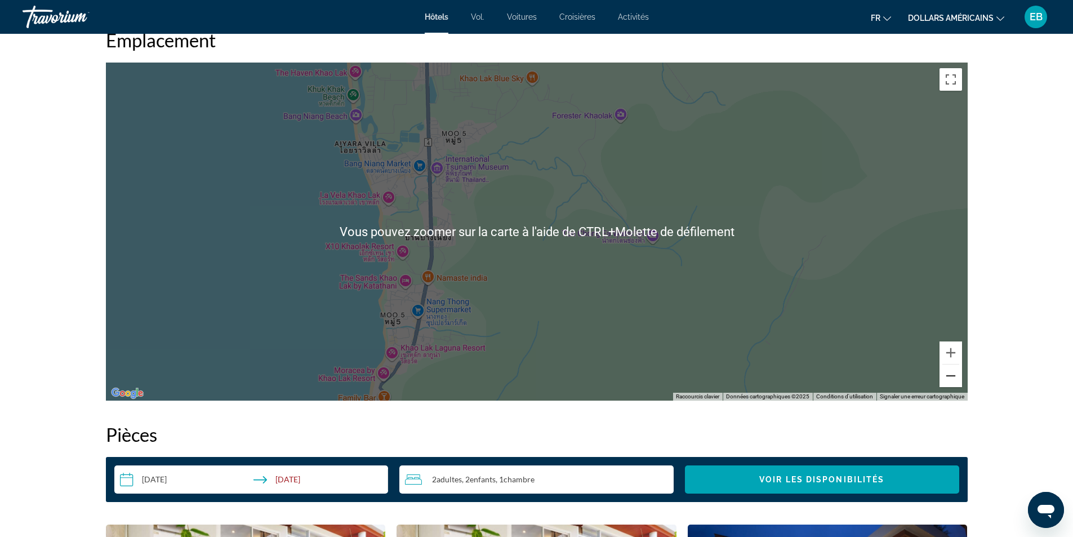
click at [955, 376] on button "Zoom arrière" at bounding box center [950, 375] width 23 height 23
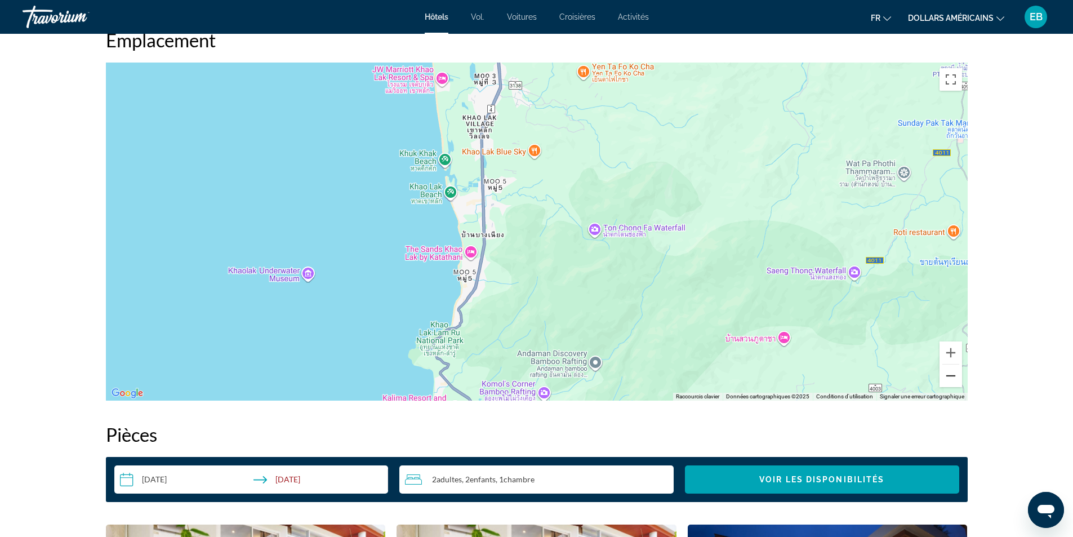
click at [946, 375] on button "Zoom arrière" at bounding box center [950, 375] width 23 height 23
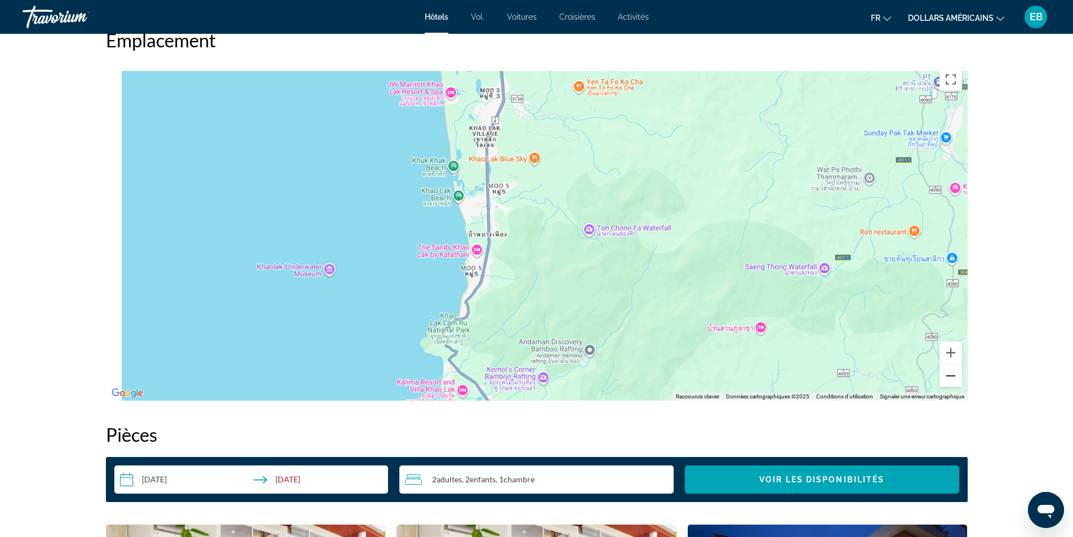
click at [946, 376] on button "Zoom arrière" at bounding box center [950, 375] width 23 height 23
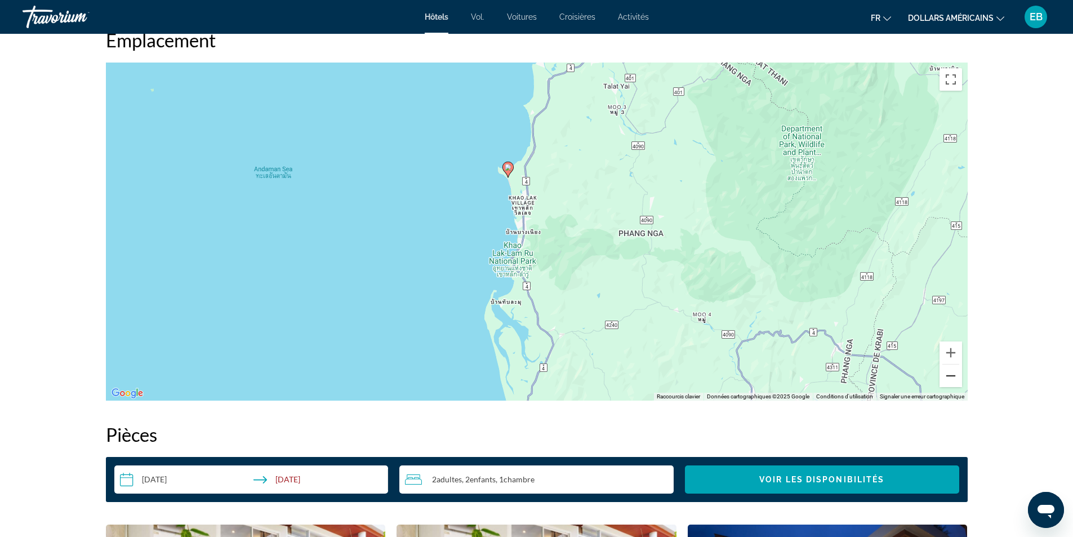
click at [946, 377] on button "Zoom arrière" at bounding box center [950, 375] width 23 height 23
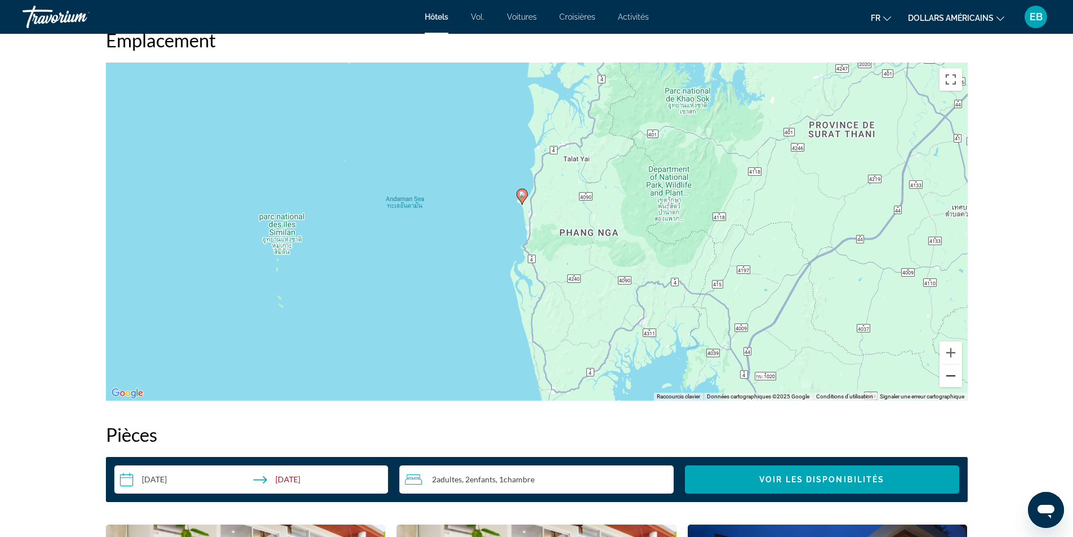
click at [946, 377] on button "Zoom arrière" at bounding box center [950, 375] width 23 height 23
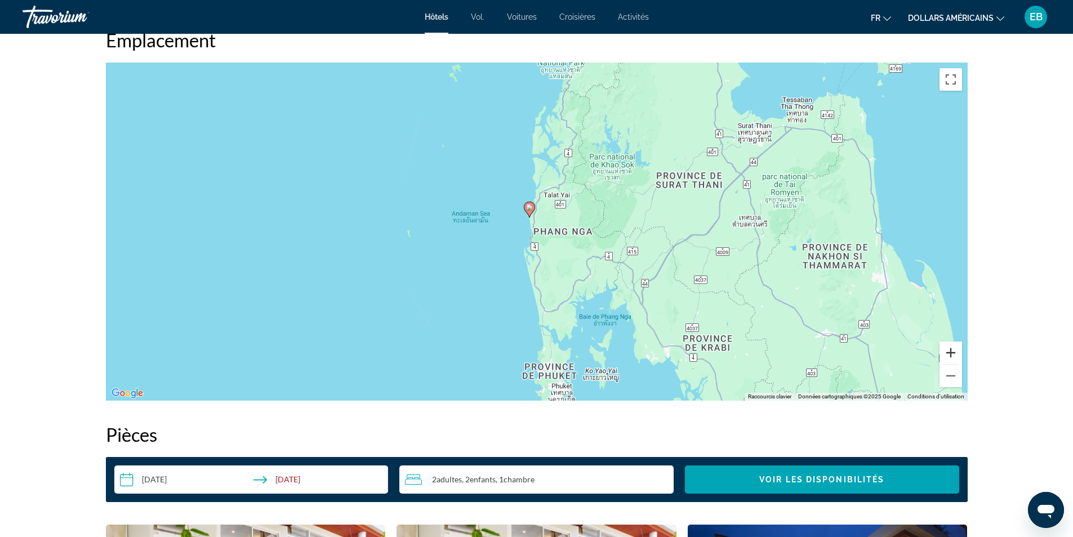
click at [952, 351] on button "Zoom avant" at bounding box center [950, 352] width 23 height 23
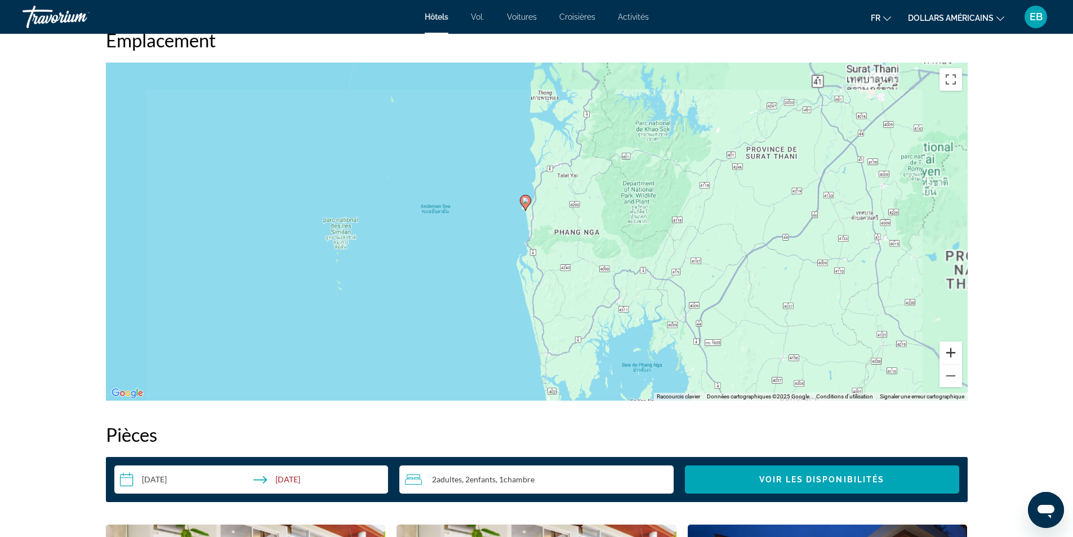
click at [952, 351] on button "Zoom avant" at bounding box center [950, 352] width 23 height 23
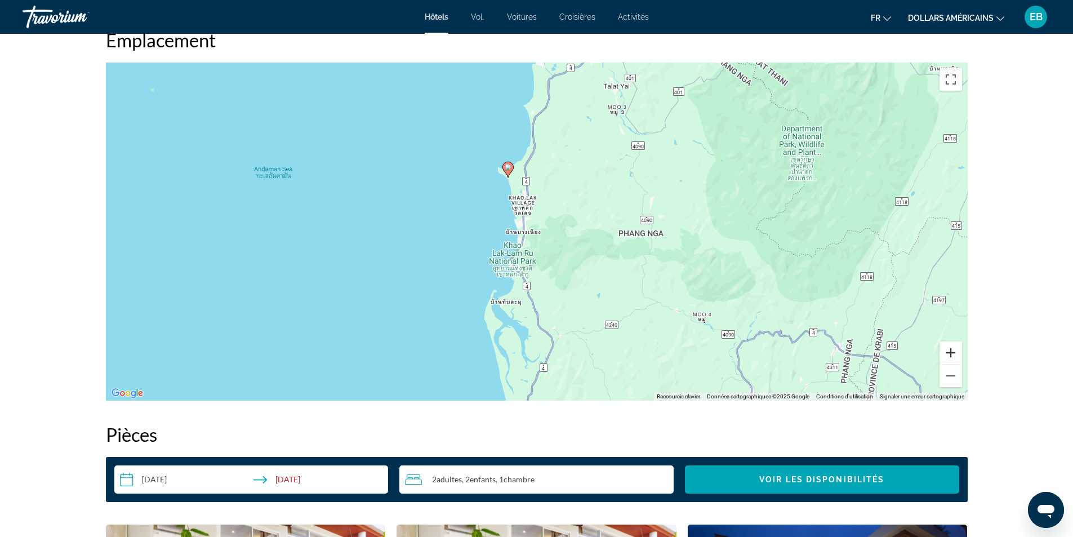
click at [952, 351] on button "Zoom avant" at bounding box center [950, 352] width 23 height 23
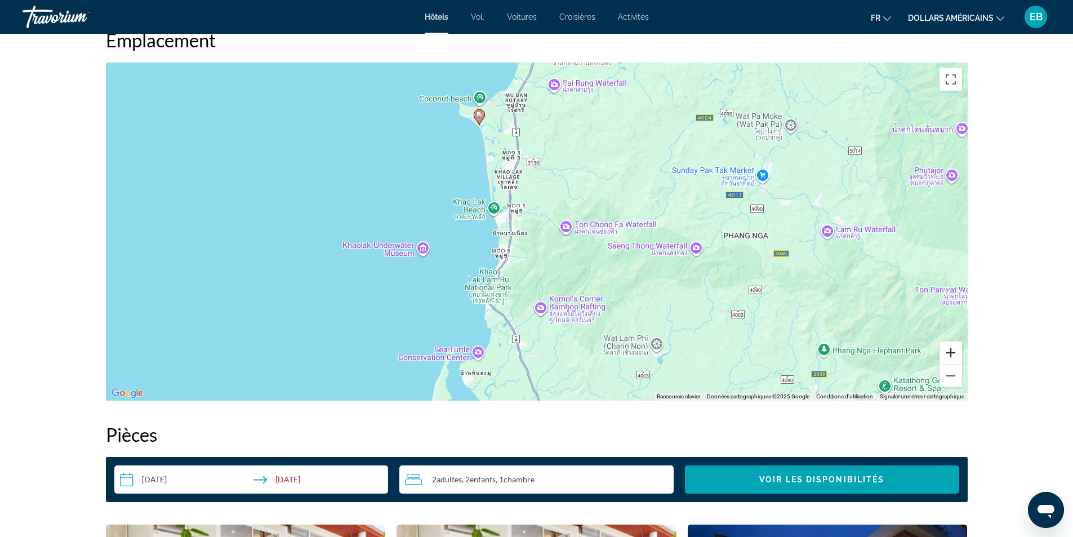
click at [952, 352] on button "Zoom avant" at bounding box center [950, 352] width 23 height 23
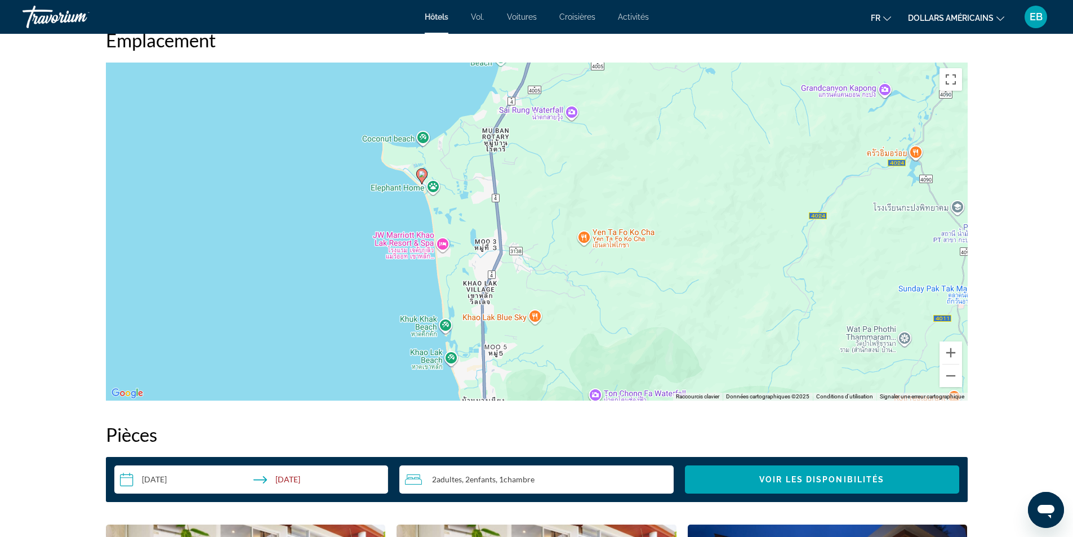
drag, startPoint x: 716, startPoint y: 188, endPoint x: 720, endPoint y: 361, distance: 173.5
click at [717, 360] on div "Pour activer le glissement avec le clavier, appuyez sur Alt+Entrée. Une fois ce…" at bounding box center [536, 231] width 861 height 338
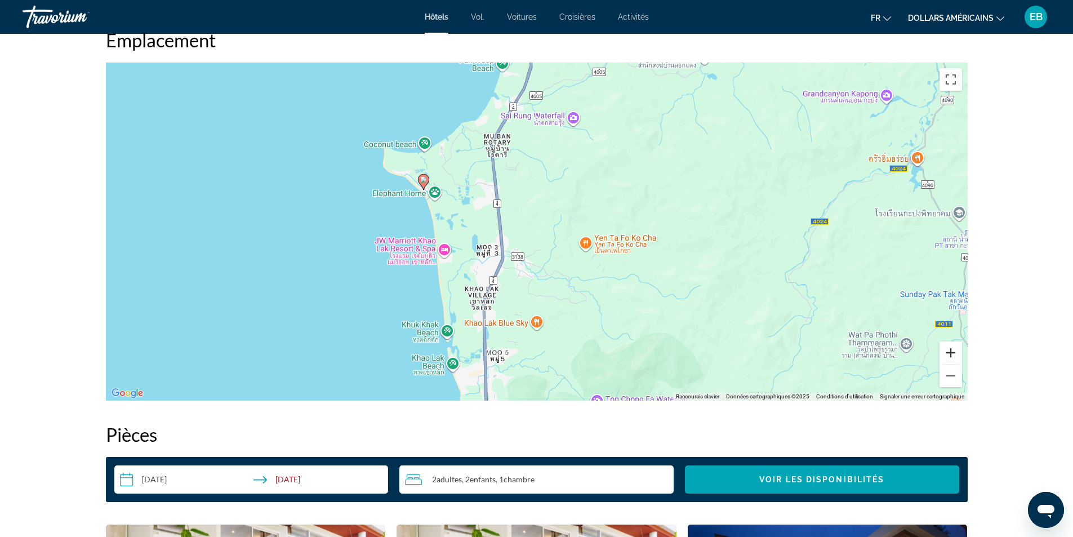
click at [946, 355] on button "Zoom avant" at bounding box center [950, 352] width 23 height 23
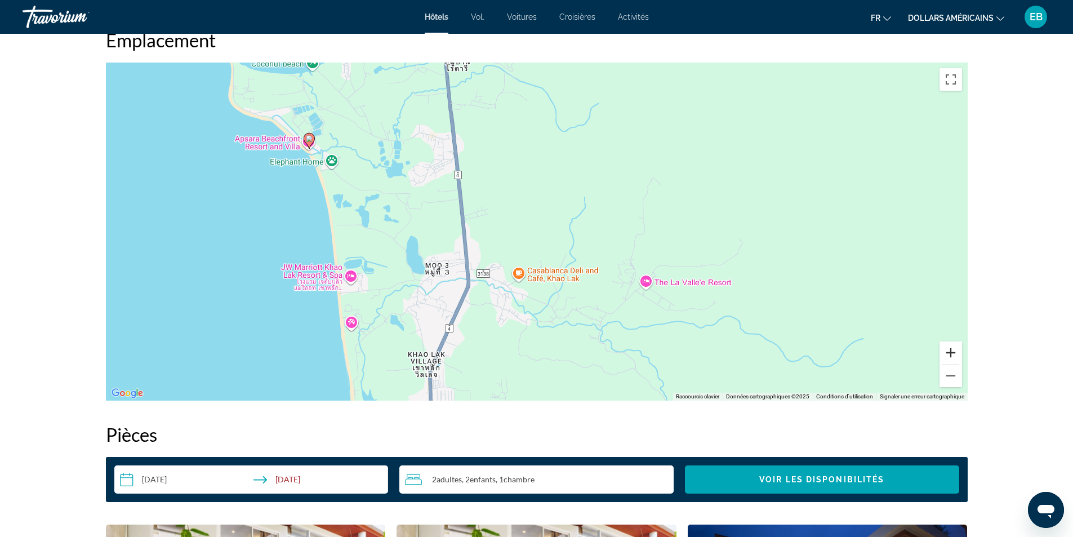
click at [946, 355] on button "Zoom avant" at bounding box center [950, 352] width 23 height 23
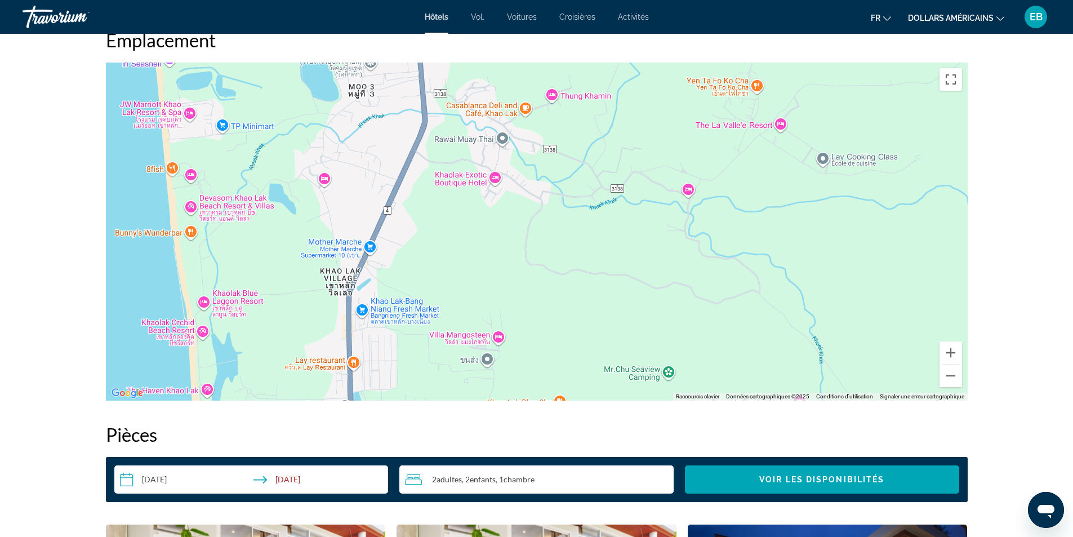
drag, startPoint x: 551, startPoint y: 285, endPoint x: 577, endPoint y: 102, distance: 184.7
click at [577, 102] on div "Pour activer le glissement avec le clavier, appuyez sur Alt+Entrée. Une fois ce…" at bounding box center [536, 231] width 861 height 338
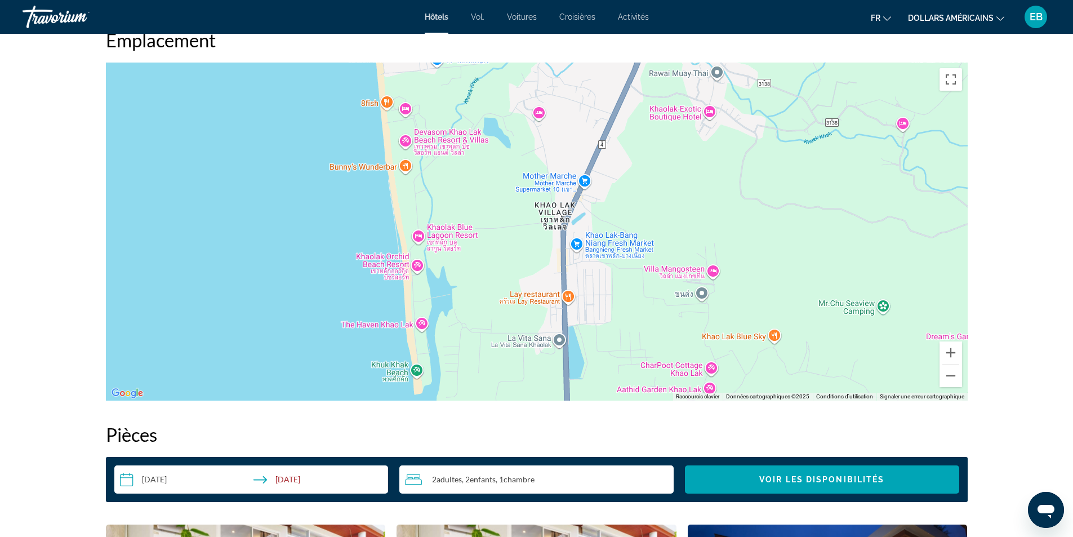
drag, startPoint x: 554, startPoint y: 326, endPoint x: 762, endPoint y: 349, distance: 209.6
click at [763, 347] on div "Contenu principal" at bounding box center [536, 231] width 861 height 338
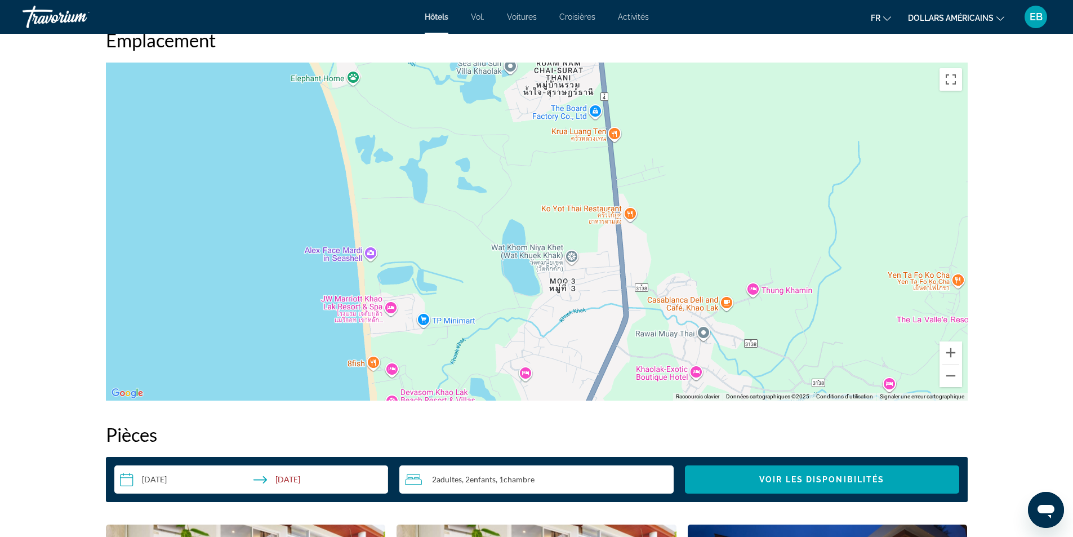
drag, startPoint x: 726, startPoint y: 199, endPoint x: 726, endPoint y: 310, distance: 110.9
click at [726, 310] on div "Pour activer le glissement avec le clavier, appuyez sur Alt+Entrée. Une fois ce…" at bounding box center [536, 231] width 861 height 338
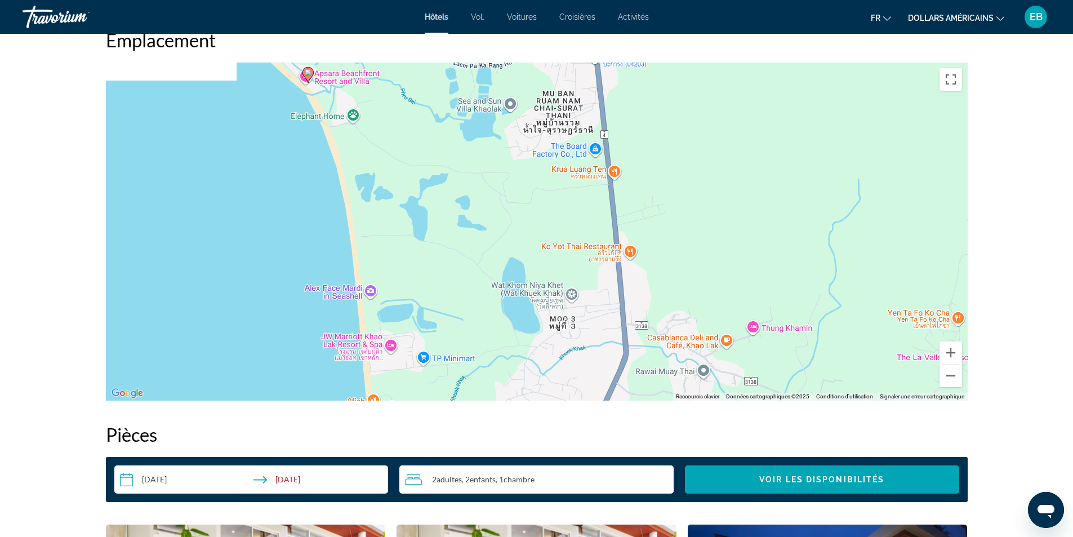
drag, startPoint x: 724, startPoint y: 220, endPoint x: 724, endPoint y: 305, distance: 85.6
click at [724, 303] on div "Pour activer le glissement avec le clavier, appuyez sur Alt+Entrée. Une fois ce…" at bounding box center [536, 231] width 861 height 338
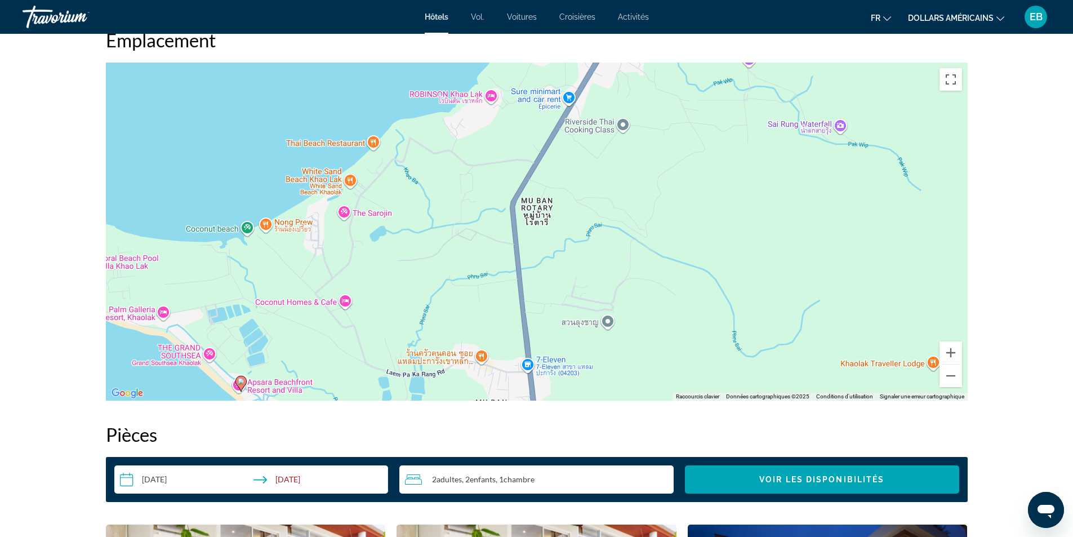
drag, startPoint x: 702, startPoint y: 200, endPoint x: 613, endPoint y: 369, distance: 190.6
click at [613, 369] on div "Pour activer le glissement avec le clavier, appuyez sur Alt+Entrée. Une fois ce…" at bounding box center [536, 231] width 861 height 338
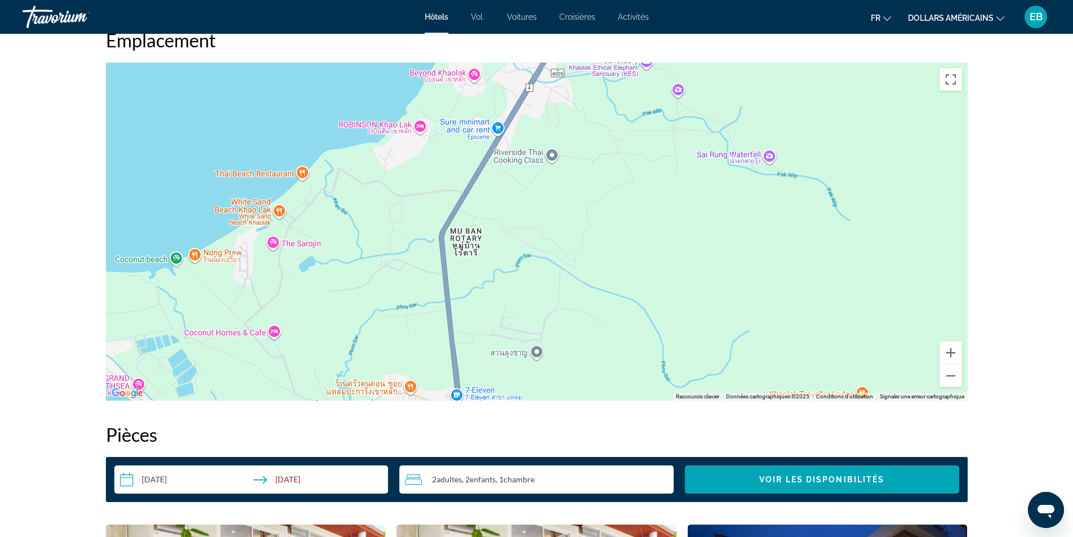
drag, startPoint x: 639, startPoint y: 275, endPoint x: 618, endPoint y: 161, distance: 115.6
click at [618, 163] on div "Pour activer le glissement avec le clavier, appuyez sur Alt+Entrée. Une fois ce…" at bounding box center [536, 231] width 861 height 338
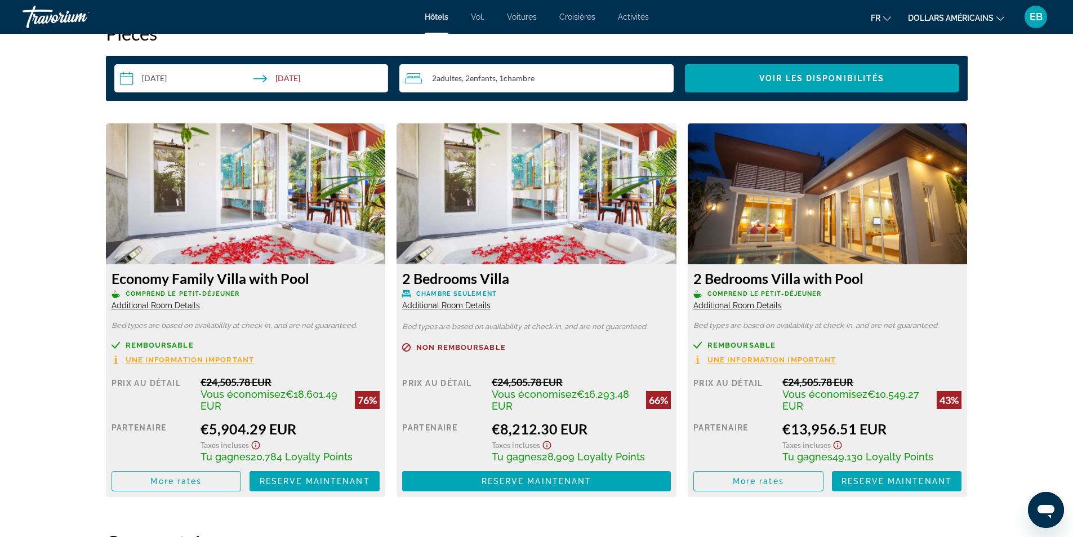
scroll to position [1520, 0]
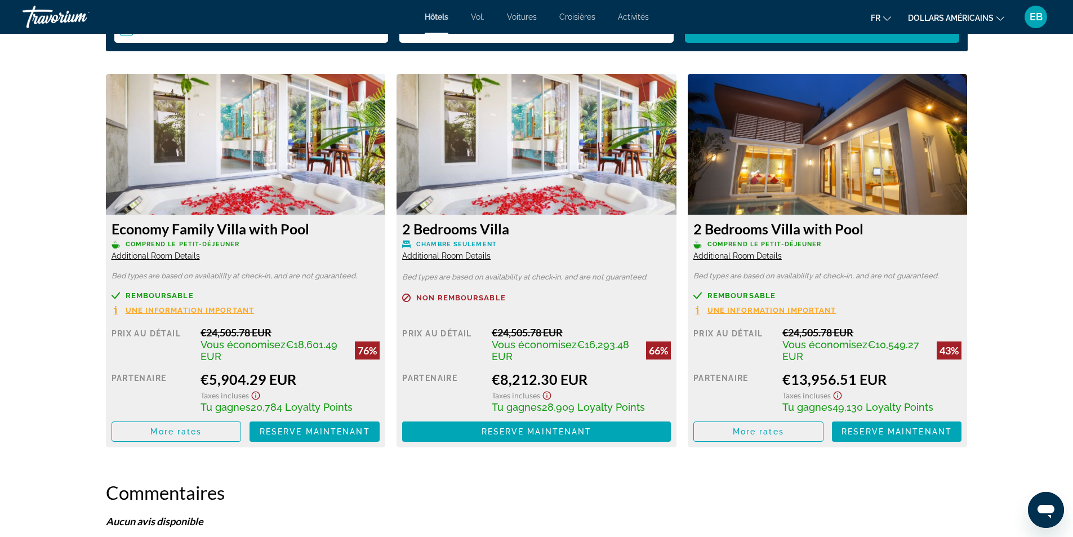
click at [164, 311] on span "Une information important" at bounding box center [190, 309] width 129 height 7
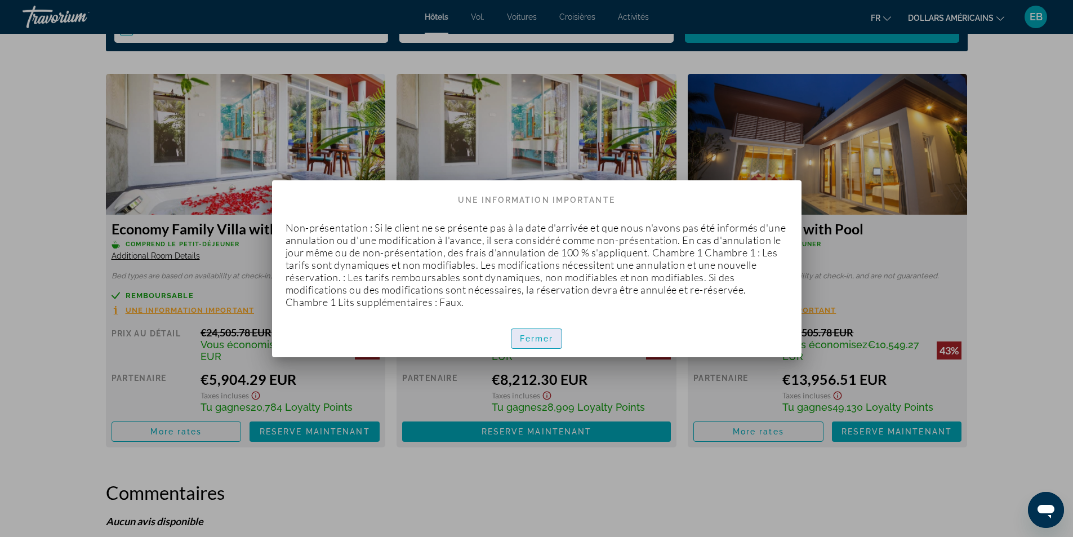
click at [515, 337] on span "button" at bounding box center [536, 338] width 51 height 27
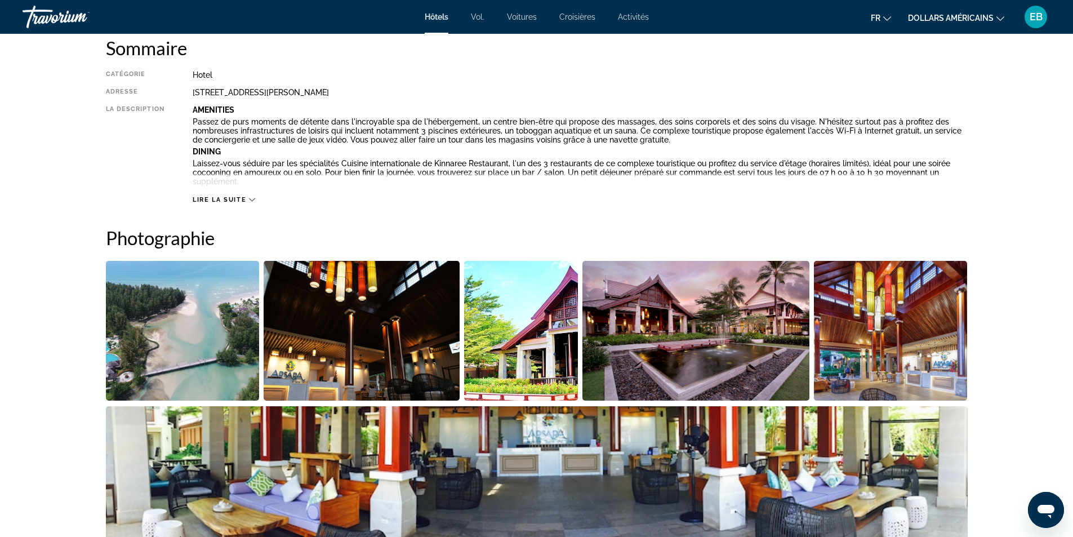
scroll to position [225, 0]
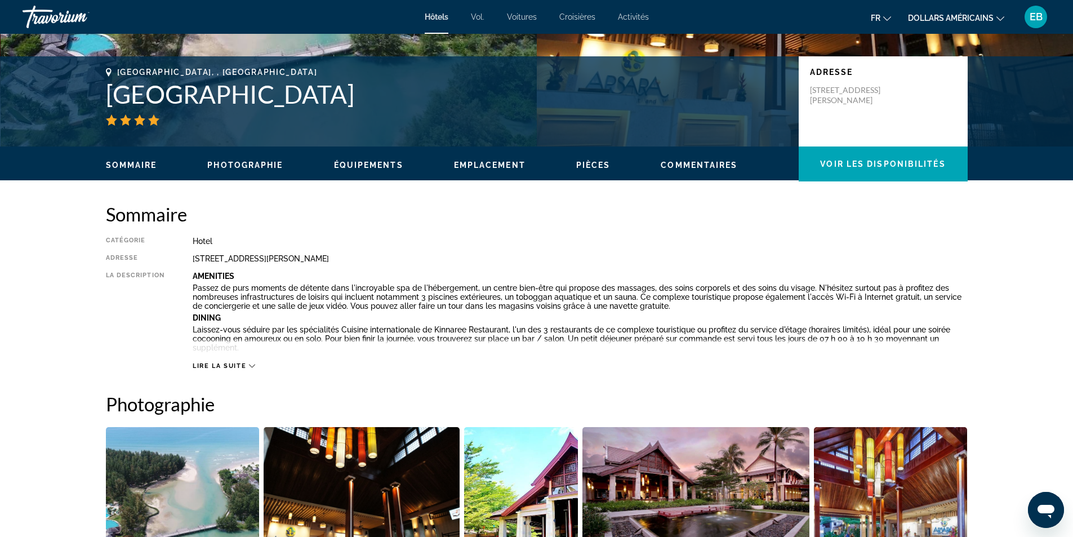
click at [489, 162] on span "Emplacement" at bounding box center [490, 164] width 72 height 9
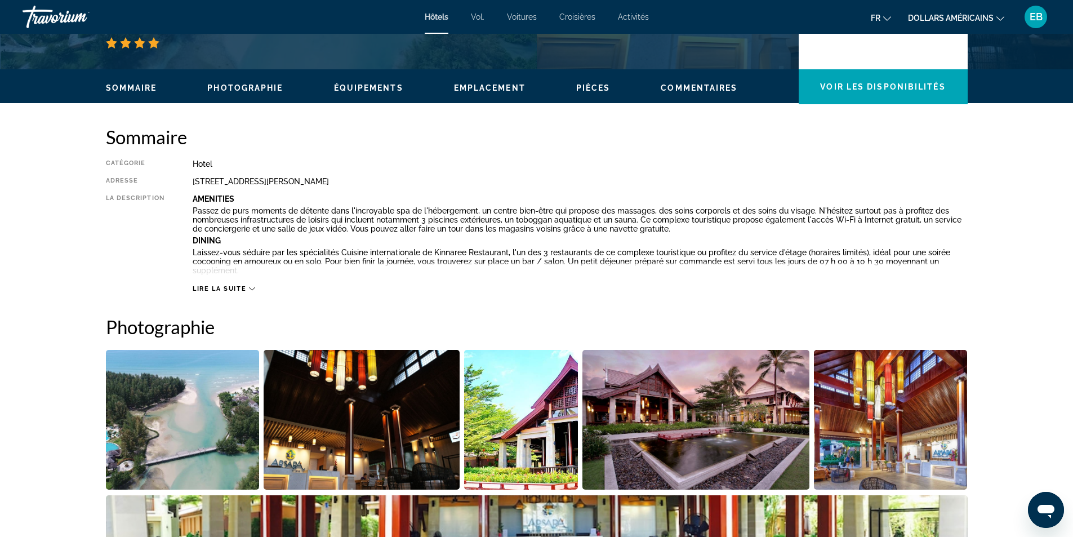
scroll to position [243, 0]
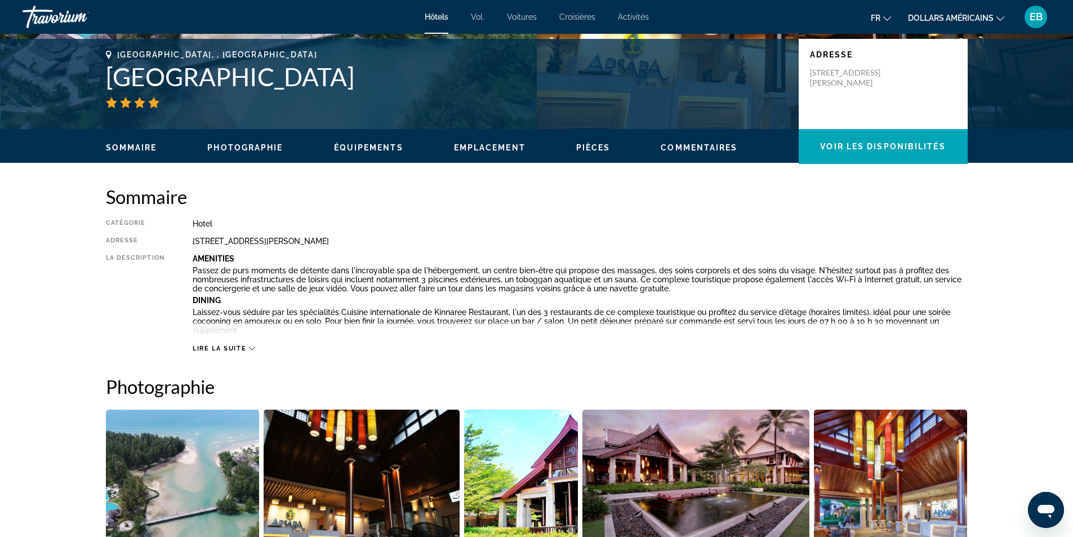
click at [234, 349] on span "Lire la suite" at bounding box center [219, 348] width 53 height 7
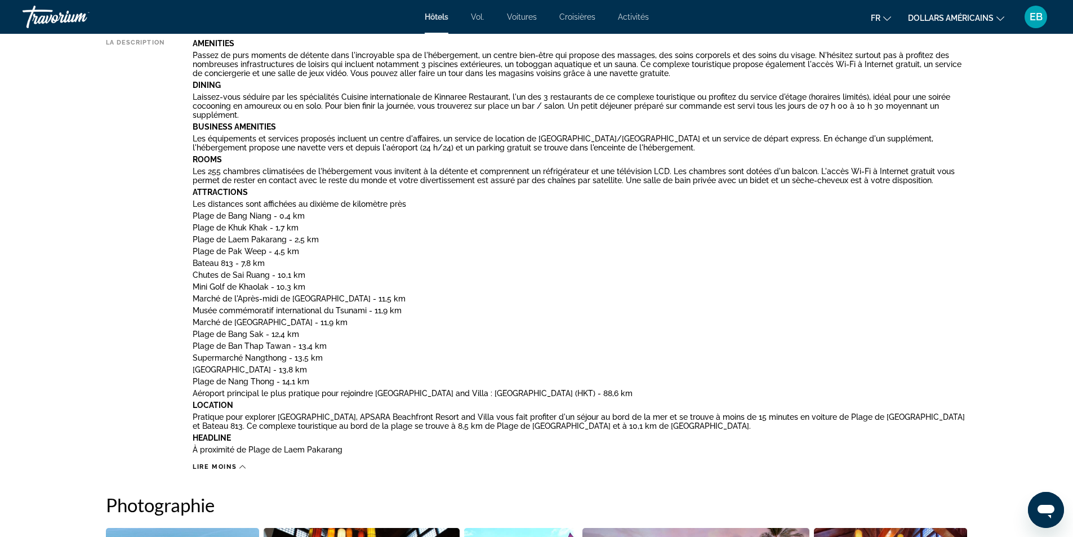
scroll to position [468, 0]
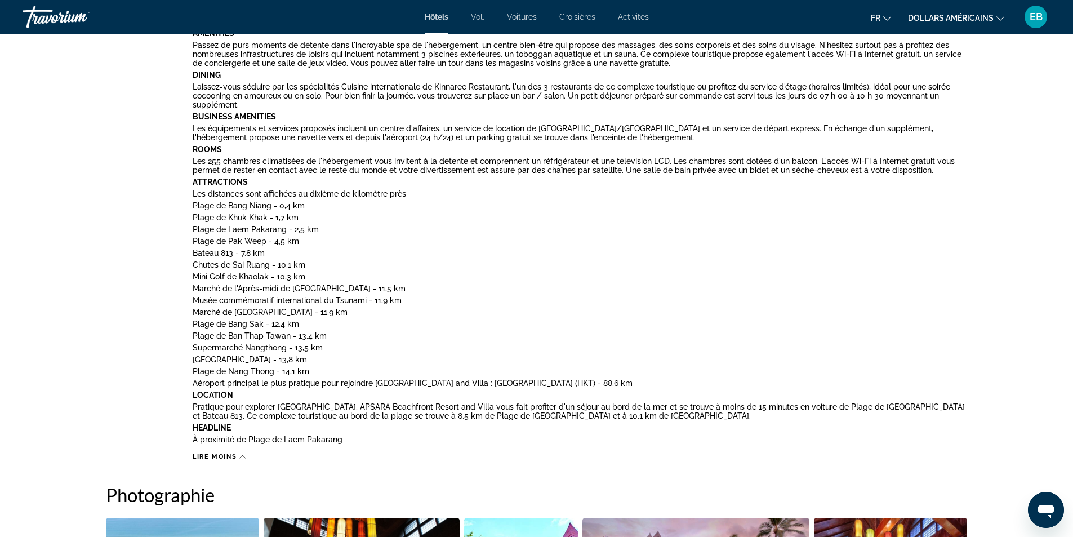
drag, startPoint x: 631, startPoint y: 382, endPoint x: 514, endPoint y: 382, distance: 117.1
click at [514, 382] on p "Aéroport principal le plus pratique pour rejoindre APSARA Beachfront Resort and…" at bounding box center [580, 382] width 775 height 9
copy p "Aéroport international de Phuket"
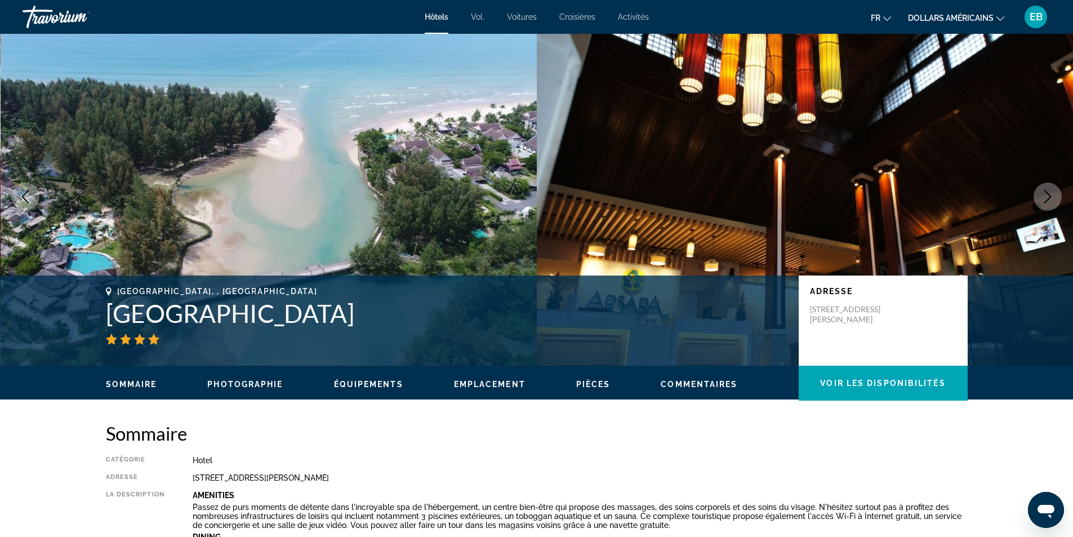
scroll to position [0, 0]
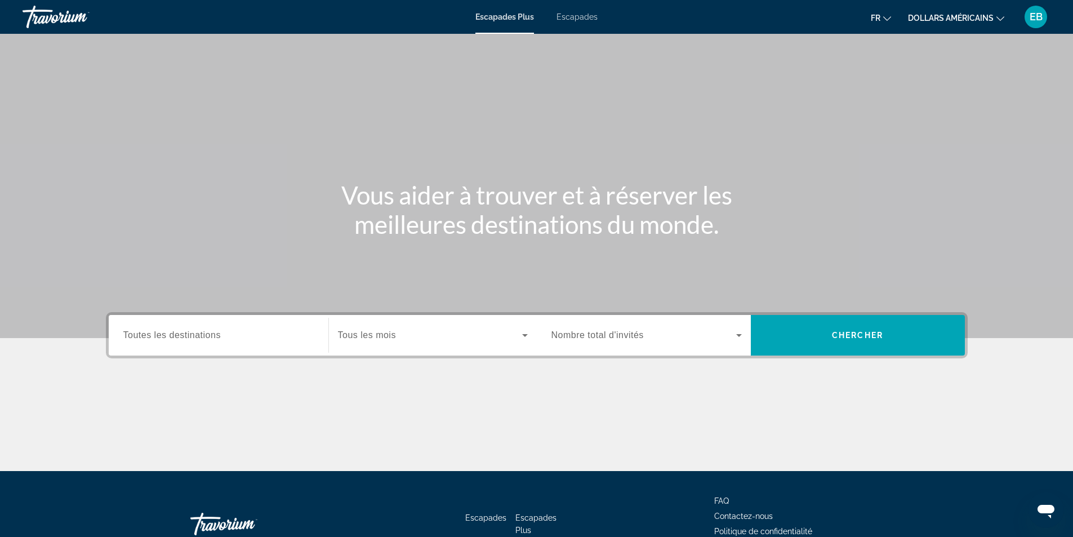
click at [994, 15] on button "dollars américains USD ($) MXN (Mex$) CAD (Can$) GBP (£) EUR (€) AUD (A$) NZD (…" at bounding box center [956, 18] width 96 height 16
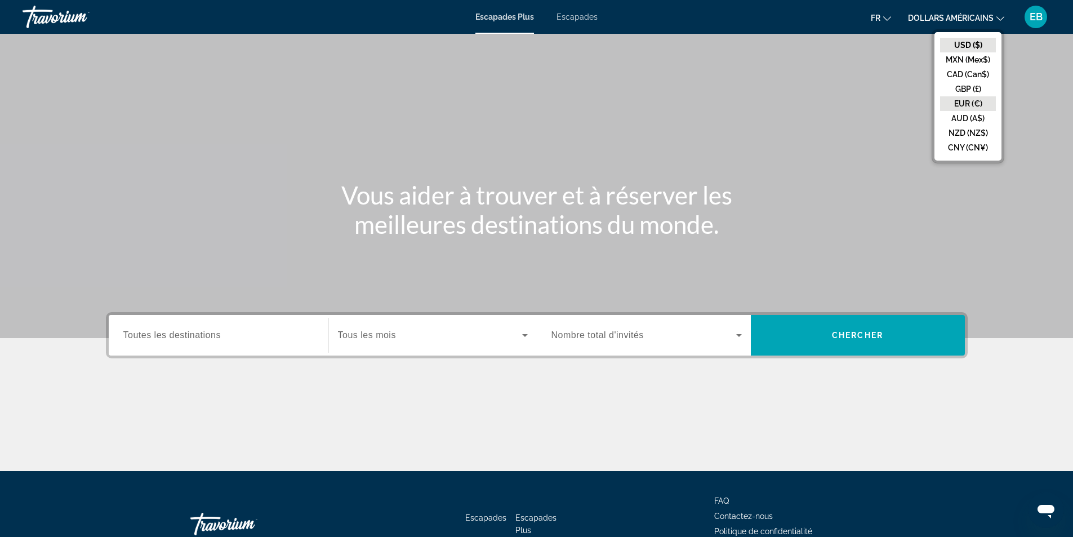
click at [973, 97] on button "EUR (€)" at bounding box center [968, 103] width 56 height 15
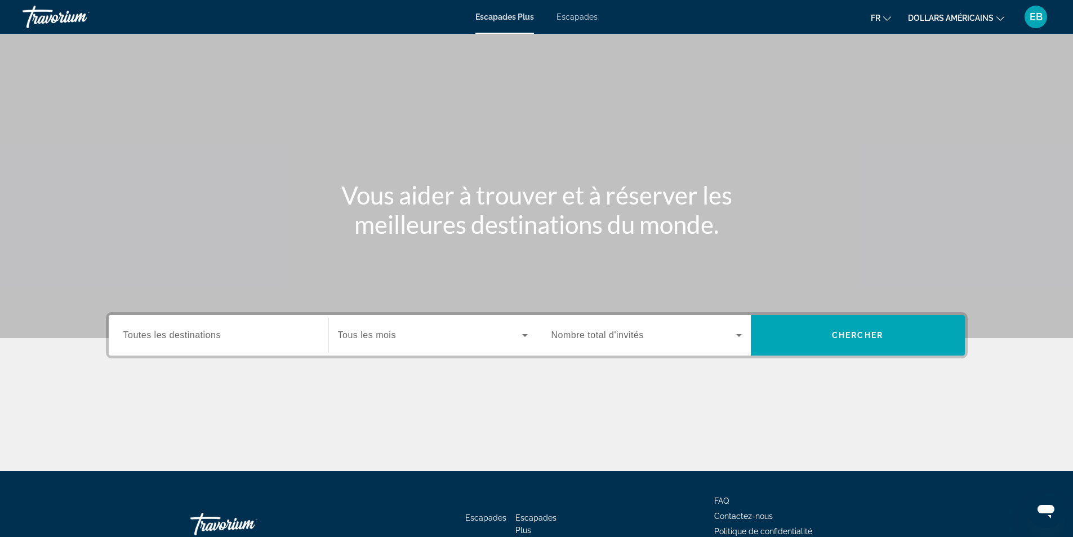
click at [588, 337] on span "Nombre total d'invités" at bounding box center [597, 335] width 92 height 10
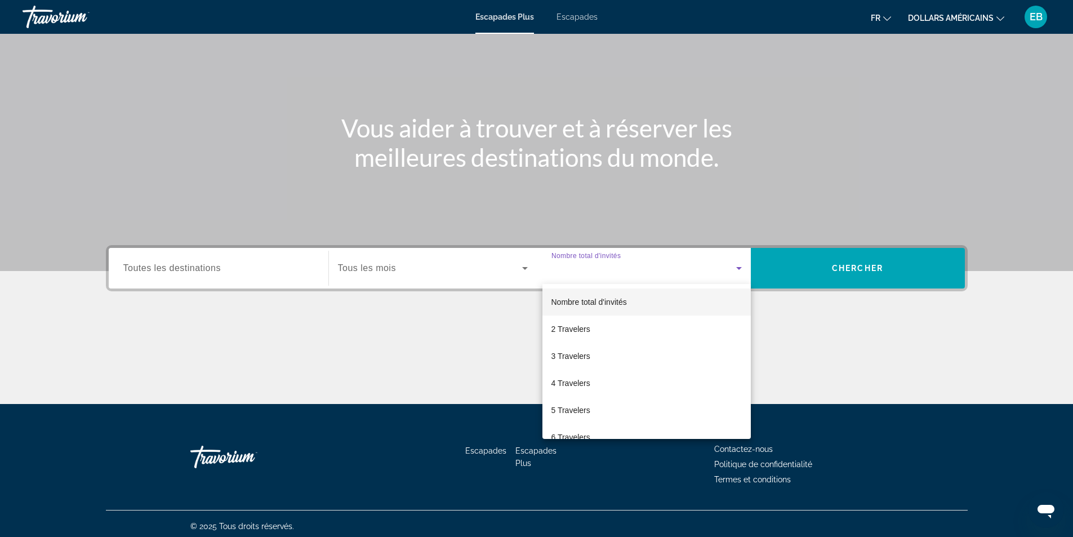
scroll to position [72, 0]
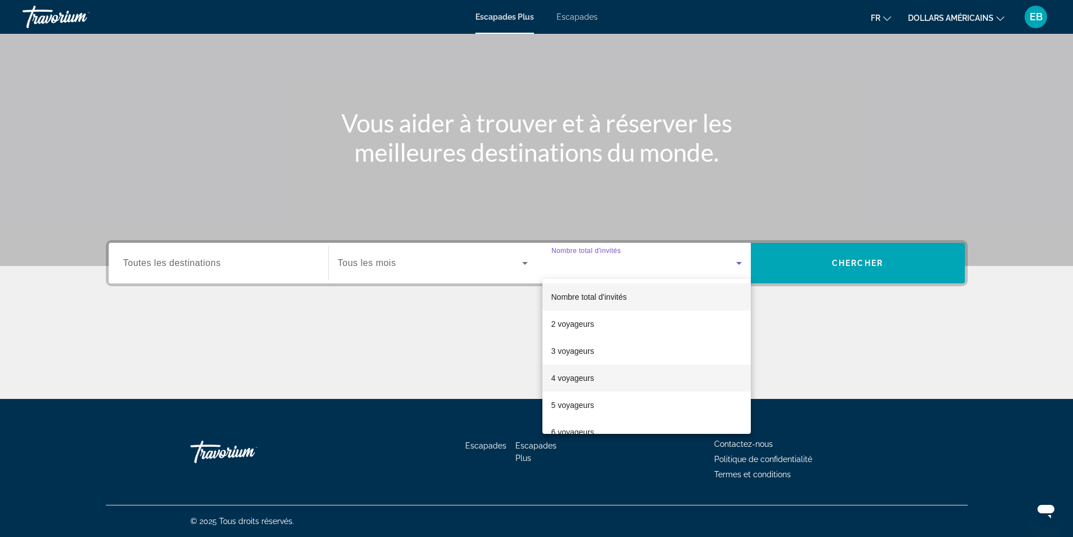
click at [589, 376] on font "4 voyageurs" at bounding box center [572, 377] width 43 height 9
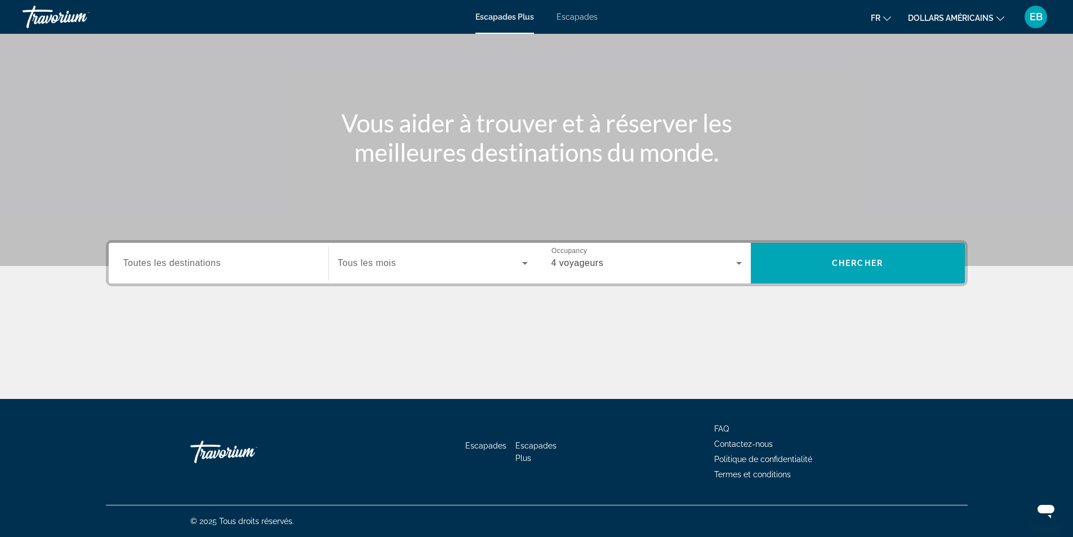
click at [184, 265] on span "Toutes les destinations" at bounding box center [171, 263] width 97 height 10
click at [184, 265] on input "Destination Toutes les destinations" at bounding box center [218, 264] width 190 height 14
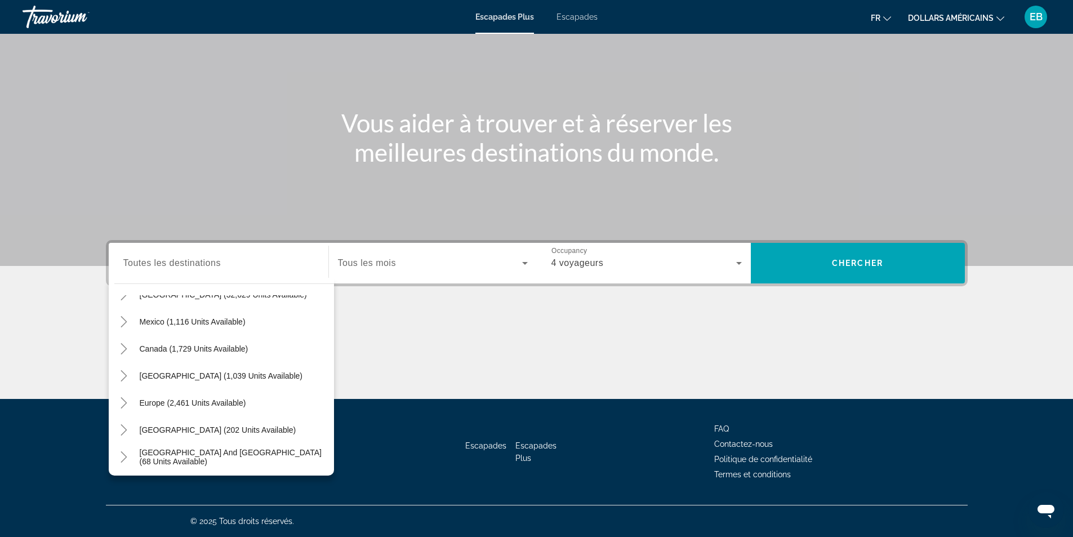
scroll to position [51, 0]
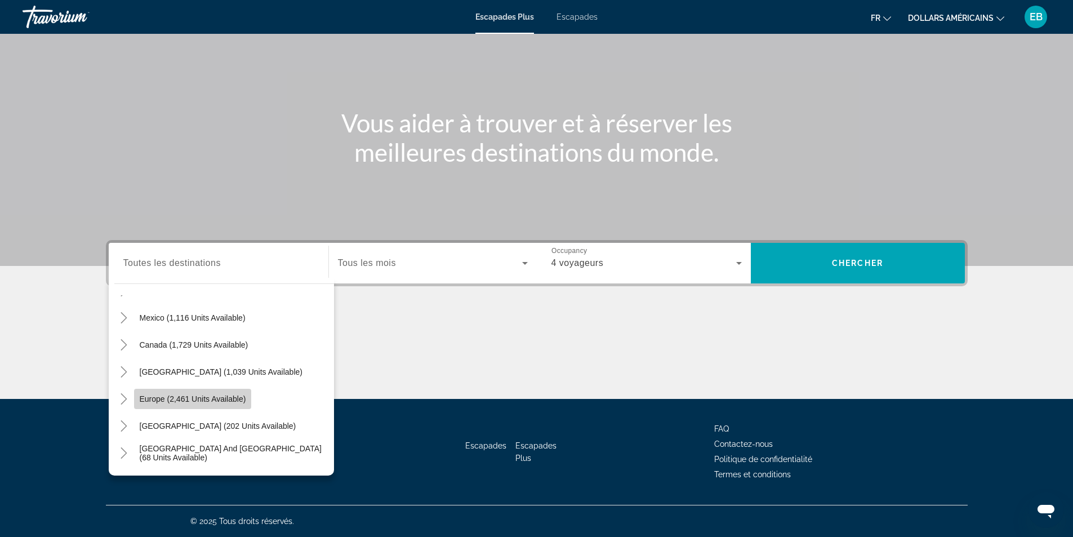
click at [230, 402] on span "Europe (2,461 units available)" at bounding box center [193, 398] width 106 height 9
type input "**********"
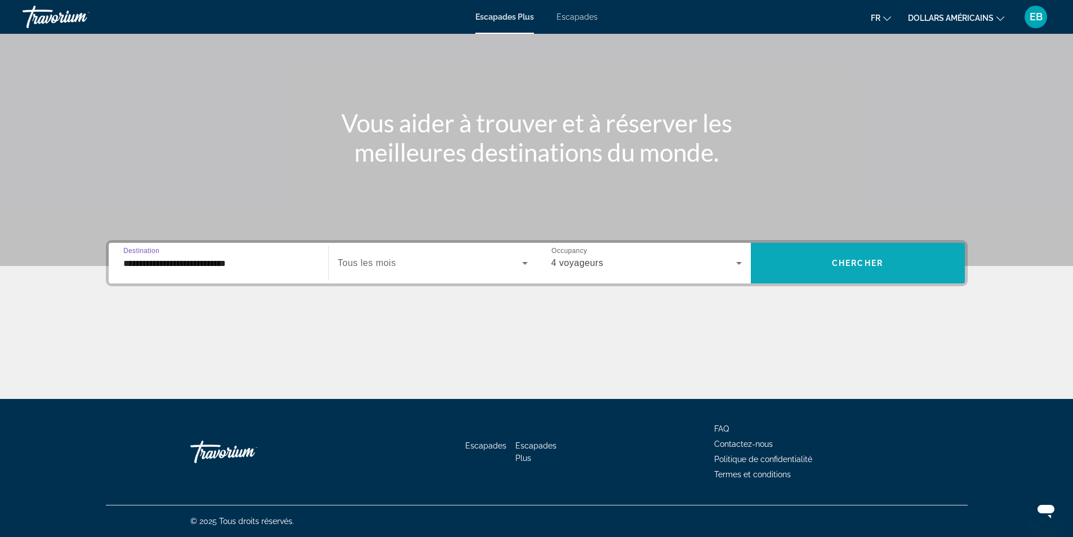
click at [897, 267] on span "Widget de recherche" at bounding box center [858, 262] width 214 height 27
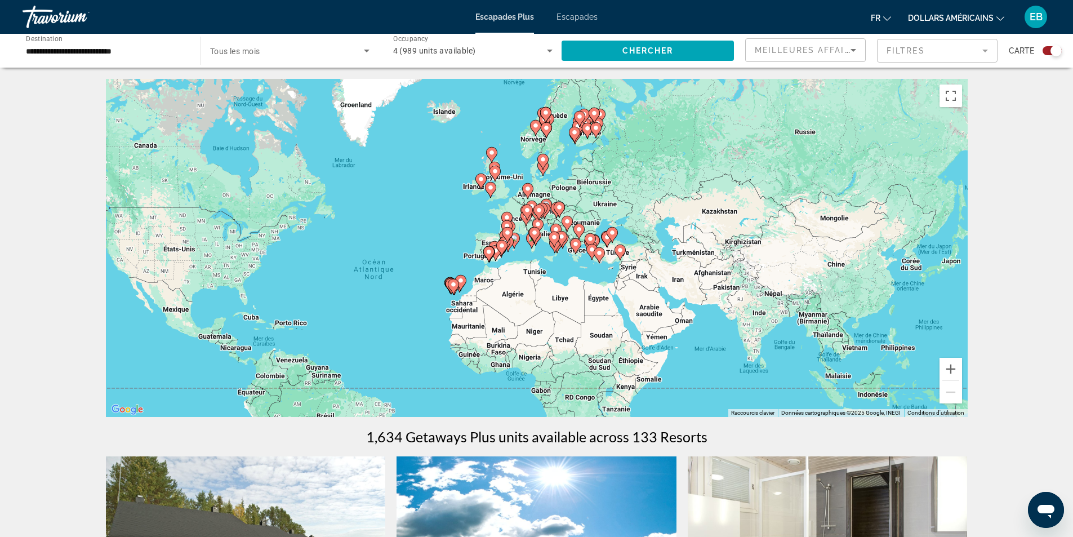
drag, startPoint x: 455, startPoint y: 274, endPoint x: 390, endPoint y: 295, distance: 68.6
click at [390, 295] on div "Pour activer le glissement avec le clavier, appuyez sur Alt+Entrée. Une fois ce…" at bounding box center [536, 248] width 861 height 338
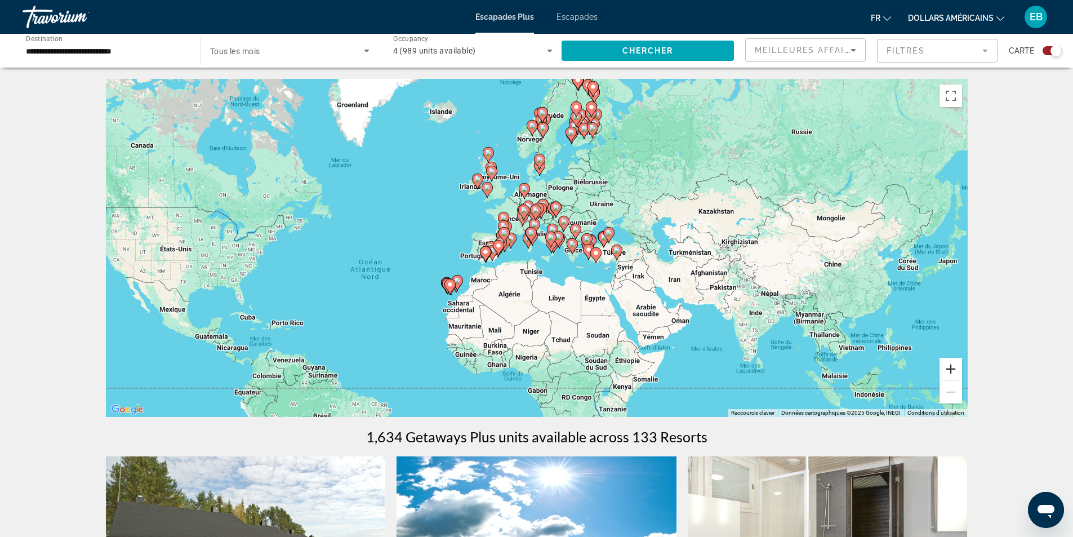
click at [957, 371] on button "Zoom avant" at bounding box center [950, 369] width 23 height 23
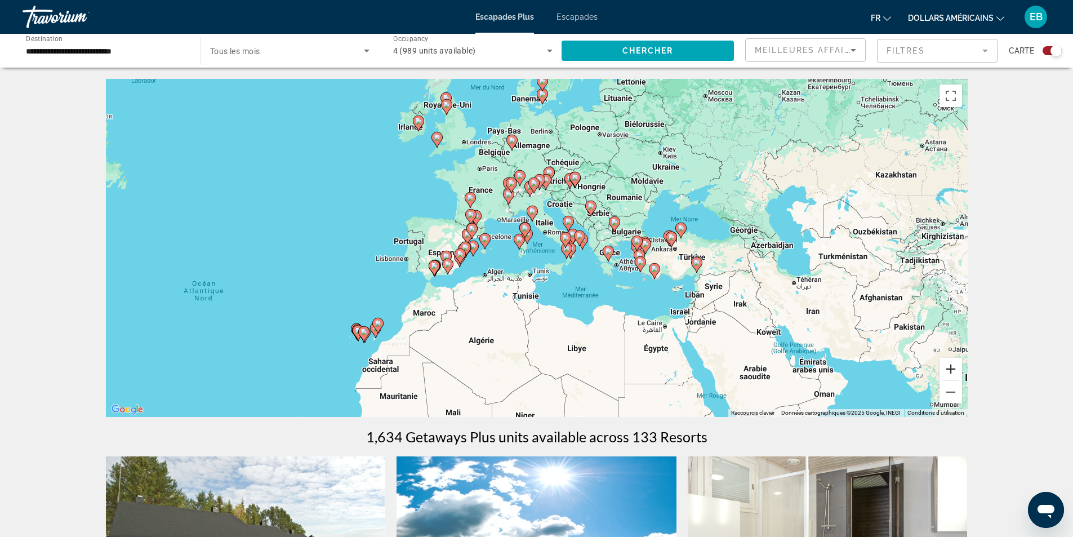
click at [954, 368] on button "Zoom avant" at bounding box center [950, 369] width 23 height 23
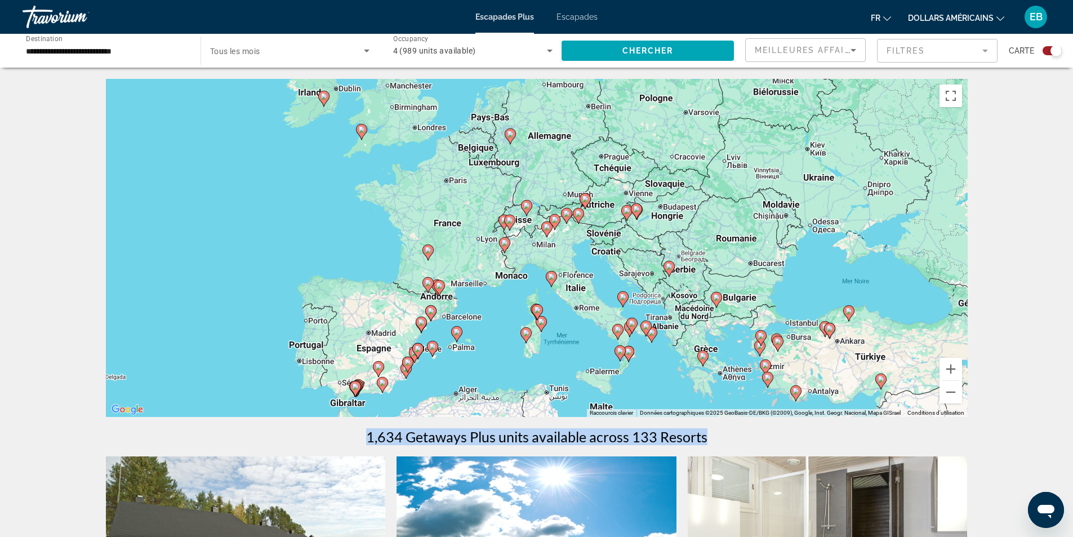
drag, startPoint x: 690, startPoint y: 337, endPoint x: 709, endPoint y: 427, distance: 92.2
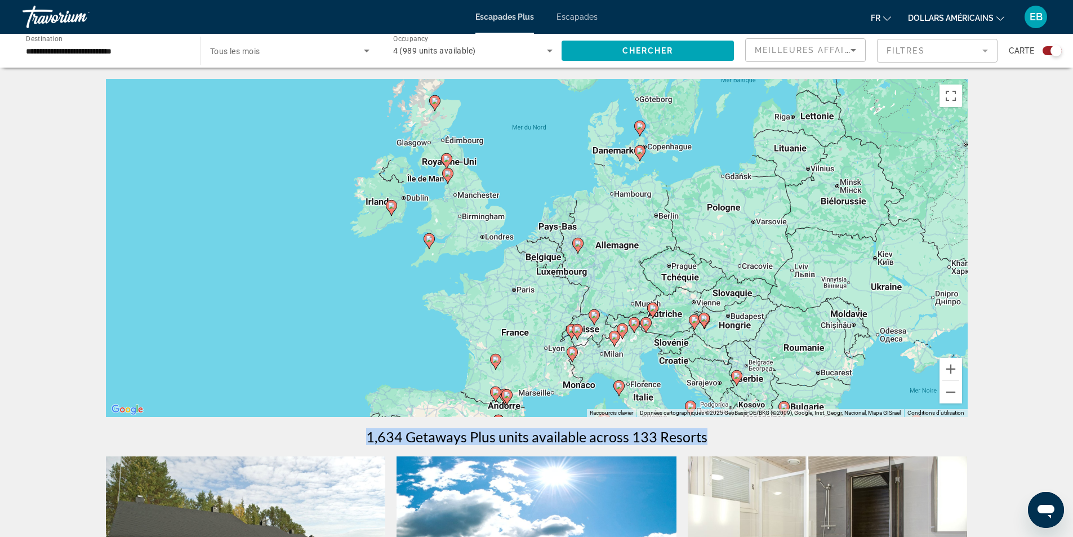
drag, startPoint x: 360, startPoint y: 217, endPoint x: 424, endPoint y: 327, distance: 126.7
click at [424, 327] on div "Pour activer le glissement avec le clavier, appuyez sur Alt+Entrée. Une fois ce…" at bounding box center [536, 248] width 861 height 338
click at [429, 238] on image "Contenu principal" at bounding box center [429, 238] width 7 height 7
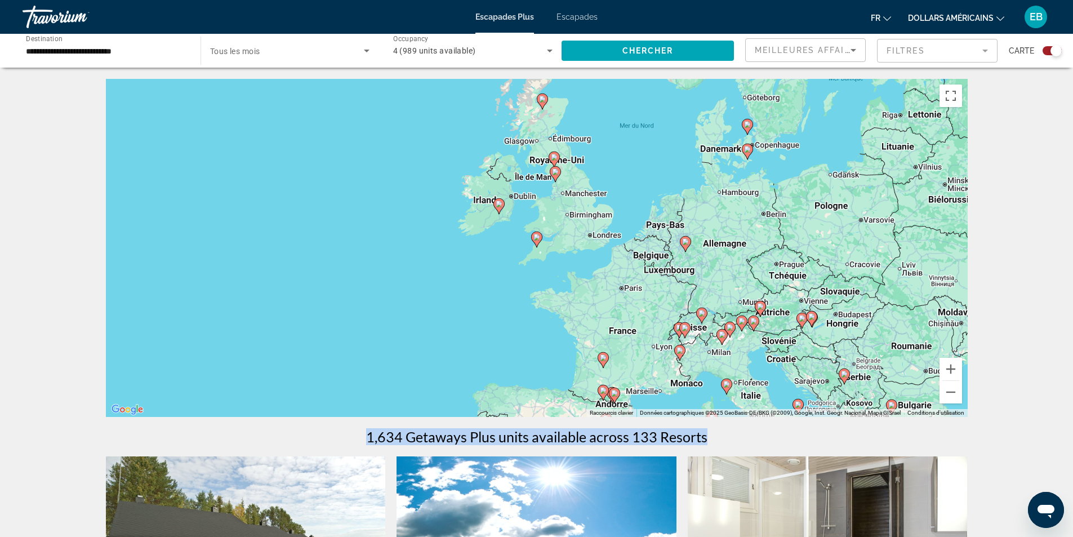
click at [538, 241] on icon "Contenu principal" at bounding box center [536, 239] width 10 height 15
type input "**********"
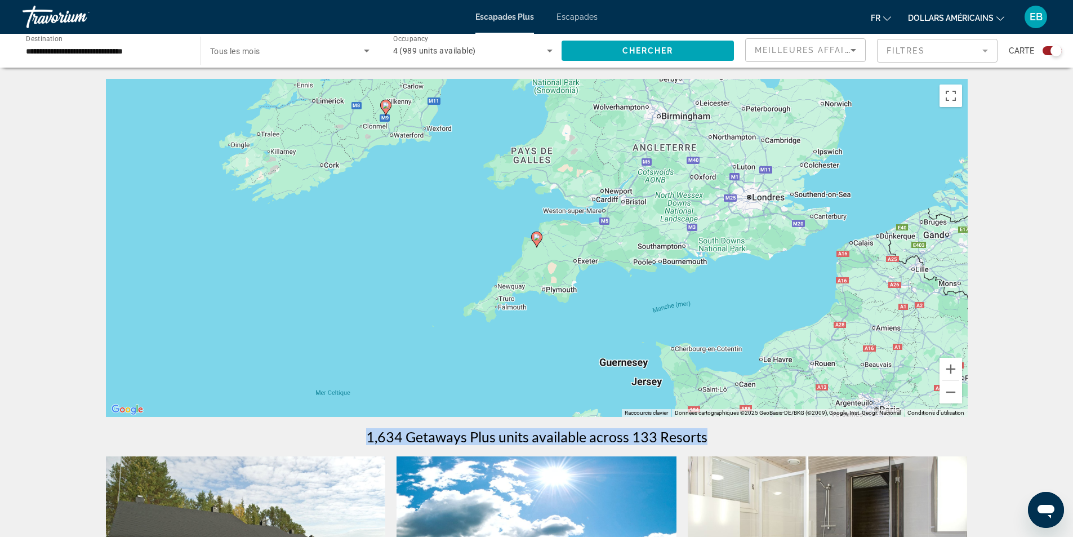
click at [802, 196] on div "Pour naviguer, appuyez sur les touches fléchées. Pour activer le glissement ave…" at bounding box center [536, 248] width 861 height 338
click at [539, 236] on image "Contenu principal" at bounding box center [536, 237] width 7 height 7
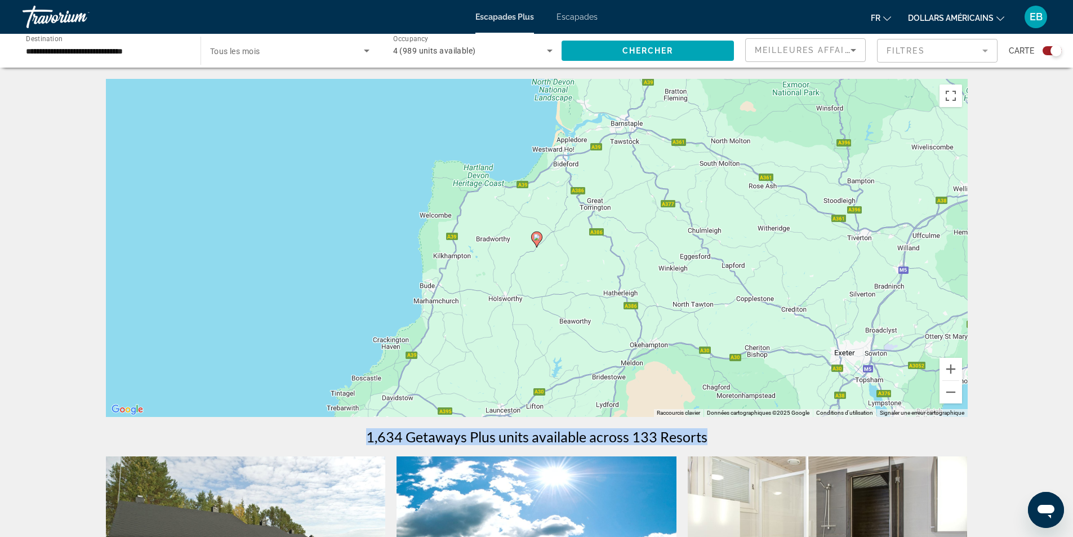
click at [537, 234] on image "Contenu principal" at bounding box center [536, 237] width 7 height 7
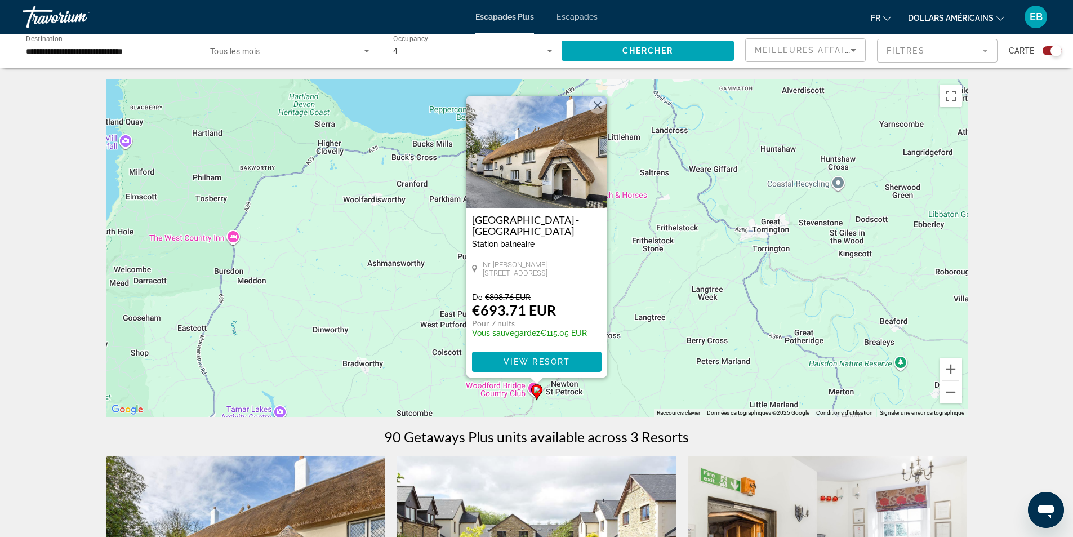
click at [663, 287] on div "Pour activer le glissement avec le clavier, appuyez sur Alt+Entrée. Une fois ce…" at bounding box center [536, 248] width 861 height 338
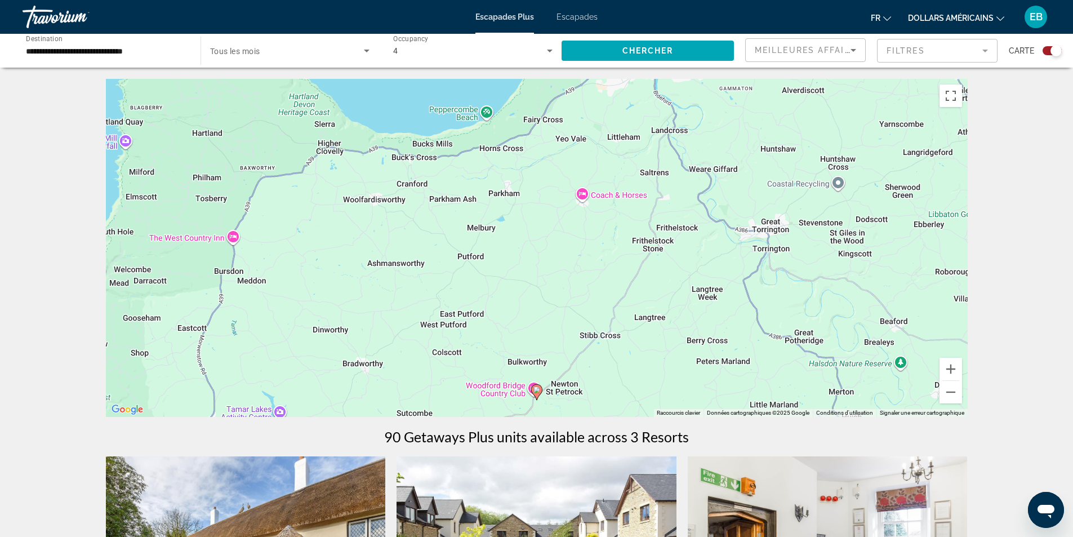
click at [537, 388] on image "Contenu principal" at bounding box center [536, 389] width 7 height 7
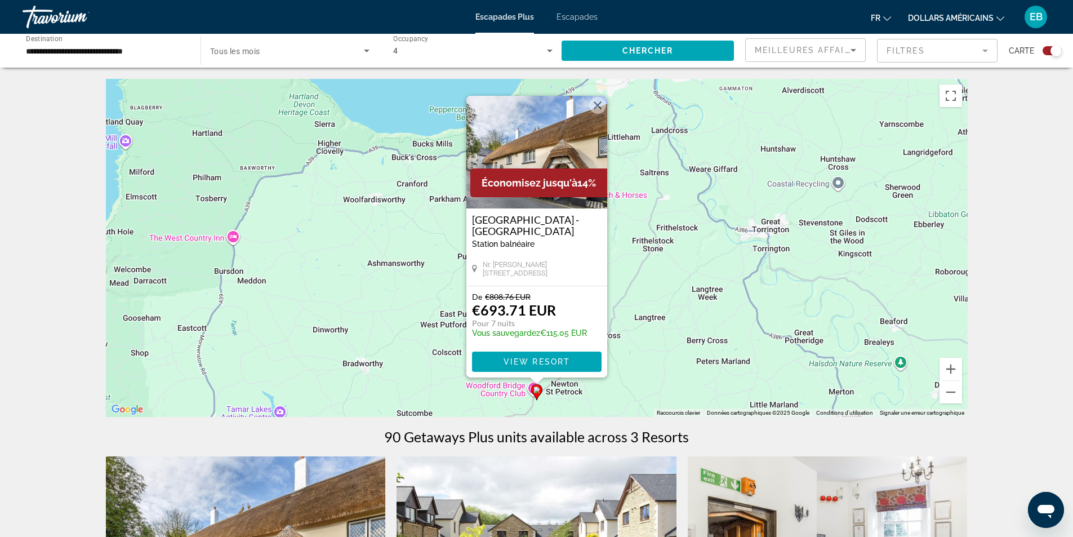
click at [1040, 295] on div "← Déplacement vers la gauche → Déplacement vers la droite ↑ Déplacement vers le…" at bounding box center [536, 478] width 1073 height 799
click at [602, 108] on button "Fermer" at bounding box center [597, 105] width 17 height 17
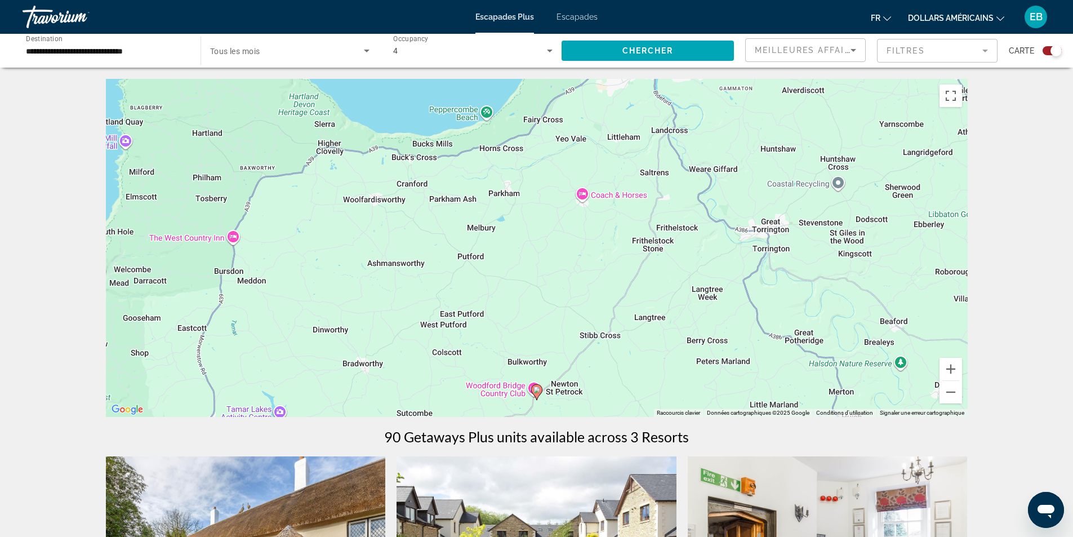
drag, startPoint x: 1013, startPoint y: 367, endPoint x: 997, endPoint y: 257, distance: 111.5
click at [995, 200] on div "← Déplacement vers la gauche → Déplacement vers la droite ↑ Déplacement vers le…" at bounding box center [536, 478] width 1073 height 799
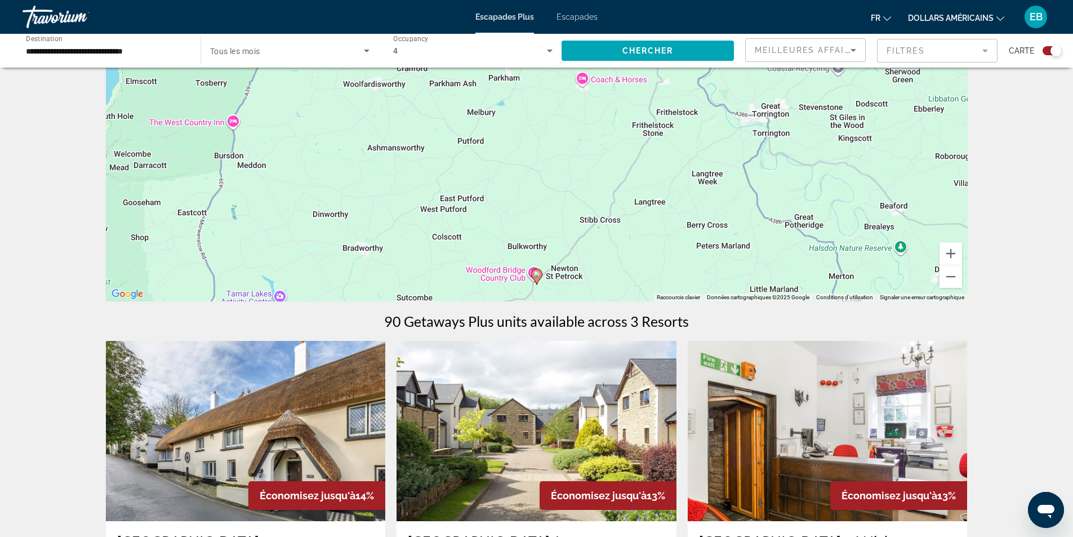
scroll to position [56, 0]
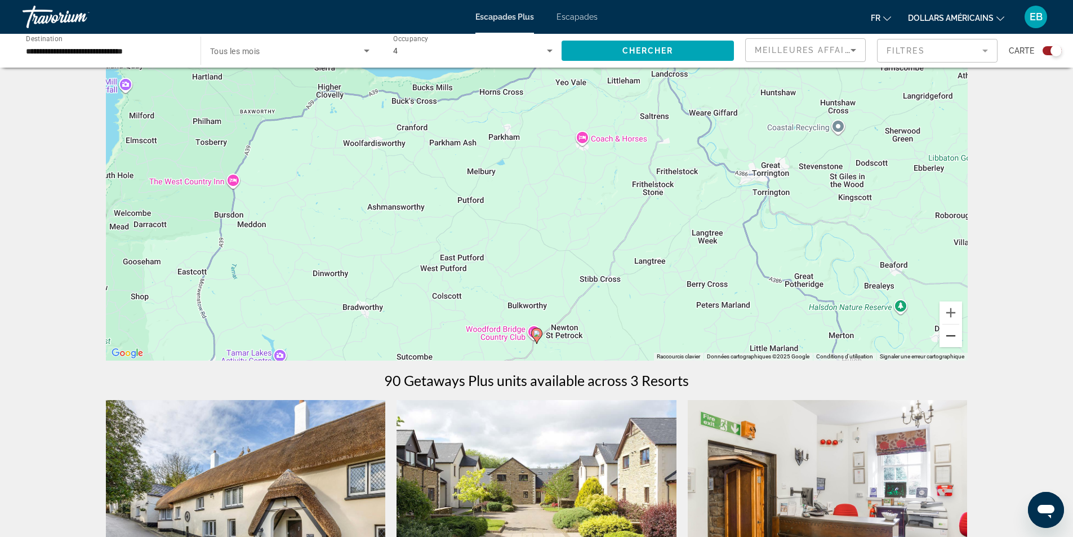
click at [954, 340] on button "Zoom arrière" at bounding box center [950, 335] width 23 height 23
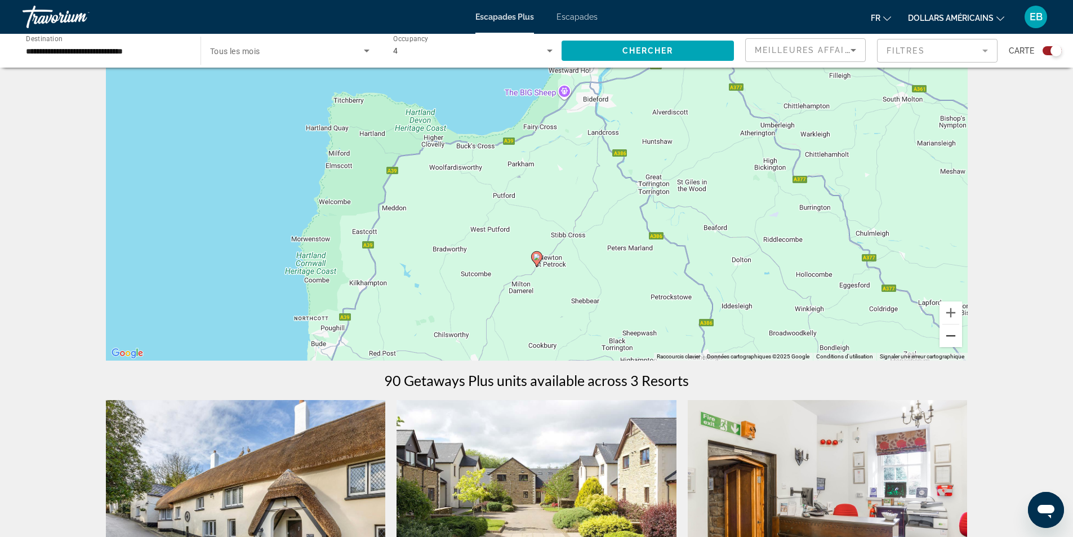
click at [954, 340] on button "Zoom arrière" at bounding box center [950, 335] width 23 height 23
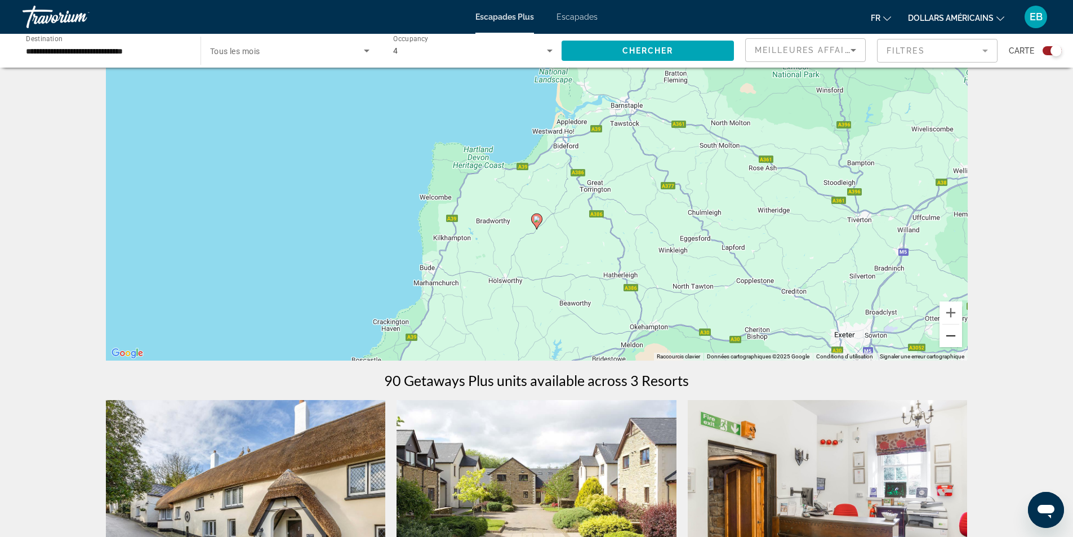
click at [954, 340] on button "Zoom arrière" at bounding box center [950, 335] width 23 height 23
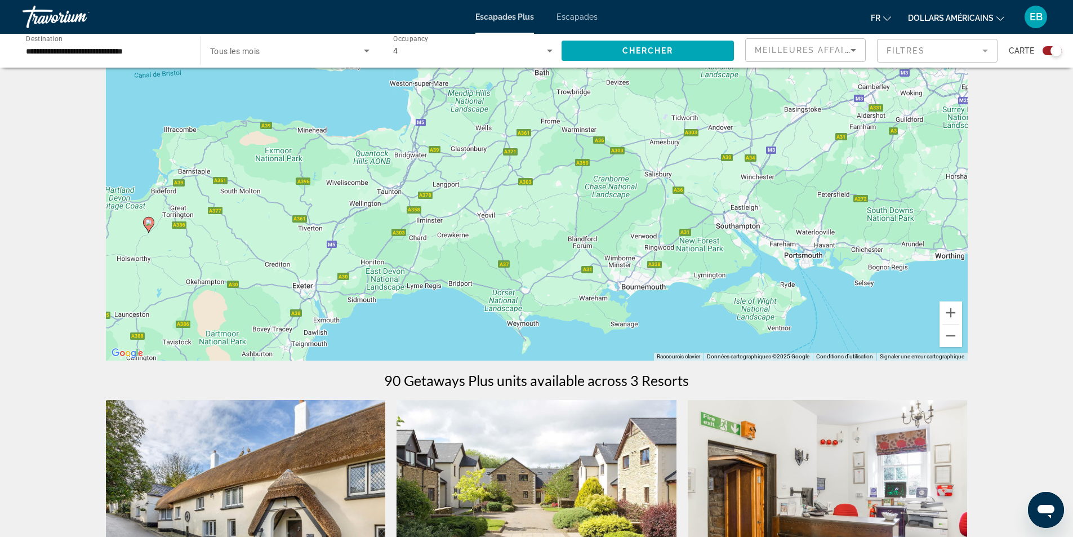
drag, startPoint x: 763, startPoint y: 280, endPoint x: 380, endPoint y: 345, distance: 388.3
click at [383, 343] on div "Pour activer le glissement avec le clavier, appuyez sur Alt+Entrée. Une fois ce…" at bounding box center [536, 192] width 861 height 338
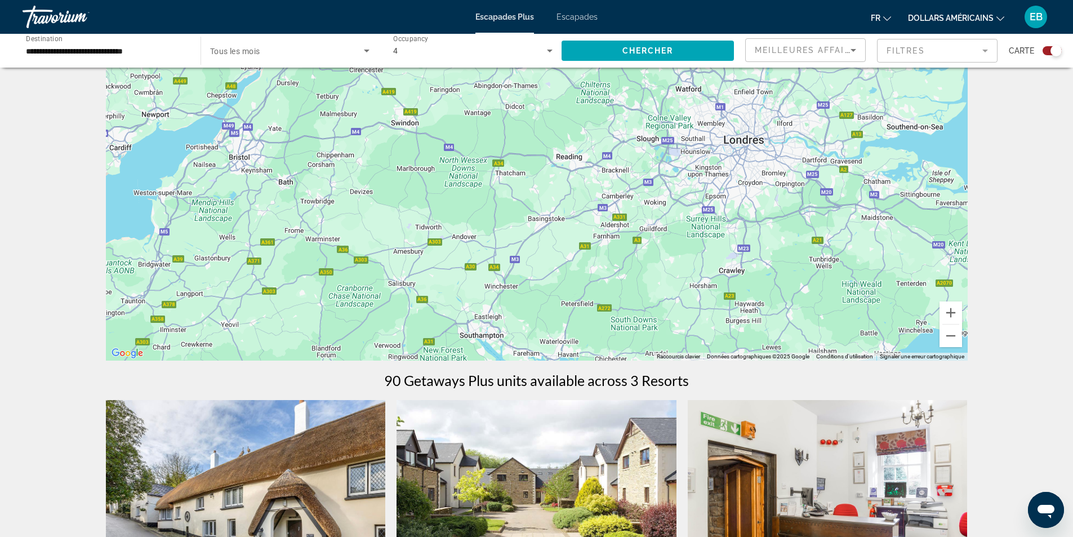
drag, startPoint x: 751, startPoint y: 164, endPoint x: 693, endPoint y: 205, distance: 71.1
click at [693, 204] on div "Pour activer le glissement avec le clavier, appuyez sur Alt+Entrée. Une fois ce…" at bounding box center [536, 192] width 861 height 338
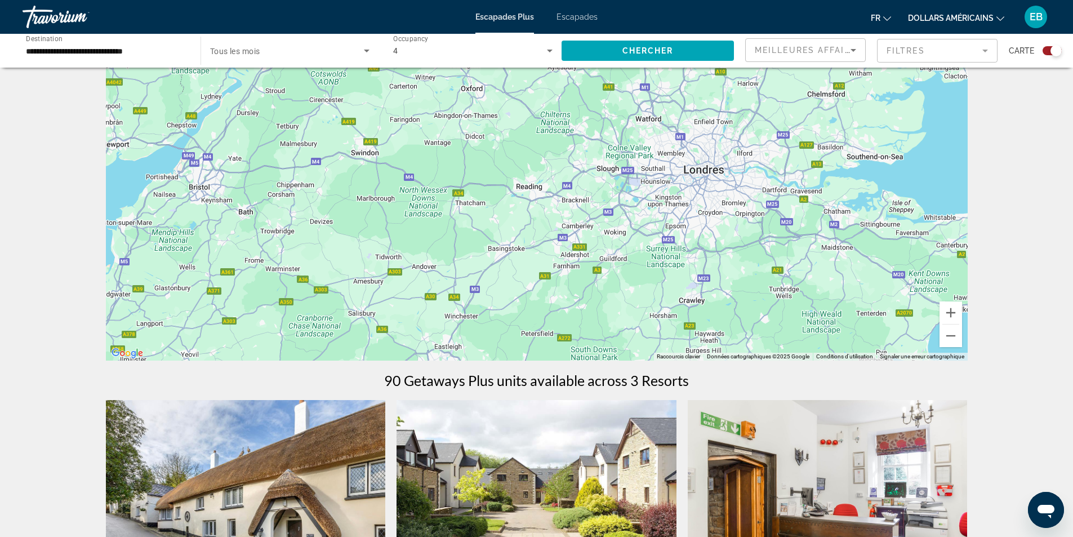
click at [710, 172] on div "Contenu principal" at bounding box center [536, 192] width 861 height 338
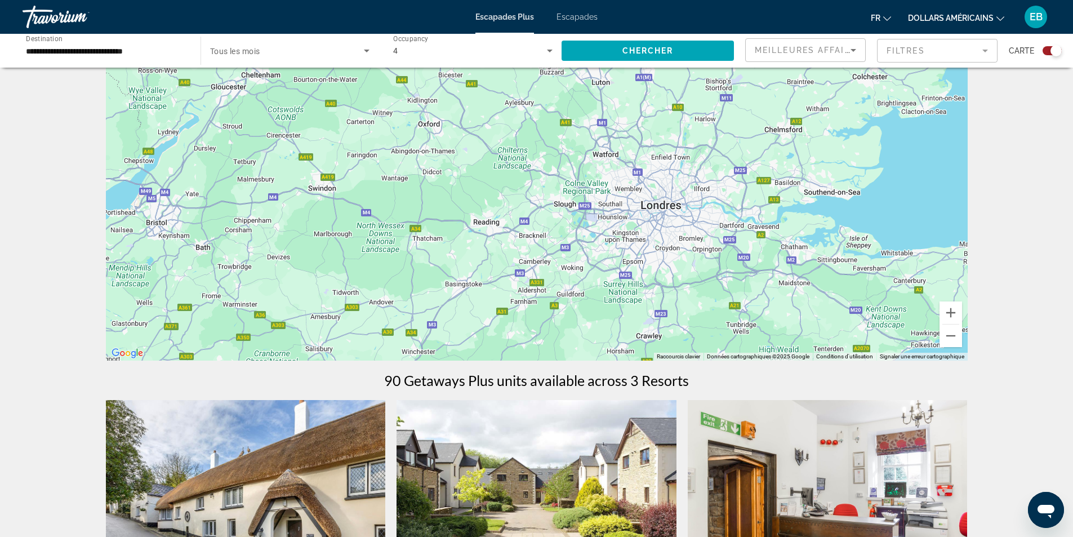
drag, startPoint x: 738, startPoint y: 193, endPoint x: 695, endPoint y: 229, distance: 56.7
click at [695, 229] on div "Contenu principal" at bounding box center [536, 192] width 861 height 338
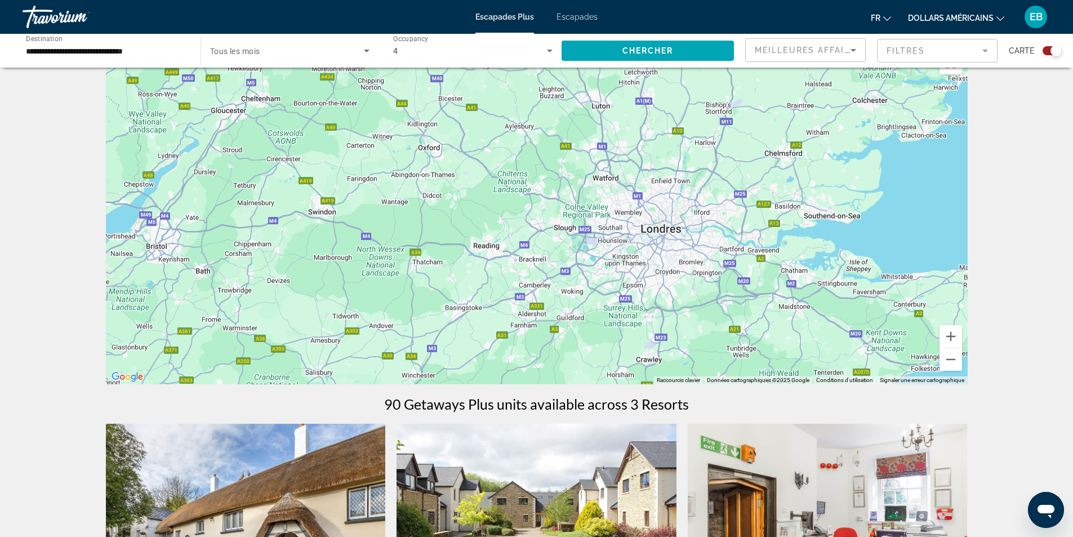
scroll to position [0, 0]
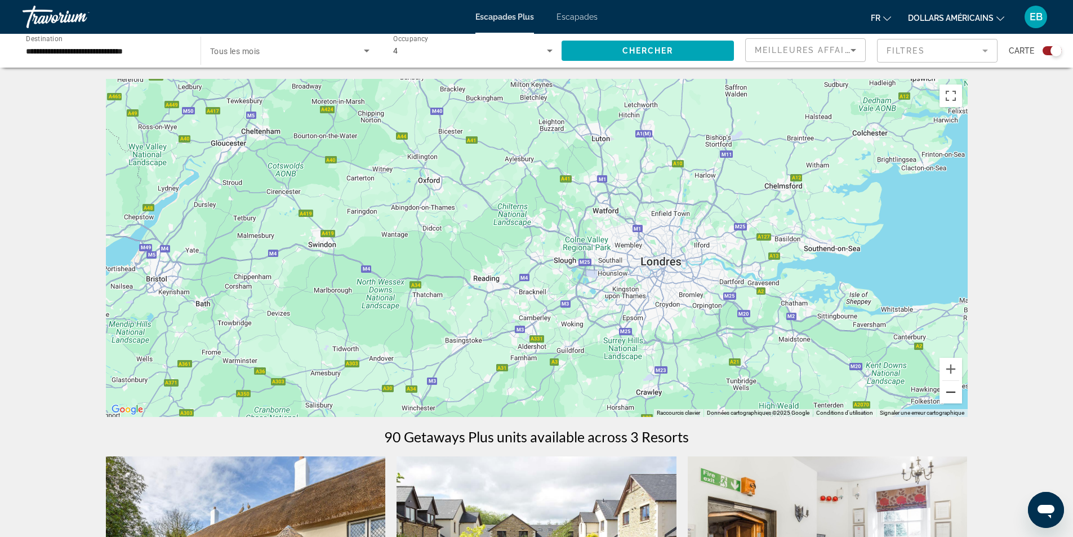
click at [951, 394] on button "Zoom arrière" at bounding box center [950, 392] width 23 height 23
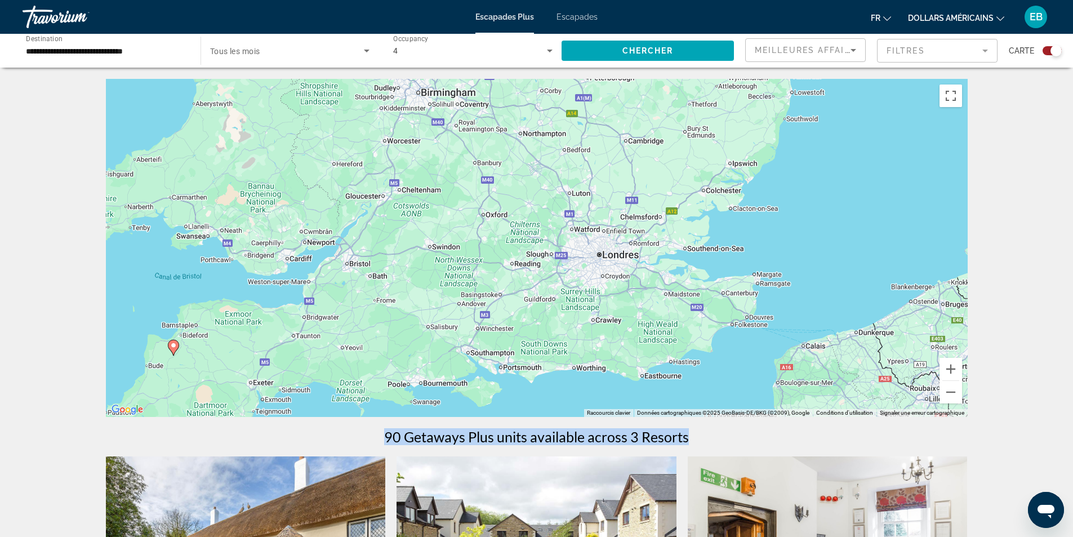
drag, startPoint x: 1024, startPoint y: 432, endPoint x: 1010, endPoint y: 369, distance: 64.6
click at [1010, 366] on div "← Déplacement vers la gauche → Déplacement vers la droite ↑ Déplacement vers le…" at bounding box center [536, 478] width 1073 height 799
click at [1029, 269] on div "← Déplacement vers la gauche → Déplacement vers la droite ↑ Déplacement vers le…" at bounding box center [536, 478] width 1073 height 799
drag, startPoint x: 1024, startPoint y: 277, endPoint x: 1022, endPoint y: 283, distance: 6.4
click at [1022, 272] on div "← Déplacement vers la gauche → Déplacement vers la droite ↑ Déplacement vers le…" at bounding box center [536, 478] width 1073 height 799
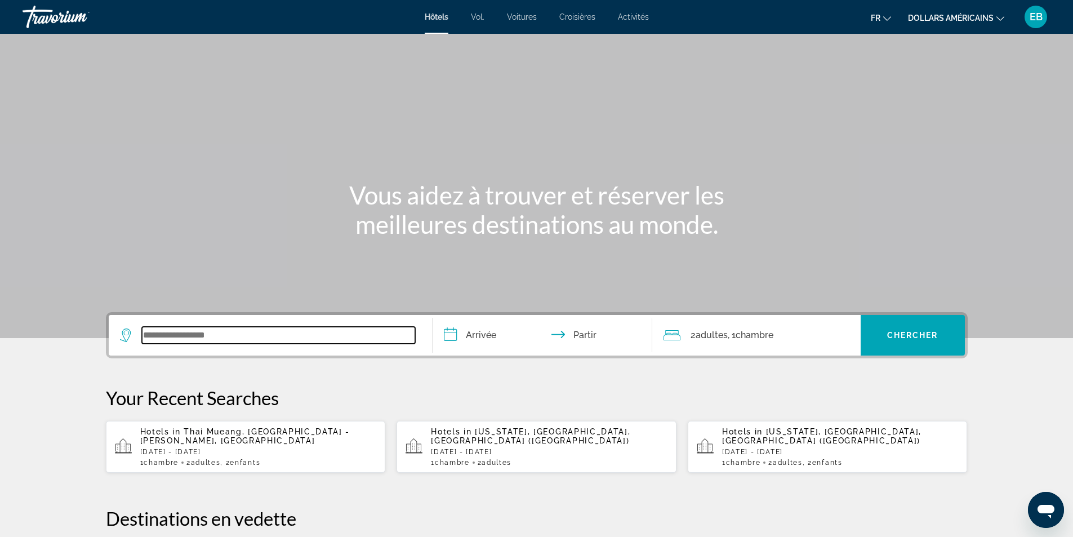
click at [178, 338] on input "Widget de recherche" at bounding box center [278, 335] width 273 height 17
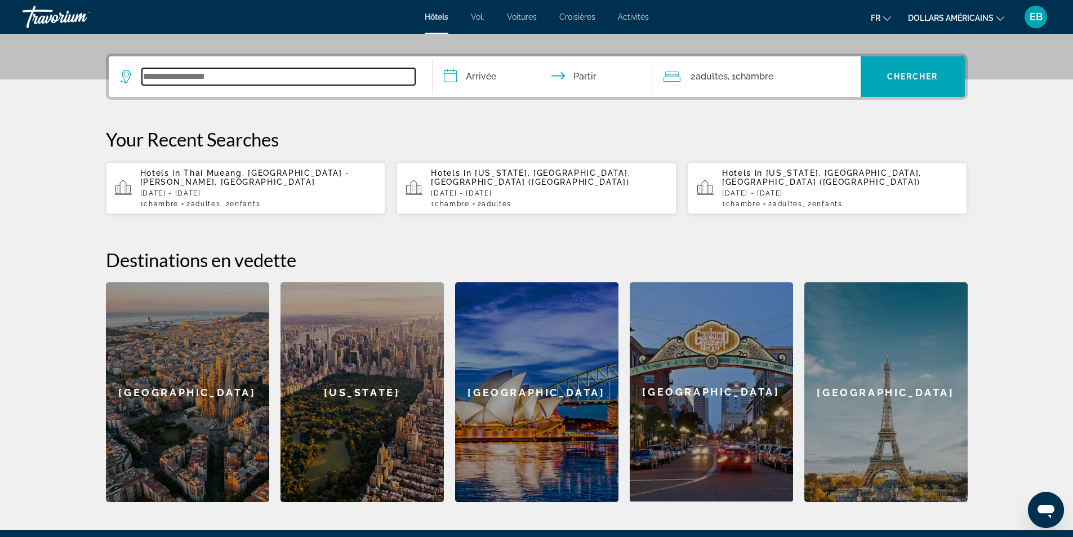
scroll to position [275, 0]
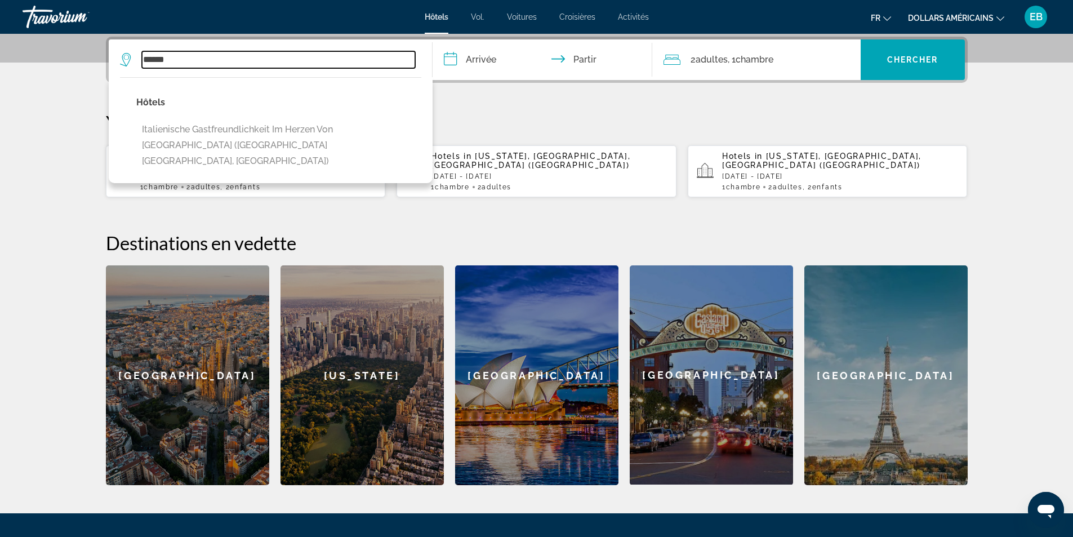
type input "******"
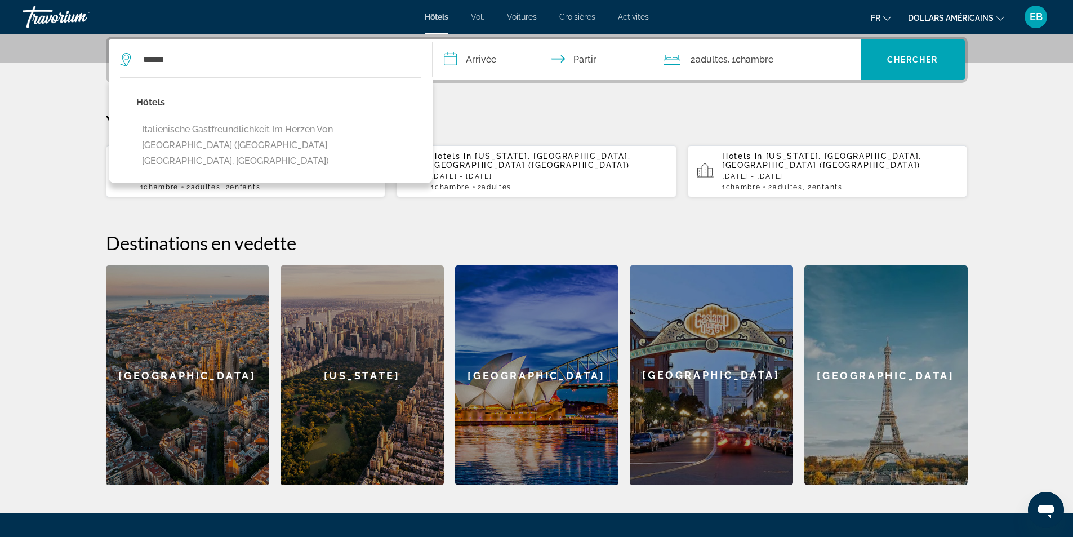
click at [53, 222] on section "**********" at bounding box center [536, 105] width 1073 height 760
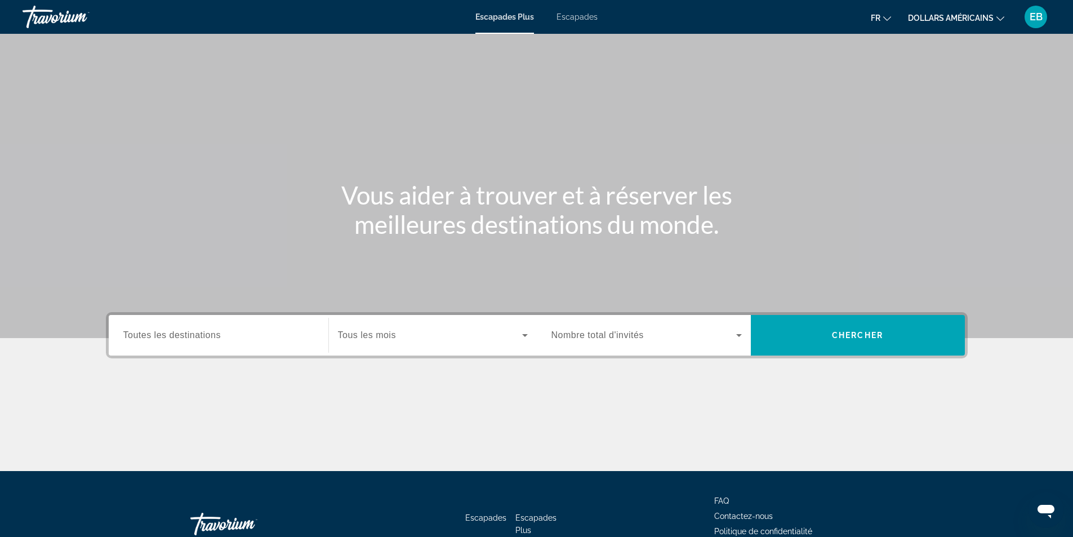
click at [178, 335] on span "Toutes les destinations" at bounding box center [171, 335] width 97 height 10
click at [178, 335] on input "Destination Toutes les destinations" at bounding box center [218, 336] width 190 height 14
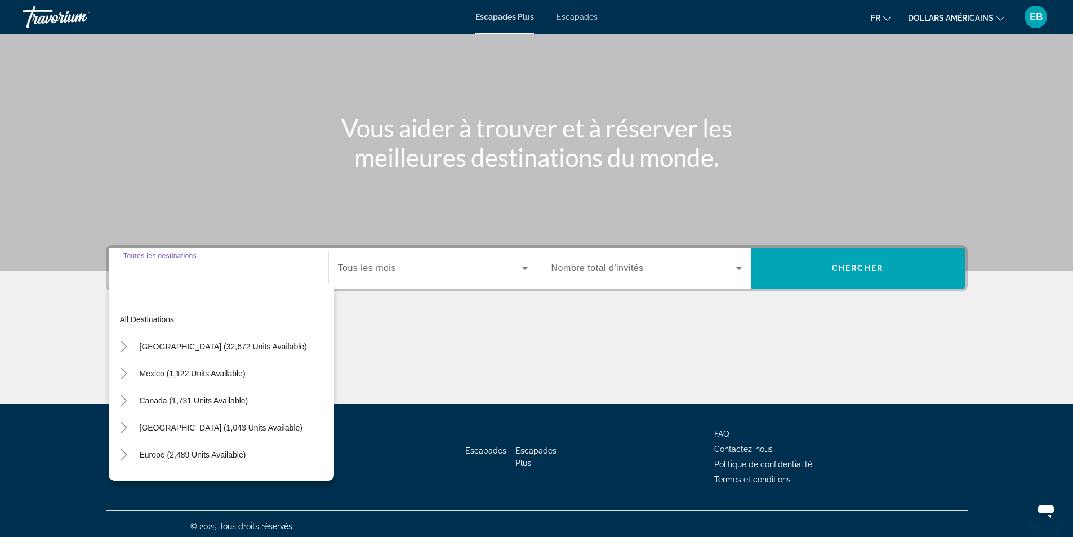
scroll to position [72, 0]
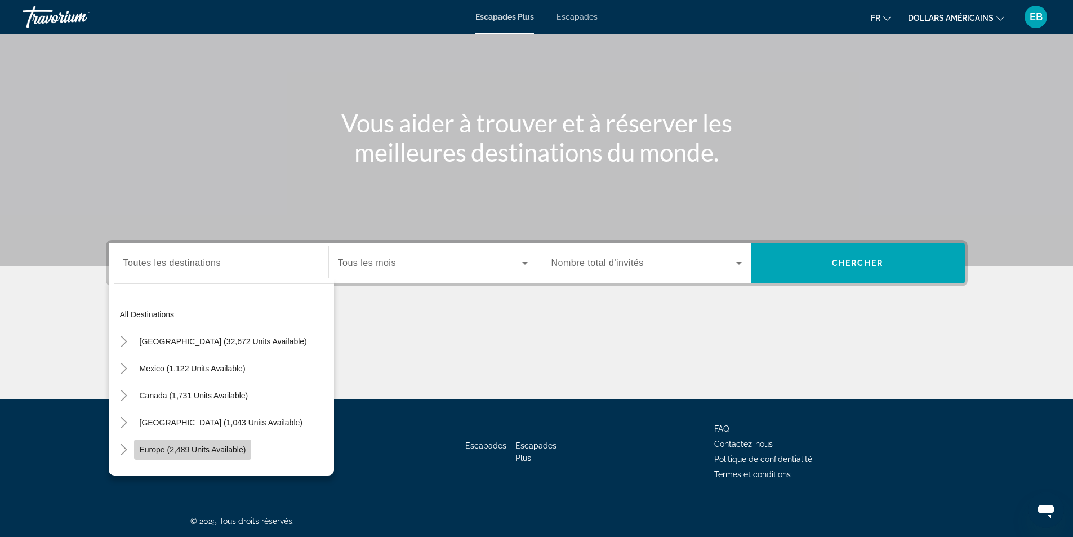
click at [242, 449] on span "Europe (2,489 units available)" at bounding box center [193, 449] width 106 height 9
type input "**********"
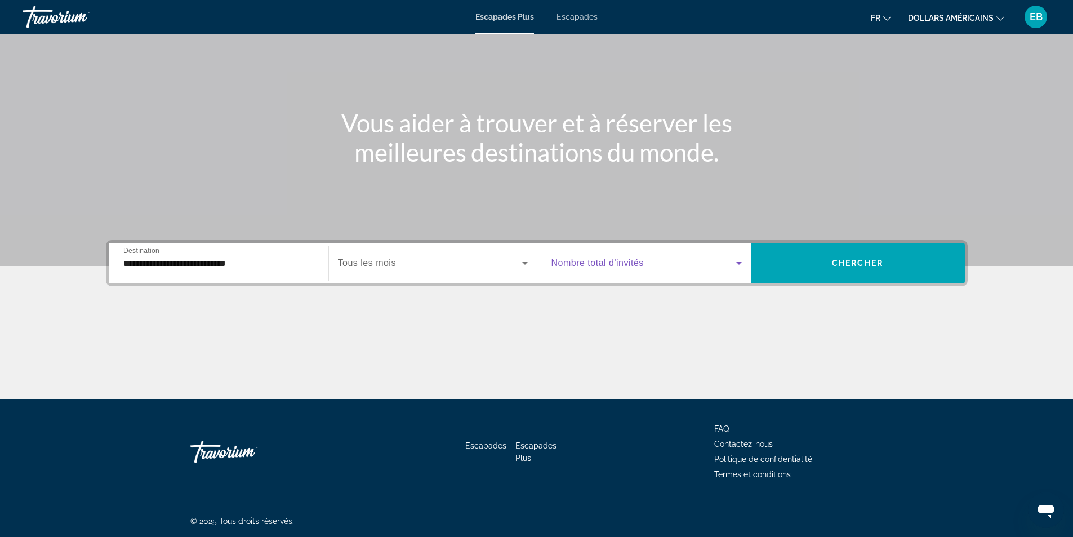
click at [656, 262] on span "Widget de recherche" at bounding box center [643, 263] width 185 height 14
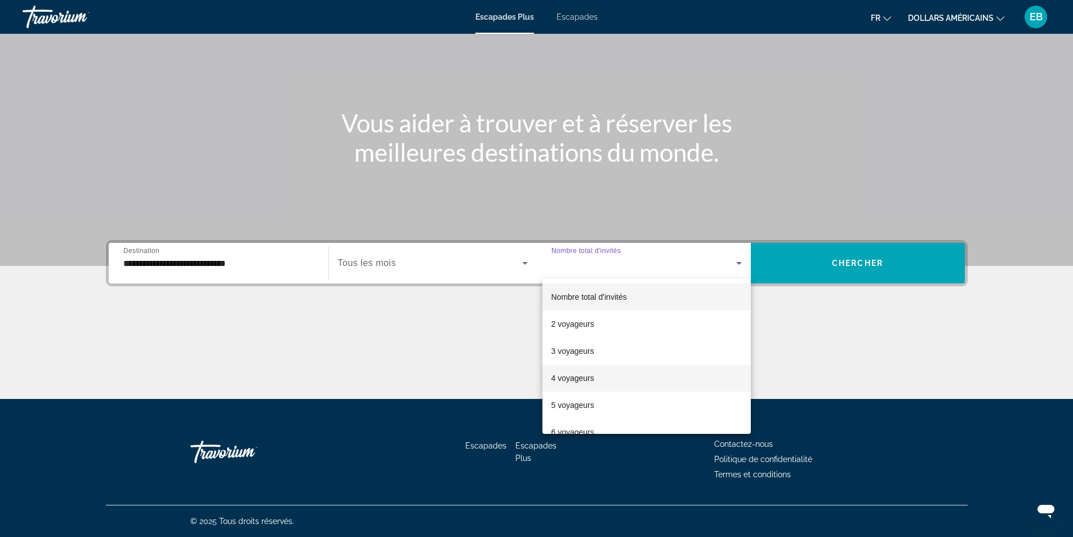
click at [589, 379] on font "4 voyageurs" at bounding box center [572, 377] width 43 height 9
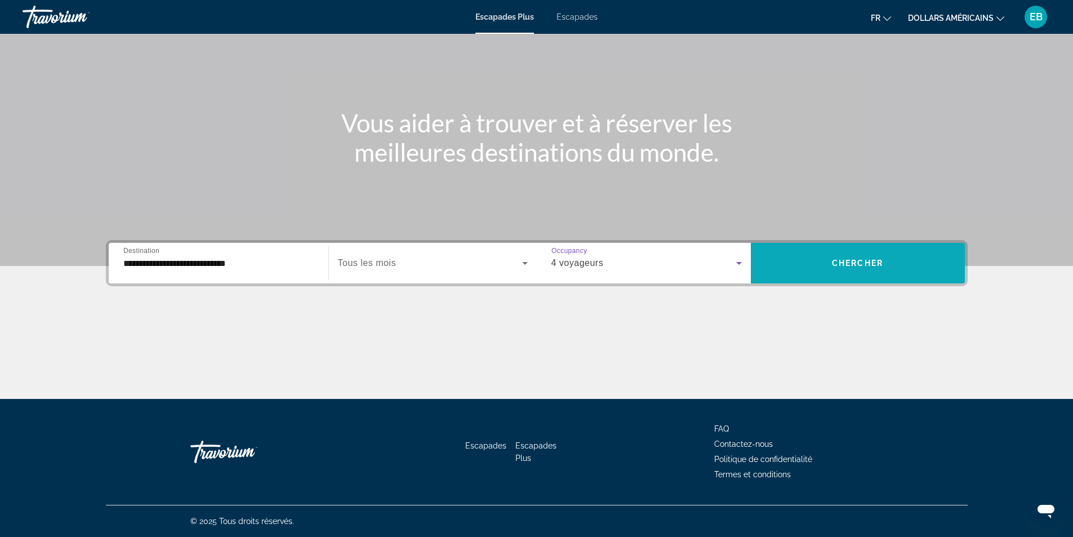
click at [866, 263] on span "Chercher" at bounding box center [857, 262] width 51 height 9
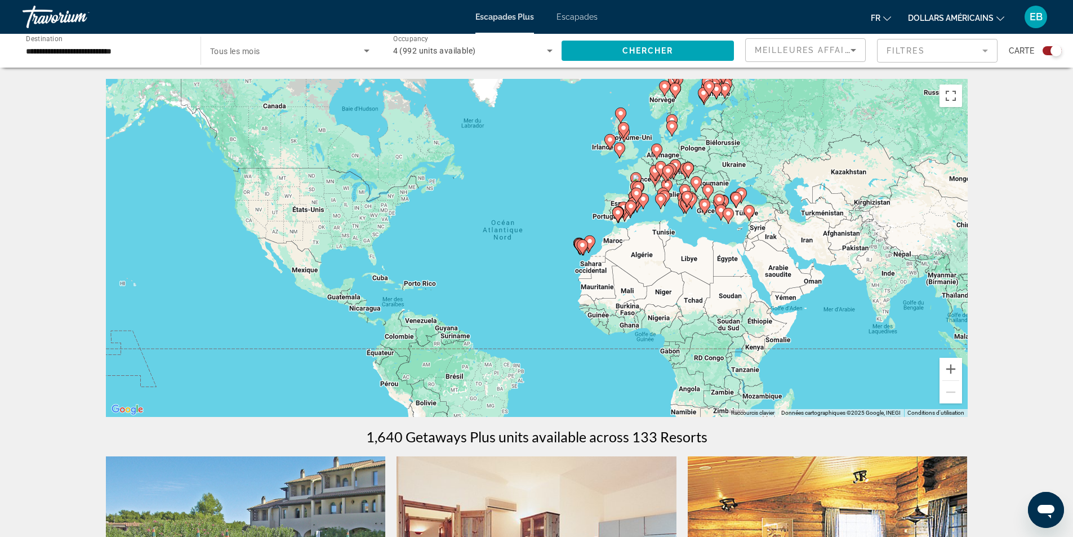
click at [978, 52] on mat-form-field "Filtres" at bounding box center [937, 51] width 120 height 24
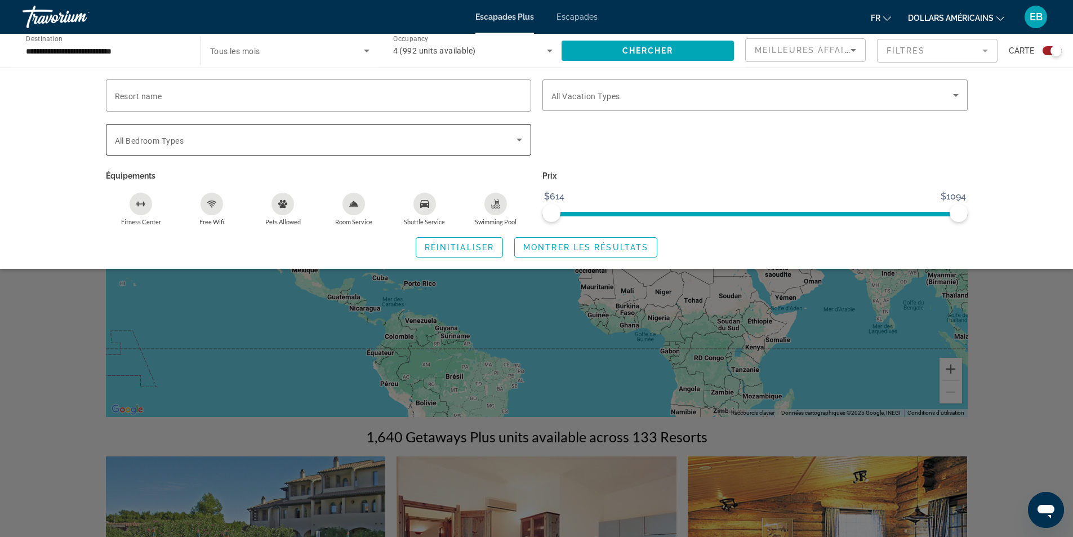
click at [185, 146] on div "Search widget" at bounding box center [318, 140] width 407 height 32
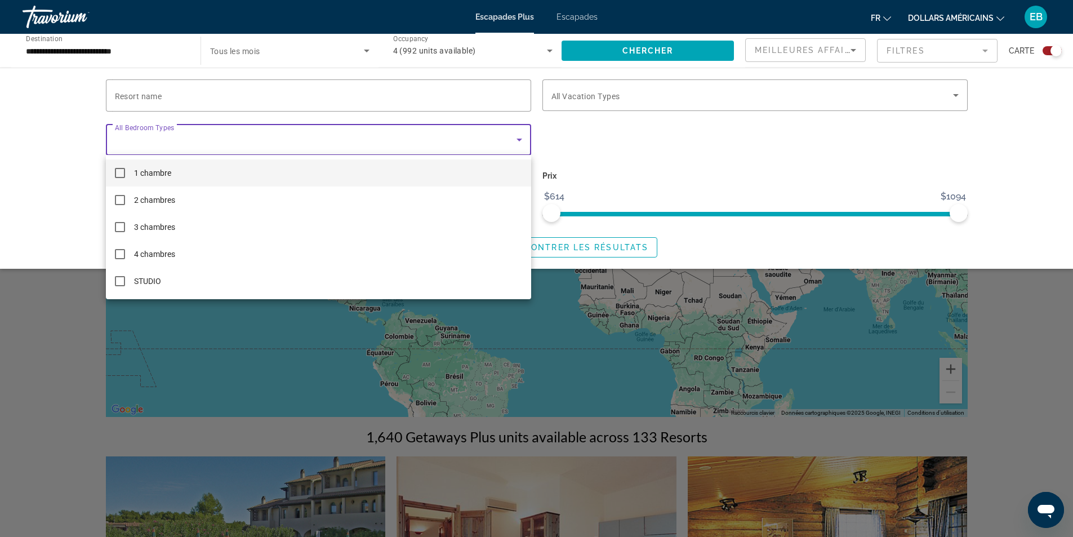
click at [119, 176] on mat-pseudo-checkbox at bounding box center [120, 173] width 10 height 10
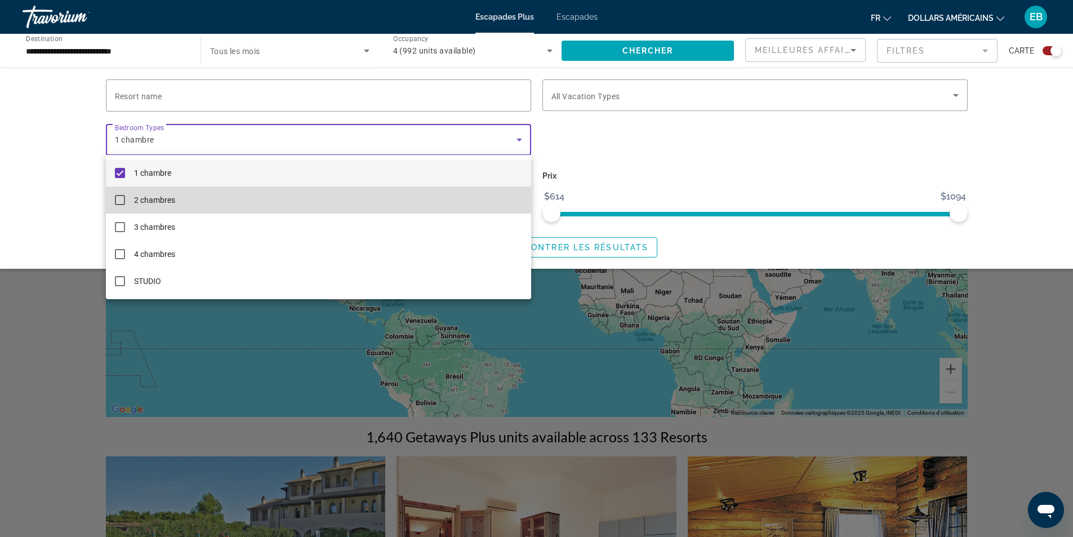
click at [117, 200] on mat-pseudo-checkbox at bounding box center [120, 200] width 10 height 10
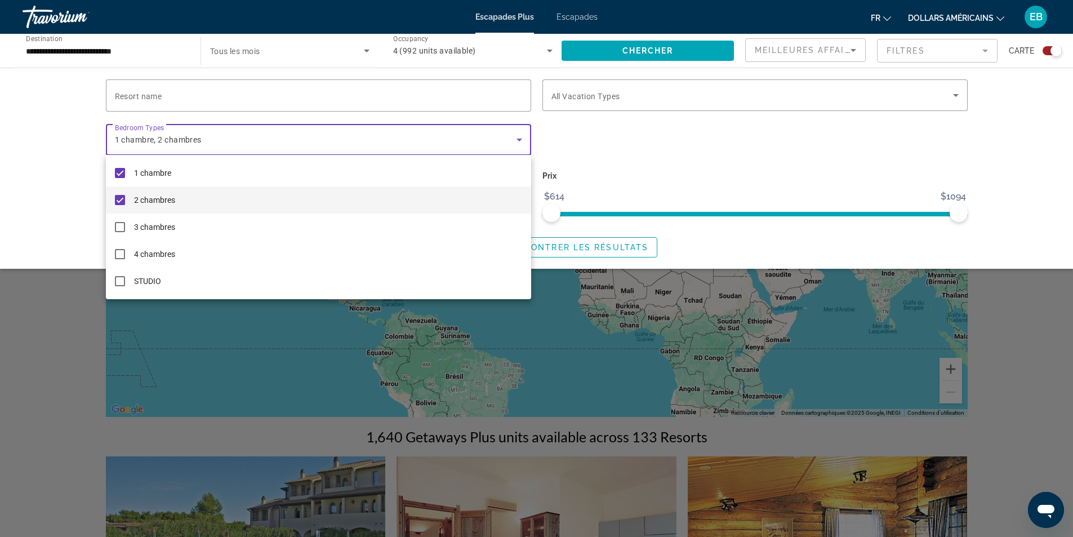
click at [635, 159] on div at bounding box center [536, 268] width 1073 height 537
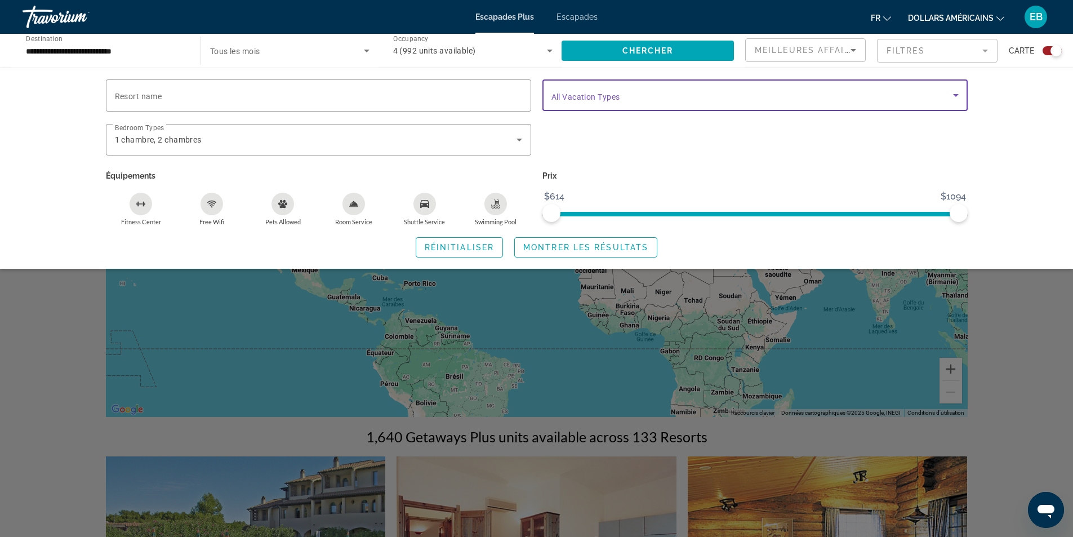
click at [645, 101] on span "Search widget" at bounding box center [751, 95] width 401 height 14
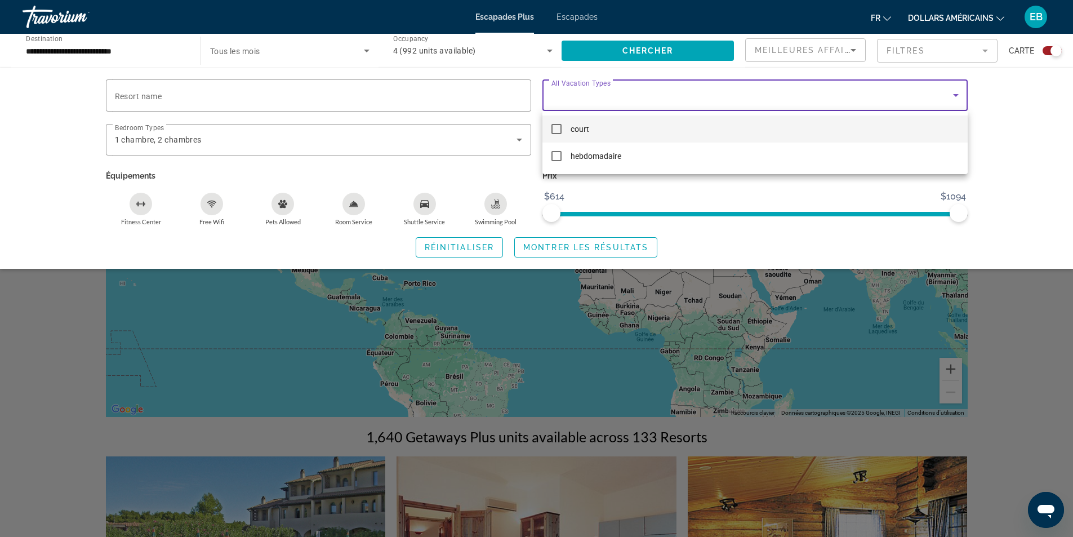
click at [492, 204] on div at bounding box center [536, 268] width 1073 height 537
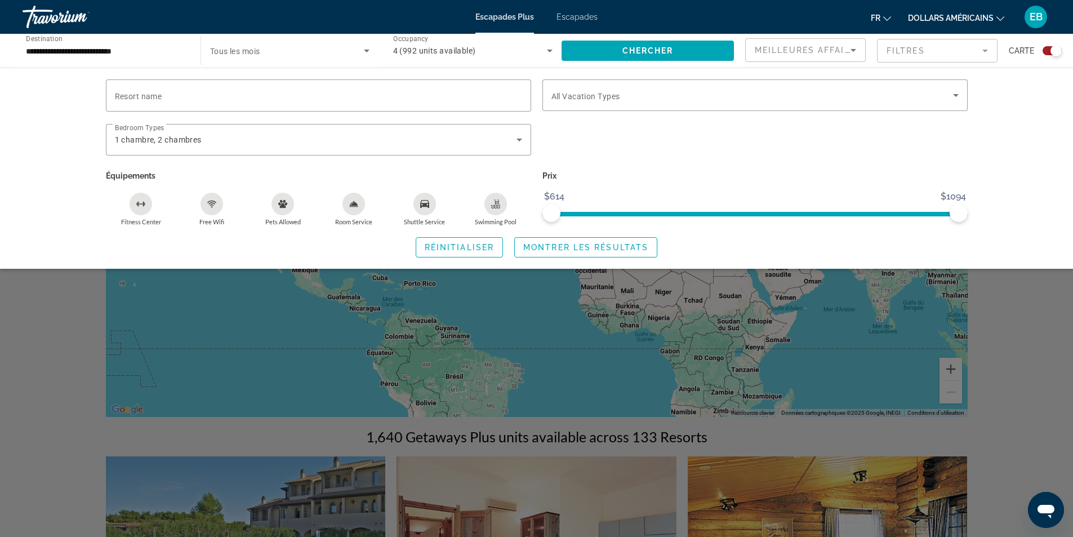
click at [493, 206] on icon "Swimming Pool" at bounding box center [495, 205] width 9 height 2
click at [200, 212] on button "Free Wifi" at bounding box center [211, 209] width 71 height 34
click at [818, 52] on span "Meilleures affaires" at bounding box center [808, 50] width 108 height 9
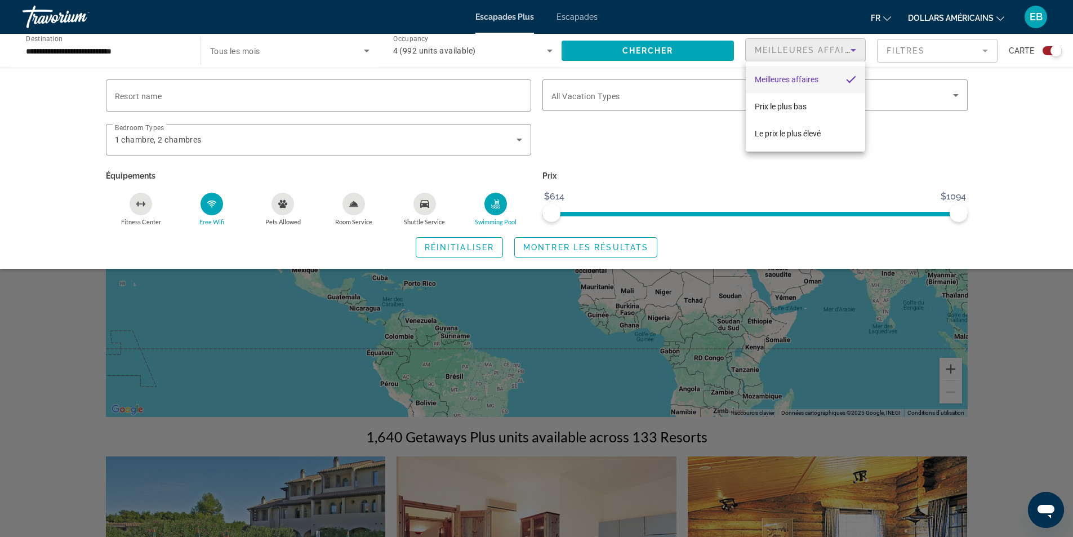
click at [818, 52] on div at bounding box center [536, 268] width 1073 height 537
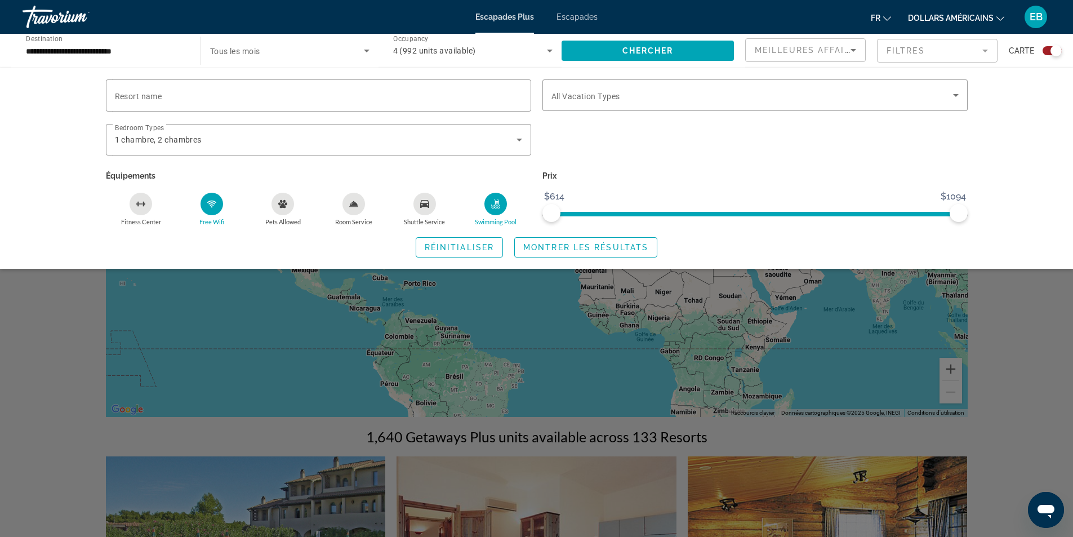
click at [911, 51] on mat-form-field "Filtres" at bounding box center [937, 51] width 120 height 24
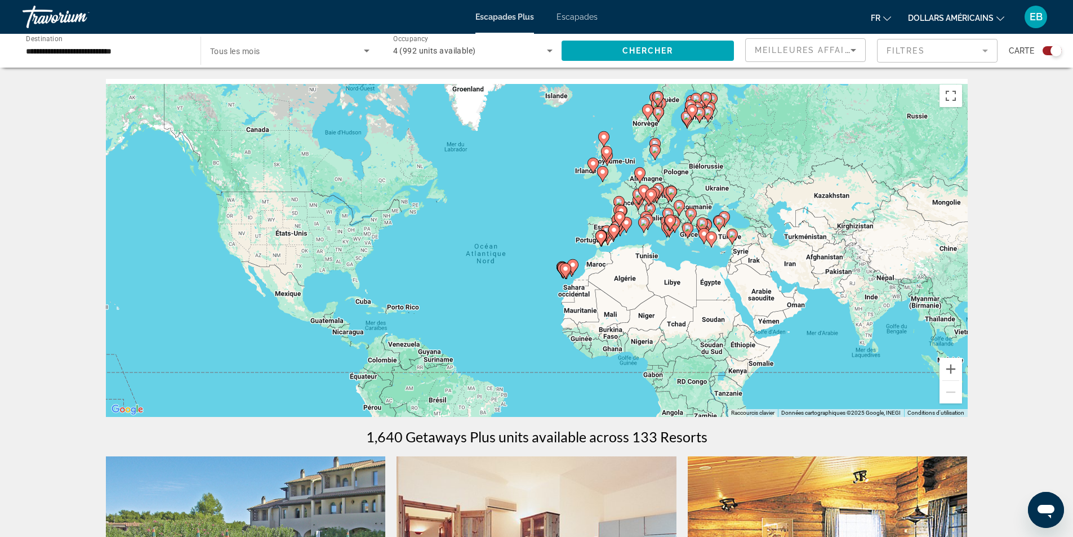
drag, startPoint x: 681, startPoint y: 171, endPoint x: 655, endPoint y: 206, distance: 43.9
click at [655, 271] on div "Contenu principal" at bounding box center [950, 271] width 861 height 0
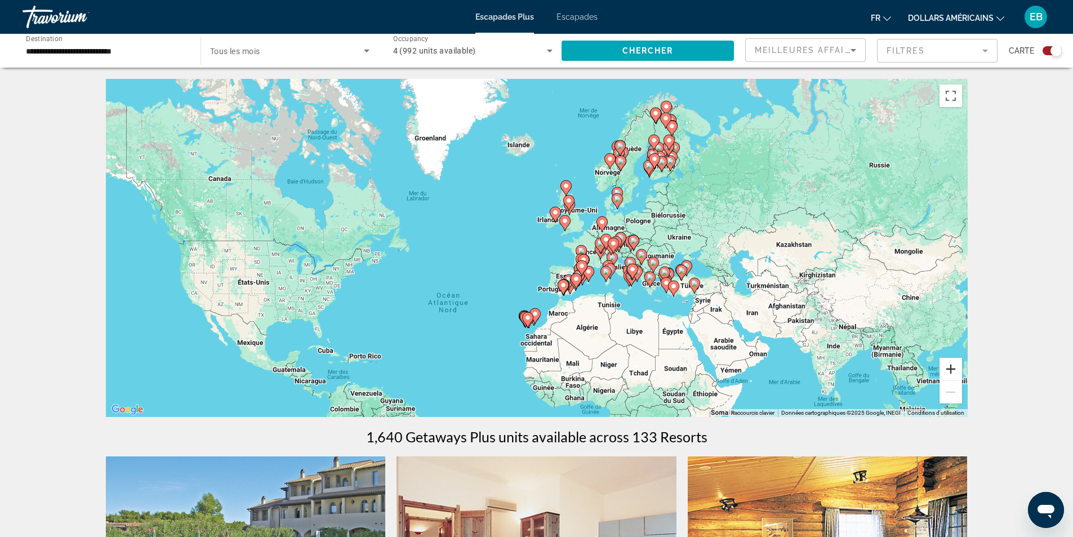
click at [945, 374] on button "Zoom avant" at bounding box center [950, 369] width 23 height 23
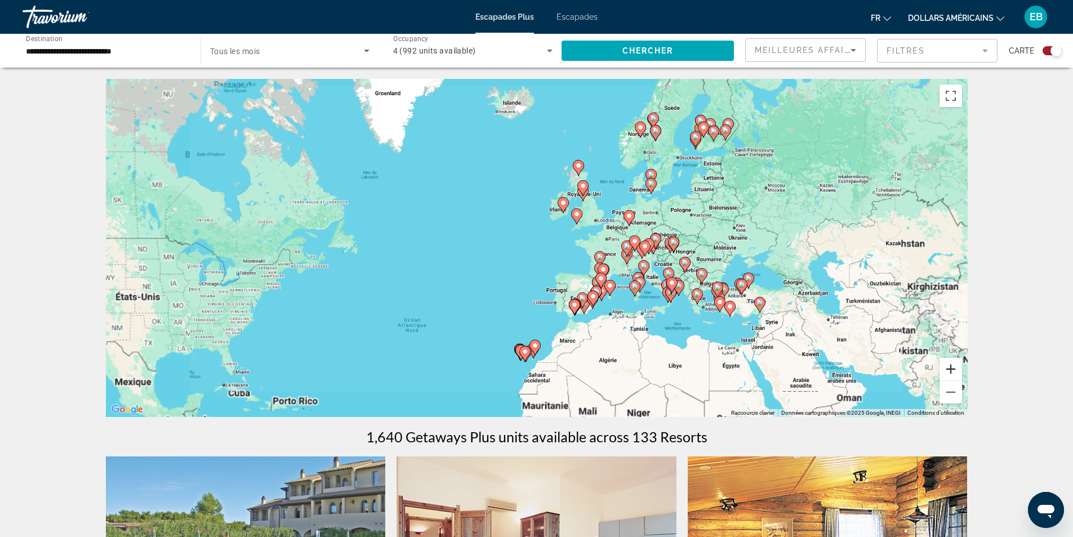
click at [945, 374] on button "Zoom avant" at bounding box center [950, 369] width 23 height 23
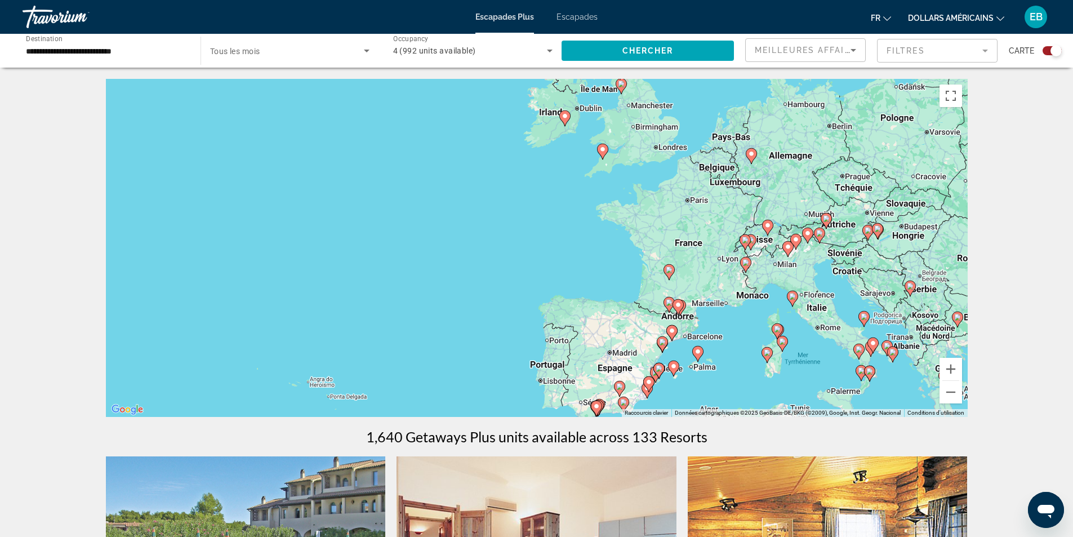
drag, startPoint x: 738, startPoint y: 271, endPoint x: 696, endPoint y: 249, distance: 47.3
click at [696, 249] on div "Pour activer le glissement avec le clavier, appuyez sur Alt+Entrée. Une fois ce…" at bounding box center [536, 248] width 861 height 338
click at [954, 367] on button "Zoom avant" at bounding box center [950, 369] width 23 height 23
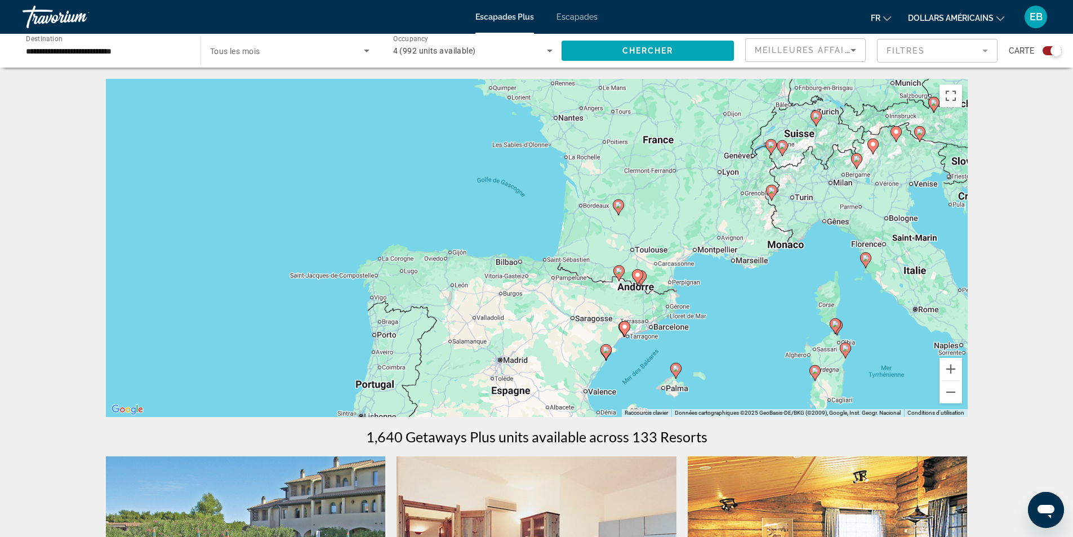
drag, startPoint x: 750, startPoint y: 234, endPoint x: 636, endPoint y: 167, distance: 132.0
click at [636, 167] on div "Pour activer le glissement avec le clavier, appuyez sur Alt+Entrée. Une fois ce…" at bounding box center [536, 248] width 861 height 338
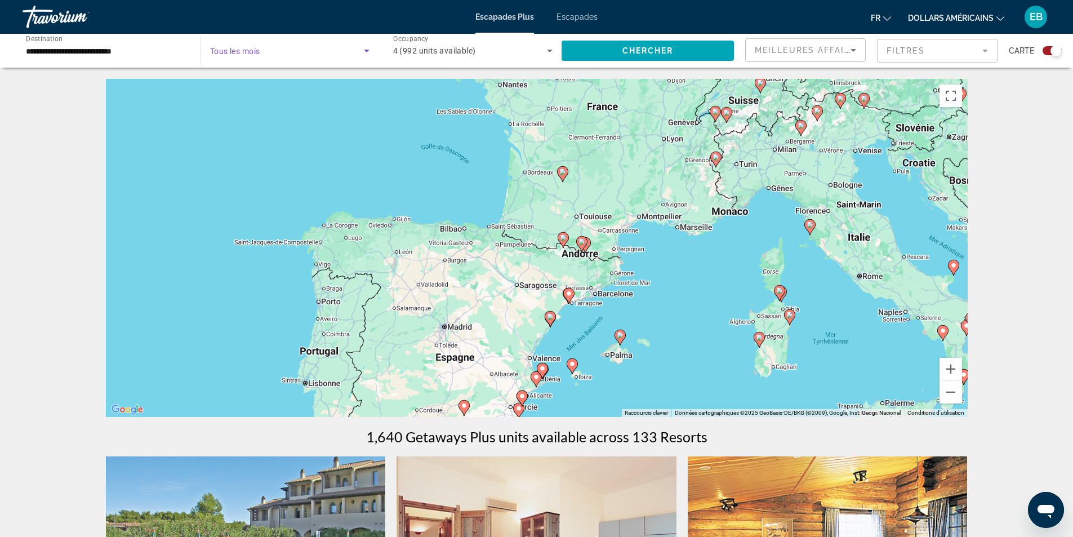
click at [359, 55] on span "Search widget" at bounding box center [287, 51] width 154 height 14
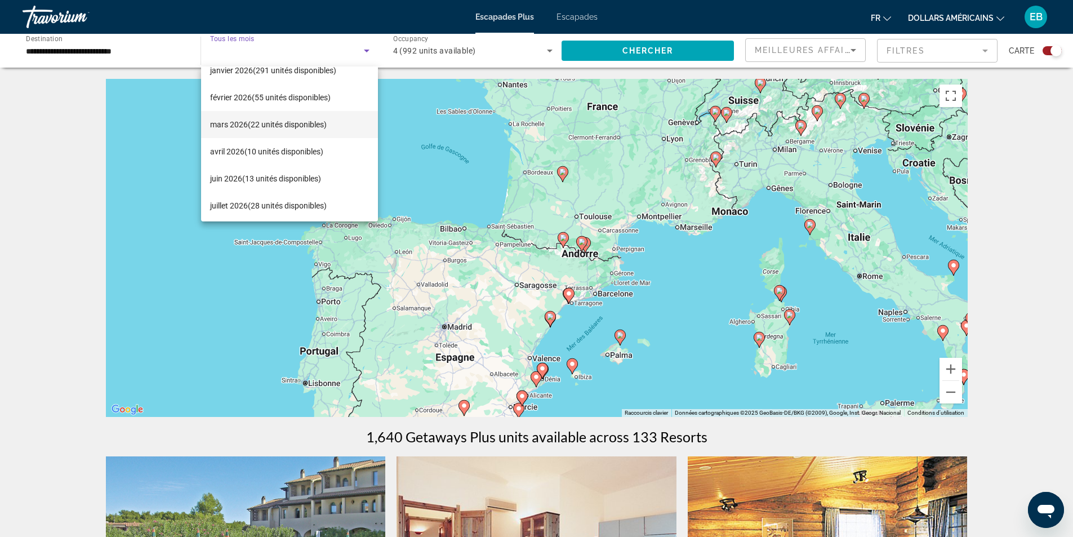
scroll to position [169, 0]
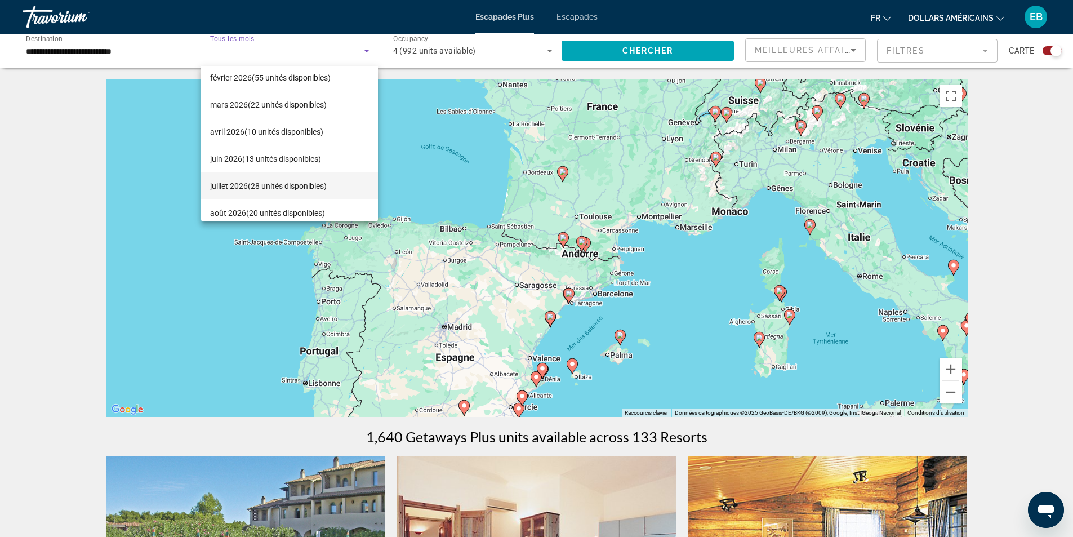
click at [298, 181] on font "(28 unités disponibles)" at bounding box center [287, 185] width 79 height 9
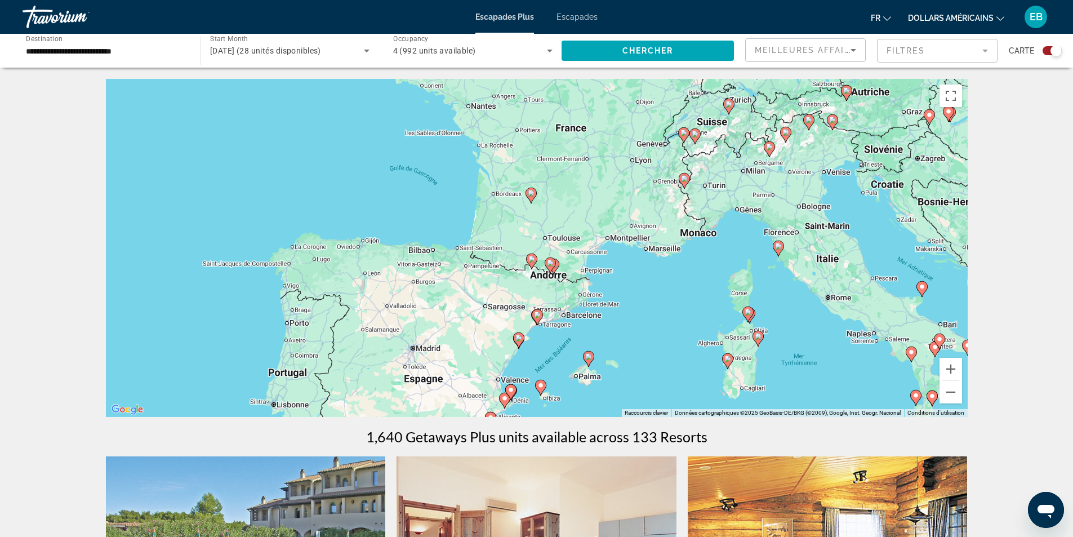
drag, startPoint x: 740, startPoint y: 270, endPoint x: 689, endPoint y: 325, distance: 76.1
click at [689, 325] on div "Pour activer le glissement avec le clavier, appuyez sur Alt+Entrée. Une fois ce…" at bounding box center [536, 248] width 861 height 338
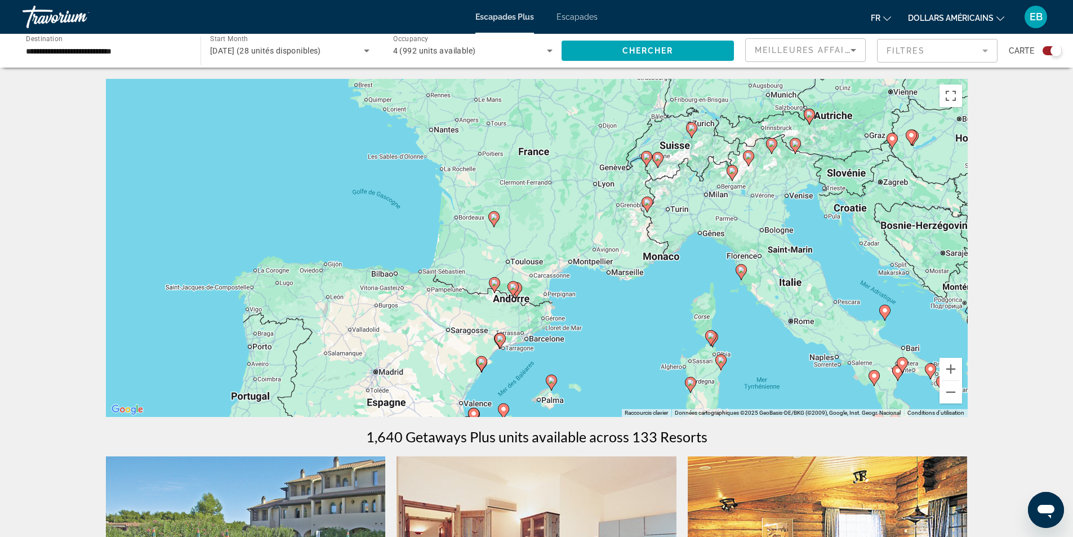
drag, startPoint x: 664, startPoint y: 283, endPoint x: 637, endPoint y: 264, distance: 33.1
click at [637, 264] on div "Pour activer le glissement avec le clavier, appuyez sur Alt+Entrée. Une fois ce…" at bounding box center [536, 248] width 861 height 338
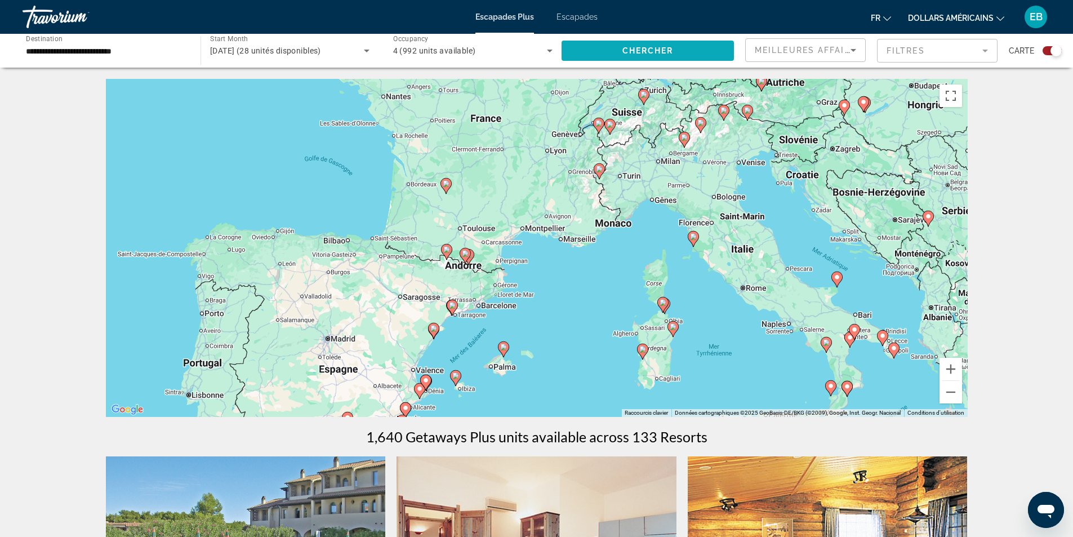
click at [655, 55] on span "Chercher" at bounding box center [647, 50] width 51 height 9
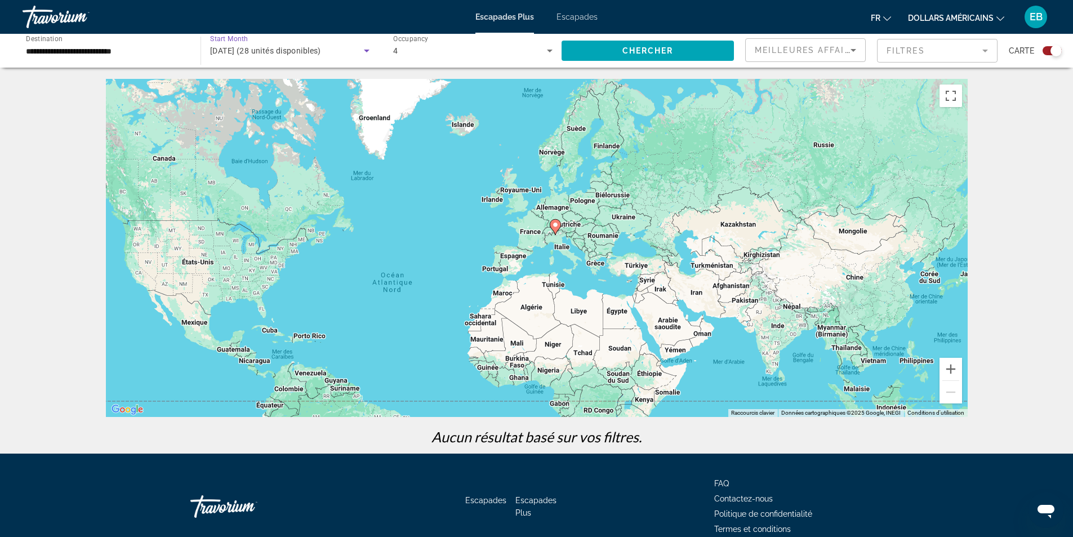
click at [351, 52] on div "[DATE] (28 unités disponibles)" at bounding box center [287, 51] width 154 height 14
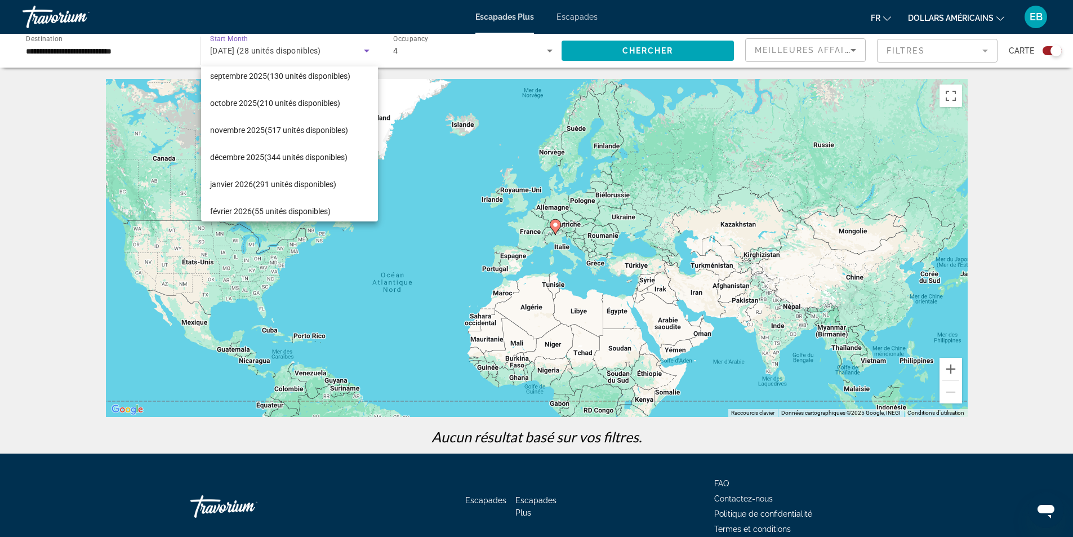
scroll to position [34, 0]
click at [285, 209] on font "(55 unités disponibles)" at bounding box center [291, 212] width 79 height 9
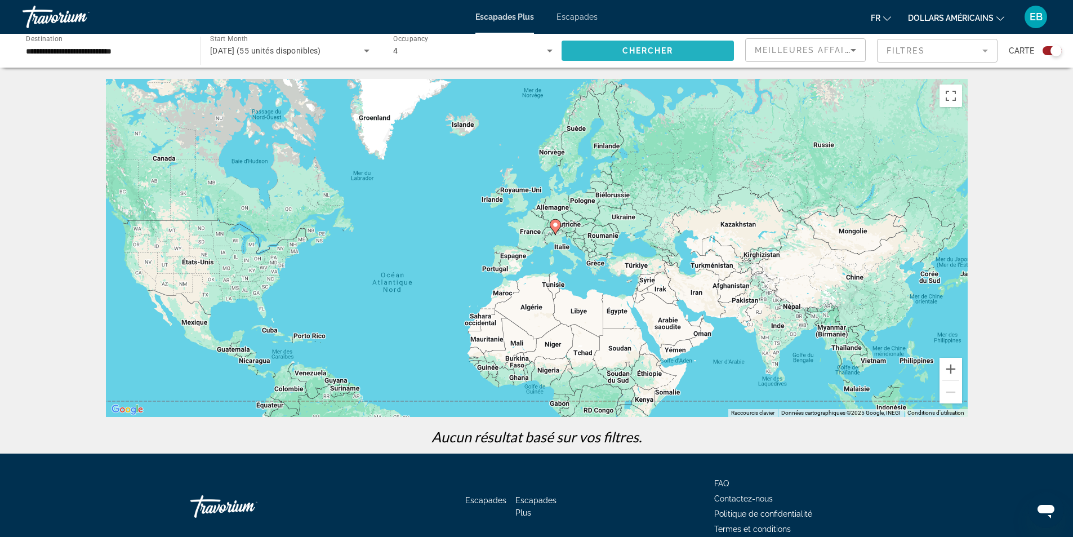
click at [695, 53] on span "Search widget" at bounding box center [647, 50] width 172 height 27
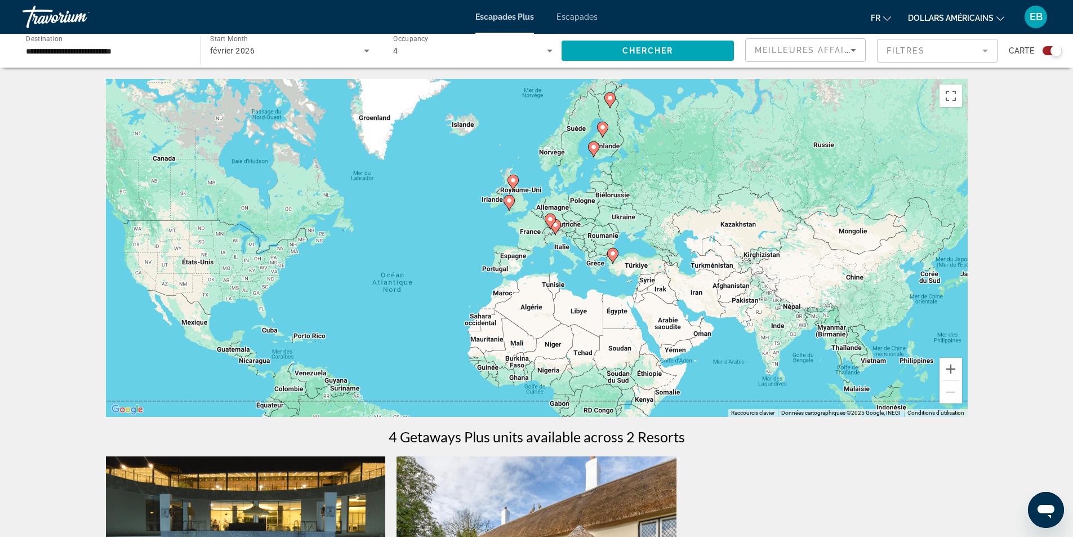
click at [539, 241] on div "Pour activer le glissement avec le clavier, appuyez sur Alt+Entrée. Une fois ce…" at bounding box center [536, 248] width 861 height 338
click at [539, 242] on div "Pour activer le glissement avec le clavier, appuyez sur Alt+Entrée. Une fois ce…" at bounding box center [536, 248] width 861 height 338
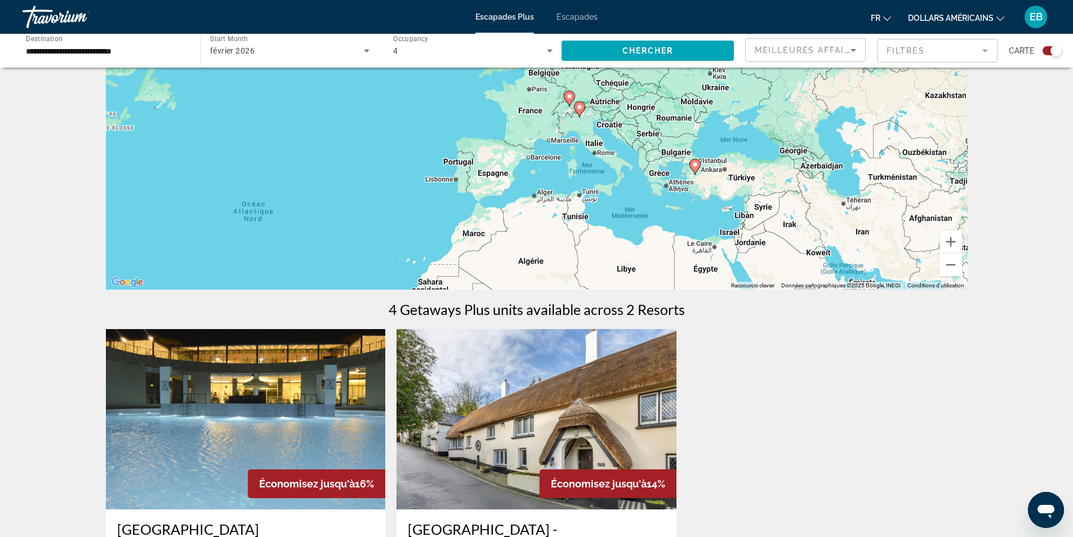
scroll to position [113, 0]
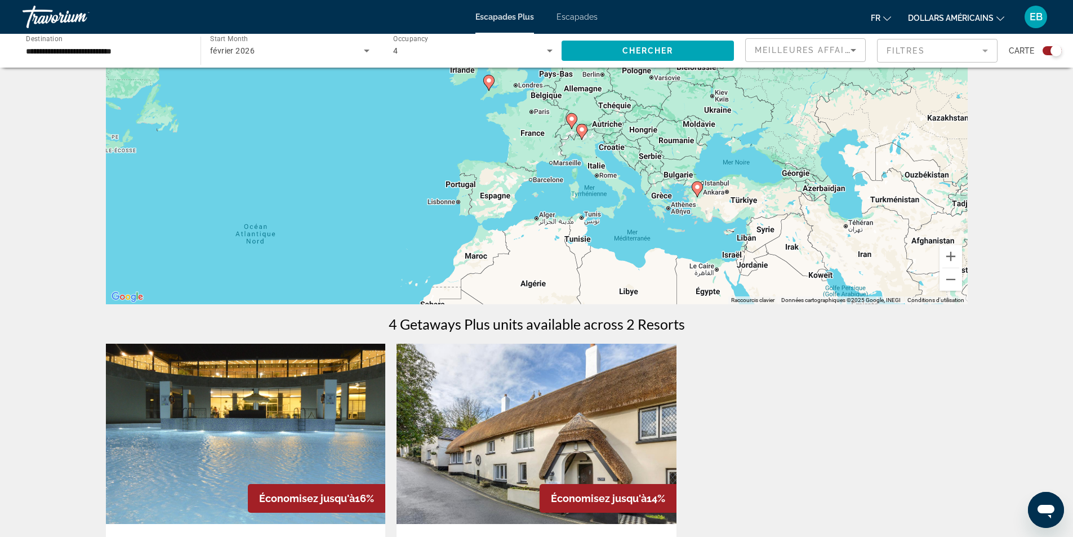
drag, startPoint x: 642, startPoint y: 187, endPoint x: 631, endPoint y: 212, distance: 27.2
click at [651, 226] on div "Pour activer le glissement avec le clavier, appuyez sur Alt+Entrée. Une fois ce…" at bounding box center [536, 135] width 861 height 338
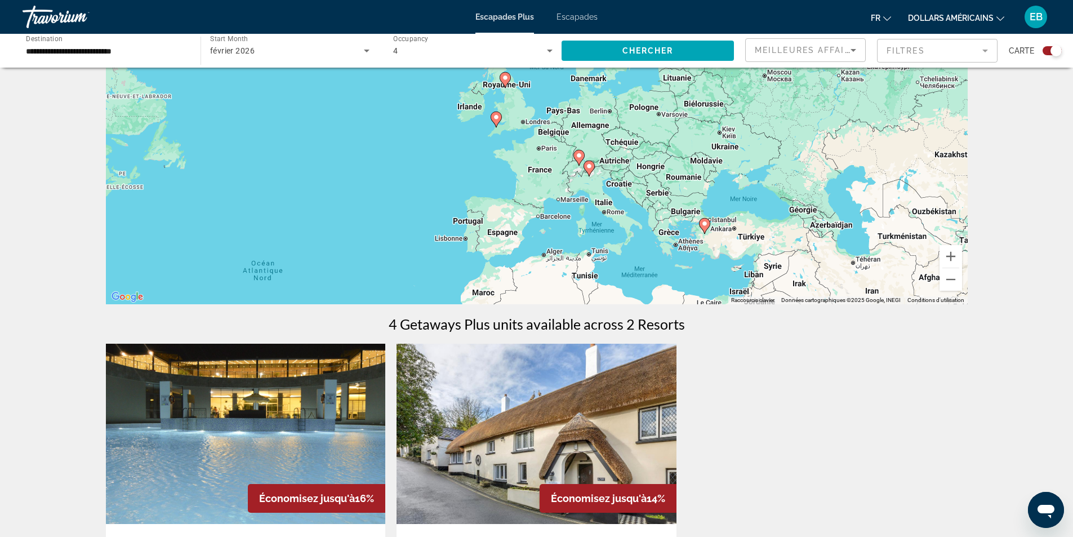
click at [591, 175] on gmp-advanced-marker "Contenu principal" at bounding box center [588, 168] width 11 height 17
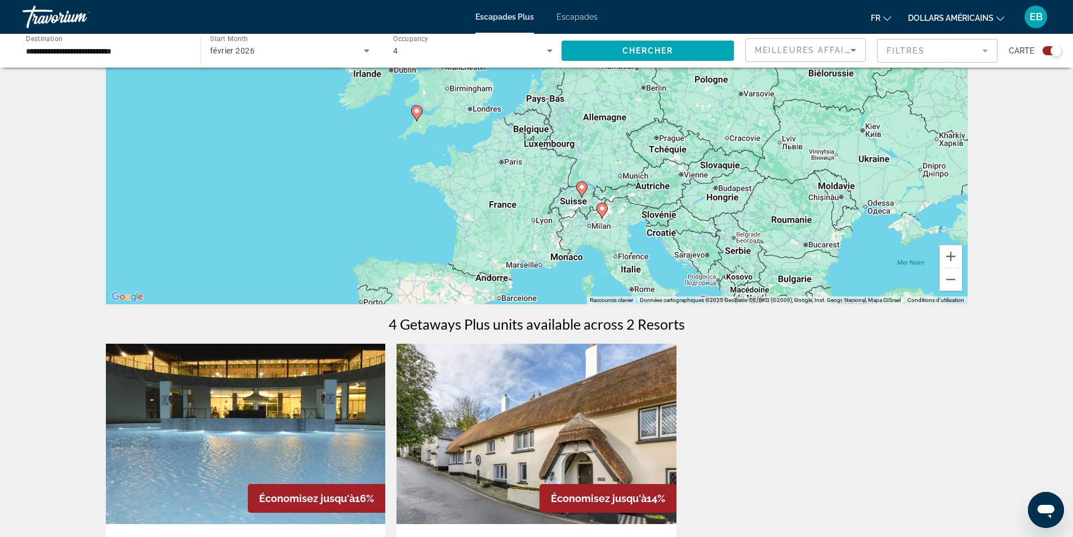
drag, startPoint x: 603, startPoint y: 213, endPoint x: 641, endPoint y: 257, distance: 57.5
click at [641, 257] on div "Pour activer le glissement avec le clavier, appuyez sur Alt+Entrée. Une fois ce…" at bounding box center [536, 135] width 861 height 338
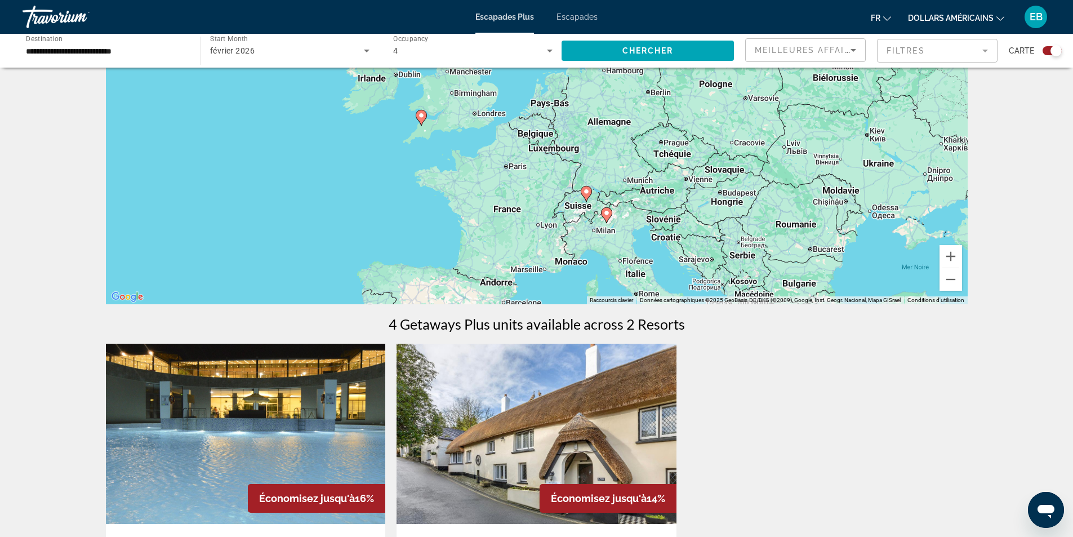
click at [606, 221] on icon "Contenu principal" at bounding box center [606, 215] width 10 height 15
type input "**********"
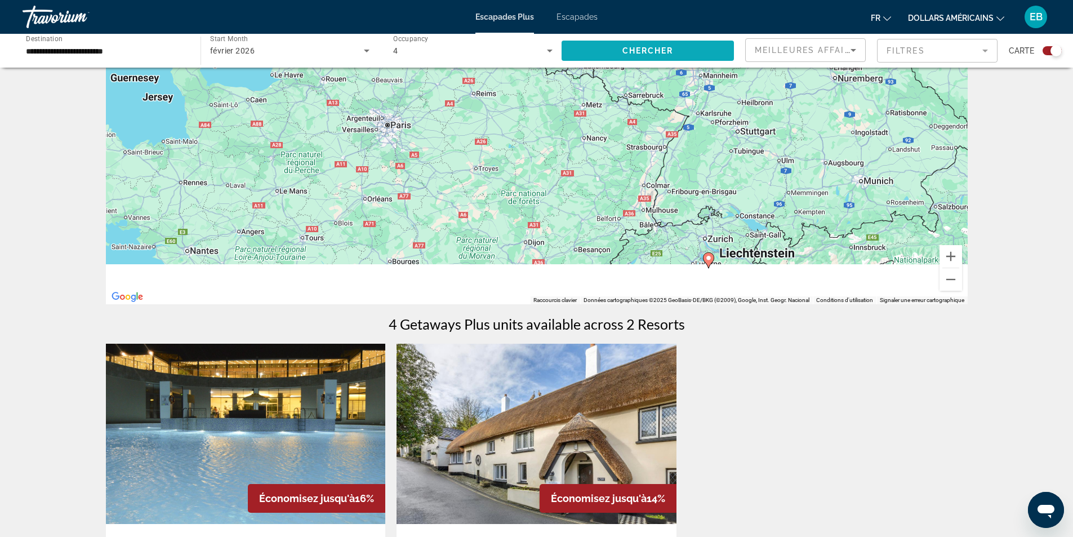
drag, startPoint x: 618, startPoint y: 222, endPoint x: 589, endPoint y: 60, distance: 164.8
click at [588, 56] on div "**********" at bounding box center [536, 416] width 1073 height 901
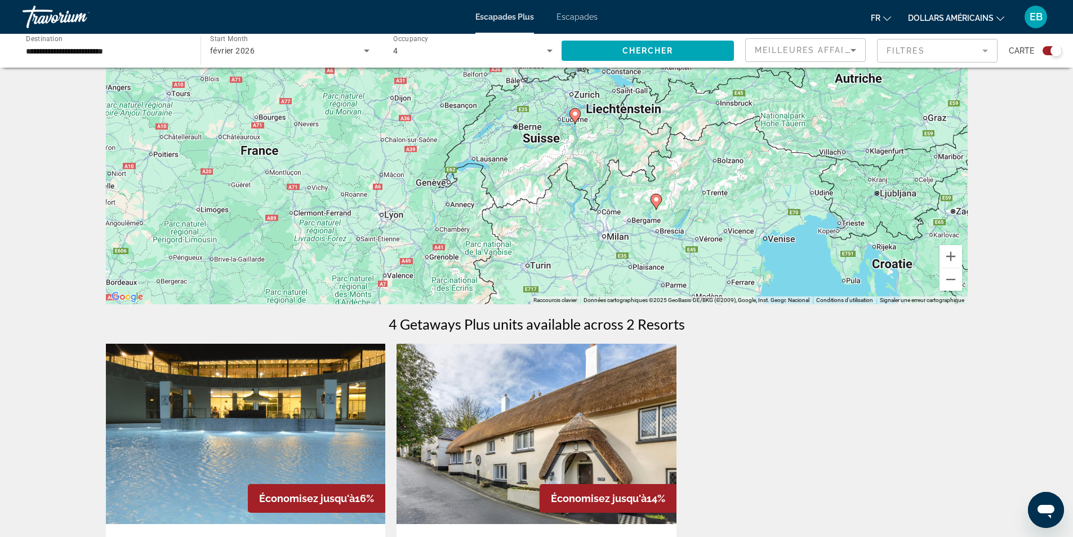
drag, startPoint x: 638, startPoint y: 174, endPoint x: 597, endPoint y: 189, distance: 43.3
click at [538, 178] on div "Pour naviguer, appuyez sur les touches fléchées. Pour activer le glissement ave…" at bounding box center [536, 135] width 861 height 338
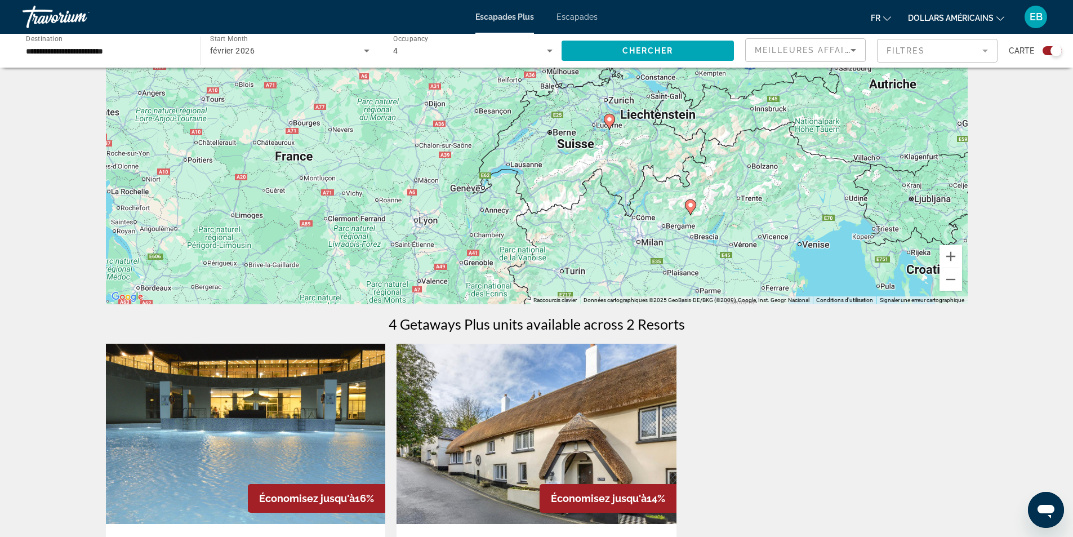
click at [690, 207] on image "Contenu principal" at bounding box center [690, 205] width 7 height 7
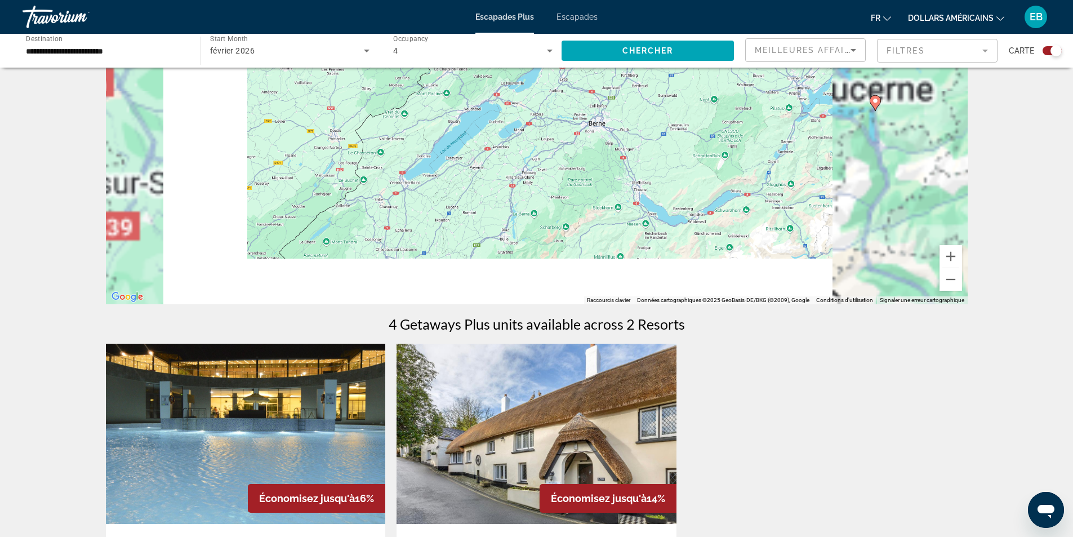
drag, startPoint x: 653, startPoint y: 178, endPoint x: 511, endPoint y: 64, distance: 182.2
click at [511, 64] on div "**********" at bounding box center [536, 416] width 1073 height 901
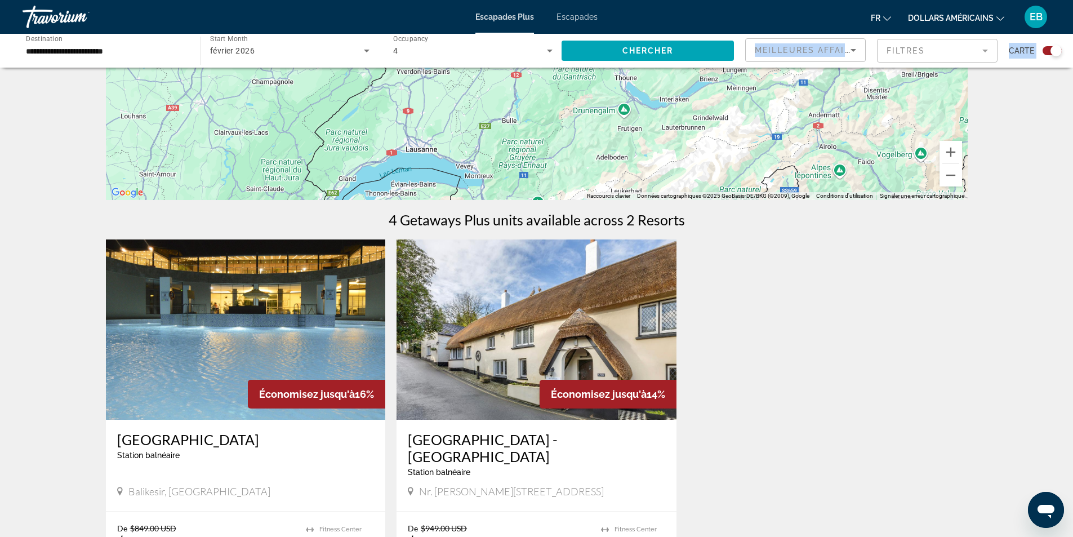
scroll to position [225, 0]
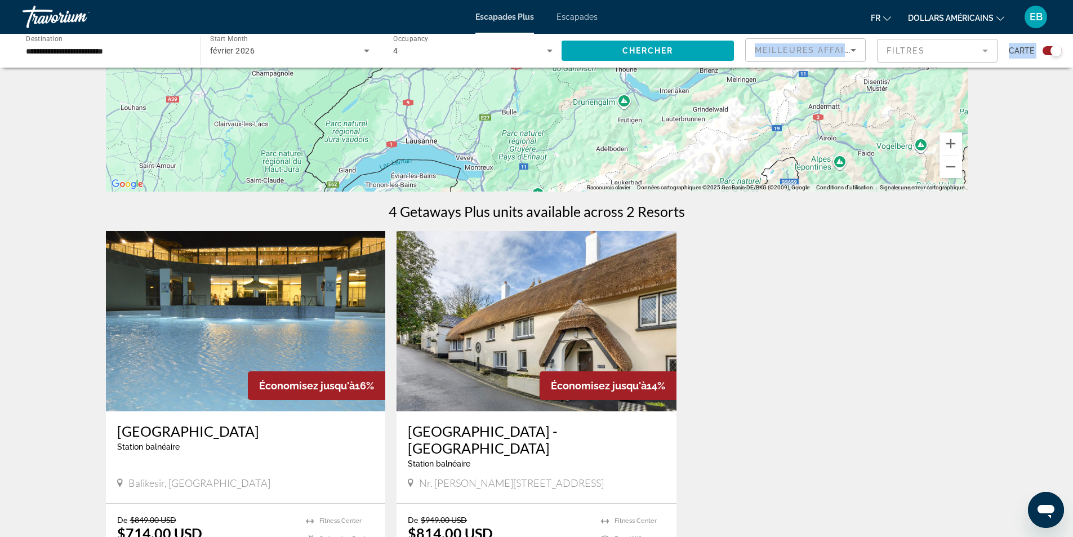
click at [568, 17] on font "Escapades" at bounding box center [576, 16] width 41 height 9
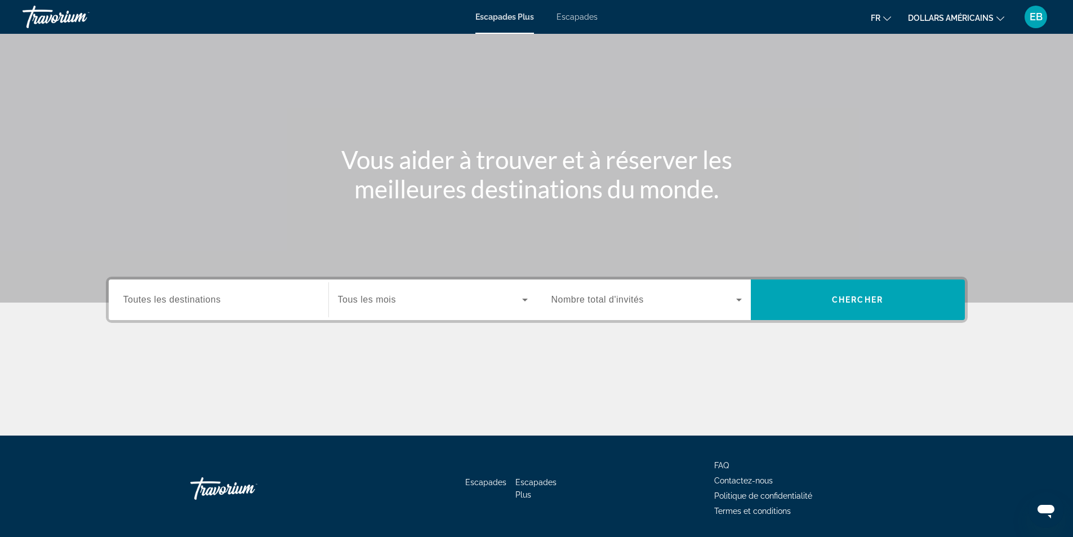
scroll to position [72, 0]
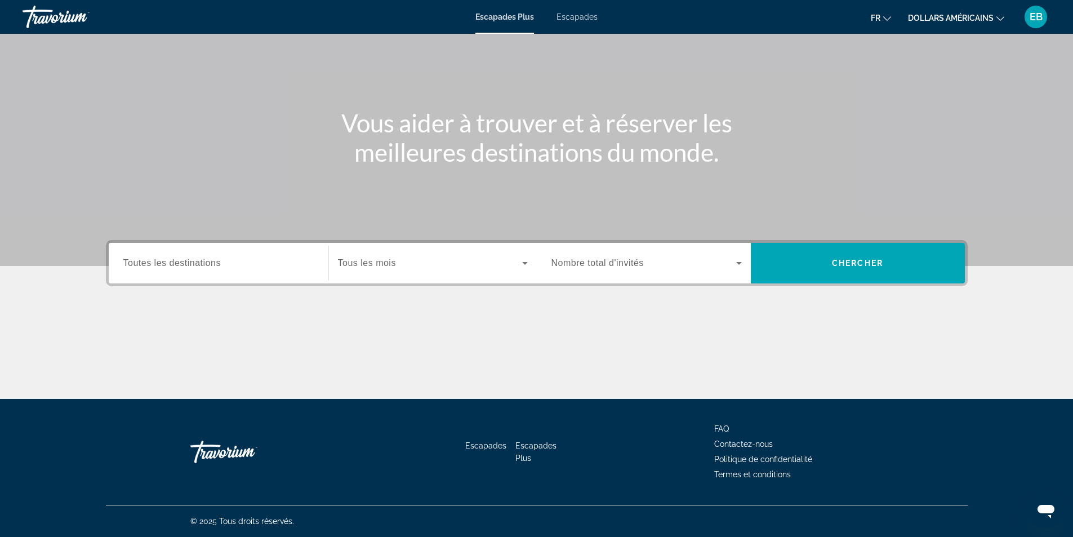
click at [248, 274] on div "Widget de recherche" at bounding box center [218, 263] width 190 height 32
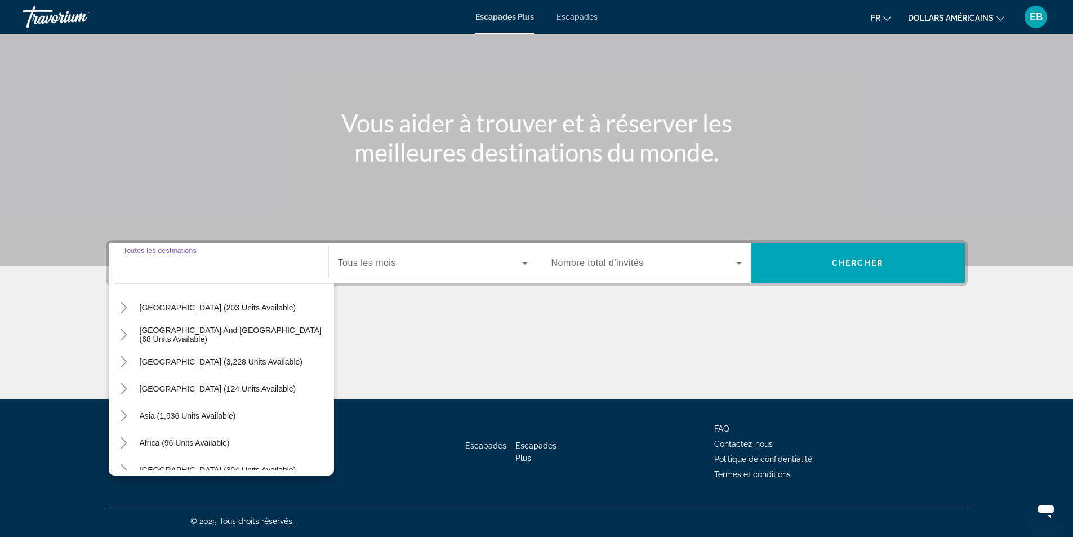
scroll to position [113, 0]
click at [164, 342] on span "Widget de recherche" at bounding box center [193, 336] width 118 height 27
type input "**********"
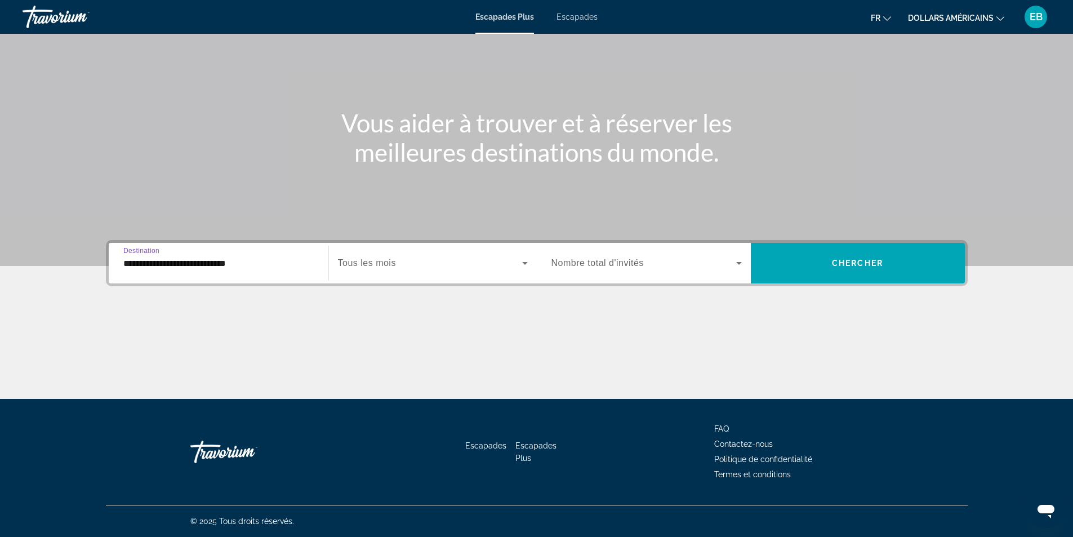
click at [465, 263] on span "Widget de recherche" at bounding box center [430, 263] width 184 height 14
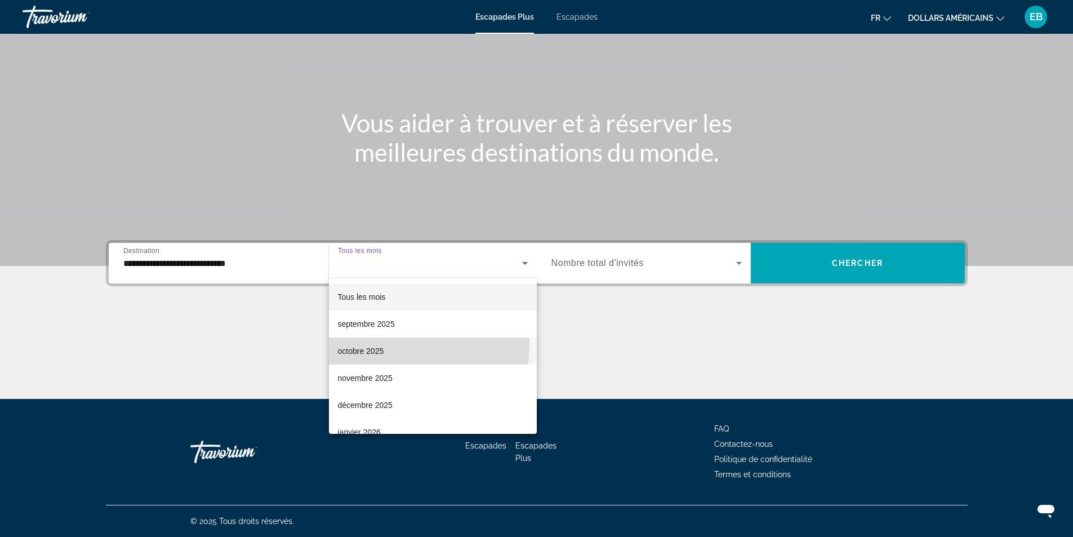
drag, startPoint x: 397, startPoint y: 345, endPoint x: 406, endPoint y: 346, distance: 9.0
click at [397, 346] on mat-option "octobre 2025" at bounding box center [433, 350] width 208 height 27
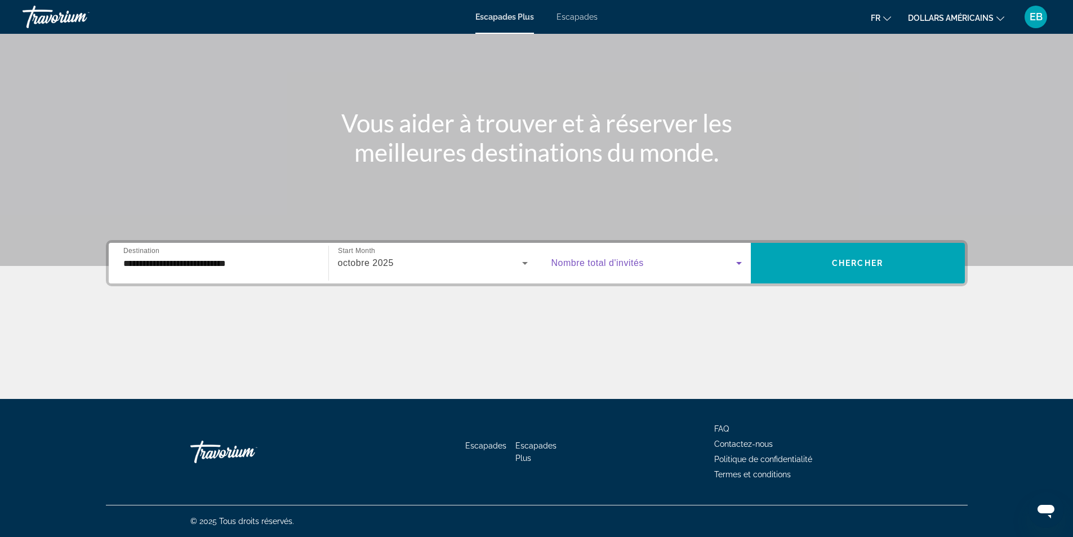
click at [691, 267] on span "Widget de recherche" at bounding box center [643, 263] width 185 height 14
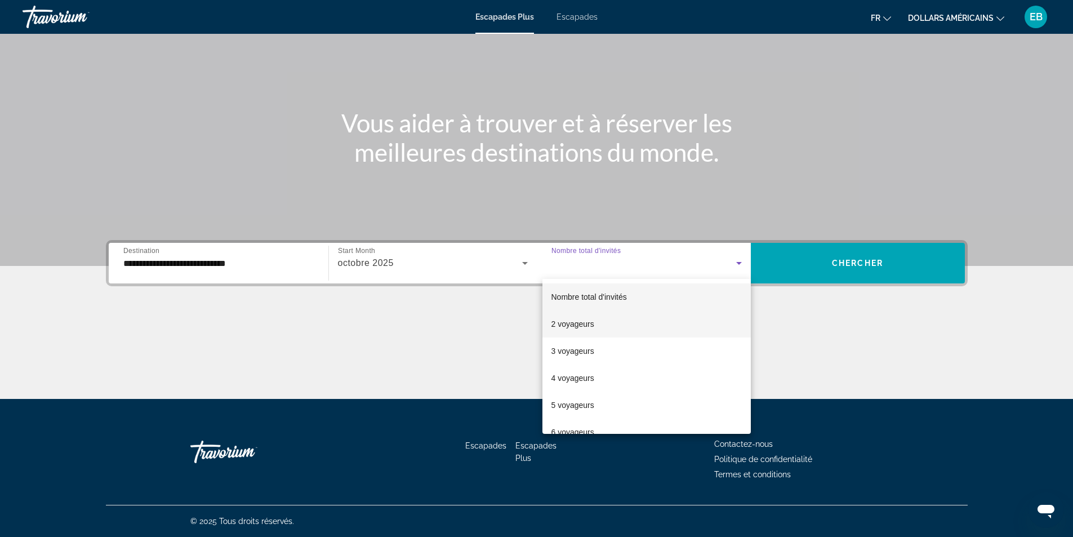
click at [628, 321] on mat-option "2 voyageurs" at bounding box center [646, 323] width 208 height 27
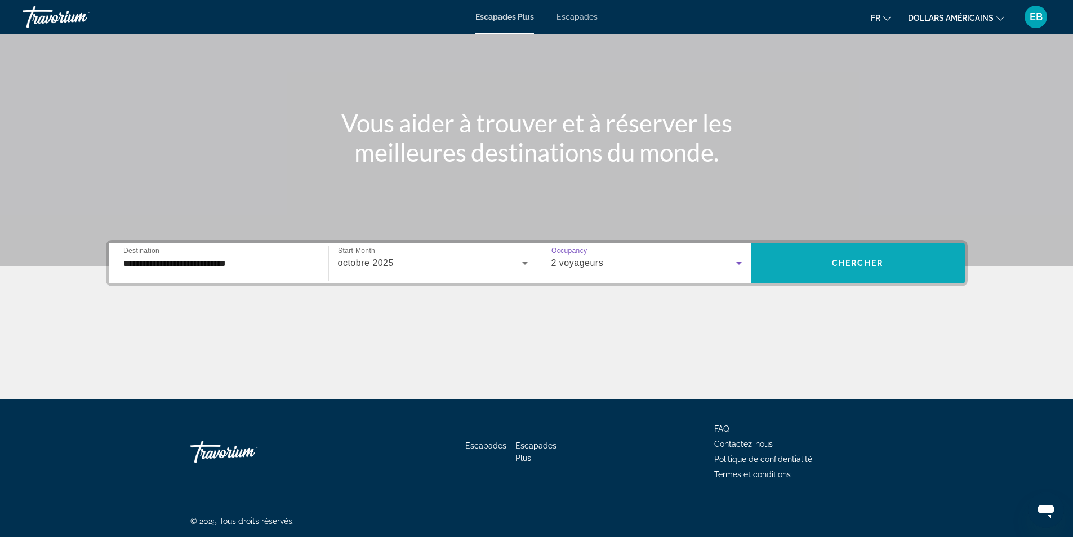
click at [870, 265] on span "Chercher" at bounding box center [857, 262] width 51 height 9
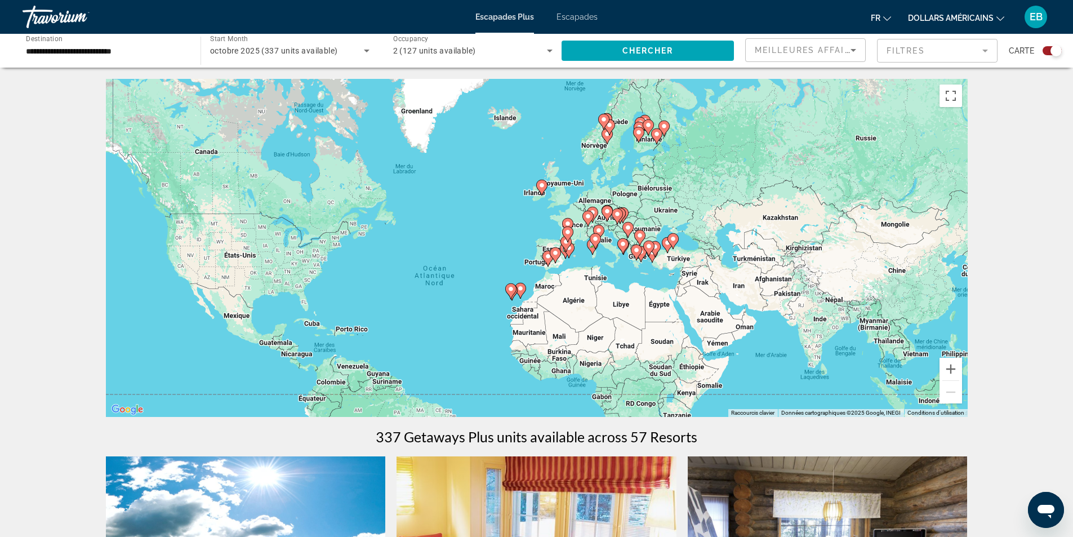
drag, startPoint x: 652, startPoint y: 190, endPoint x: 580, endPoint y: 235, distance: 84.8
click at [580, 235] on div "Pour activer le glissement avec le clavier, appuyez sur Alt+Entrée. Une fois ce…" at bounding box center [536, 248] width 861 height 338
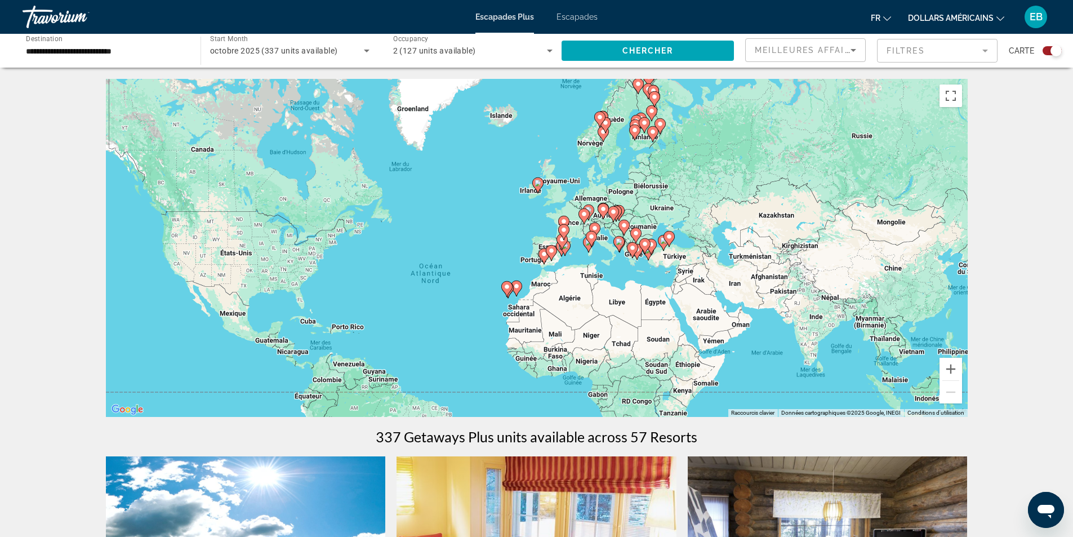
click at [581, 231] on div "Pour activer le glissement avec le clavier, appuyez sur Alt+Entrée. Une fois ce…" at bounding box center [536, 248] width 861 height 338
click at [952, 365] on button "Zoom avant" at bounding box center [950, 369] width 23 height 23
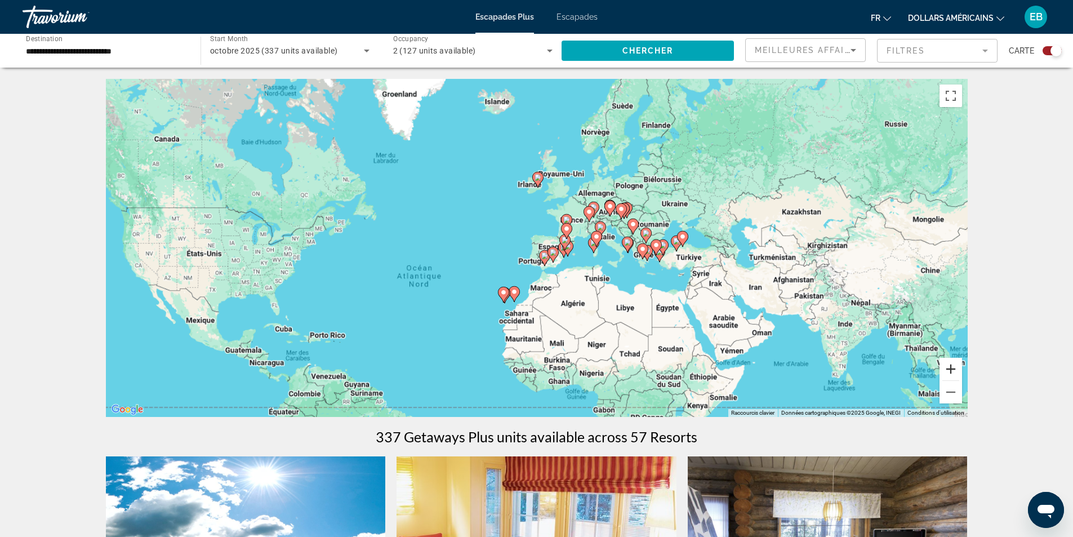
click at [952, 365] on button "Zoom avant" at bounding box center [950, 369] width 23 height 23
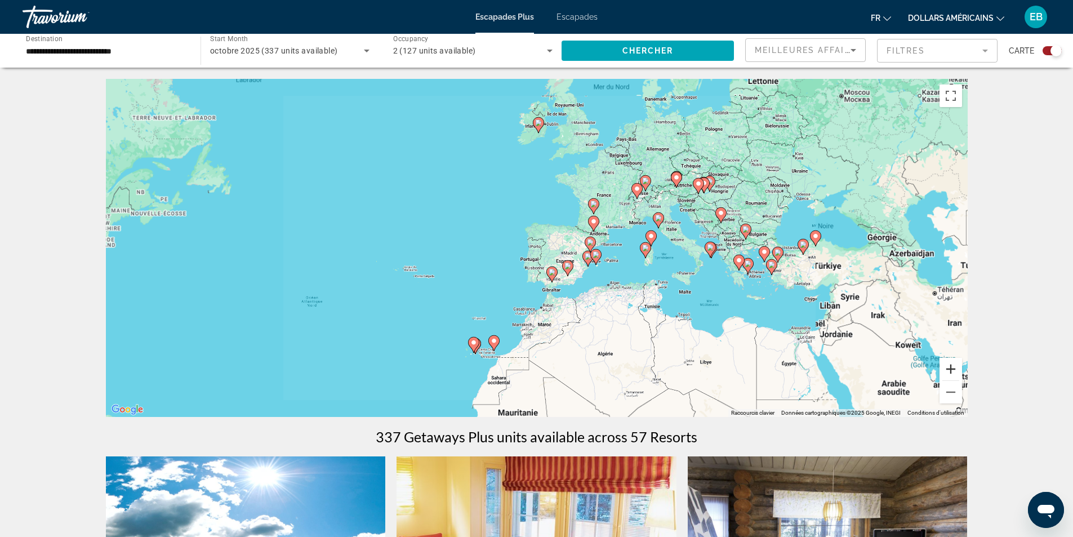
click at [952, 365] on button "Zoom avant" at bounding box center [950, 369] width 23 height 23
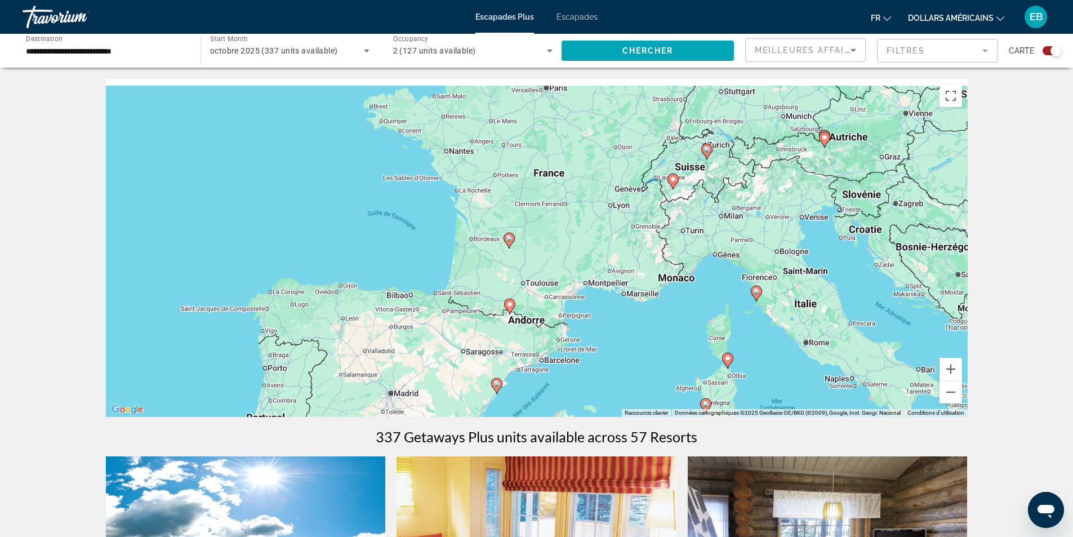
drag, startPoint x: 865, startPoint y: 248, endPoint x: 620, endPoint y: 379, distance: 277.6
click at [620, 378] on div "Pour activer le glissement avec le clavier, appuyez sur Alt+Entrée. Une fois ce…" at bounding box center [536, 248] width 861 height 338
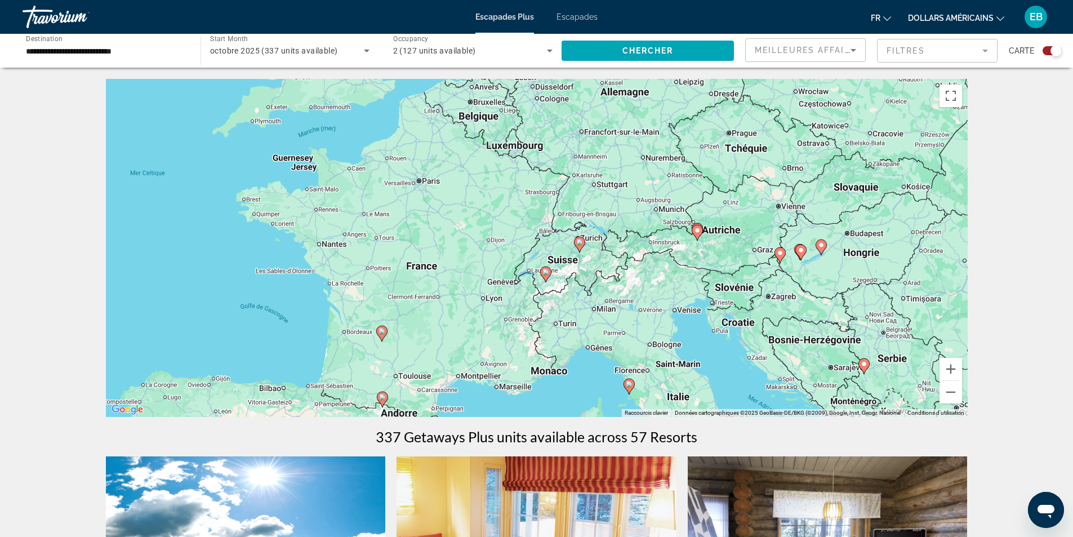
click at [561, 281] on div "Pour activer le glissement avec le clavier, appuyez sur Alt+Entrée. Une fois ce…" at bounding box center [536, 248] width 861 height 338
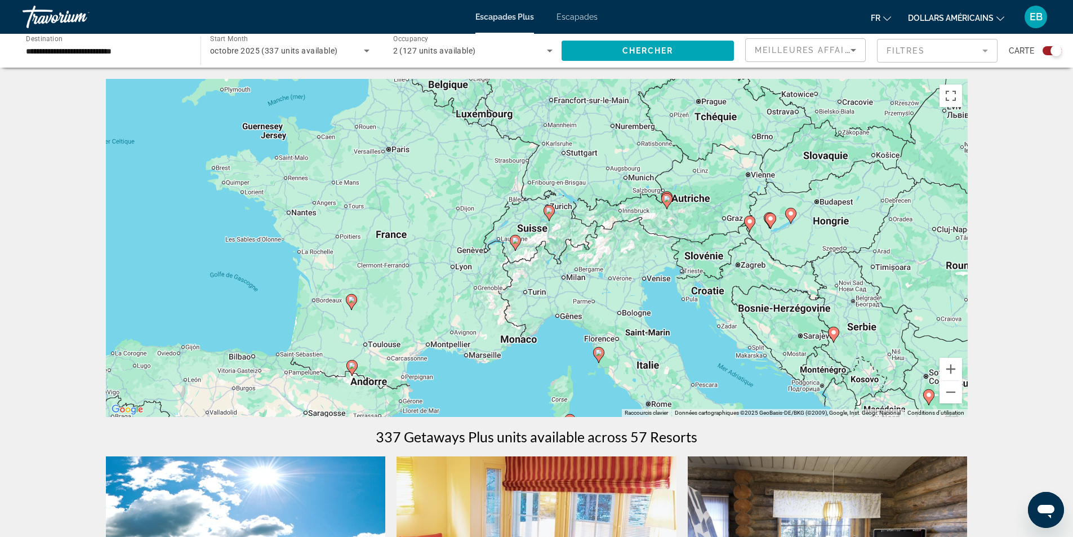
drag, startPoint x: 634, startPoint y: 266, endPoint x: 578, endPoint y: 230, distance: 66.8
click at [578, 230] on div "Pour activer le glissement avec le clavier, appuyez sur Alt+Entrée. Une fois ce…" at bounding box center [536, 248] width 861 height 338
click at [310, 55] on span "octobre 2025 (337 units available)" at bounding box center [274, 50] width 128 height 9
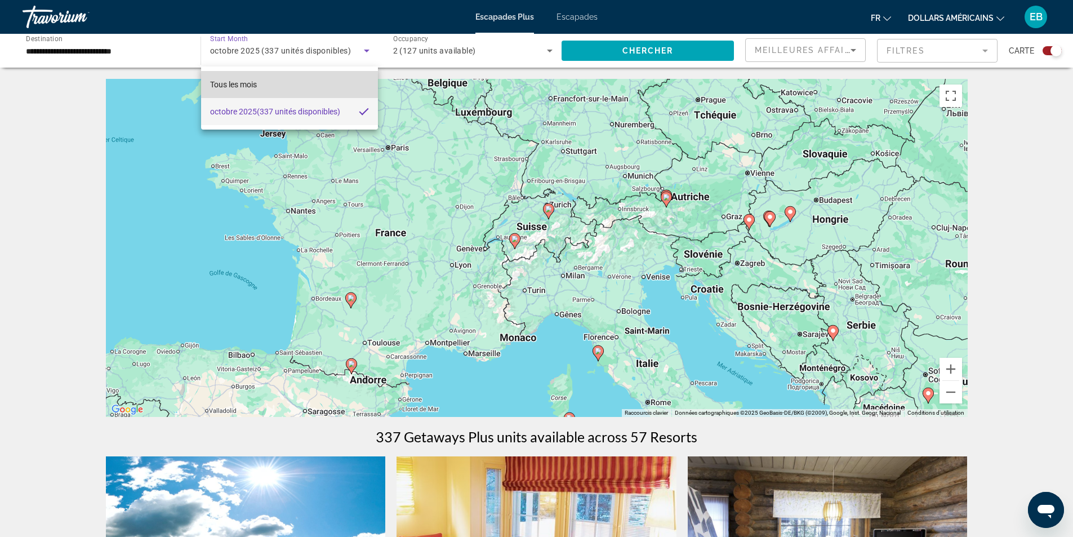
click at [303, 89] on mat-option "Tous les mois" at bounding box center [289, 84] width 177 height 27
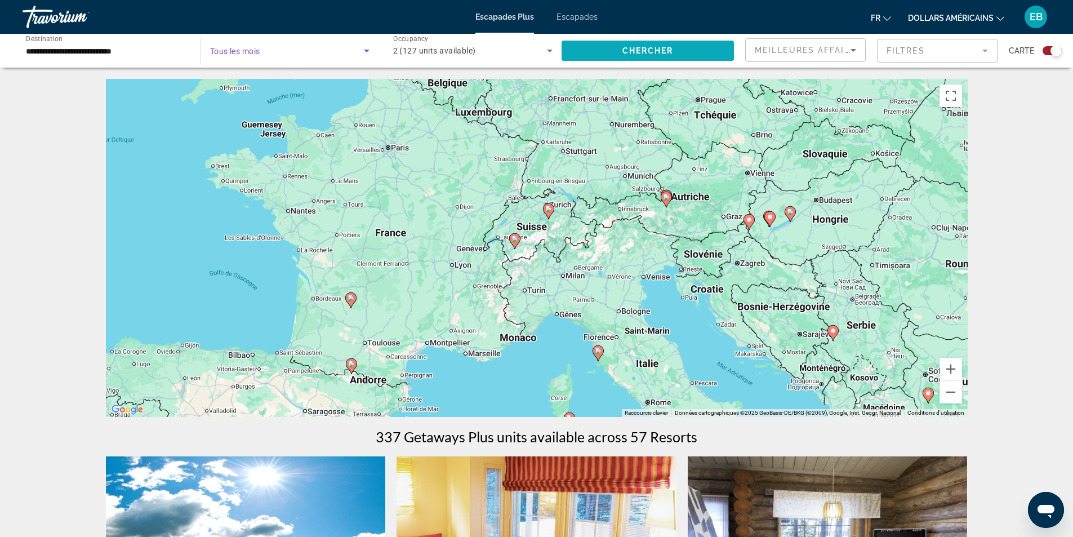
click at [649, 56] on span "Search widget" at bounding box center [647, 50] width 172 height 27
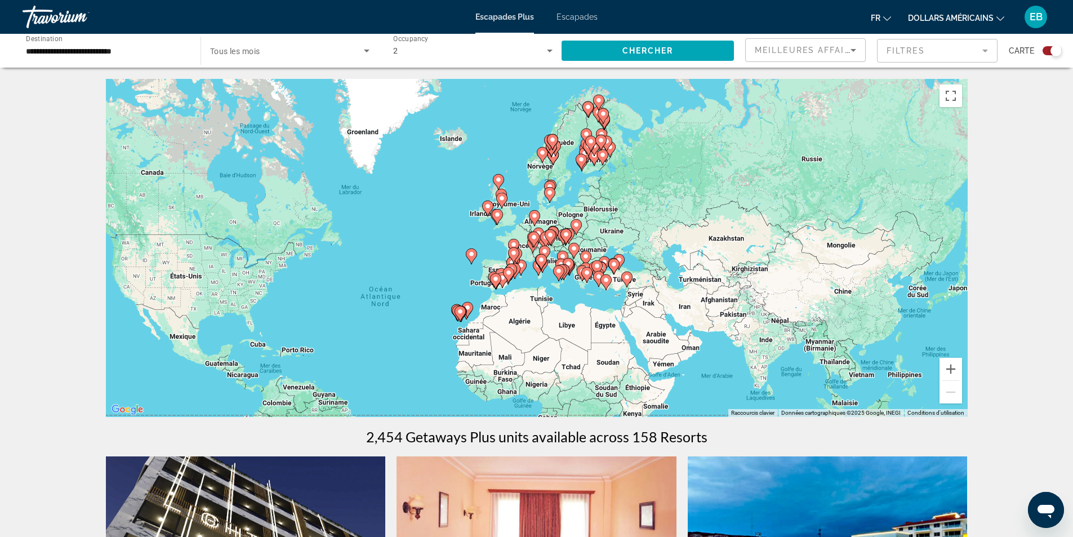
click at [535, 234] on icon "Contenu principal" at bounding box center [533, 239] width 10 height 15
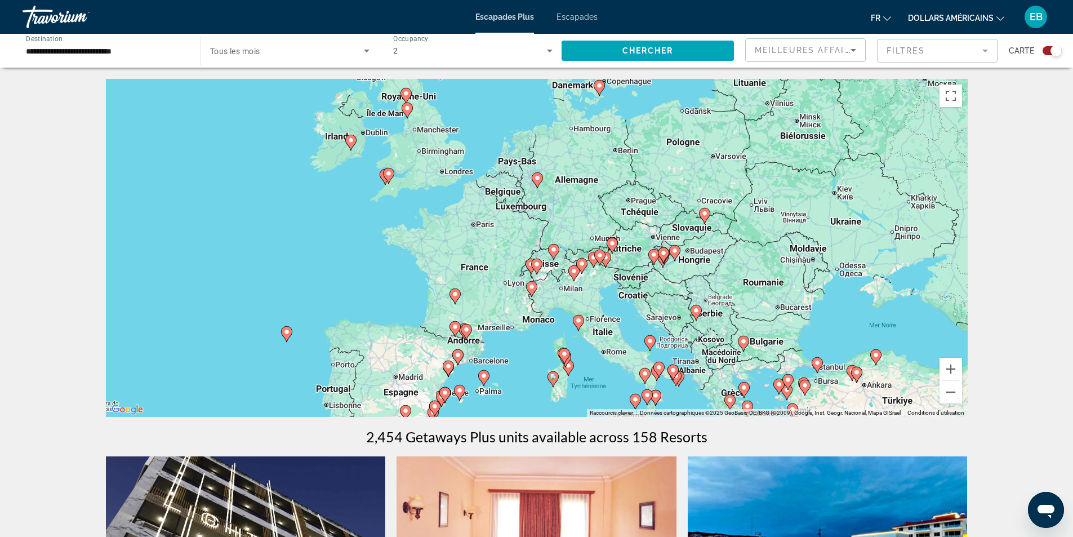
drag, startPoint x: 534, startPoint y: 213, endPoint x: 534, endPoint y: 246, distance: 32.7
click at [534, 246] on div "Pour activer le glissement avec le clavier, appuyez sur Alt+Entrée. Une fois ce…" at bounding box center [536, 248] width 861 height 338
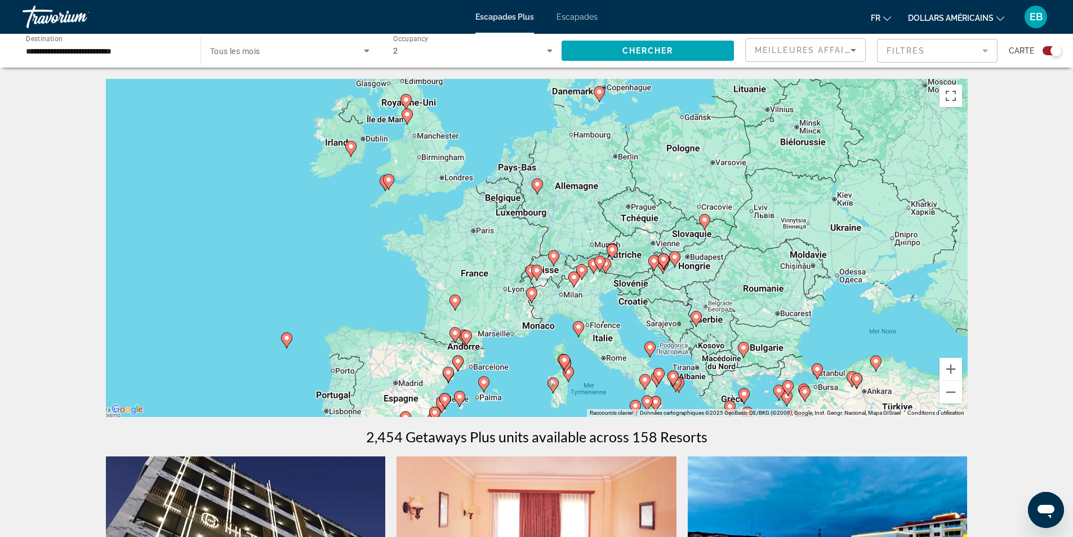
drag, startPoint x: 546, startPoint y: 213, endPoint x: 558, endPoint y: 153, distance: 60.8
click at [558, 153] on div "Pour activer le glissement avec le clavier, appuyez sur Alt+Entrée. Une fois ce…" at bounding box center [536, 248] width 861 height 338
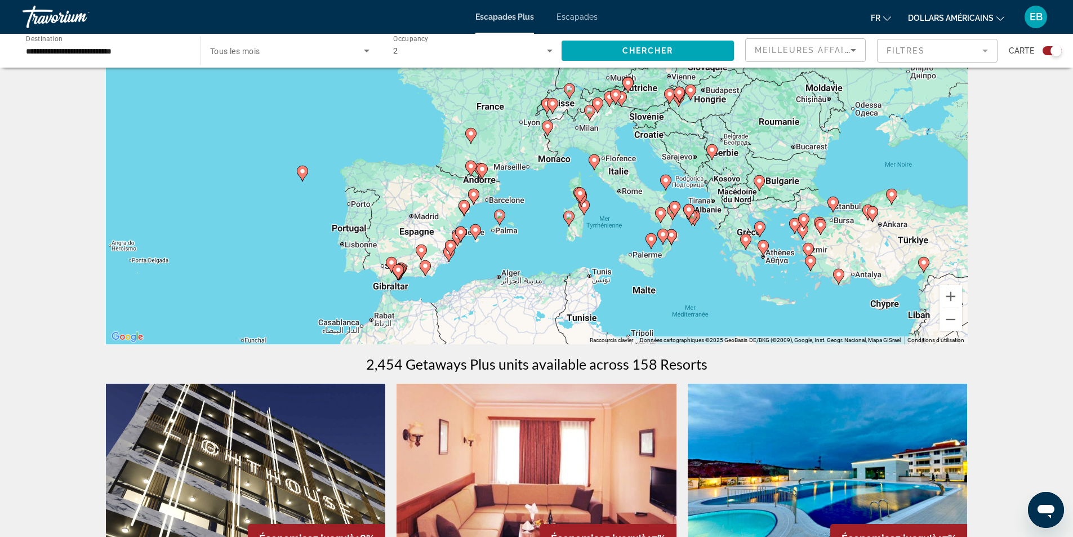
scroll to position [56, 0]
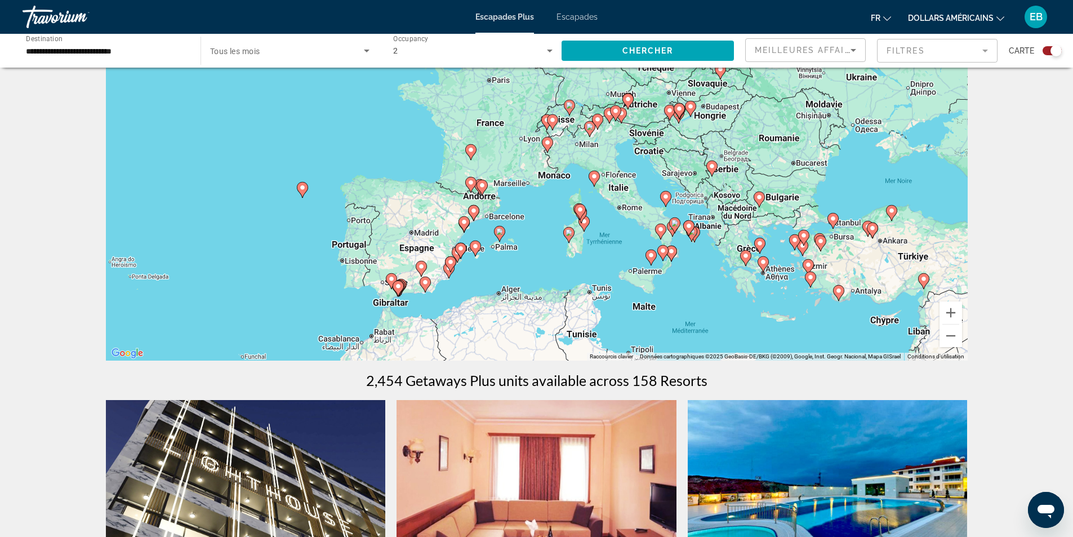
click at [903, 53] on mat-form-field "Filtres" at bounding box center [937, 51] width 120 height 24
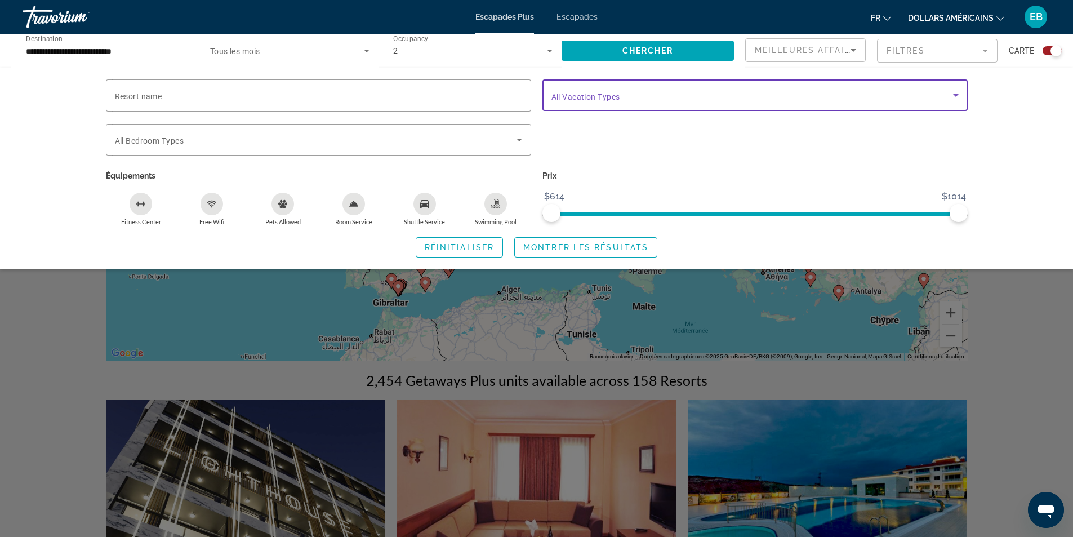
click at [896, 96] on span "Search widget" at bounding box center [751, 95] width 401 height 14
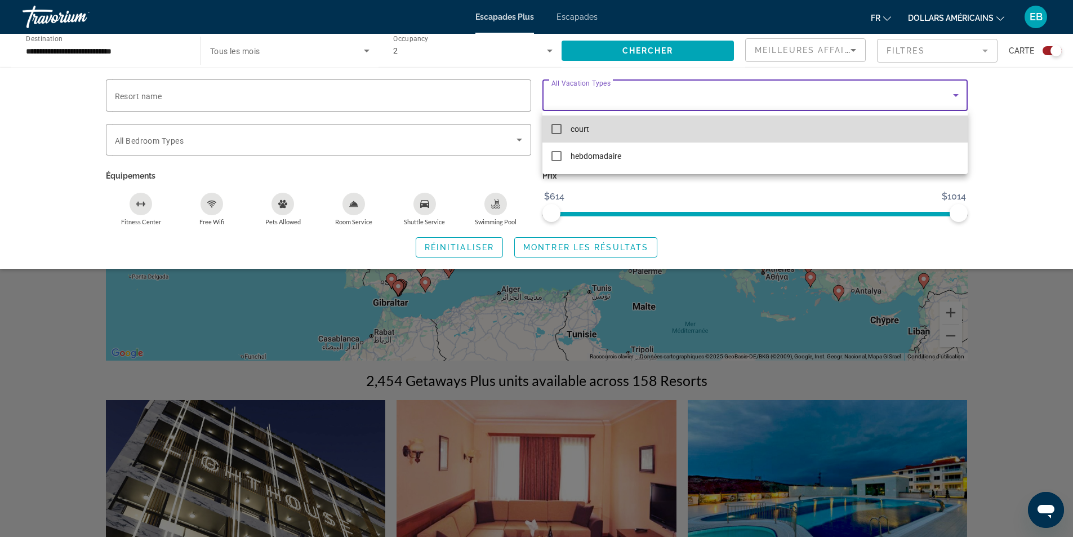
click at [568, 128] on mat-option "court" at bounding box center [754, 128] width 425 height 27
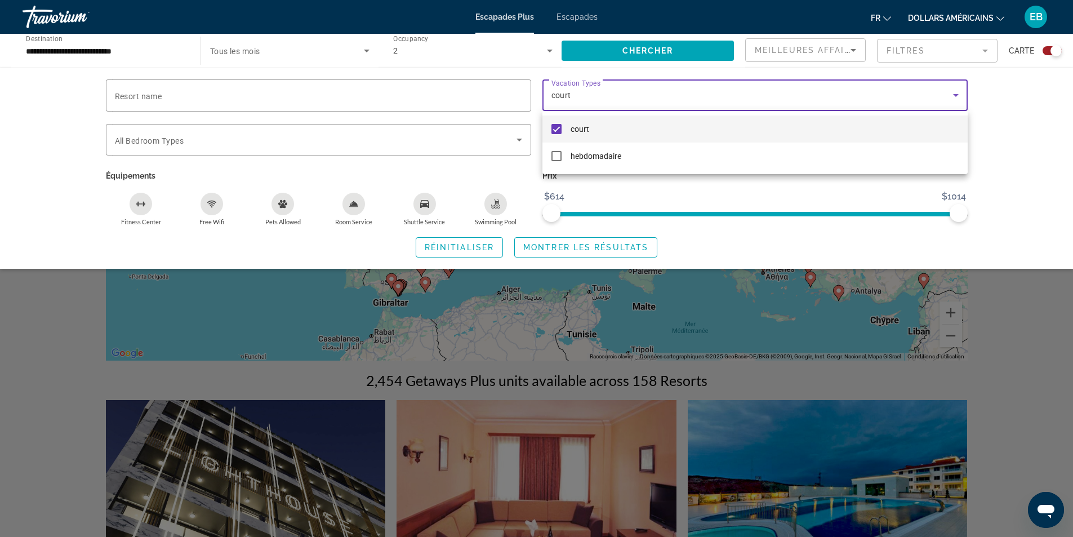
click at [662, 50] on div at bounding box center [536, 268] width 1073 height 537
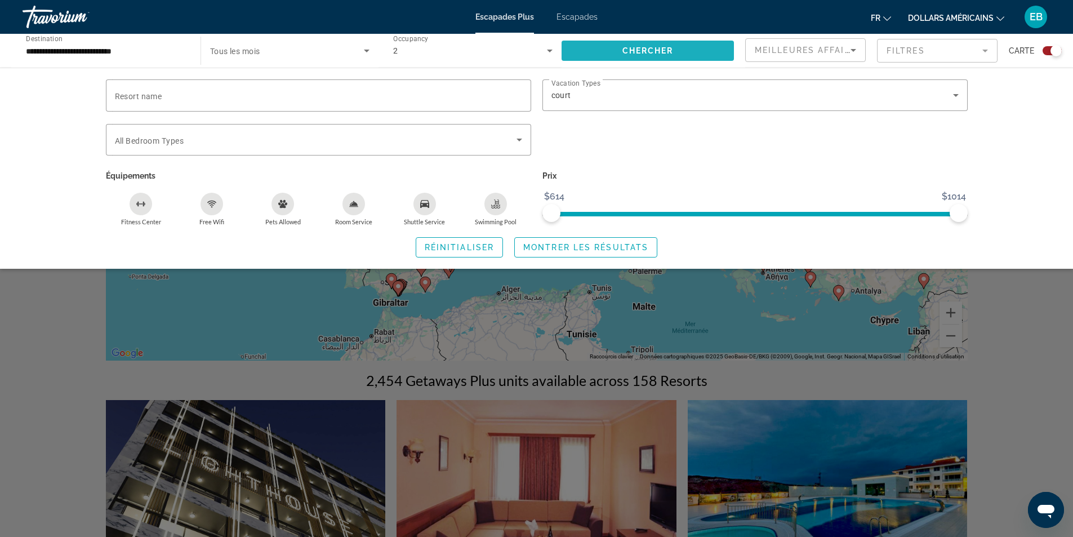
click at [662, 50] on span "Chercher" at bounding box center [647, 50] width 51 height 9
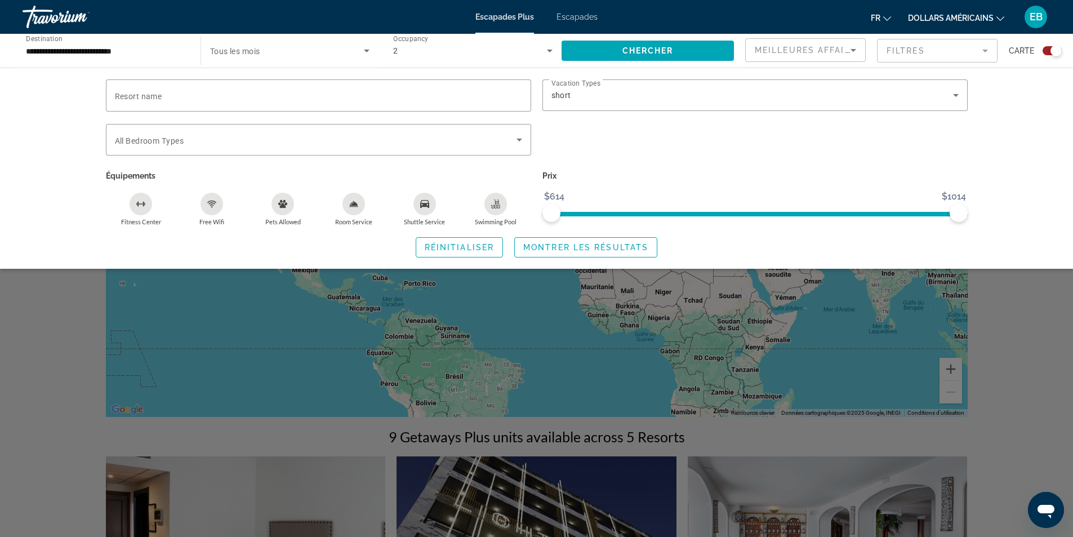
click at [971, 294] on div "Search widget" at bounding box center [536, 353] width 1073 height 368
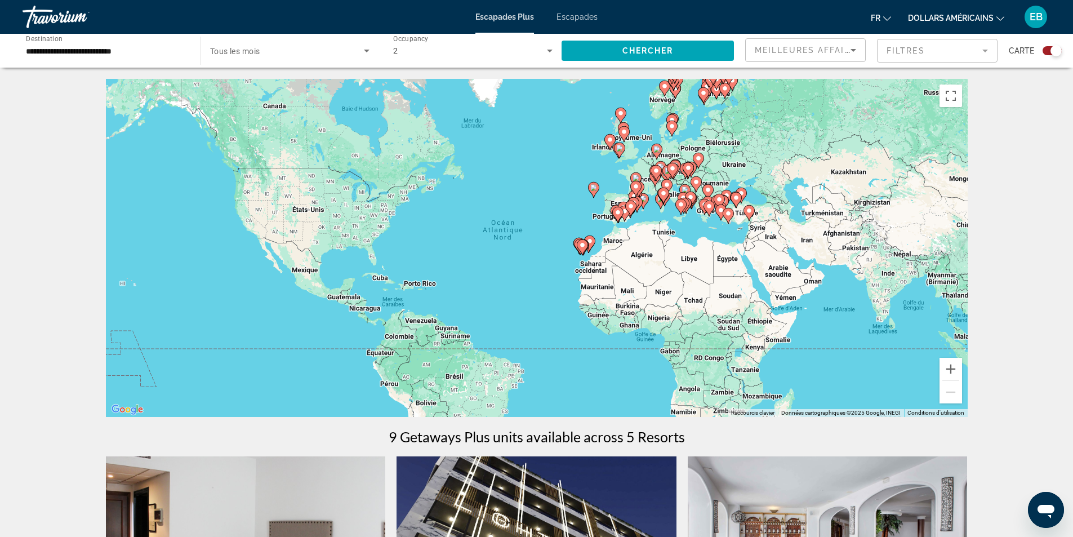
click at [648, 178] on div "Pour activer le glissement avec le clavier, appuyez sur Alt+Entrée. Une fois ce…" at bounding box center [536, 248] width 861 height 338
click at [647, 178] on div "Pour activer le glissement avec le clavier, appuyez sur Alt+Entrée. Une fois ce…" at bounding box center [536, 248] width 861 height 338
click at [956, 365] on button "Zoom avant" at bounding box center [950, 369] width 23 height 23
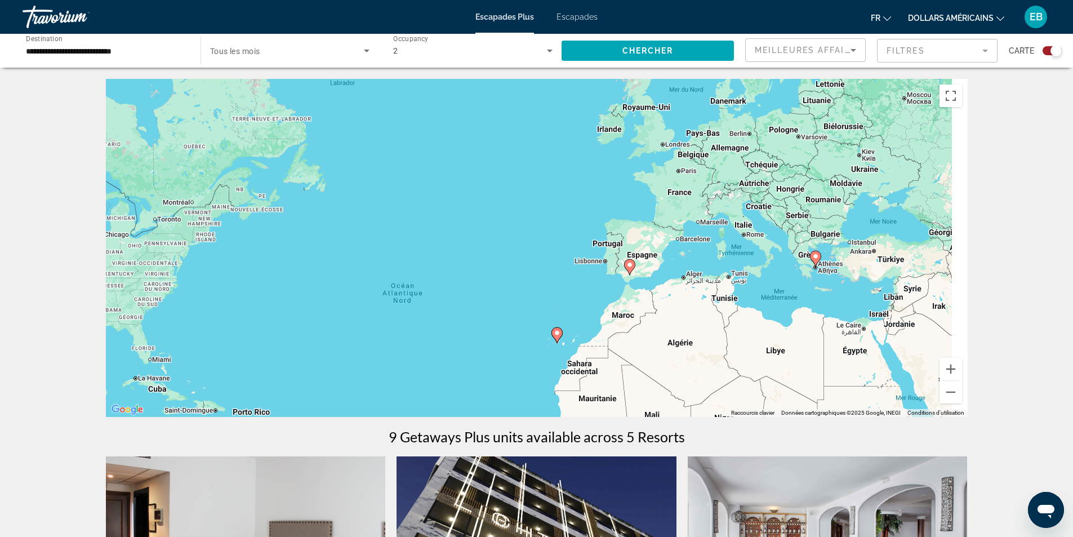
drag, startPoint x: 816, startPoint y: 257, endPoint x: 780, endPoint y: 280, distance: 42.0
click at [780, 280] on div "Pour activer le glissement avec le clavier, appuyez sur Alt+Entrée. Une fois ce…" at bounding box center [536, 248] width 861 height 338
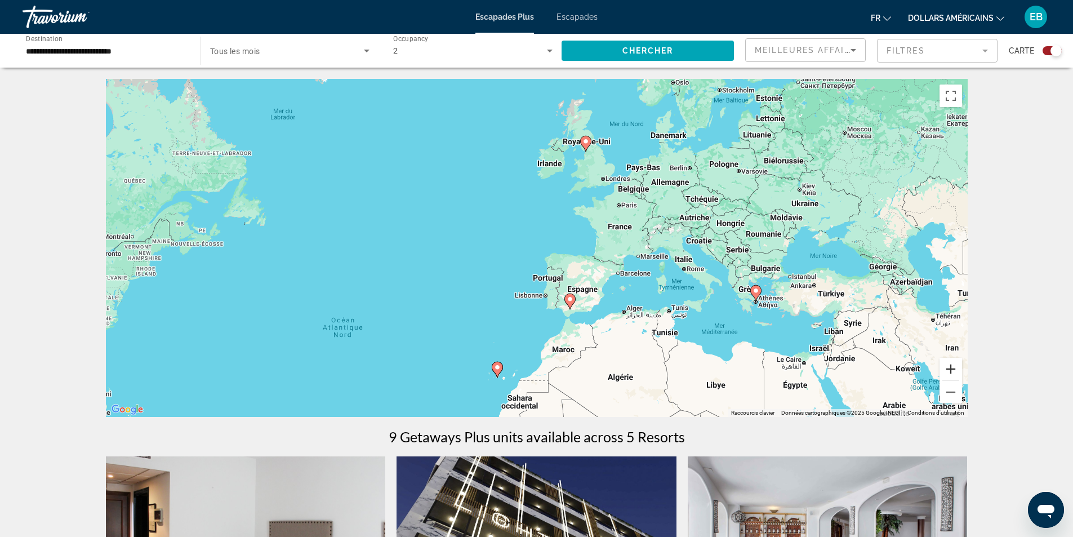
click at [957, 367] on button "Zoom avant" at bounding box center [950, 369] width 23 height 23
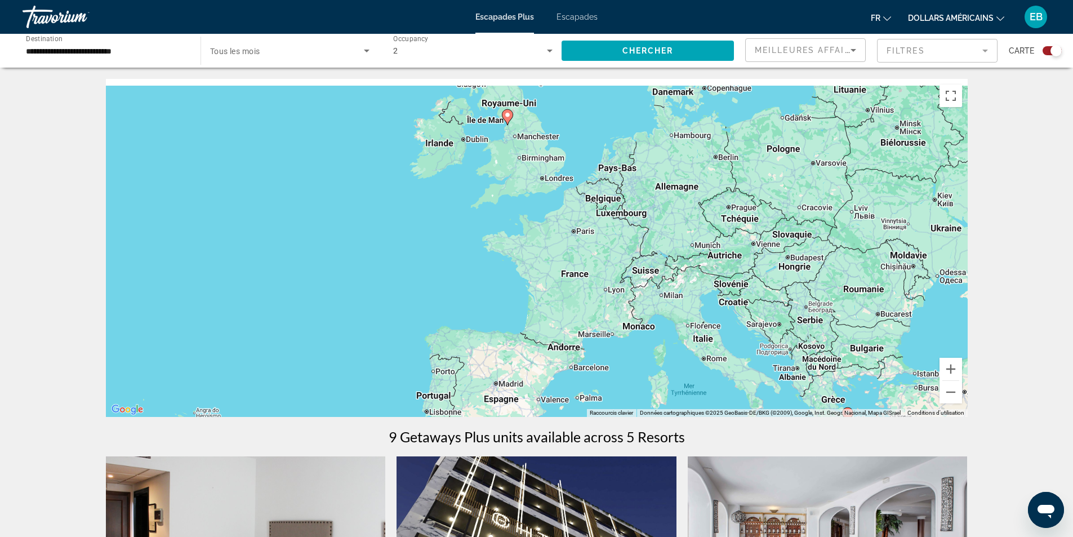
drag, startPoint x: 810, startPoint y: 256, endPoint x: 668, endPoint y: 328, distance: 159.1
click at [668, 330] on div "Pour activer le glissement avec le clavier, appuyez sur Alt+Entrée. Une fois ce…" at bounding box center [536, 248] width 861 height 338
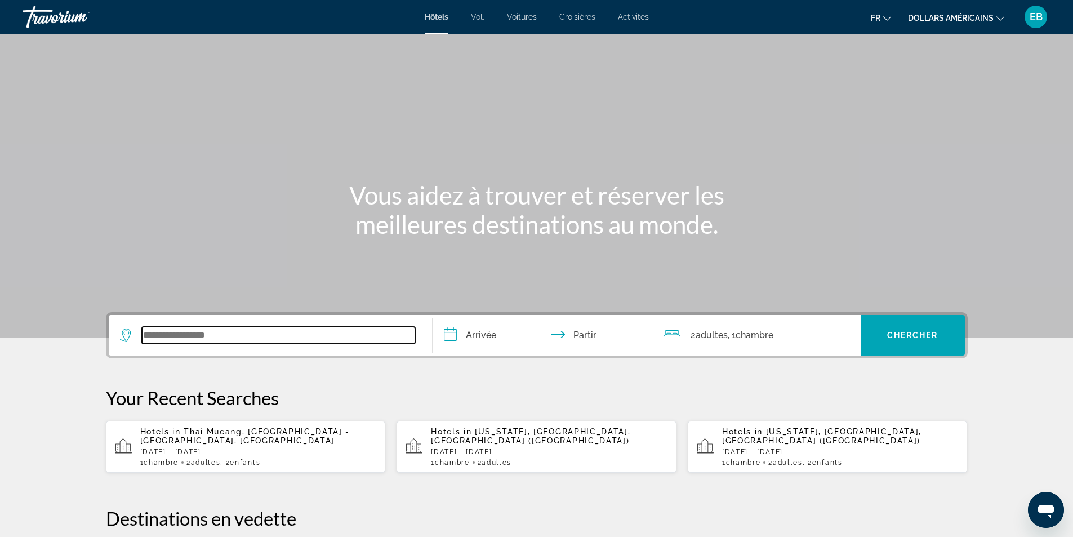
click at [249, 341] on input "Widget de recherche" at bounding box center [278, 335] width 273 height 17
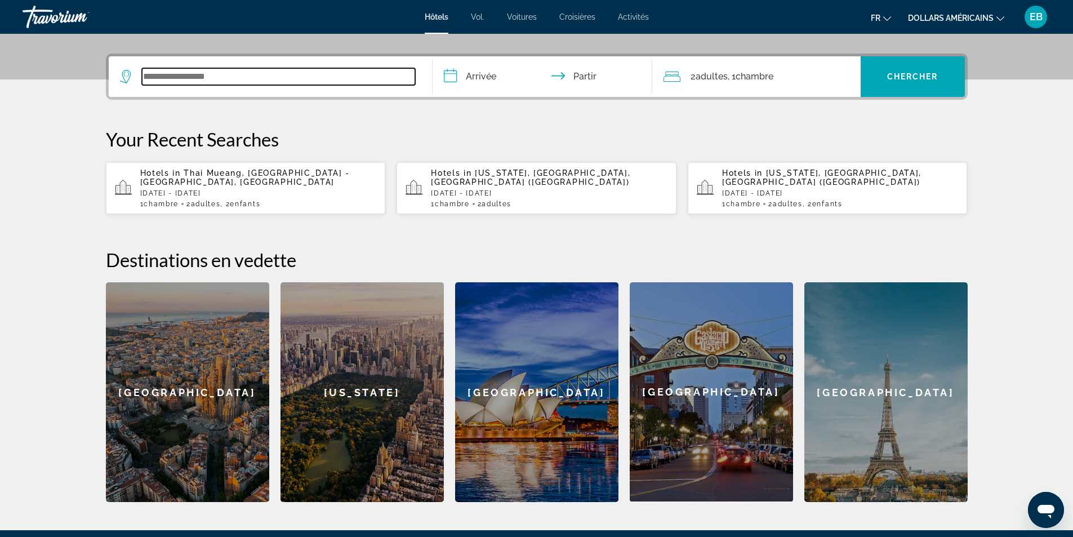
scroll to position [275, 0]
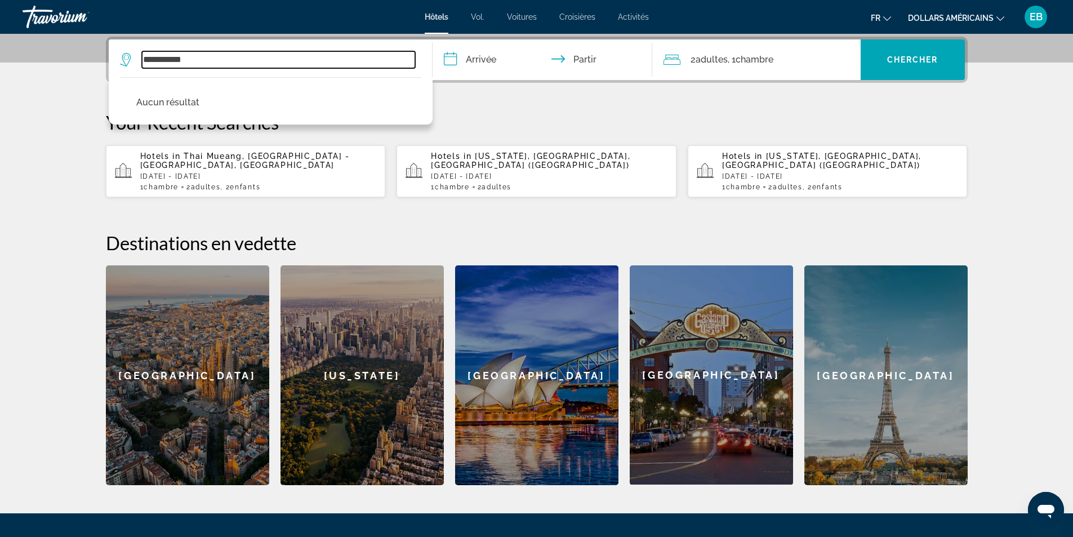
type input "**********"
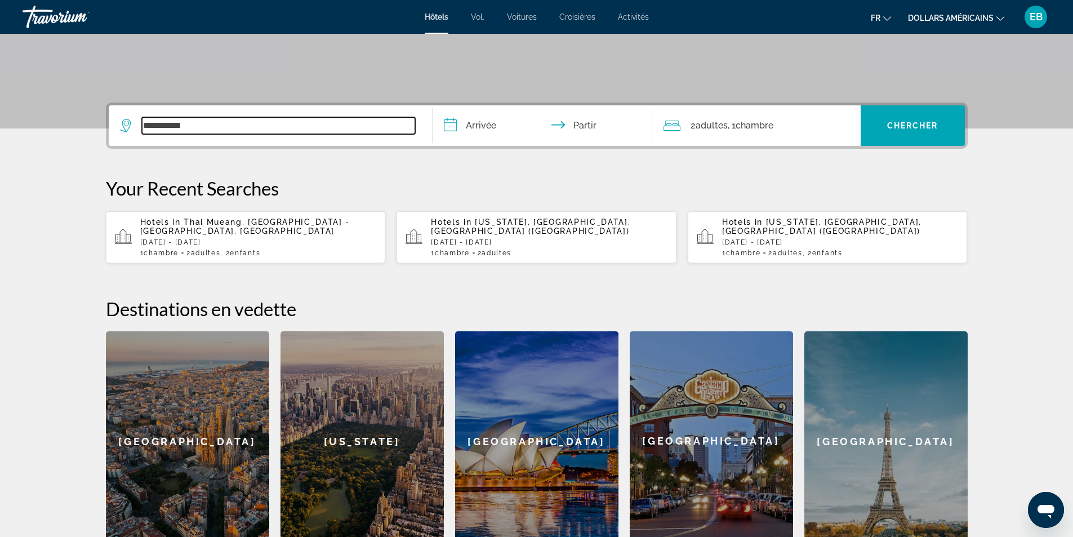
scroll to position [106, 0]
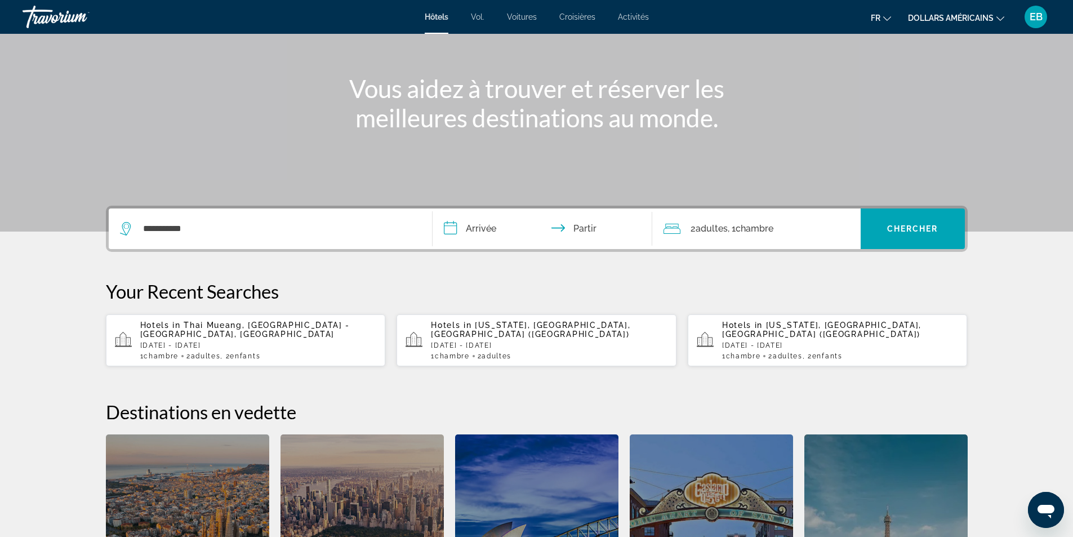
click at [641, 13] on font "Activités" at bounding box center [633, 16] width 31 height 9
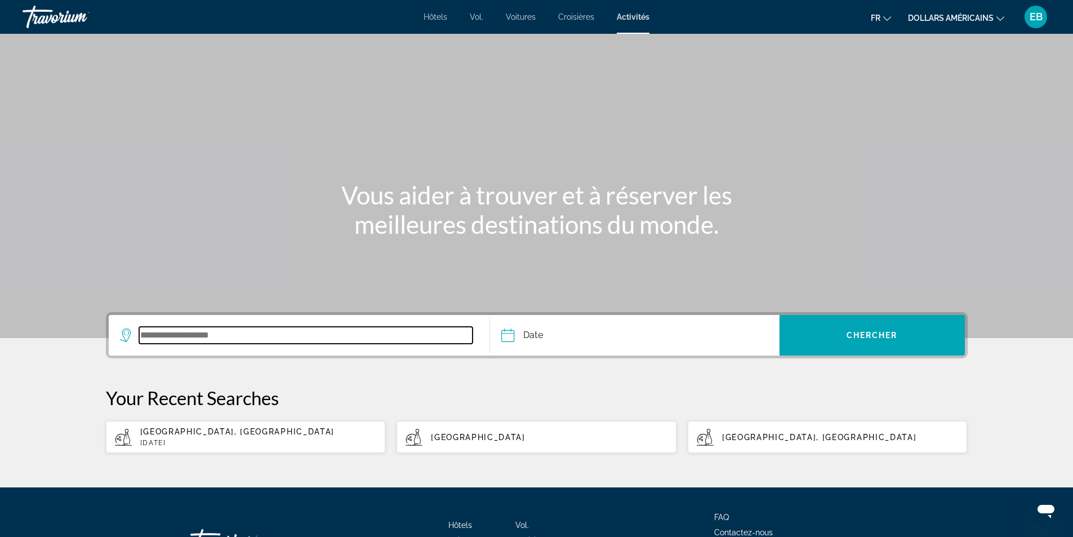
click at [294, 332] on input "Search widget" at bounding box center [306, 335] width 334 height 17
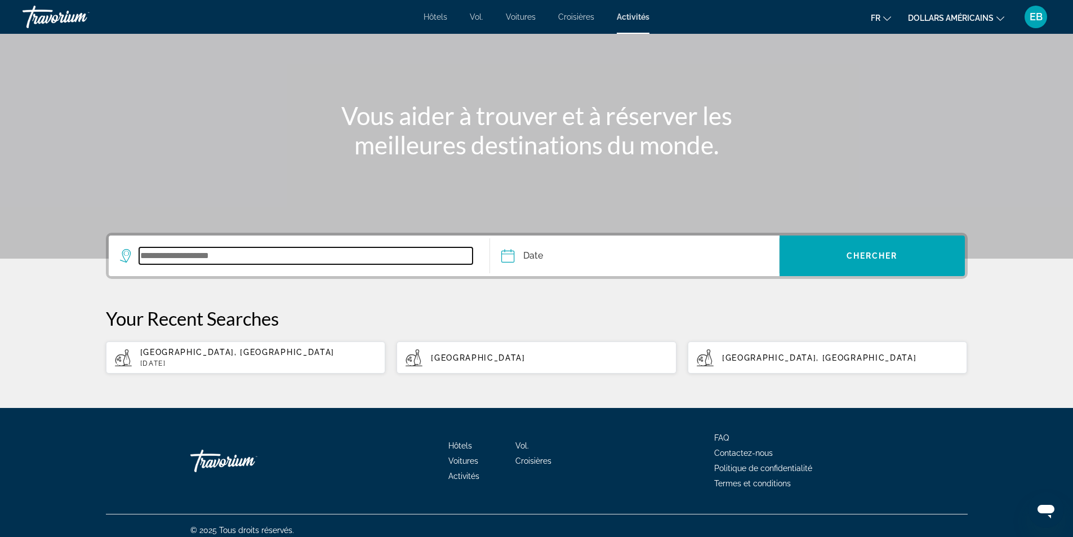
scroll to position [88, 0]
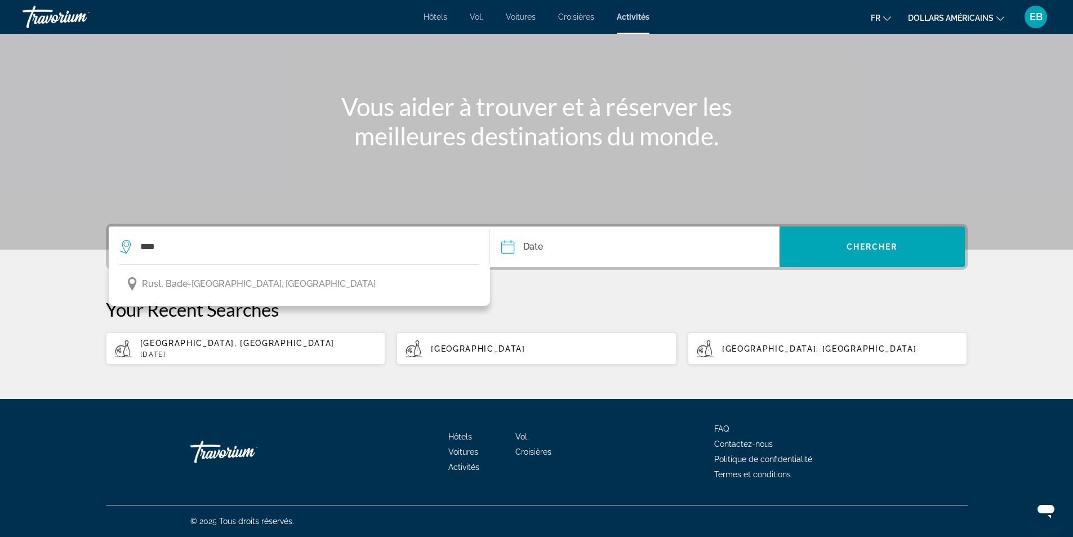
click at [284, 287] on span "Rust, Bade-[GEOGRAPHIC_DATA], [GEOGRAPHIC_DATA]" at bounding box center [259, 284] width 234 height 16
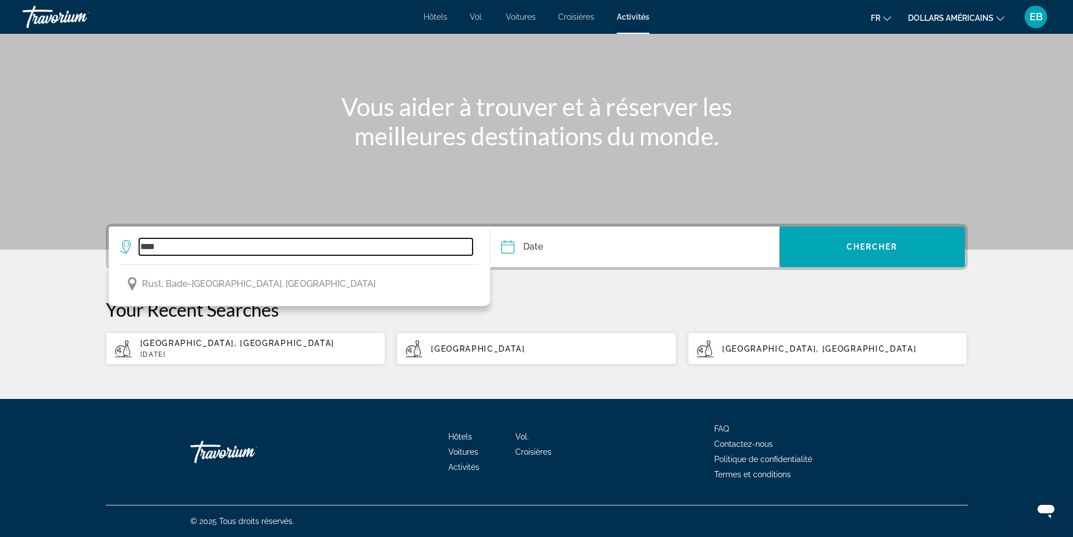
type input "**********"
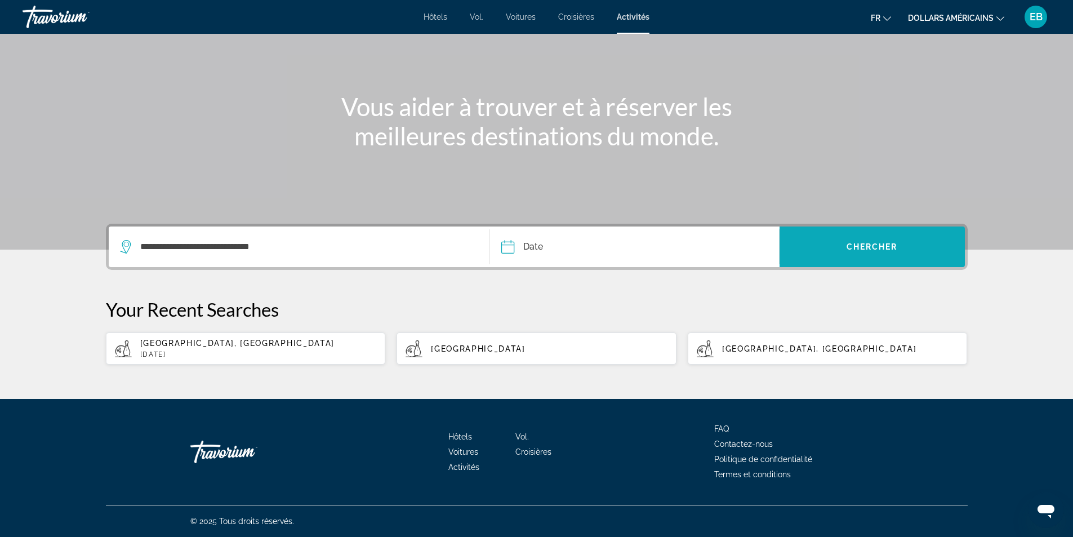
click at [837, 252] on span "Search widget" at bounding box center [871, 246] width 185 height 27
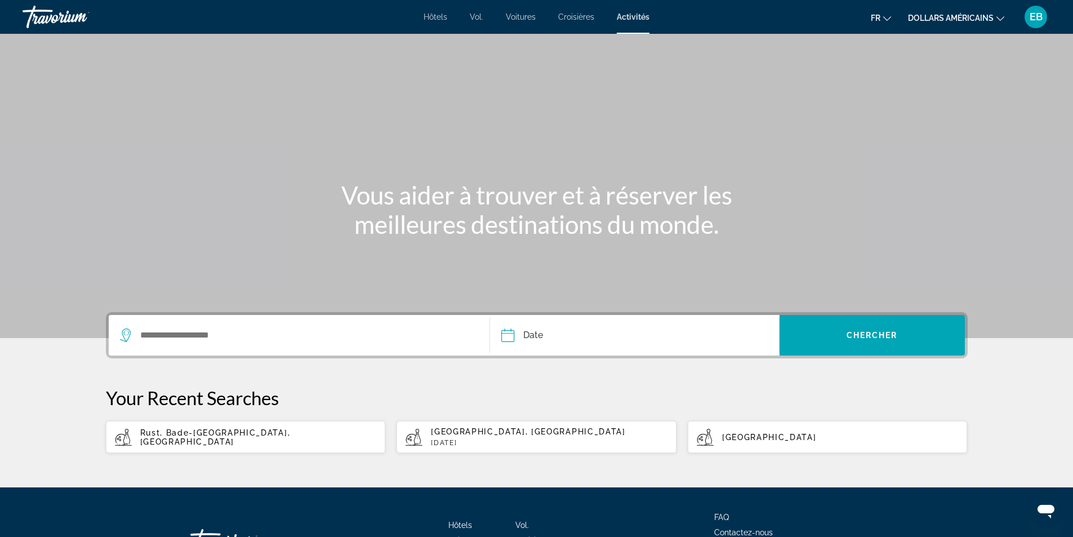
click at [324, 324] on div "Search widget" at bounding box center [299, 335] width 359 height 41
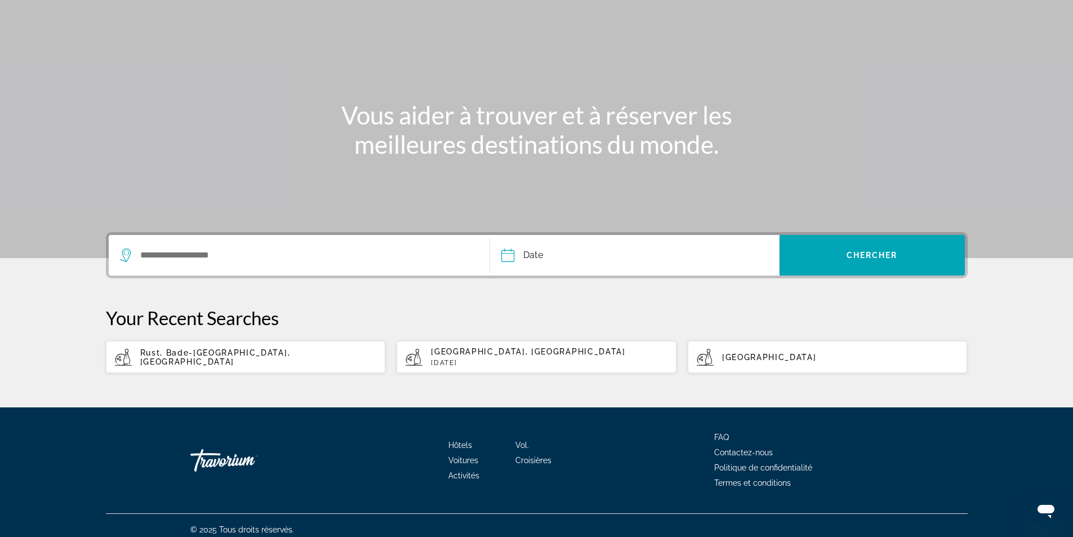
scroll to position [88, 0]
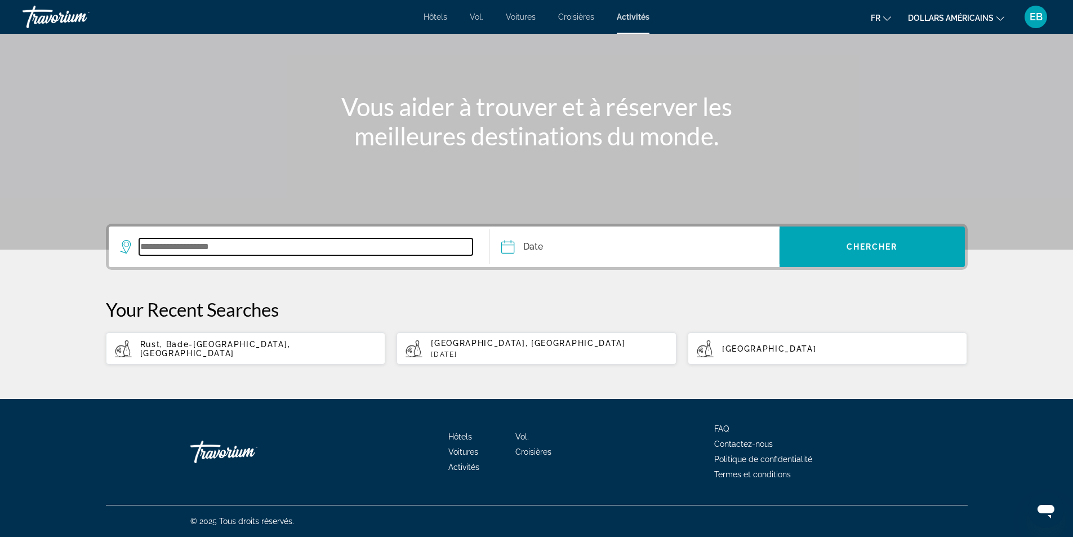
click at [244, 240] on input "Search widget" at bounding box center [306, 246] width 334 height 17
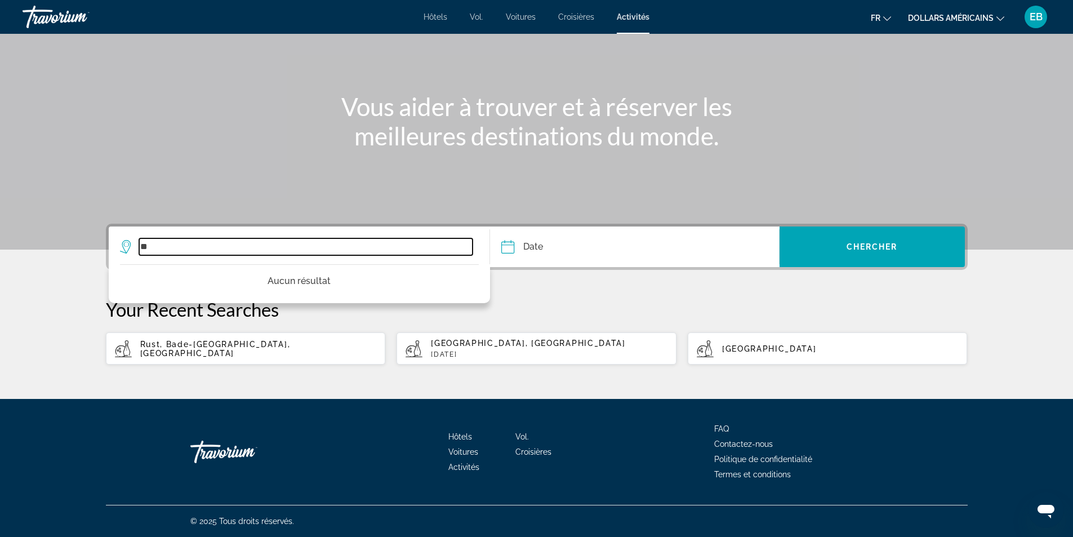
type input "*"
type input "**********"
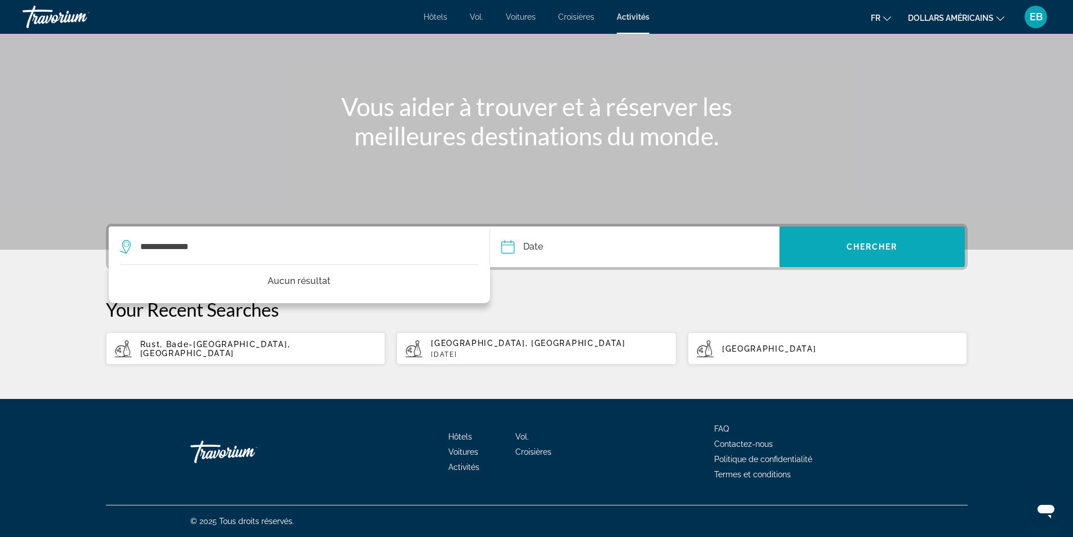
click at [856, 257] on span "Search widget" at bounding box center [871, 246] width 185 height 27
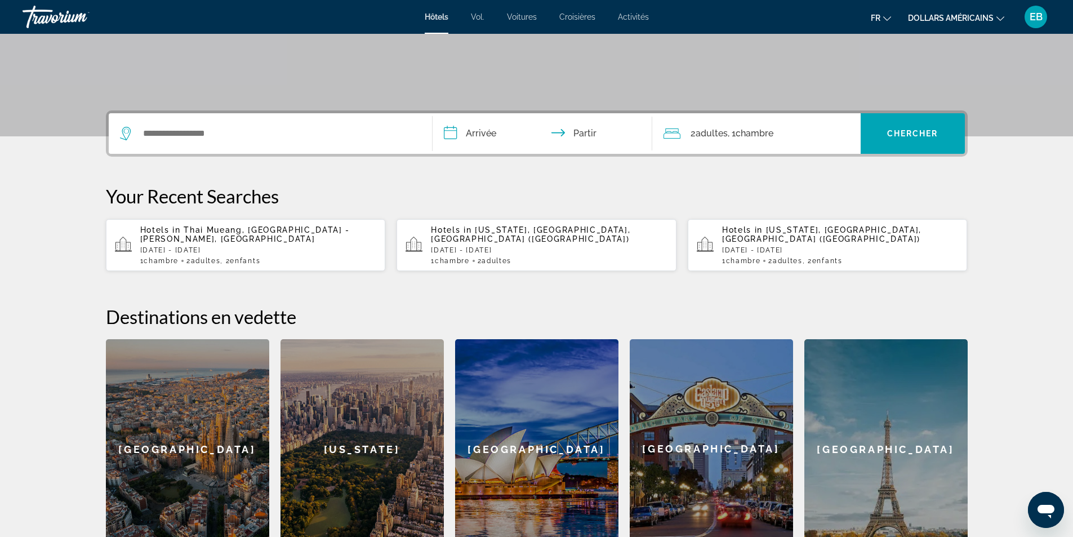
scroll to position [56, 0]
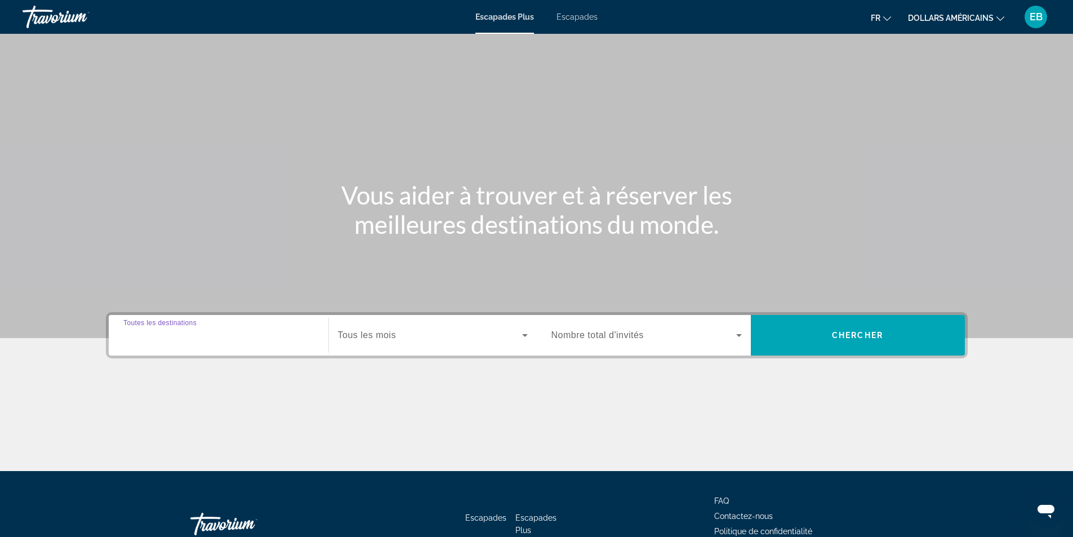
click at [262, 331] on input "Destination Toutes les destinations" at bounding box center [218, 336] width 190 height 14
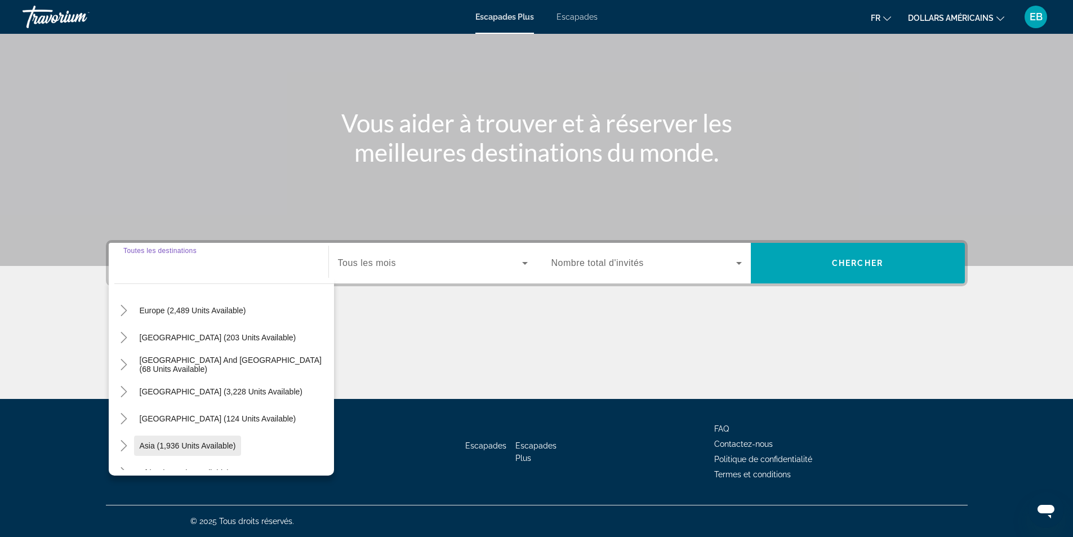
scroll to position [14, 0]
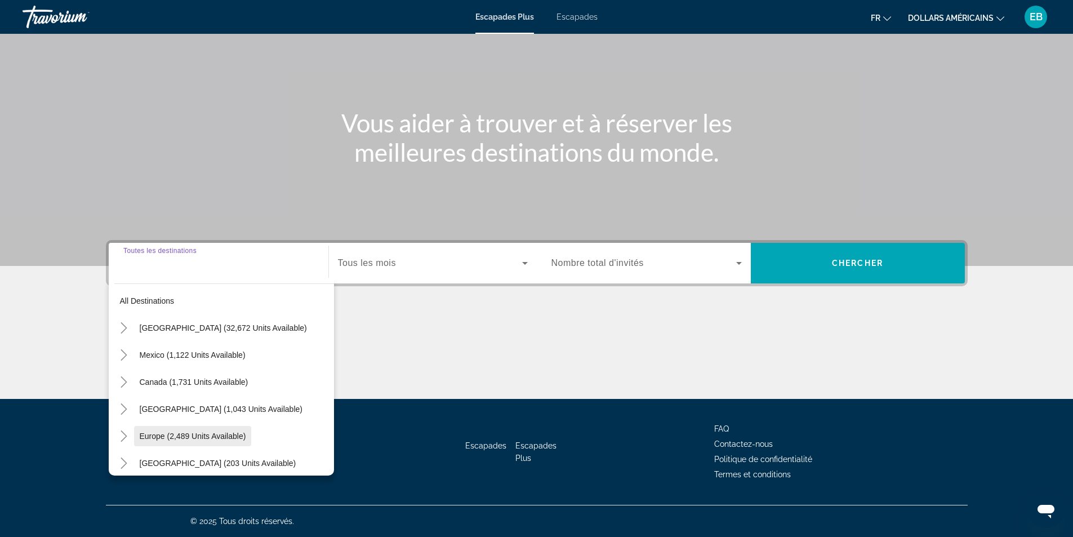
click at [228, 434] on span "Europe (2,489 units available)" at bounding box center [193, 435] width 106 height 9
type input "**********"
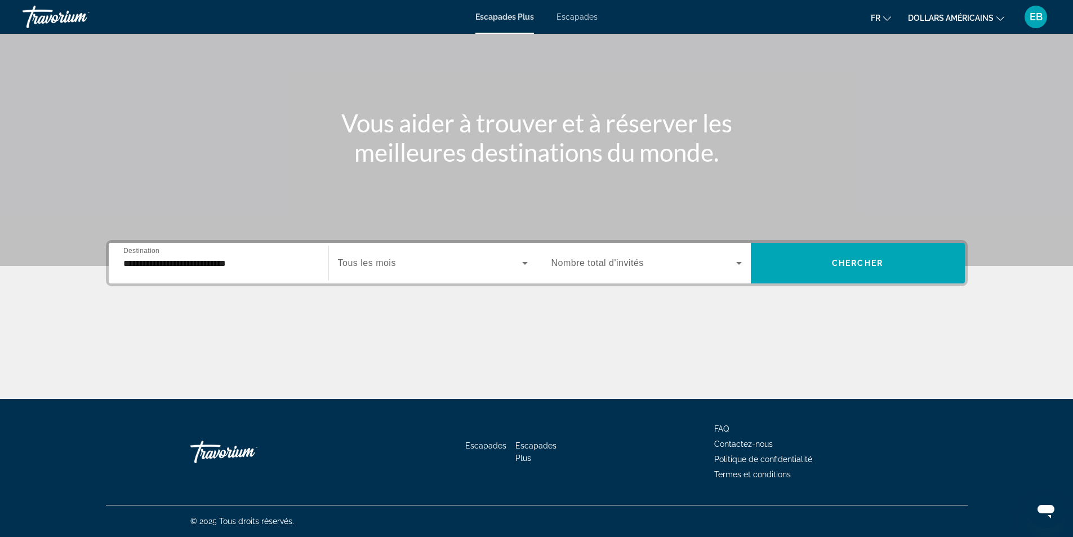
click at [647, 274] on div "Widget de recherche" at bounding box center [646, 263] width 190 height 32
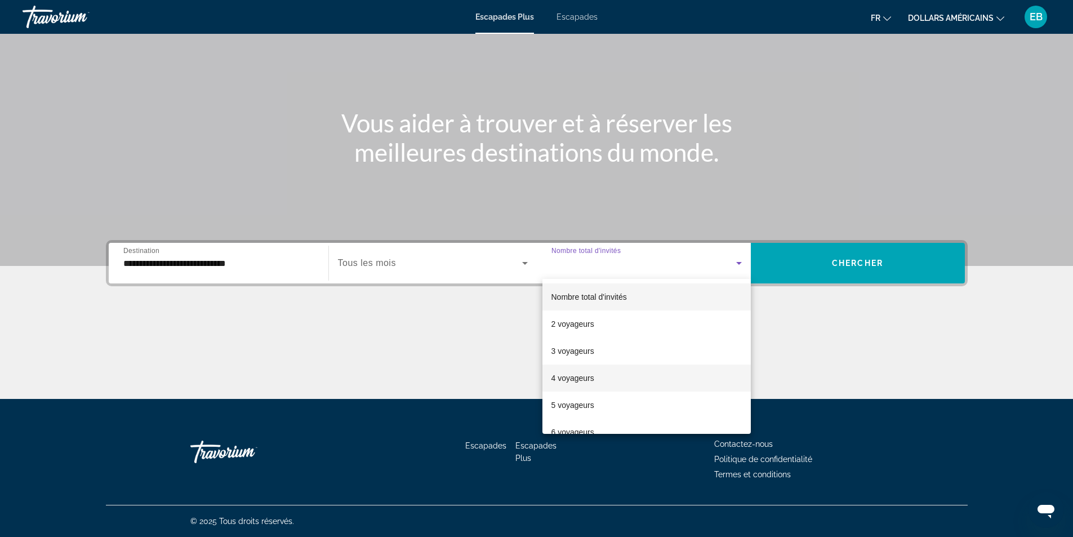
click at [601, 375] on mat-option "4 voyageurs" at bounding box center [646, 377] width 208 height 27
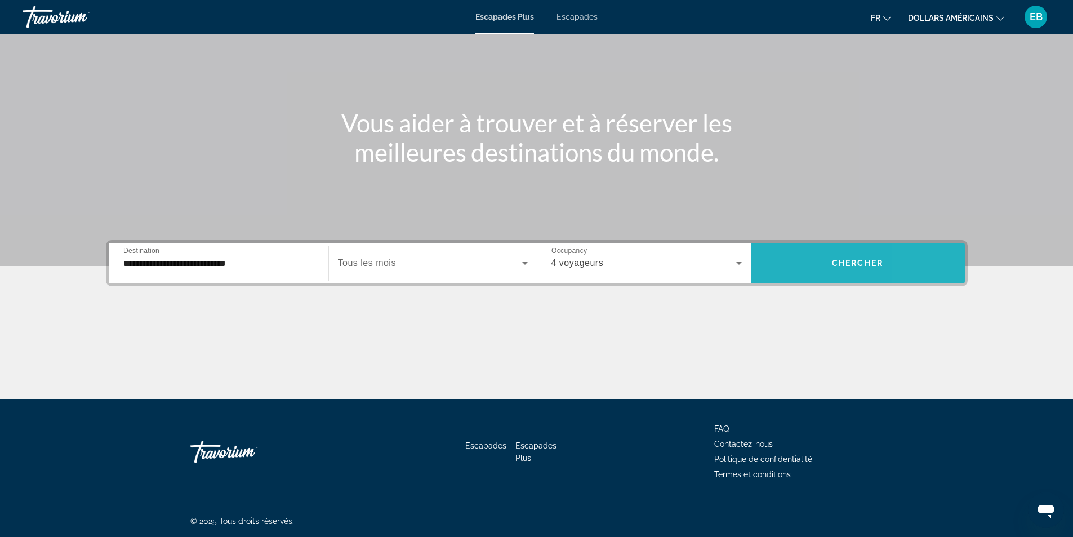
click at [952, 256] on span "Widget de recherche" at bounding box center [858, 262] width 214 height 27
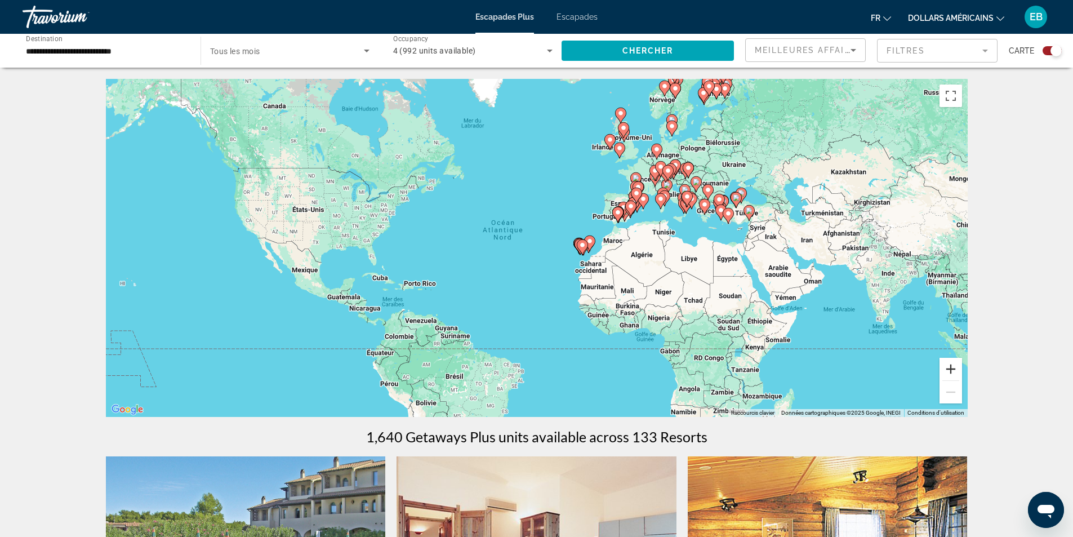
click at [948, 368] on button "Zoom avant" at bounding box center [950, 369] width 23 height 23
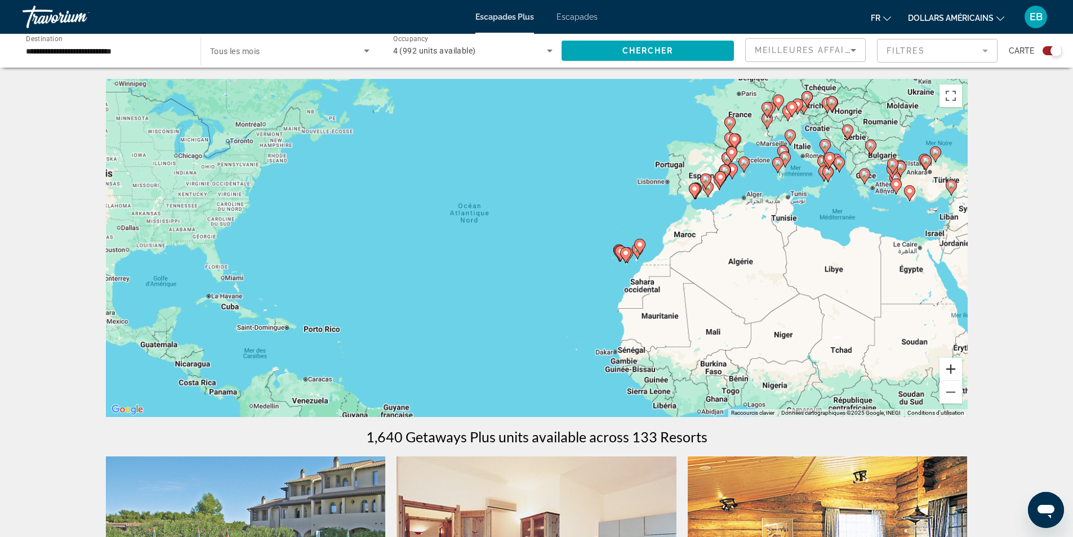
click at [948, 368] on button "Zoom avant" at bounding box center [950, 369] width 23 height 23
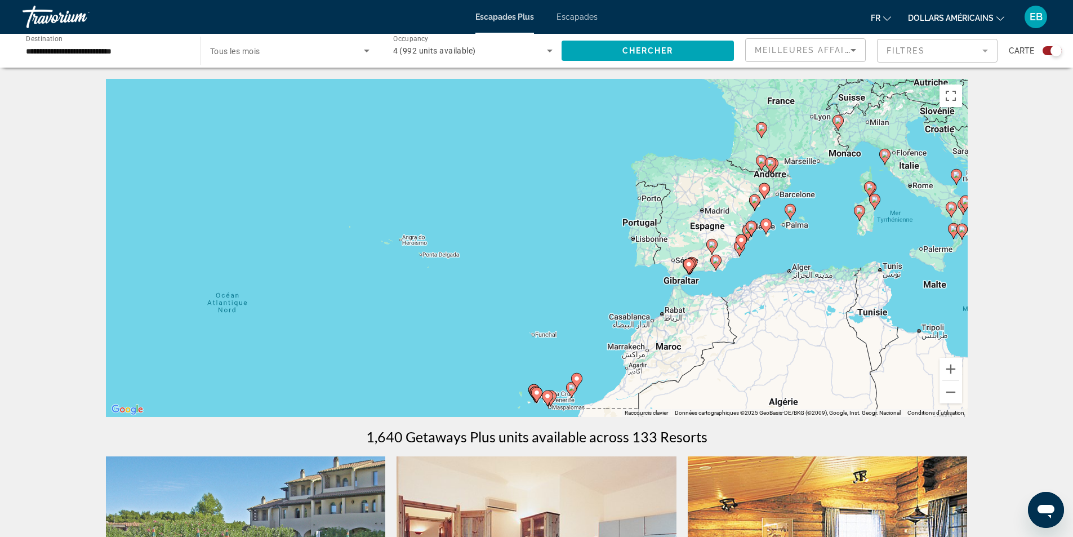
drag, startPoint x: 871, startPoint y: 220, endPoint x: 754, endPoint y: 336, distance: 164.4
click at [696, 350] on div "Pour activer le glissement avec le clavier, appuyez sur Alt+Entrée. Une fois ce…" at bounding box center [536, 248] width 861 height 338
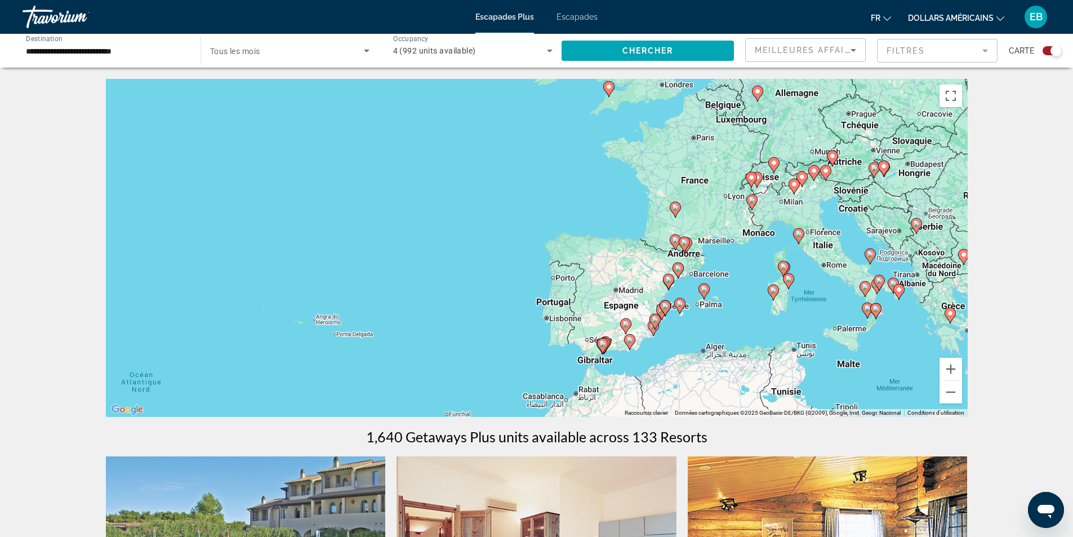
drag, startPoint x: 871, startPoint y: 271, endPoint x: 818, endPoint y: 318, distance: 71.0
click at [818, 318] on div "Pour activer le glissement avec le clavier, appuyez sur Alt+Entrée. Une fois ce…" at bounding box center [536, 248] width 861 height 338
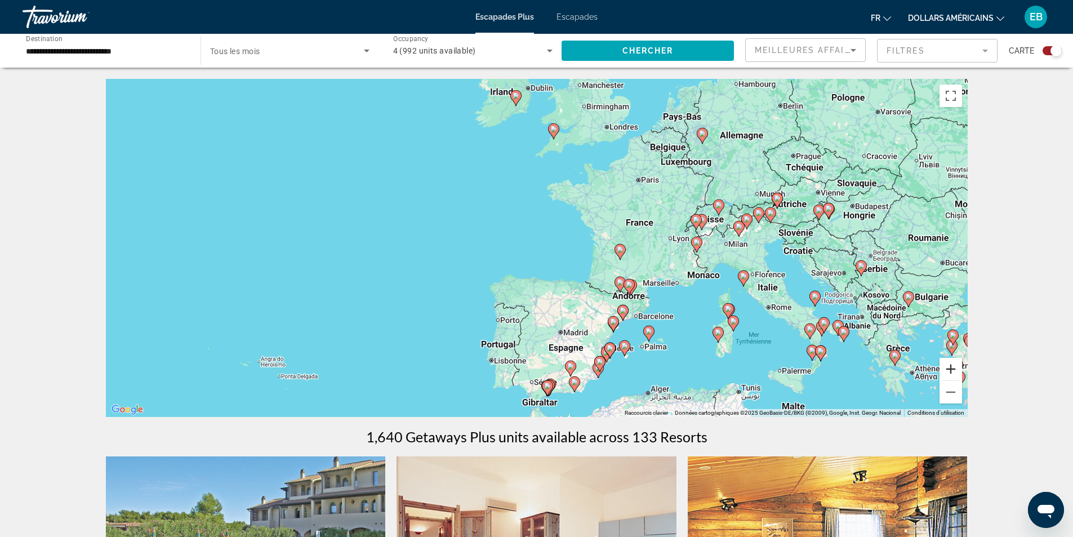
click at [953, 375] on button "Zoom avant" at bounding box center [950, 369] width 23 height 23
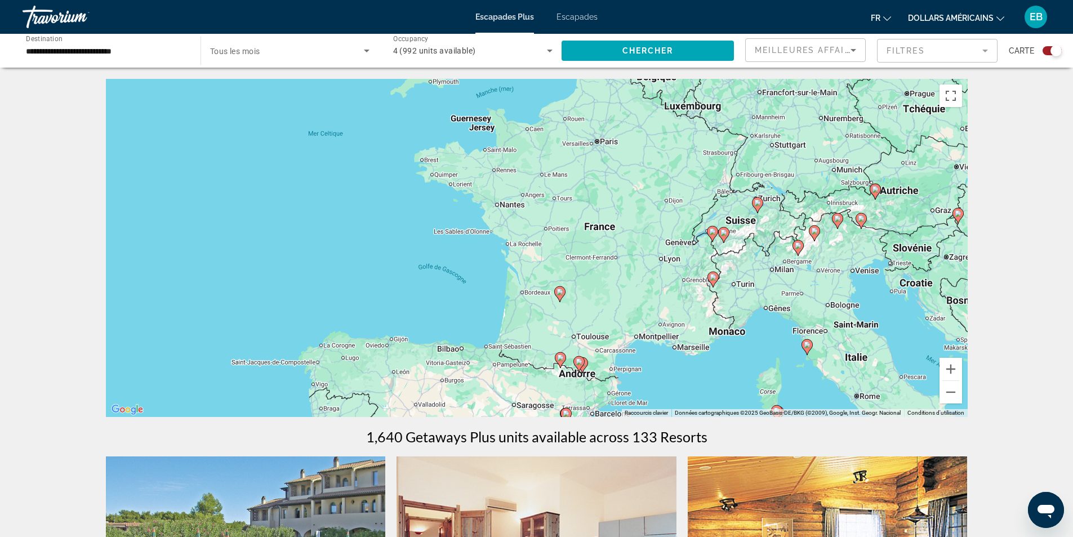
drag, startPoint x: 753, startPoint y: 312, endPoint x: 675, endPoint y: 318, distance: 77.9
click at [681, 320] on div "Pour activer le glissement avec le clavier, appuyez sur Alt+Entrée. Une fois ce…" at bounding box center [536, 248] width 861 height 338
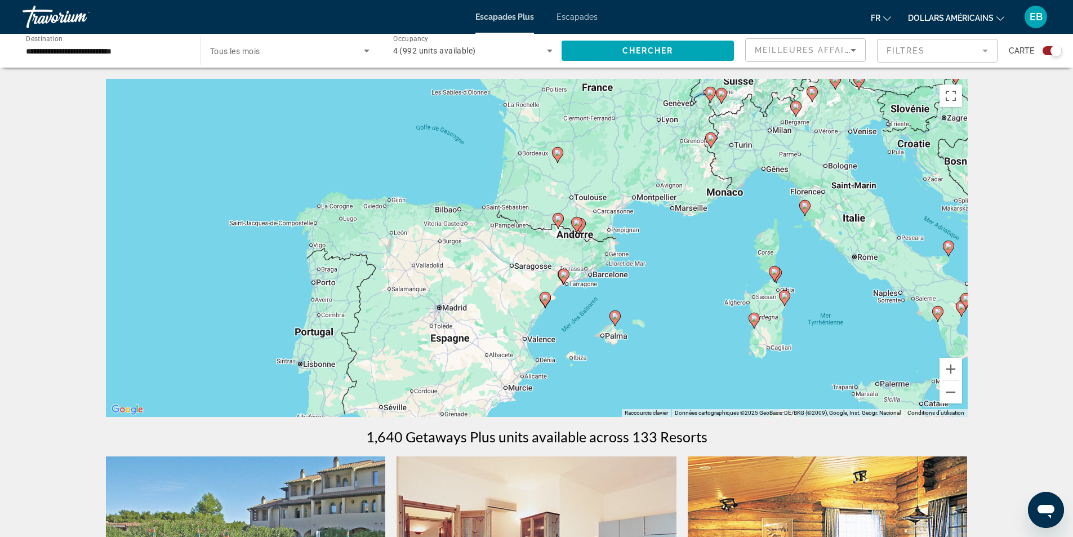
drag, startPoint x: 702, startPoint y: 267, endPoint x: 699, endPoint y: 187, distance: 80.6
click at [708, 168] on div "Pour activer le glissement avec le clavier, appuyez sur Alt+Entrée. Une fois ce…" at bounding box center [536, 248] width 861 height 338
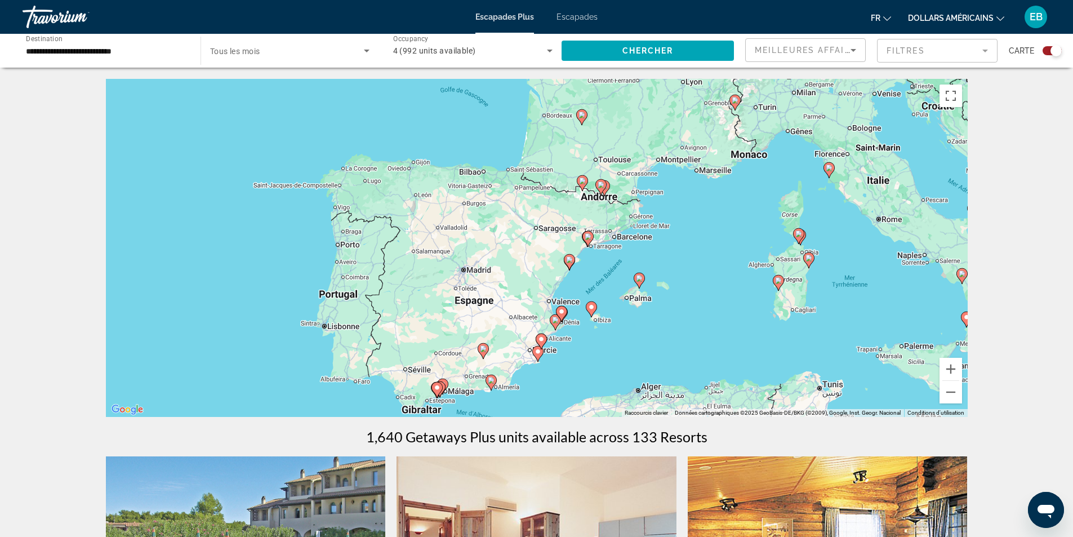
drag, startPoint x: 613, startPoint y: 293, endPoint x: 644, endPoint y: 254, distance: 48.9
click at [644, 254] on div "Pour activer le glissement avec le clavier, appuyez sur Alt+Entrée. Une fois ce…" at bounding box center [536, 248] width 861 height 338
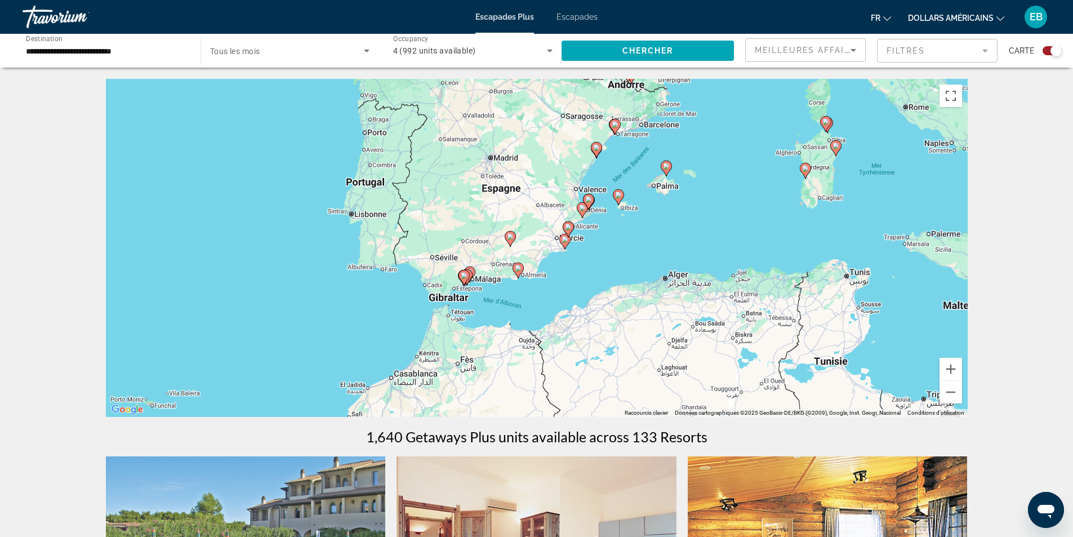
drag, startPoint x: 625, startPoint y: 300, endPoint x: 685, endPoint y: 404, distance: 120.0
click at [656, 184] on div "Pour activer le glissement avec le clavier, appuyez sur Alt+Entrée. Une fois ce…" at bounding box center [536, 248] width 861 height 338
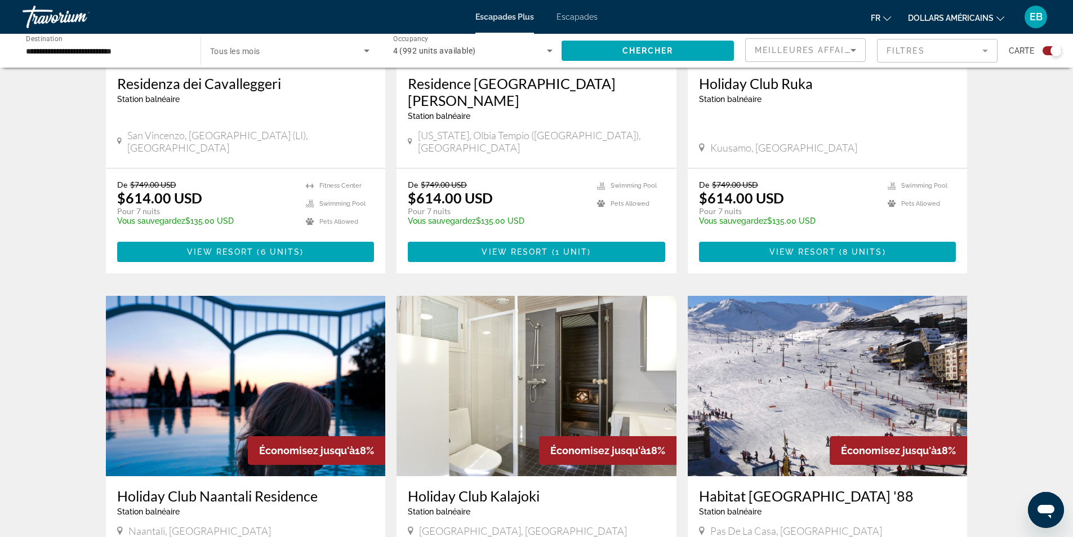
scroll to position [619, 0]
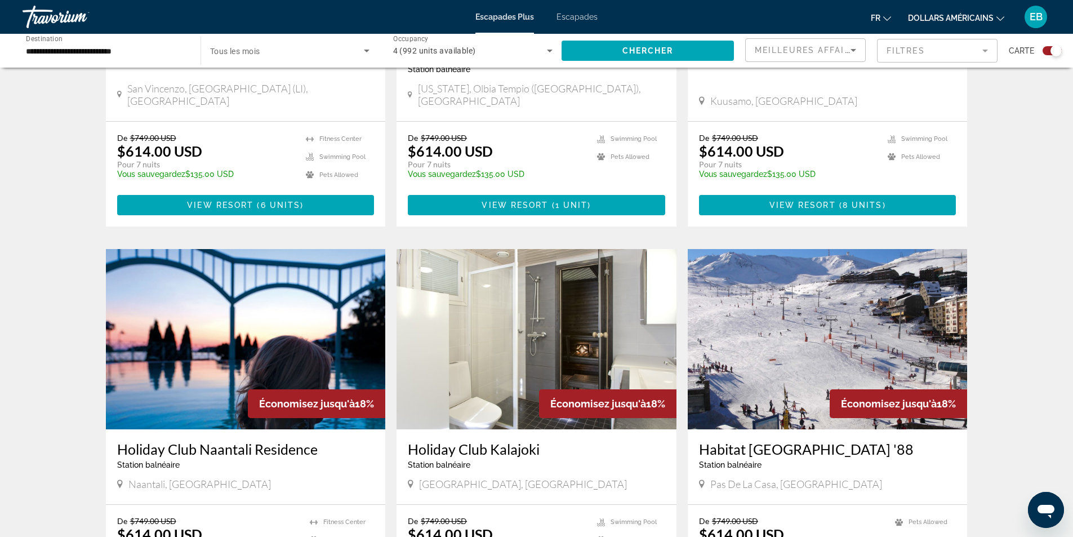
click at [1003, 21] on button "dollars américains USD ($) MXN (Mex$) CAD (Can$) GBP (£) EUR (€) AUD (A$) NZD (…" at bounding box center [956, 18] width 96 height 16
click at [967, 102] on button "EUR (€)" at bounding box center [968, 103] width 56 height 15
click at [980, 17] on font "dollars américains" at bounding box center [951, 18] width 86 height 9
click at [965, 97] on button "EUR (€)" at bounding box center [968, 103] width 56 height 15
click at [965, 122] on div "De $749.00 USD $614.00 USD Pour 7 nuits Vous sauvegardez $135.00 USD temp 3 Swi…" at bounding box center [827, 174] width 280 height 105
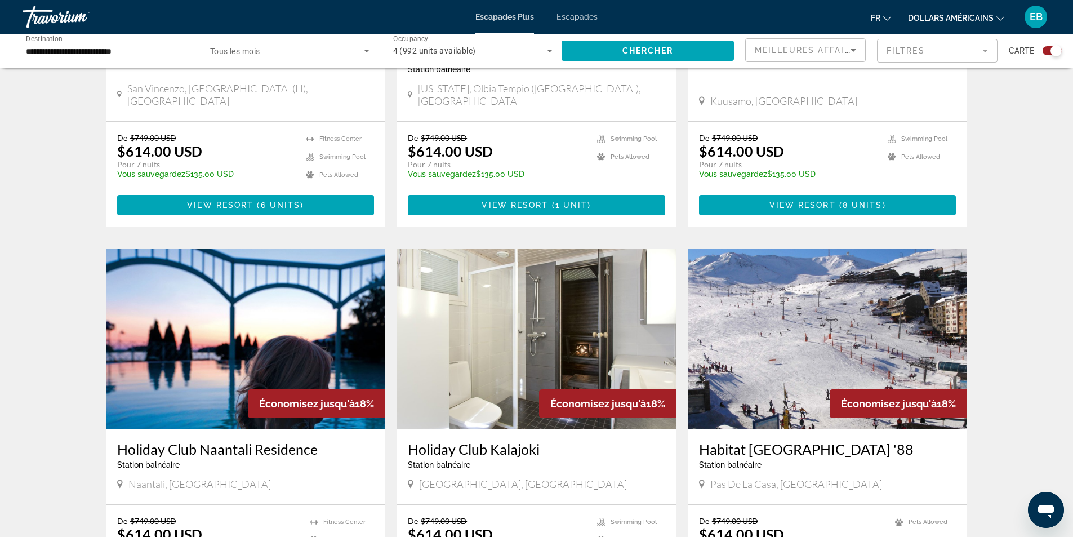
click at [940, 15] on font "dollars américains" at bounding box center [951, 18] width 86 height 9
click at [967, 102] on button "EUR (€)" at bounding box center [968, 103] width 56 height 15
click at [642, 46] on span "Search widget" at bounding box center [647, 50] width 172 height 27
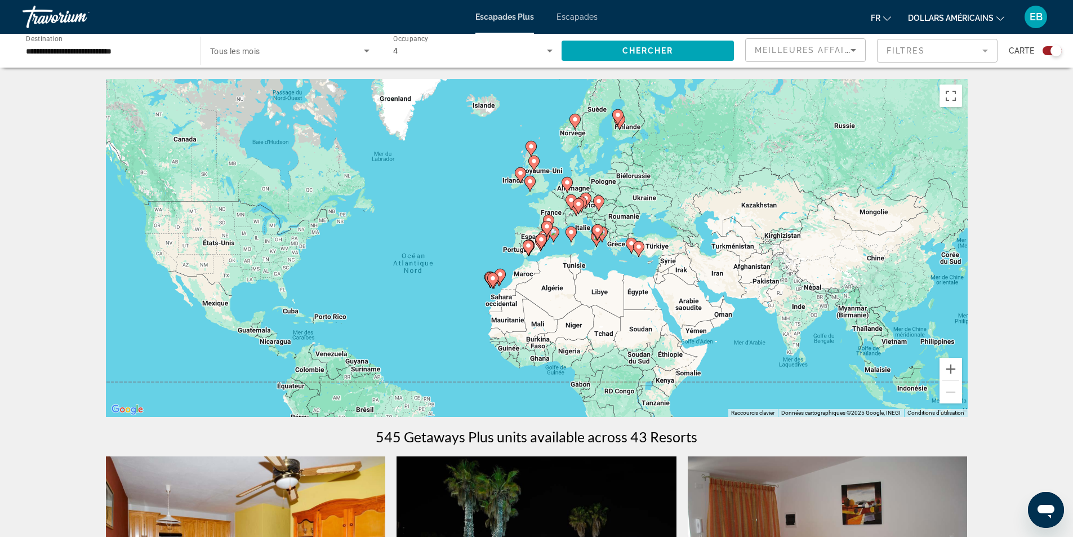
click at [997, 12] on button "dollars américains USD ($) MXN (Mex$) CAD (Can$) GBP (£) EUR (€) AUD (A$) NZD (…" at bounding box center [956, 18] width 96 height 16
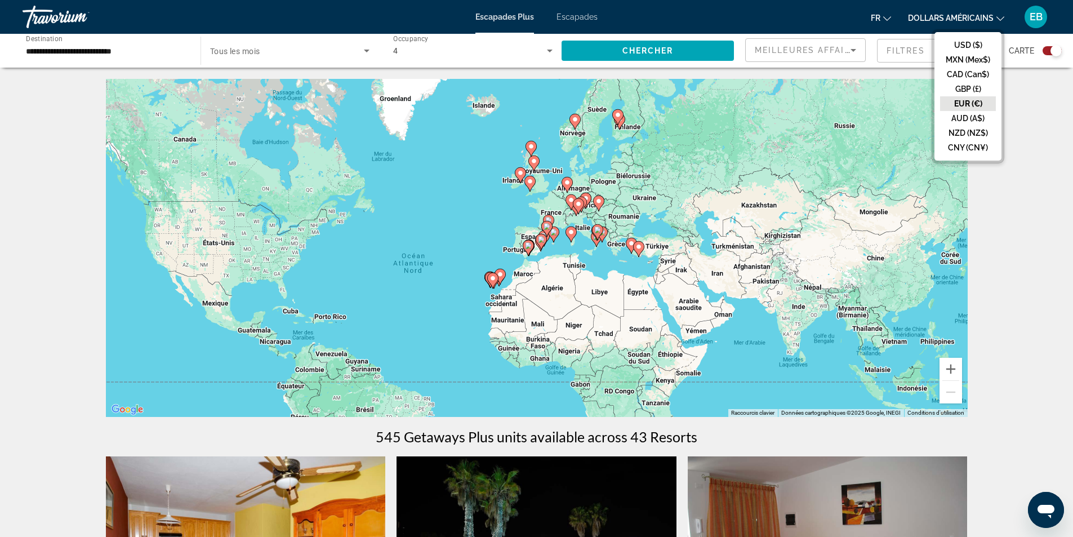
click at [982, 102] on button "EUR (€)" at bounding box center [968, 103] width 56 height 15
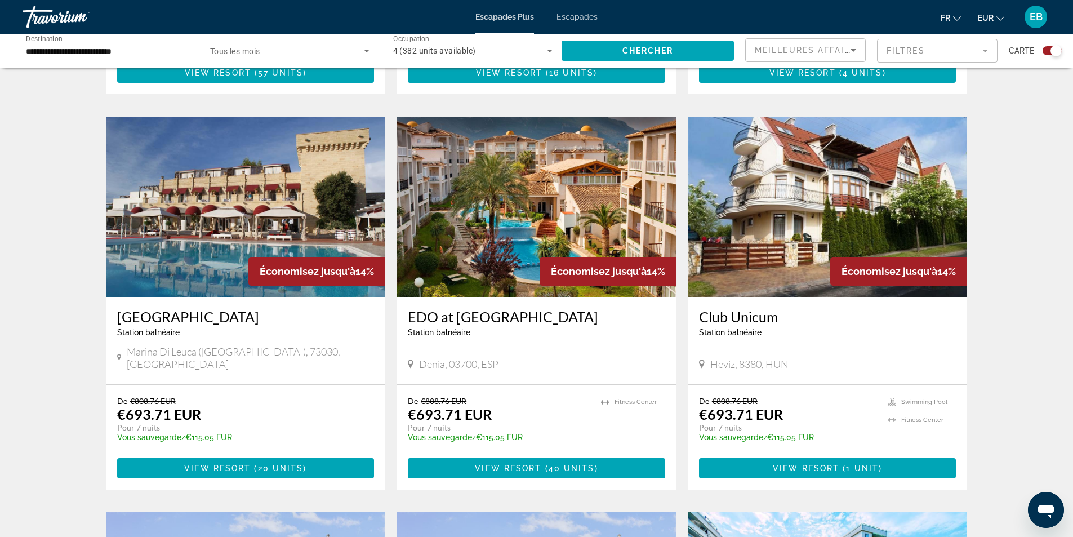
scroll to position [788, 0]
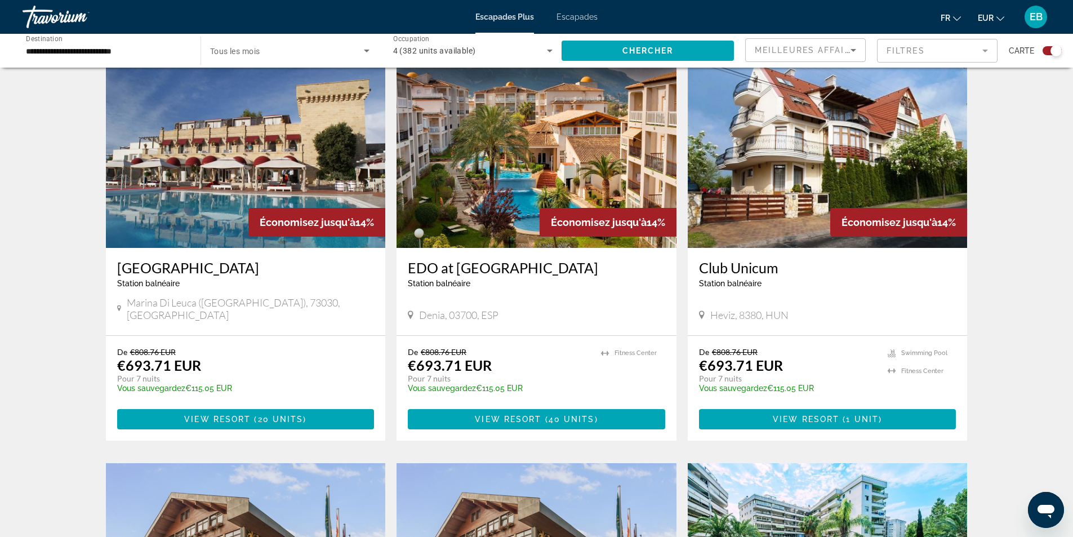
drag, startPoint x: 226, startPoint y: 176, endPoint x: 229, endPoint y: 181, distance: 6.3
click at [226, 177] on img "Contenu principal" at bounding box center [246, 158] width 280 height 180
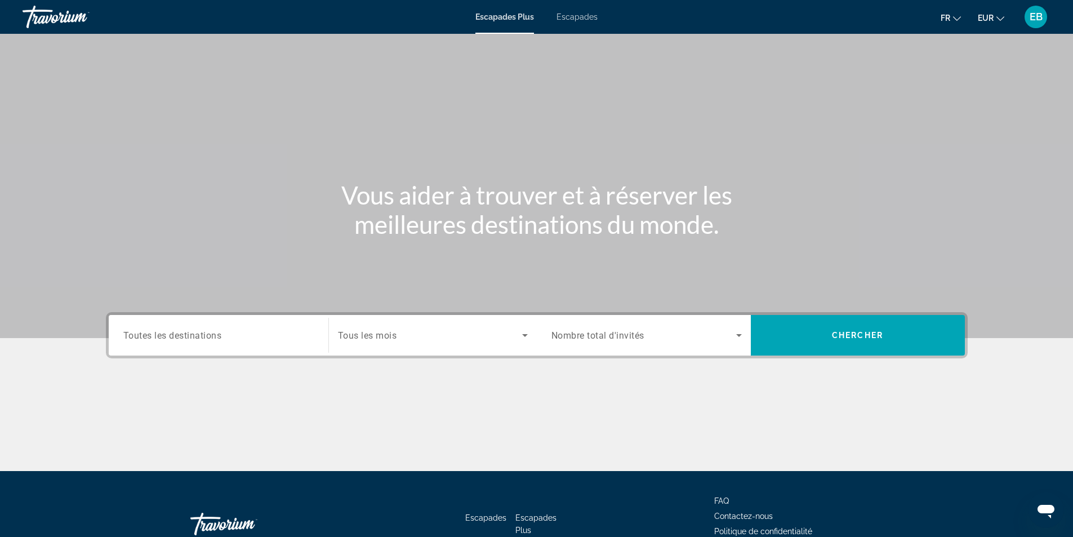
click at [381, 349] on div "Search widget" at bounding box center [433, 335] width 190 height 32
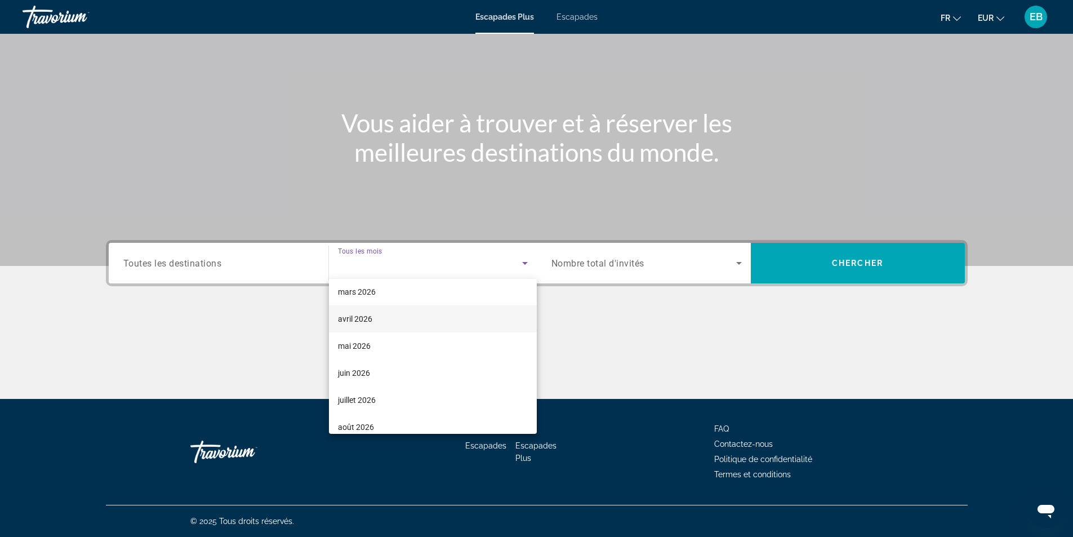
scroll to position [113, 0]
click at [400, 346] on mat-option "février 2026" at bounding box center [433, 346] width 208 height 27
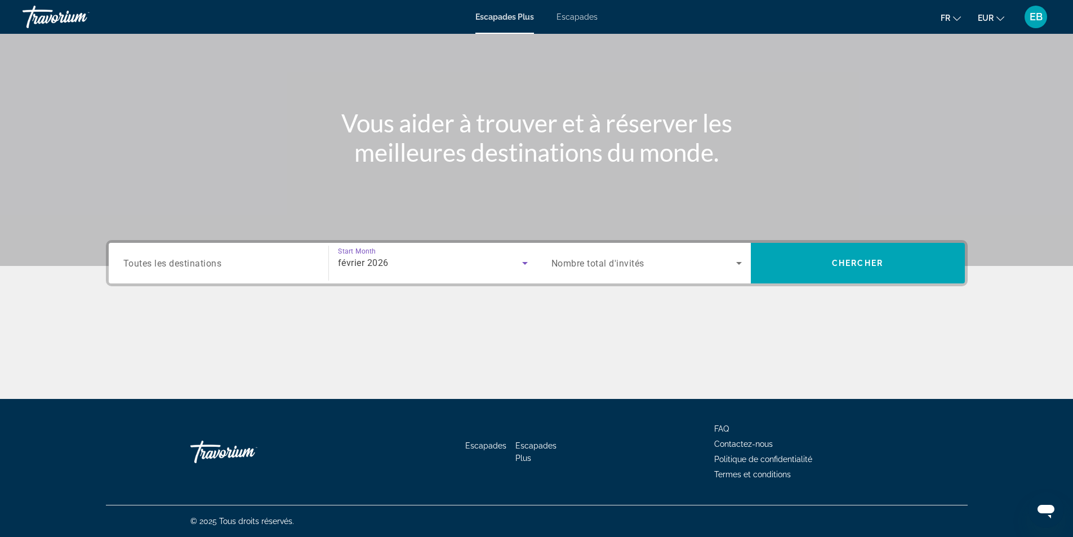
click at [705, 269] on span "Search widget" at bounding box center [643, 263] width 185 height 14
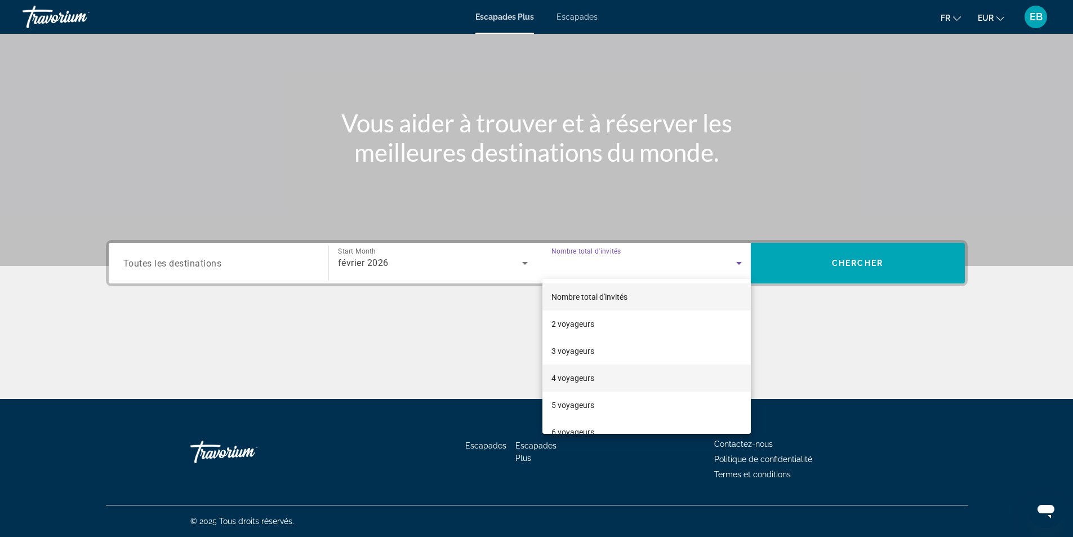
click at [625, 374] on mat-option "4 voyageurs" at bounding box center [646, 377] width 208 height 27
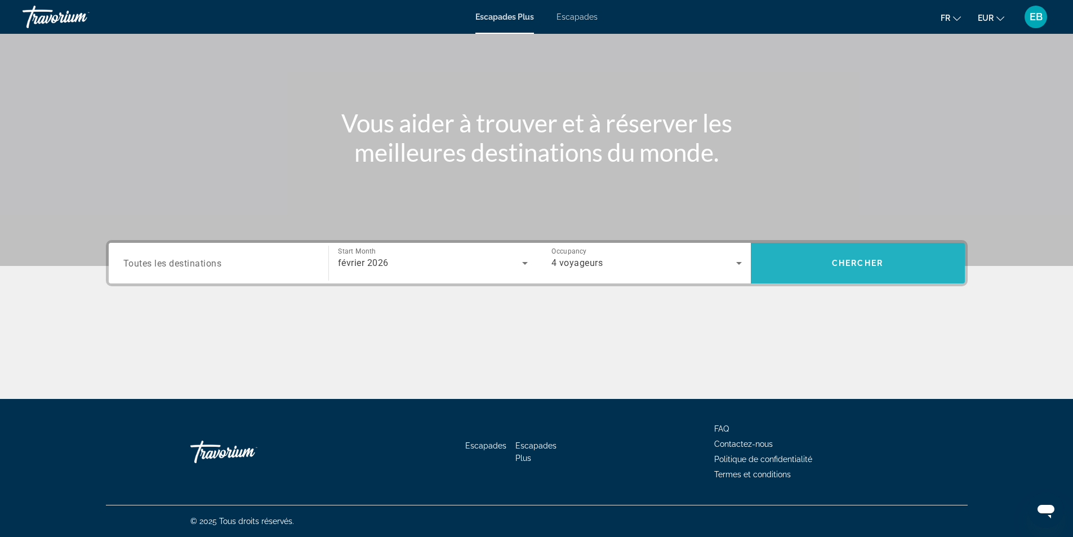
click at [868, 265] on span "Chercher" at bounding box center [857, 262] width 51 height 9
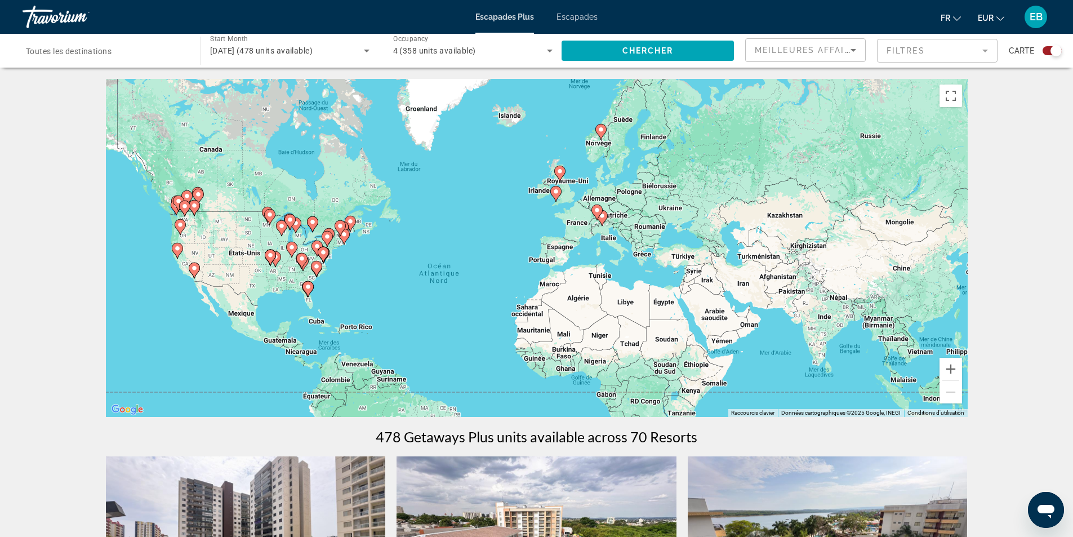
drag, startPoint x: 534, startPoint y: 194, endPoint x: 497, endPoint y: 240, distance: 59.3
click at [497, 240] on div "Pour activer le glissement avec le clavier, appuyez sur Alt+Entrée. Une fois ce…" at bounding box center [536, 248] width 861 height 338
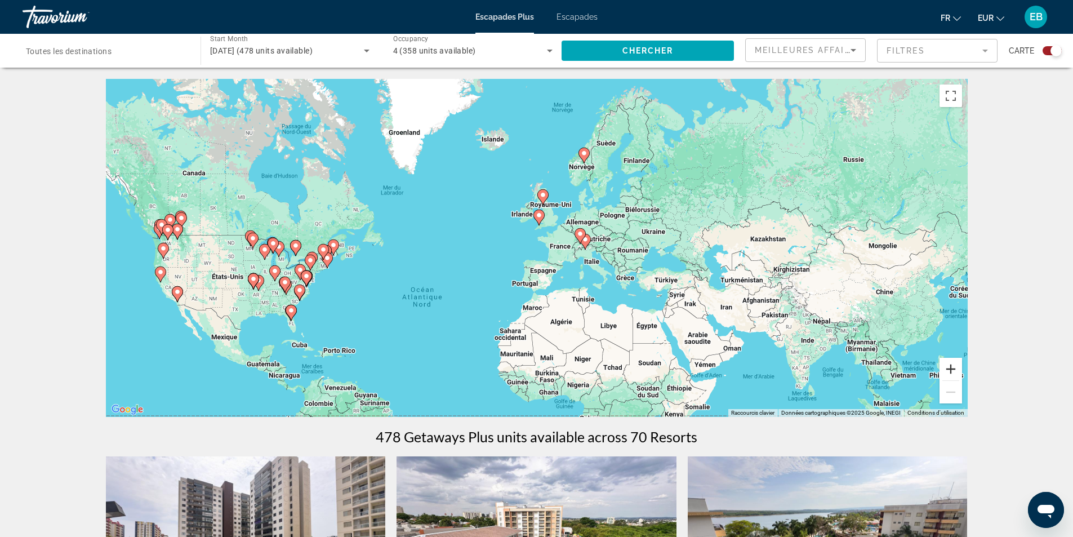
click at [953, 368] on button "Zoom avant" at bounding box center [950, 369] width 23 height 23
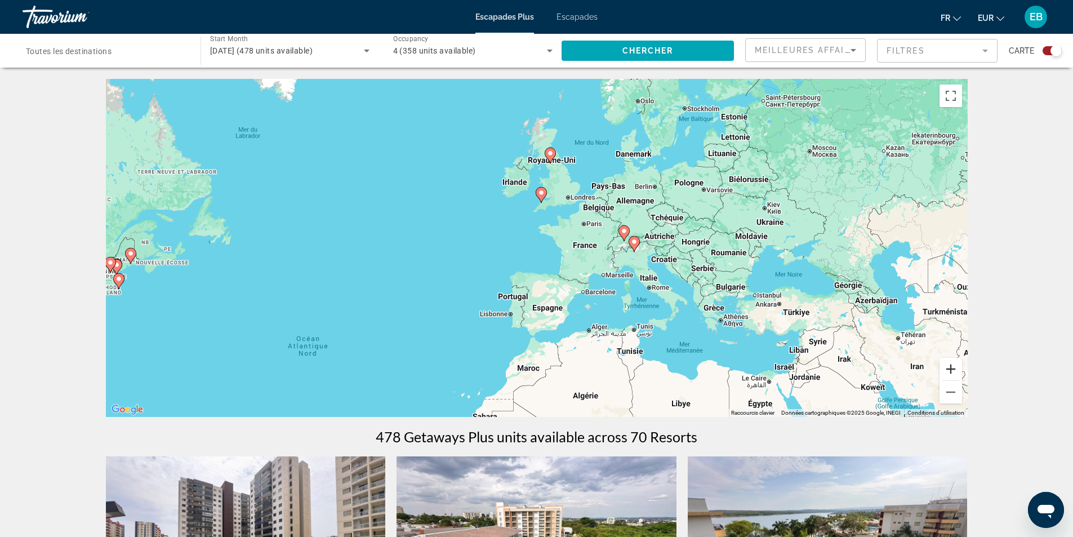
click at [952, 368] on button "Zoom avant" at bounding box center [950, 369] width 23 height 23
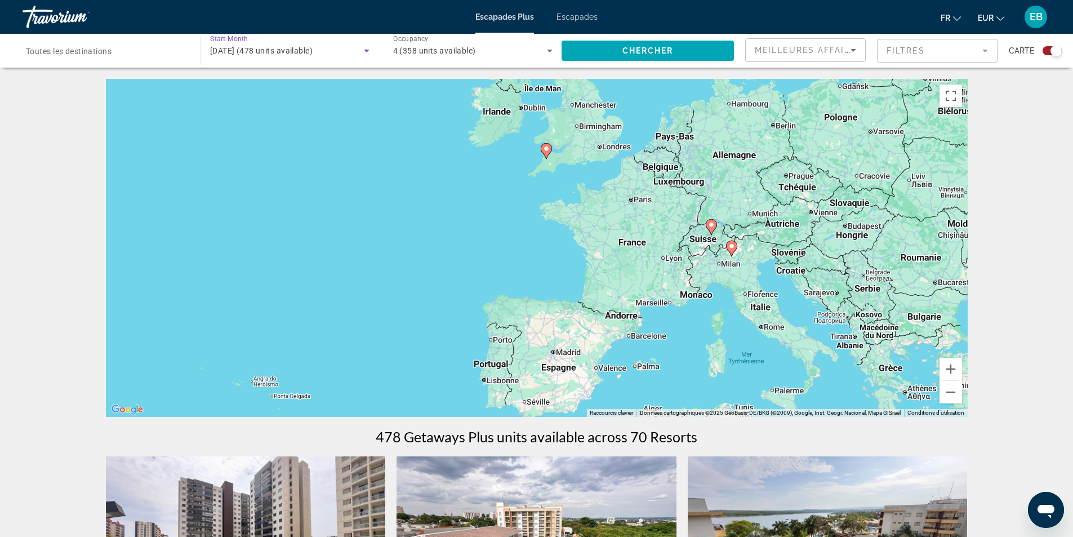
click at [290, 51] on span "[DATE] (478 units available)" at bounding box center [261, 50] width 102 height 9
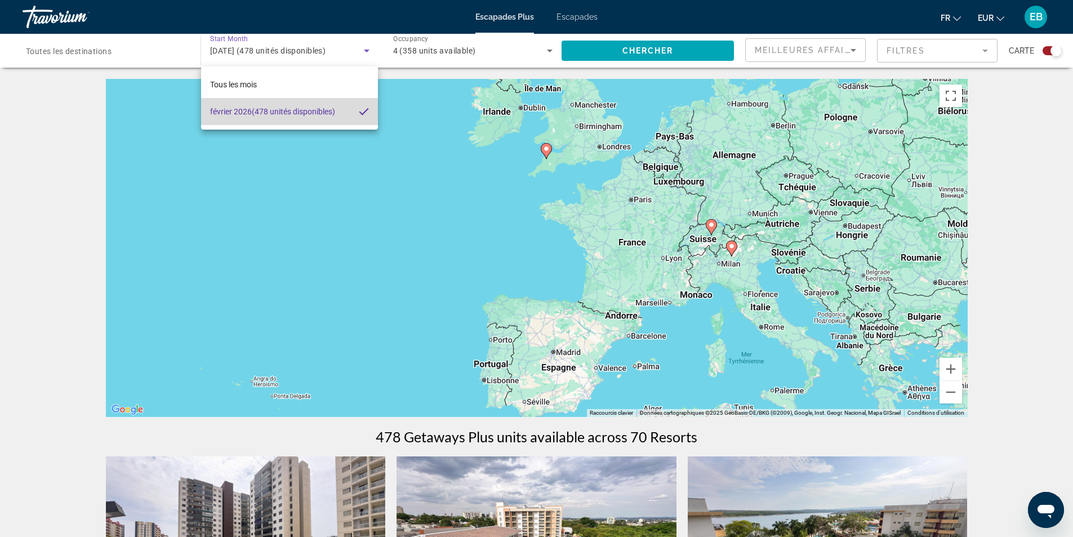
click at [345, 120] on mat-option "[DATE] (478 unités disponibles)" at bounding box center [289, 111] width 177 height 27
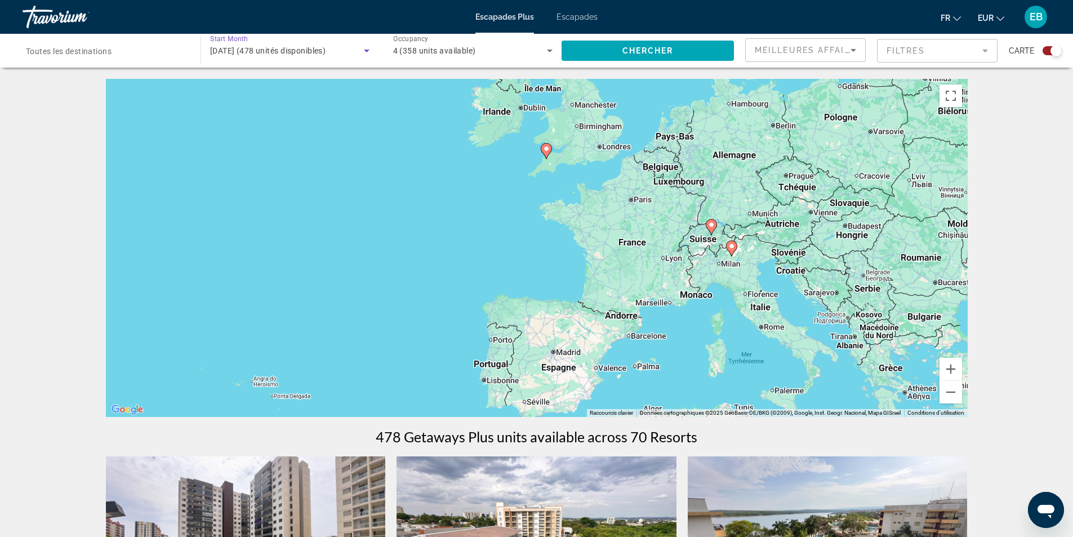
click at [285, 55] on div "[DATE] (478 unités disponibles)" at bounding box center [287, 51] width 154 height 14
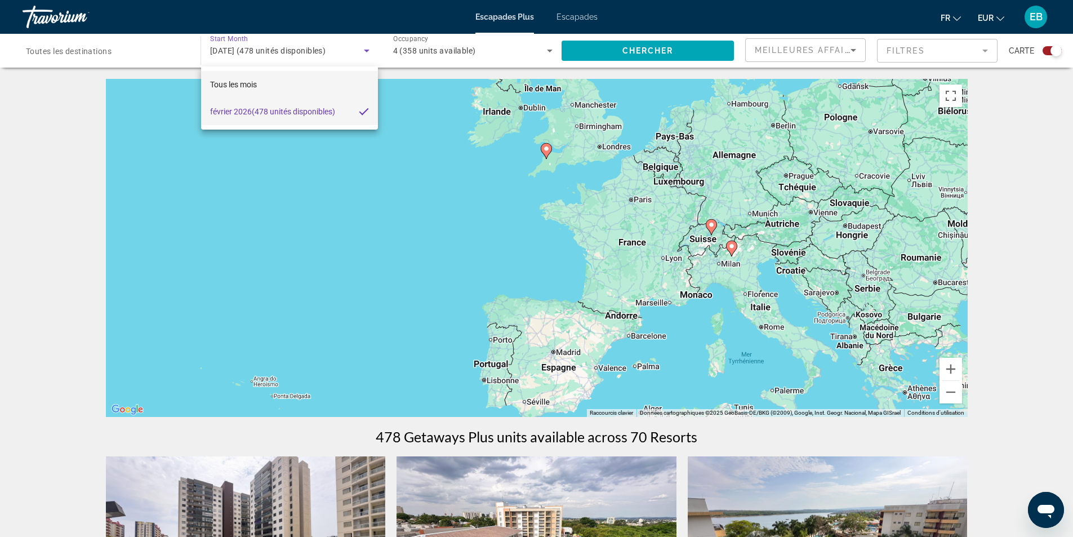
click at [306, 90] on mat-option "Tous les mois" at bounding box center [289, 84] width 177 height 27
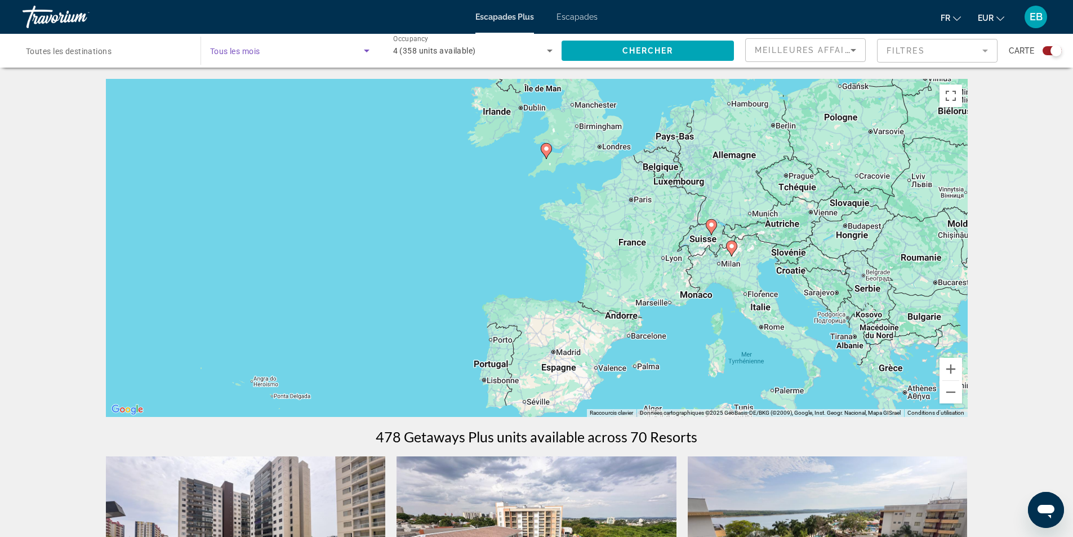
click at [349, 59] on div "Search widget" at bounding box center [289, 51] width 159 height 32
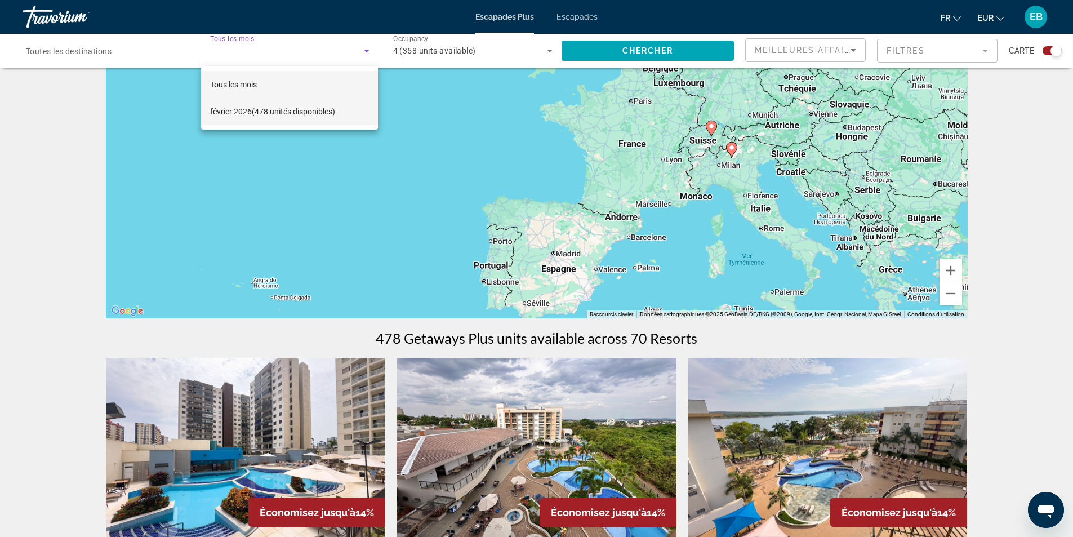
scroll to position [169, 0]
